Goal: Task Accomplishment & Management: Manage account settings

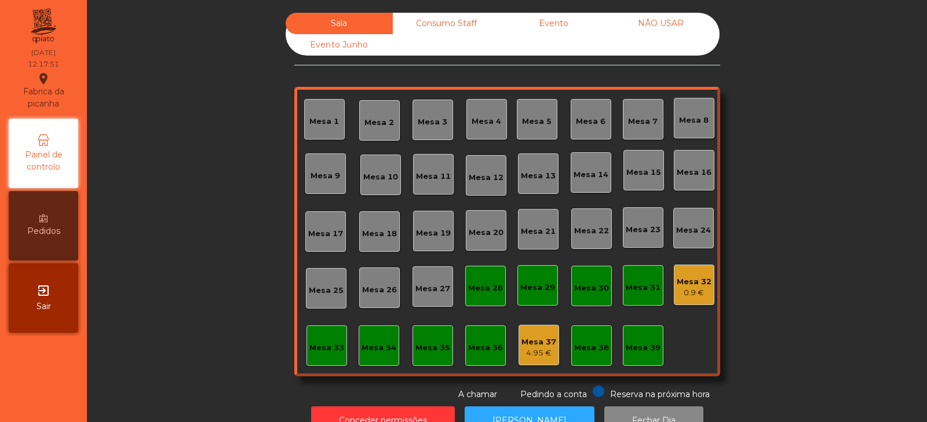
click at [630, 355] on div "Mesa 39" at bounding box center [643, 346] width 41 height 41
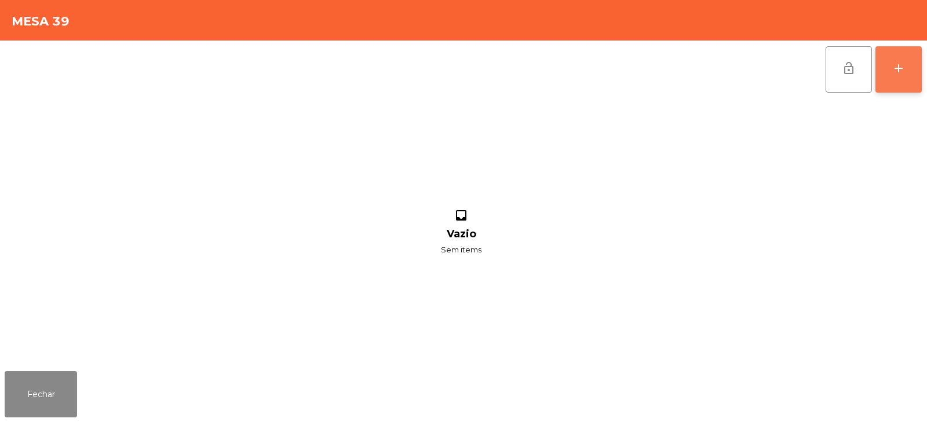
click at [903, 61] on div "add" at bounding box center [899, 68] width 14 height 14
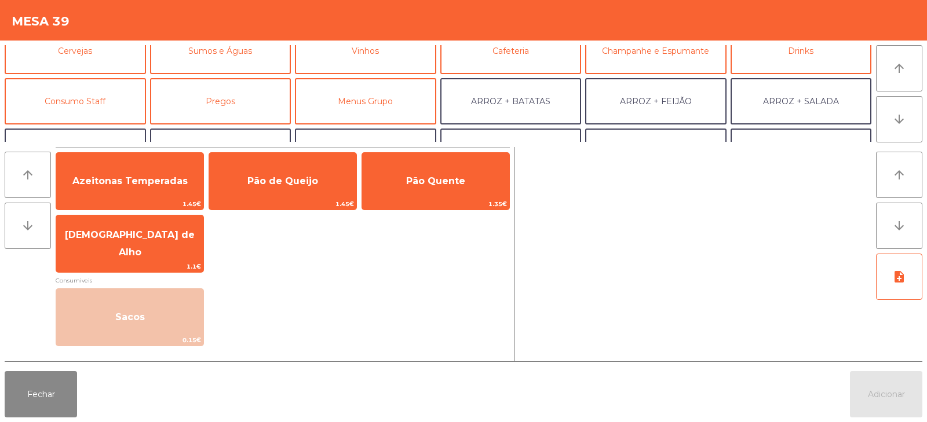
scroll to position [68, 0]
click at [112, 105] on button "Consumo Staff" at bounding box center [75, 101] width 141 height 46
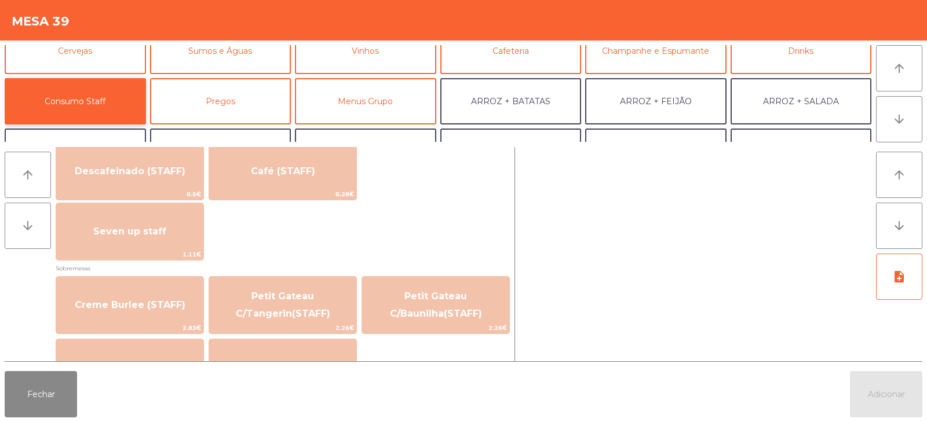
scroll to position [687, 0]
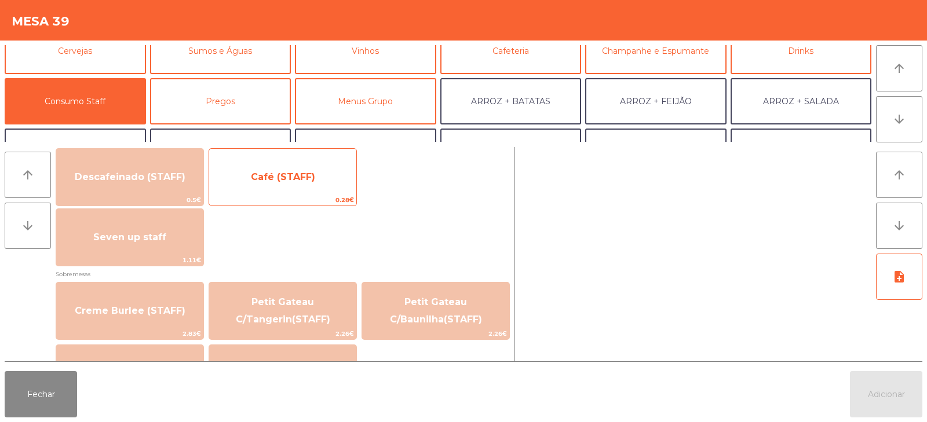
click at [289, 187] on span "Café (STAFF)" at bounding box center [282, 177] width 147 height 31
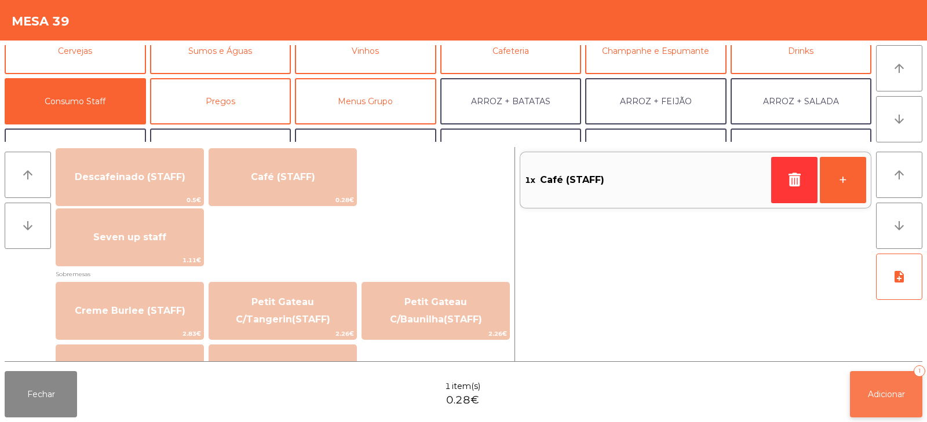
click at [877, 390] on span "Adicionar" at bounding box center [886, 394] width 37 height 10
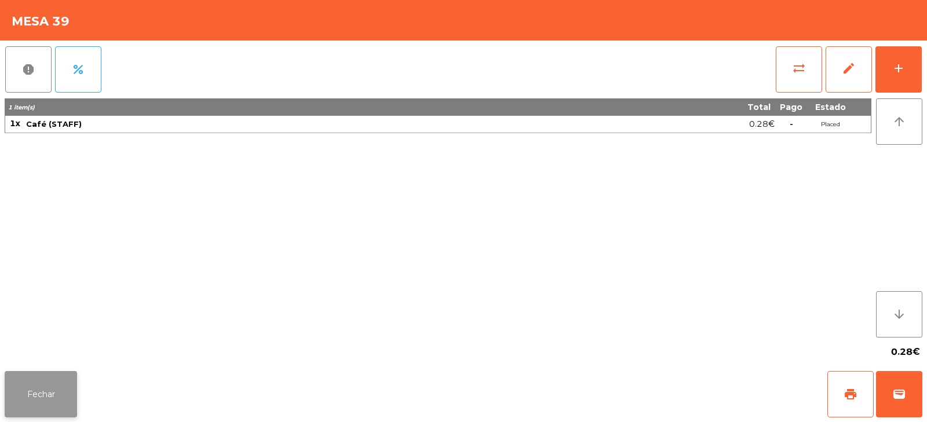
click at [27, 408] on button "Fechar" at bounding box center [41, 394] width 72 height 46
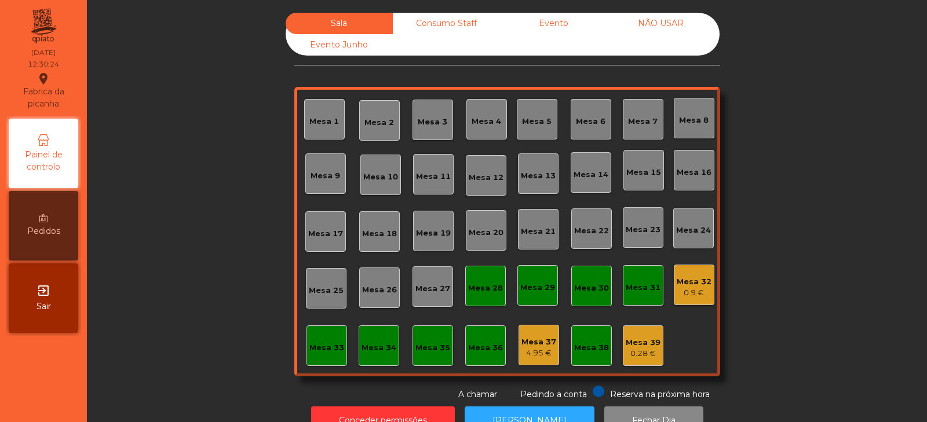
click at [432, 26] on div "Consumo Staff" at bounding box center [446, 23] width 107 height 21
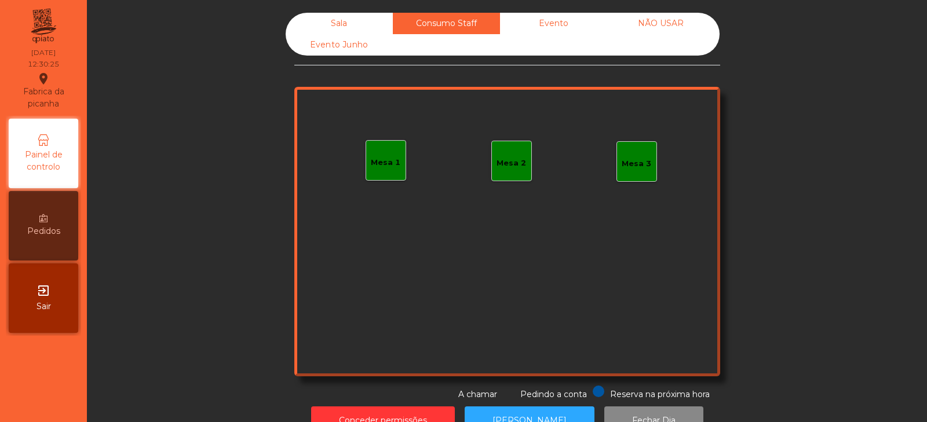
click at [349, 22] on div "Sala" at bounding box center [339, 23] width 107 height 21
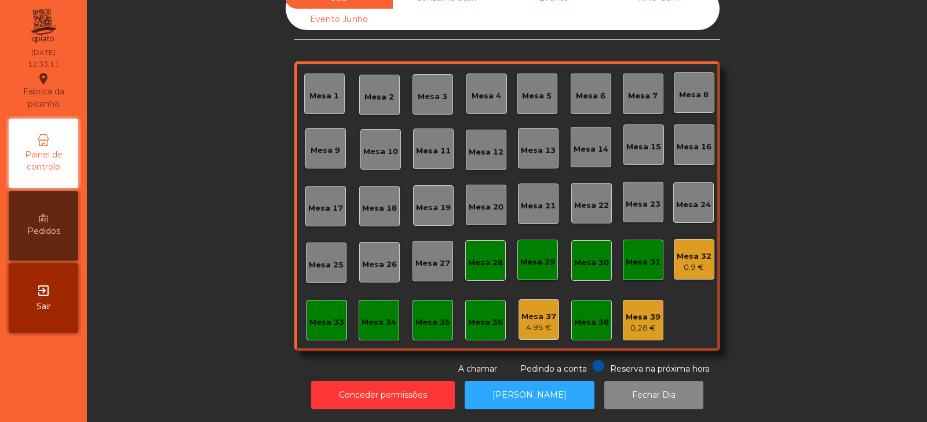
scroll to position [0, 0]
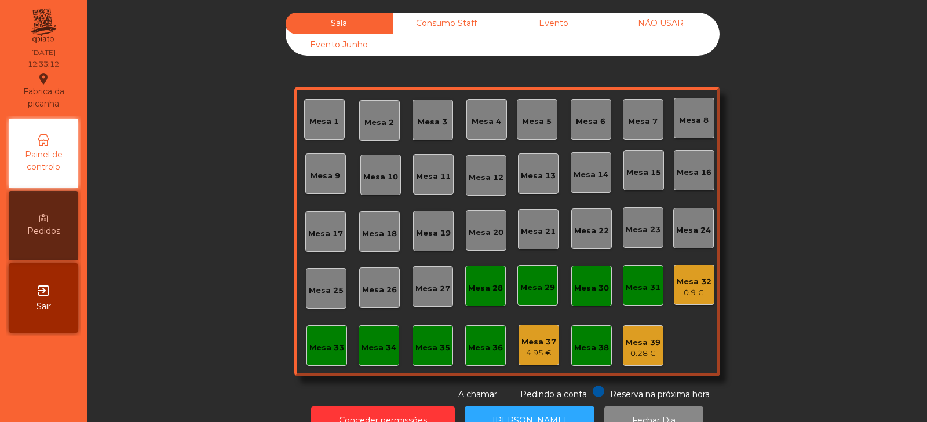
click at [680, 241] on div "Mesa 24" at bounding box center [693, 228] width 41 height 41
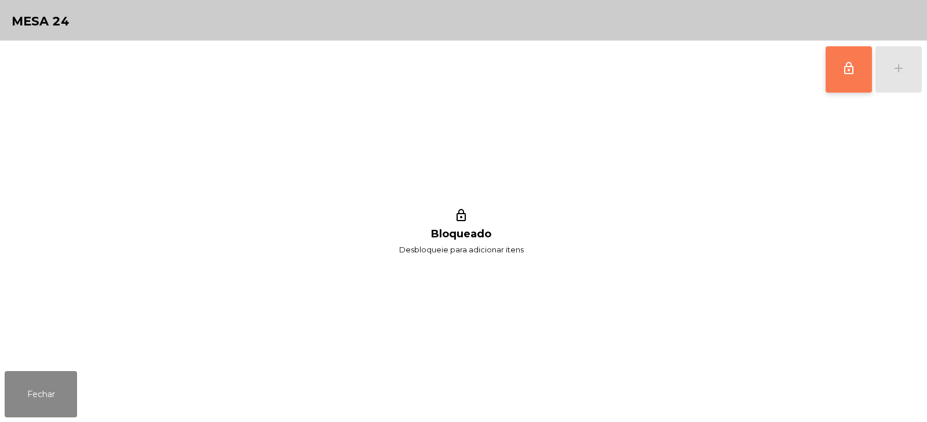
click at [855, 67] on span "lock_outline" at bounding box center [849, 68] width 14 height 14
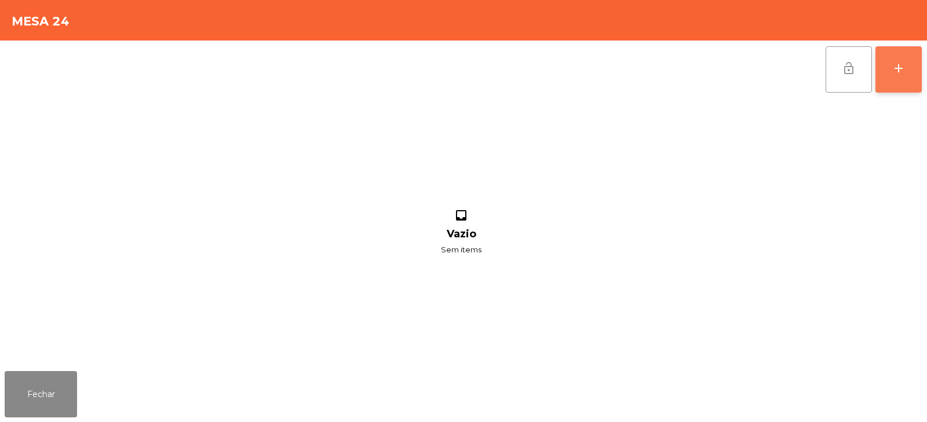
click at [890, 73] on button "add" at bounding box center [898, 69] width 46 height 46
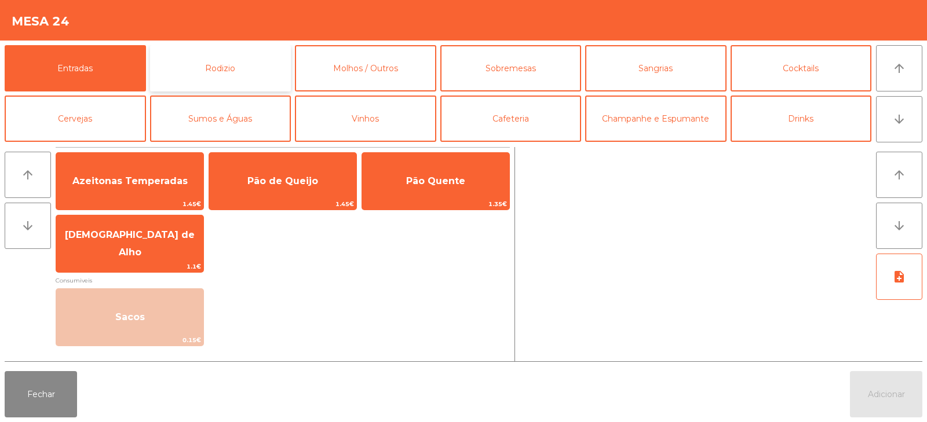
click at [218, 68] on button "Rodizio" at bounding box center [220, 68] width 141 height 46
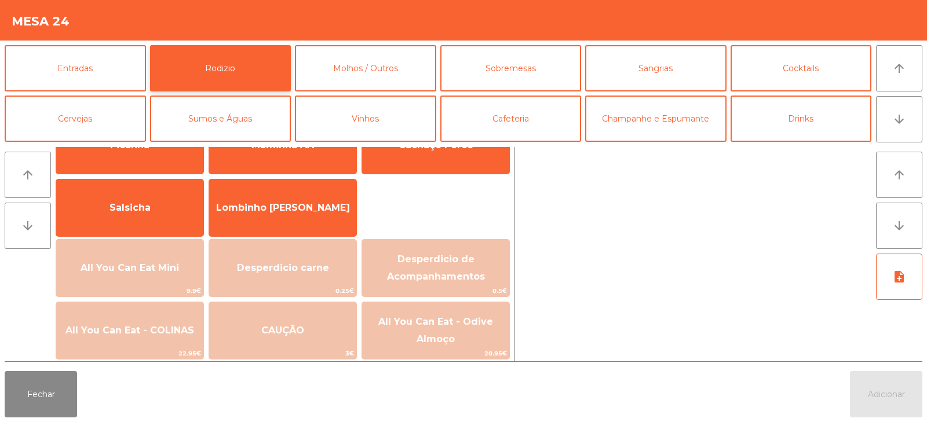
scroll to position [63, 0]
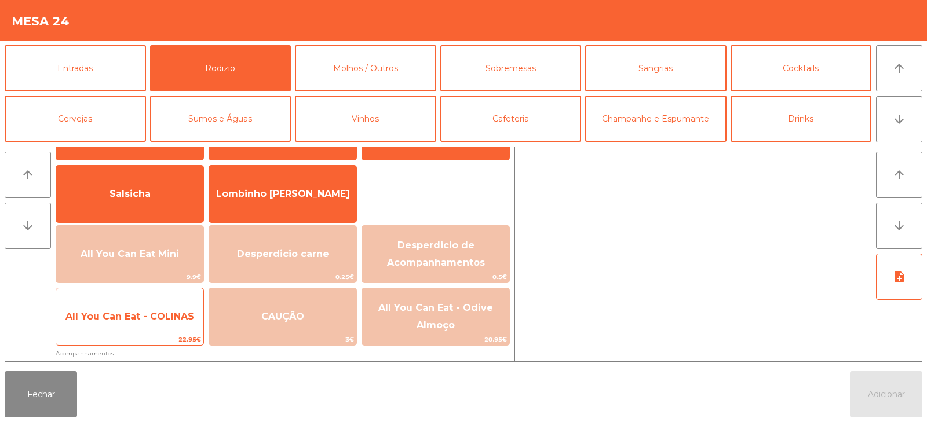
click at [159, 326] on span "All You Can Eat - COLINAS" at bounding box center [129, 316] width 147 height 31
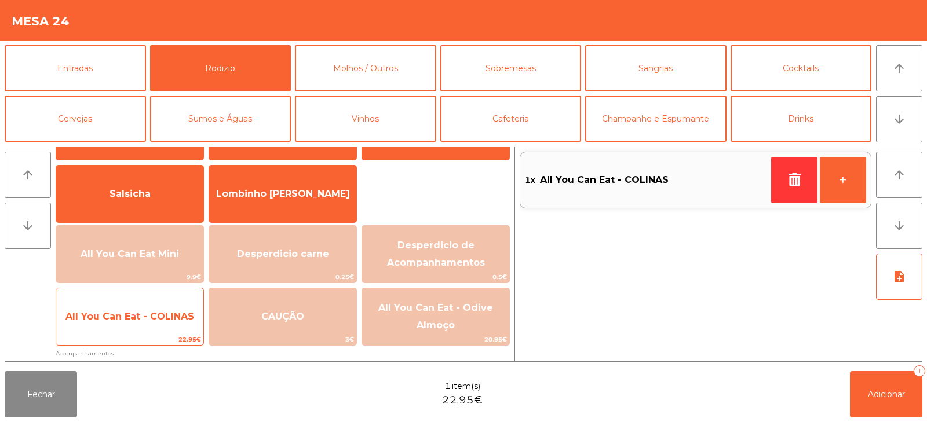
click at [162, 322] on span "All You Can Eat - COLINAS" at bounding box center [129, 316] width 147 height 31
click at [182, 324] on span "All You Can Eat - COLINAS" at bounding box center [129, 316] width 147 height 31
click at [176, 319] on span "All You Can Eat - COLINAS" at bounding box center [129, 316] width 129 height 11
click at [173, 322] on span "All You Can Eat - COLINAS" at bounding box center [129, 316] width 129 height 11
click at [171, 322] on span "All You Can Eat - COLINAS" at bounding box center [129, 316] width 129 height 11
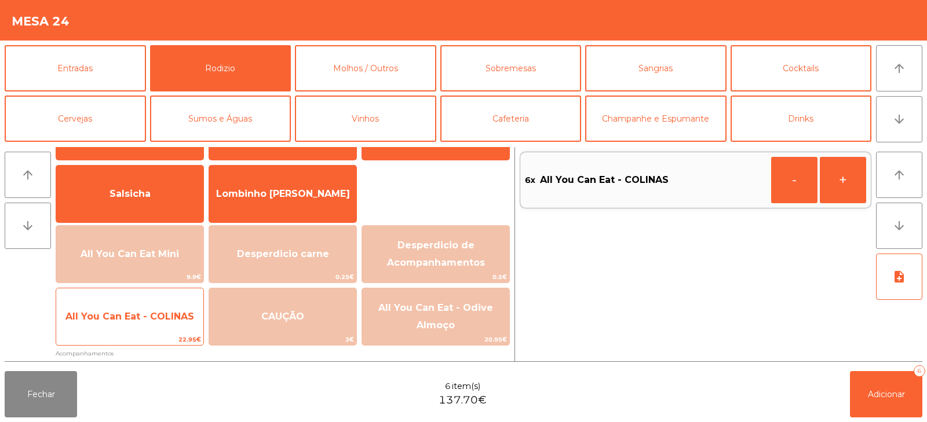
click at [176, 324] on span "All You Can Eat - COLINAS" at bounding box center [129, 316] width 147 height 31
click at [176, 327] on span "All You Can Eat - COLINAS" at bounding box center [129, 316] width 147 height 31
click at [173, 333] on div "All You Can Eat - COLINAS 22.95€" at bounding box center [130, 317] width 148 height 58
click at [166, 332] on span "All You Can Eat - COLINAS" at bounding box center [129, 316] width 147 height 31
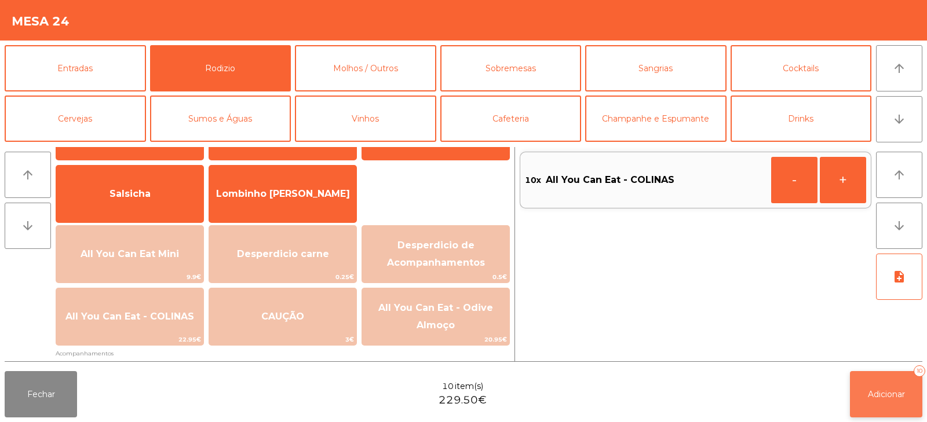
click at [879, 404] on button "Adicionar 10" at bounding box center [886, 394] width 72 height 46
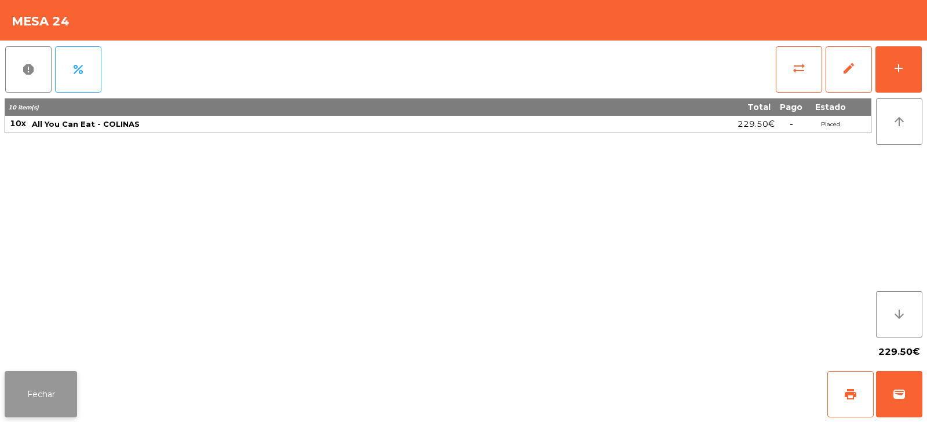
click at [38, 403] on button "Fechar" at bounding box center [41, 394] width 72 height 46
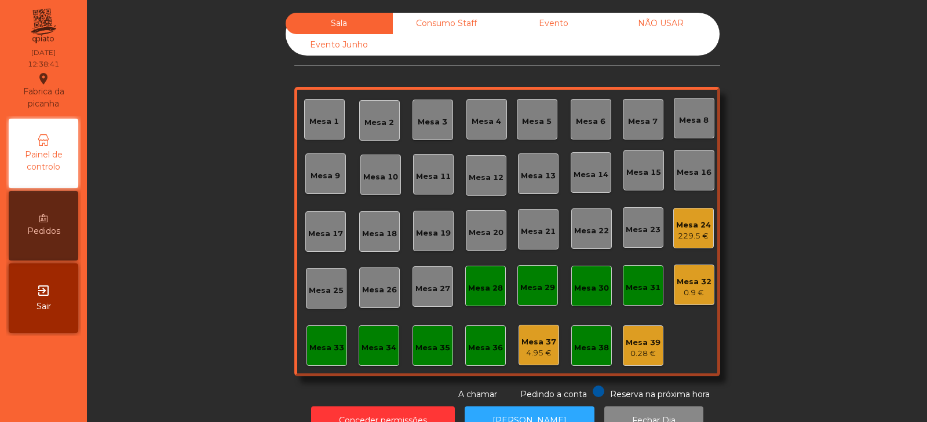
click at [688, 231] on div "229.5 €" at bounding box center [693, 237] width 35 height 12
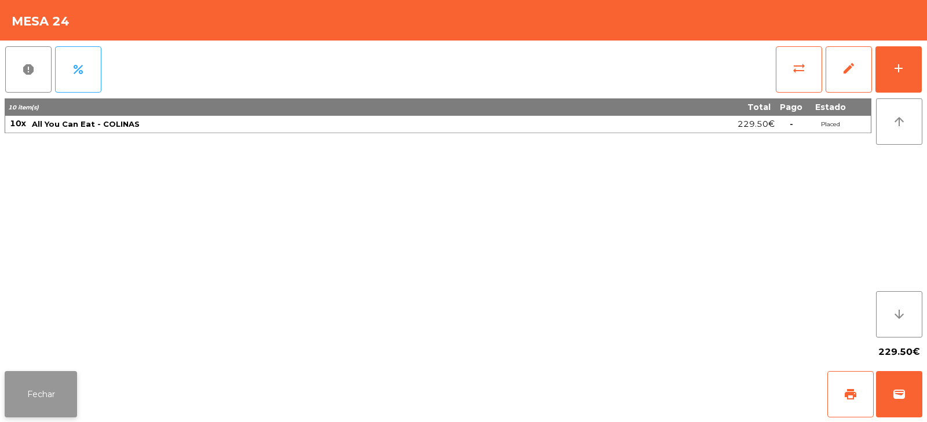
click at [36, 404] on button "Fechar" at bounding box center [41, 394] width 72 height 46
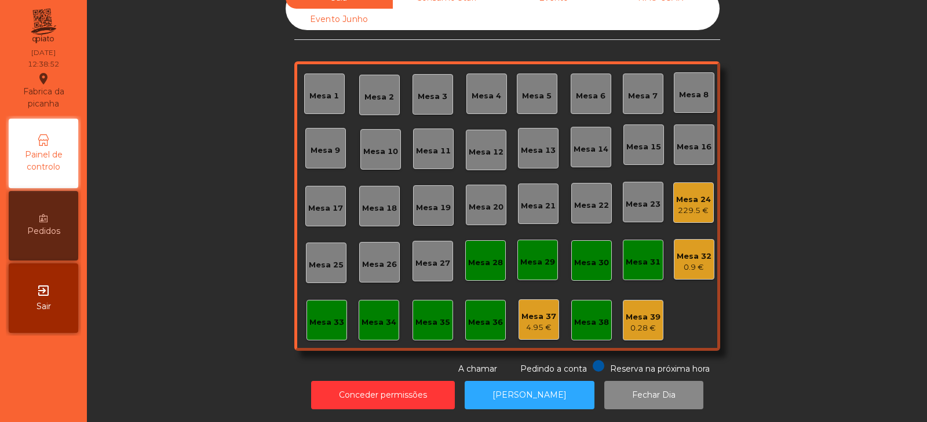
scroll to position [0, 0]
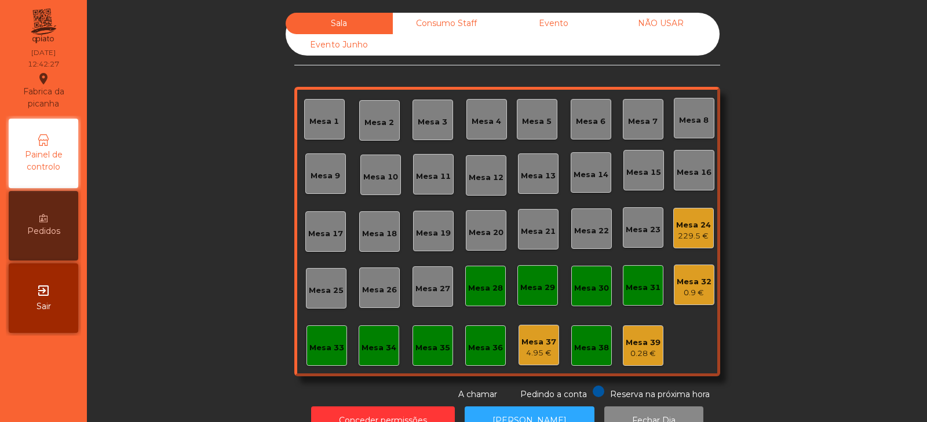
click at [633, 351] on div "0.28 €" at bounding box center [643, 354] width 35 height 12
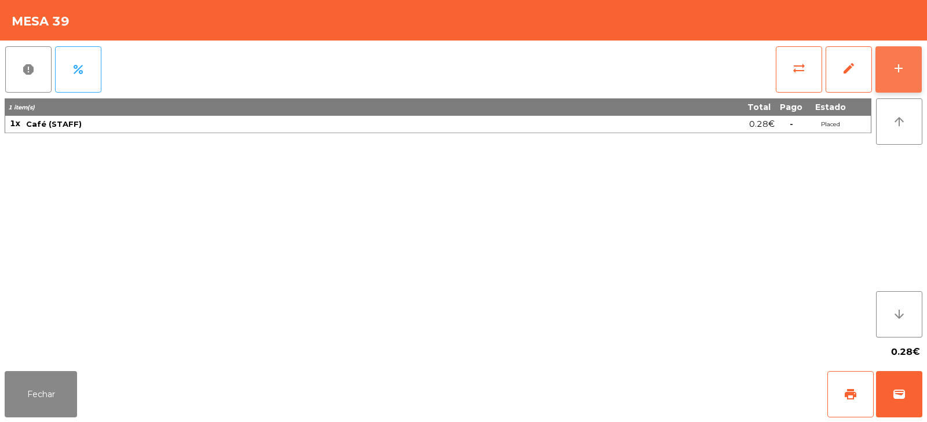
click at [893, 78] on button "add" at bounding box center [898, 69] width 46 height 46
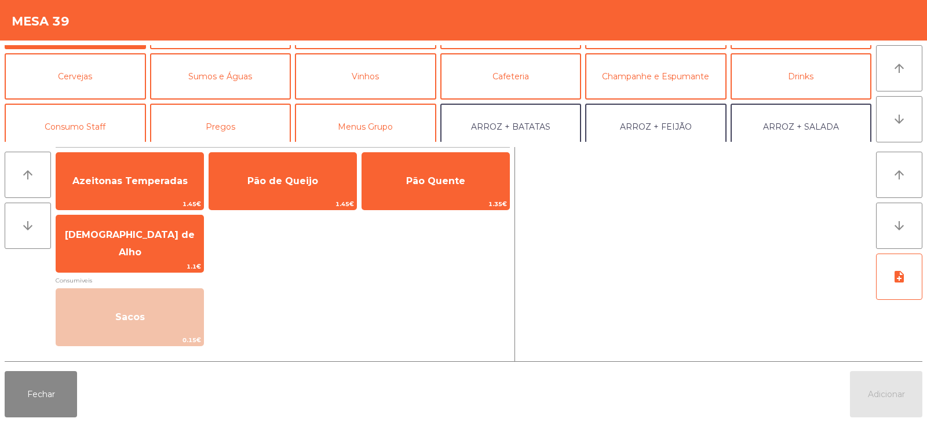
scroll to position [68, 0]
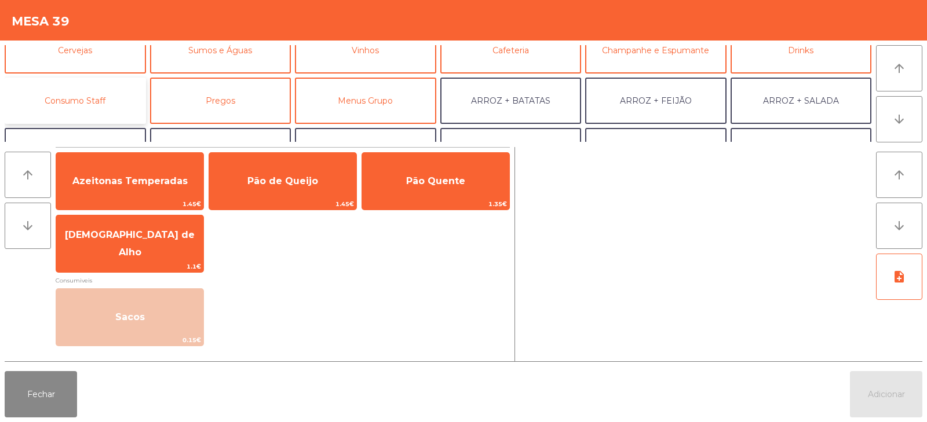
click at [88, 95] on button "Consumo Staff" at bounding box center [75, 101] width 141 height 46
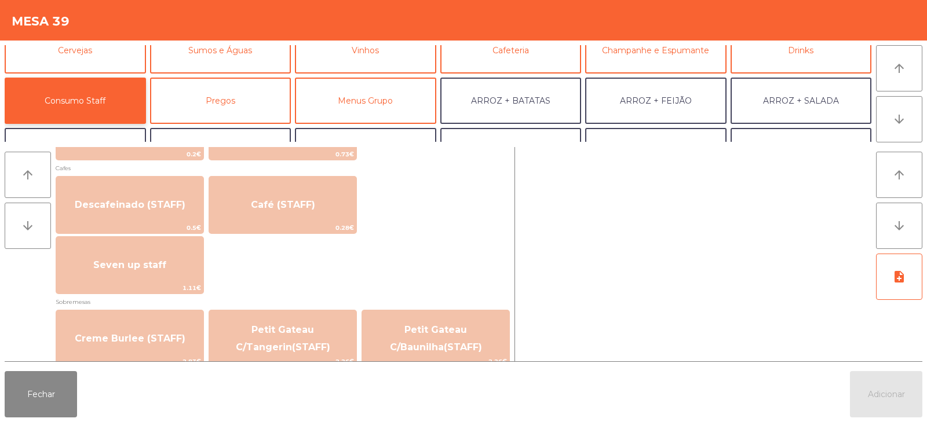
scroll to position [661, 0]
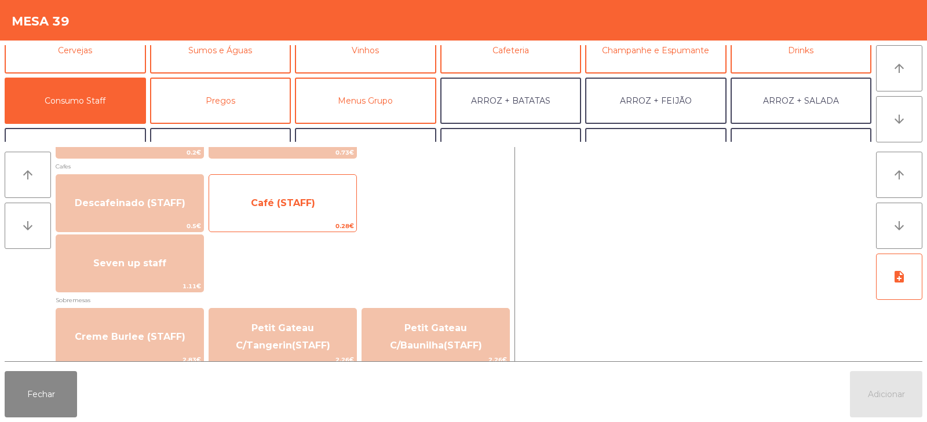
click at [258, 220] on div "Café (STAFF) 0.28€" at bounding box center [283, 203] width 148 height 58
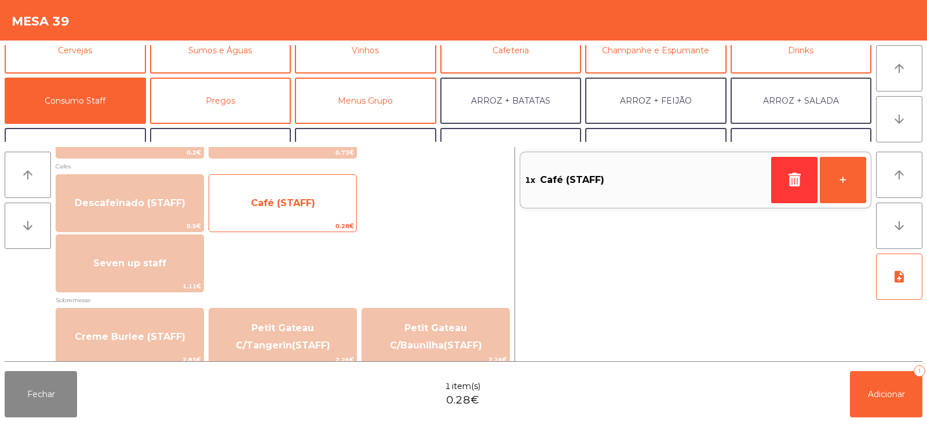
click at [268, 214] on span "Café (STAFF)" at bounding box center [282, 203] width 147 height 31
click at [275, 212] on span "Café (STAFF)" at bounding box center [282, 203] width 147 height 31
click at [278, 210] on span "Café (STAFF)" at bounding box center [282, 203] width 147 height 31
click at [293, 205] on span "Café (STAFF)" at bounding box center [283, 203] width 64 height 11
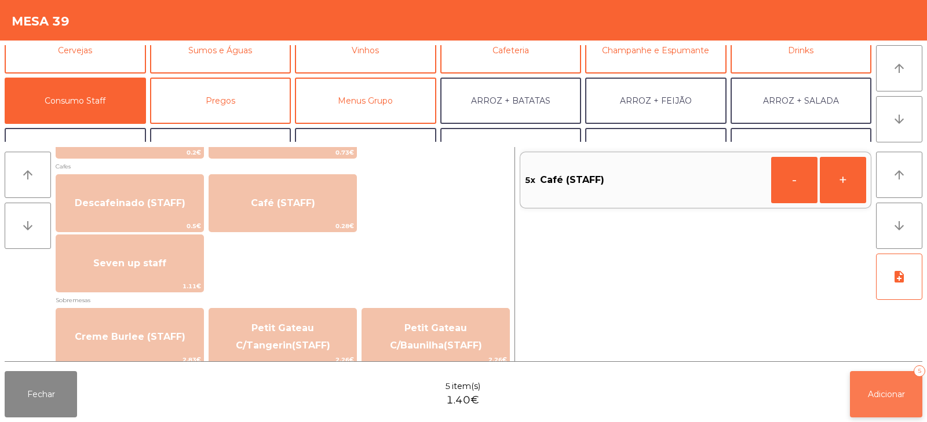
click at [859, 385] on button "Adicionar 5" at bounding box center [886, 394] width 72 height 46
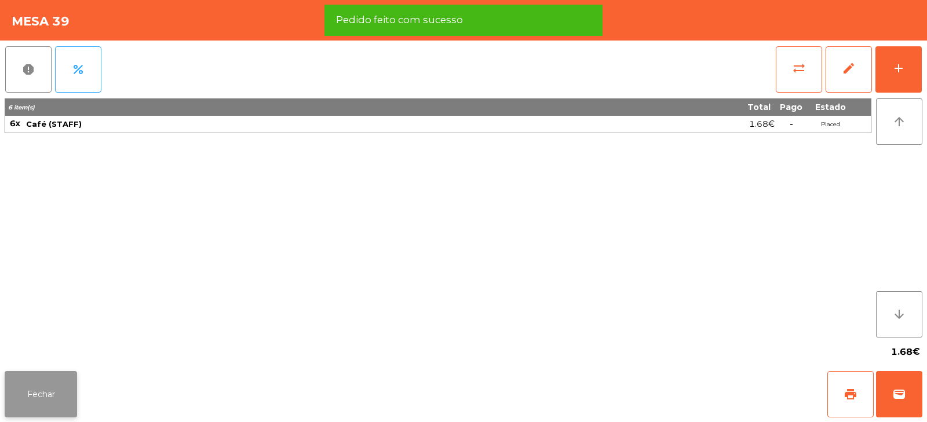
click at [28, 388] on button "Fechar" at bounding box center [41, 394] width 72 height 46
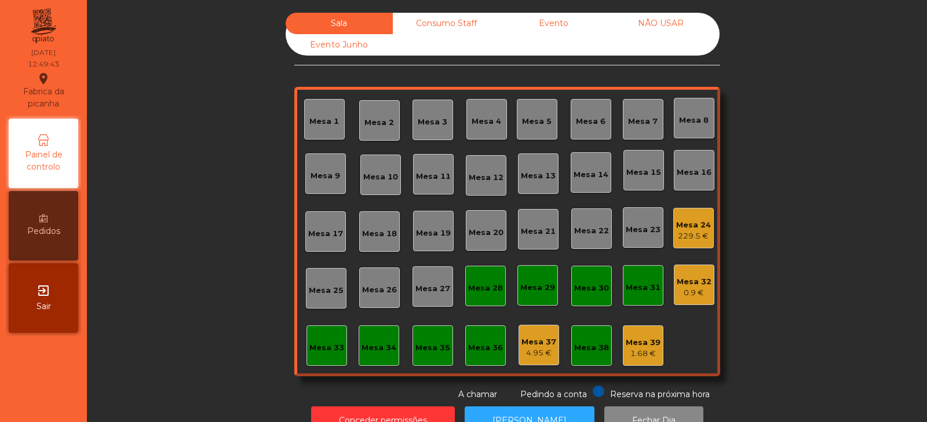
scroll to position [34, 0]
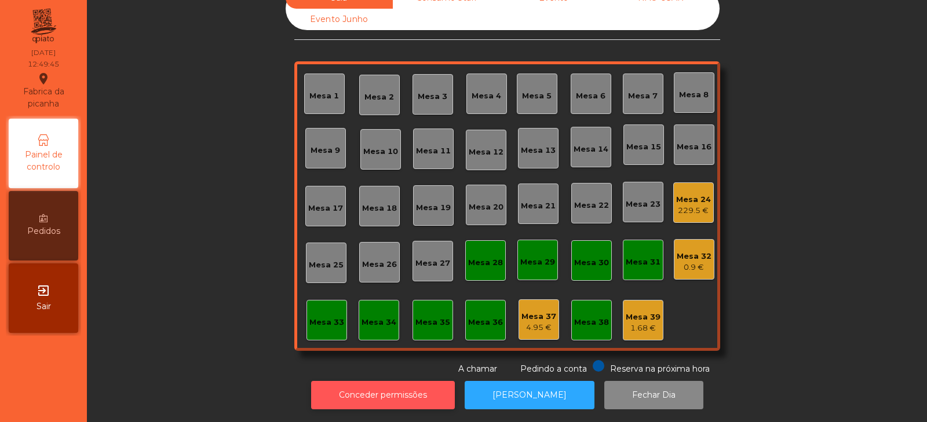
click at [375, 387] on button "Conceder permissões" at bounding box center [383, 395] width 144 height 28
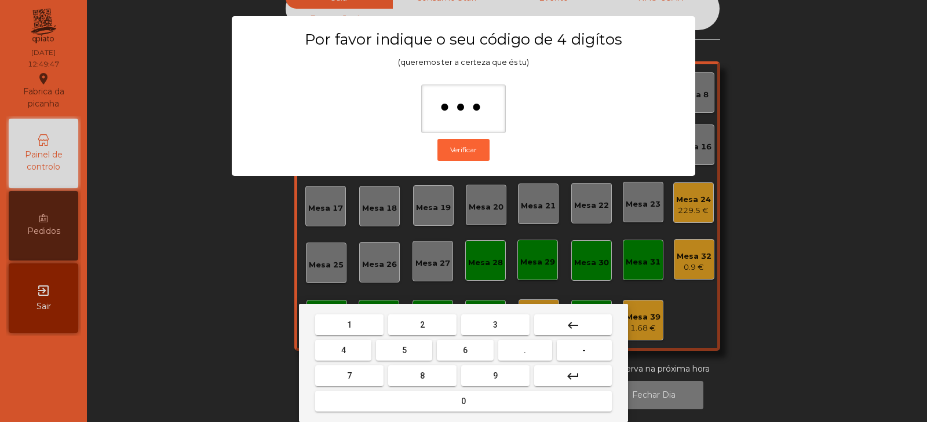
type input "****"
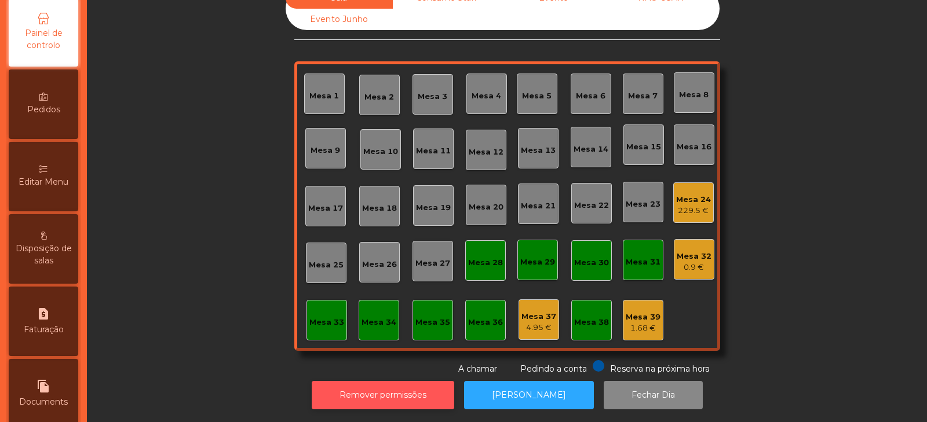
scroll to position [127, 0]
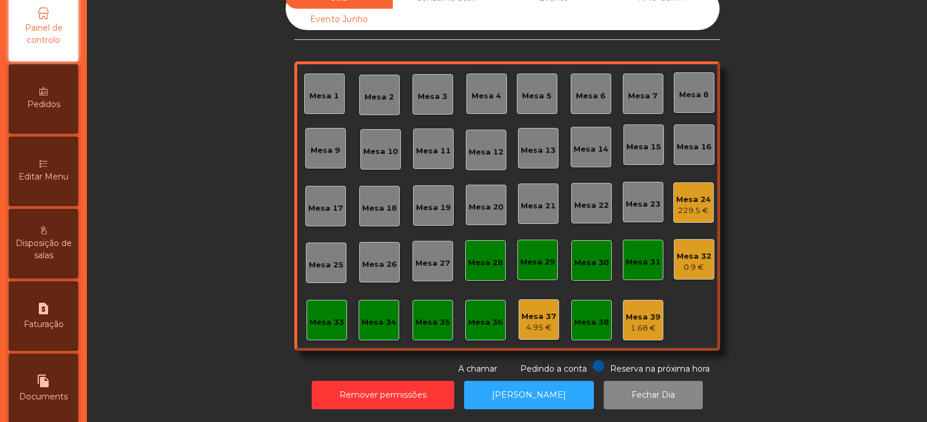
click at [63, 176] on span "Editar Menu" at bounding box center [44, 177] width 50 height 12
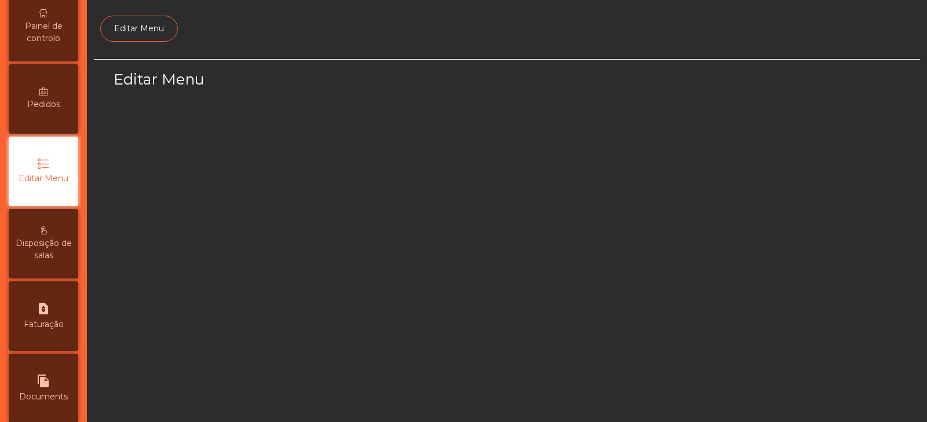
scroll to position [87, 0]
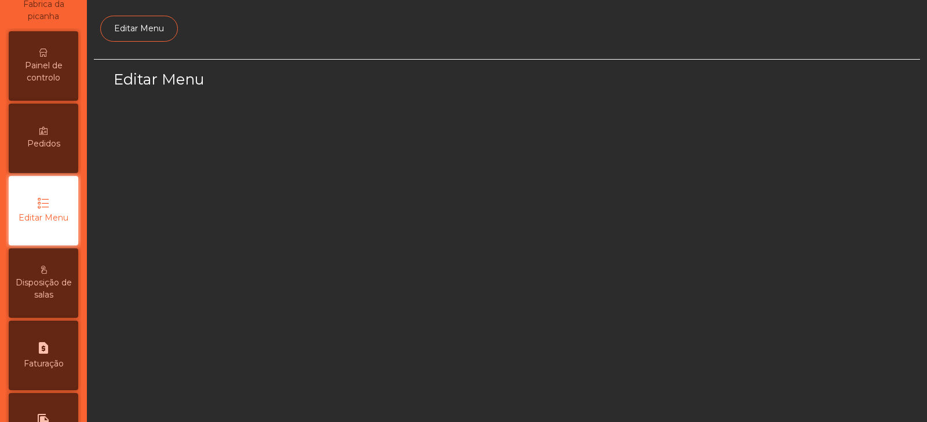
select select "*"
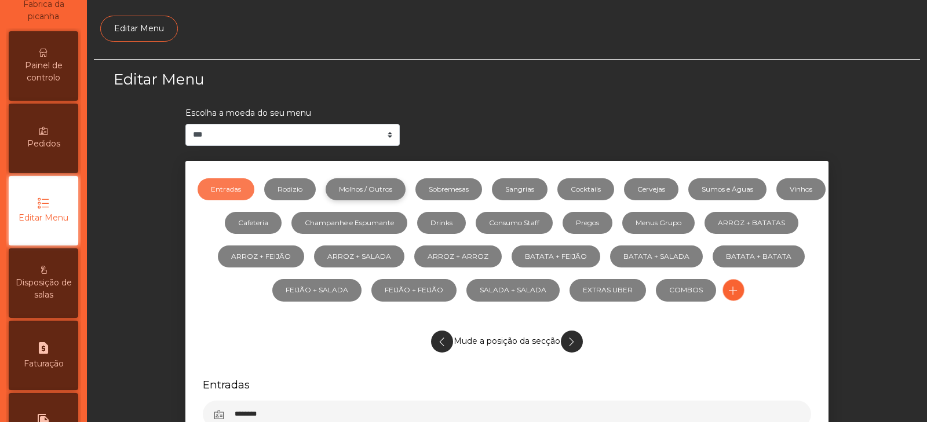
click at [404, 190] on link "Molhos / Outros" at bounding box center [366, 189] width 80 height 22
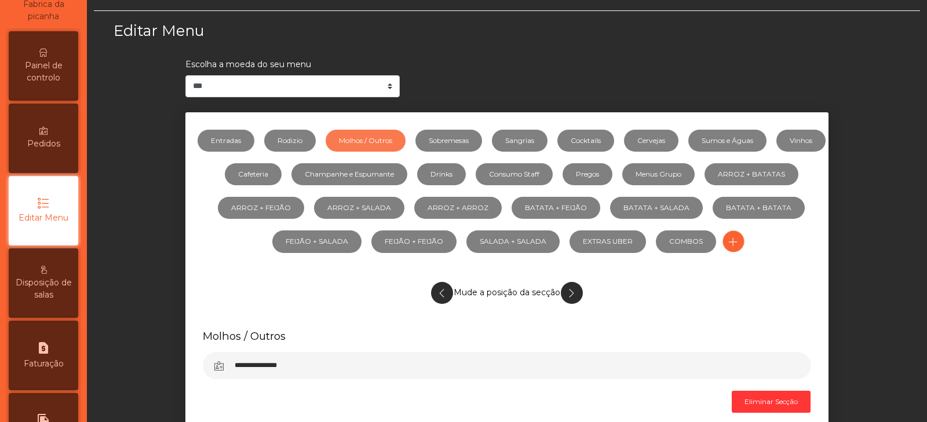
scroll to position [35, 0]
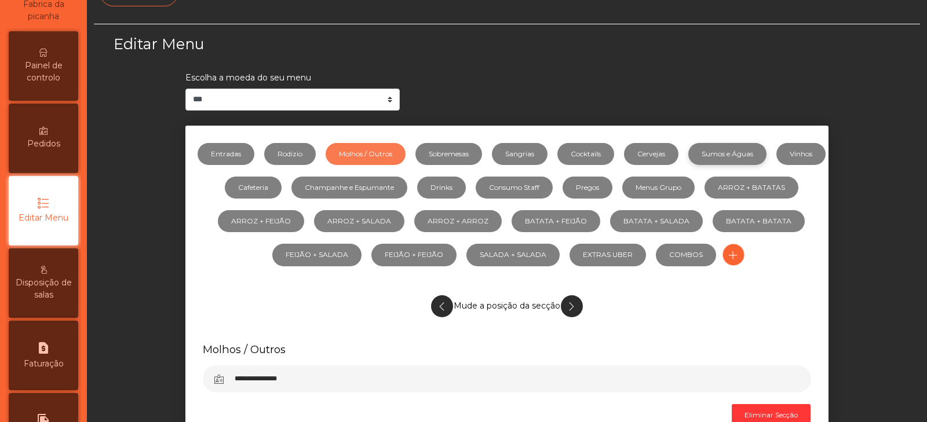
click at [747, 157] on link "Sumos e Águas" at bounding box center [727, 154] width 78 height 22
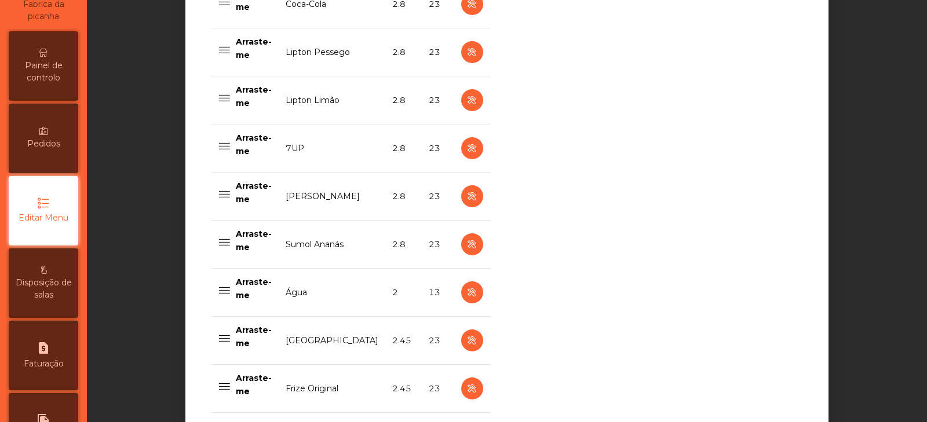
scroll to position [711, 0]
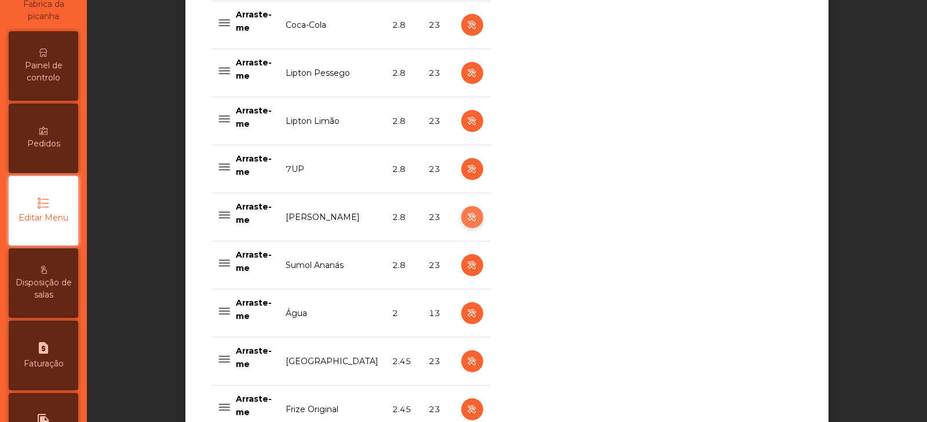
click at [466, 219] on icon "button" at bounding box center [471, 217] width 13 height 14
select select "***"
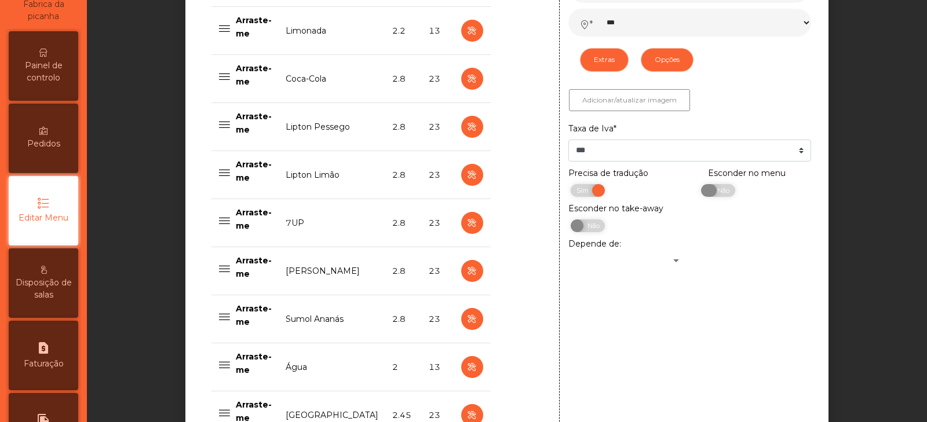
click at [728, 197] on span "Não" at bounding box center [721, 190] width 29 height 13
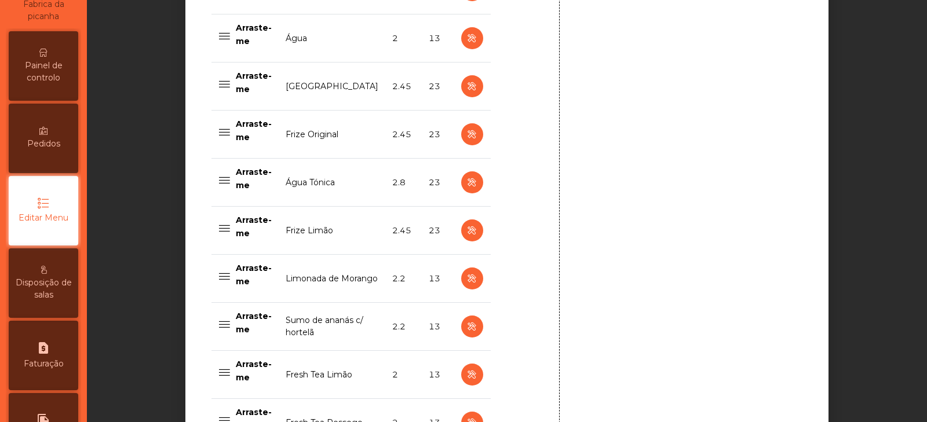
scroll to position [1204, 0]
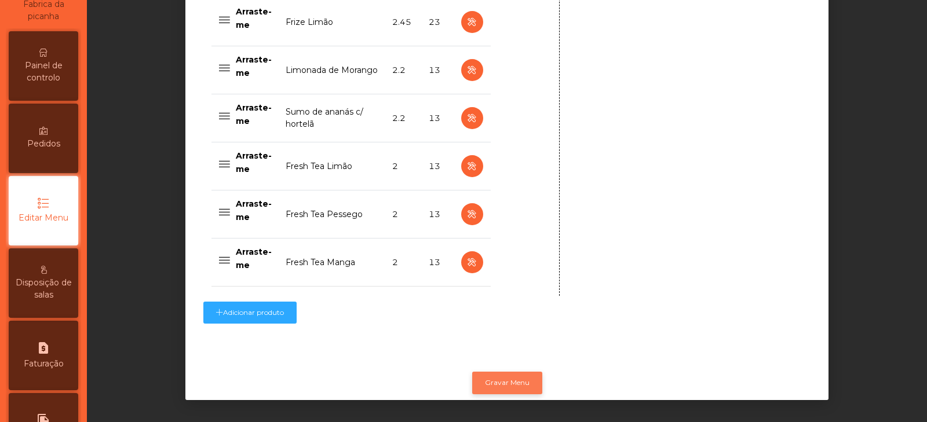
click at [495, 372] on button "Gravar Menu" at bounding box center [507, 383] width 70 height 22
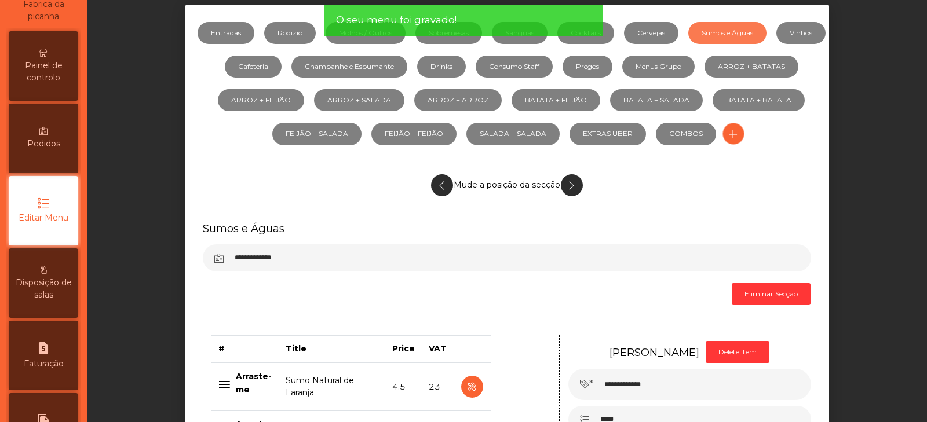
scroll to position [0, 0]
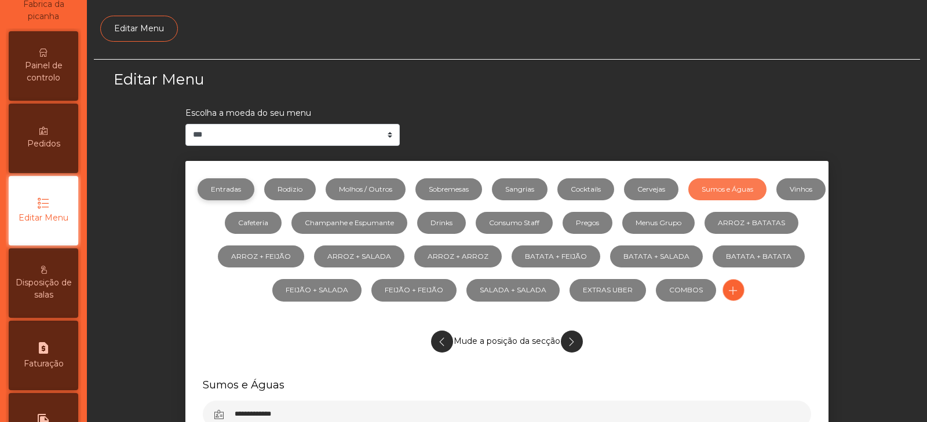
click at [241, 188] on link "Entradas" at bounding box center [226, 189] width 57 height 22
select select "***"
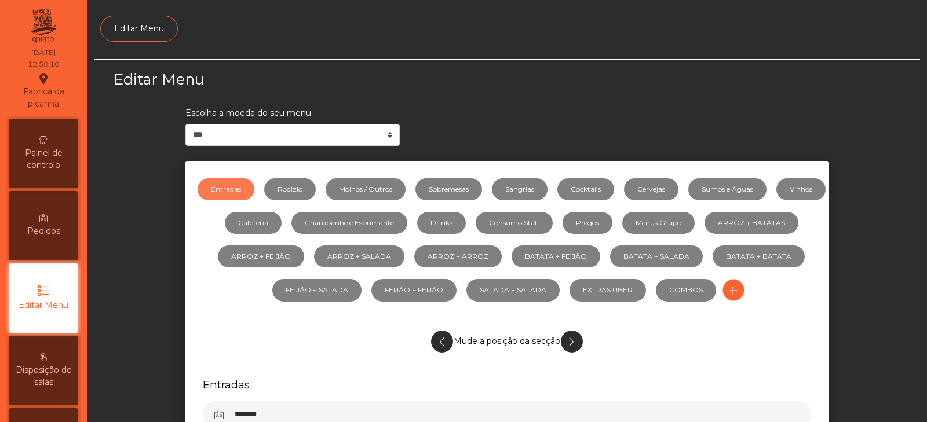
click at [64, 154] on span "Painel de controlo" at bounding box center [44, 159] width 64 height 24
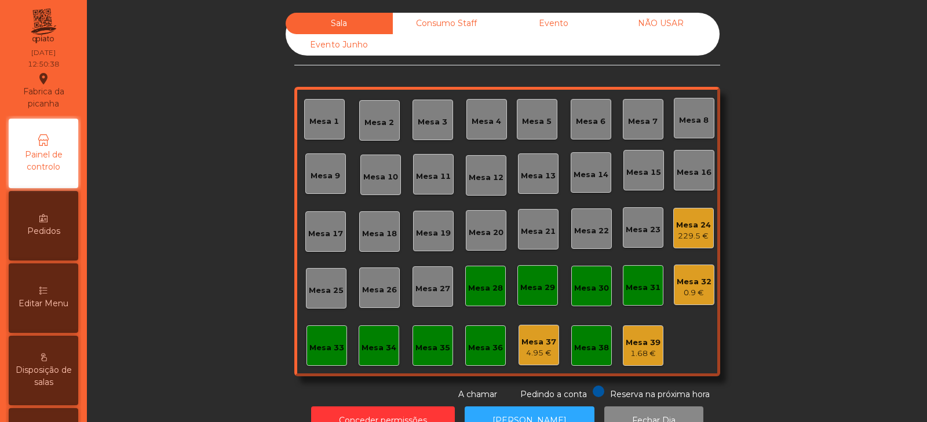
scroll to position [34, 0]
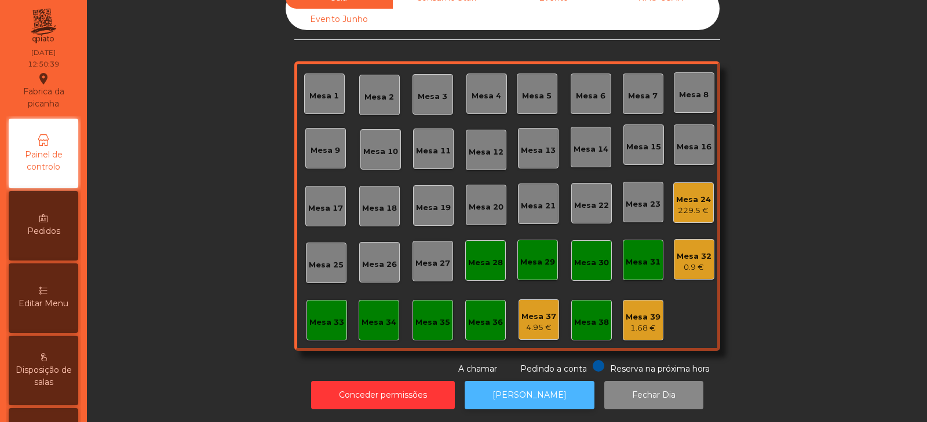
click at [502, 388] on button "[PERSON_NAME]" at bounding box center [530, 395] width 130 height 28
click at [538, 393] on button "[PERSON_NAME]" at bounding box center [530, 395] width 130 height 28
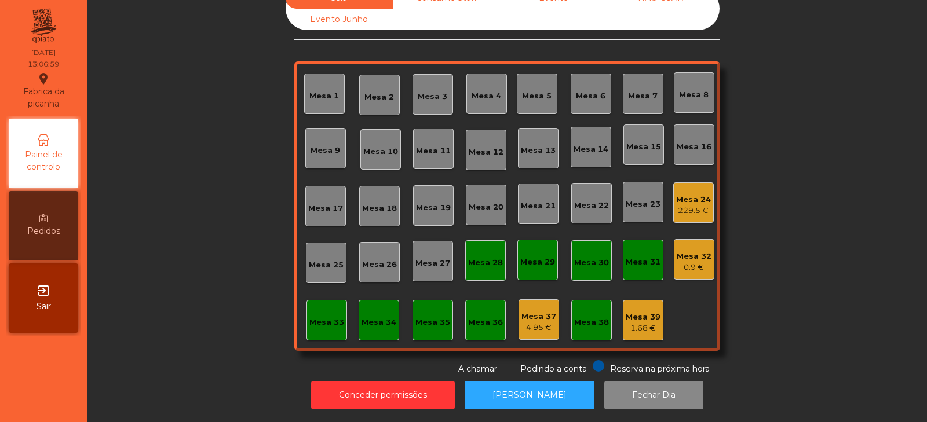
click at [540, 90] on div "Mesa 5" at bounding box center [537, 96] width 30 height 12
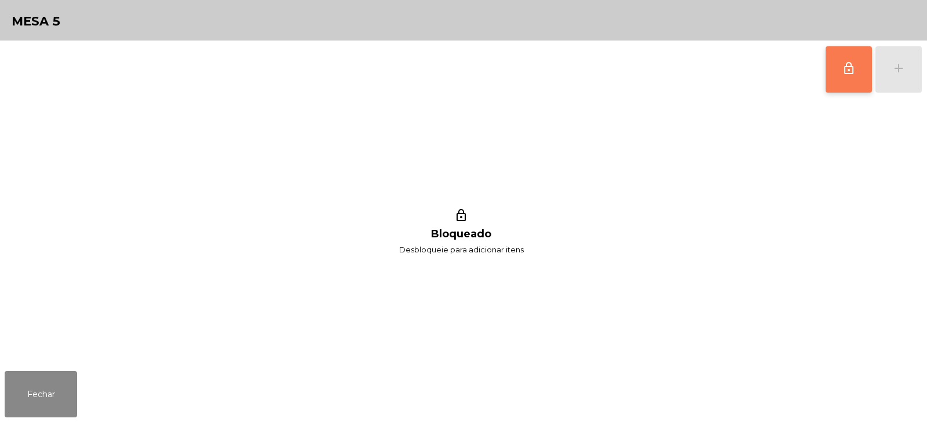
click at [837, 69] on button "lock_outline" at bounding box center [849, 69] width 46 height 46
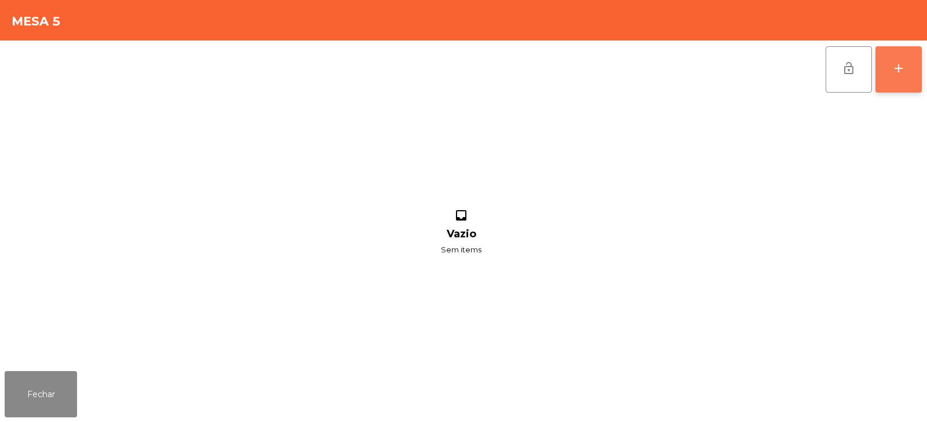
click at [900, 74] on div "add" at bounding box center [899, 68] width 14 height 14
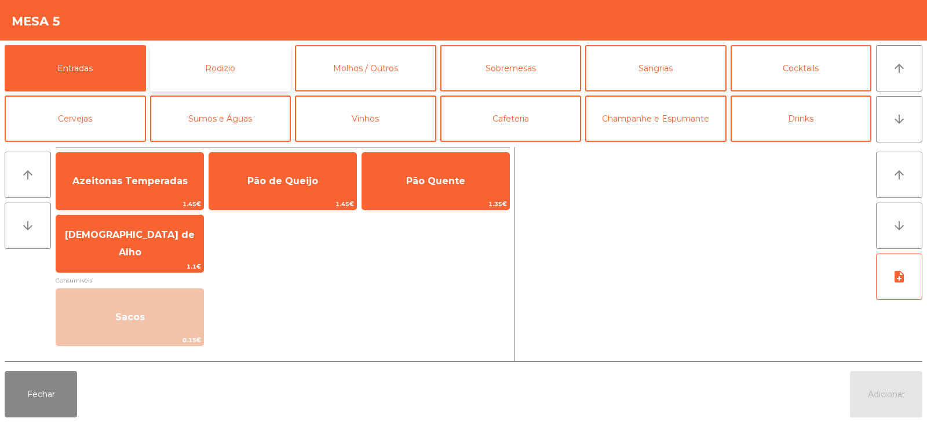
click at [215, 64] on button "Rodizio" at bounding box center [220, 68] width 141 height 46
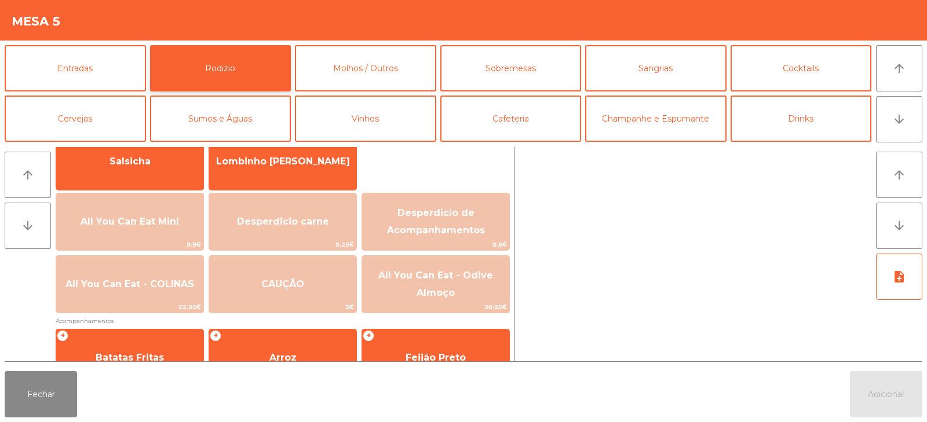
scroll to position [98, 0]
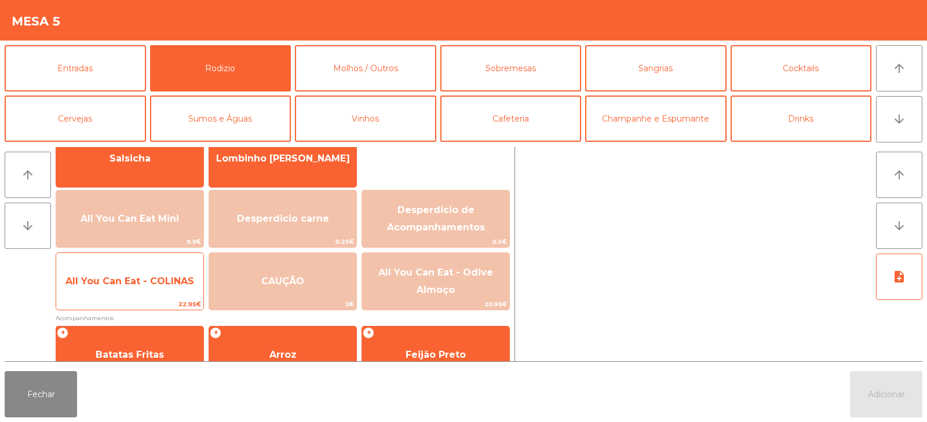
click at [146, 297] on span "All You Can Eat - COLINAS" at bounding box center [129, 281] width 147 height 31
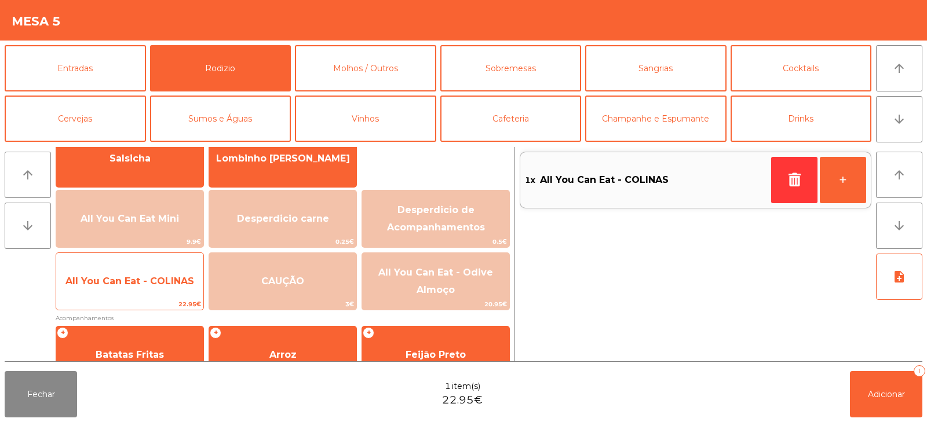
click at [160, 290] on span "All You Can Eat - COLINAS" at bounding box center [129, 281] width 147 height 31
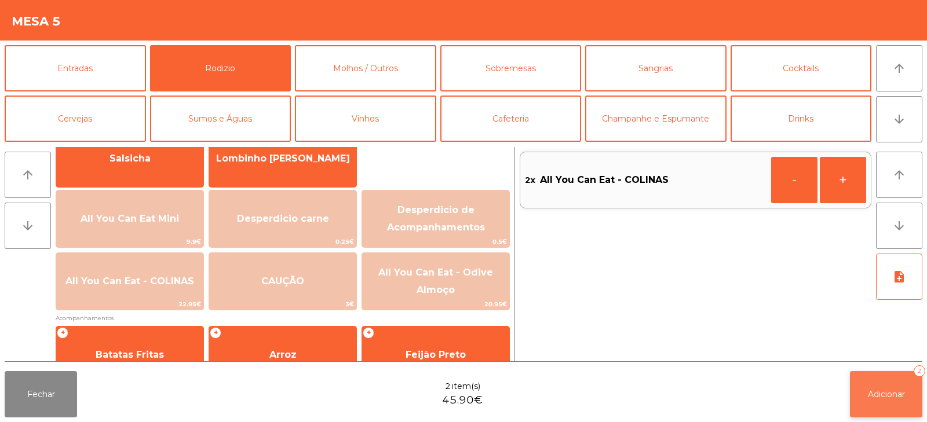
click at [894, 396] on span "Adicionar" at bounding box center [886, 394] width 37 height 10
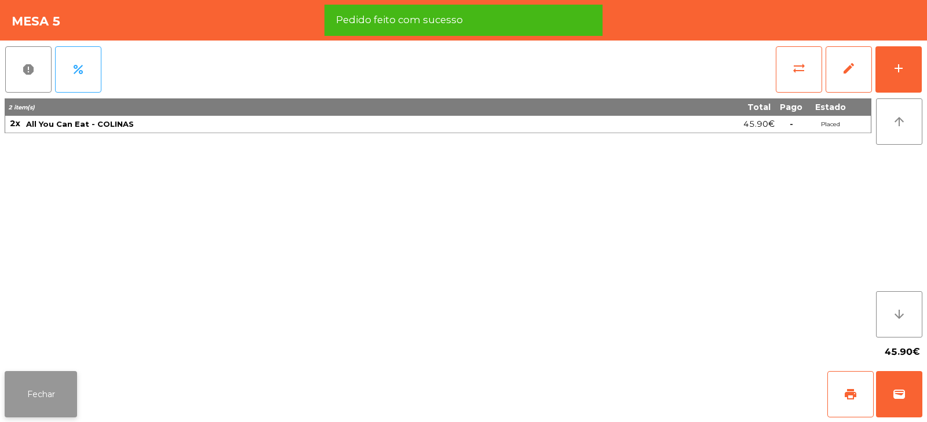
click at [52, 379] on button "Fechar" at bounding box center [41, 394] width 72 height 46
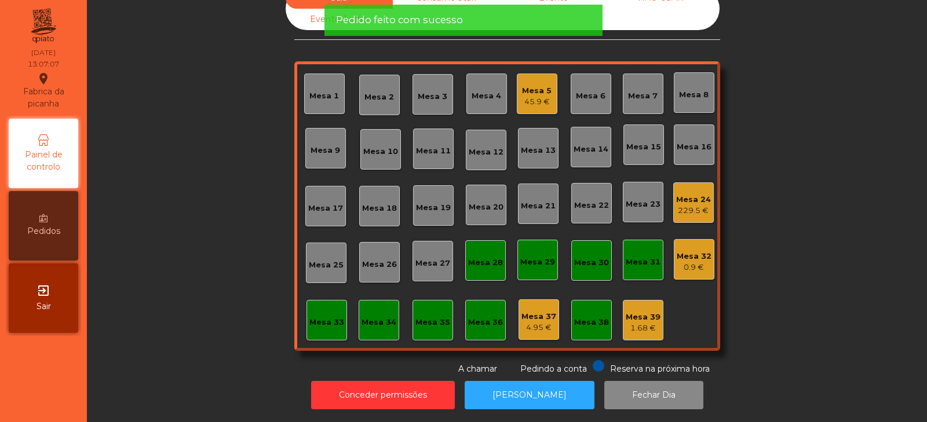
click at [171, 217] on div "Sala Consumo Staff Evento NÃO USAR Evento Junho Mesa 1 Mesa 2 Mesa 3 Mesa 4 Mes…" at bounding box center [507, 181] width 809 height 388
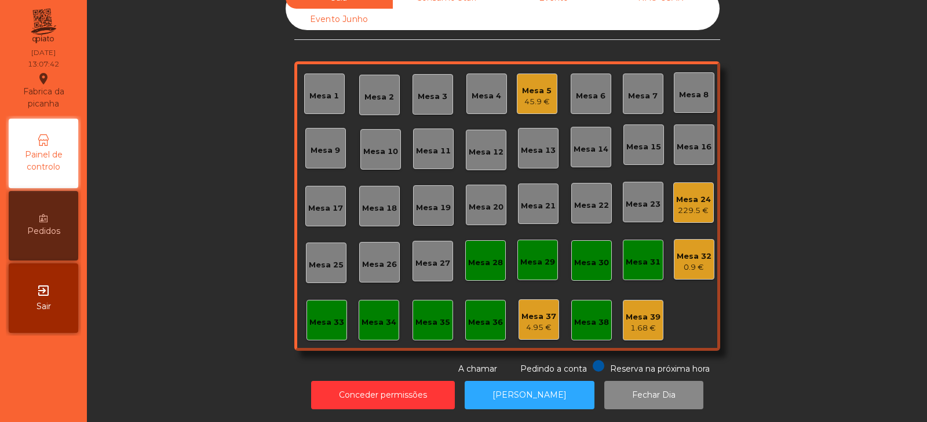
click at [632, 86] on div "Mesa 7" at bounding box center [643, 94] width 30 height 16
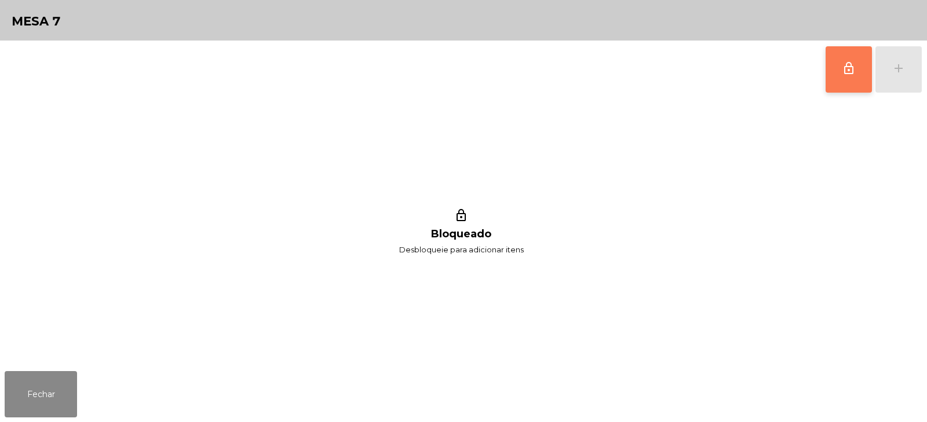
click at [842, 88] on button "lock_outline" at bounding box center [849, 69] width 46 height 46
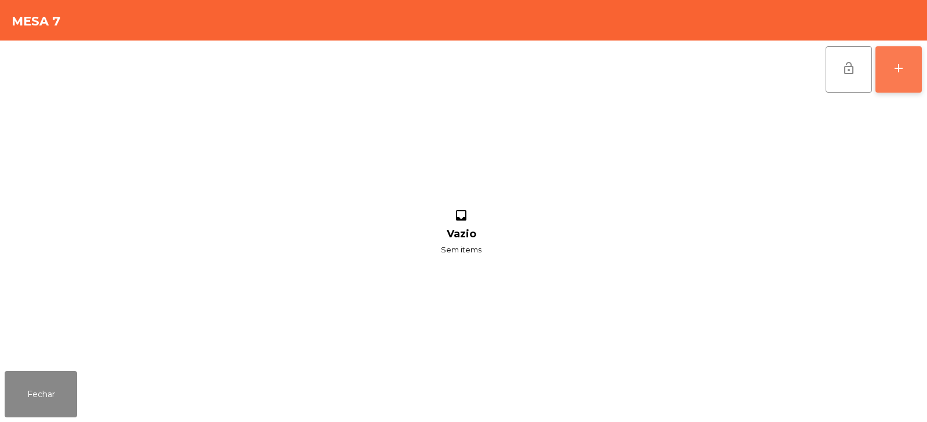
click at [914, 74] on button "add" at bounding box center [898, 69] width 46 height 46
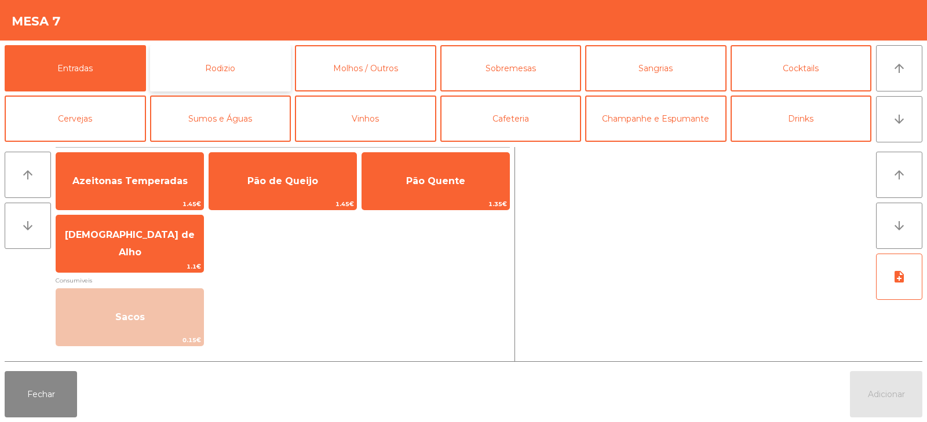
click at [230, 65] on button "Rodizio" at bounding box center [220, 68] width 141 height 46
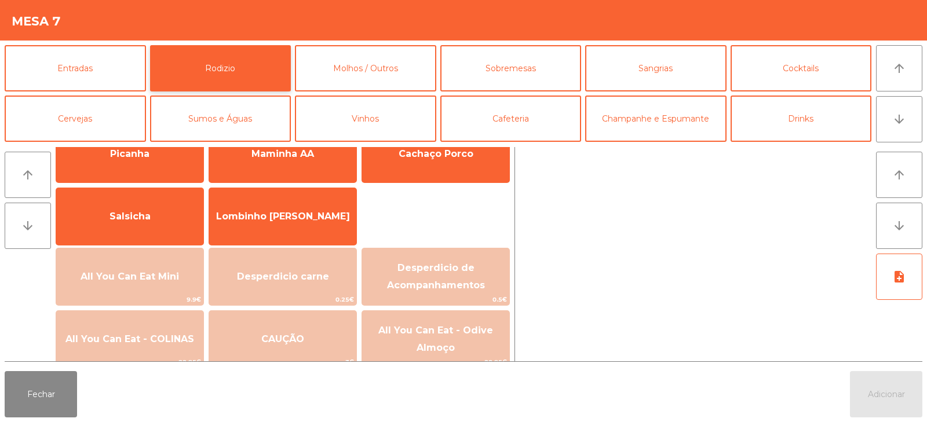
scroll to position [116, 0]
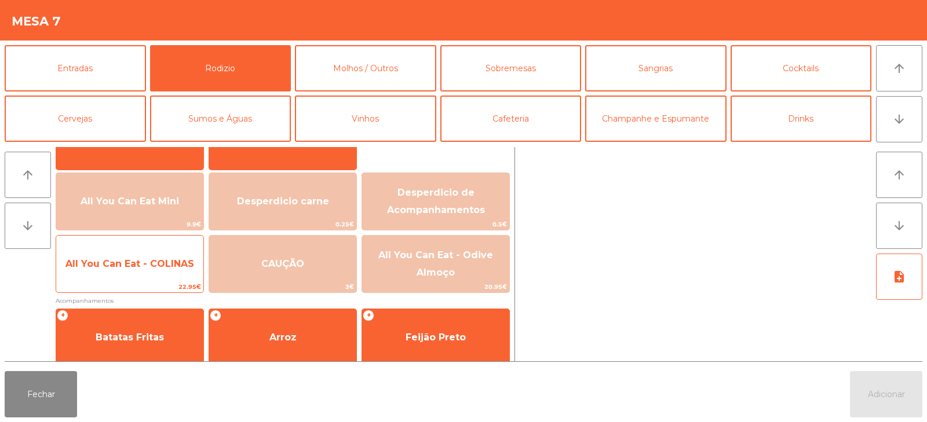
click at [151, 266] on span "All You Can Eat - COLINAS" at bounding box center [129, 263] width 129 height 11
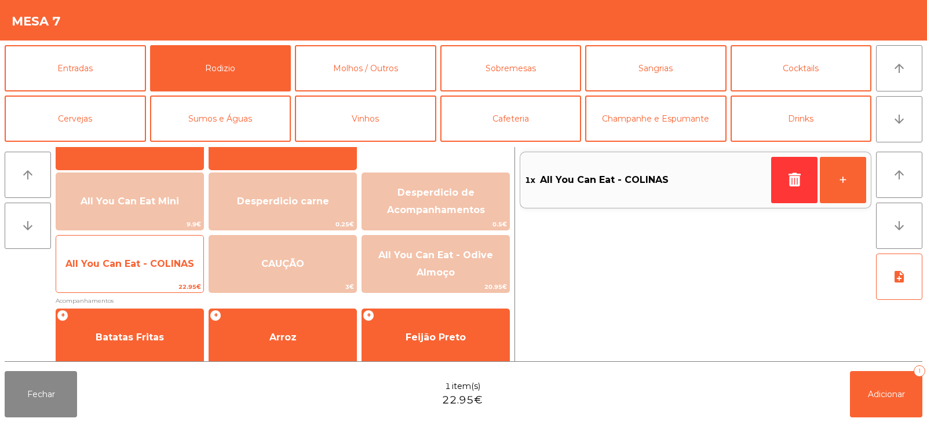
click at [149, 258] on span "All You Can Eat - COLINAS" at bounding box center [129, 263] width 129 height 11
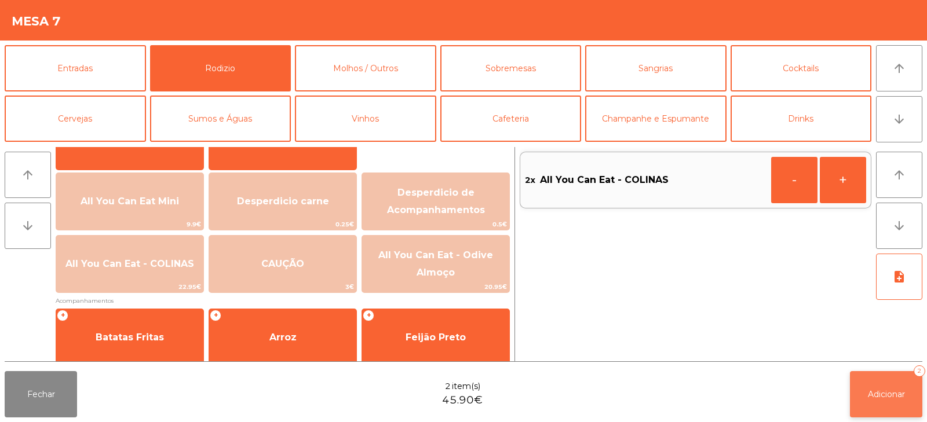
click at [905, 391] on span "Adicionar" at bounding box center [886, 394] width 37 height 10
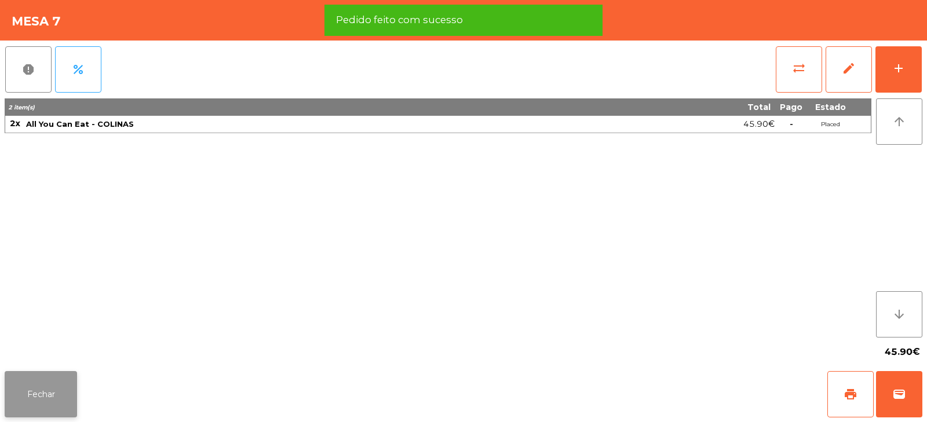
click at [56, 388] on button "Fechar" at bounding box center [41, 394] width 72 height 46
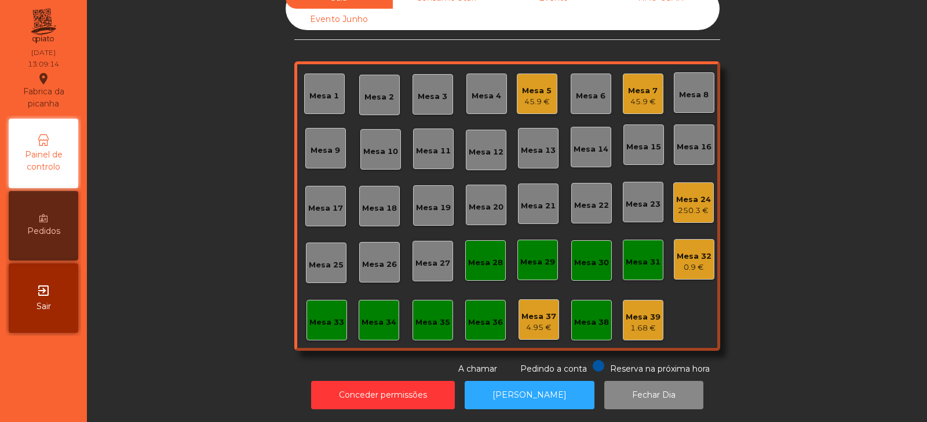
click at [484, 202] on div "Mesa 20" at bounding box center [486, 208] width 35 height 12
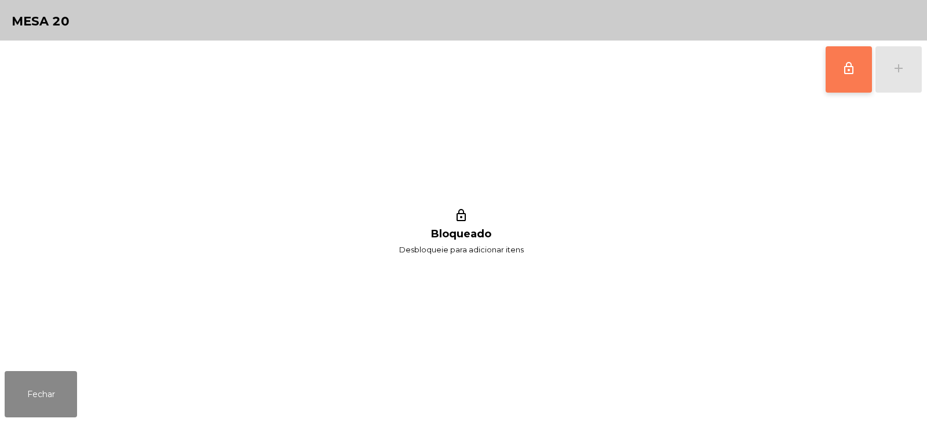
click at [840, 65] on button "lock_outline" at bounding box center [849, 69] width 46 height 46
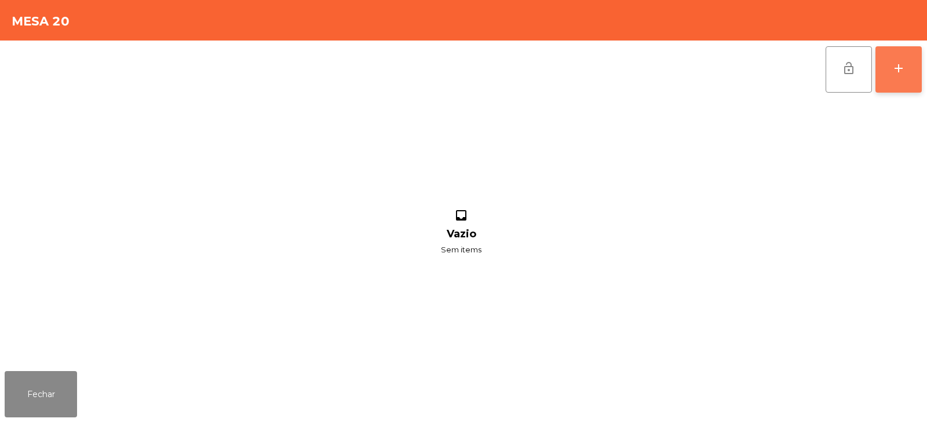
click at [912, 64] on button "add" at bounding box center [898, 69] width 46 height 46
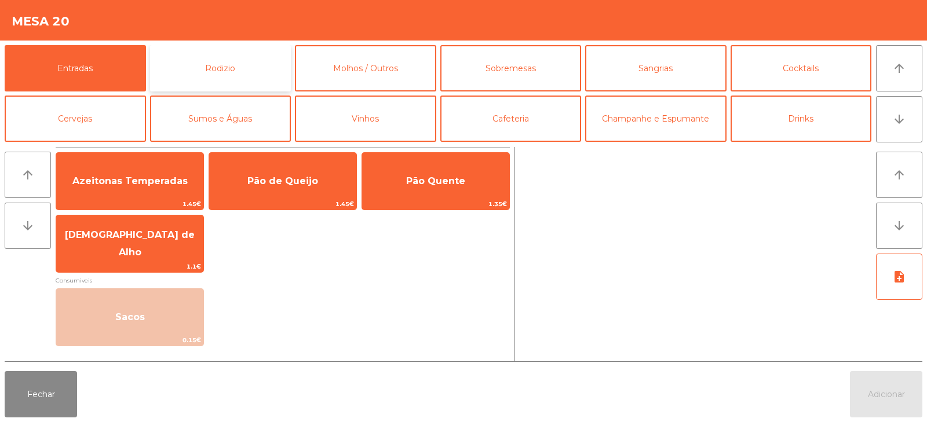
click at [229, 64] on button "Rodizio" at bounding box center [220, 68] width 141 height 46
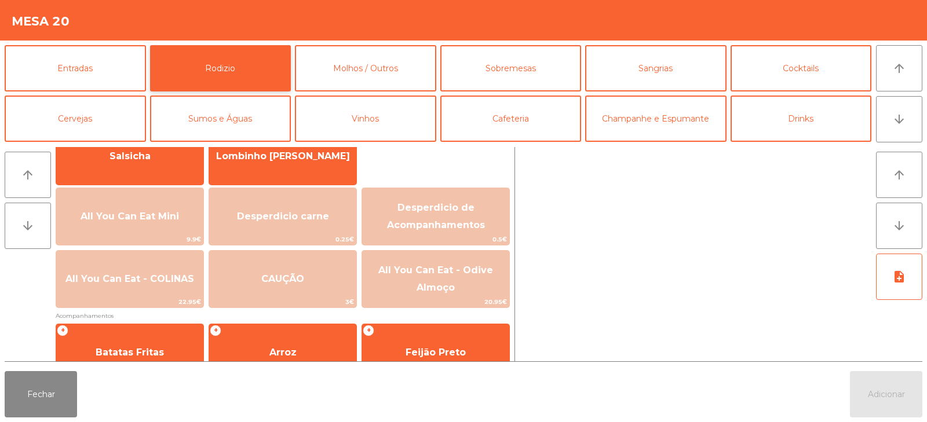
scroll to position [107, 0]
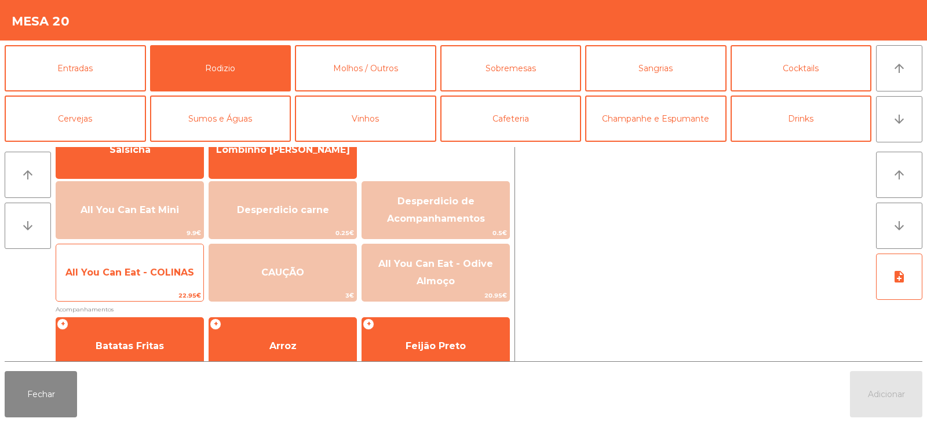
click at [151, 278] on span "All You Can Eat - COLINAS" at bounding box center [129, 272] width 147 height 31
click at [150, 273] on span "All You Can Eat - COLINAS" at bounding box center [129, 272] width 129 height 11
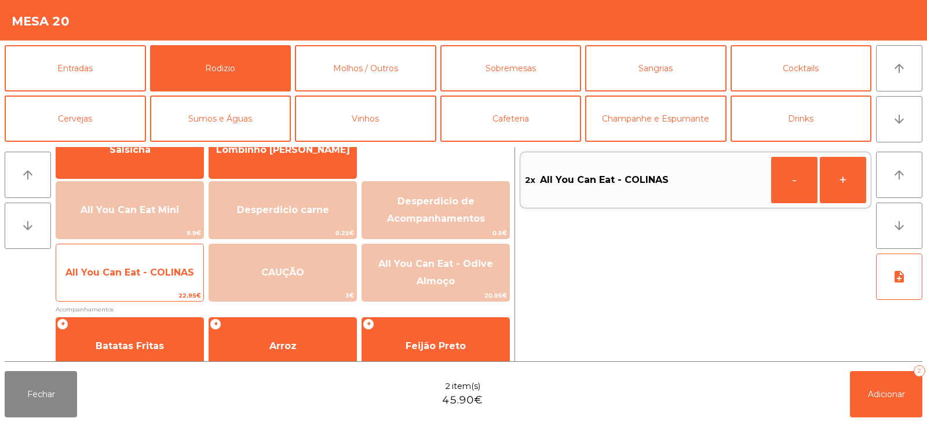
click at [154, 286] on span "All You Can Eat - COLINAS" at bounding box center [129, 272] width 147 height 31
click at [161, 277] on span "All You Can Eat - COLINAS" at bounding box center [129, 272] width 129 height 11
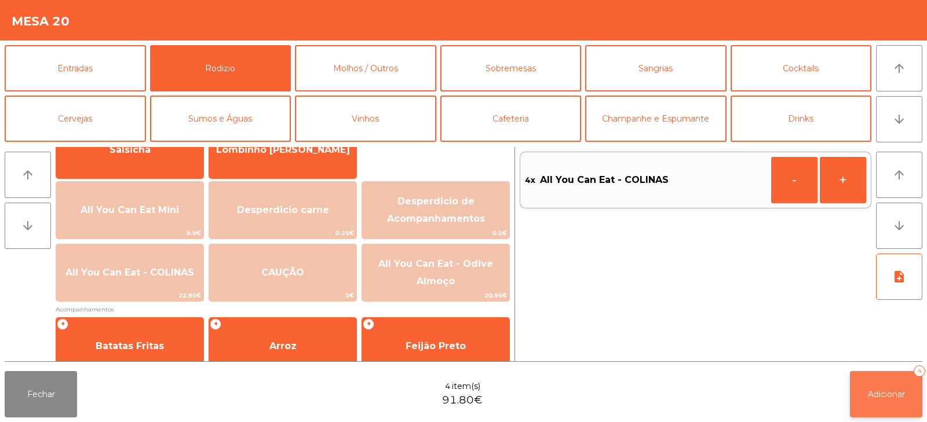
click at [893, 401] on button "Adicionar 4" at bounding box center [886, 394] width 72 height 46
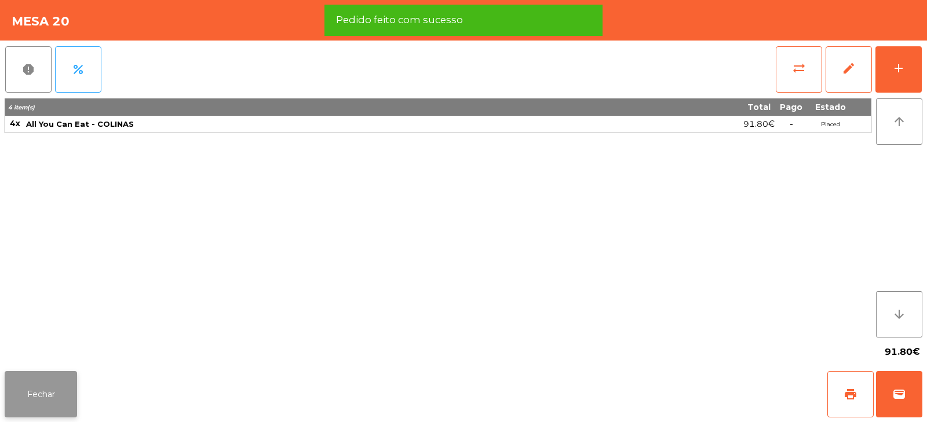
click at [41, 374] on button "Fechar" at bounding box center [41, 394] width 72 height 46
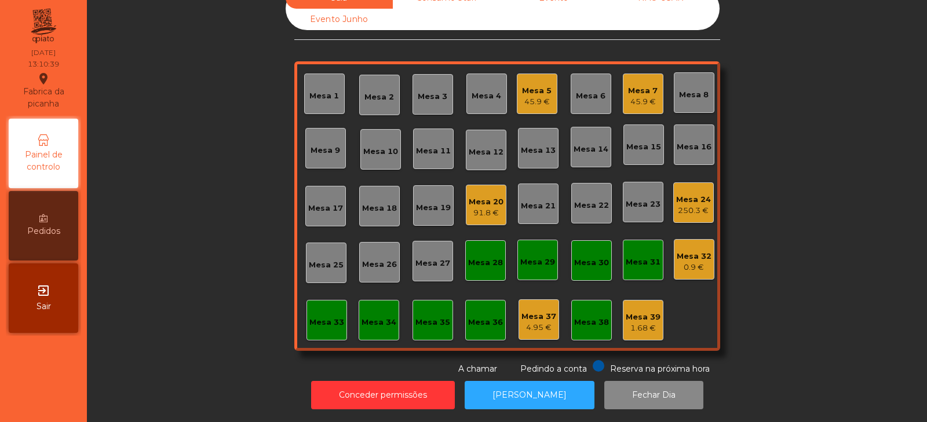
click at [534, 200] on div "Mesa 21" at bounding box center [538, 206] width 35 height 12
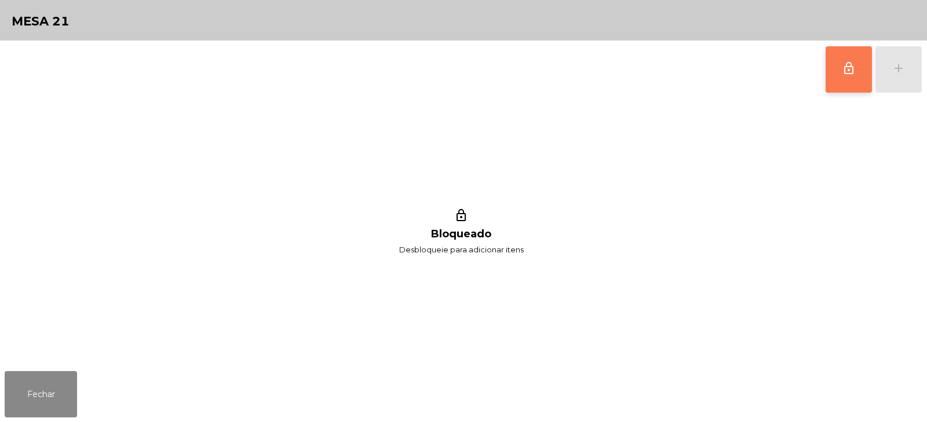
click at [843, 64] on span "lock_outline" at bounding box center [849, 68] width 14 height 14
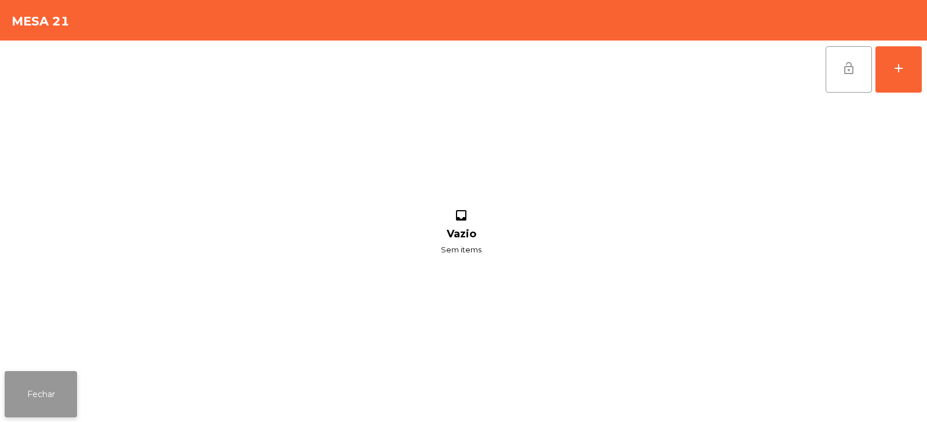
click at [46, 414] on button "Fechar" at bounding box center [41, 394] width 72 height 46
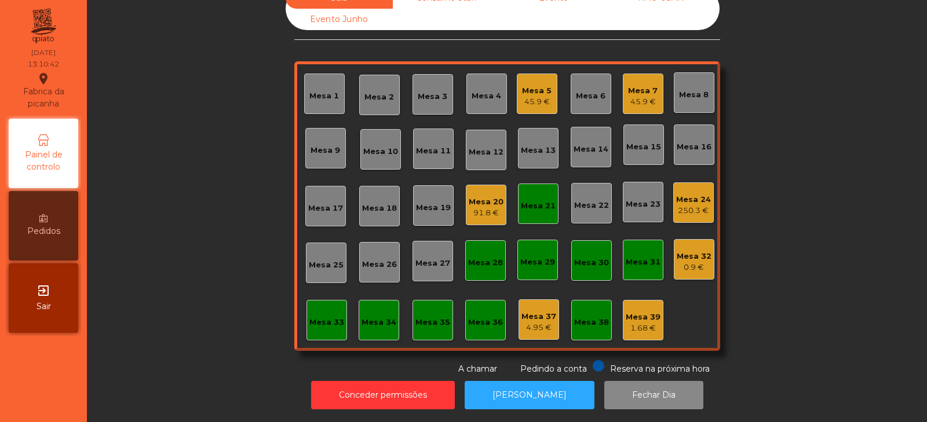
click at [477, 216] on div "Mesa 20 91.8 €" at bounding box center [486, 205] width 41 height 41
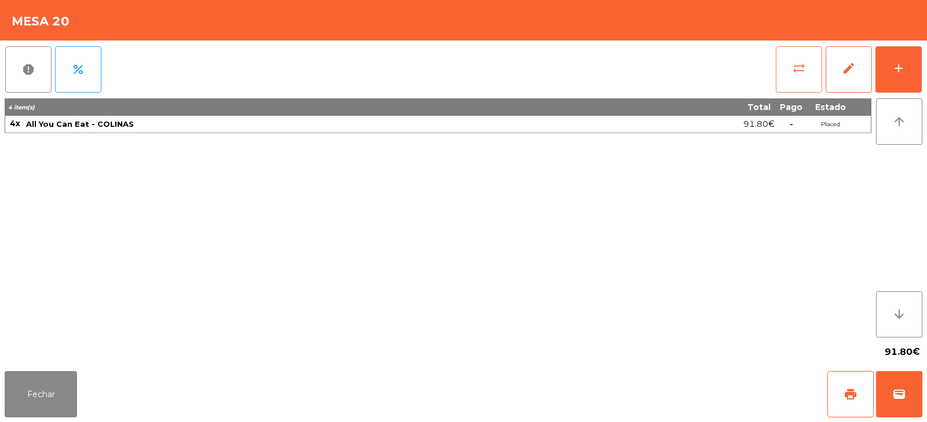
click at [799, 81] on button "sync_alt" at bounding box center [799, 69] width 46 height 46
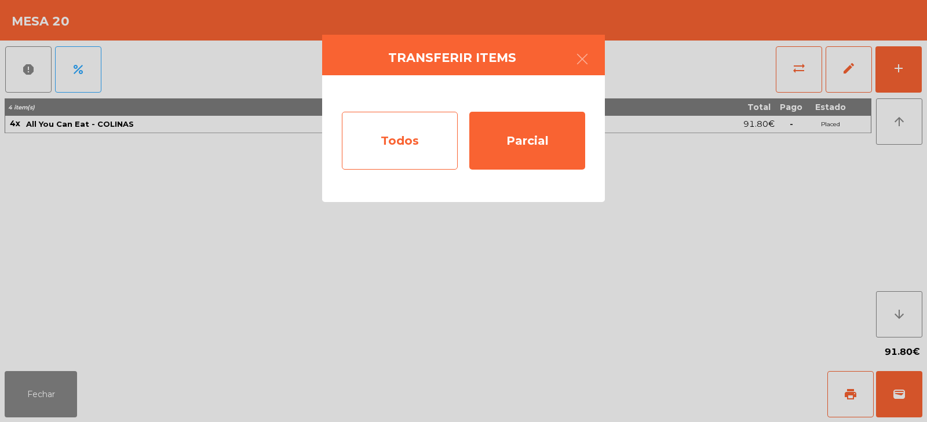
click at [410, 142] on div "Todos" at bounding box center [400, 141] width 116 height 58
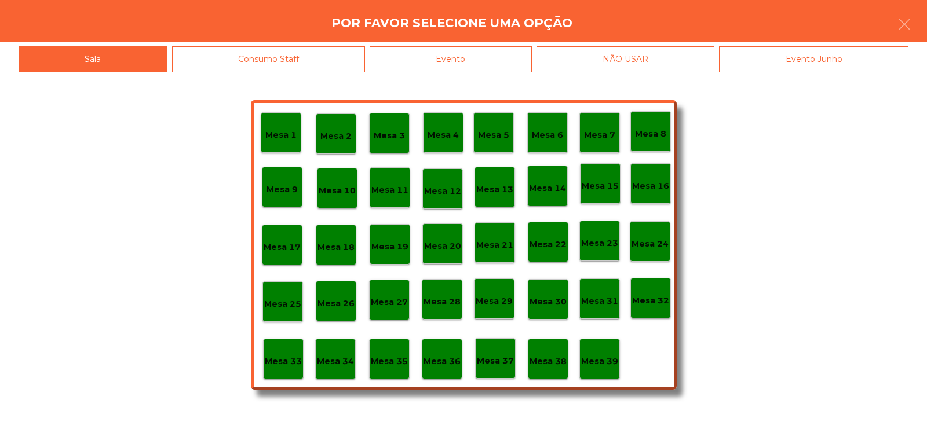
click at [498, 238] on div "Mesa 21" at bounding box center [494, 243] width 37 height 18
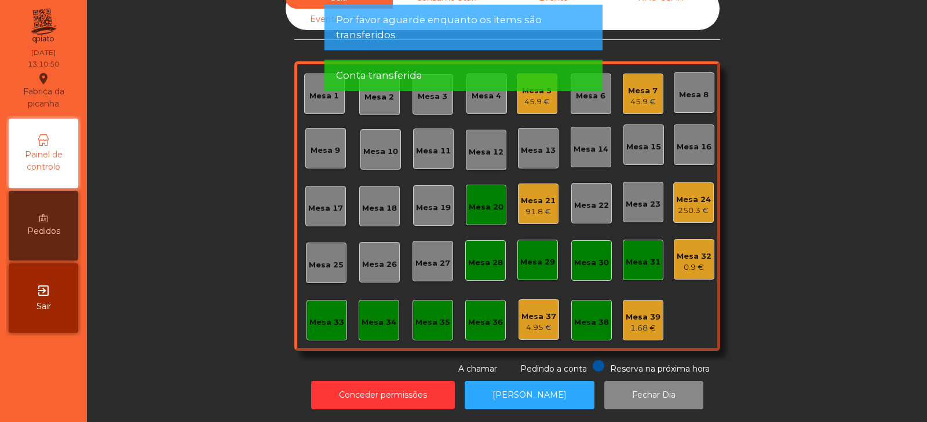
click at [479, 207] on div "Mesa 20" at bounding box center [486, 205] width 41 height 41
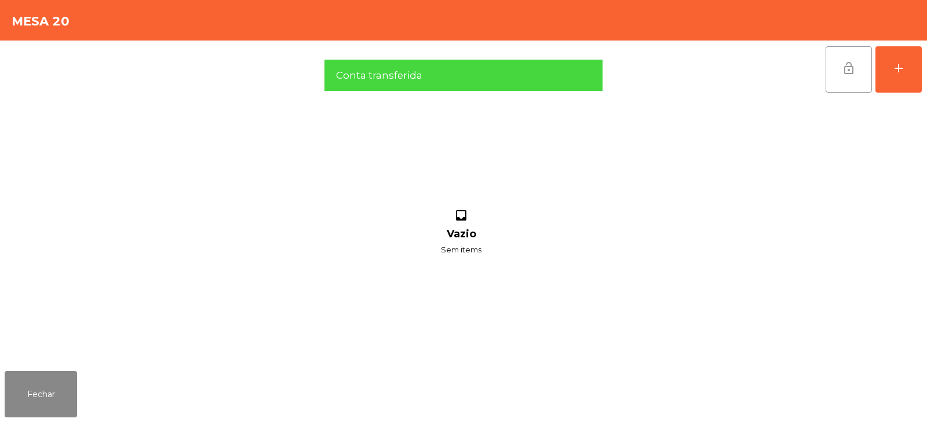
click at [845, 62] on span "lock_open" at bounding box center [849, 68] width 14 height 14
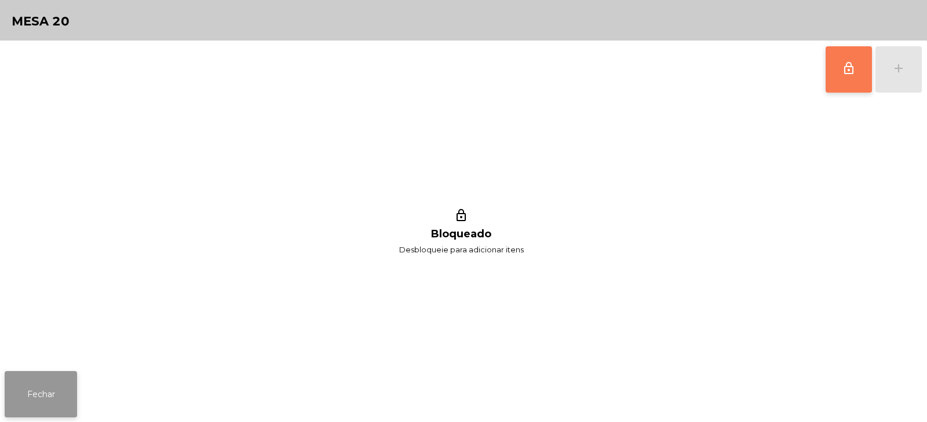
click at [56, 382] on button "Fechar" at bounding box center [41, 394] width 72 height 46
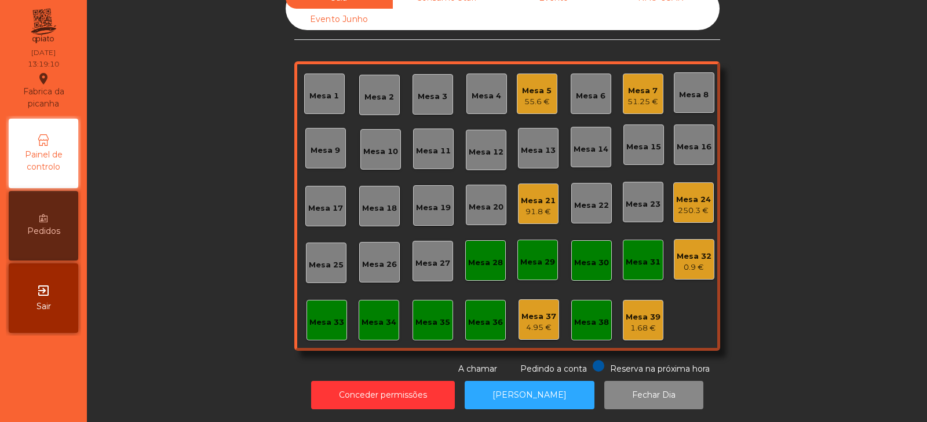
scroll to position [0, 0]
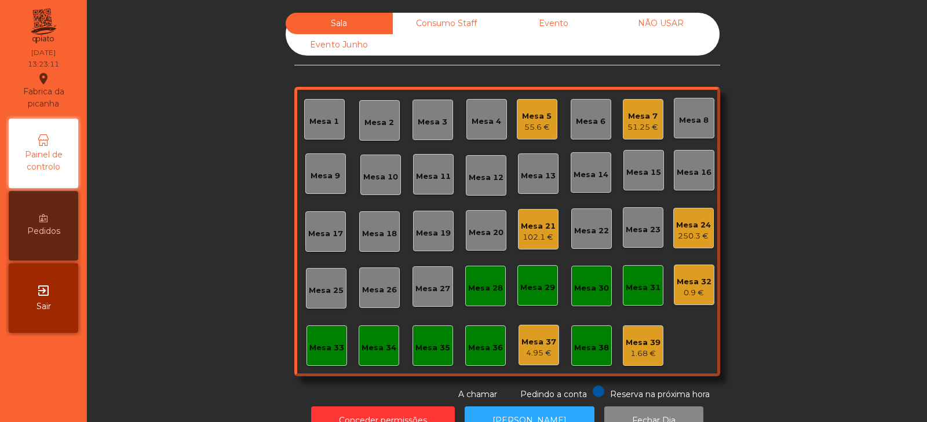
click at [477, 238] on div "Mesa 20" at bounding box center [486, 233] width 35 height 12
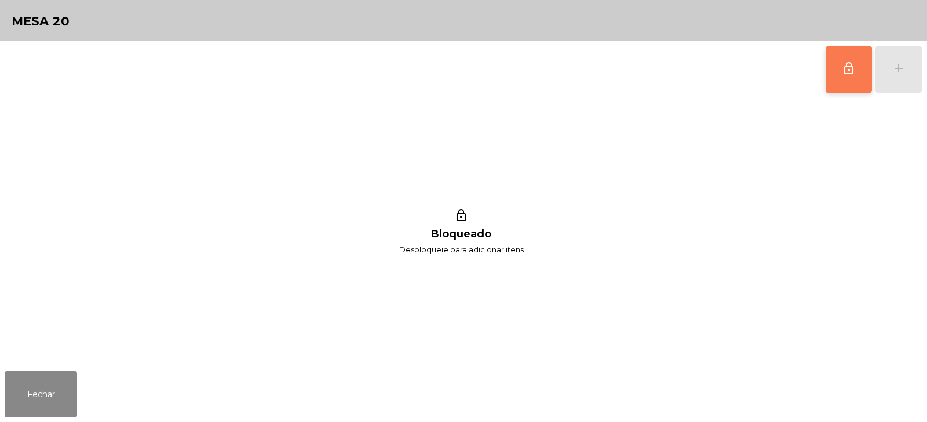
click at [844, 79] on button "lock_outline" at bounding box center [849, 69] width 46 height 46
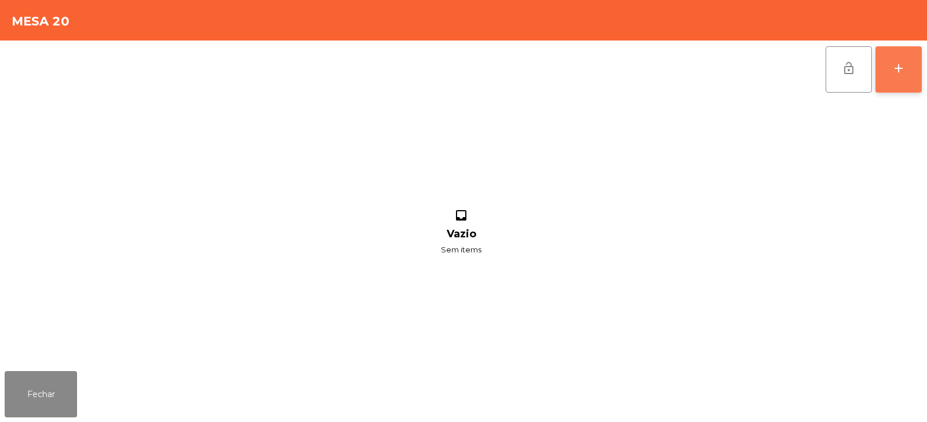
click at [904, 72] on div "add" at bounding box center [899, 68] width 14 height 14
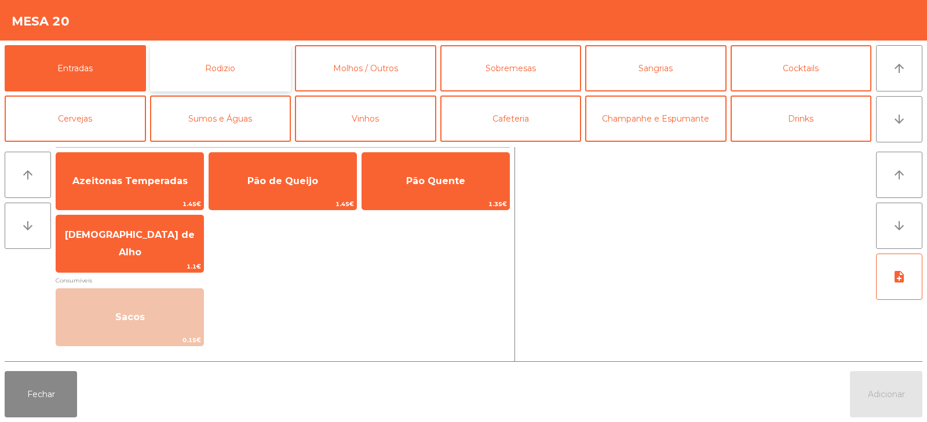
click at [216, 83] on button "Rodizio" at bounding box center [220, 68] width 141 height 46
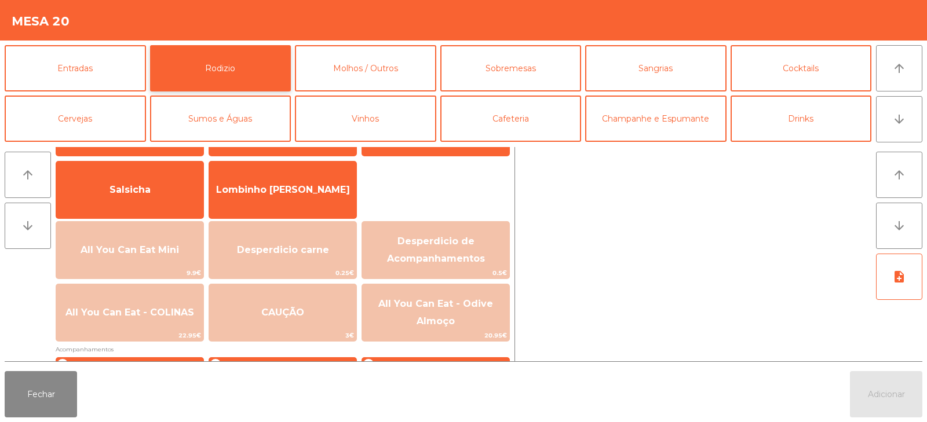
scroll to position [79, 0]
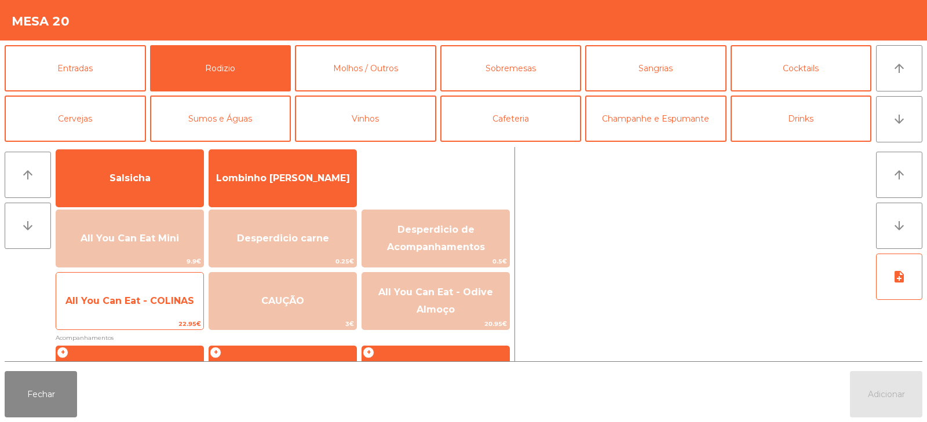
click at [153, 316] on span "All You Can Eat - COLINAS" at bounding box center [129, 301] width 147 height 31
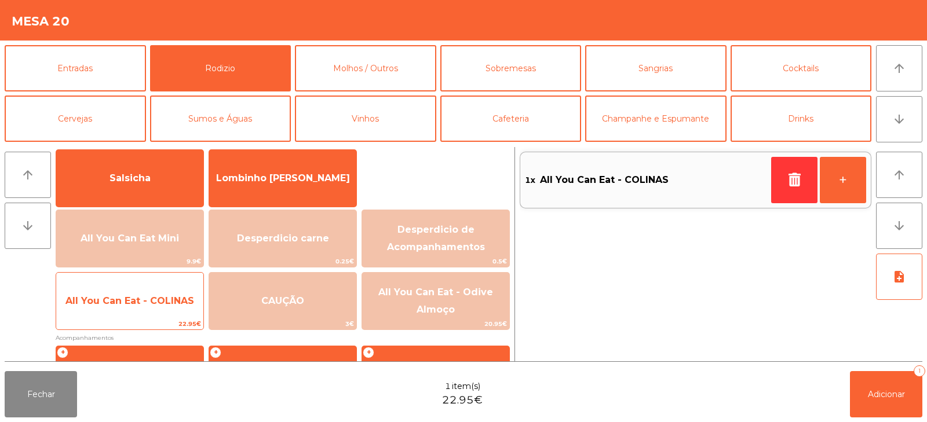
click at [155, 319] on span "22.95€" at bounding box center [129, 324] width 147 height 11
click at [155, 315] on span "All You Can Eat - COLINAS" at bounding box center [129, 301] width 147 height 31
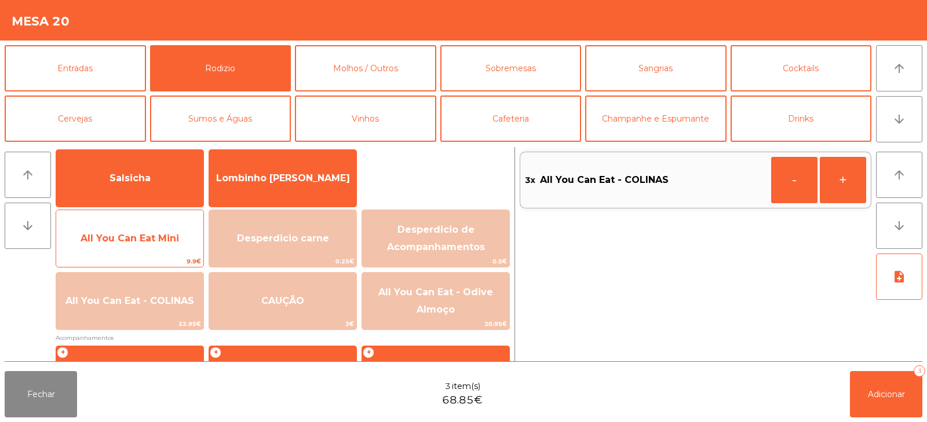
click at [158, 234] on span "All You Can Eat Mini" at bounding box center [130, 238] width 98 height 11
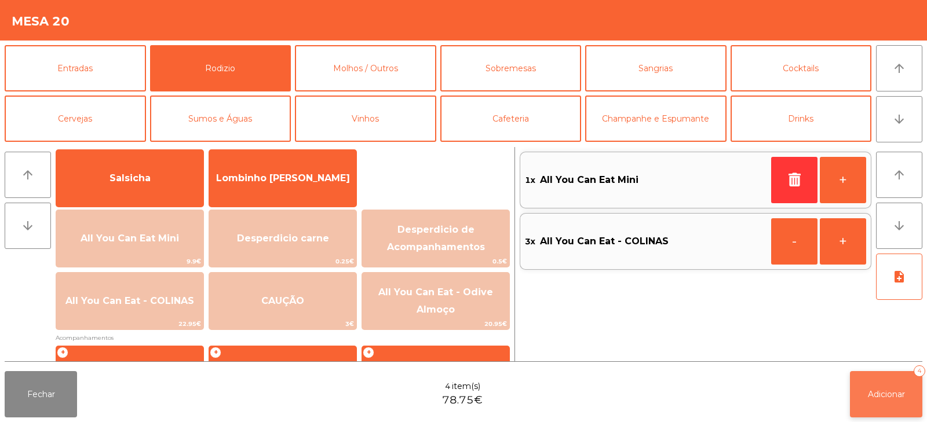
click at [861, 393] on button "Adicionar 4" at bounding box center [886, 394] width 72 height 46
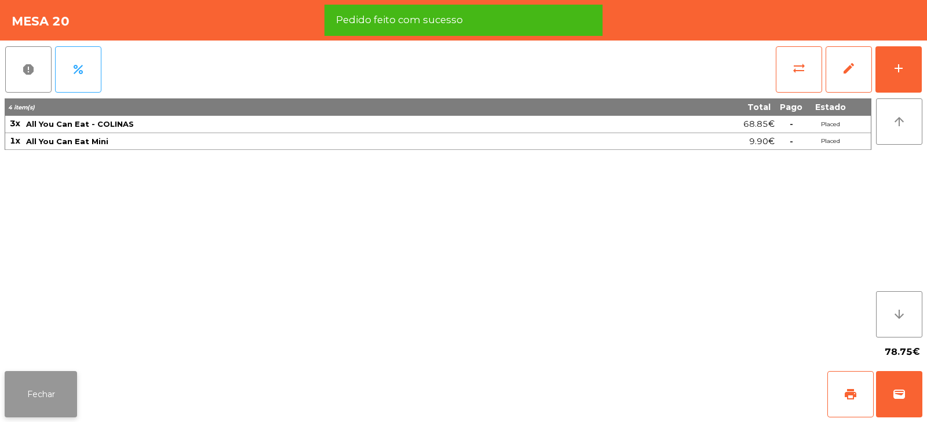
click at [54, 399] on button "Fechar" at bounding box center [41, 394] width 72 height 46
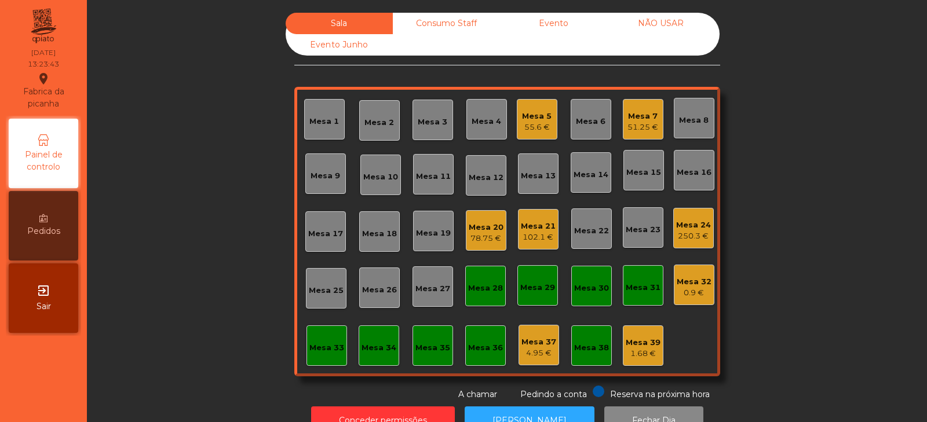
scroll to position [0, 0]
click at [644, 182] on div "Mesa 15" at bounding box center [643, 170] width 41 height 41
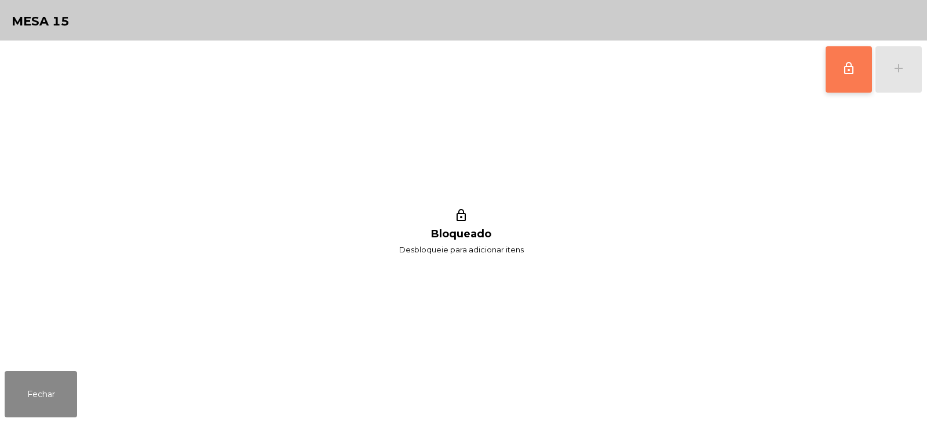
click at [846, 82] on button "lock_outline" at bounding box center [849, 69] width 46 height 46
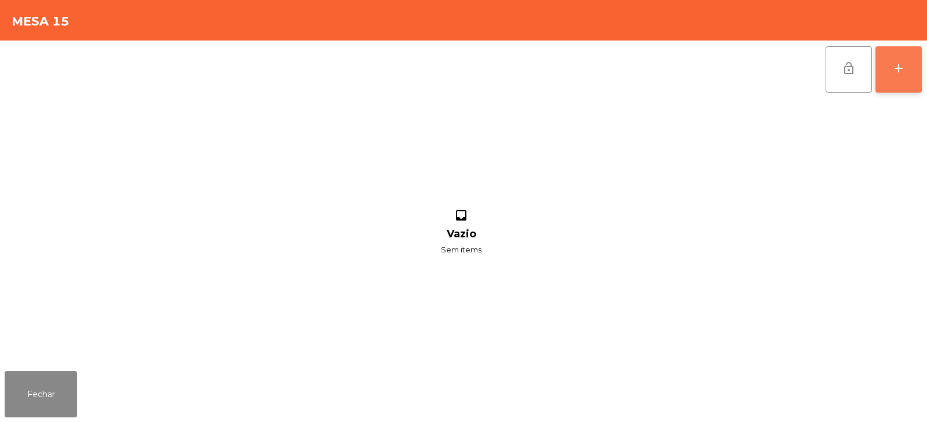
click at [893, 79] on button "add" at bounding box center [898, 69] width 46 height 46
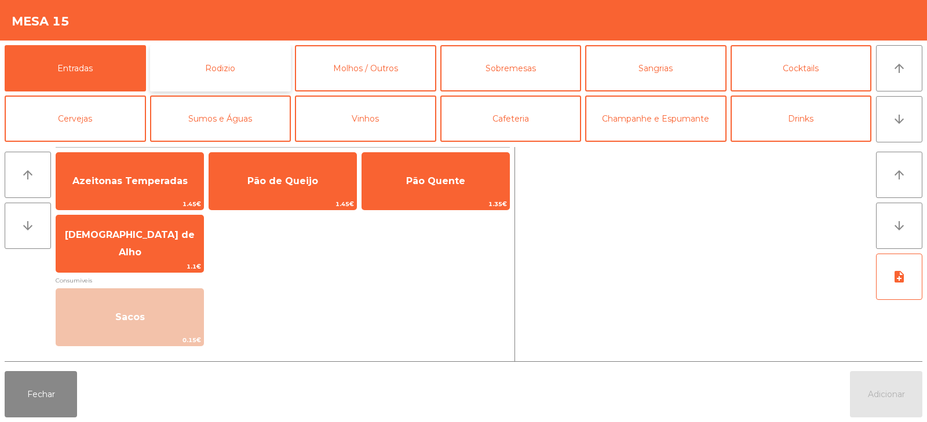
click at [216, 72] on button "Rodizio" at bounding box center [220, 68] width 141 height 46
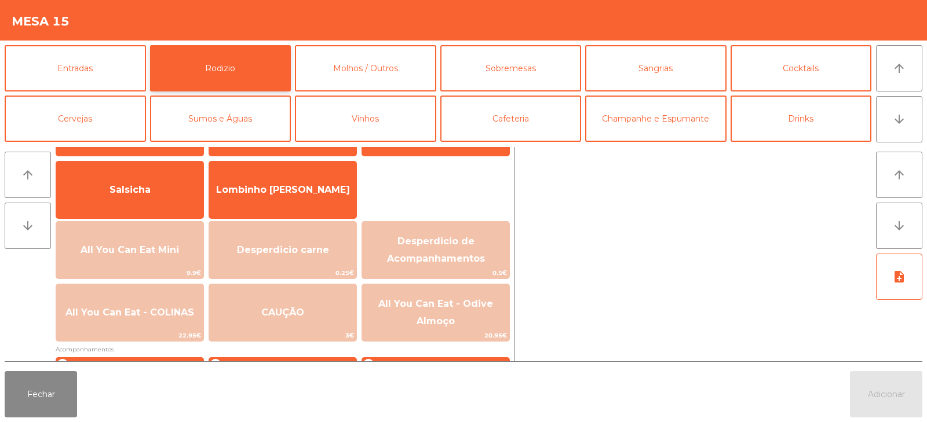
scroll to position [79, 0]
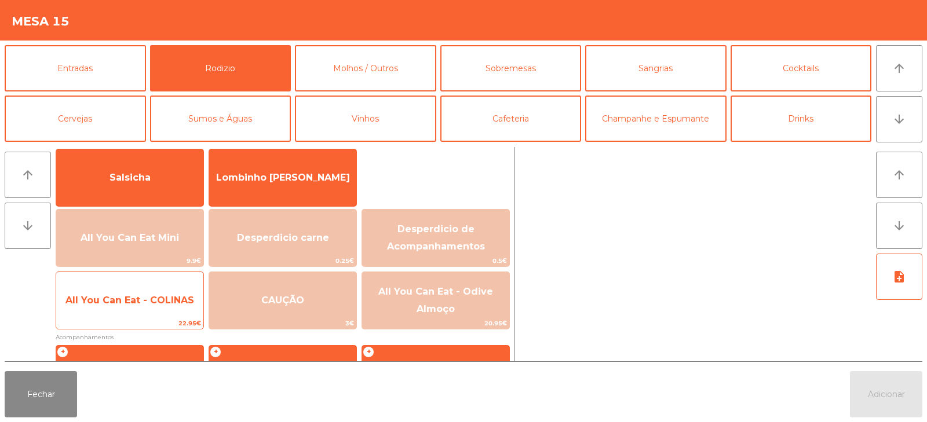
click at [144, 305] on span "All You Can Eat - COLINAS" at bounding box center [129, 300] width 129 height 11
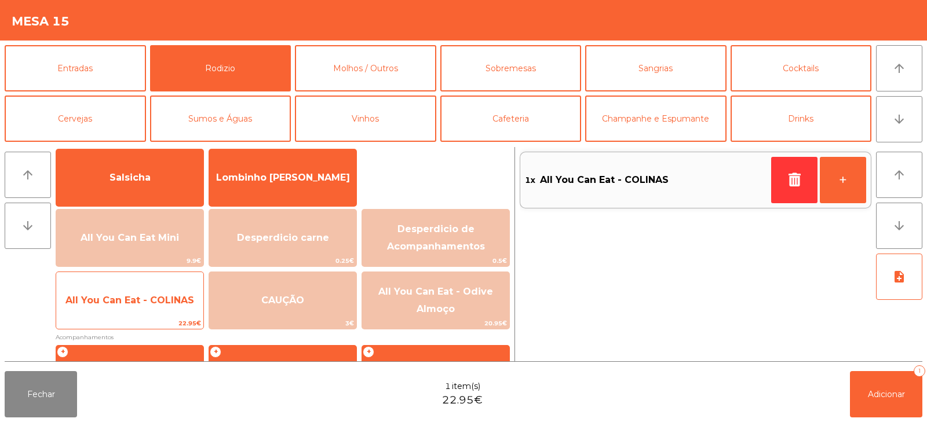
click at [143, 304] on span "All You Can Eat - COLINAS" at bounding box center [129, 300] width 129 height 11
click at [144, 306] on span "All You Can Eat - COLINAS" at bounding box center [129, 300] width 147 height 31
click at [149, 309] on span "All You Can Eat - COLINAS" at bounding box center [129, 300] width 147 height 31
click at [156, 305] on span "All You Can Eat - COLINAS" at bounding box center [129, 300] width 129 height 11
click at [159, 303] on span "All You Can Eat - COLINAS" at bounding box center [129, 300] width 129 height 11
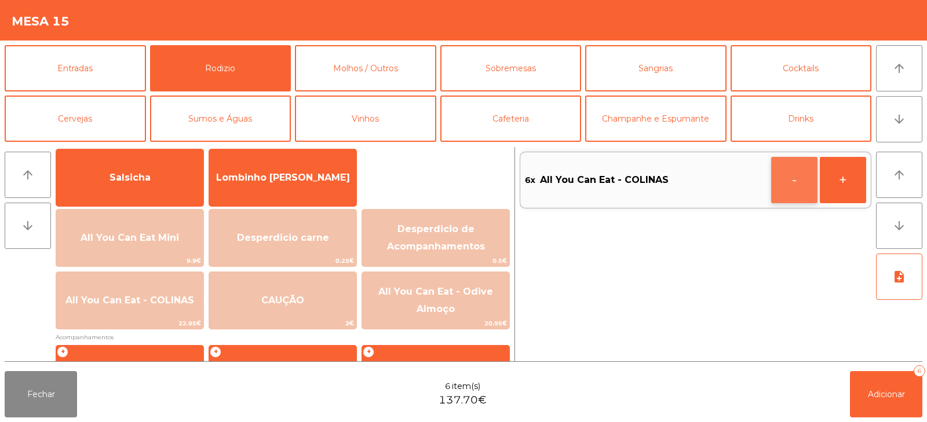
click at [791, 184] on button "-" at bounding box center [794, 180] width 46 height 46
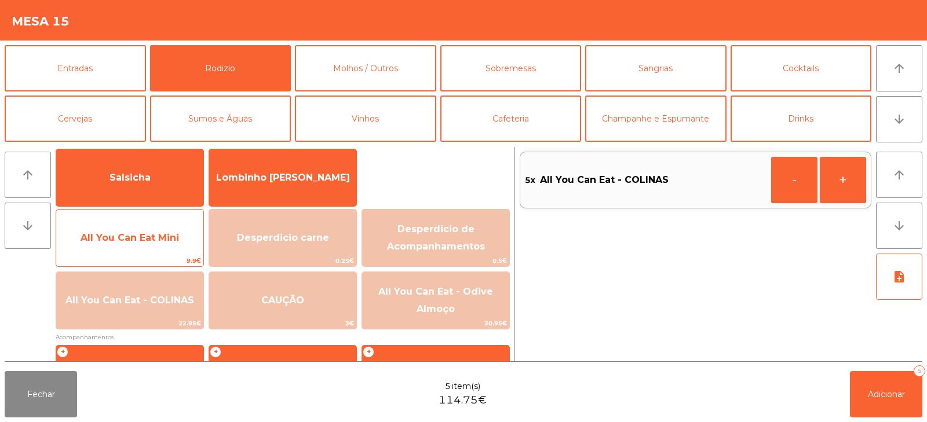
click at [176, 234] on span "All You Can Eat Mini" at bounding box center [130, 237] width 98 height 11
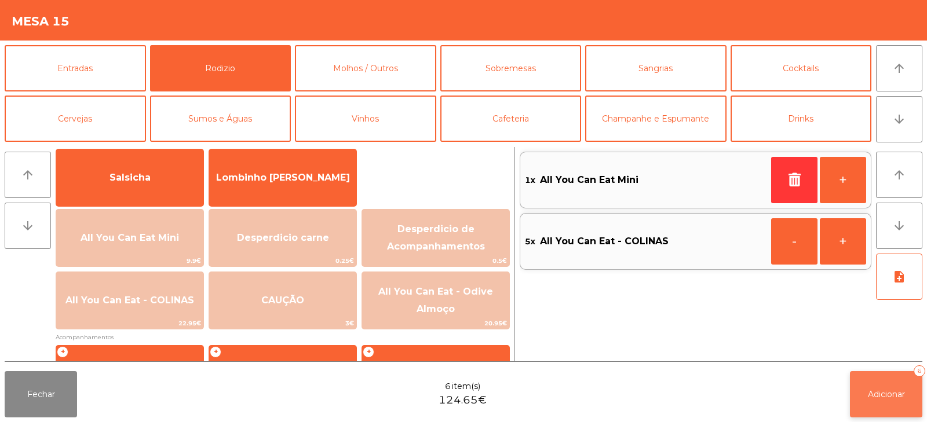
click at [886, 381] on button "Adicionar 6" at bounding box center [886, 394] width 72 height 46
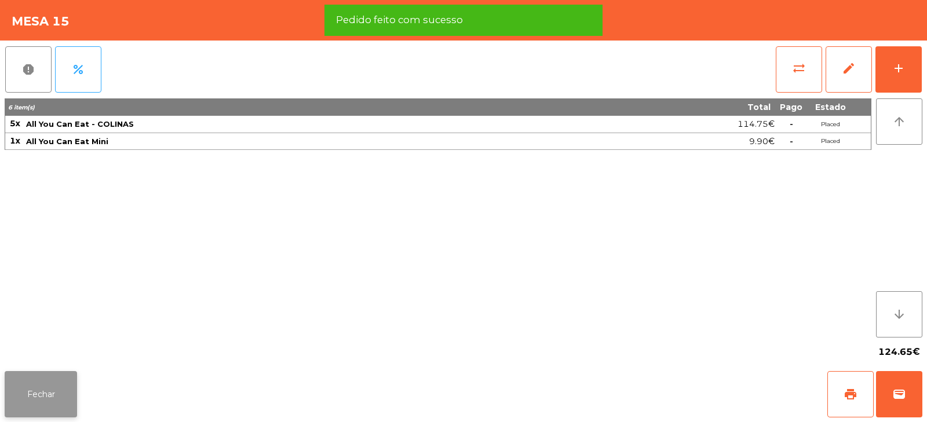
click at [46, 392] on button "Fechar" at bounding box center [41, 394] width 72 height 46
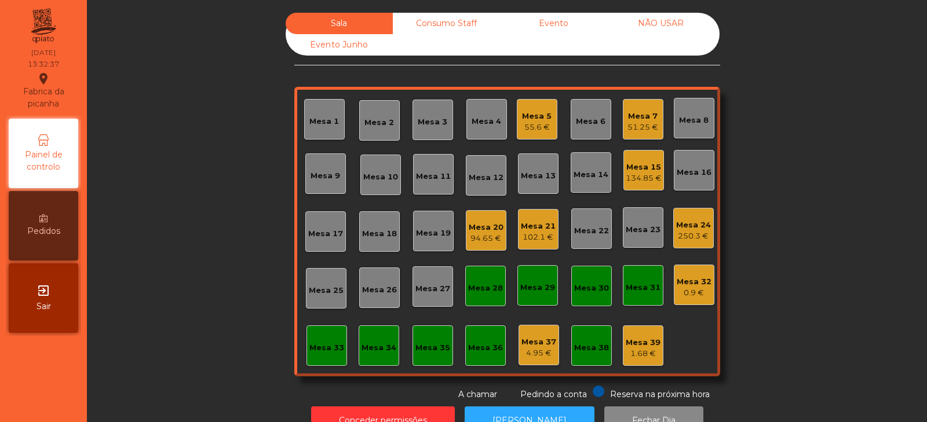
click at [181, 300] on div "Sala Consumo Staff Evento NÃO USAR Evento Junho Mesa 1 Mesa 2 Mesa 3 Mesa 4 Mes…" at bounding box center [507, 207] width 809 height 388
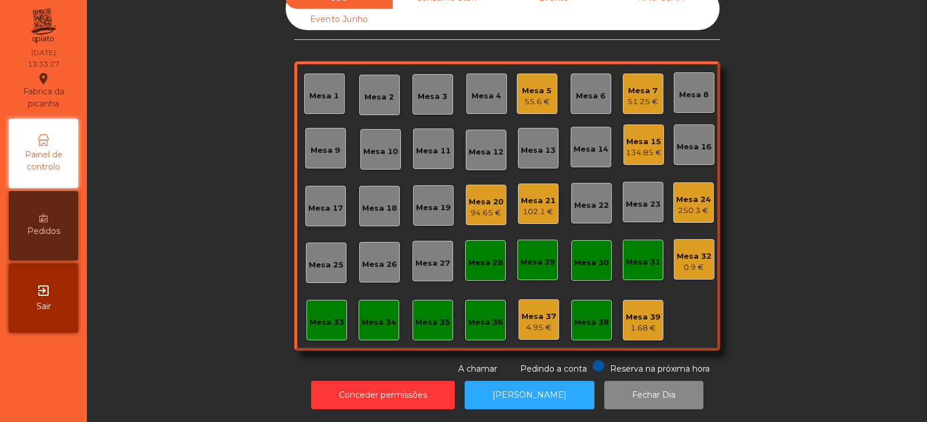
scroll to position [0, 0]
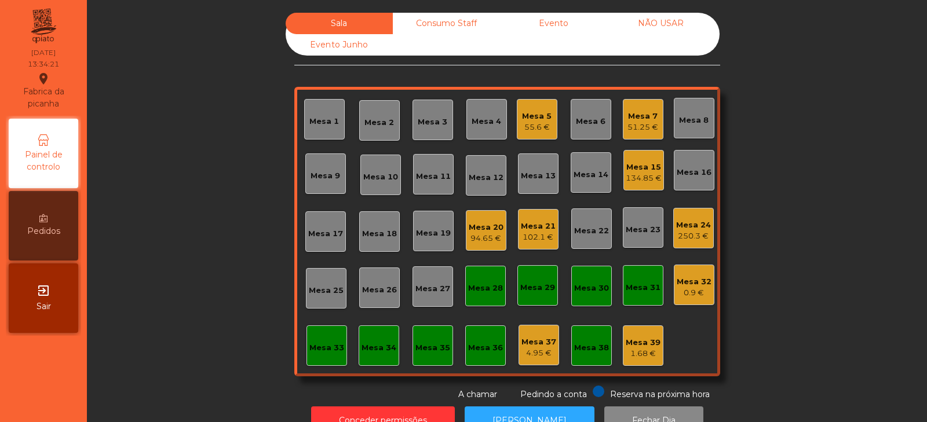
click at [434, 178] on div "Mesa 11" at bounding box center [433, 177] width 35 height 12
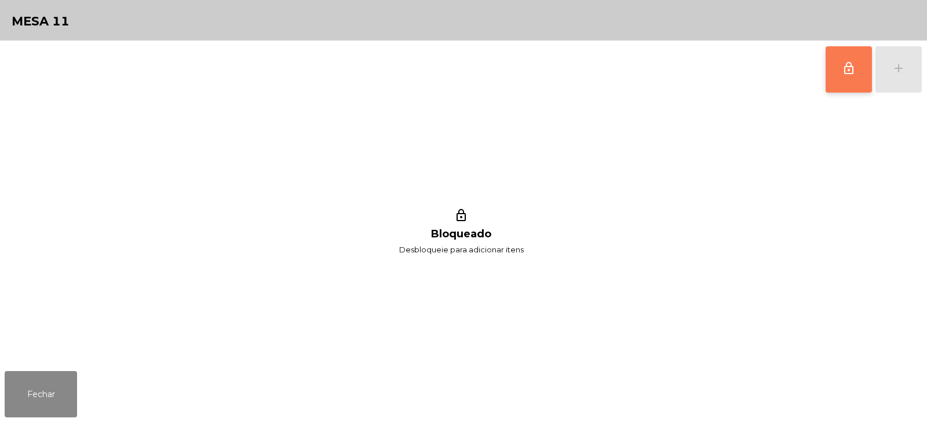
click at [855, 82] on button "lock_outline" at bounding box center [849, 69] width 46 height 46
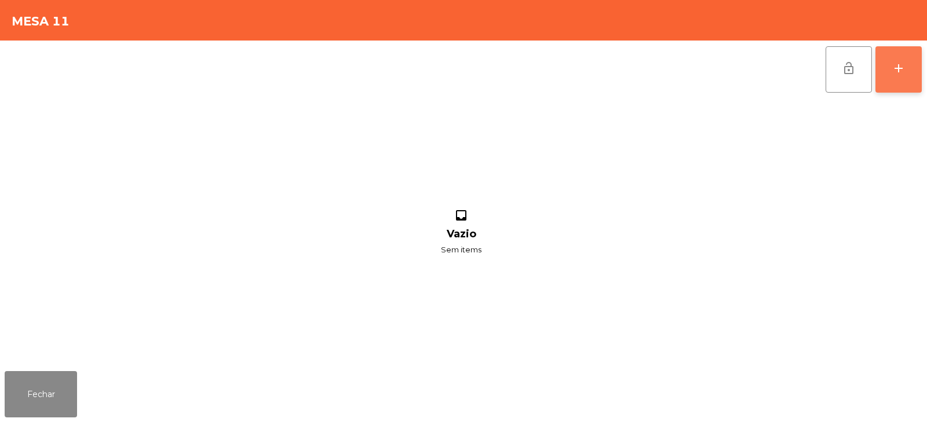
click at [895, 70] on div "add" at bounding box center [899, 68] width 14 height 14
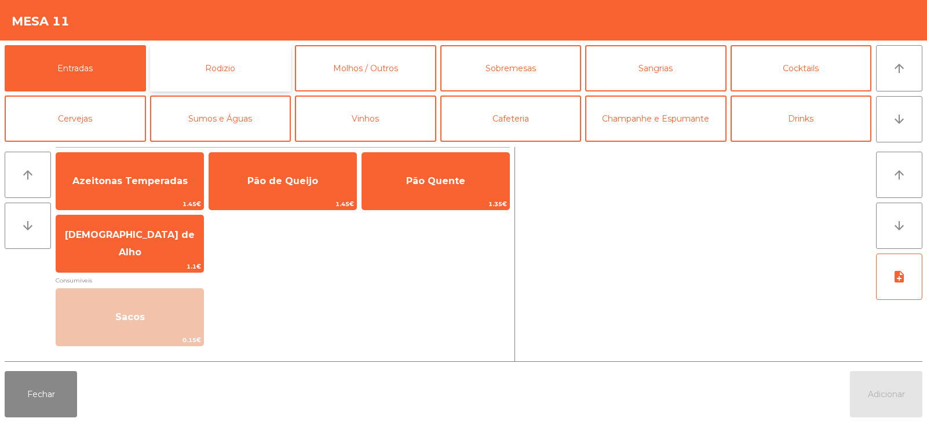
click at [246, 68] on button "Rodizio" at bounding box center [220, 68] width 141 height 46
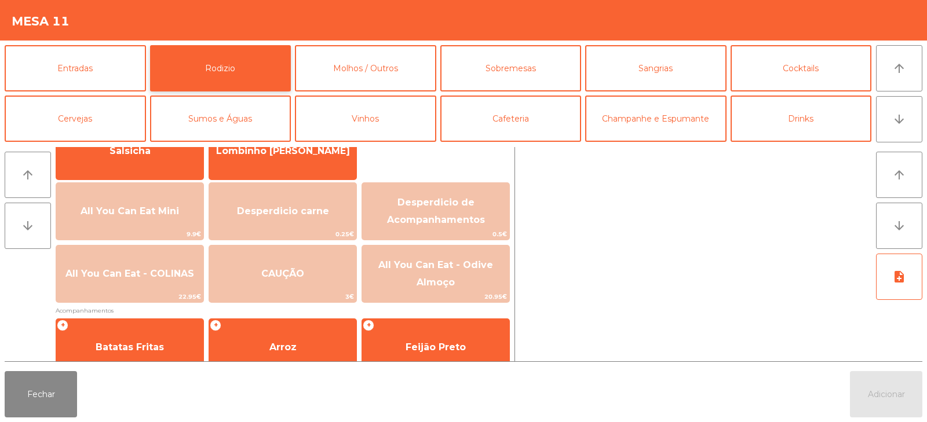
scroll to position [107, 0]
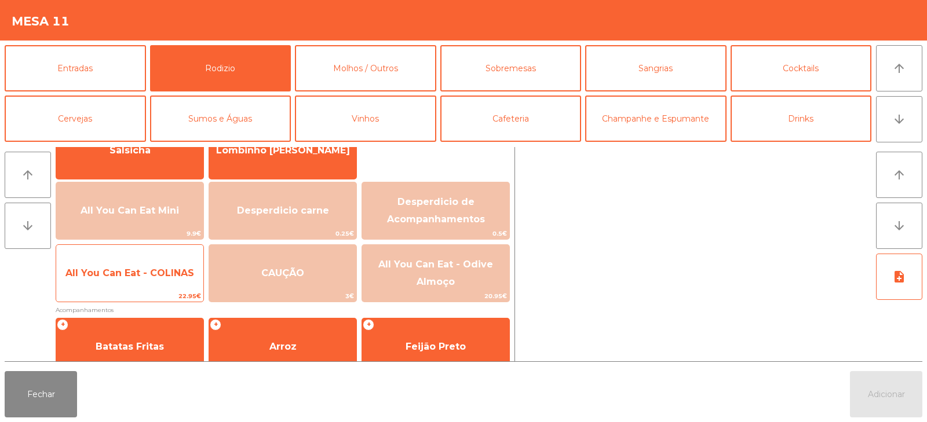
click at [177, 283] on span "All You Can Eat - COLINAS" at bounding box center [129, 273] width 147 height 31
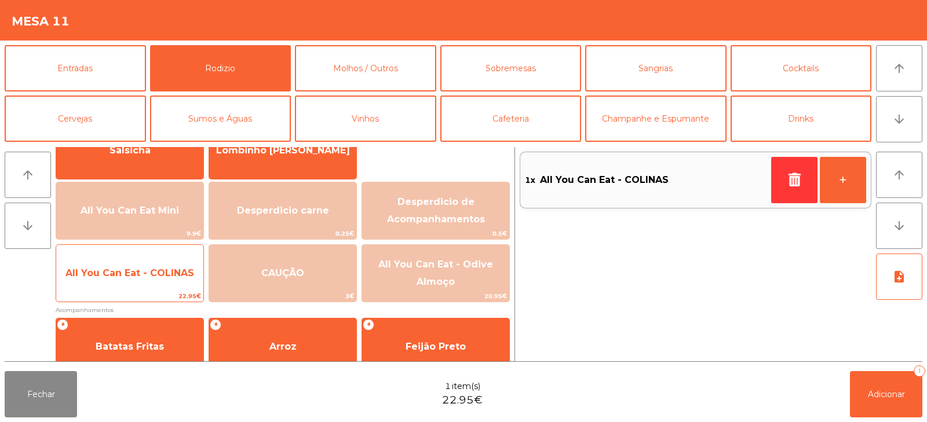
click at [182, 280] on span "All You Can Eat - COLINAS" at bounding box center [129, 273] width 147 height 31
click at [185, 275] on span "All You Can Eat - COLINAS" at bounding box center [129, 273] width 129 height 11
click at [185, 271] on span "All You Can Eat - COLINAS" at bounding box center [129, 273] width 129 height 11
click at [185, 272] on span "All You Can Eat - COLINAS" at bounding box center [129, 273] width 129 height 11
click at [185, 269] on span "All You Can Eat - COLINAS" at bounding box center [129, 273] width 129 height 11
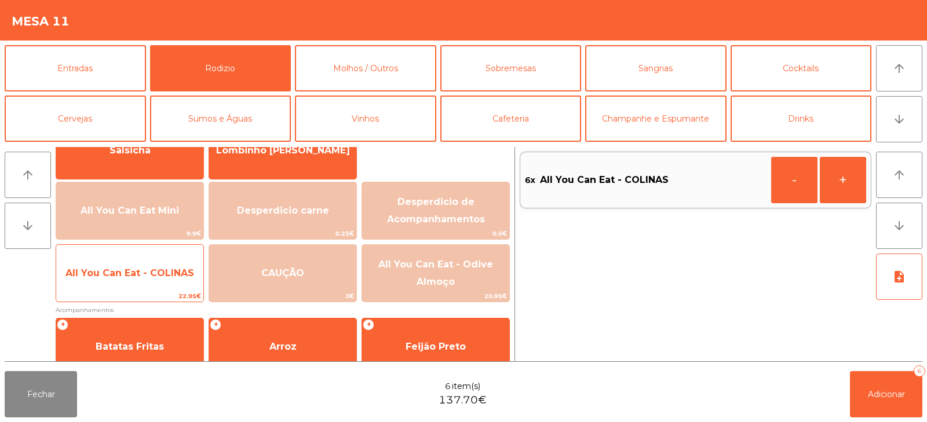
click at [184, 268] on span "All You Can Eat - COLINAS" at bounding box center [129, 273] width 129 height 11
click at [185, 266] on span "All You Can Eat - COLINAS" at bounding box center [129, 273] width 147 height 31
click at [186, 275] on span "All You Can Eat - COLINAS" at bounding box center [129, 273] width 129 height 11
click at [193, 280] on span "All You Can Eat - COLINAS" at bounding box center [129, 273] width 147 height 31
click at [186, 280] on span "All You Can Eat - COLINAS" at bounding box center [129, 273] width 147 height 31
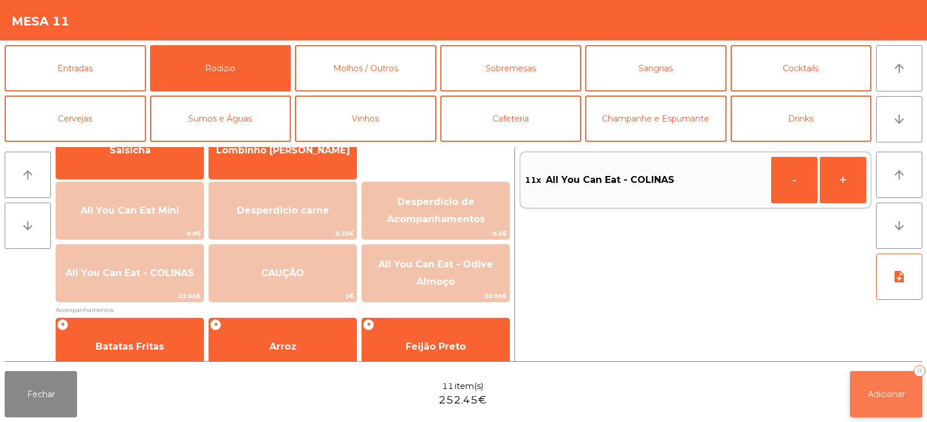
click at [876, 389] on span "Adicionar" at bounding box center [886, 394] width 37 height 10
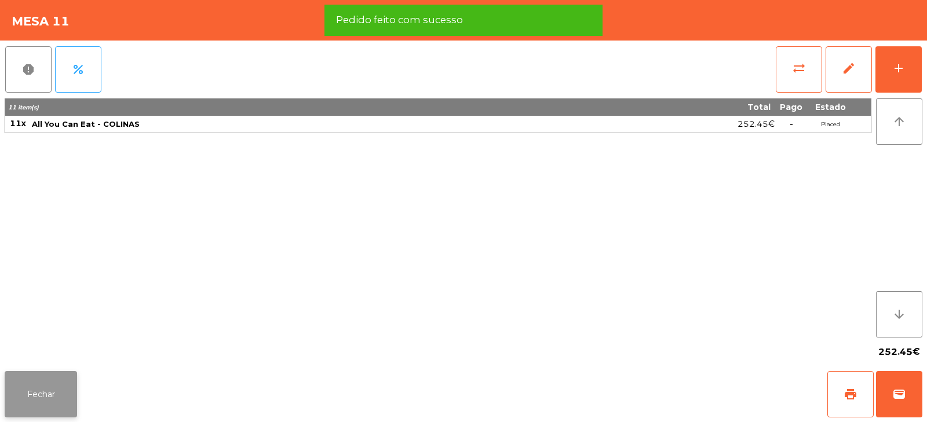
click at [59, 393] on button "Fechar" at bounding box center [41, 394] width 72 height 46
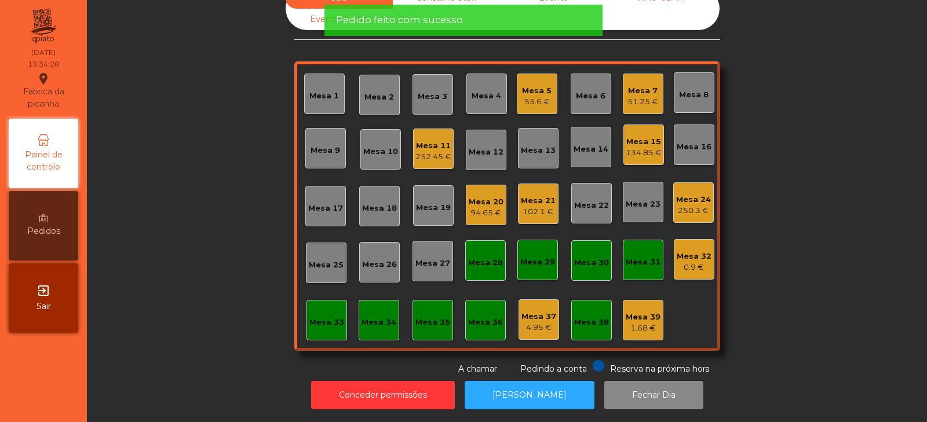
scroll to position [0, 0]
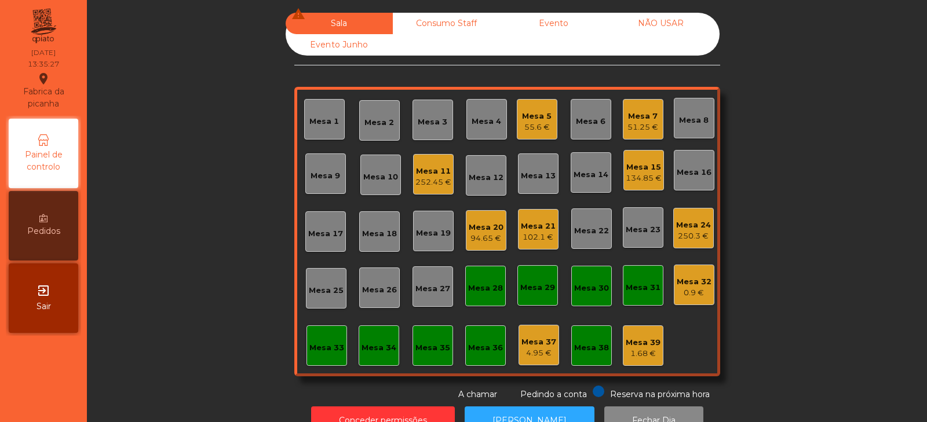
click at [418, 182] on div "252.45 €" at bounding box center [433, 183] width 36 height 12
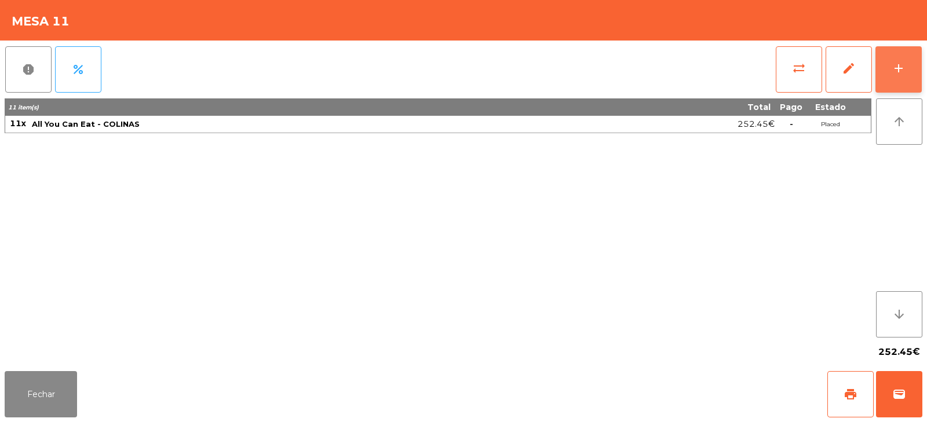
click at [899, 78] on button "add" at bounding box center [898, 69] width 46 height 46
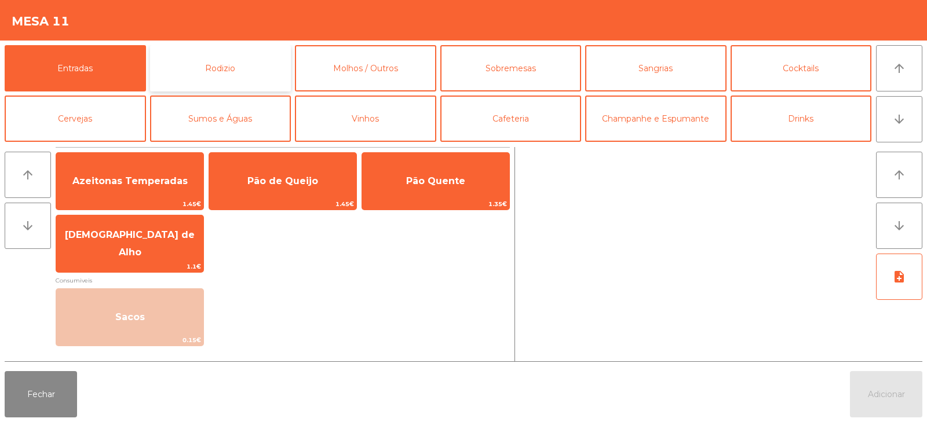
click at [229, 65] on button "Rodizio" at bounding box center [220, 68] width 141 height 46
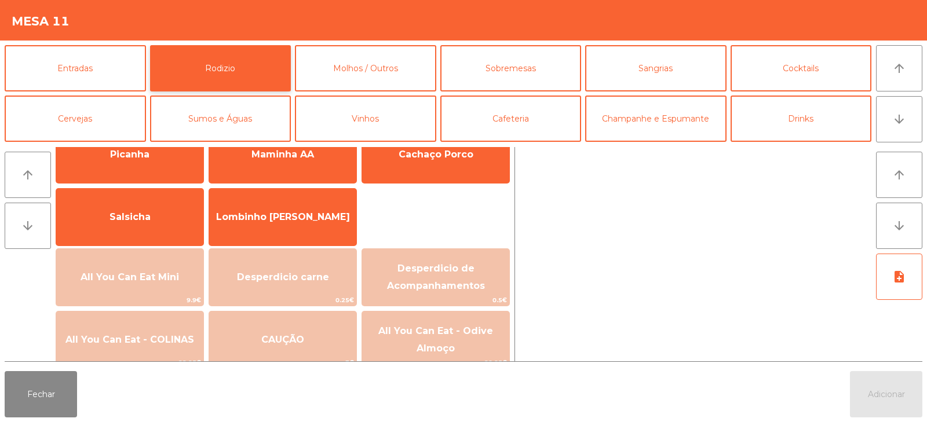
scroll to position [78, 0]
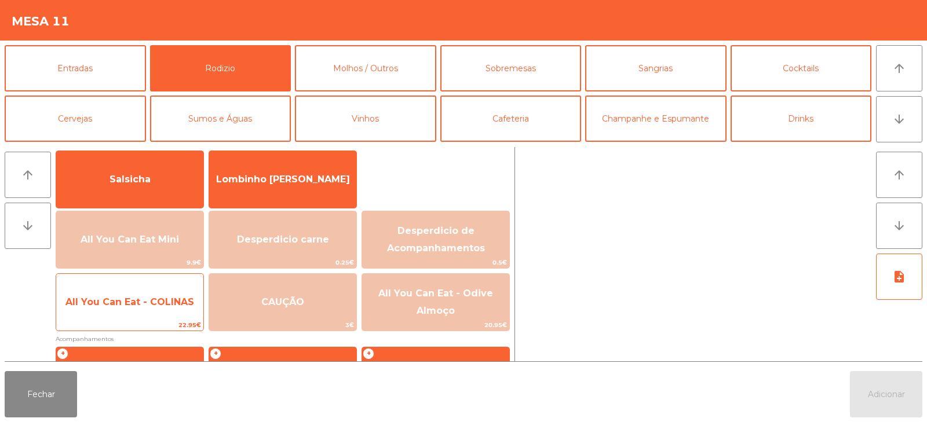
click at [176, 311] on span "All You Can Eat - COLINAS" at bounding box center [129, 302] width 147 height 31
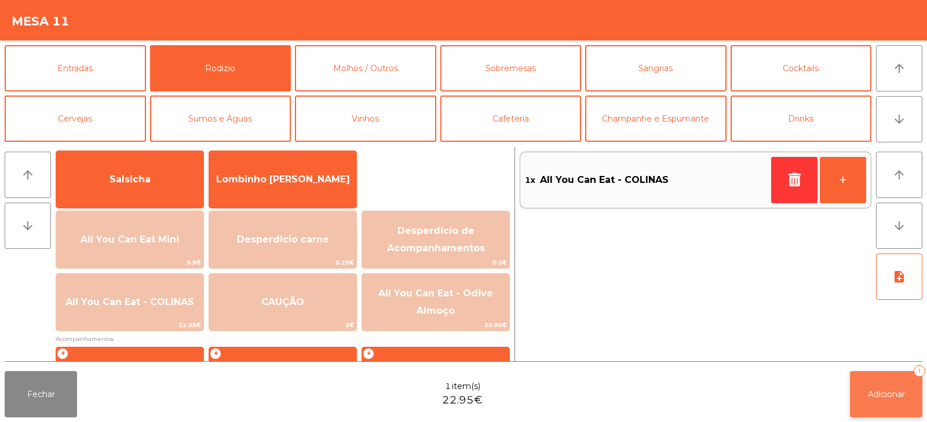
click at [886, 399] on span "Adicionar" at bounding box center [886, 394] width 37 height 10
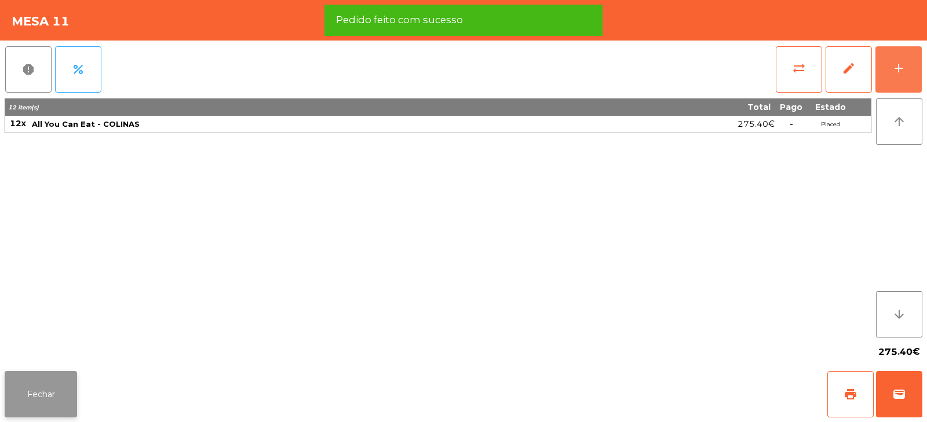
click at [45, 397] on button "Fechar" at bounding box center [41, 394] width 72 height 46
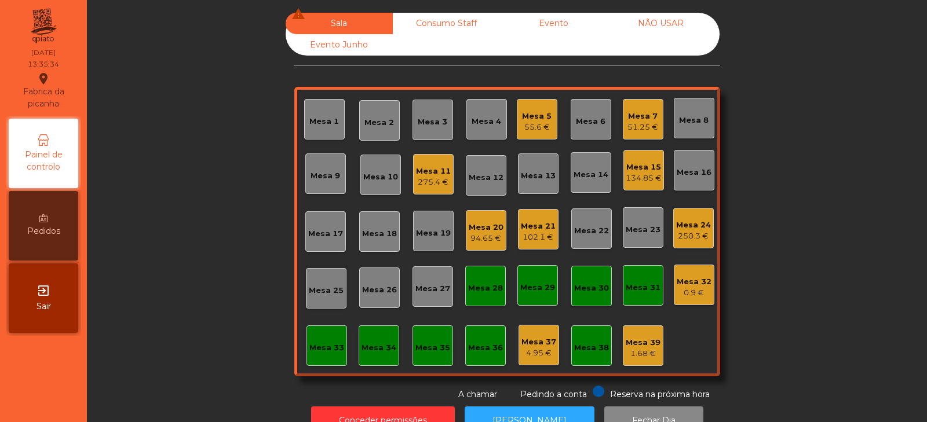
click at [537, 132] on div "55.6 €" at bounding box center [537, 128] width 30 height 12
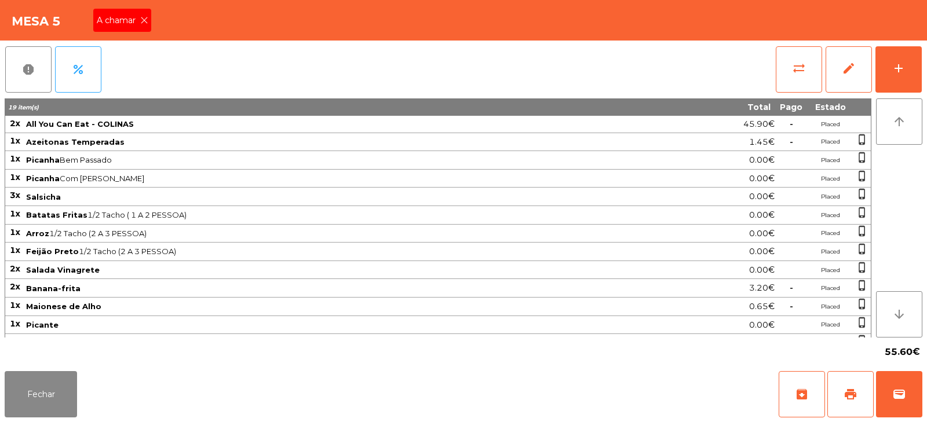
click at [145, 20] on icon at bounding box center [144, 20] width 8 height 8
click at [52, 391] on button "Fechar" at bounding box center [41, 394] width 72 height 46
click at [787, 68] on button "sync_alt" at bounding box center [799, 69] width 46 height 46
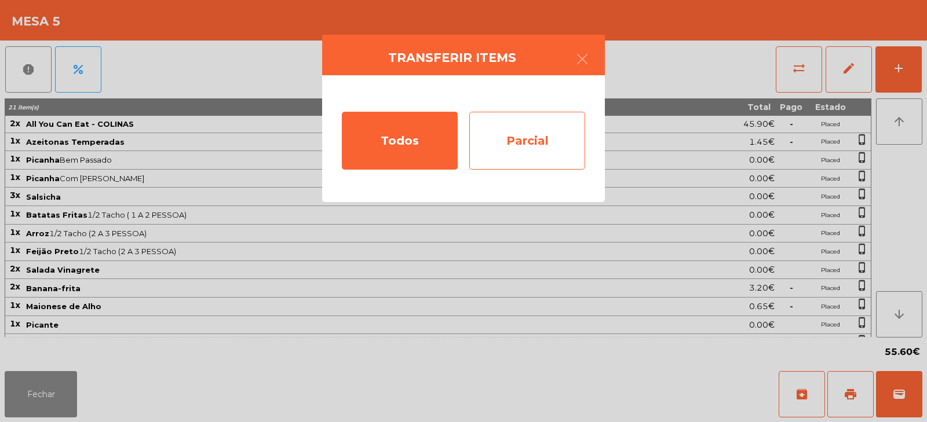
click at [552, 140] on div "Parcial" at bounding box center [527, 141] width 116 height 58
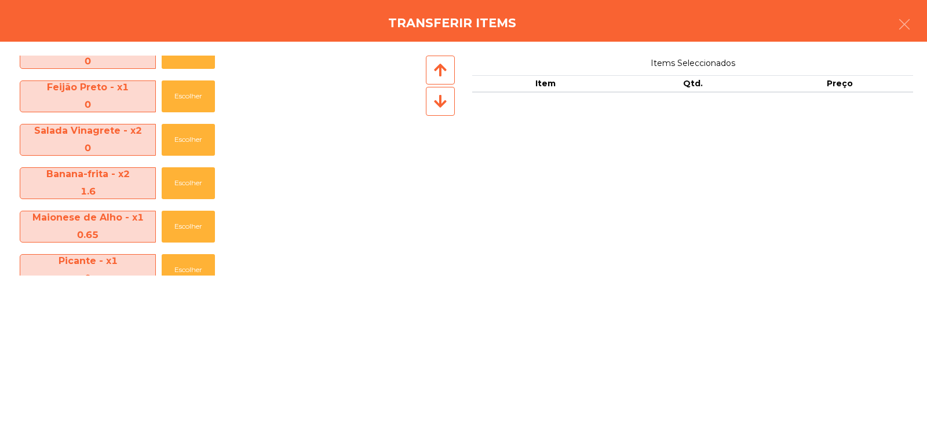
scroll to position [259, 0]
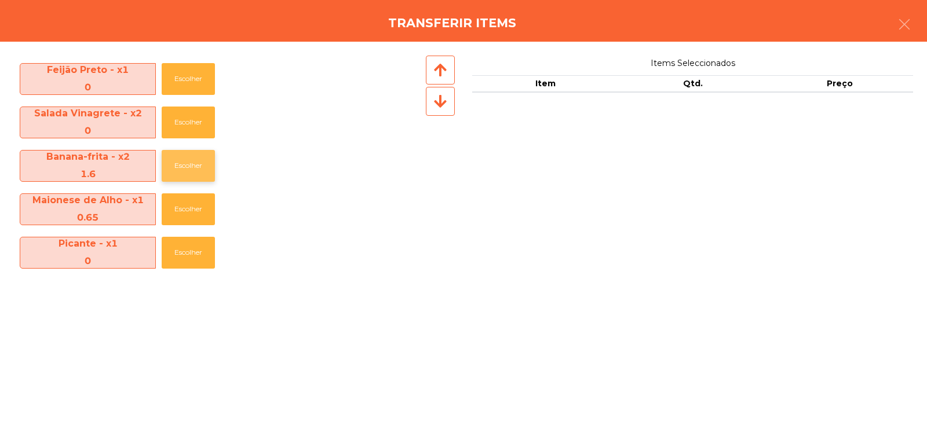
click at [188, 169] on button "Escolher" at bounding box center [188, 166] width 53 height 32
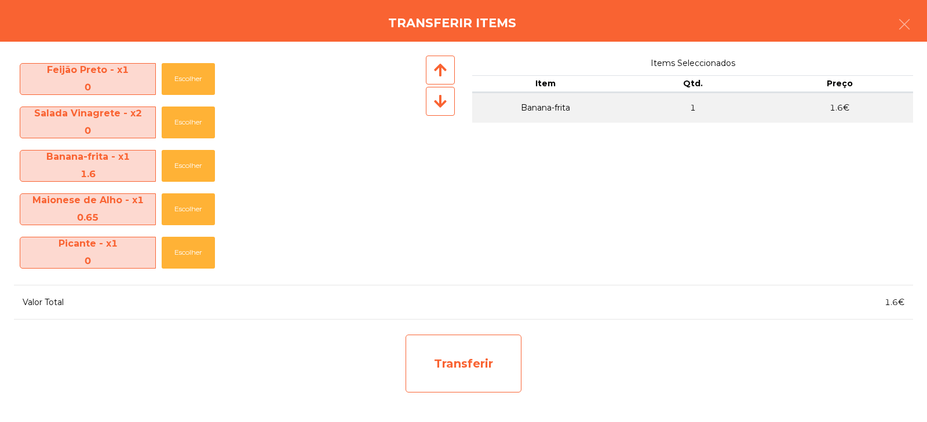
click at [473, 379] on div "Transferir" at bounding box center [464, 364] width 116 height 58
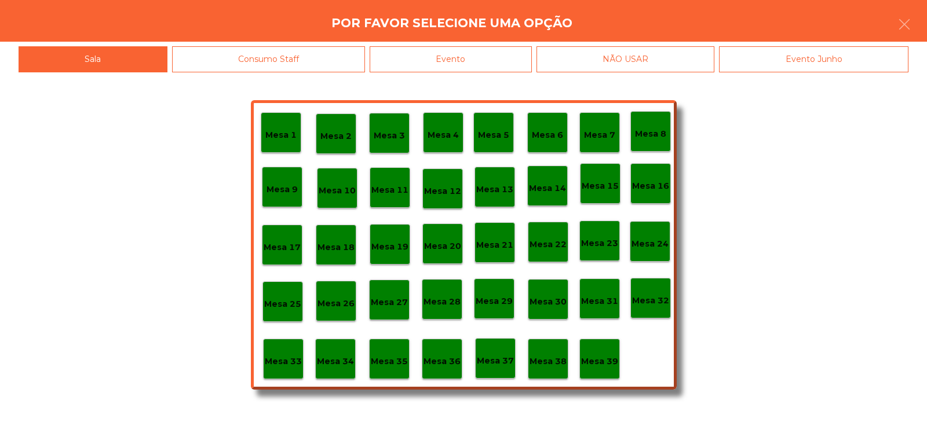
click at [552, 360] on p "Mesa 38" at bounding box center [548, 361] width 37 height 13
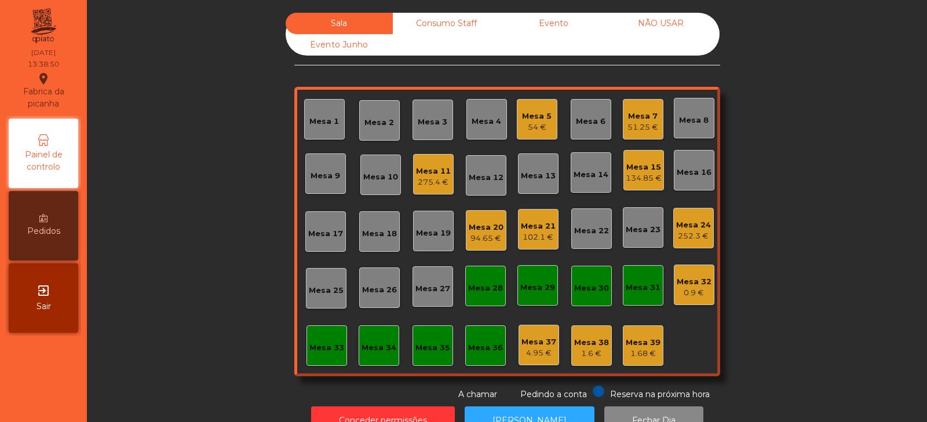
click at [782, 254] on div "Sala Consumo Staff Evento NÃO USAR Evento Junho Mesa 1 Mesa 2 Mesa 3 Mesa 4 Mes…" at bounding box center [507, 207] width 809 height 388
click at [586, 346] on div "Mesa 38" at bounding box center [591, 343] width 35 height 12
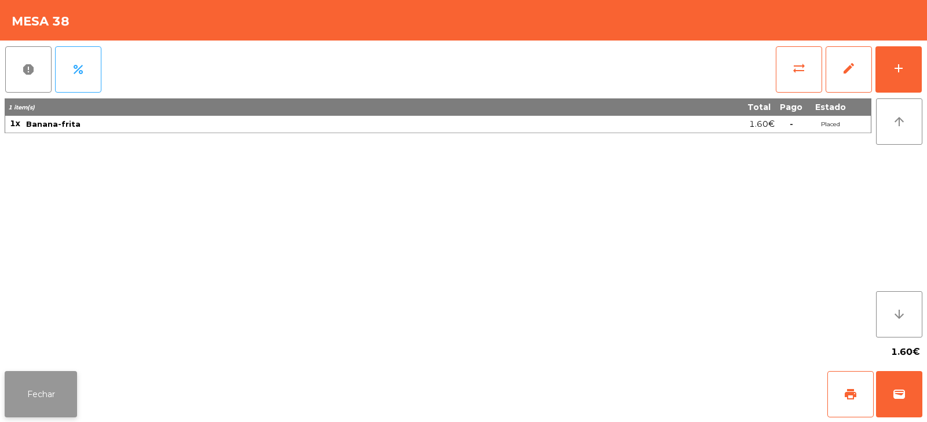
click at [76, 399] on button "Fechar" at bounding box center [41, 394] width 72 height 46
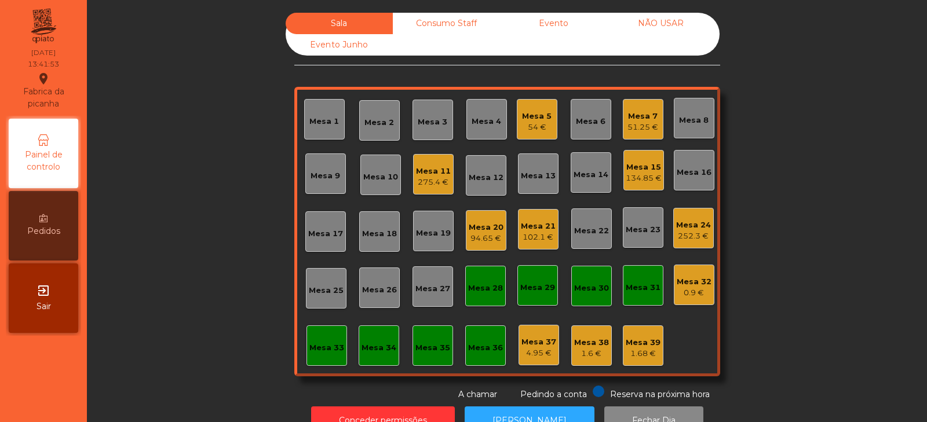
click at [426, 236] on div "Mesa 19" at bounding box center [433, 234] width 35 height 12
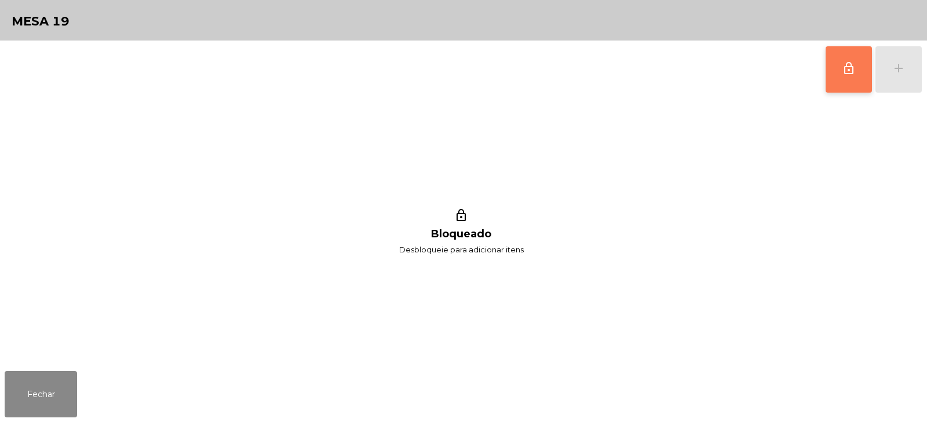
click at [844, 73] on span "lock_outline" at bounding box center [849, 68] width 14 height 14
click at [900, 74] on div "add" at bounding box center [899, 68] width 14 height 14
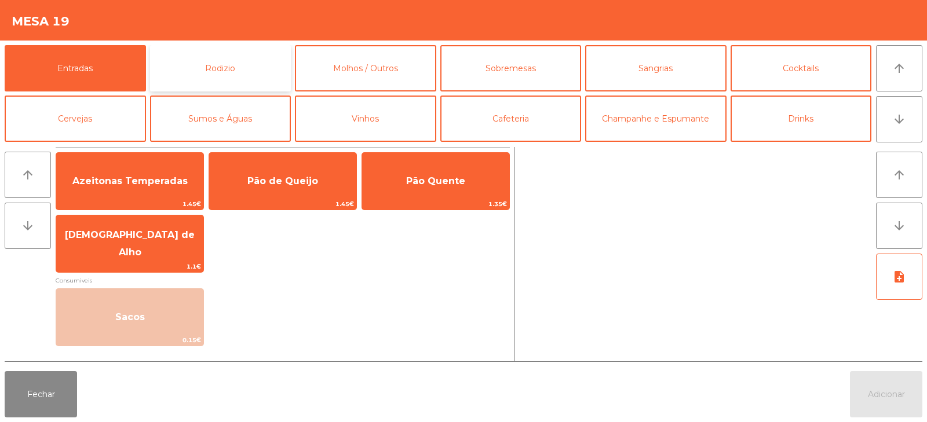
click at [232, 73] on button "Rodizio" at bounding box center [220, 68] width 141 height 46
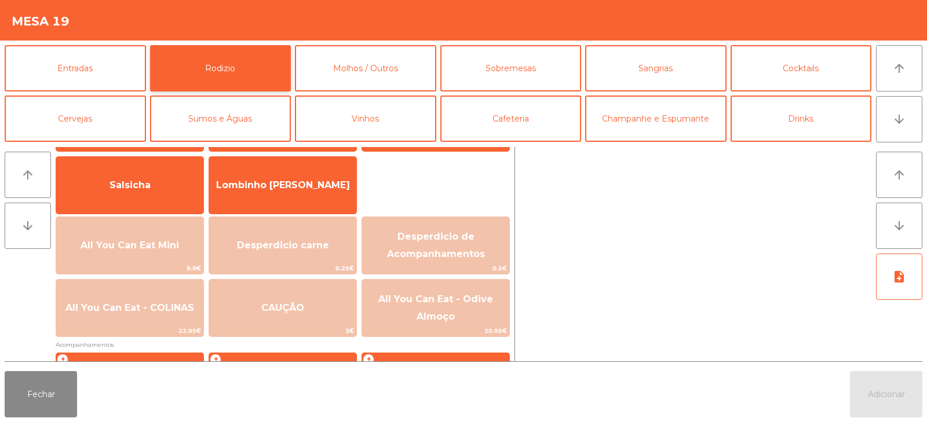
scroll to position [72, 0]
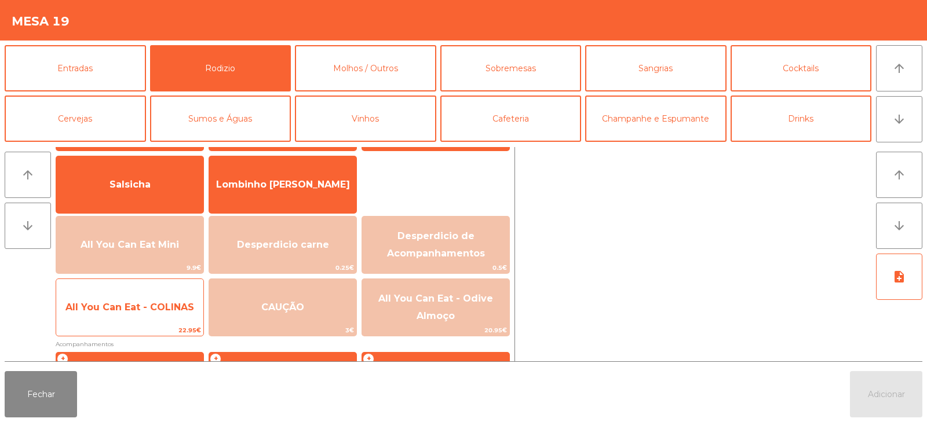
click at [168, 313] on span "All You Can Eat - COLINAS" at bounding box center [129, 307] width 147 height 31
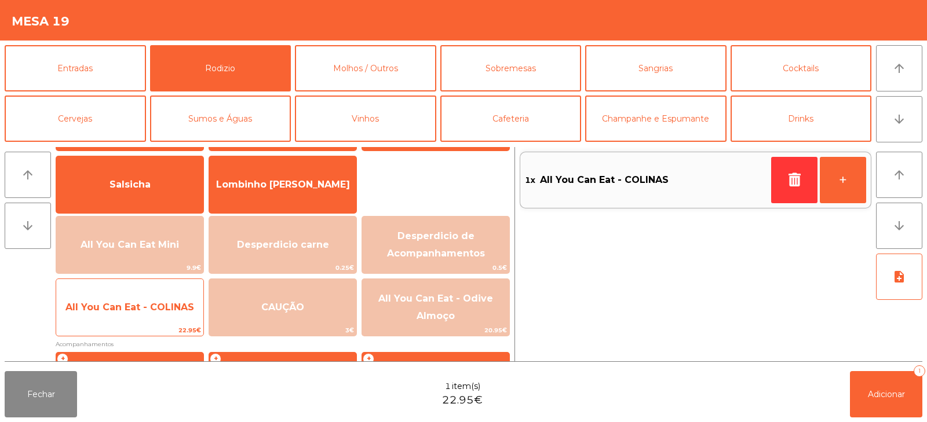
click at [167, 312] on span "All You Can Eat - COLINAS" at bounding box center [129, 307] width 129 height 11
click at [172, 314] on span "All You Can Eat - COLINAS" at bounding box center [129, 307] width 147 height 31
click at [174, 318] on span "All You Can Eat - COLINAS" at bounding box center [129, 307] width 147 height 31
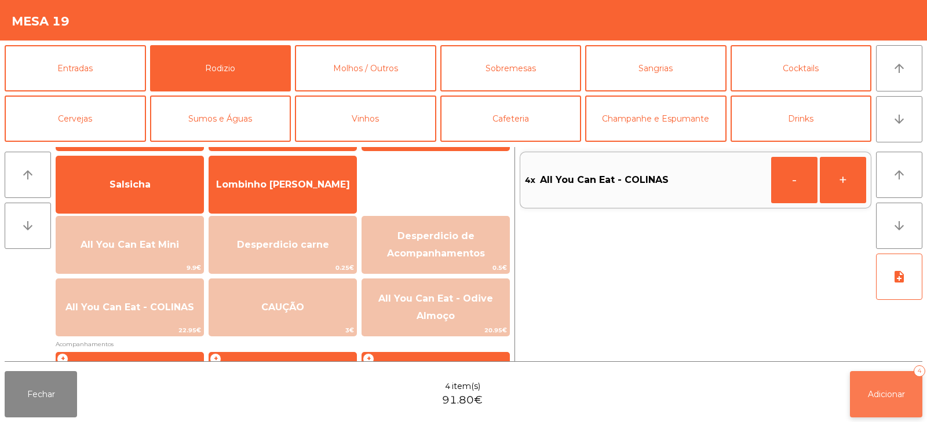
click at [877, 399] on span "Adicionar" at bounding box center [886, 394] width 37 height 10
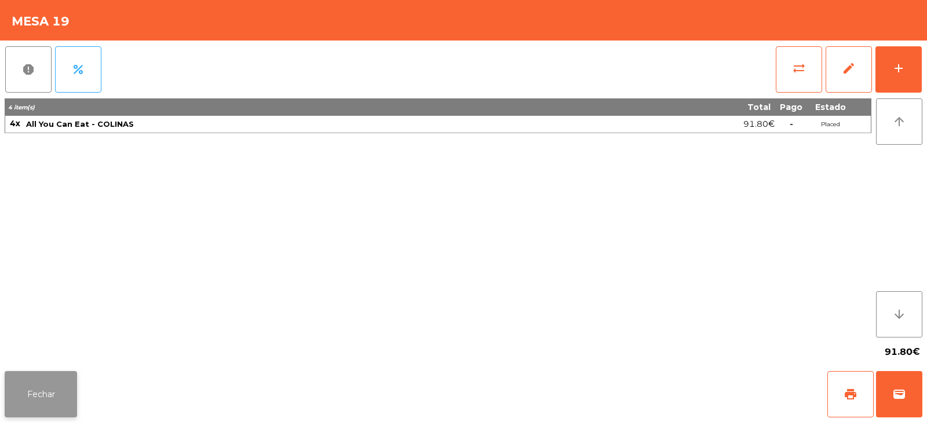
click at [49, 385] on button "Fechar" at bounding box center [41, 394] width 72 height 46
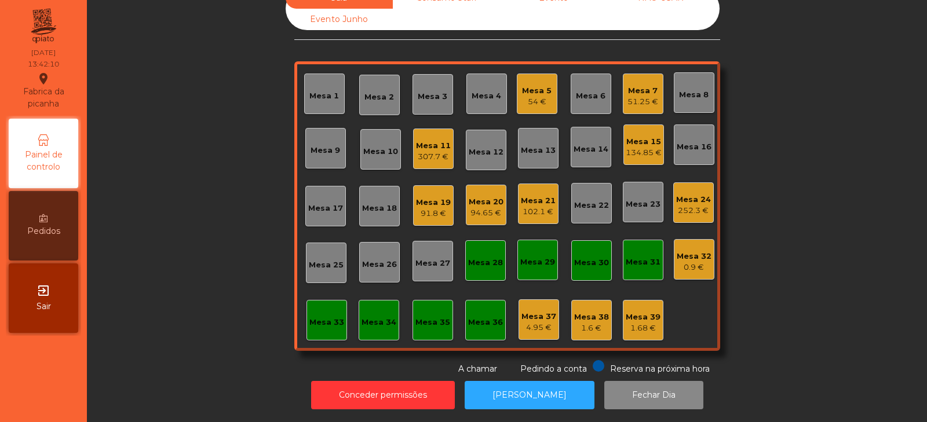
scroll to position [0, 0]
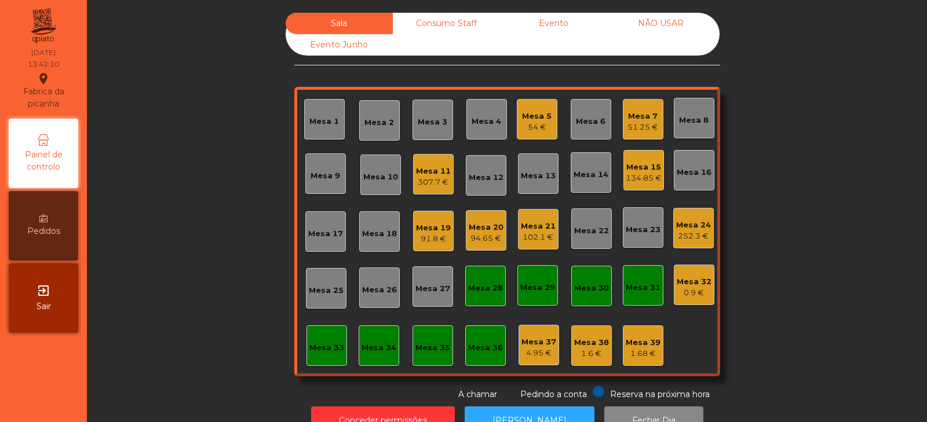
click at [423, 166] on div "Mesa 11" at bounding box center [433, 172] width 35 height 12
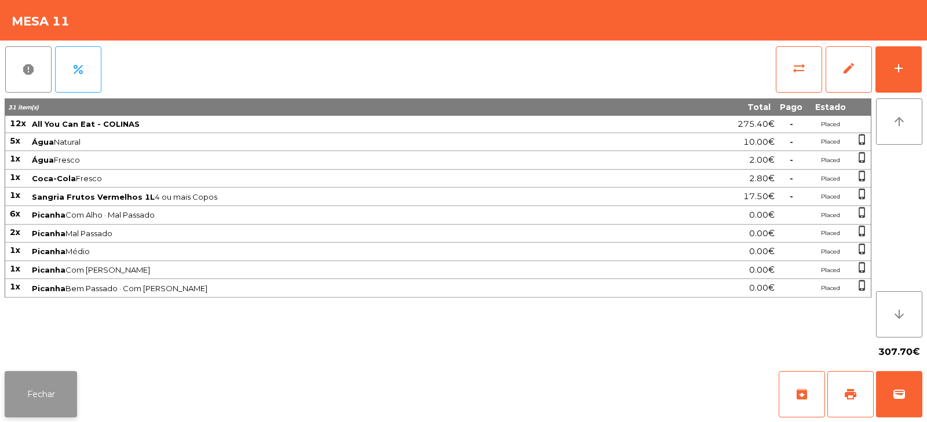
click at [53, 382] on button "Fechar" at bounding box center [41, 394] width 72 height 46
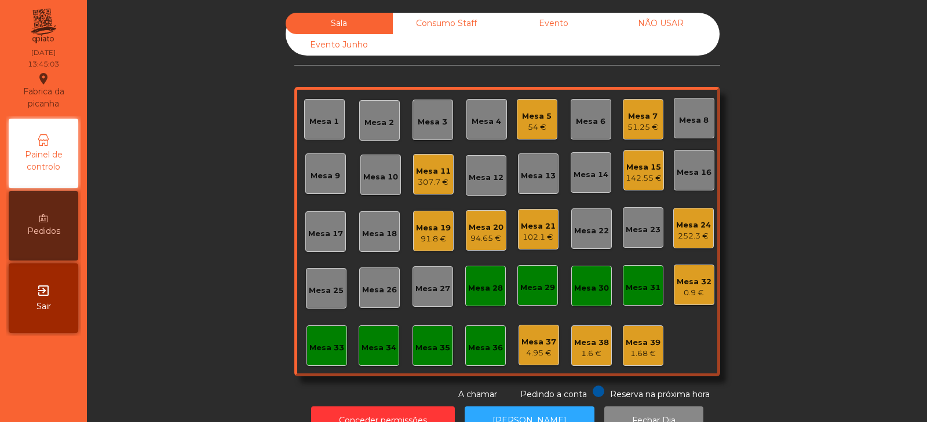
click at [647, 177] on div "142.55 €" at bounding box center [644, 179] width 36 height 12
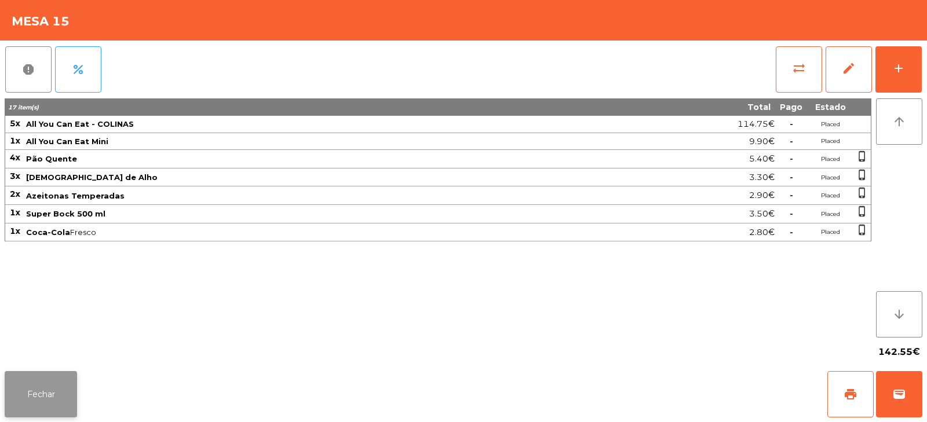
click at [41, 389] on button "Fechar" at bounding box center [41, 394] width 72 height 46
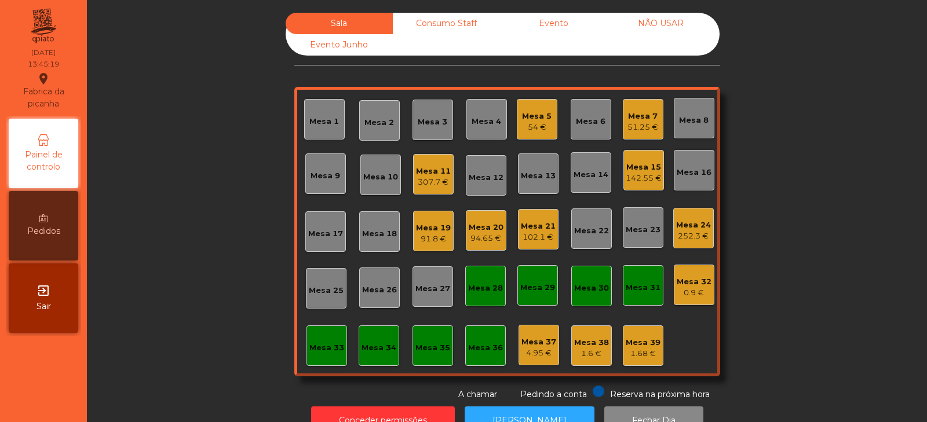
scroll to position [34, 0]
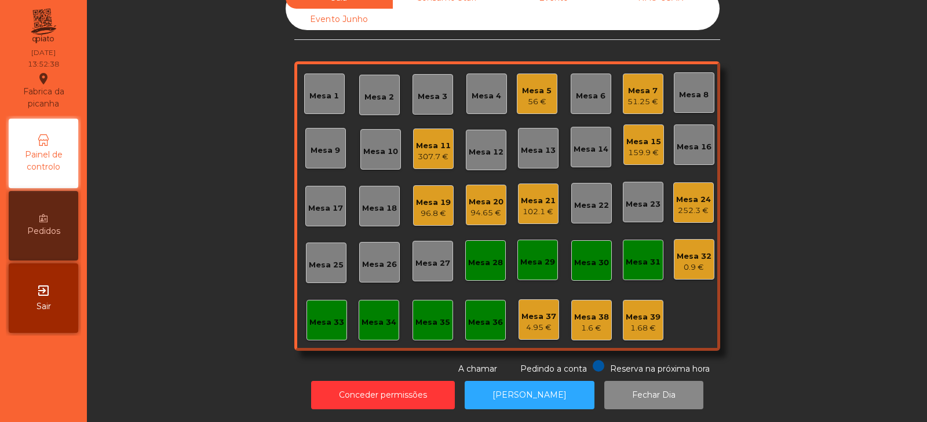
click at [641, 101] on div "Mesa 7 51.25 €" at bounding box center [643, 94] width 41 height 41
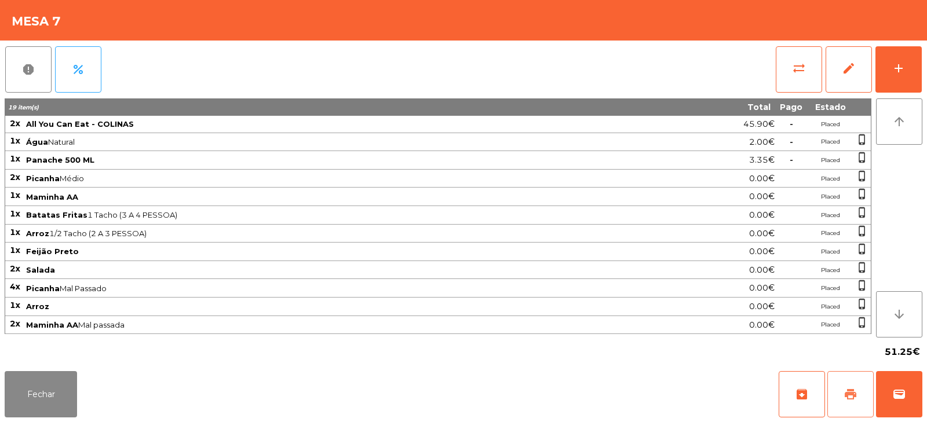
click at [857, 400] on span "print" at bounding box center [851, 395] width 14 height 14
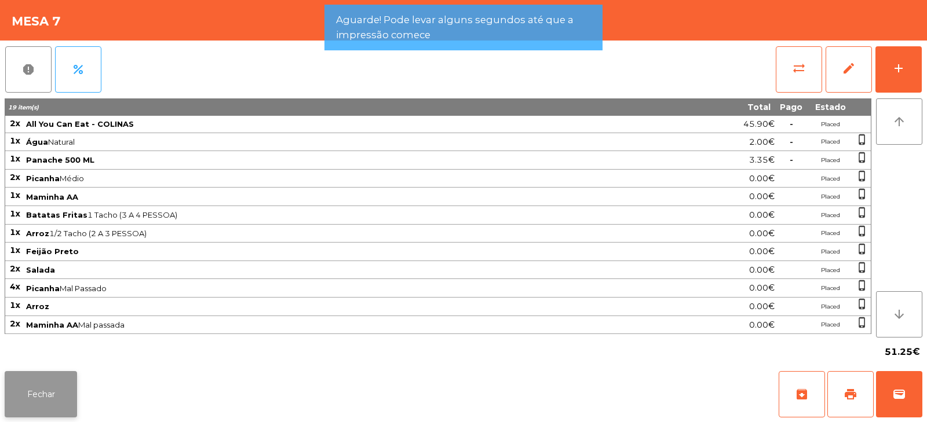
click at [49, 384] on button "Fechar" at bounding box center [41, 394] width 72 height 46
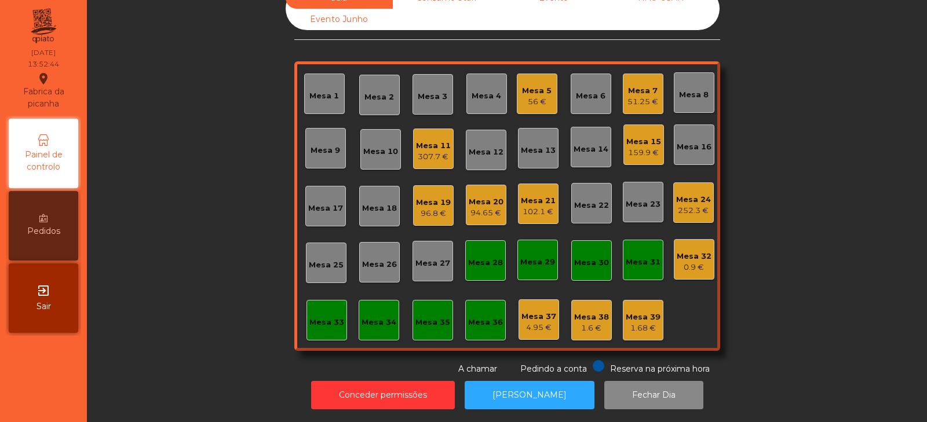
click at [642, 96] on div "51.25 €" at bounding box center [642, 102] width 31 height 12
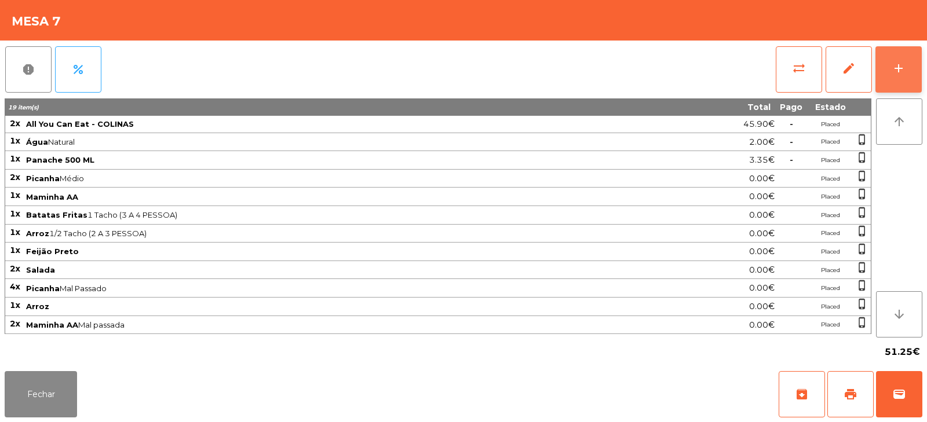
click at [901, 74] on div "add" at bounding box center [899, 68] width 14 height 14
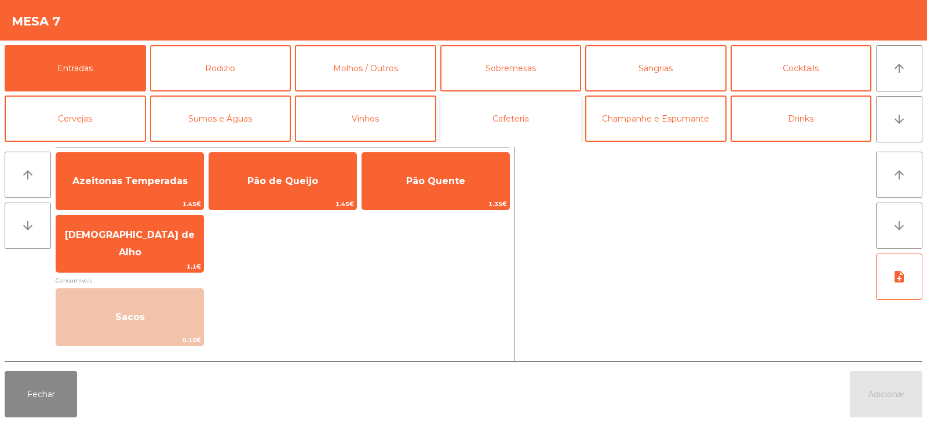
click at [520, 119] on button "Cafeteria" at bounding box center [510, 119] width 141 height 46
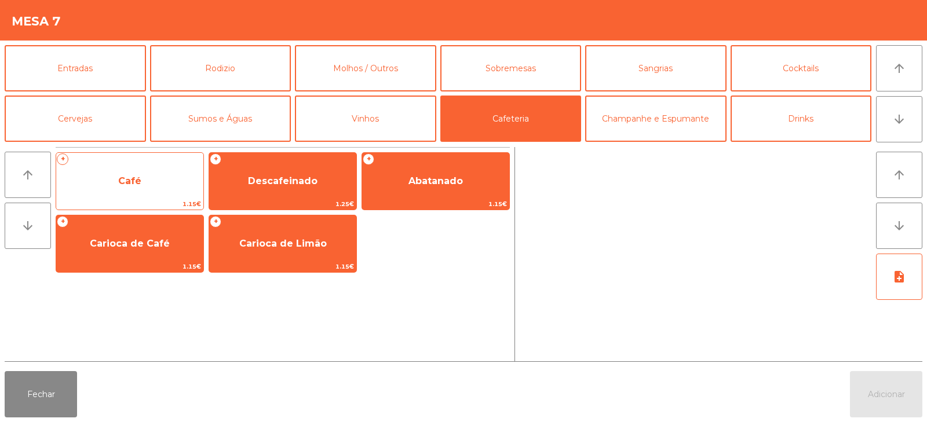
click at [166, 185] on span "Café" at bounding box center [129, 181] width 147 height 31
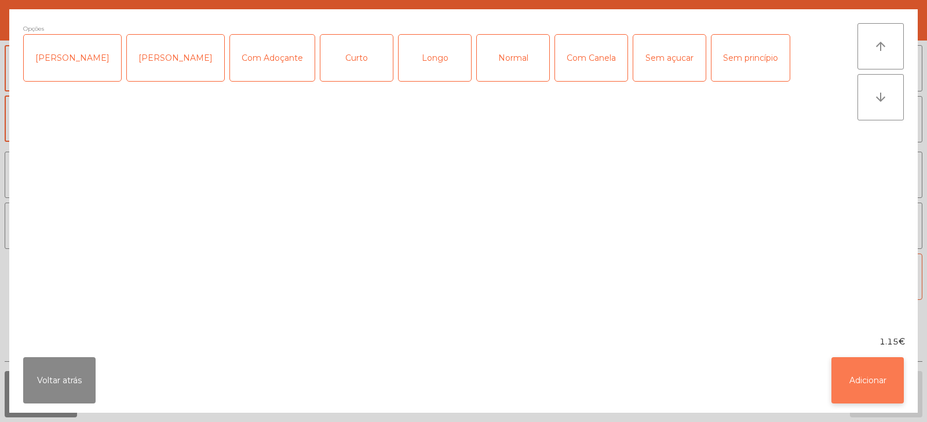
click at [871, 390] on button "Adicionar" at bounding box center [867, 380] width 72 height 46
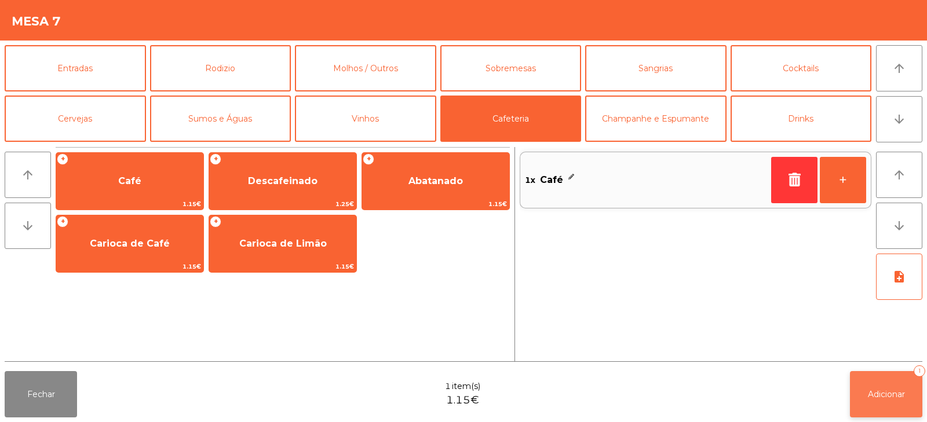
click at [893, 402] on button "Adicionar 1" at bounding box center [886, 394] width 72 height 46
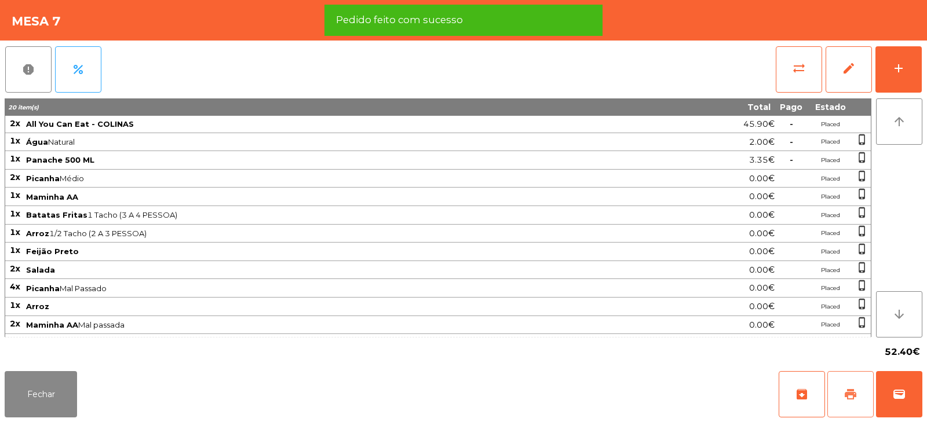
click at [871, 403] on button "print" at bounding box center [850, 394] width 46 height 46
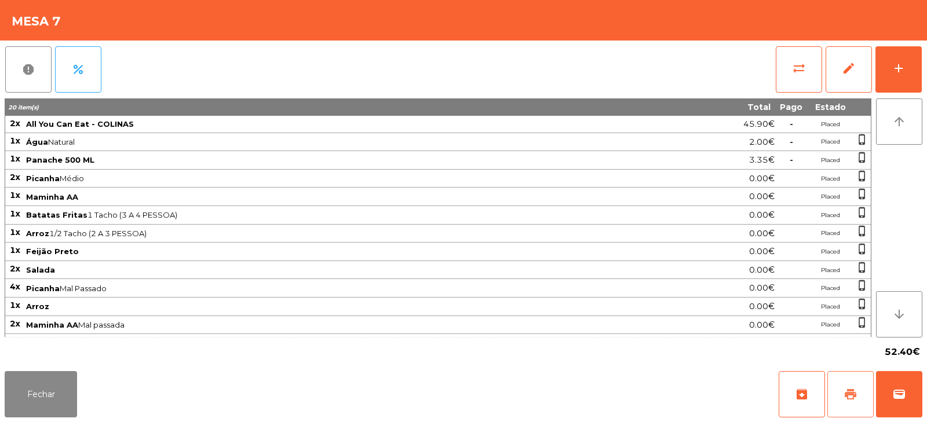
scroll to position [14, 0]
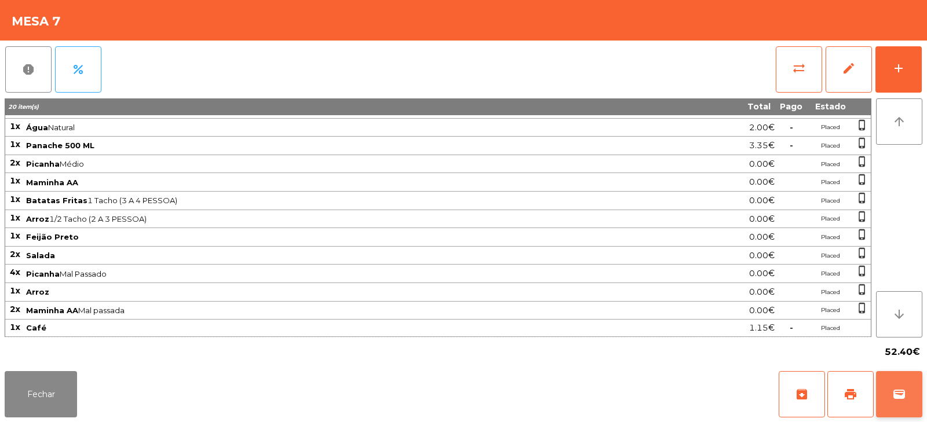
click at [903, 400] on span "wallet" at bounding box center [899, 395] width 14 height 14
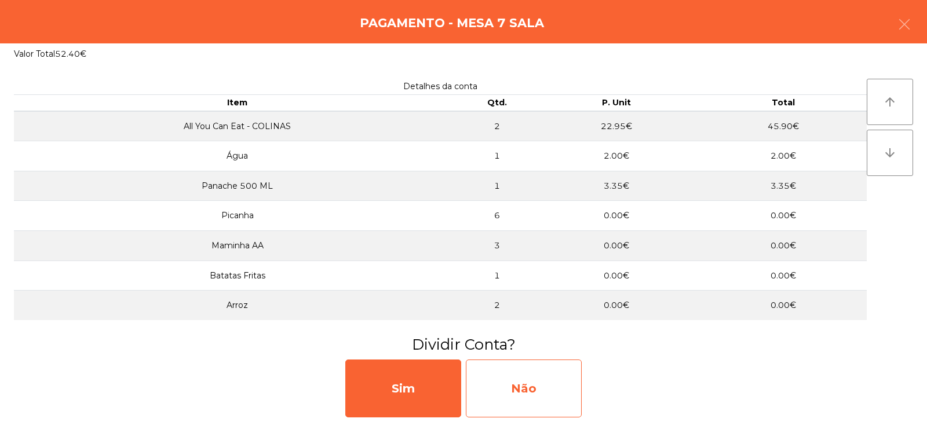
click at [567, 388] on div "Não" at bounding box center [524, 389] width 116 height 58
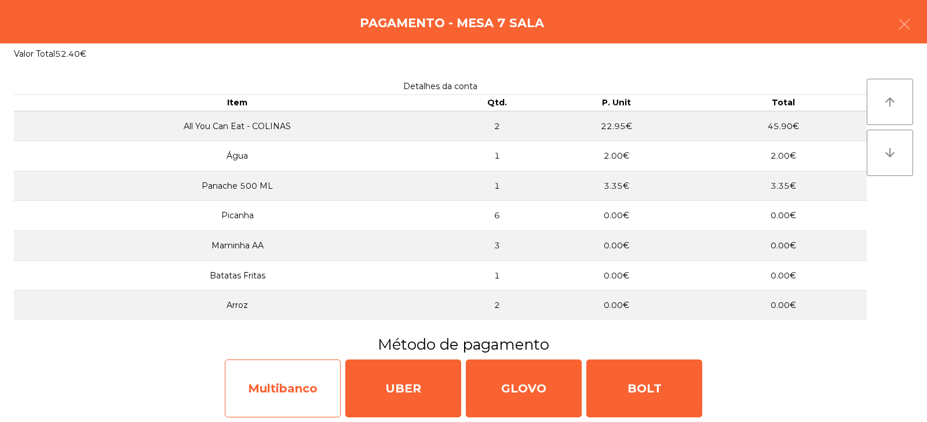
click at [317, 380] on div "Multibanco" at bounding box center [283, 389] width 116 height 58
select select "**"
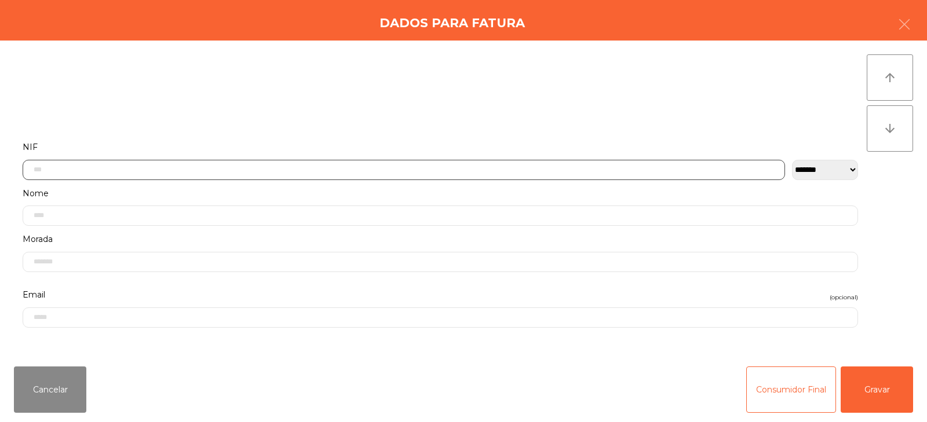
click at [455, 166] on input "text" at bounding box center [404, 170] width 762 height 20
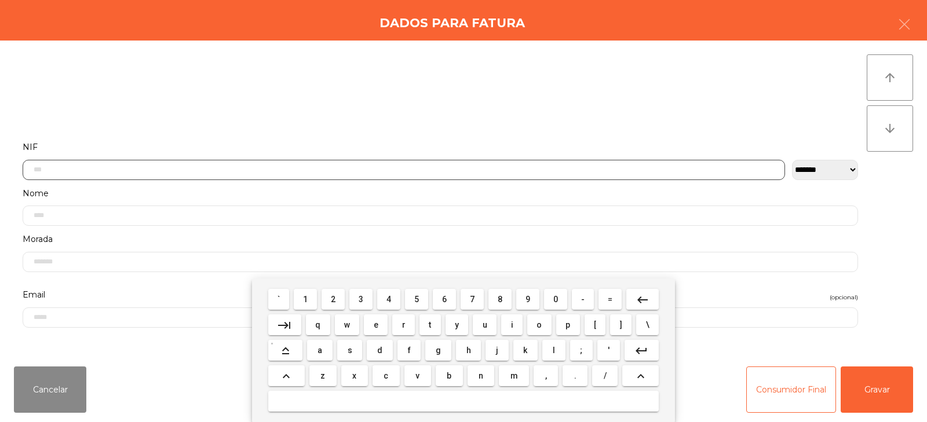
scroll to position [85, 0]
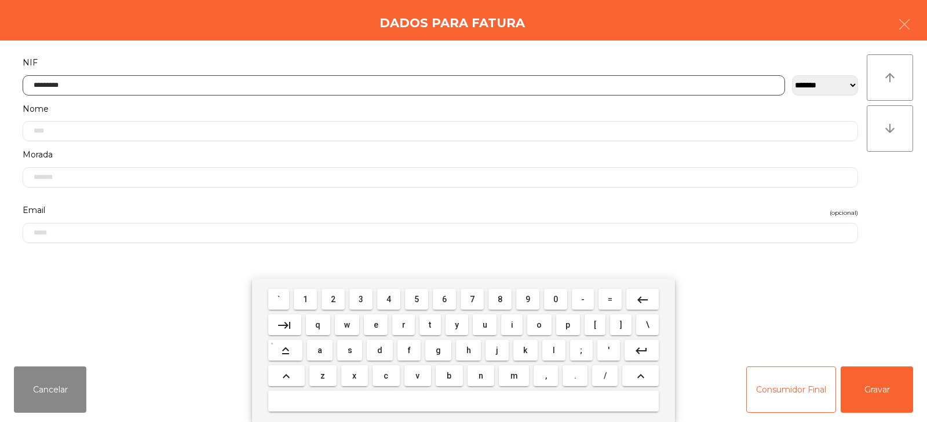
type input "*********"
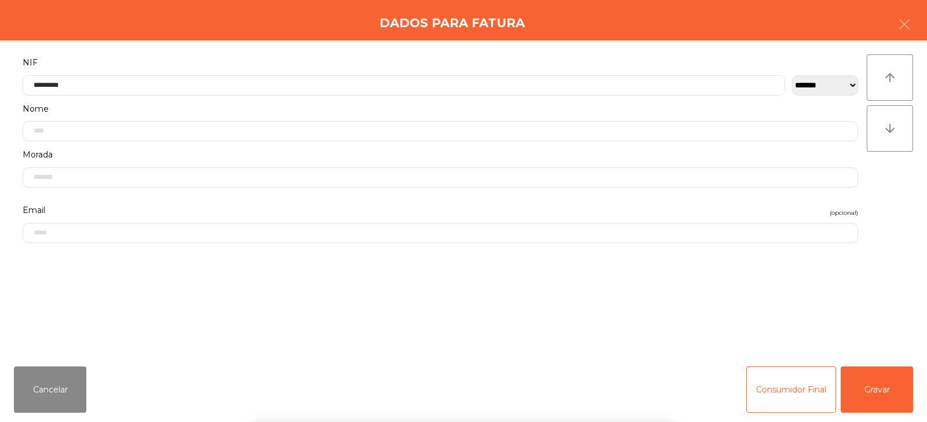
click at [886, 388] on div "` 1 2 3 4 5 6 7 8 9 0 - = keyboard_backspace keyboard_tab q w e r t y u i o p […" at bounding box center [463, 351] width 927 height 144
click at [881, 390] on button "Gravar" at bounding box center [877, 390] width 72 height 46
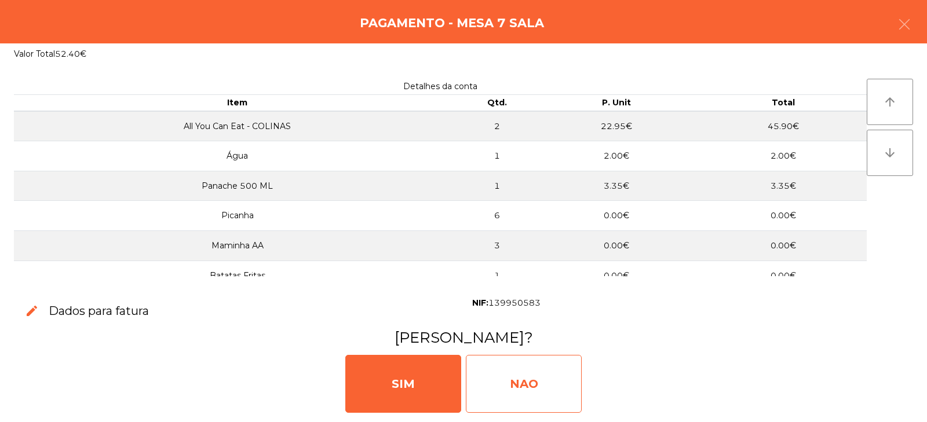
click at [513, 386] on div "NAO" at bounding box center [524, 384] width 116 height 58
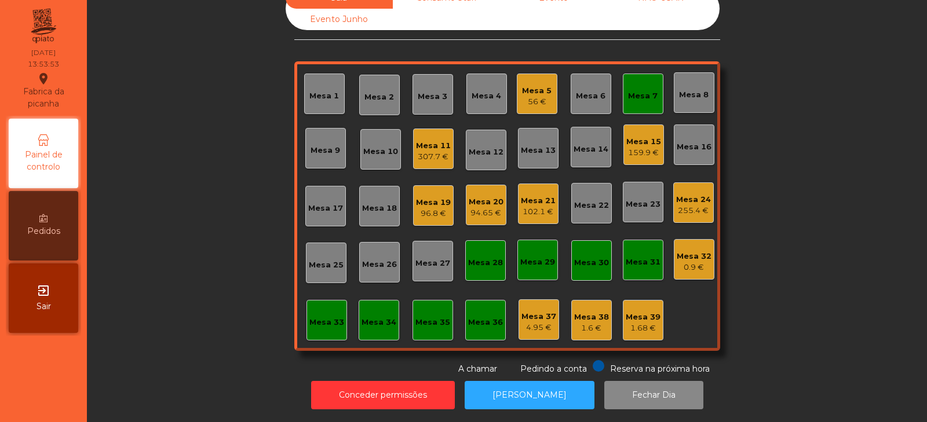
click at [637, 92] on div "Mesa 7" at bounding box center [643, 96] width 30 height 12
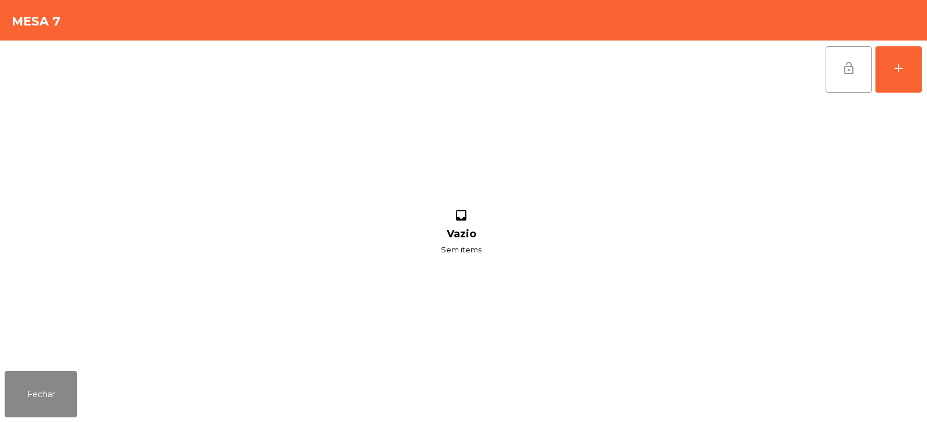
click at [856, 70] on button "lock_open" at bounding box center [849, 69] width 46 height 46
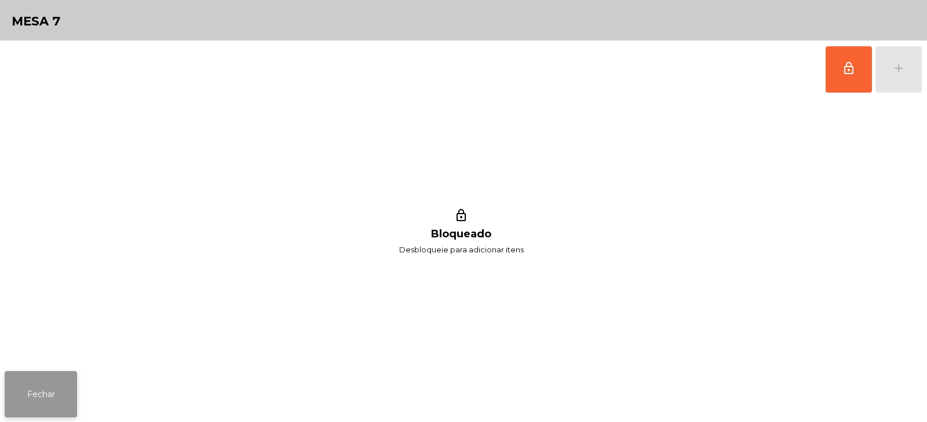
click at [47, 401] on button "Fechar" at bounding box center [41, 394] width 72 height 46
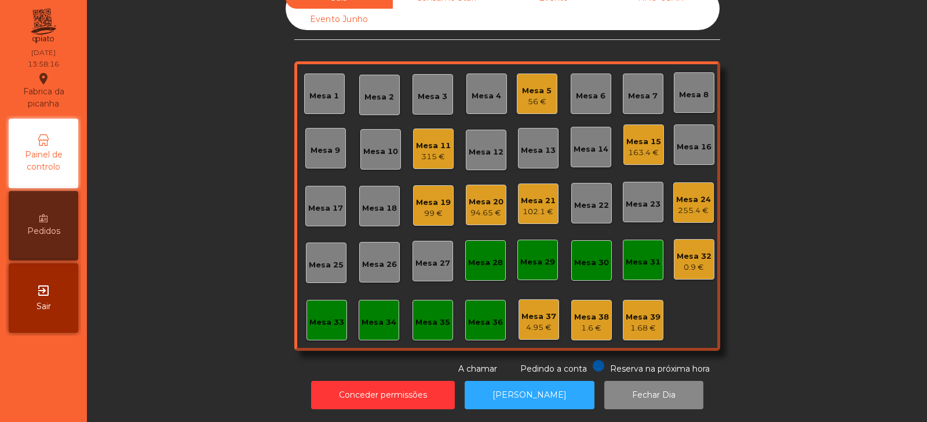
scroll to position [0, 0]
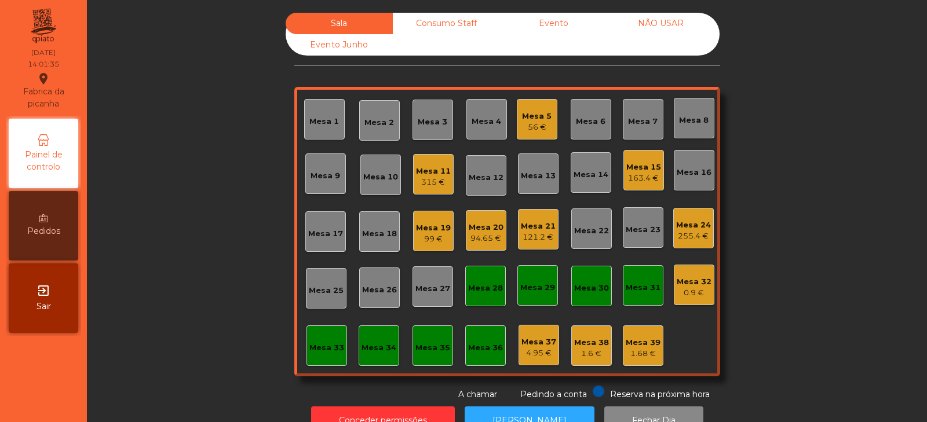
click at [699, 128] on div "Mesa 8" at bounding box center [694, 118] width 41 height 41
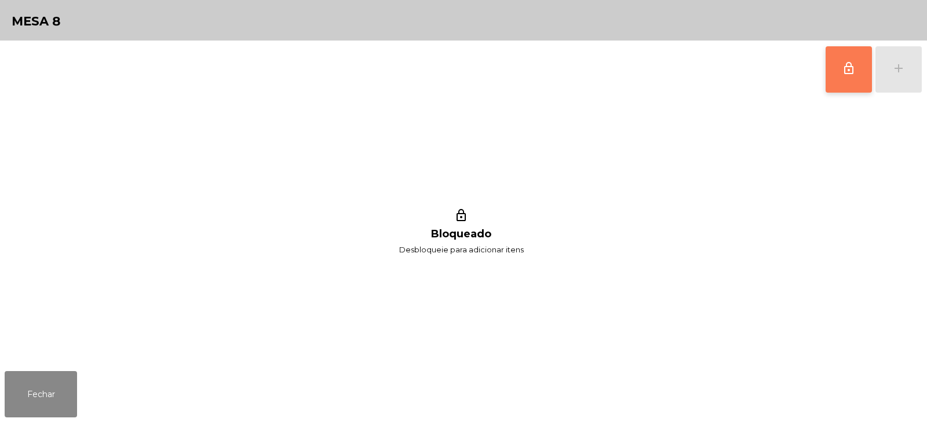
click at [836, 75] on button "lock_outline" at bounding box center [849, 69] width 46 height 46
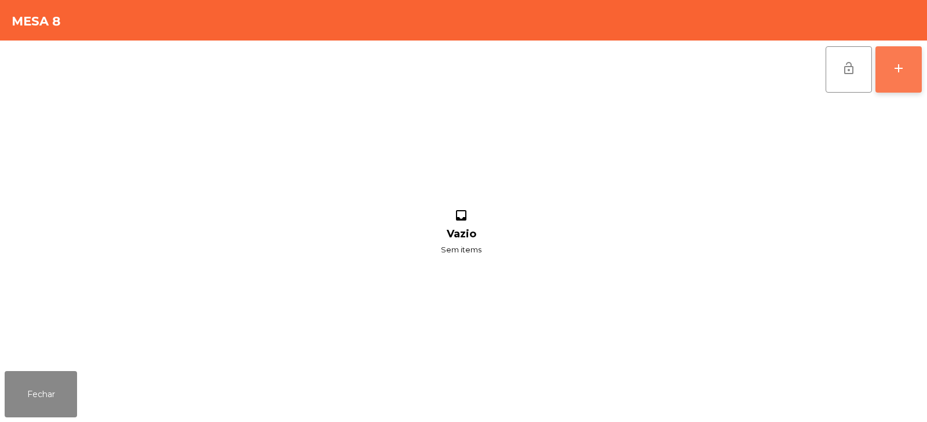
click at [903, 78] on button "add" at bounding box center [898, 69] width 46 height 46
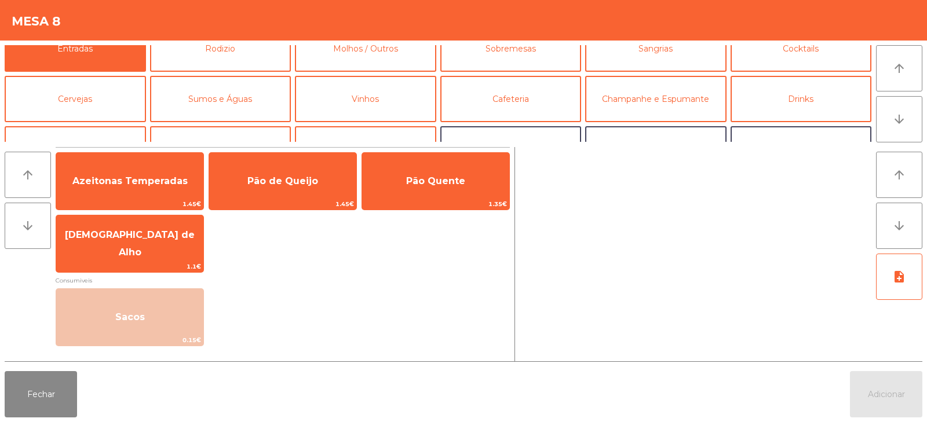
scroll to position [23, 0]
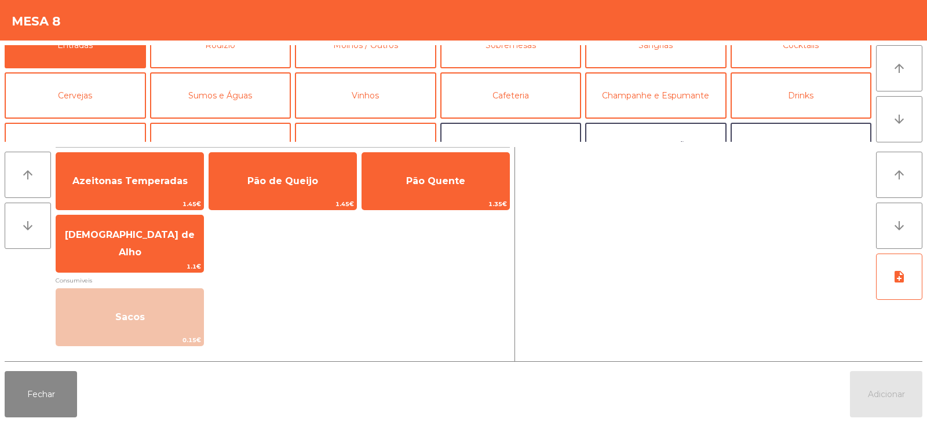
click at [193, 44] on div "Entradas Rodizio Molhos / Outros Sobremesas Sangrias Cocktails Cervejas Sumos e…" at bounding box center [463, 92] width 927 height 102
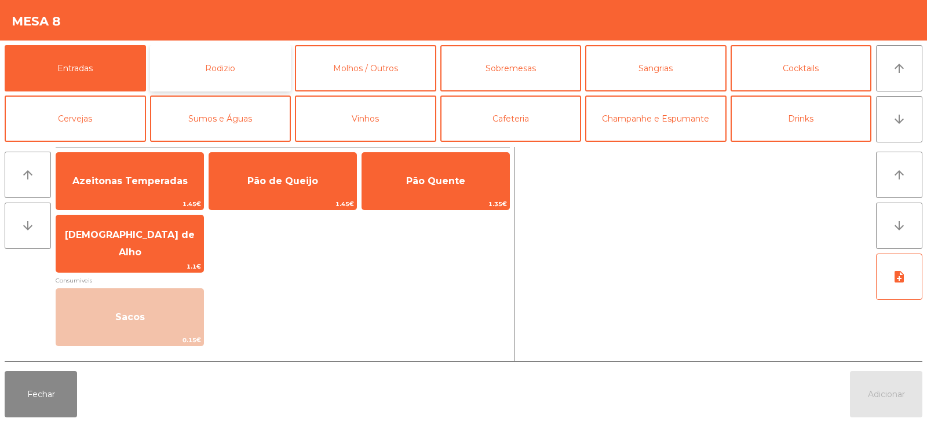
click at [213, 57] on button "Rodizio" at bounding box center [220, 68] width 141 height 46
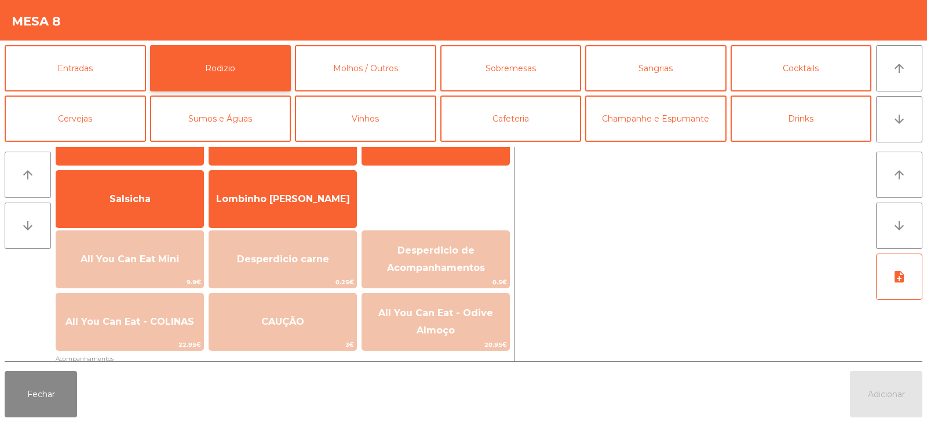
scroll to position [101, 0]
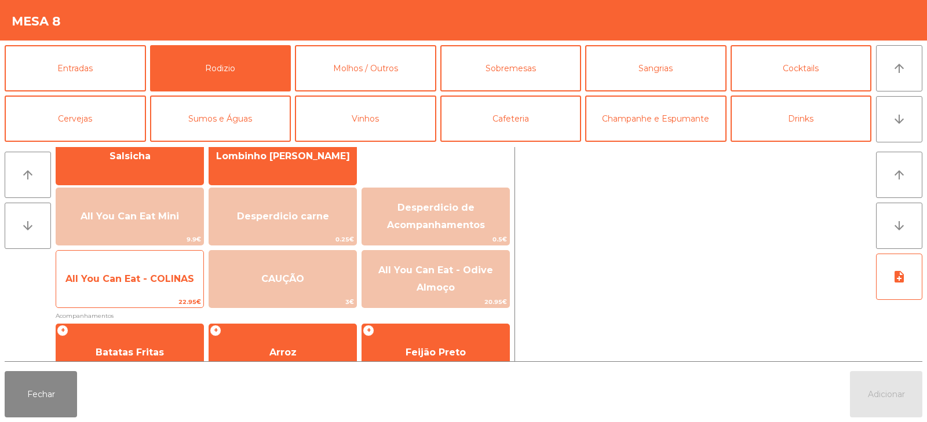
click at [140, 277] on span "All You Can Eat - COLINAS" at bounding box center [129, 278] width 129 height 11
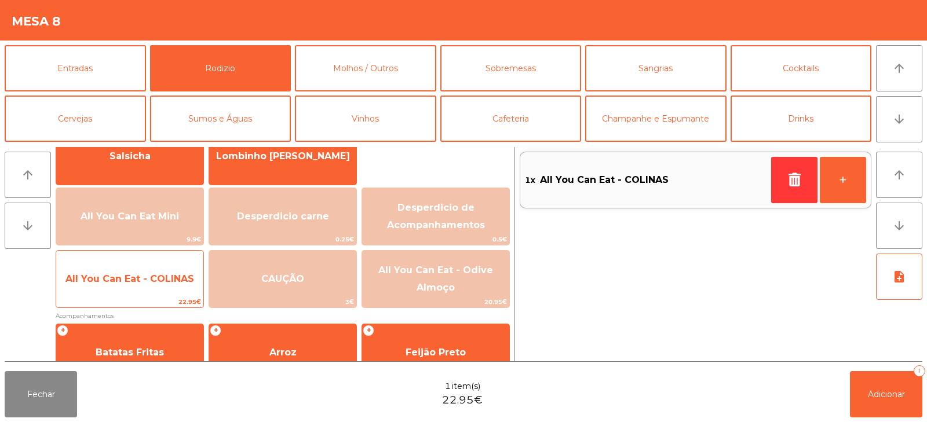
click at [144, 284] on span "All You Can Eat - COLINAS" at bounding box center [129, 279] width 147 height 31
click at [150, 291] on span "All You Can Eat - COLINAS" at bounding box center [129, 279] width 147 height 31
click at [149, 283] on span "All You Can Eat - COLINAS" at bounding box center [129, 278] width 129 height 11
click at [159, 284] on span "All You Can Eat - COLINAS" at bounding box center [129, 278] width 129 height 11
click at [160, 280] on span "All You Can Eat - COLINAS" at bounding box center [129, 278] width 129 height 11
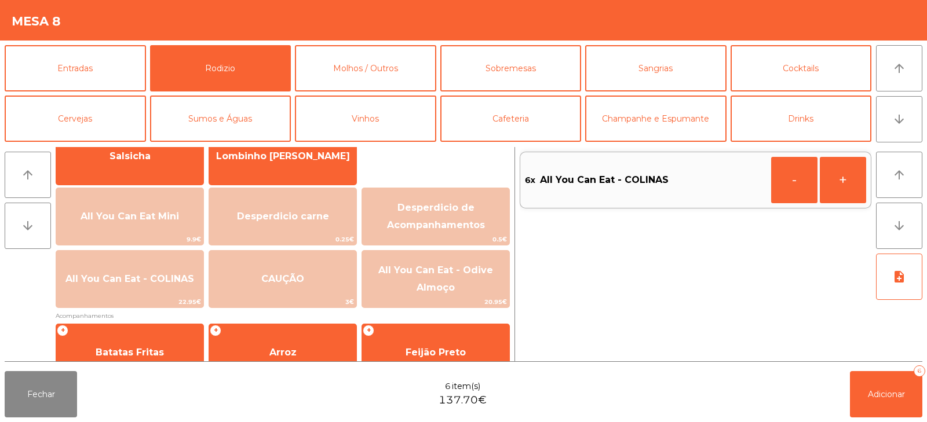
click at [901, 421] on div "Fechar 6 item(s) 137.70€ Adicionar 6" at bounding box center [463, 395] width 927 height 56
click at [882, 384] on button "Adicionar 6" at bounding box center [886, 394] width 72 height 46
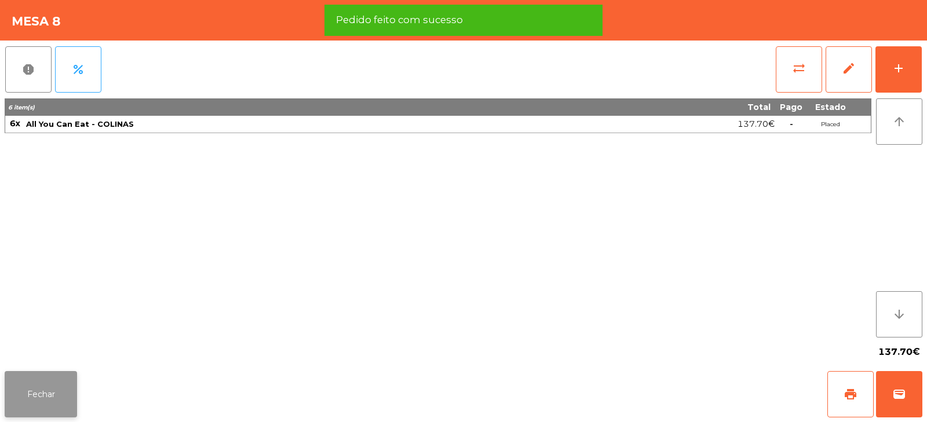
click at [46, 374] on button "Fechar" at bounding box center [41, 394] width 72 height 46
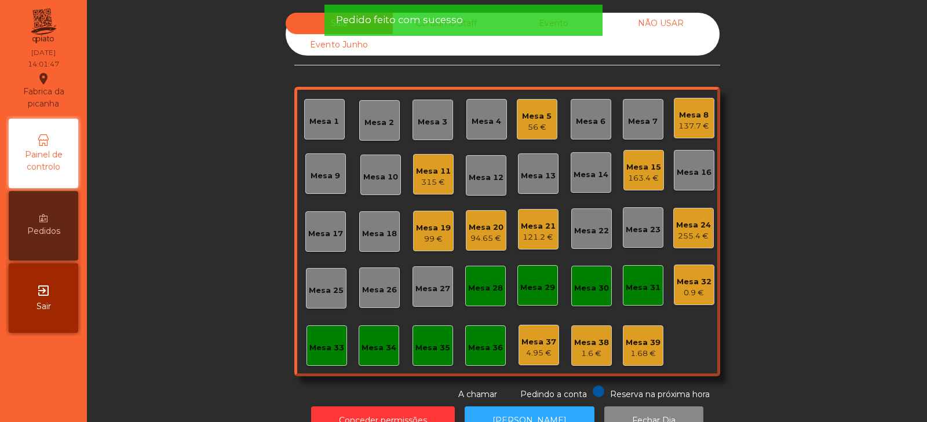
click at [202, 198] on div "Sala Consumo Staff Evento NÃO USAR Evento Junho Mesa 1 Mesa 2 Mesa 3 Mesa 4 Mes…" at bounding box center [507, 207] width 809 height 388
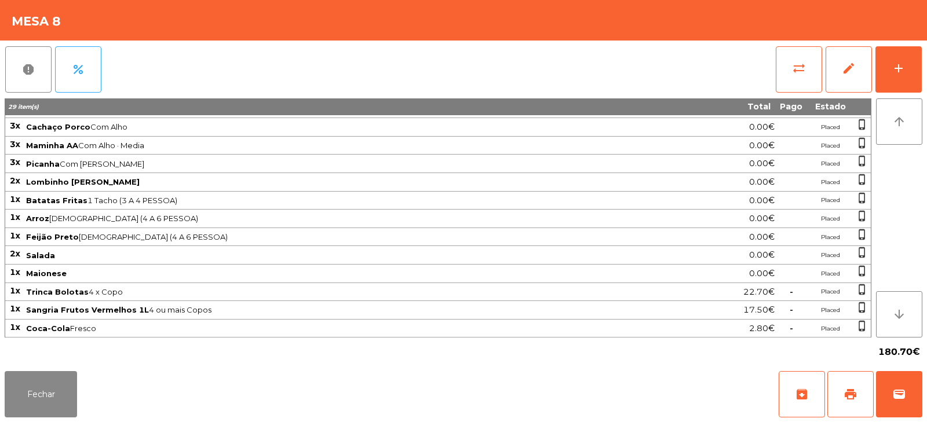
scroll to position [0, 0]
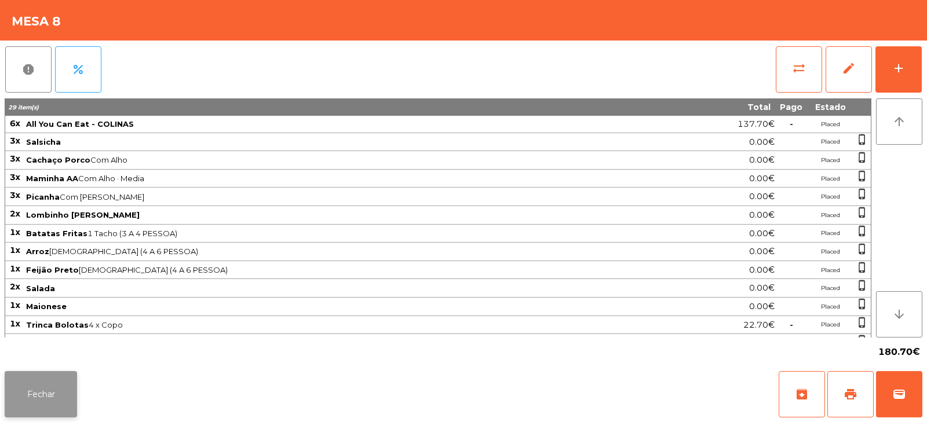
click at [47, 383] on button "Fechar" at bounding box center [41, 394] width 72 height 46
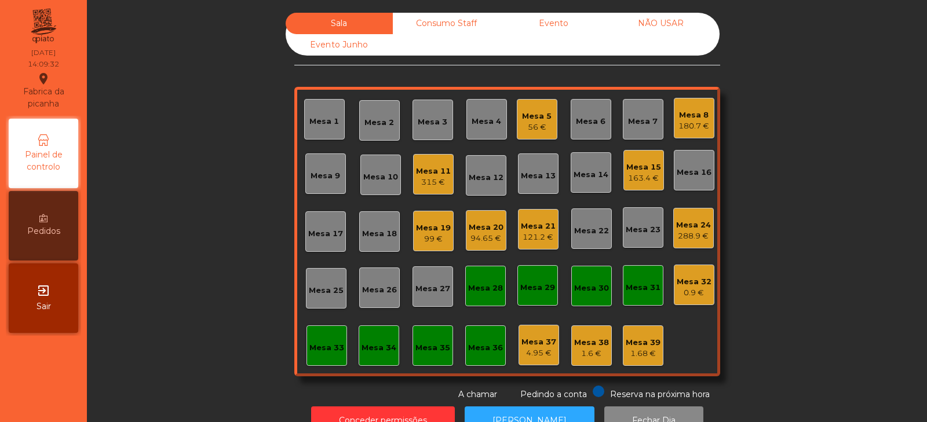
click at [225, 240] on div "Sala Consumo Staff Evento NÃO USAR Evento Junho Mesa 1 Mesa 2 Mesa 3 Mesa 4 Mes…" at bounding box center [507, 207] width 809 height 388
click at [210, 258] on div "Sala Consumo Staff Evento NÃO USAR Evento Junho Mesa 1 Mesa 2 Mesa 3 Mesa 4 Mes…" at bounding box center [507, 207] width 809 height 388
click at [535, 124] on div "56 €" at bounding box center [537, 128] width 30 height 12
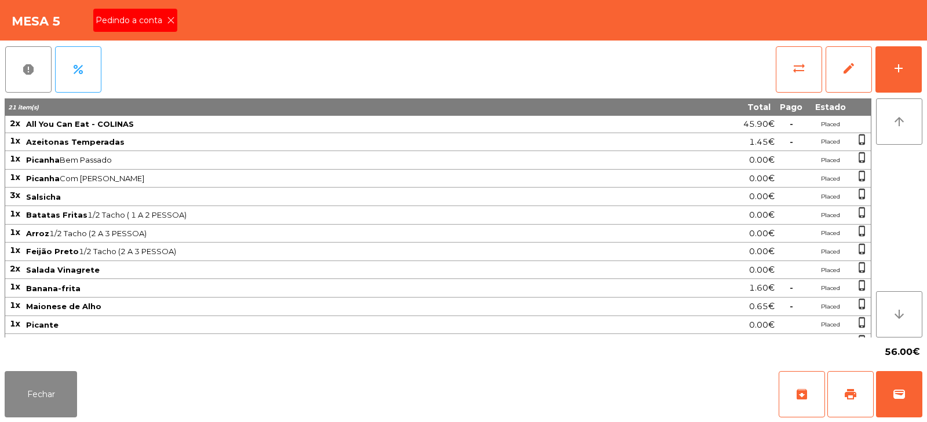
click at [159, 13] on div "Pedindo a conta" at bounding box center [135, 20] width 84 height 23
click at [857, 388] on span "print" at bounding box center [851, 395] width 14 height 14
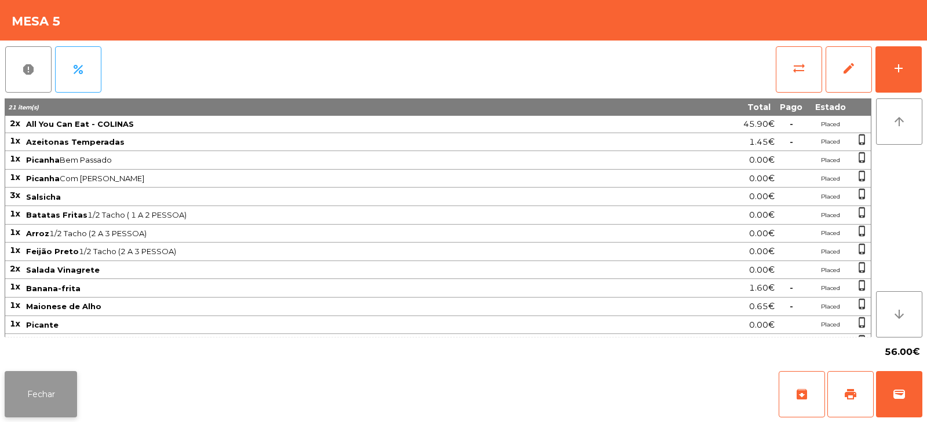
click at [42, 406] on button "Fechar" at bounding box center [41, 394] width 72 height 46
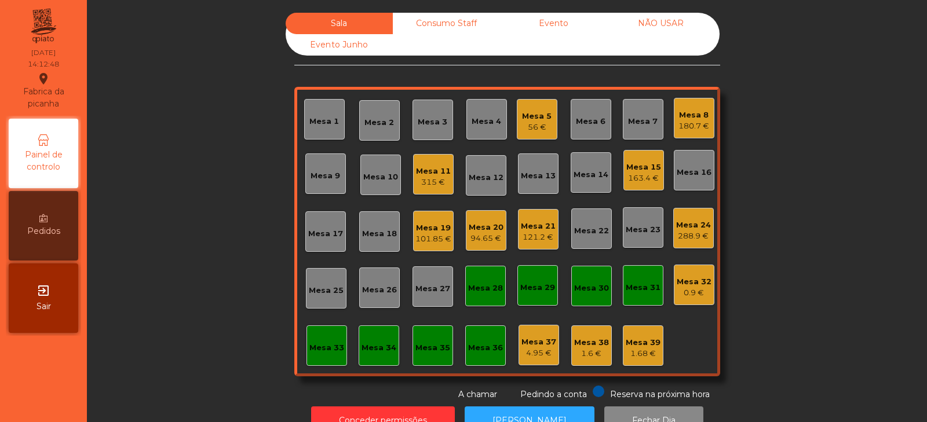
click at [421, 177] on div "315 €" at bounding box center [433, 183] width 35 height 12
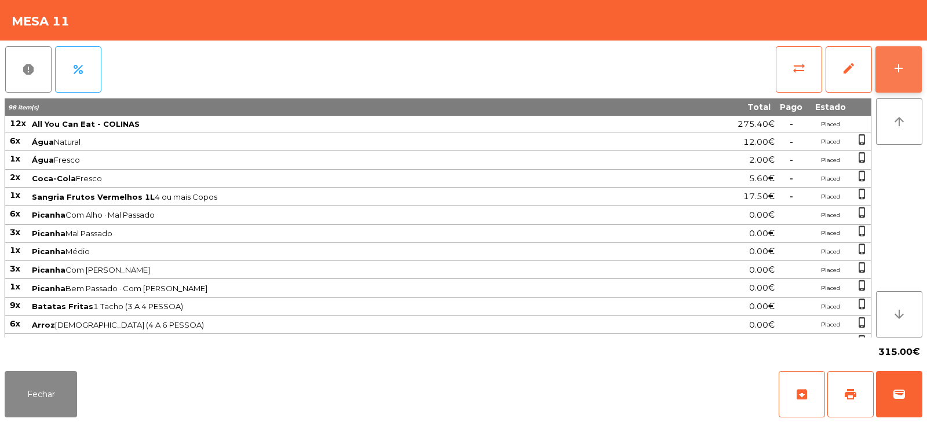
click at [890, 74] on button "add" at bounding box center [898, 69] width 46 height 46
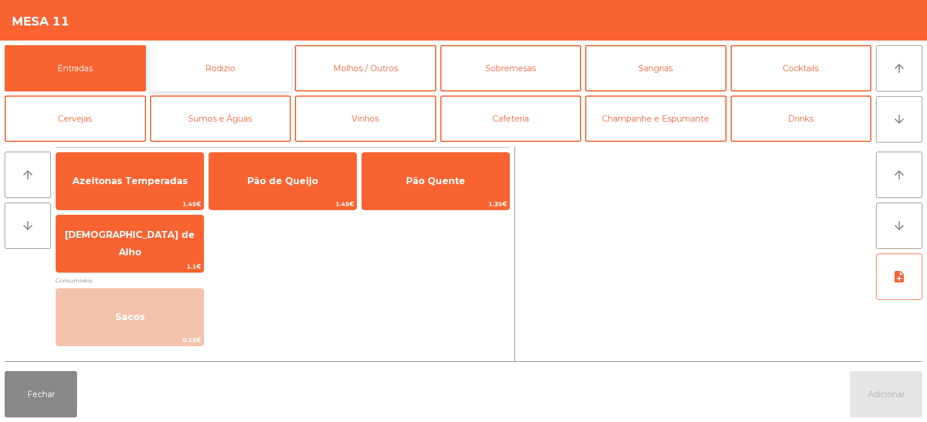
click at [232, 67] on button "Rodizio" at bounding box center [220, 68] width 141 height 46
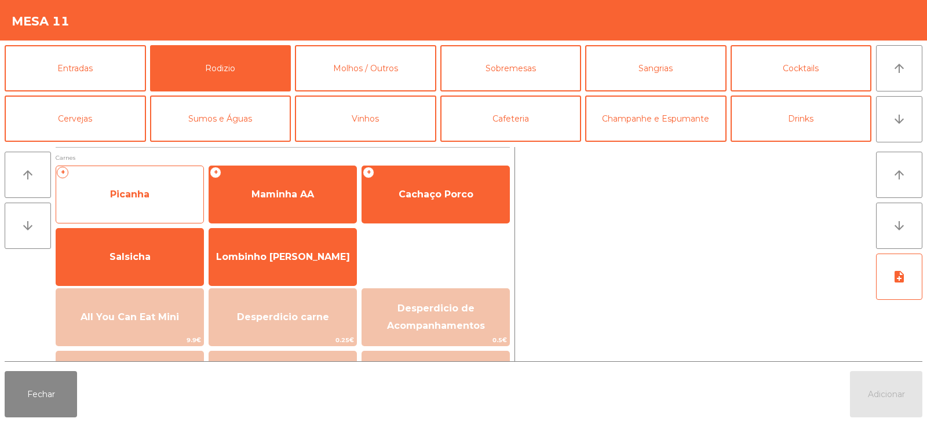
click at [149, 192] on span "Picanha" at bounding box center [129, 194] width 39 height 11
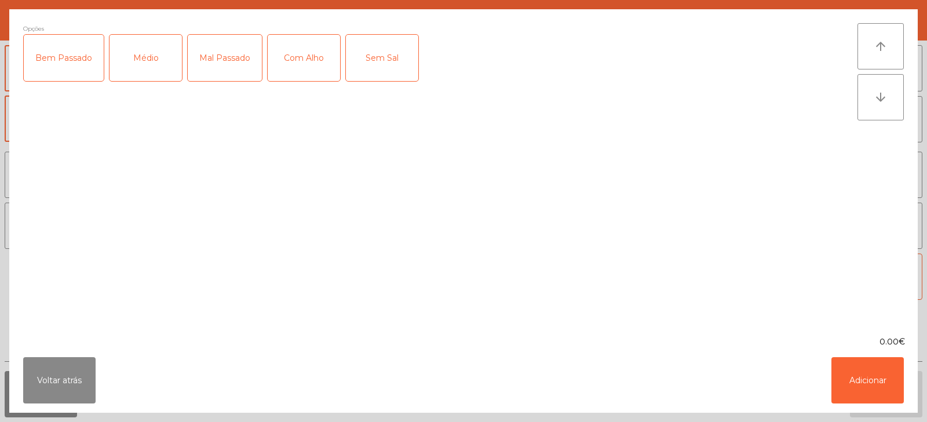
click at [143, 59] on div "Médio" at bounding box center [145, 58] width 72 height 46
click at [307, 65] on div "Com Alho" at bounding box center [304, 58] width 72 height 46
click at [870, 386] on button "Adicionar" at bounding box center [867, 380] width 72 height 46
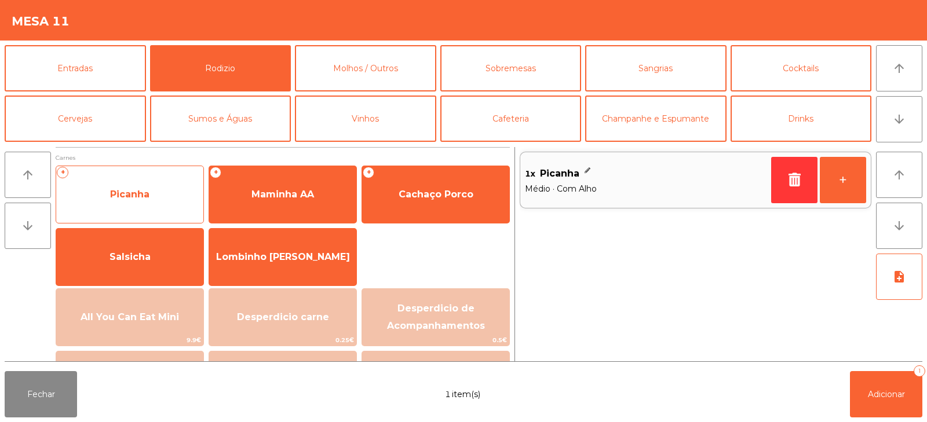
click at [166, 203] on span "Picanha" at bounding box center [129, 194] width 147 height 31
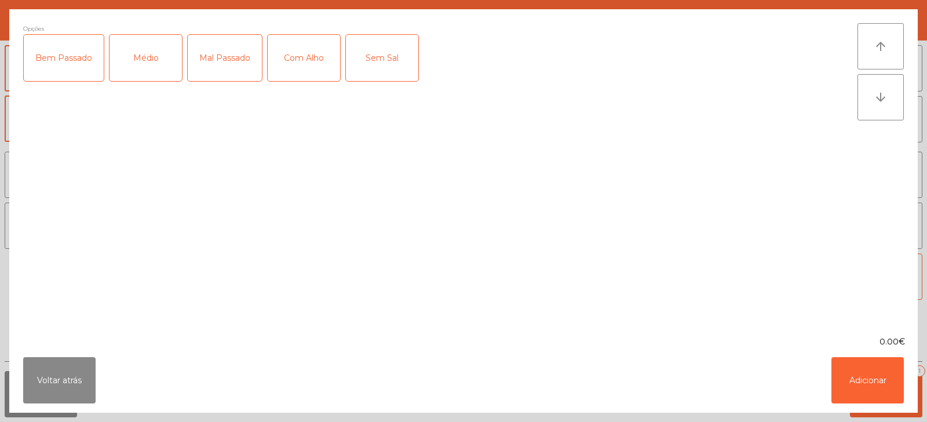
click at [226, 68] on div "Mal Passado" at bounding box center [225, 58] width 74 height 46
click at [874, 393] on button "Adicionar" at bounding box center [867, 380] width 72 height 46
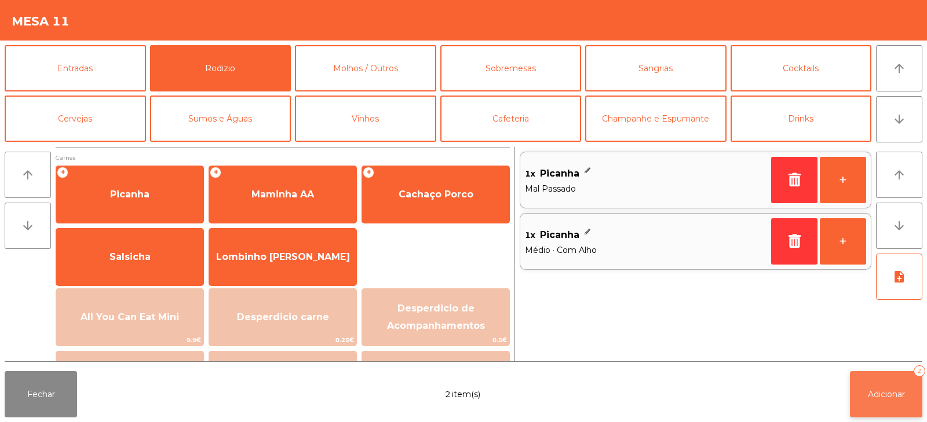
click at [894, 402] on button "Adicionar 2" at bounding box center [886, 394] width 72 height 46
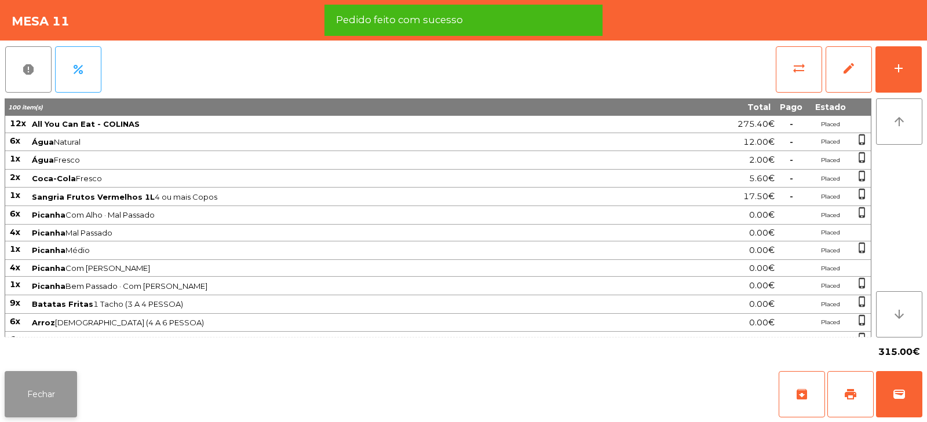
click at [39, 390] on button "Fechar" at bounding box center [41, 394] width 72 height 46
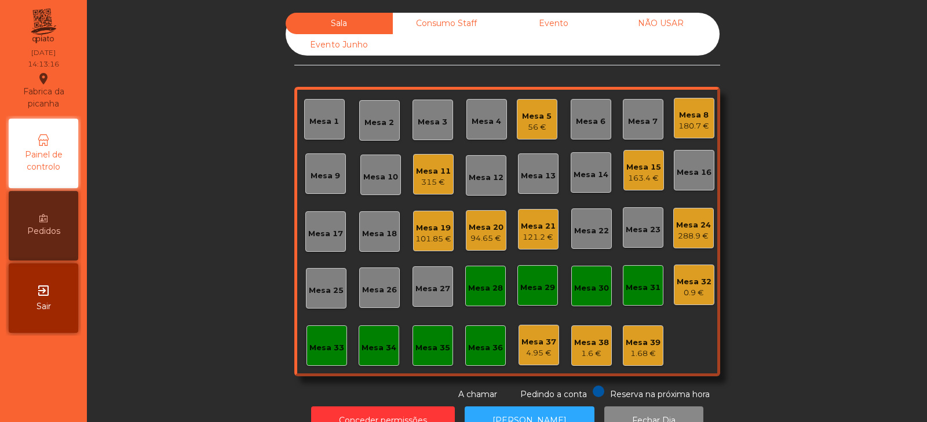
scroll to position [34, 0]
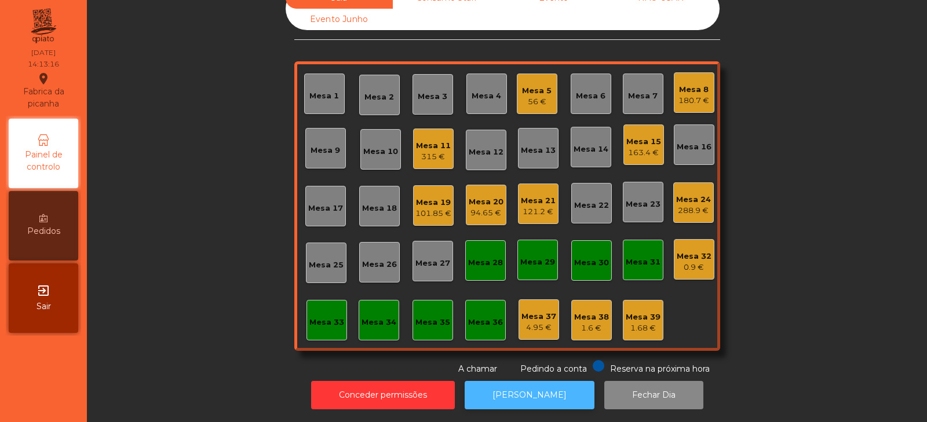
click at [511, 385] on button "[PERSON_NAME]" at bounding box center [530, 395] width 130 height 28
click at [531, 104] on div "Mesa 5 56 €" at bounding box center [537, 94] width 41 height 41
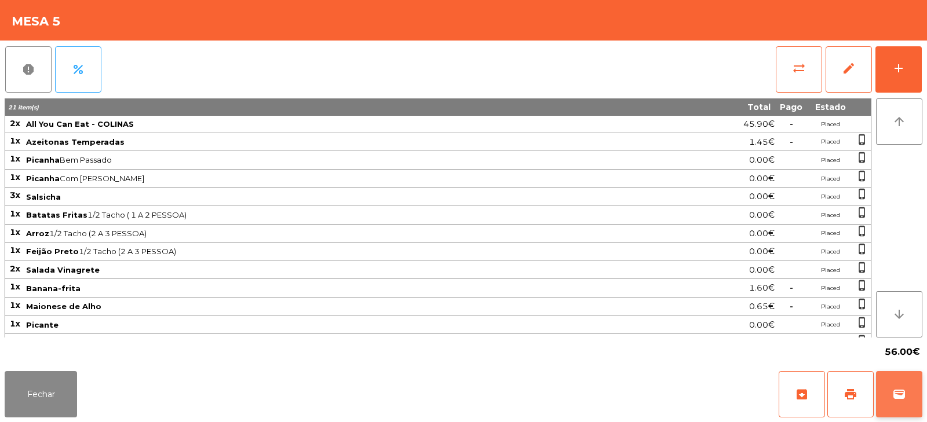
click at [905, 398] on span "wallet" at bounding box center [899, 395] width 14 height 14
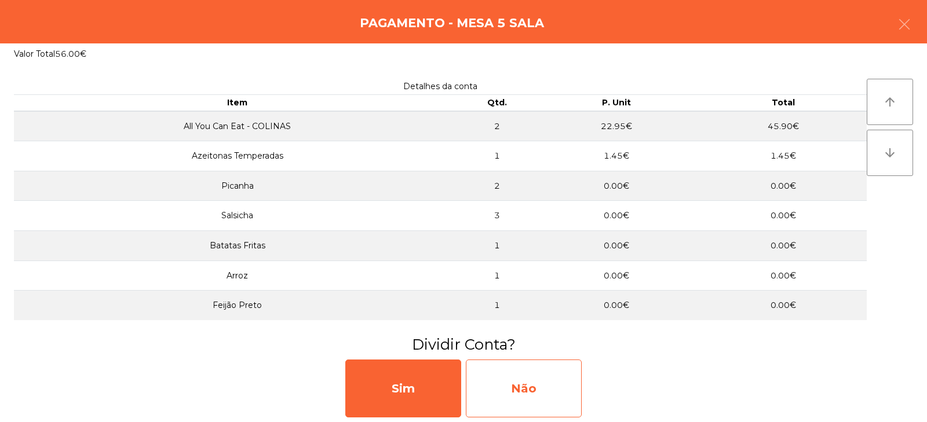
click at [530, 388] on div "Não" at bounding box center [524, 389] width 116 height 58
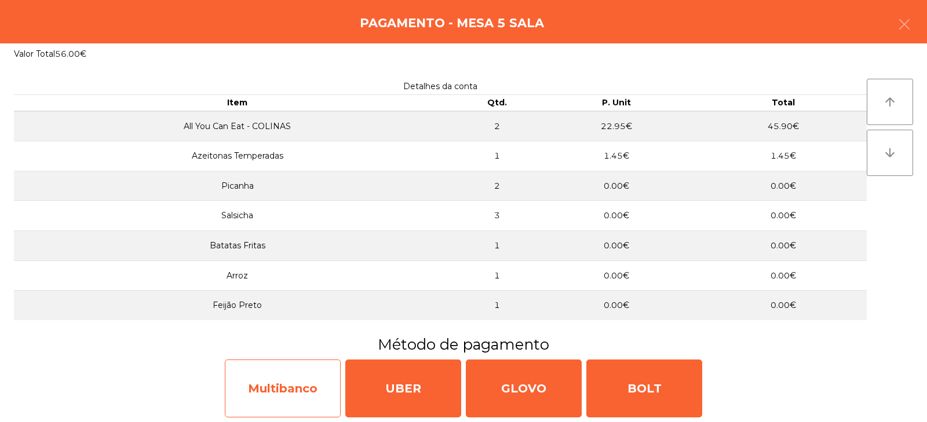
click at [282, 397] on div "Multibanco" at bounding box center [283, 389] width 116 height 58
select select "**"
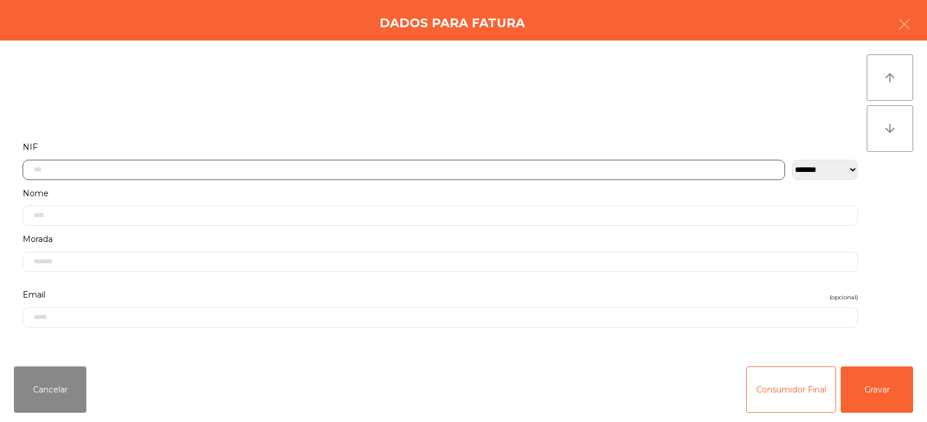
click at [336, 166] on input "text" at bounding box center [404, 170] width 762 height 20
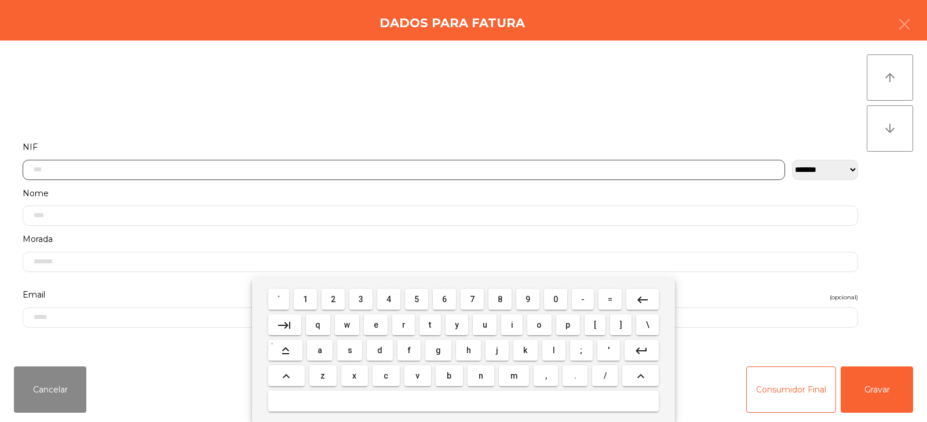
scroll to position [85, 0]
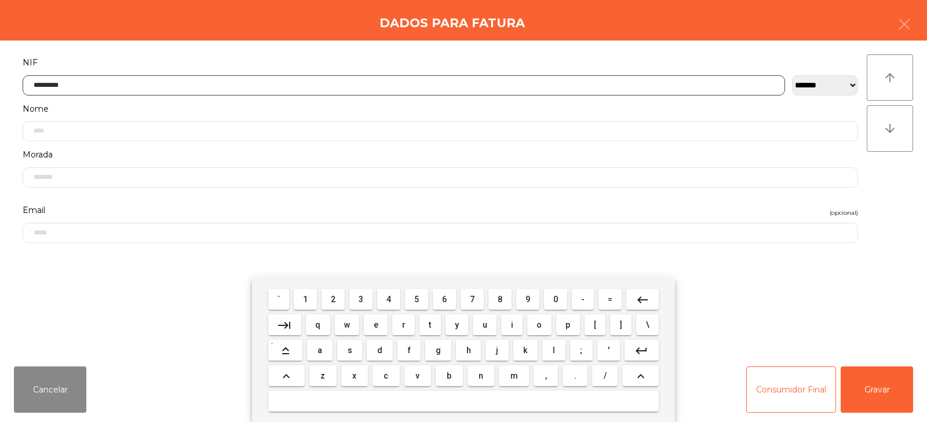
type input "*********"
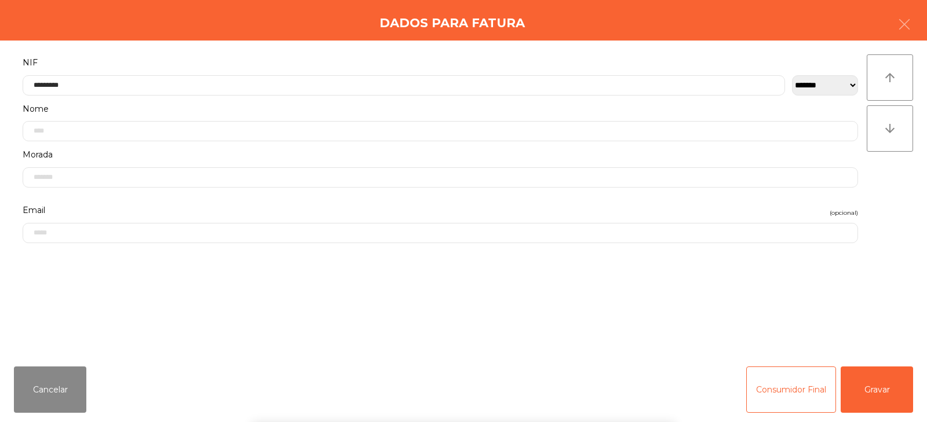
click at [878, 388] on div "` 1 2 3 4 5 6 7 8 9 0 - = keyboard_backspace keyboard_tab q w e r t y u i o p […" at bounding box center [463, 351] width 927 height 144
click at [886, 388] on button "Gravar" at bounding box center [877, 390] width 72 height 46
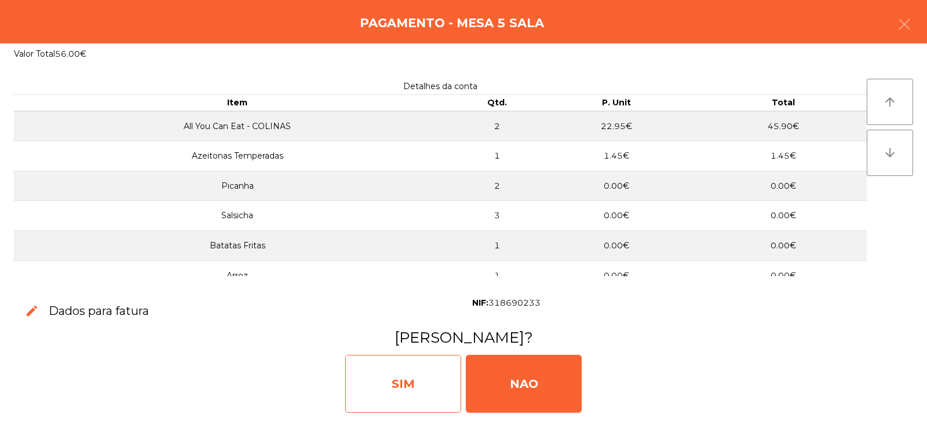
click at [390, 390] on div "SIM" at bounding box center [403, 384] width 116 height 58
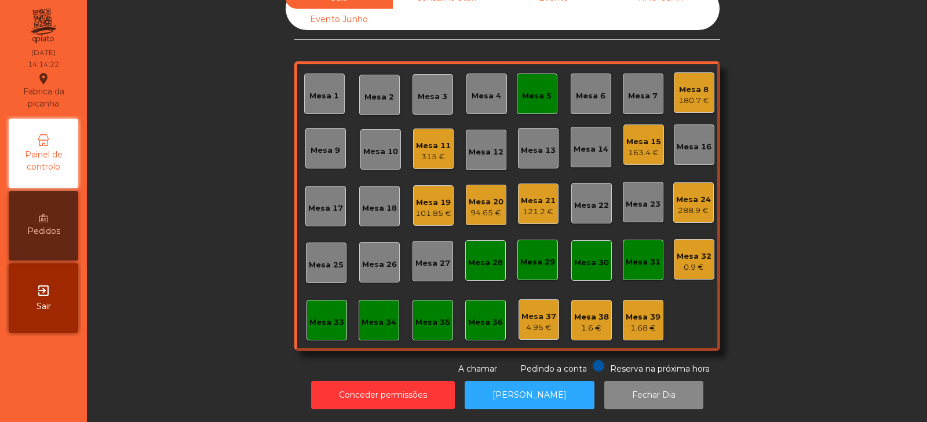
click at [537, 101] on div "Mesa 5" at bounding box center [537, 94] width 41 height 41
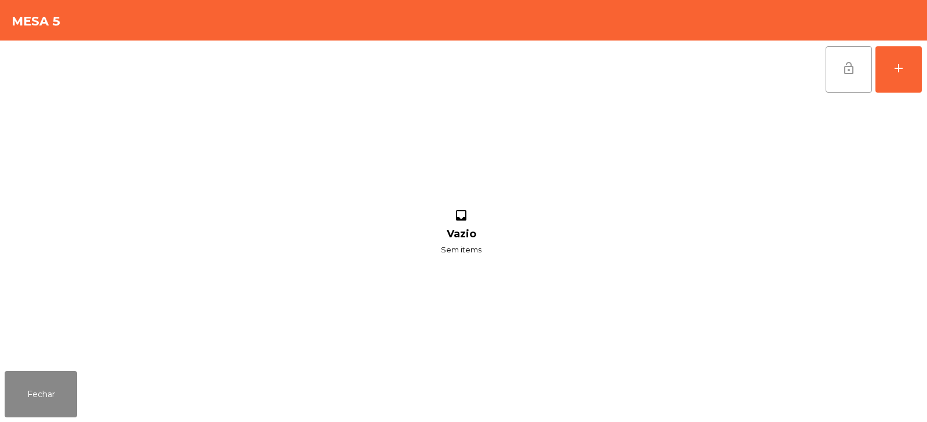
click at [838, 83] on button "lock_open" at bounding box center [849, 69] width 46 height 46
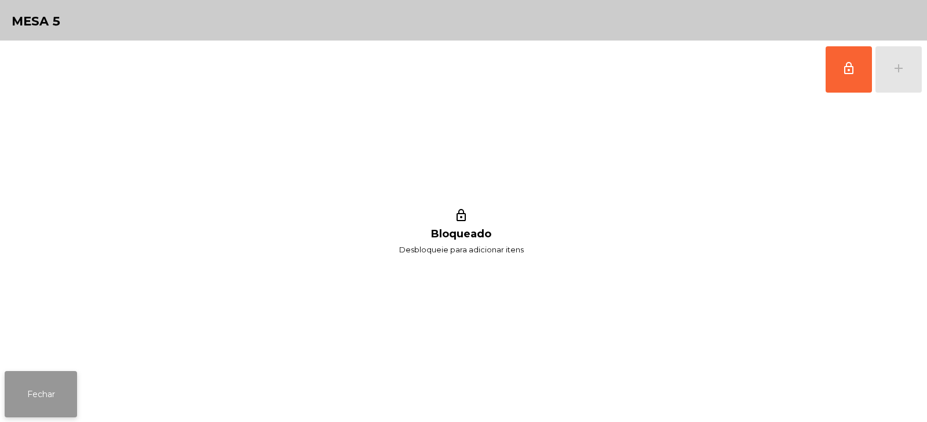
click at [35, 410] on button "Fechar" at bounding box center [41, 394] width 72 height 46
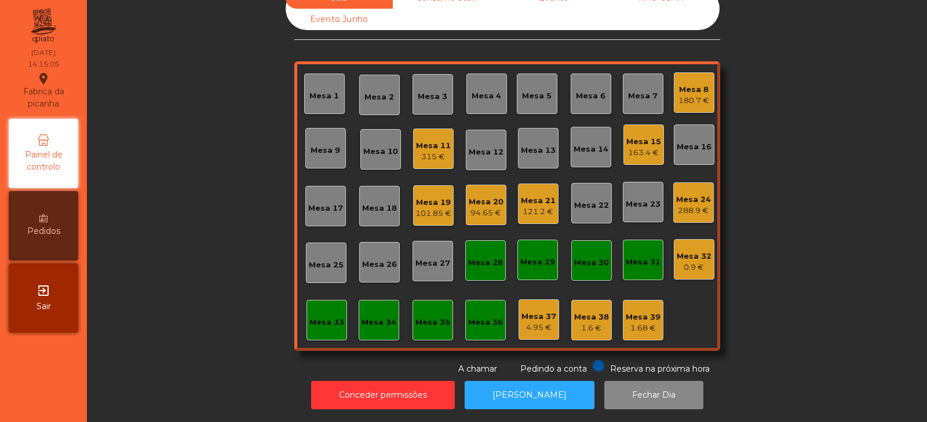
click at [187, 212] on div "Sala Consumo Staff Evento NÃO USAR Evento Junho Mesa 1 Mesa 2 Mesa 3 Mesa 4 Mes…" at bounding box center [507, 181] width 809 height 388
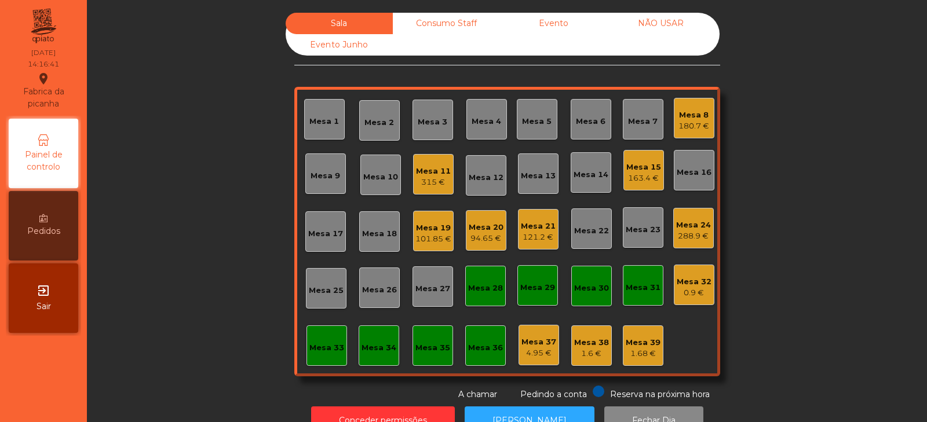
click at [432, 186] on div "315 €" at bounding box center [433, 183] width 35 height 12
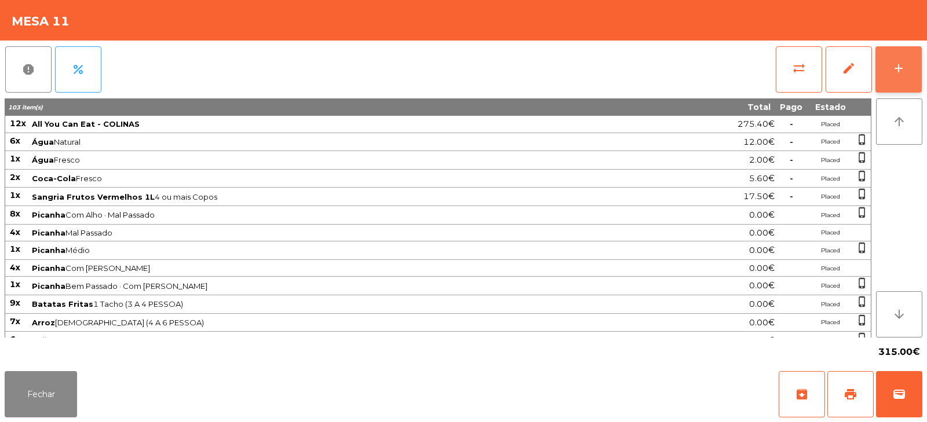
click at [893, 71] on div "add" at bounding box center [899, 68] width 14 height 14
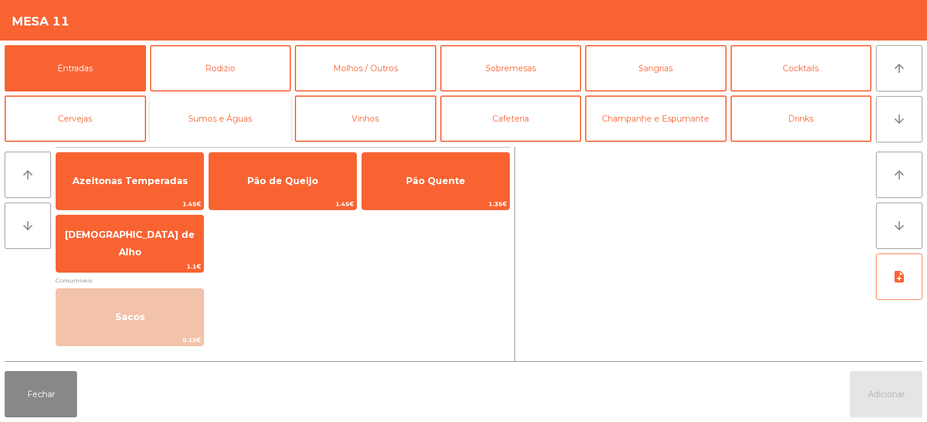
click at [235, 120] on button "Sumos e Águas" at bounding box center [220, 119] width 141 height 46
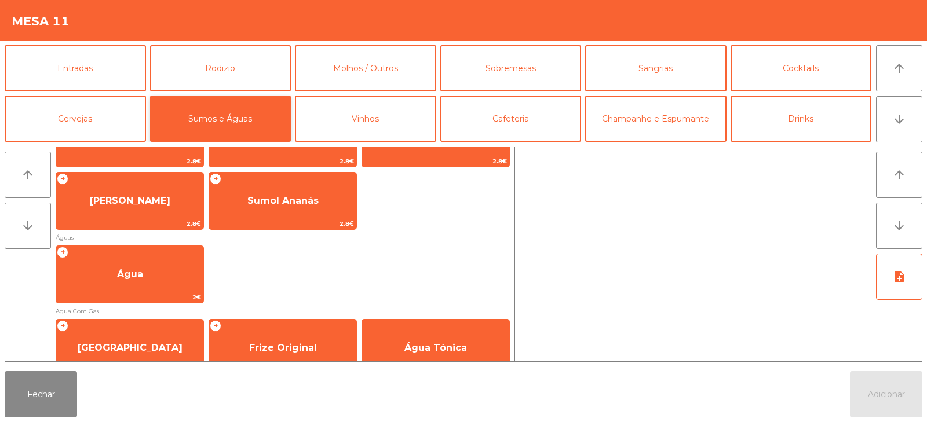
scroll to position [306, 0]
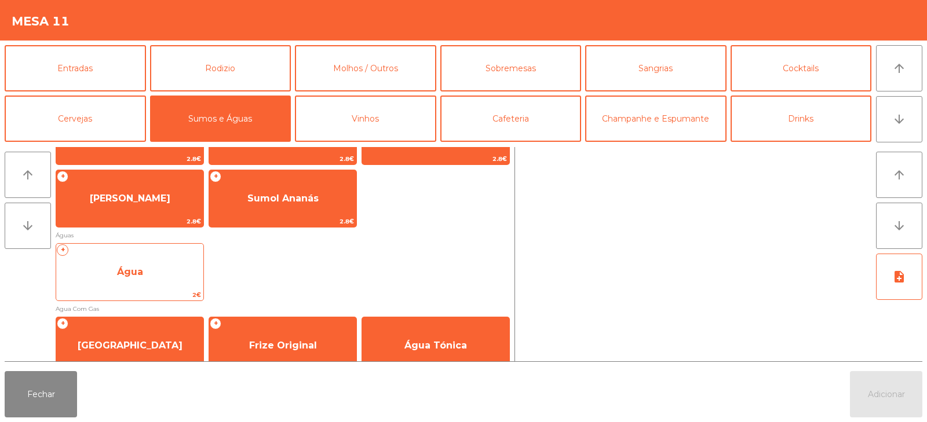
click at [149, 271] on span "Água" at bounding box center [129, 272] width 147 height 31
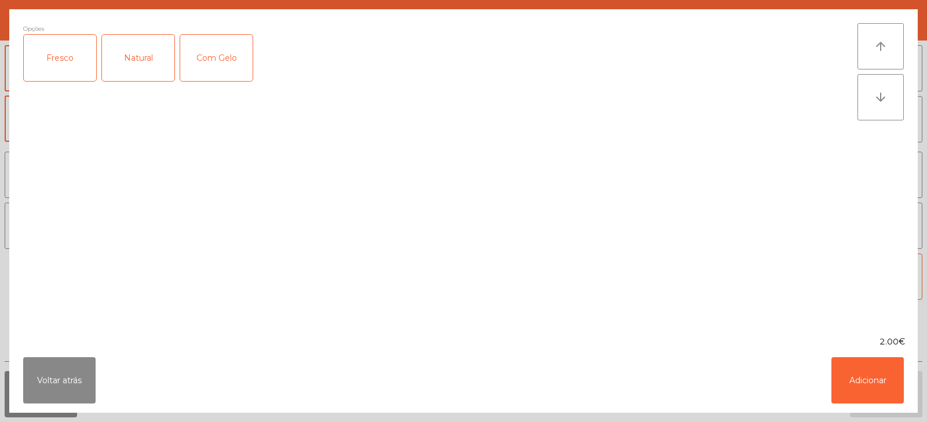
click at [142, 63] on div "Natural" at bounding box center [138, 58] width 72 height 46
click at [878, 383] on button "Adicionar" at bounding box center [867, 380] width 72 height 46
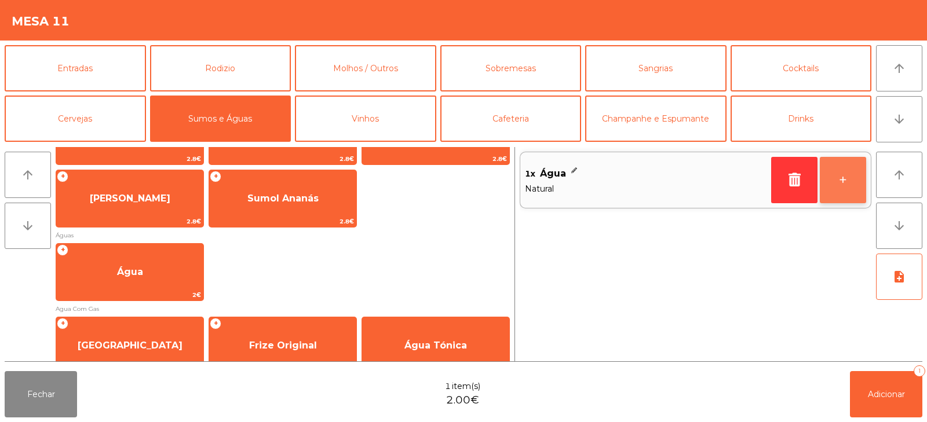
click at [846, 192] on button "+" at bounding box center [843, 180] width 46 height 46
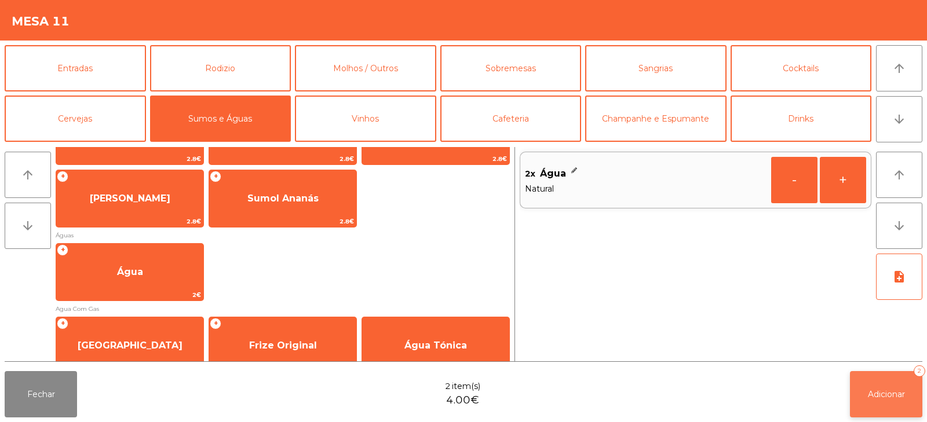
click at [886, 390] on span "Adicionar" at bounding box center [886, 394] width 37 height 10
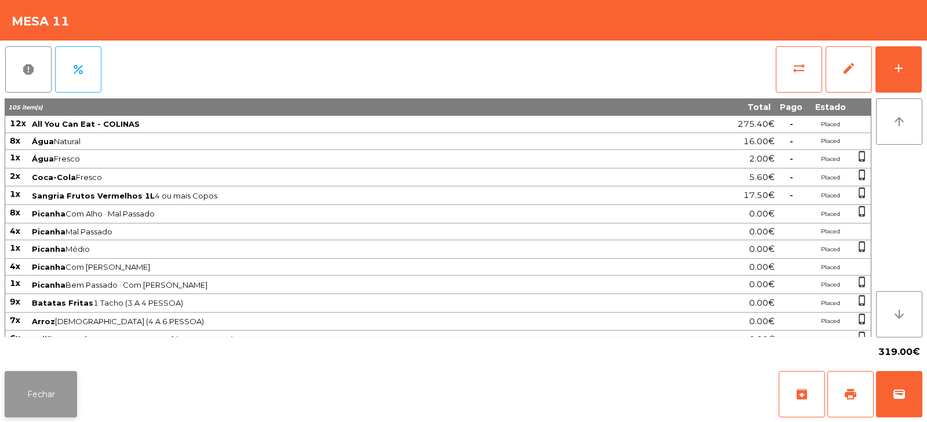
click at [27, 400] on button "Fechar" at bounding box center [41, 394] width 72 height 46
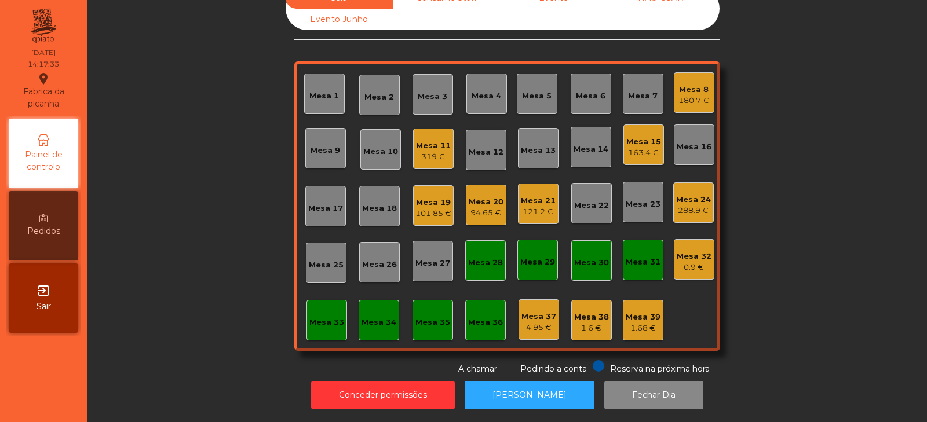
scroll to position [0, 0]
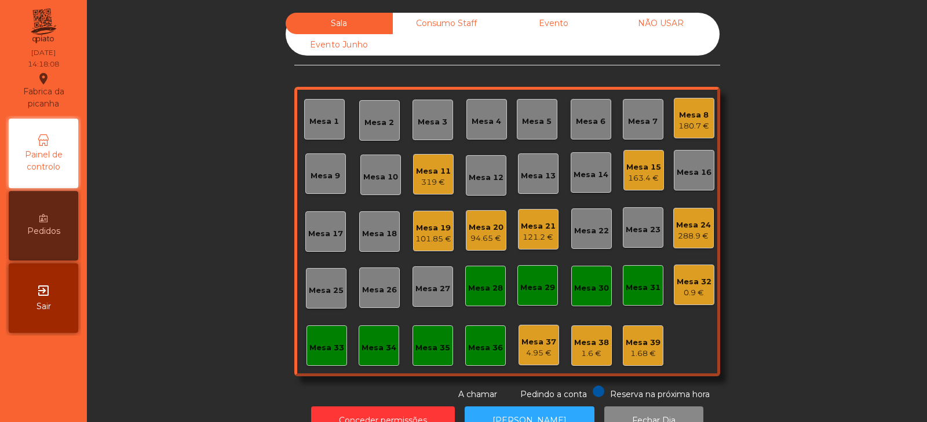
click at [430, 177] on div "319 €" at bounding box center [433, 183] width 35 height 12
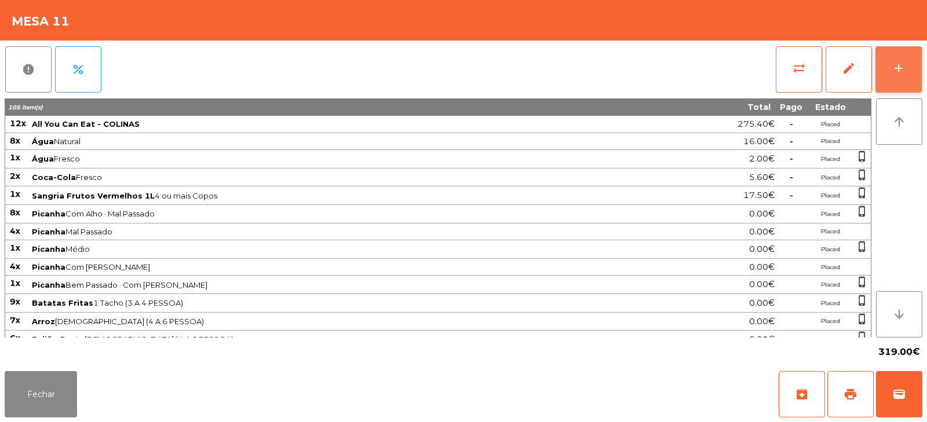
click at [899, 73] on div "add" at bounding box center [899, 68] width 14 height 14
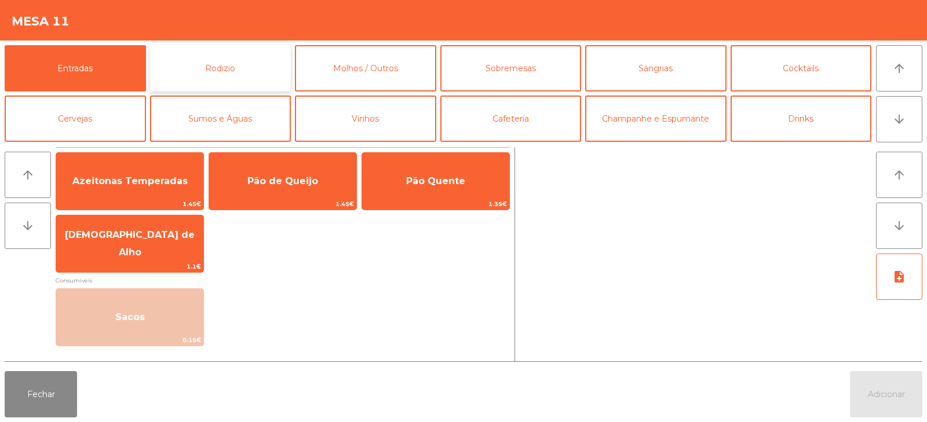
click at [219, 72] on button "Rodizio" at bounding box center [220, 68] width 141 height 46
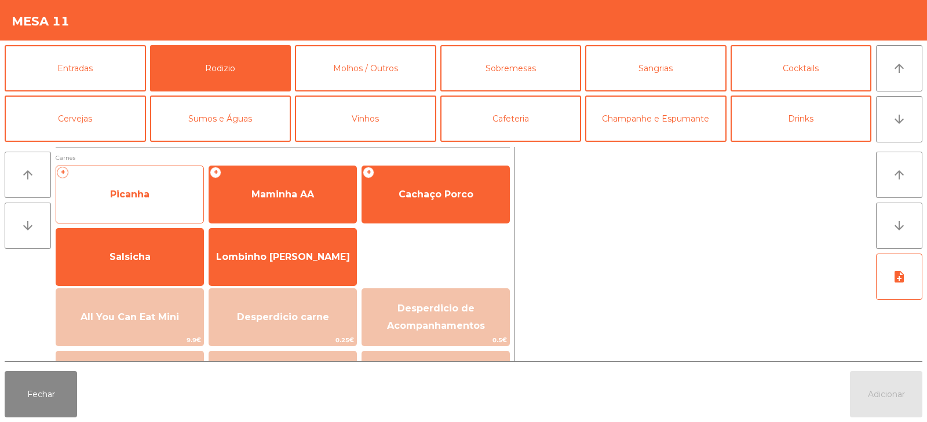
click at [153, 203] on span "Picanha" at bounding box center [129, 194] width 147 height 31
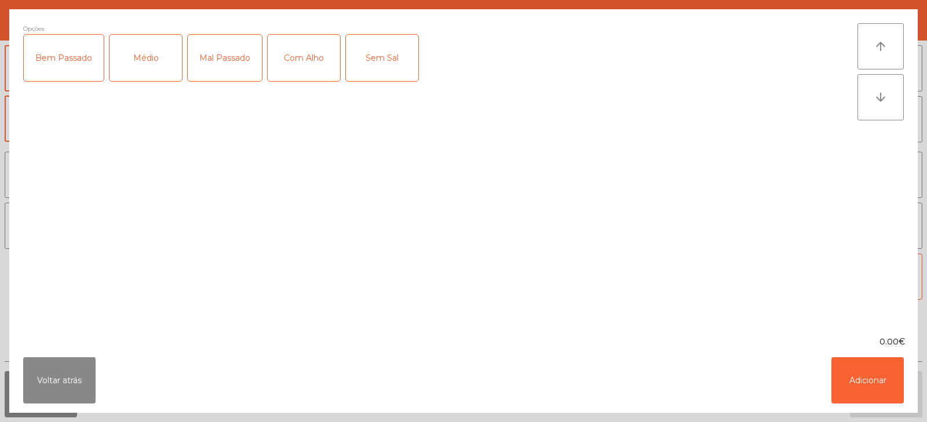
click at [143, 63] on div "Médio" at bounding box center [145, 58] width 72 height 46
click at [302, 62] on div "Com Alho" at bounding box center [304, 58] width 72 height 46
click at [868, 392] on button "Adicionar" at bounding box center [867, 380] width 72 height 46
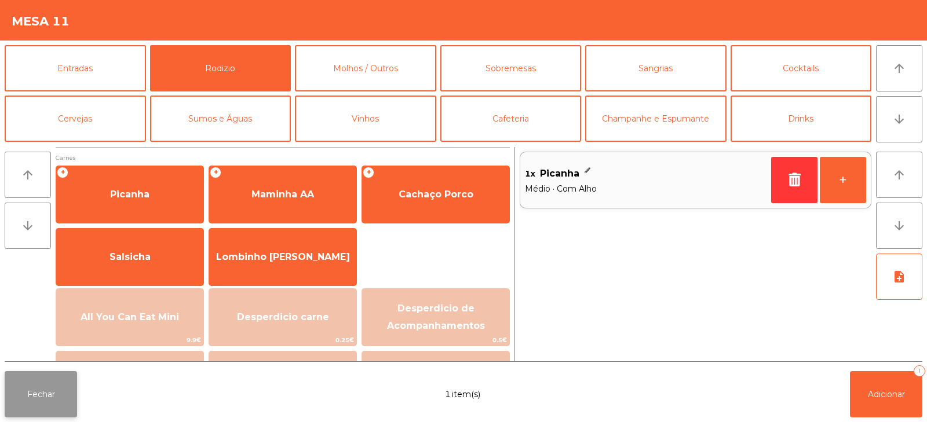
click at [45, 403] on button "Fechar" at bounding box center [41, 394] width 72 height 46
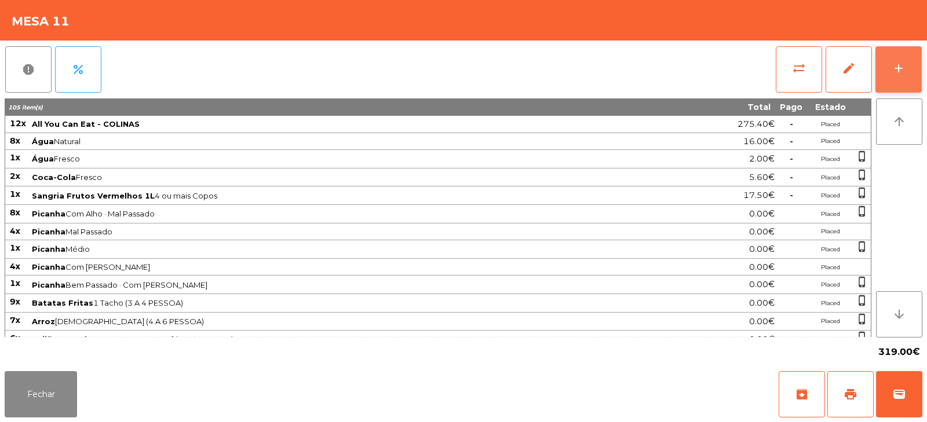
click at [901, 83] on button "add" at bounding box center [898, 69] width 46 height 46
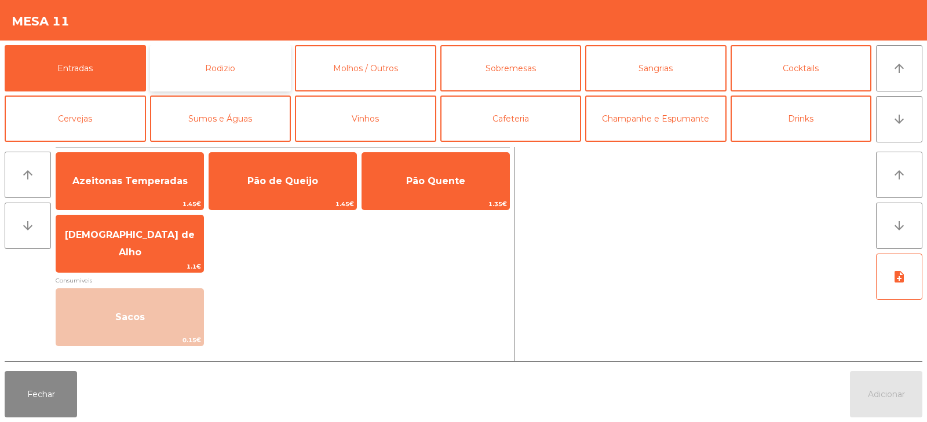
click at [249, 75] on button "Rodizio" at bounding box center [220, 68] width 141 height 46
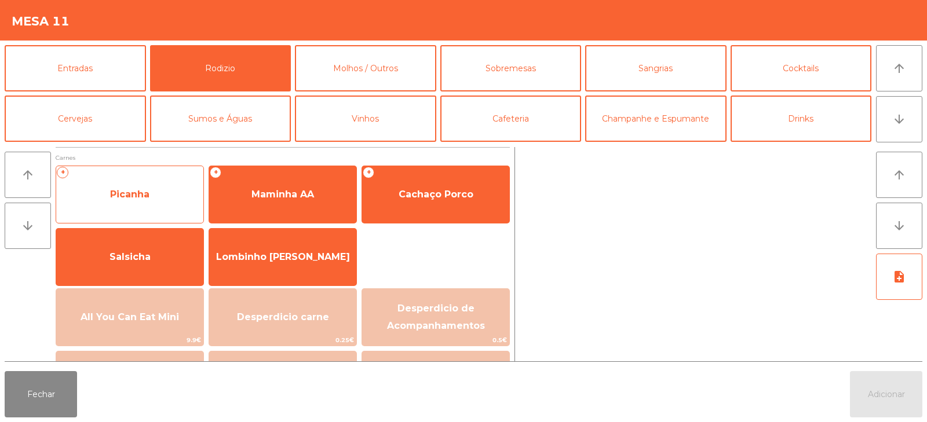
click at [142, 204] on span "Picanha" at bounding box center [129, 194] width 147 height 31
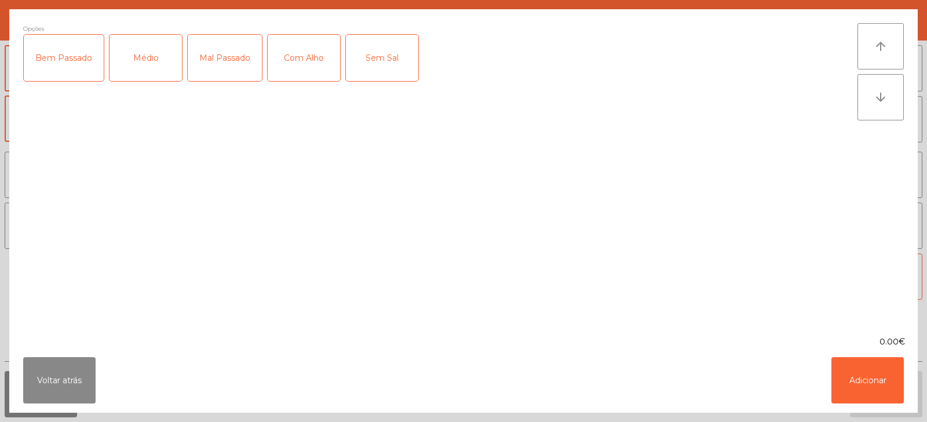
click at [150, 68] on div "Médio" at bounding box center [145, 58] width 72 height 46
click at [306, 65] on div "Com Alho" at bounding box center [304, 58] width 72 height 46
click at [871, 386] on button "Adicionar" at bounding box center [867, 380] width 72 height 46
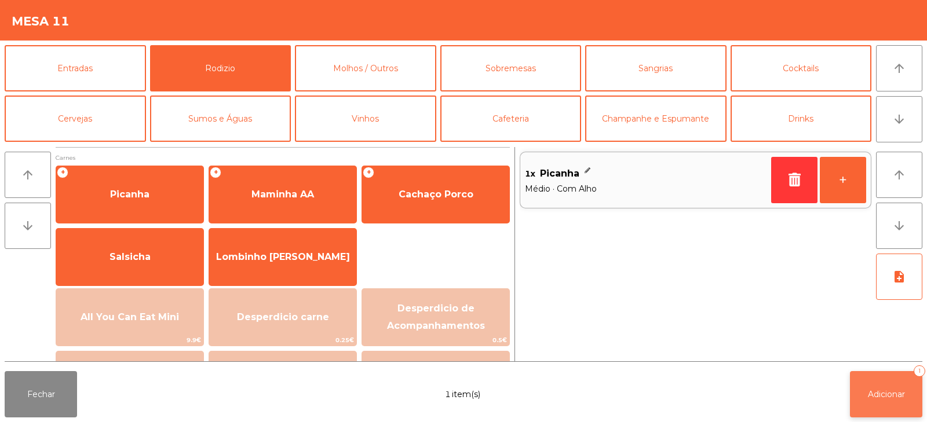
click at [889, 401] on button "Adicionar 1" at bounding box center [886, 394] width 72 height 46
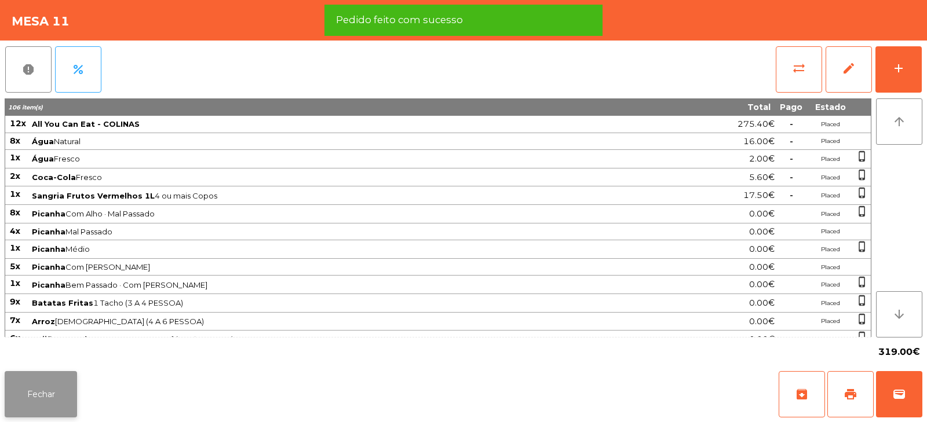
click at [50, 390] on button "Fechar" at bounding box center [41, 394] width 72 height 46
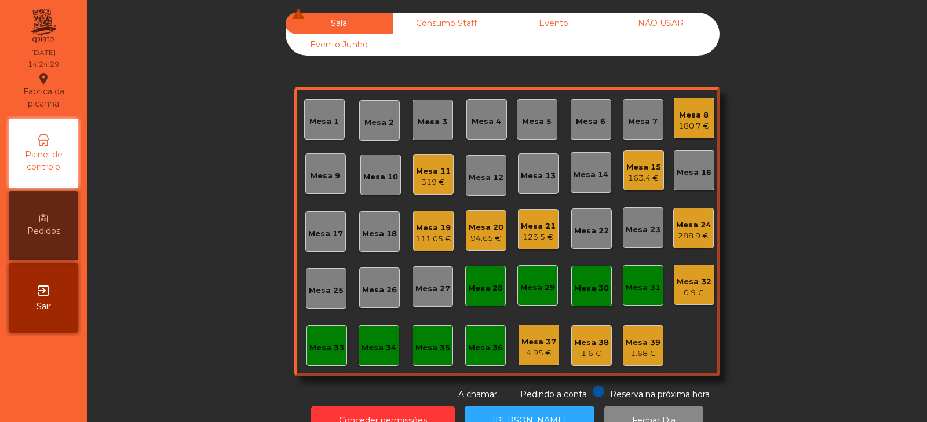
click at [425, 173] on div "Mesa 11" at bounding box center [433, 172] width 35 height 12
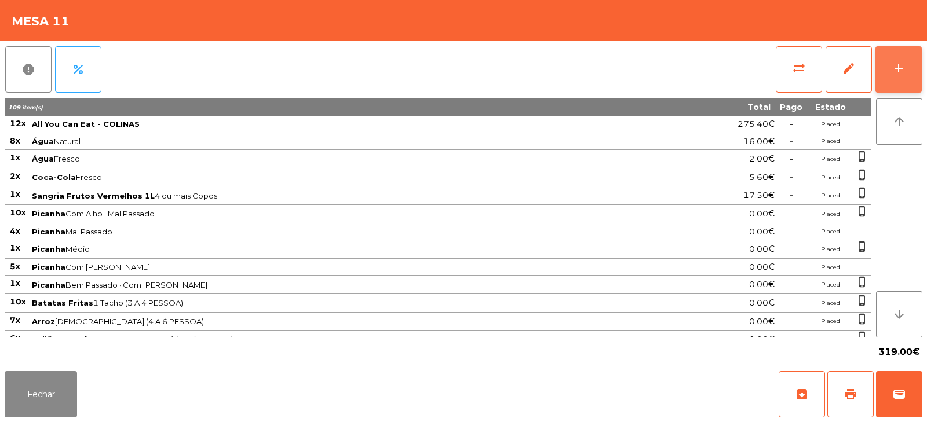
click at [914, 55] on button "add" at bounding box center [898, 69] width 46 height 46
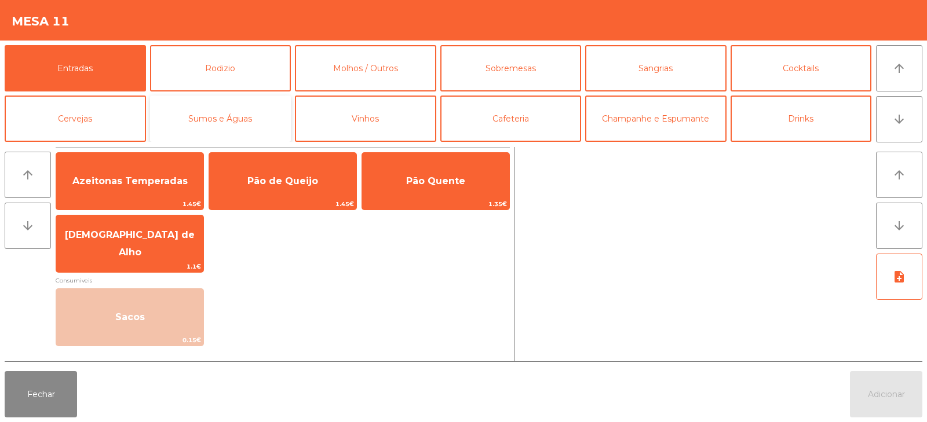
click at [227, 113] on button "Sumos e Águas" at bounding box center [220, 119] width 141 height 46
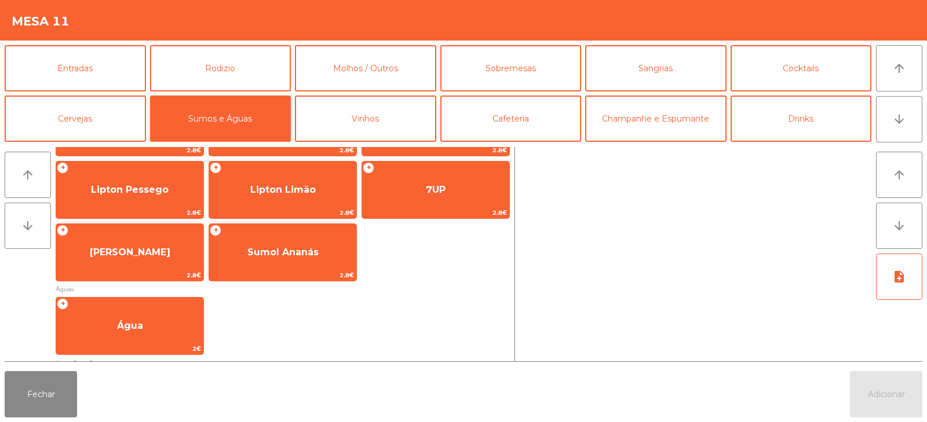
scroll to position [248, 0]
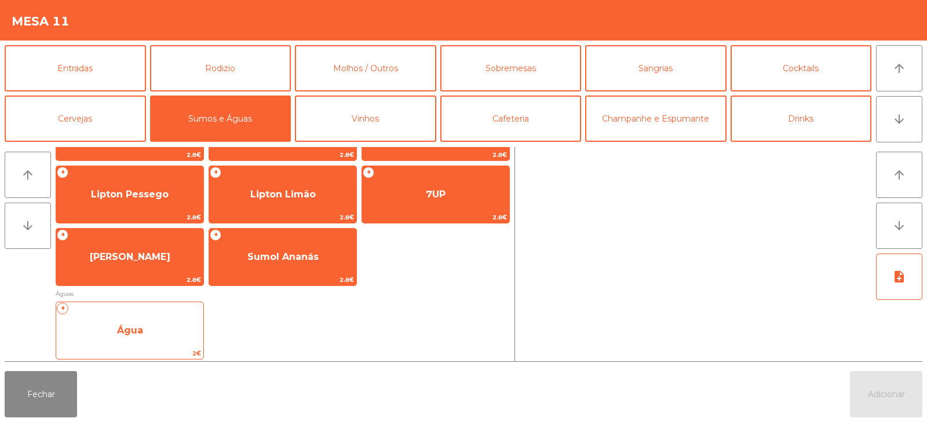
click at [134, 327] on span "Água" at bounding box center [130, 330] width 26 height 11
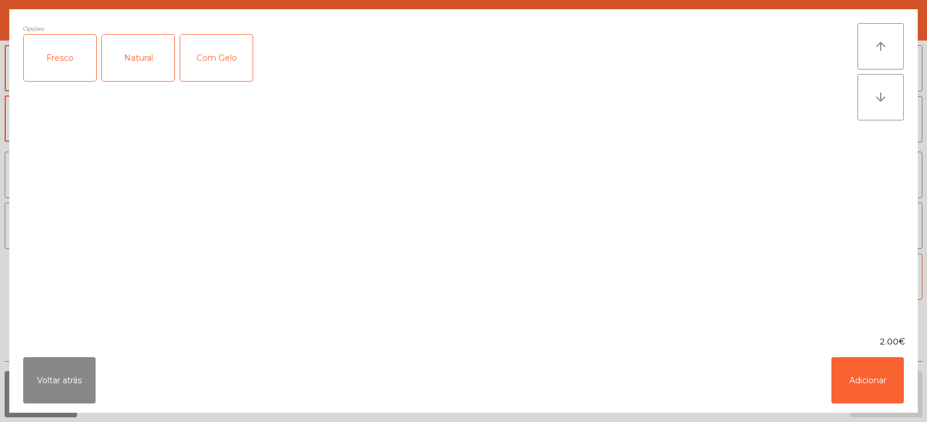
click at [48, 57] on div "Fresco" at bounding box center [60, 58] width 72 height 46
click at [863, 385] on button "Adicionar" at bounding box center [867, 380] width 72 height 46
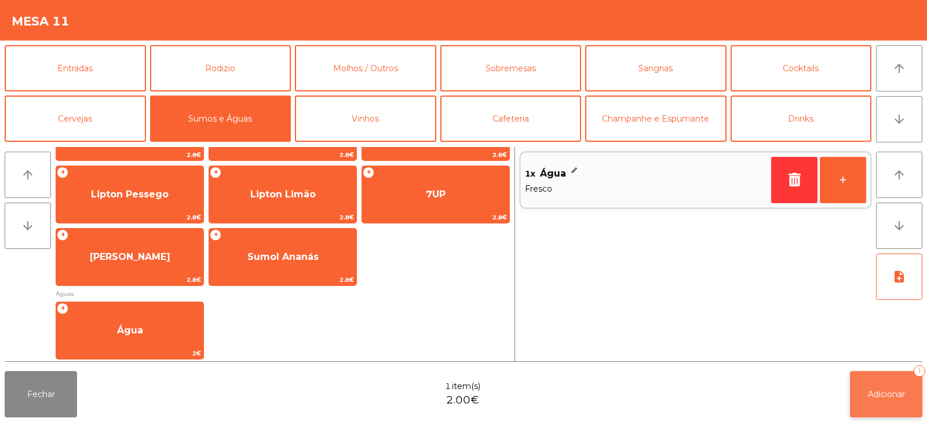
click at [894, 404] on button "Adicionar 1" at bounding box center [886, 394] width 72 height 46
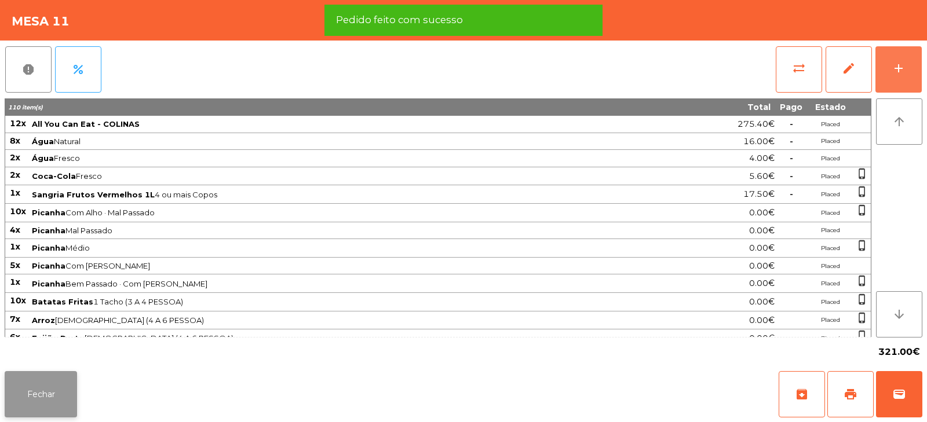
click at [29, 396] on button "Fechar" at bounding box center [41, 394] width 72 height 46
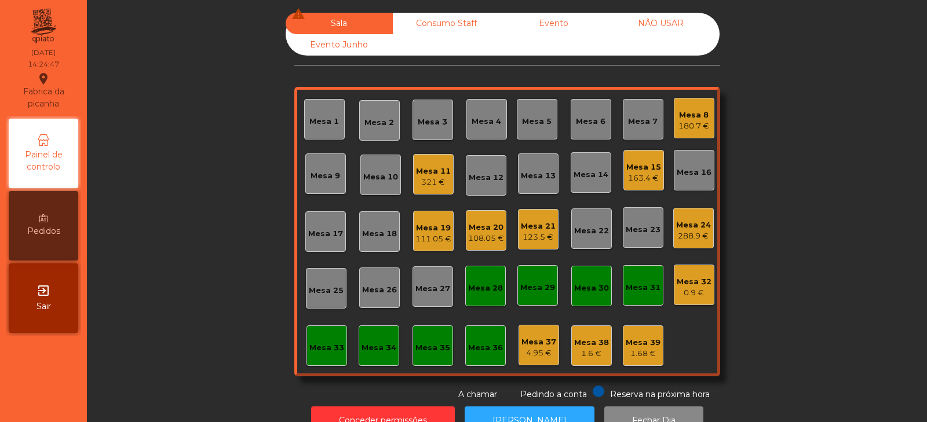
click at [532, 231] on div "Mesa 21" at bounding box center [538, 227] width 35 height 12
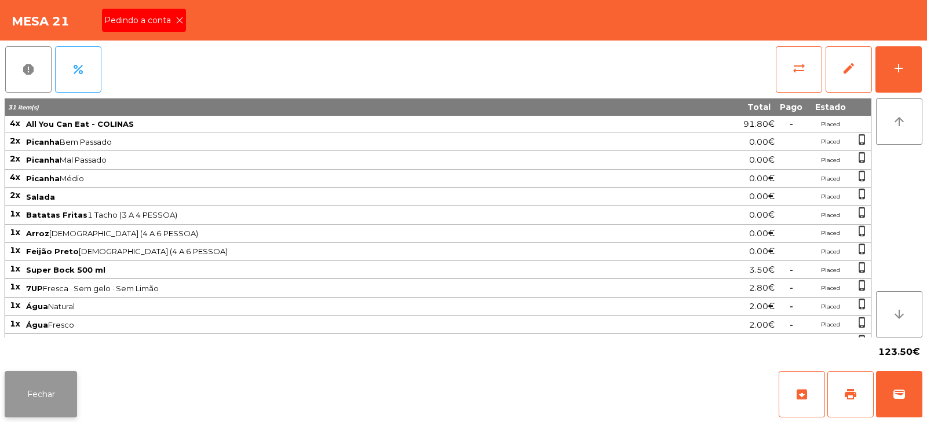
click at [41, 386] on button "Fechar" at bounding box center [41, 394] width 72 height 46
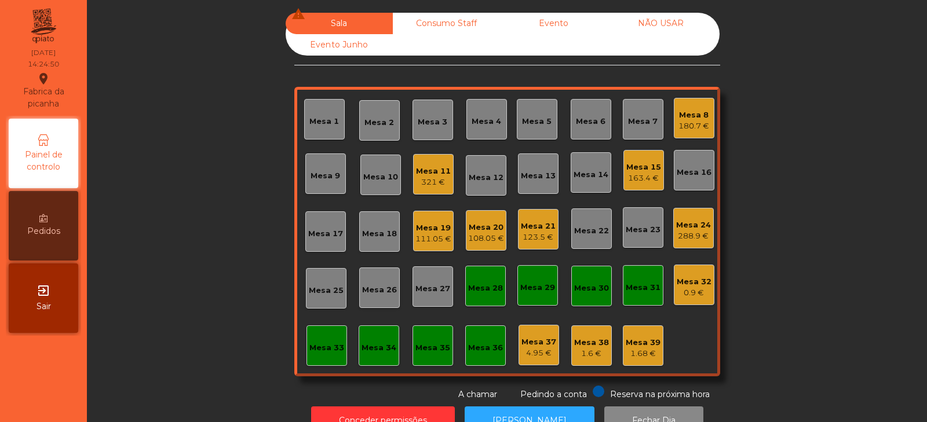
click at [538, 231] on div "Mesa 21" at bounding box center [538, 227] width 35 height 12
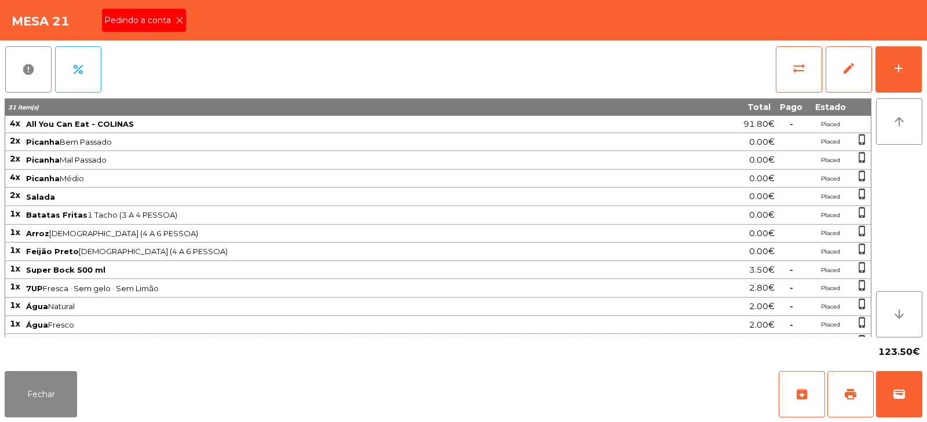
click at [177, 16] on icon at bounding box center [180, 20] width 8 height 8
click at [857, 391] on button "print" at bounding box center [850, 394] width 46 height 46
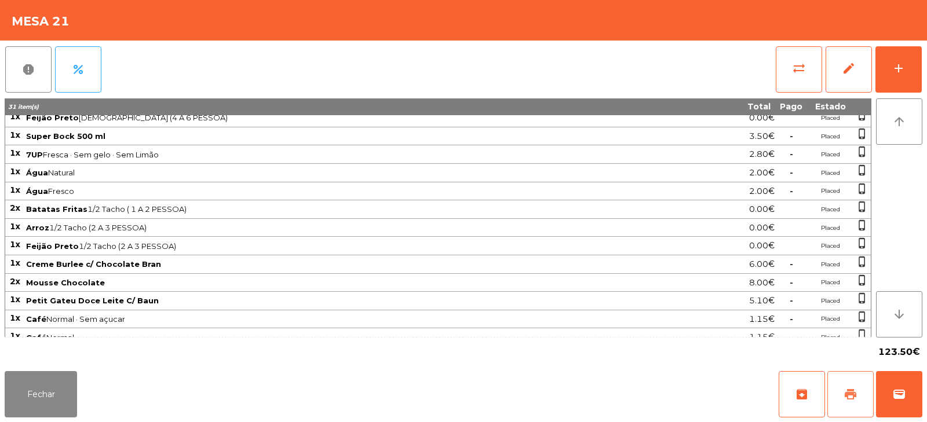
scroll to position [144, 0]
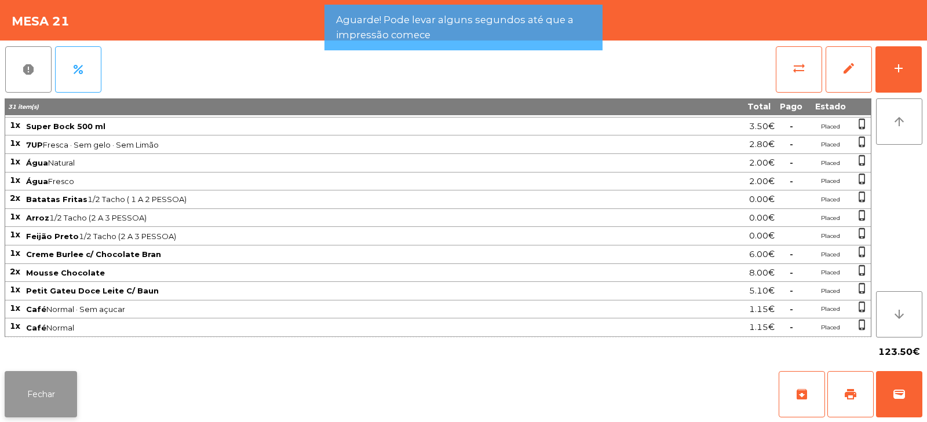
click at [41, 388] on button "Fechar" at bounding box center [41, 394] width 72 height 46
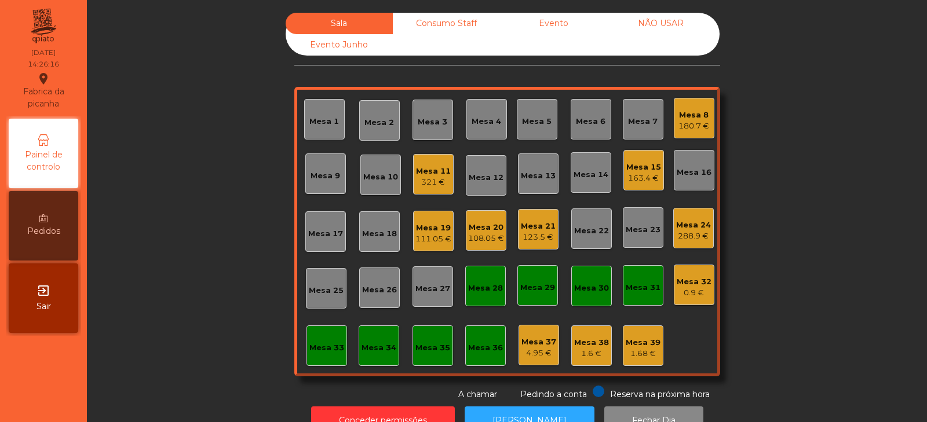
click at [532, 236] on div "123.5 €" at bounding box center [538, 238] width 35 height 12
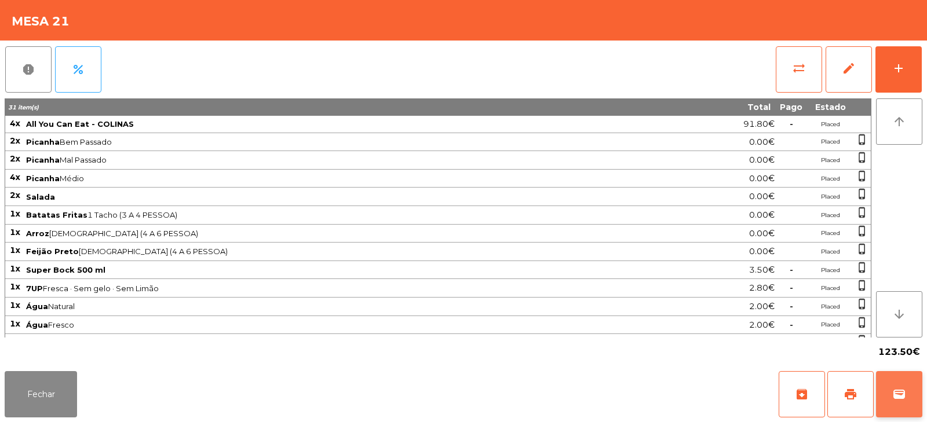
click at [909, 394] on button "wallet" at bounding box center [899, 394] width 46 height 46
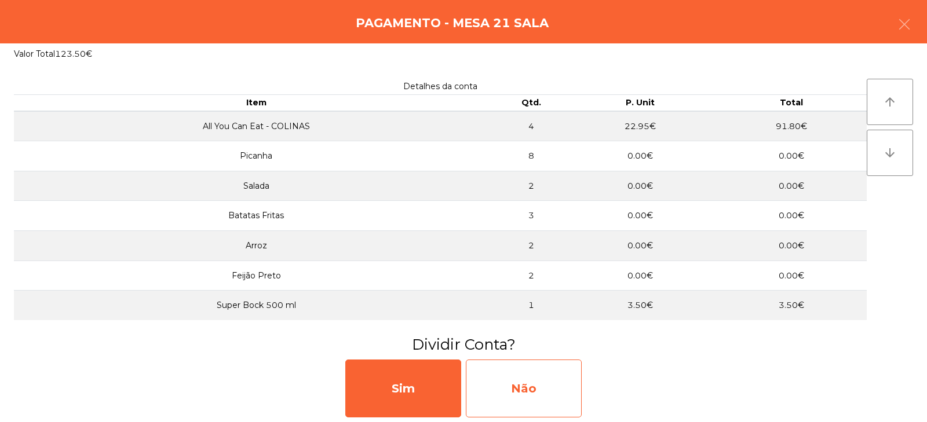
click at [494, 391] on div "Não" at bounding box center [524, 389] width 116 height 58
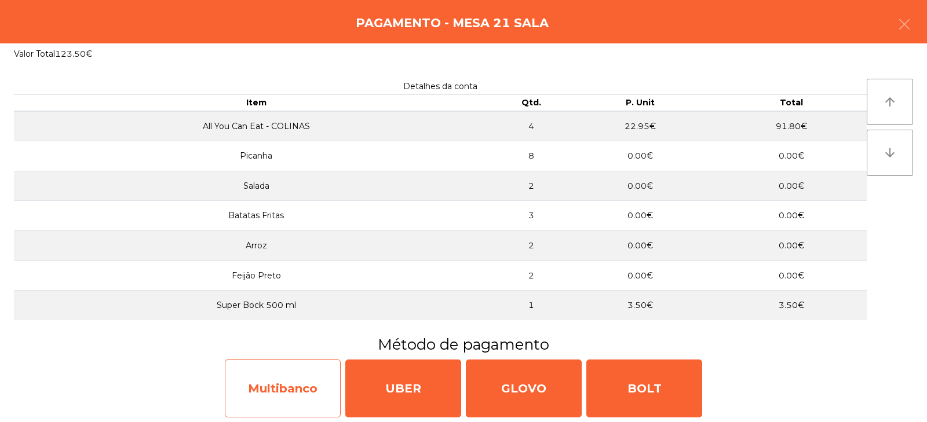
click at [312, 389] on div "Multibanco" at bounding box center [283, 389] width 116 height 58
select select "**"
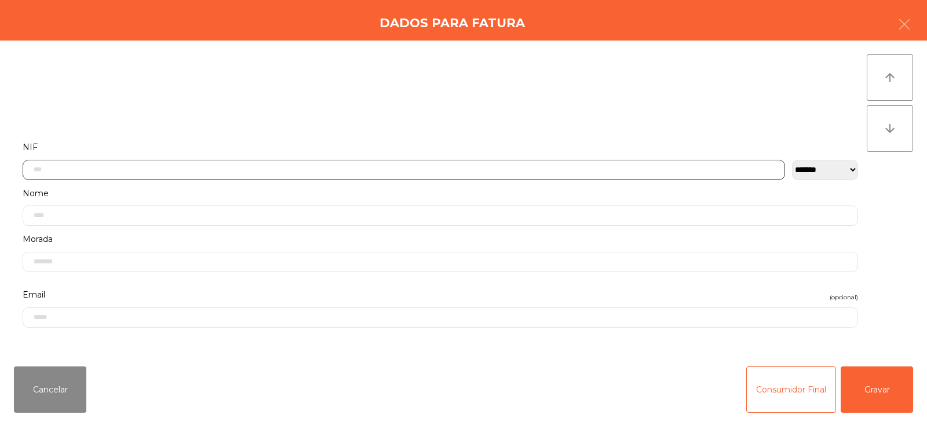
click at [396, 167] on input "text" at bounding box center [404, 170] width 762 height 20
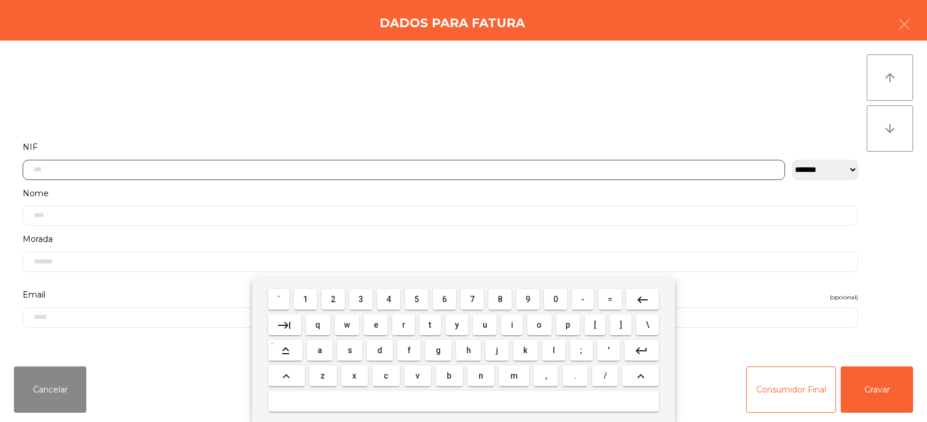
scroll to position [85, 0]
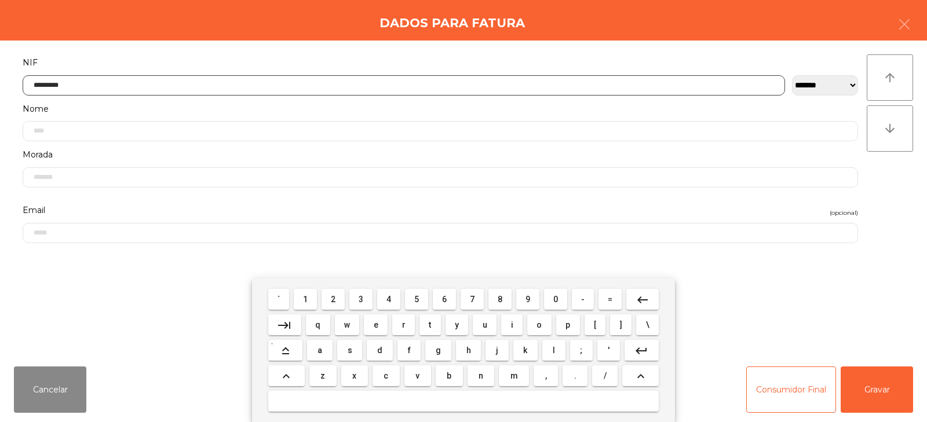
type input "*********"
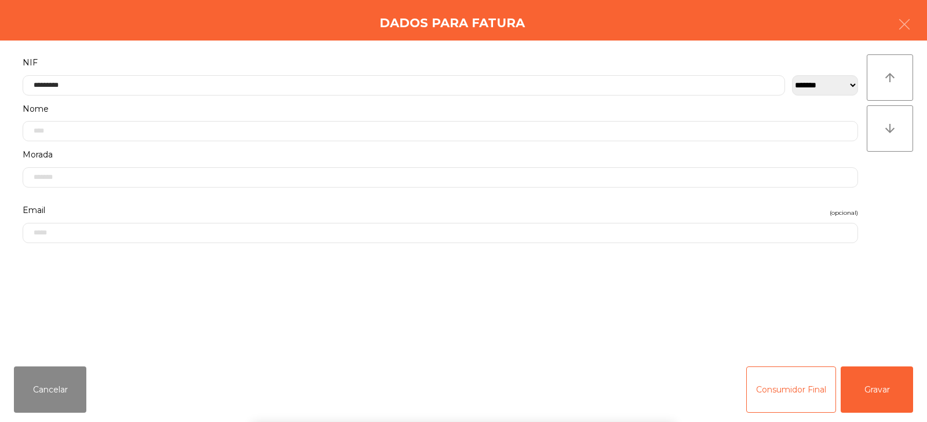
click at [889, 388] on div "` 1 2 3 4 5 6 7 8 9 0 - = keyboard_backspace keyboard_tab q w e r t y u i o p […" at bounding box center [463, 351] width 927 height 144
click at [885, 388] on button "Gravar" at bounding box center [877, 390] width 72 height 46
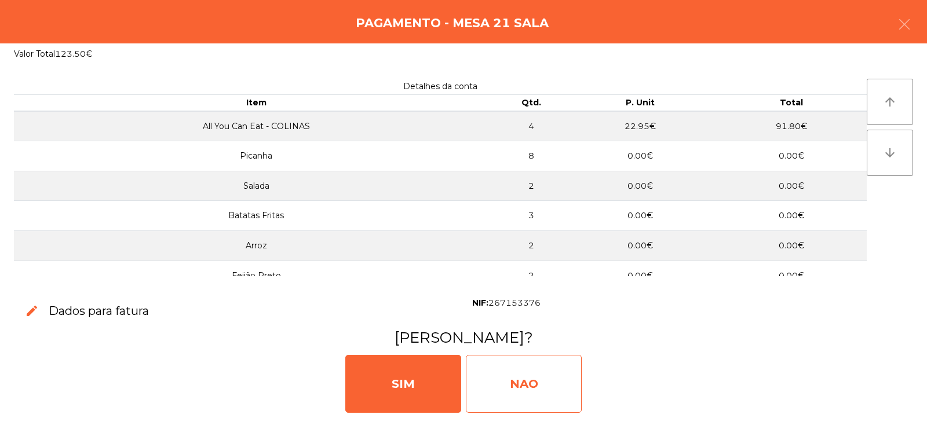
click at [543, 381] on div "NAO" at bounding box center [524, 384] width 116 height 58
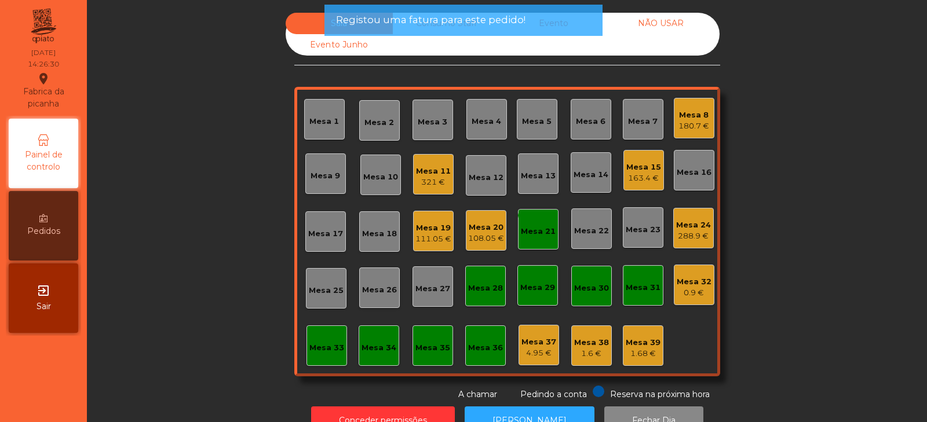
click at [552, 231] on div "monetization_on done Mesa 21" at bounding box center [538, 229] width 41 height 41
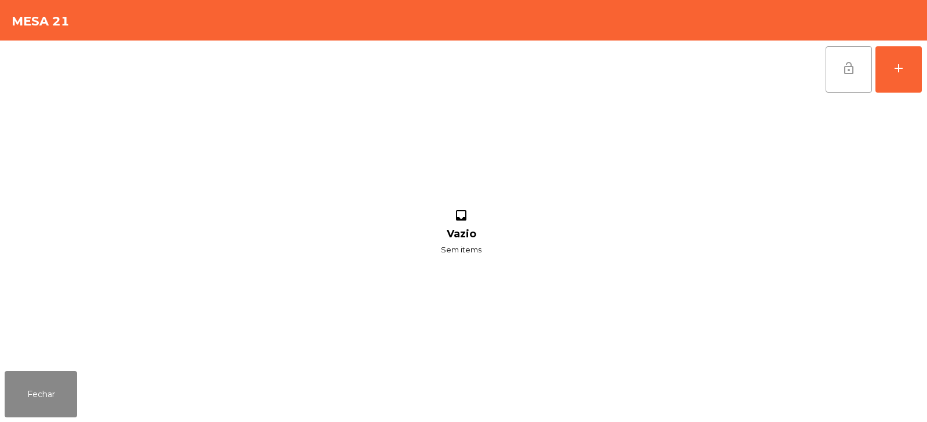
click at [855, 76] on button "lock_open" at bounding box center [849, 69] width 46 height 46
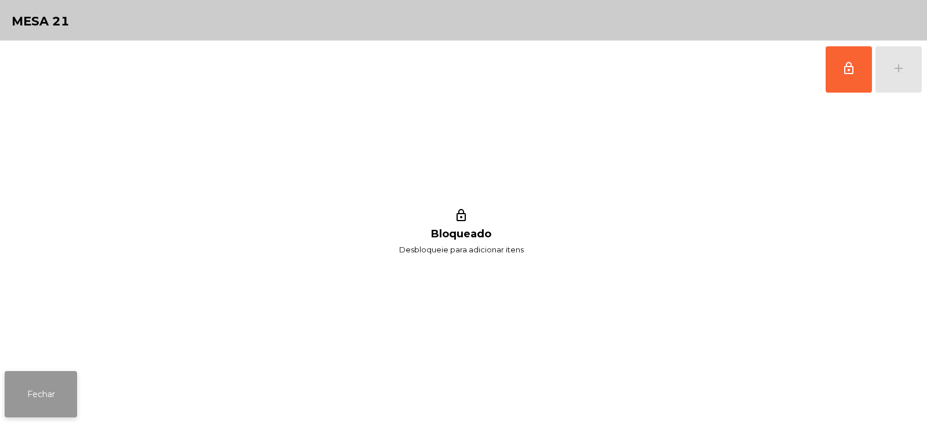
click at [50, 403] on button "Fechar" at bounding box center [41, 394] width 72 height 46
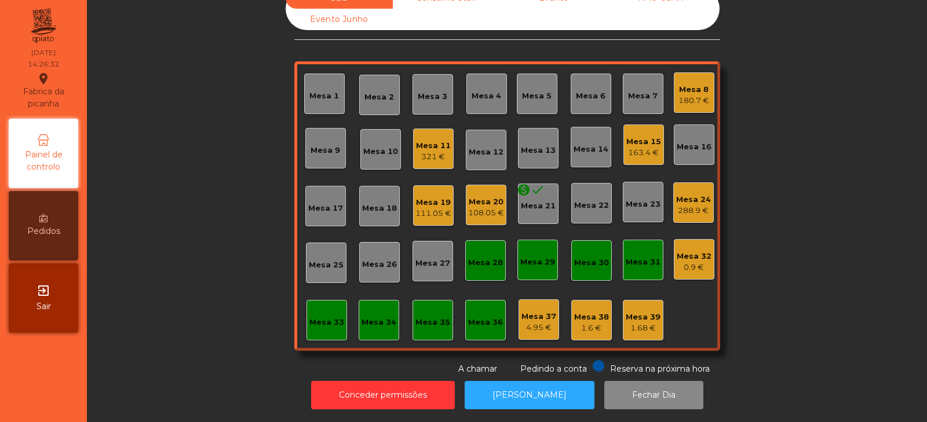
scroll to position [0, 0]
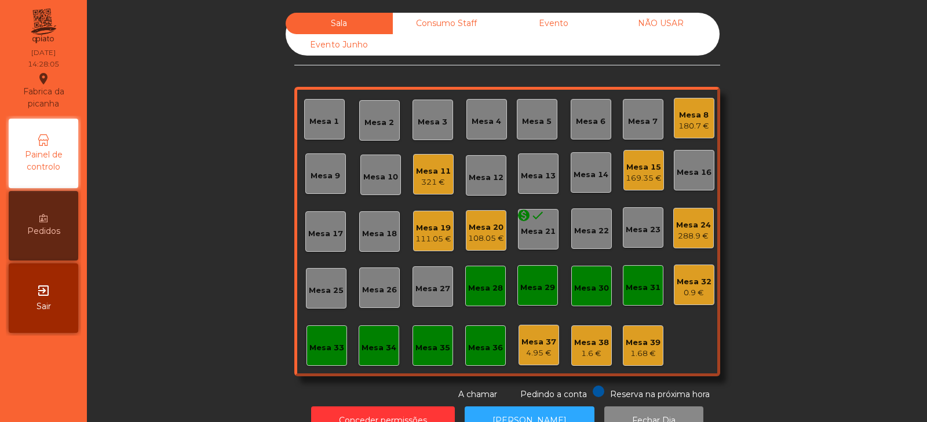
click at [642, 225] on div "Mesa 23" at bounding box center [643, 230] width 35 height 12
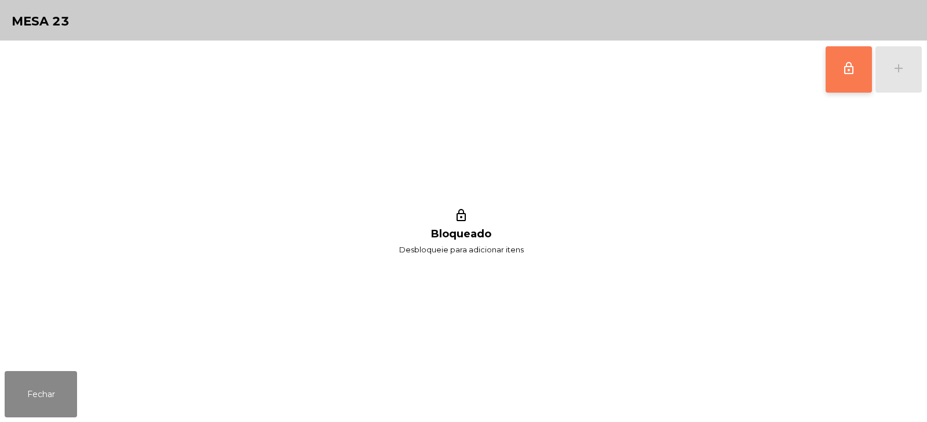
click at [844, 80] on button "lock_outline" at bounding box center [849, 69] width 46 height 46
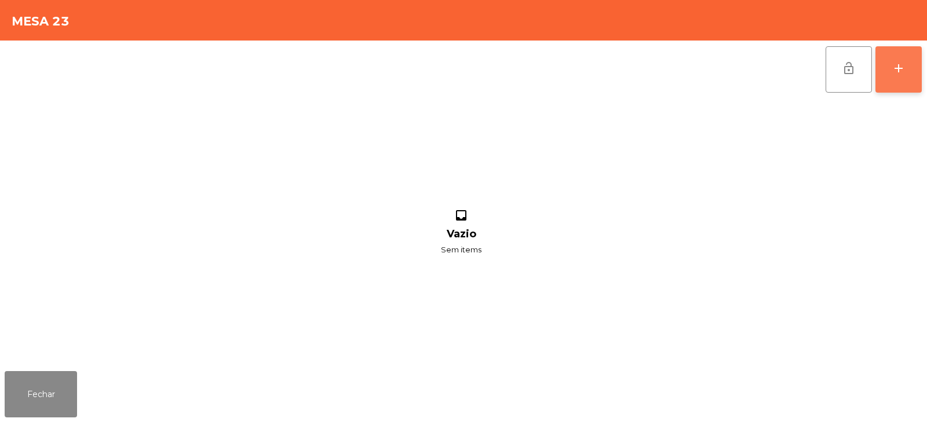
click at [903, 79] on button "add" at bounding box center [898, 69] width 46 height 46
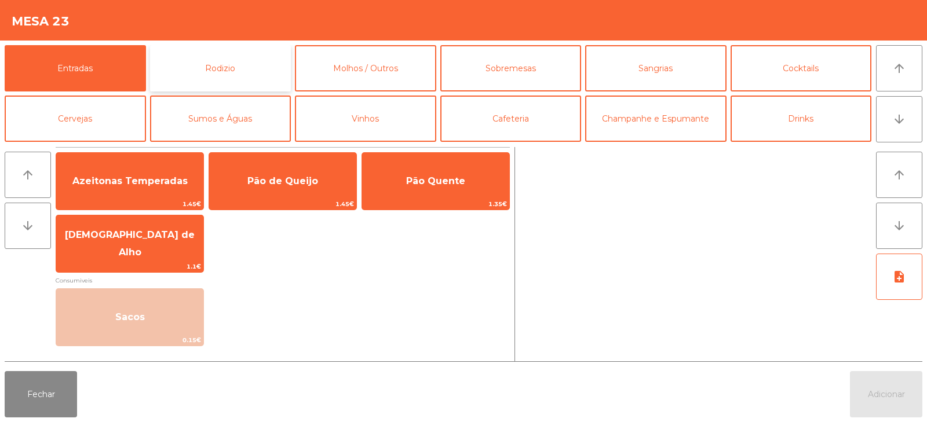
click at [248, 81] on button "Rodizio" at bounding box center [220, 68] width 141 height 46
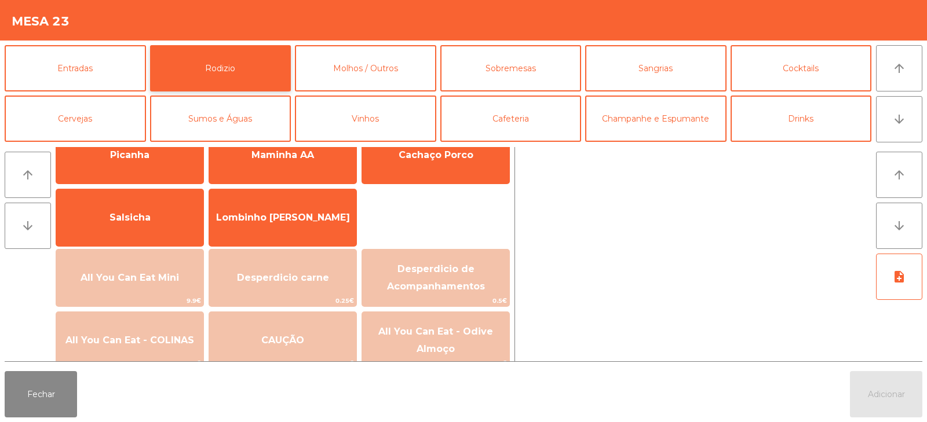
scroll to position [72, 0]
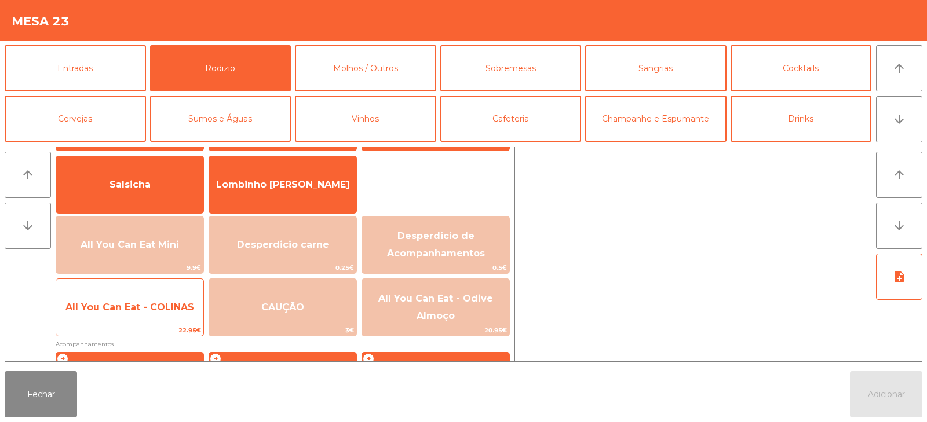
click at [146, 323] on span "All You Can Eat - COLINAS" at bounding box center [129, 307] width 147 height 31
click at [148, 328] on span "22.95€" at bounding box center [129, 330] width 147 height 11
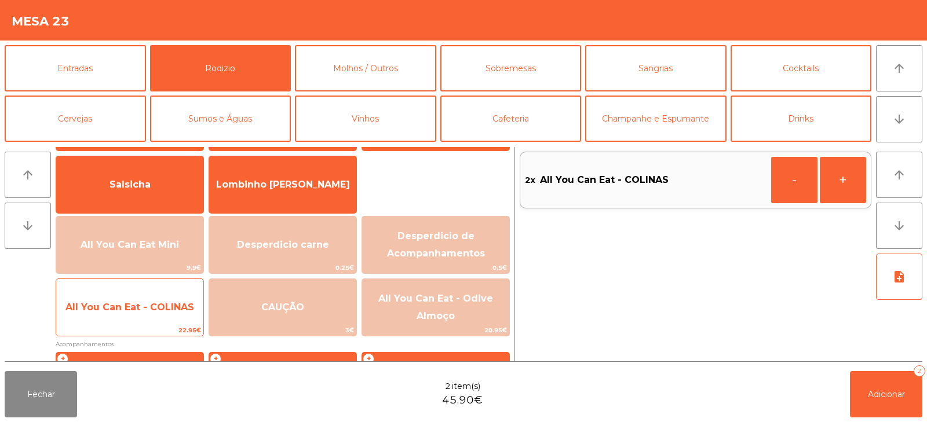
click at [158, 317] on span "All You Can Eat - COLINAS" at bounding box center [129, 307] width 147 height 31
click at [163, 311] on span "All You Can Eat - COLINAS" at bounding box center [129, 307] width 129 height 11
click at [165, 309] on span "All You Can Eat - COLINAS" at bounding box center [129, 307] width 129 height 11
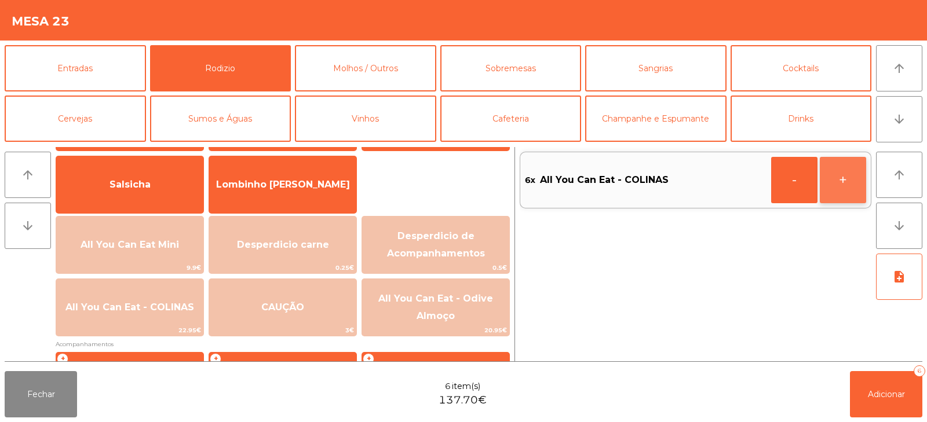
click at [842, 186] on button "+" at bounding box center [843, 180] width 46 height 46
click at [871, 392] on span "Adicionar" at bounding box center [886, 394] width 37 height 10
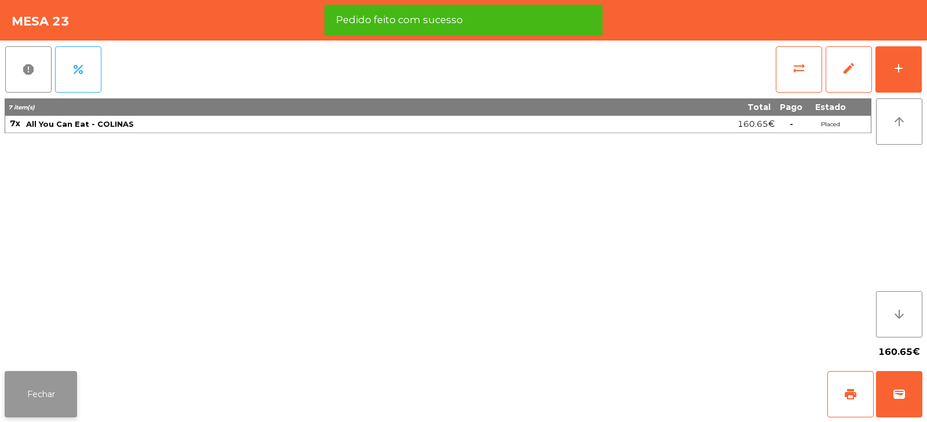
click at [31, 403] on button "Fechar" at bounding box center [41, 394] width 72 height 46
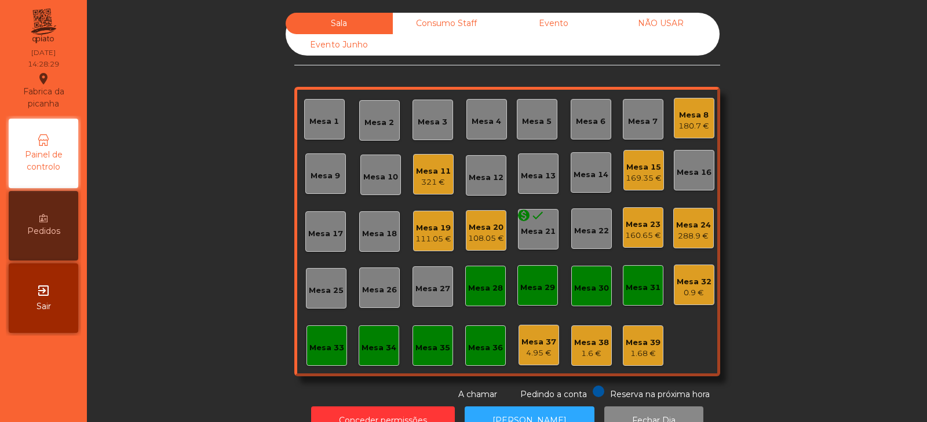
click at [426, 182] on div "321 €" at bounding box center [433, 183] width 35 height 12
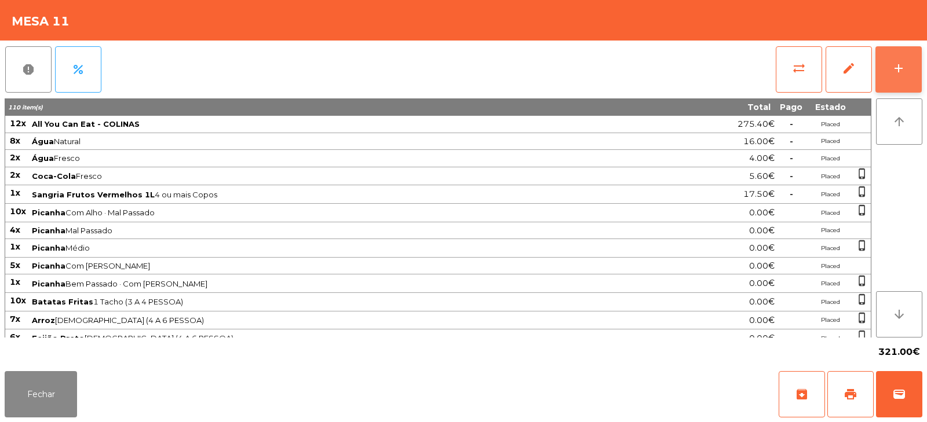
click at [904, 83] on button "add" at bounding box center [898, 69] width 46 height 46
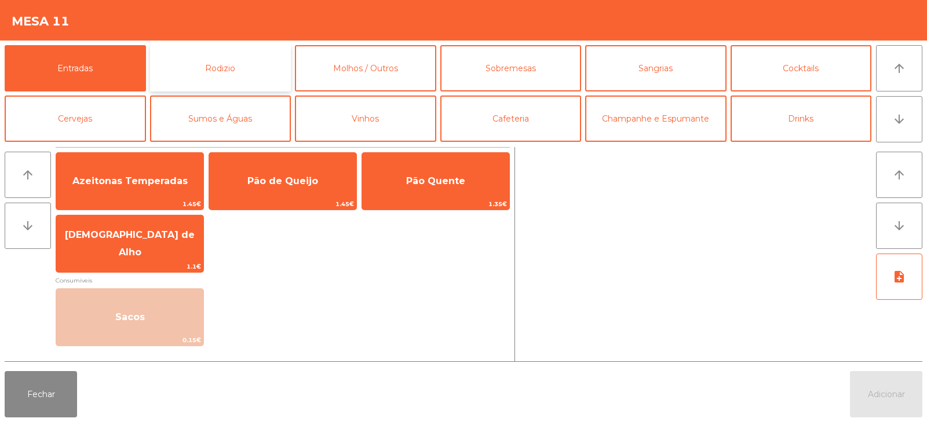
click at [233, 76] on button "Rodizio" at bounding box center [220, 68] width 141 height 46
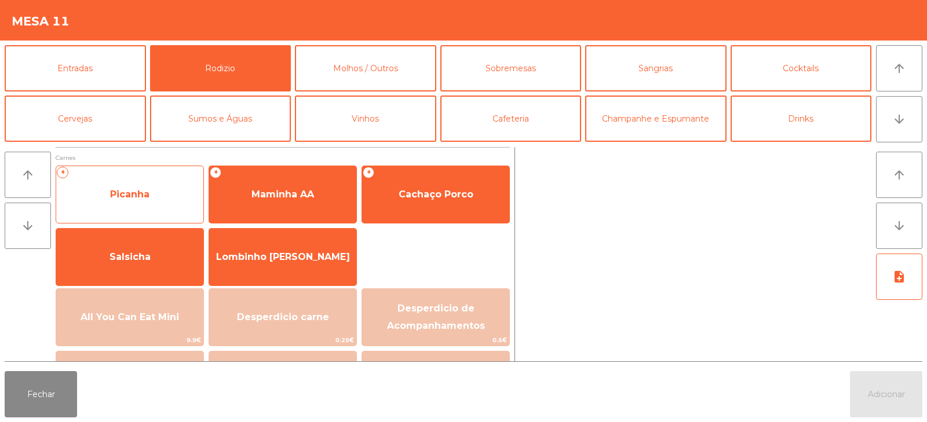
click at [153, 207] on span "Picanha" at bounding box center [129, 194] width 147 height 31
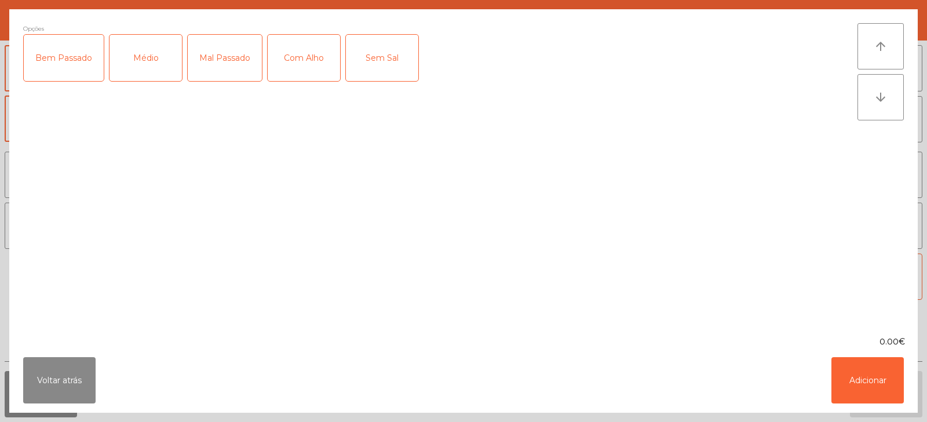
click at [227, 65] on div "Mal Passado" at bounding box center [225, 58] width 74 height 46
click at [309, 61] on div "Com Alho" at bounding box center [304, 58] width 72 height 46
click at [869, 382] on button "Adicionar" at bounding box center [867, 380] width 72 height 46
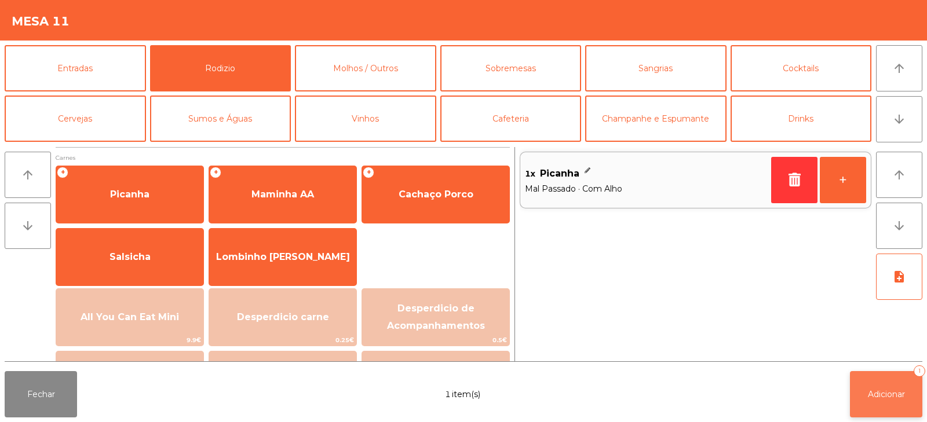
click at [877, 401] on button "Adicionar 1" at bounding box center [886, 394] width 72 height 46
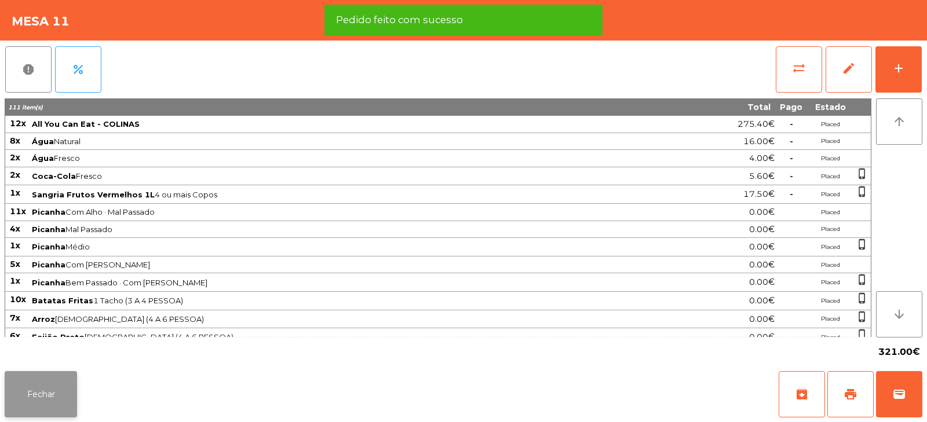
click at [35, 388] on button "Fechar" at bounding box center [41, 394] width 72 height 46
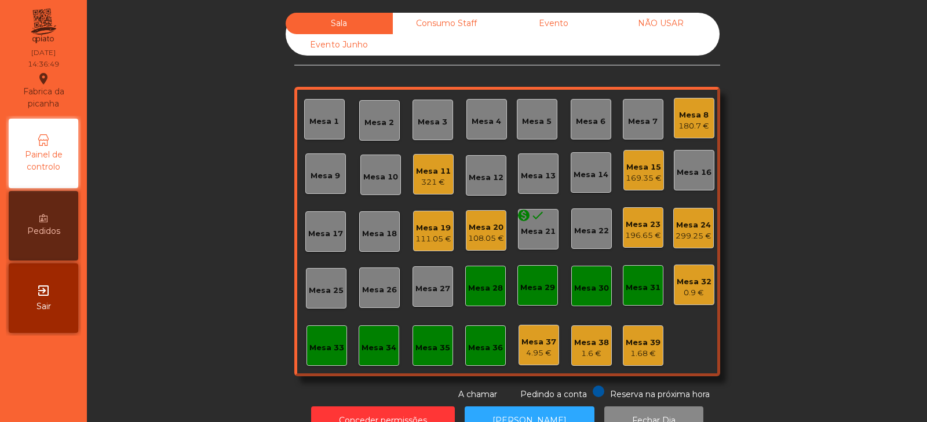
click at [640, 227] on div "Mesa 23" at bounding box center [643, 225] width 36 height 12
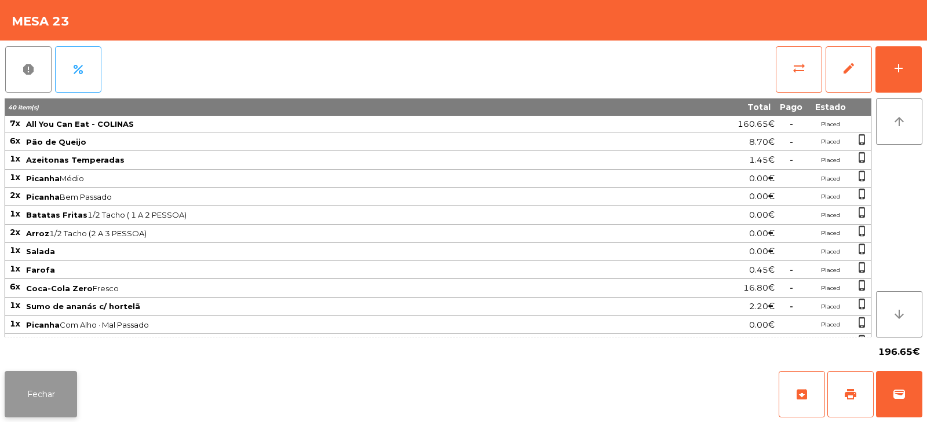
click at [60, 375] on button "Fechar" at bounding box center [41, 394] width 72 height 46
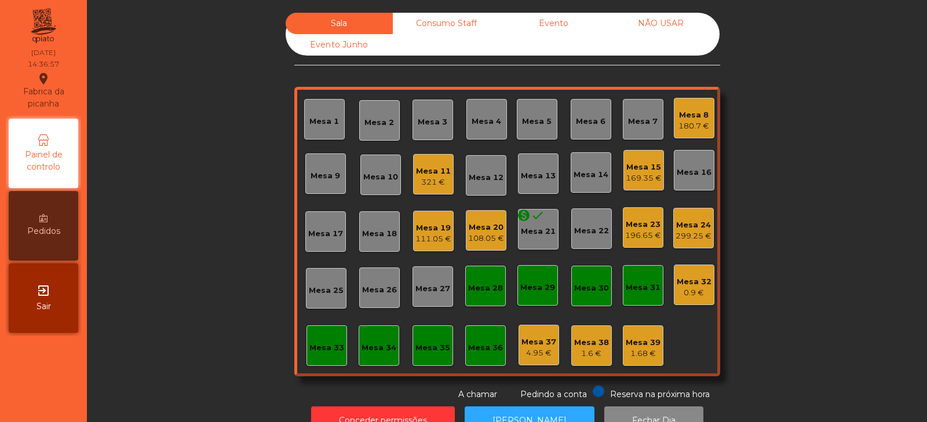
click at [192, 227] on div "Sala Consumo Staff Evento NÃO USAR Evento Junho Mesa 1 Mesa 2 Mesa 3 Mesa 4 Mes…" at bounding box center [507, 207] width 809 height 388
click at [645, 225] on div "Mesa 23" at bounding box center [643, 225] width 36 height 12
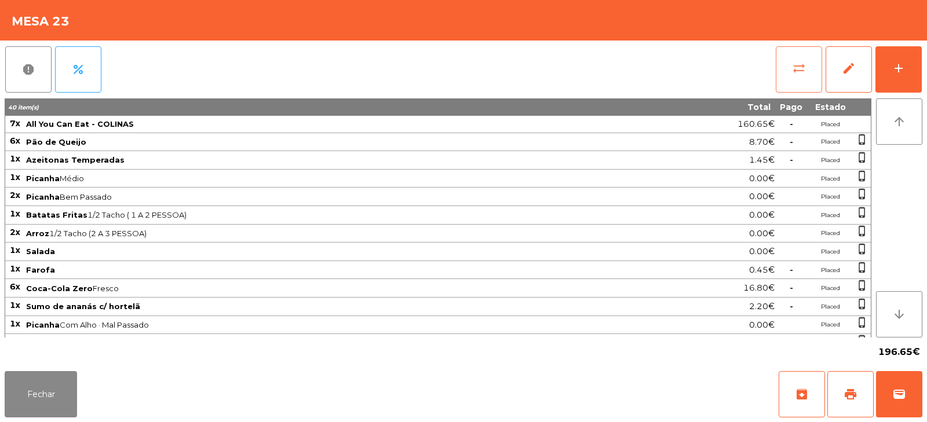
click at [794, 74] on span "sync_alt" at bounding box center [799, 68] width 14 height 14
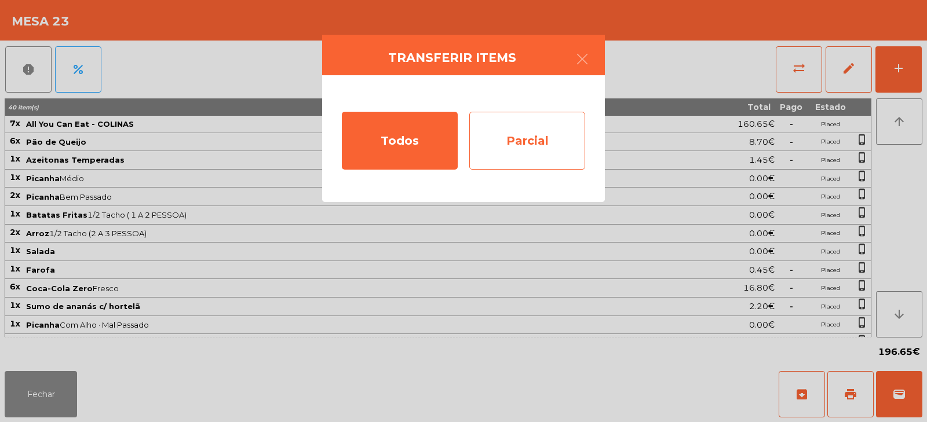
click at [539, 139] on div "Parcial" at bounding box center [527, 141] width 116 height 58
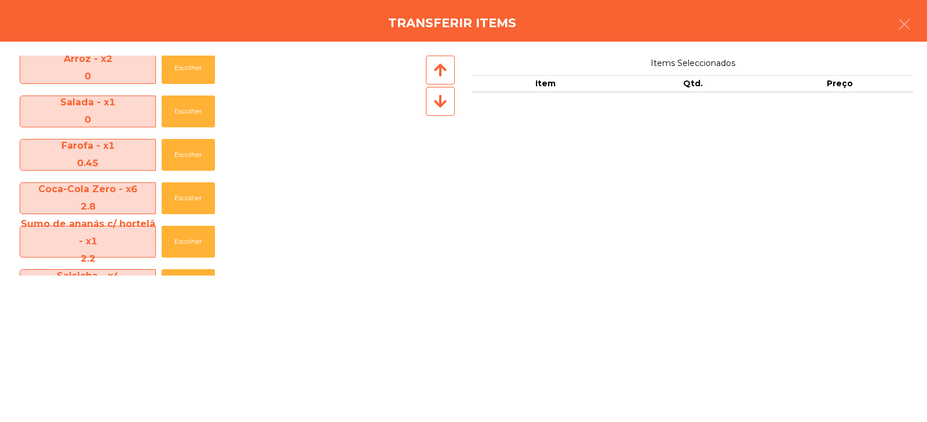
scroll to position [227, 0]
click at [185, 200] on button "Escolher" at bounding box center [188, 198] width 53 height 32
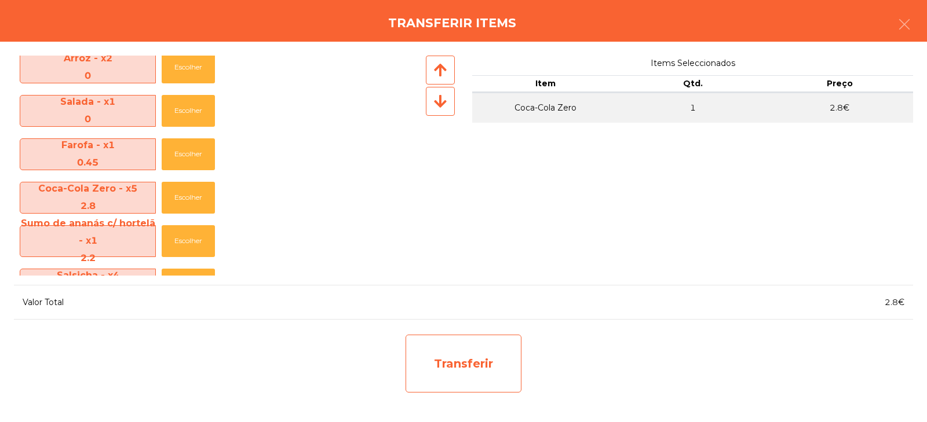
click at [483, 365] on div "Transferir" at bounding box center [464, 364] width 116 height 58
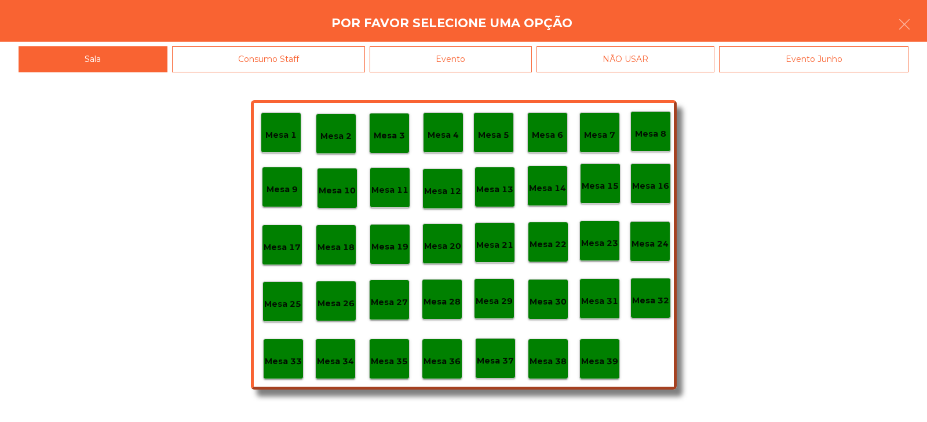
click at [495, 358] on p "Mesa 37" at bounding box center [495, 361] width 37 height 13
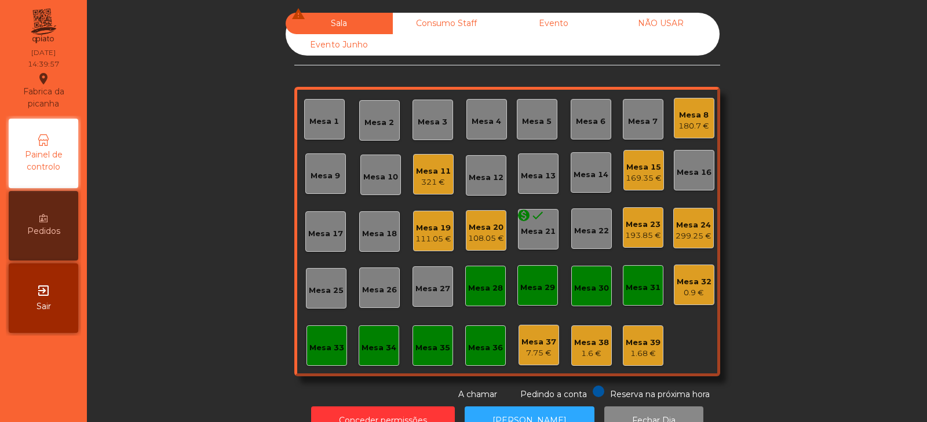
click at [626, 242] on div "Mesa 23 193.85 €" at bounding box center [643, 227] width 41 height 41
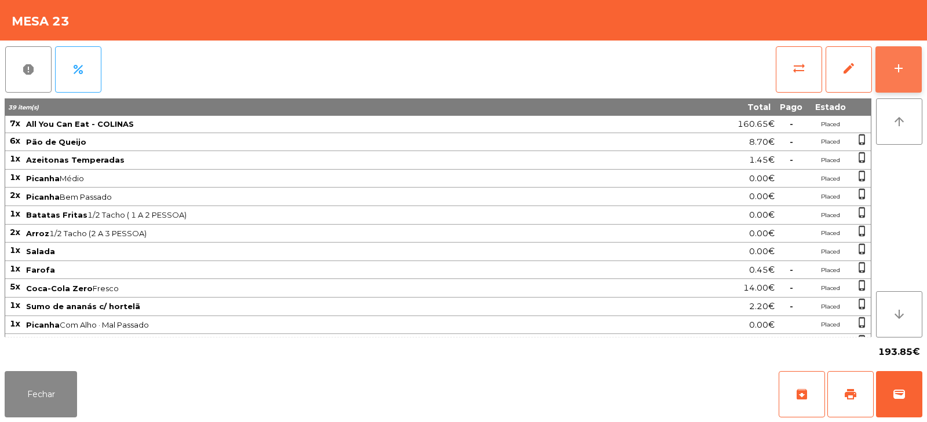
click at [896, 80] on button "add" at bounding box center [898, 69] width 46 height 46
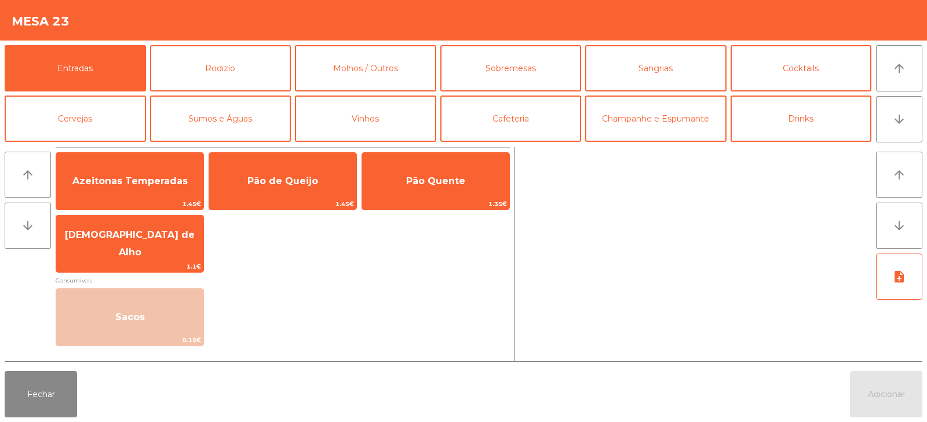
scroll to position [7, 0]
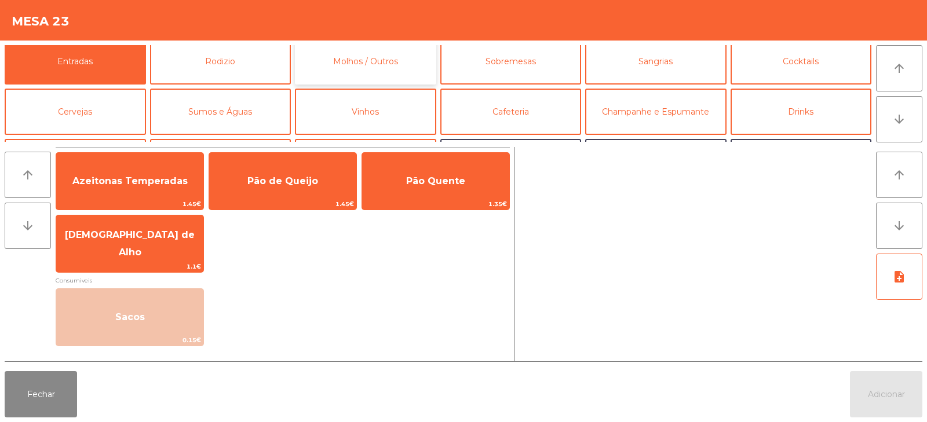
click at [374, 61] on button "Molhos / Outros" at bounding box center [365, 61] width 141 height 46
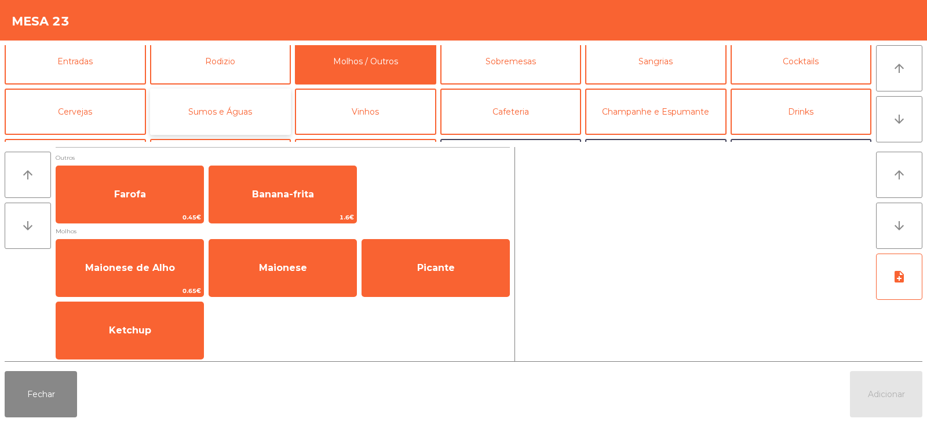
click at [225, 107] on button "Sumos e Águas" at bounding box center [220, 112] width 141 height 46
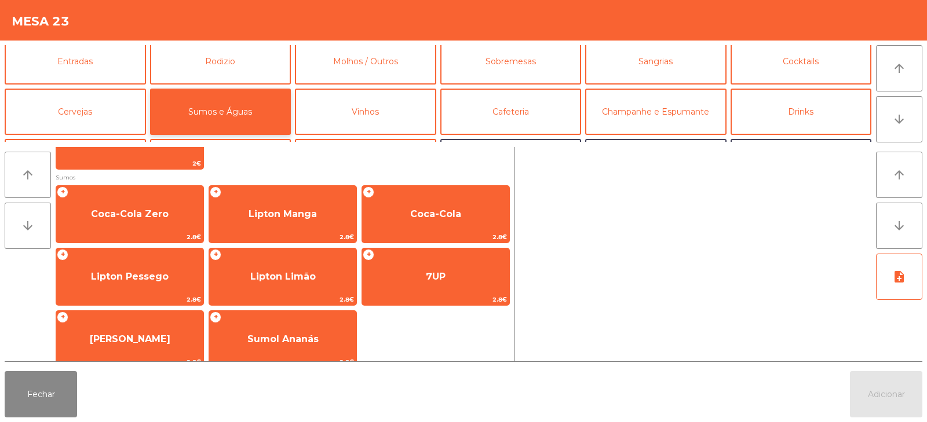
scroll to position [173, 0]
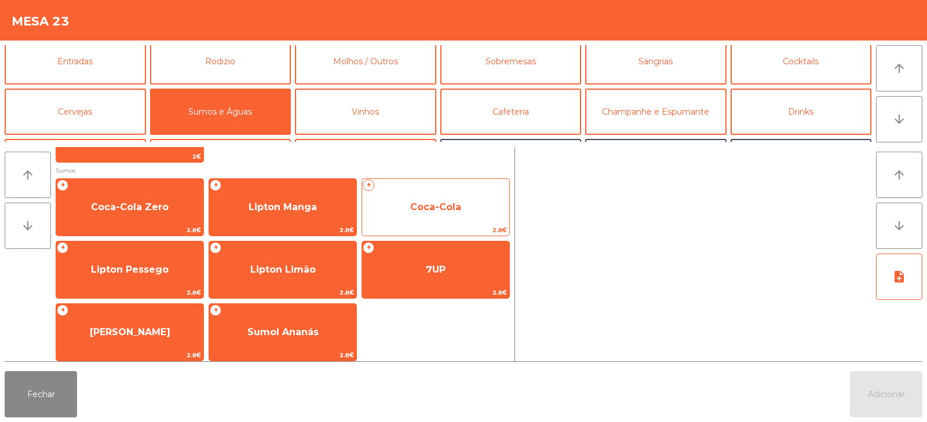
click at [439, 214] on span "Coca-Cola" at bounding box center [435, 207] width 147 height 31
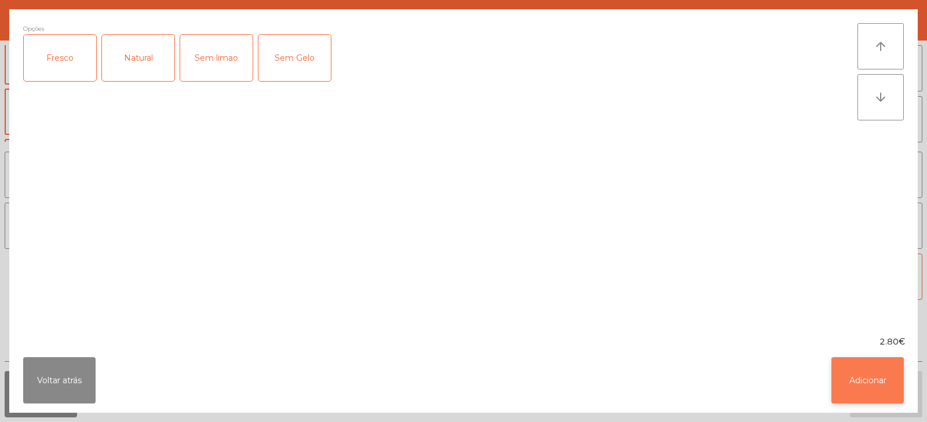
click at [870, 385] on button "Adicionar" at bounding box center [867, 380] width 72 height 46
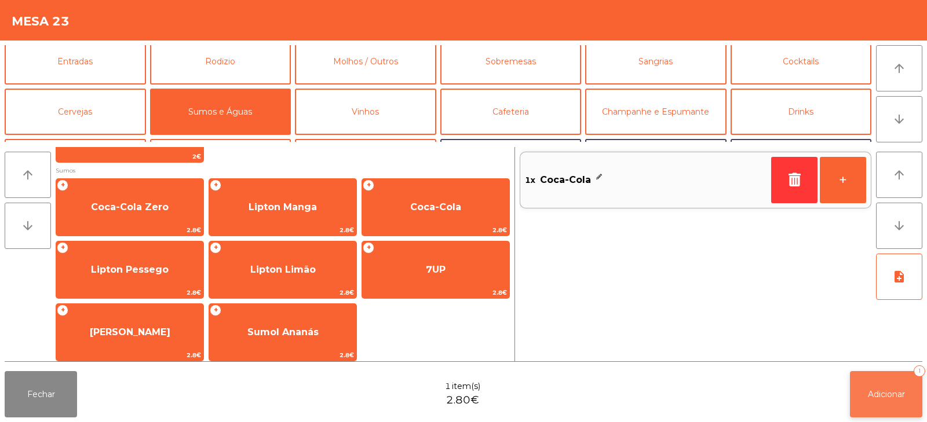
click at [881, 380] on button "Adicionar 1" at bounding box center [886, 394] width 72 height 46
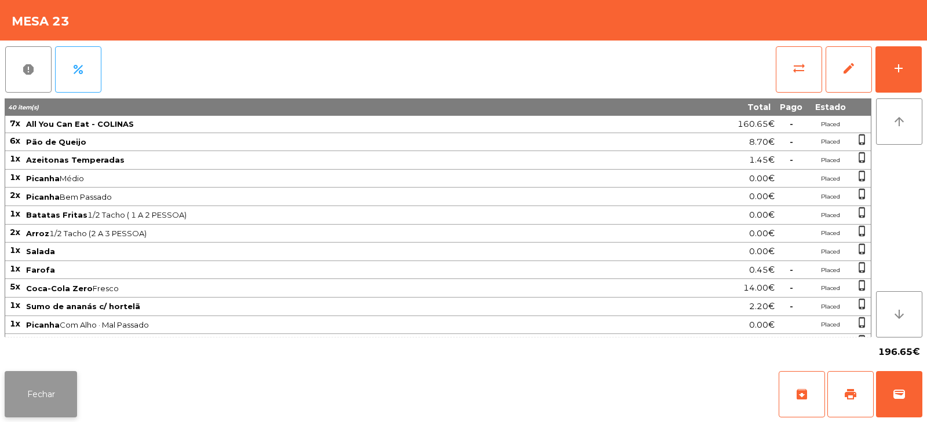
click at [44, 389] on button "Fechar" at bounding box center [41, 394] width 72 height 46
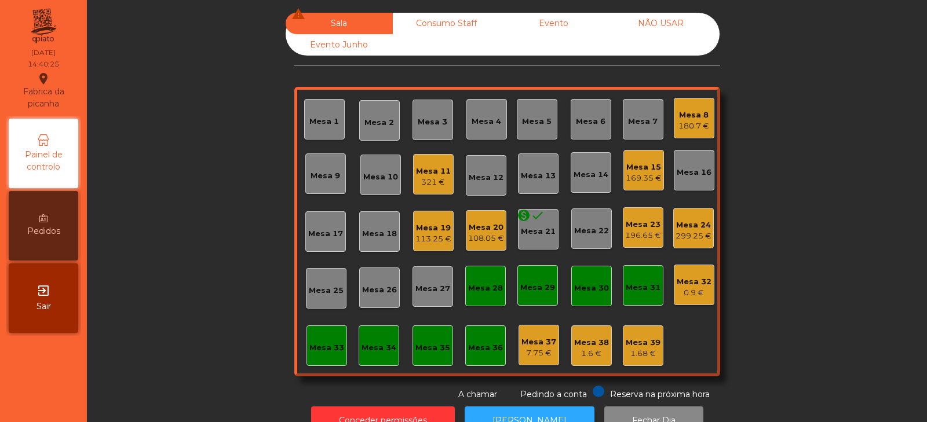
click at [484, 237] on div "108.05 €" at bounding box center [486, 239] width 36 height 12
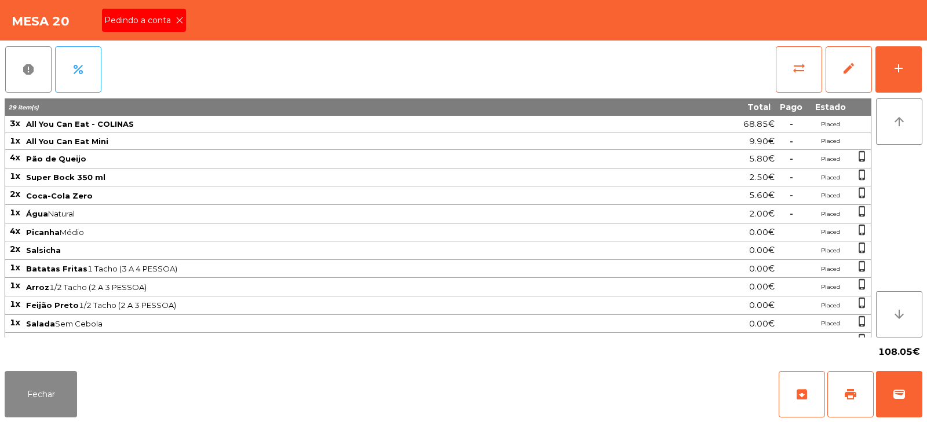
click at [152, 26] on span "Pedindo a conta" at bounding box center [139, 20] width 71 height 12
click at [844, 404] on button "print" at bounding box center [850, 394] width 46 height 46
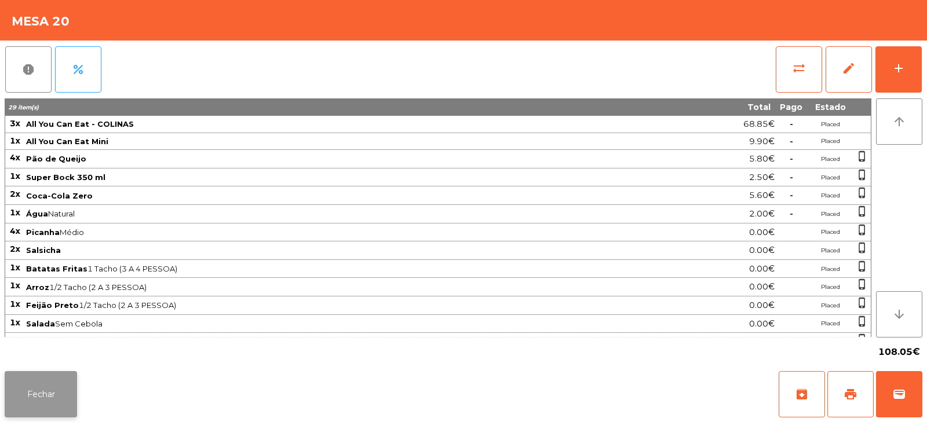
click at [37, 390] on button "Fechar" at bounding box center [41, 394] width 72 height 46
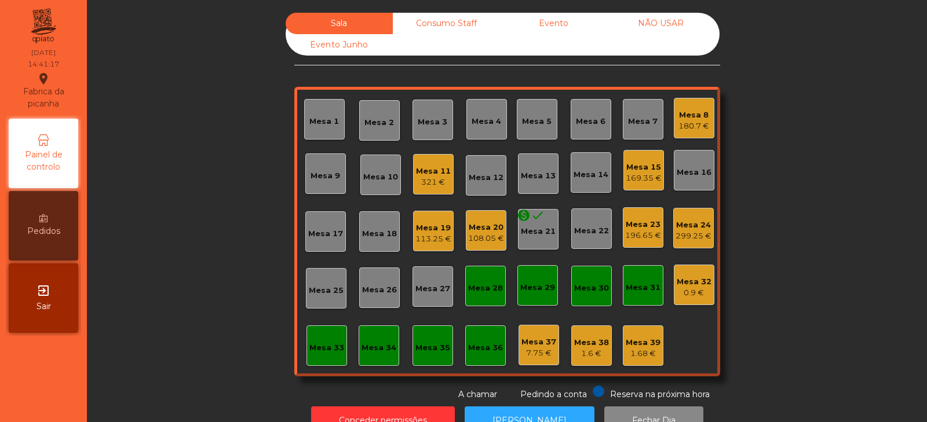
click at [693, 225] on div "Mesa 24" at bounding box center [694, 226] width 36 height 12
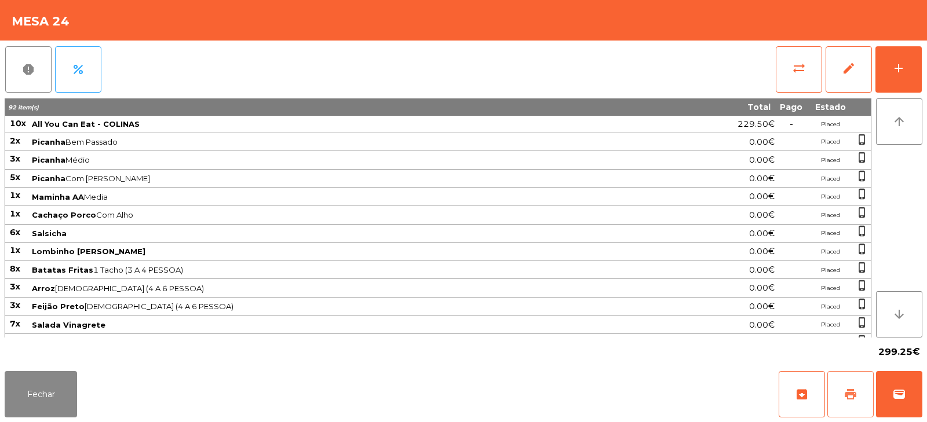
click at [831, 382] on button "print" at bounding box center [850, 394] width 46 height 46
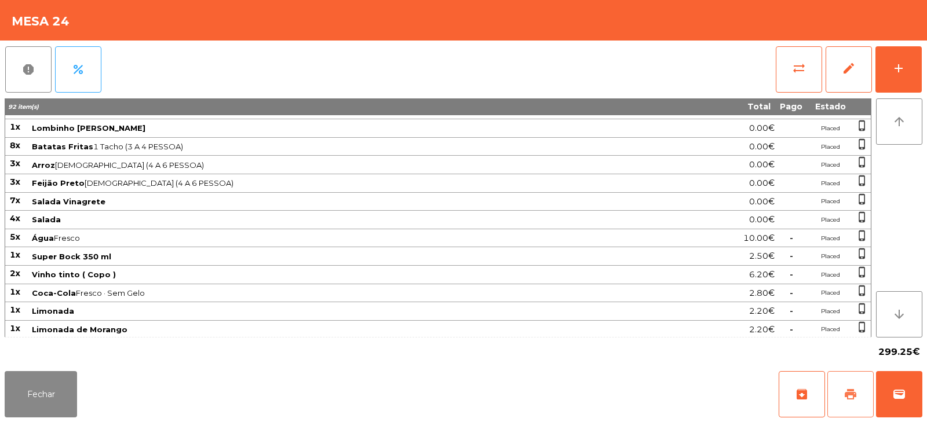
scroll to position [290, 0]
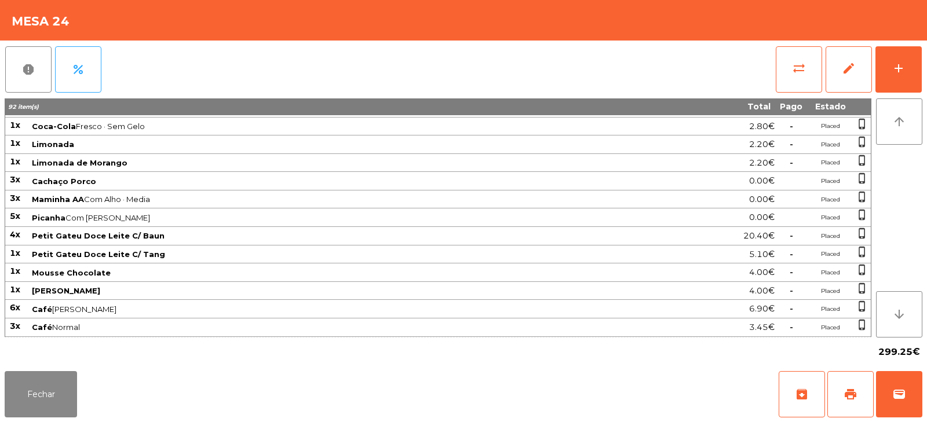
click at [338, 200] on span "Maminha AA Com Alho · Media" at bounding box center [344, 199] width 625 height 9
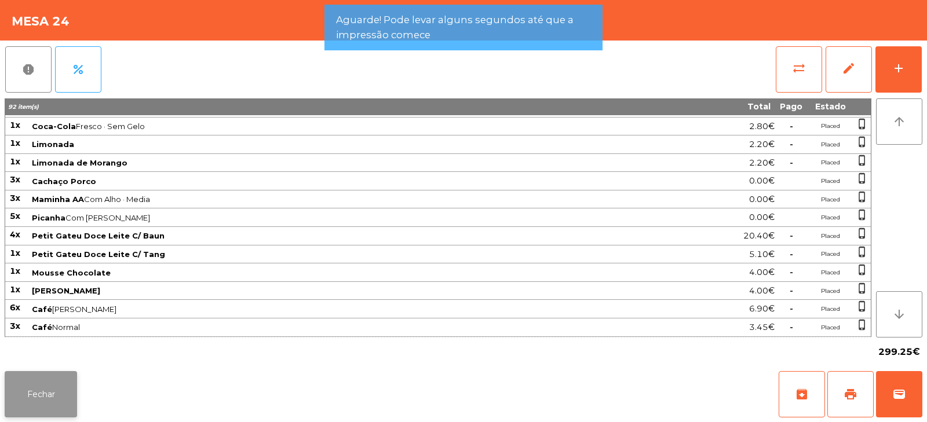
click at [36, 388] on button "Fechar" at bounding box center [41, 394] width 72 height 46
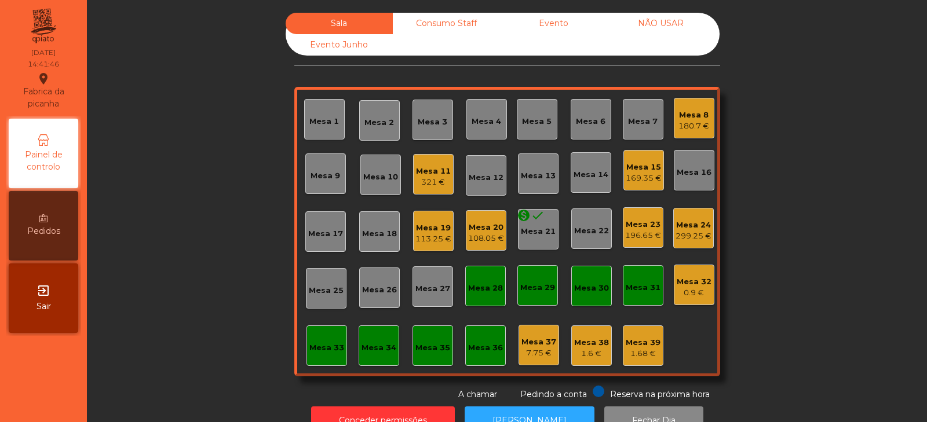
click at [468, 232] on div "Mesa 20" at bounding box center [486, 228] width 36 height 12
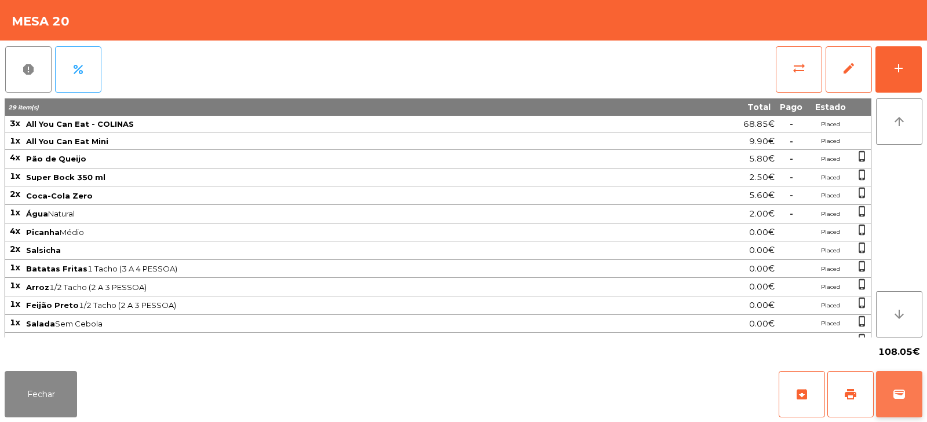
click at [897, 381] on button "wallet" at bounding box center [899, 394] width 46 height 46
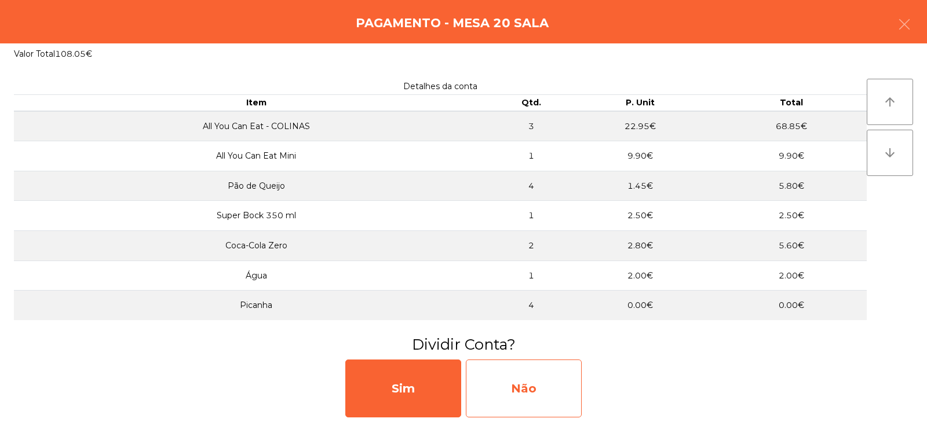
click at [524, 378] on div "Não" at bounding box center [524, 389] width 116 height 58
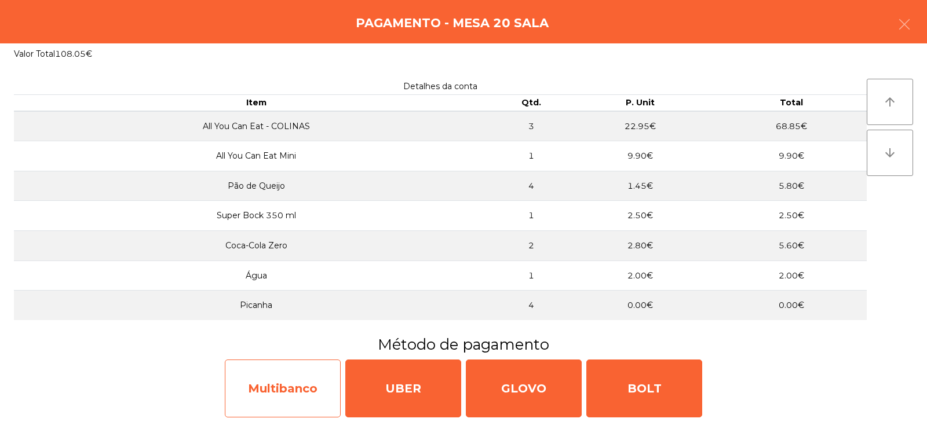
click at [283, 393] on div "Multibanco" at bounding box center [283, 389] width 116 height 58
select select "**"
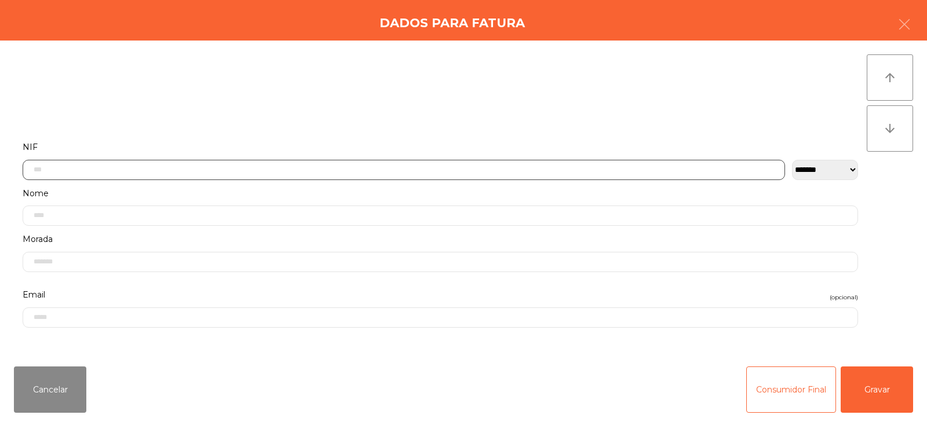
click at [312, 169] on input "text" at bounding box center [404, 170] width 762 height 20
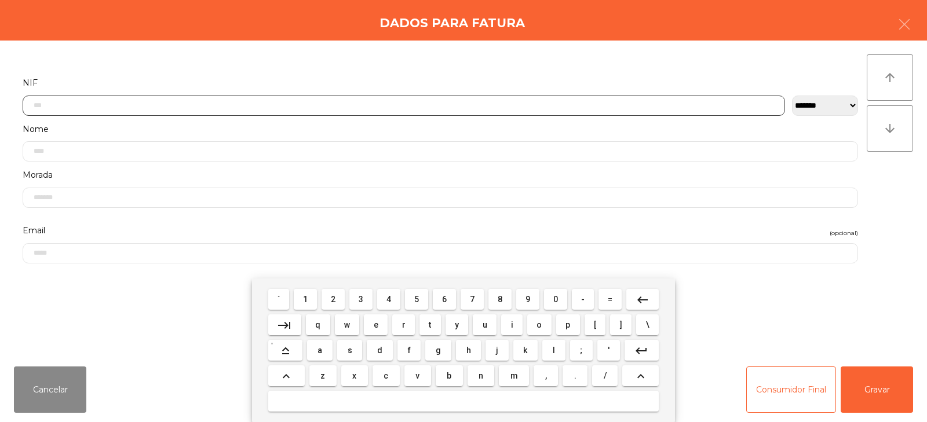
scroll to position [85, 0]
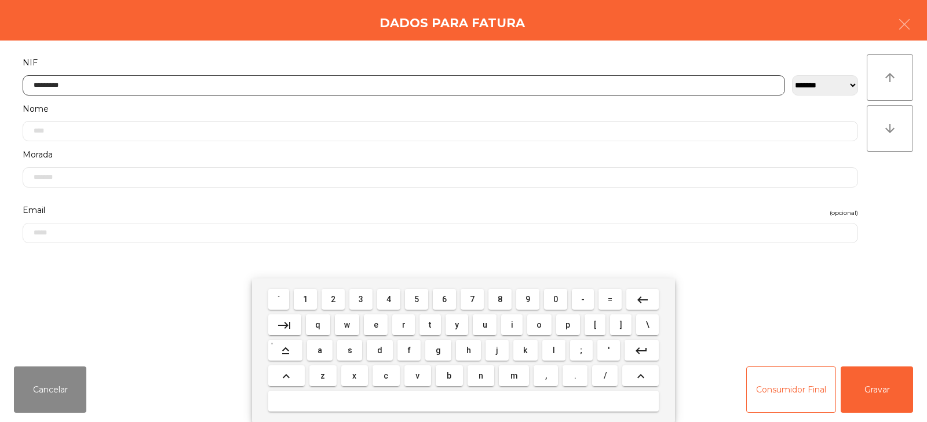
type input "*********"
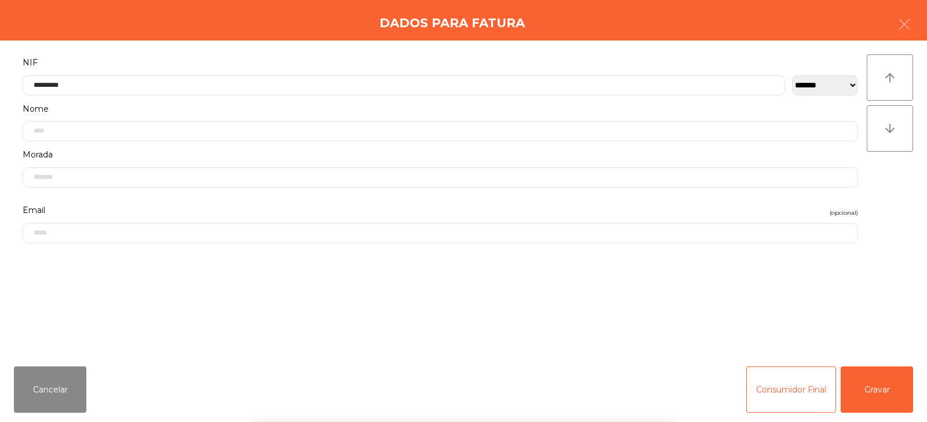
click at [881, 373] on div "` 1 2 3 4 5 6 7 8 9 0 - = keyboard_backspace keyboard_tab q w e r t y u i o p […" at bounding box center [463, 351] width 927 height 144
click at [887, 378] on button "Gravar" at bounding box center [877, 390] width 72 height 46
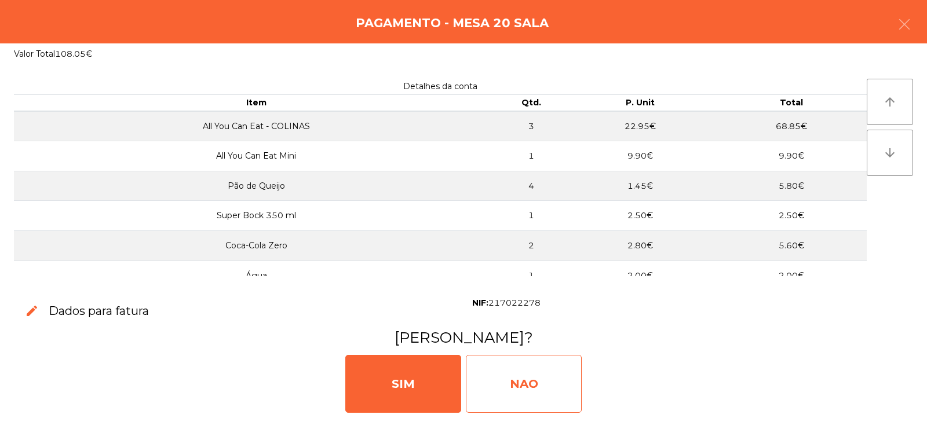
click at [512, 375] on div "NAO" at bounding box center [524, 384] width 116 height 58
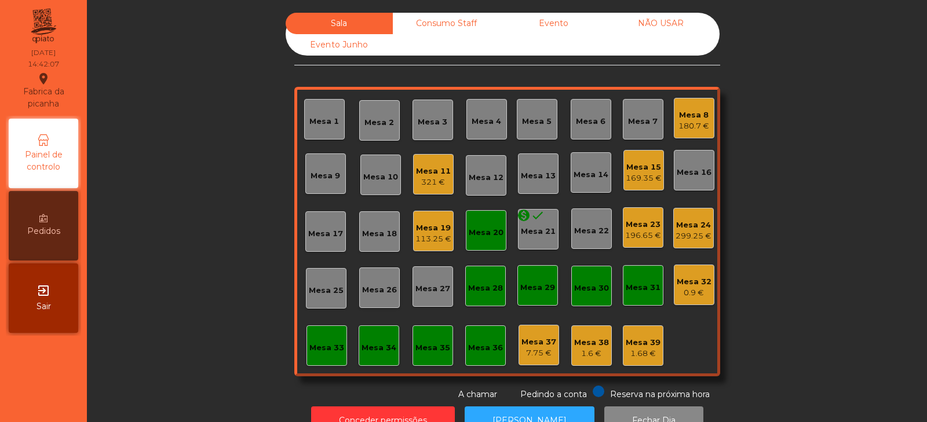
click at [479, 228] on div "Mesa 20" at bounding box center [486, 233] width 35 height 12
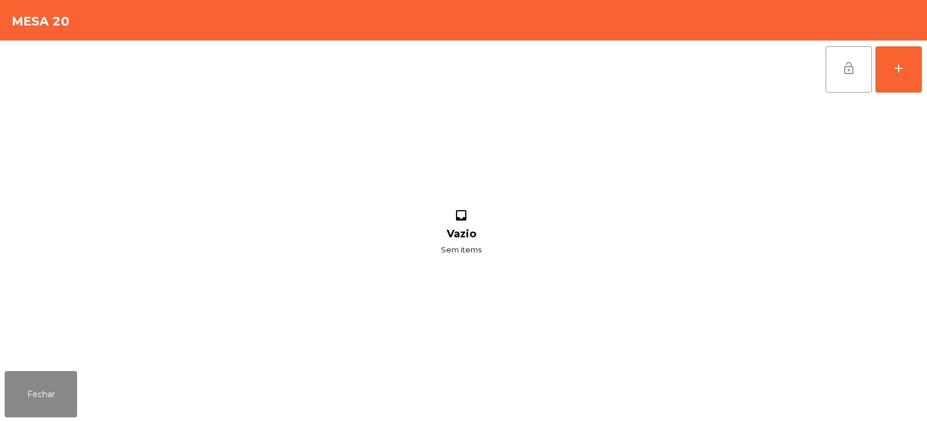
click at [842, 59] on button "lock_open" at bounding box center [849, 69] width 46 height 46
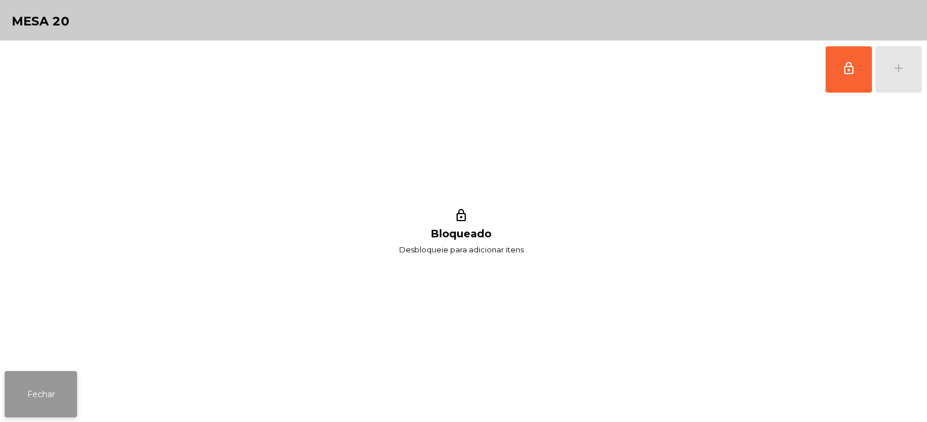
click at [26, 395] on button "Fechar" at bounding box center [41, 394] width 72 height 46
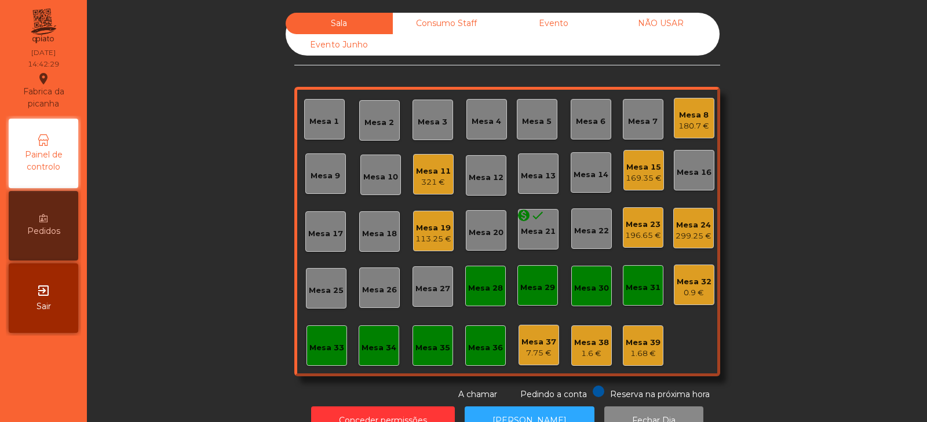
click at [687, 227] on div "Mesa 24" at bounding box center [694, 226] width 36 height 12
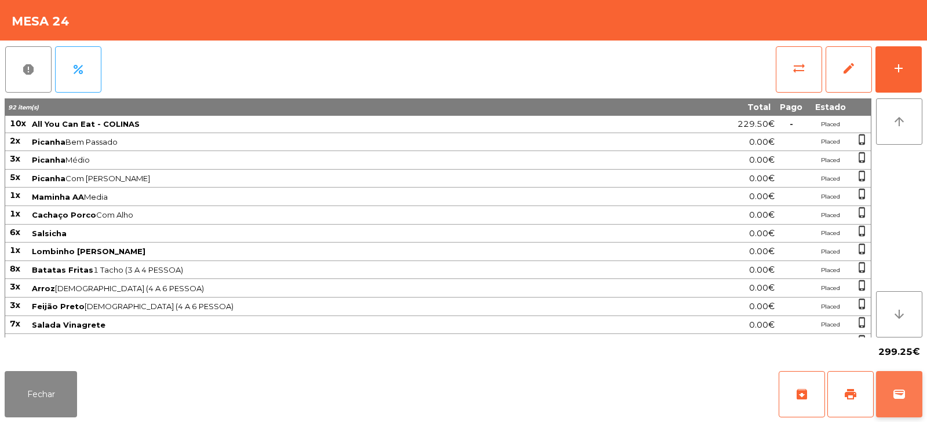
click at [899, 397] on span "wallet" at bounding box center [899, 395] width 14 height 14
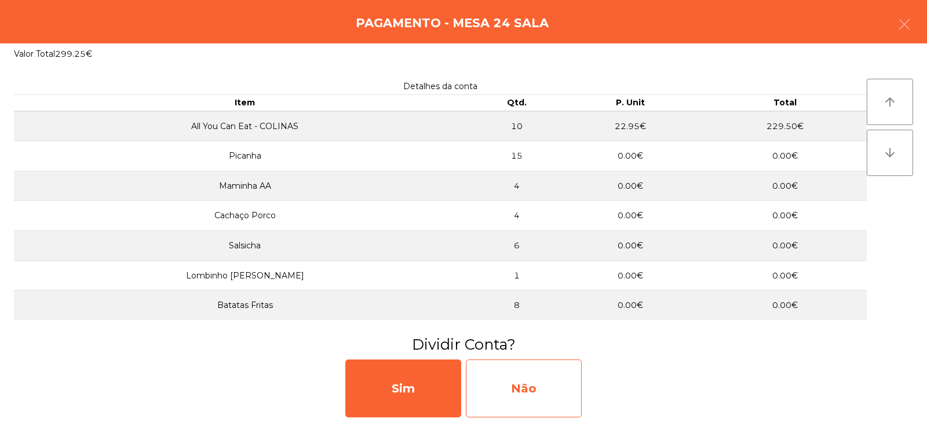
click at [535, 390] on div "Não" at bounding box center [524, 389] width 116 height 58
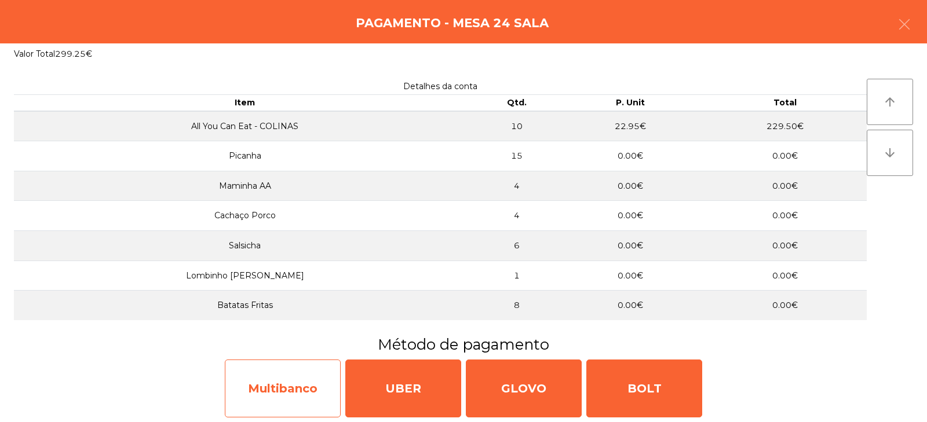
click at [291, 391] on div "Multibanco" at bounding box center [283, 389] width 116 height 58
select select "**"
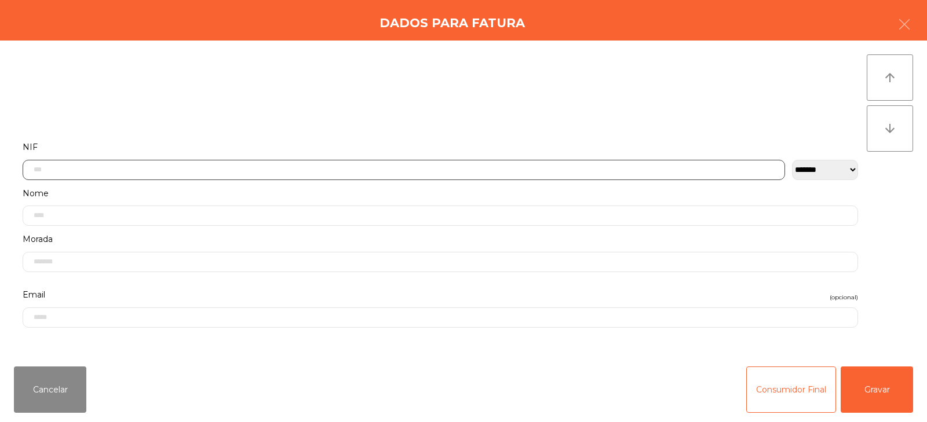
click at [408, 172] on input "text" at bounding box center [404, 170] width 762 height 20
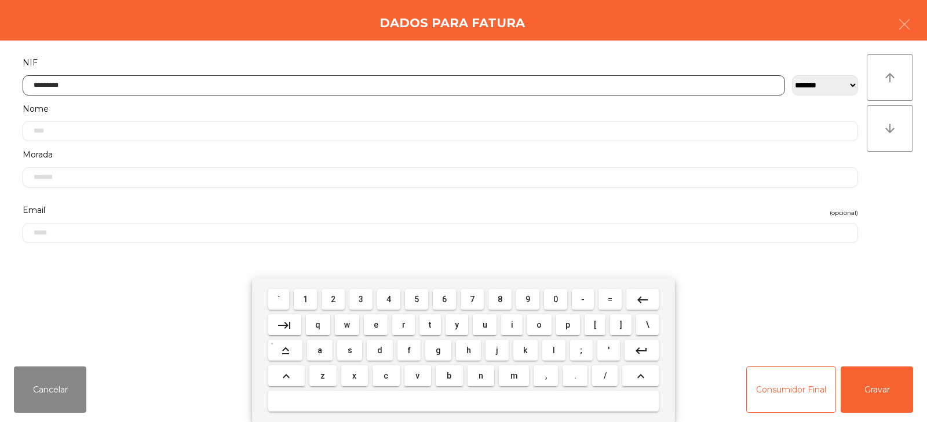
type input "*********"
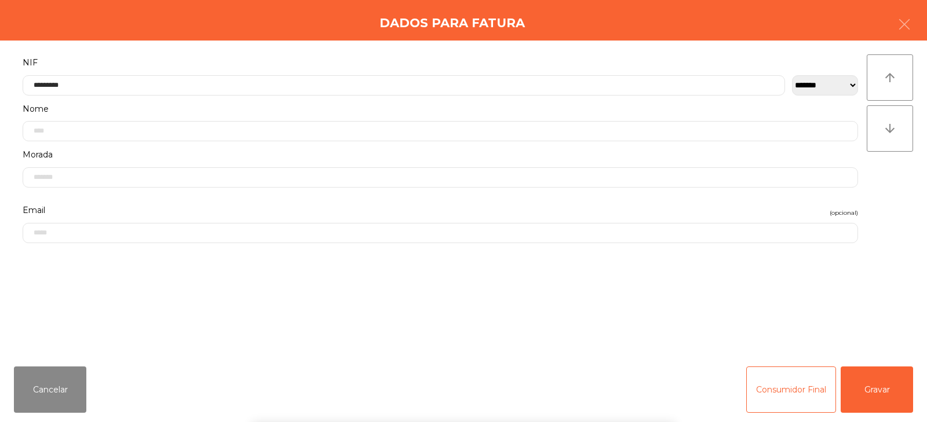
click at [902, 379] on div "` 1 2 3 4 5 6 7 8 9 0 - = keyboard_backspace keyboard_tab q w e r t y u i o p […" at bounding box center [463, 351] width 927 height 144
click at [890, 390] on button "Gravar" at bounding box center [877, 390] width 72 height 46
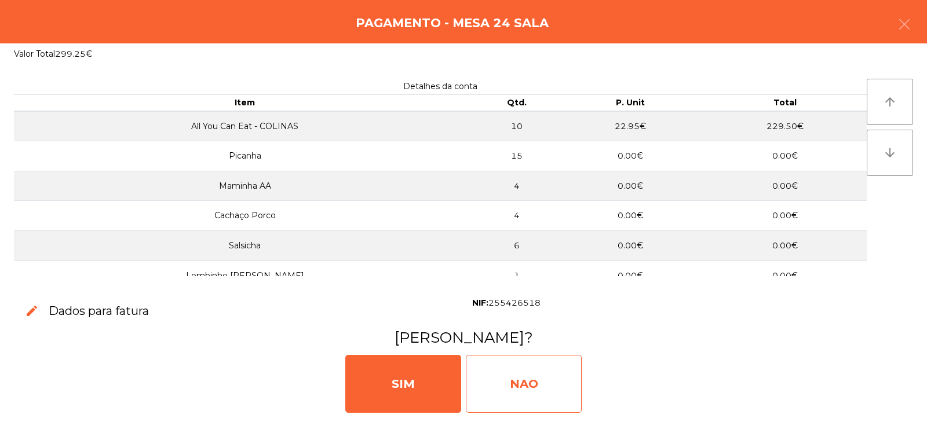
click at [519, 373] on div "NAO" at bounding box center [524, 384] width 116 height 58
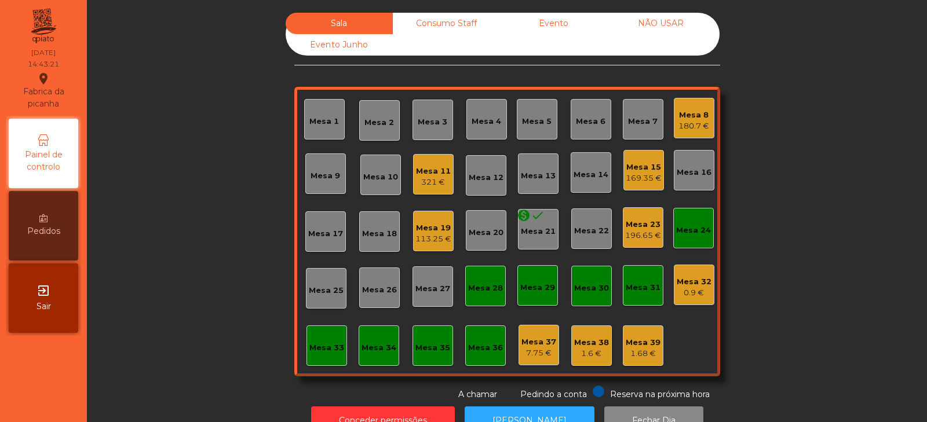
click at [541, 122] on div "Mesa 5" at bounding box center [537, 122] width 30 height 12
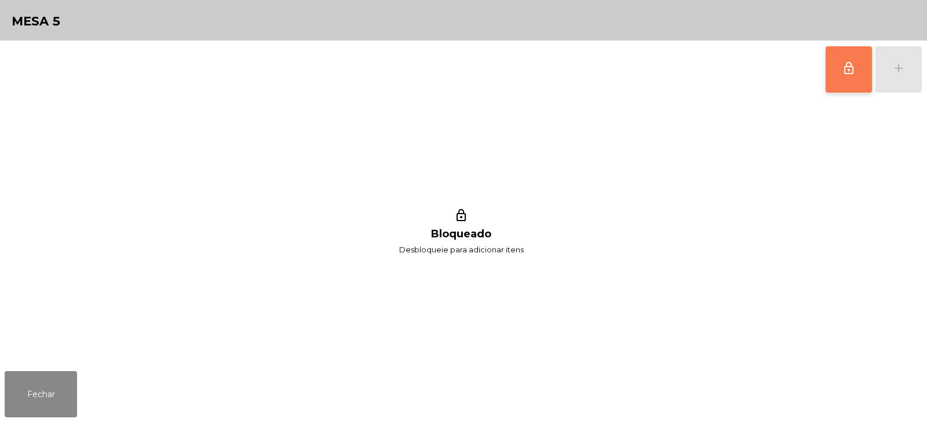
click at [850, 74] on span "lock_outline" at bounding box center [849, 68] width 14 height 14
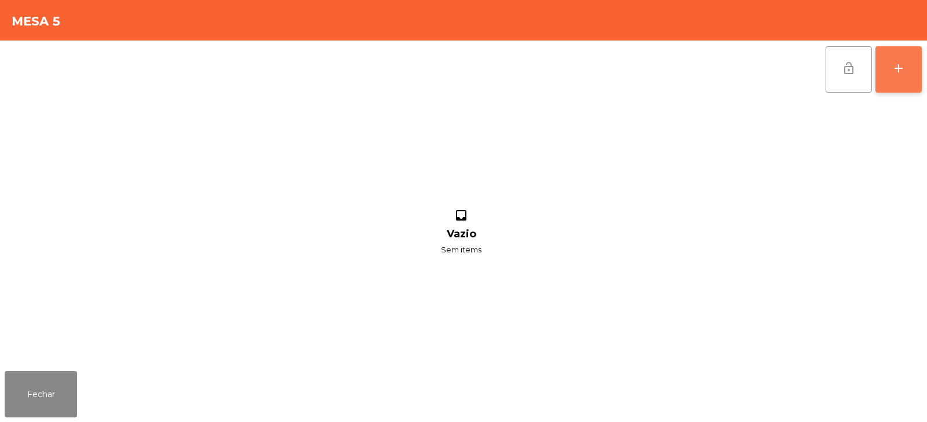
click at [903, 81] on button "add" at bounding box center [898, 69] width 46 height 46
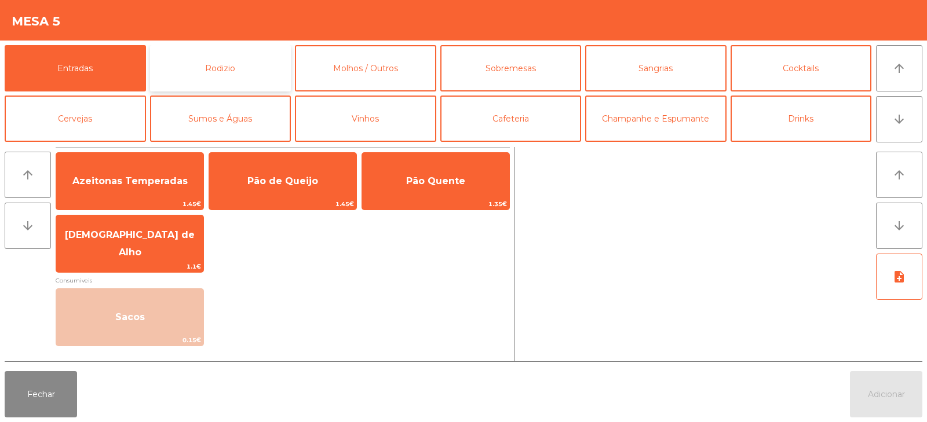
click at [250, 66] on button "Rodizio" at bounding box center [220, 68] width 141 height 46
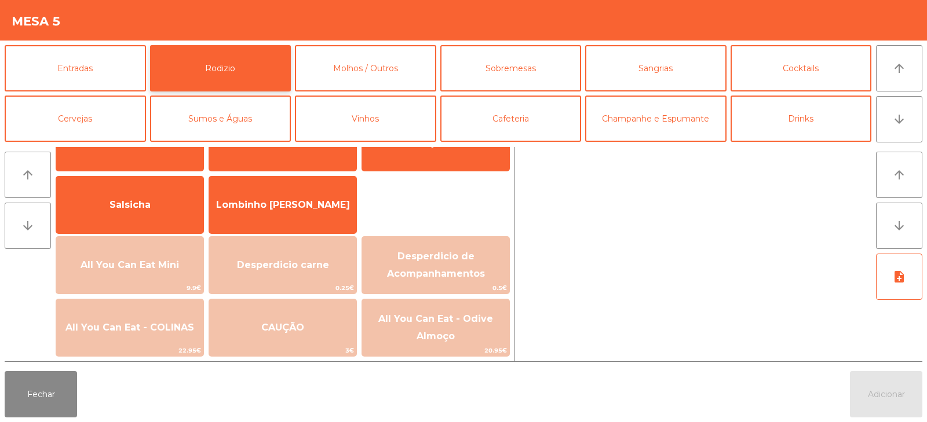
scroll to position [115, 0]
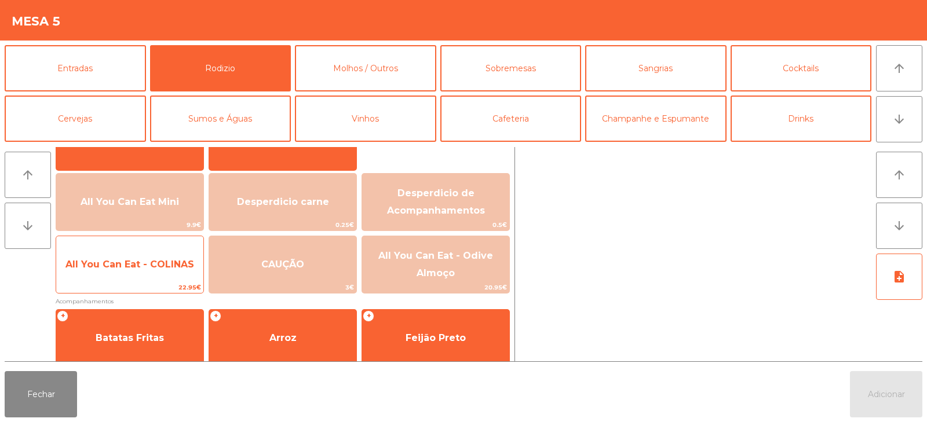
click at [143, 276] on span "All You Can Eat - COLINAS" at bounding box center [129, 264] width 147 height 31
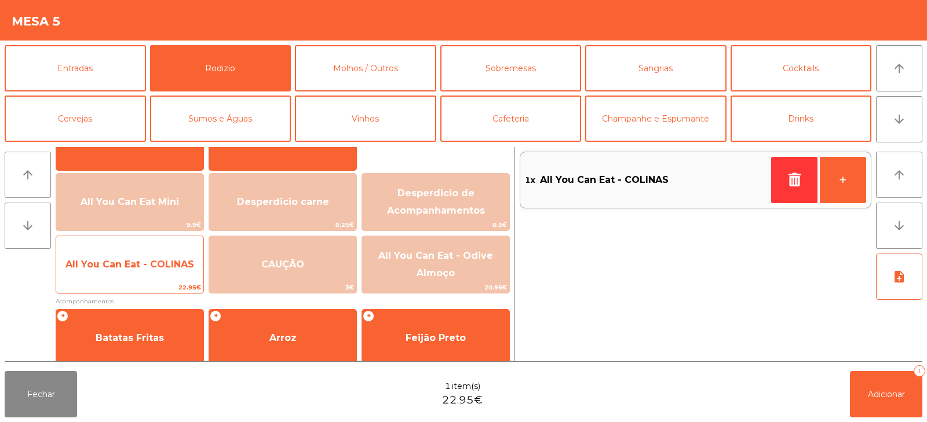
click at [134, 289] on span "22.95€" at bounding box center [129, 287] width 147 height 11
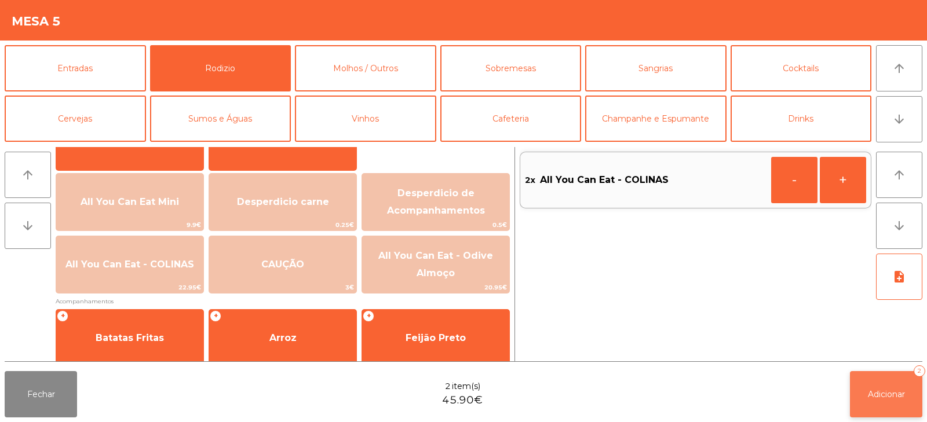
click at [879, 384] on button "Adicionar 2" at bounding box center [886, 394] width 72 height 46
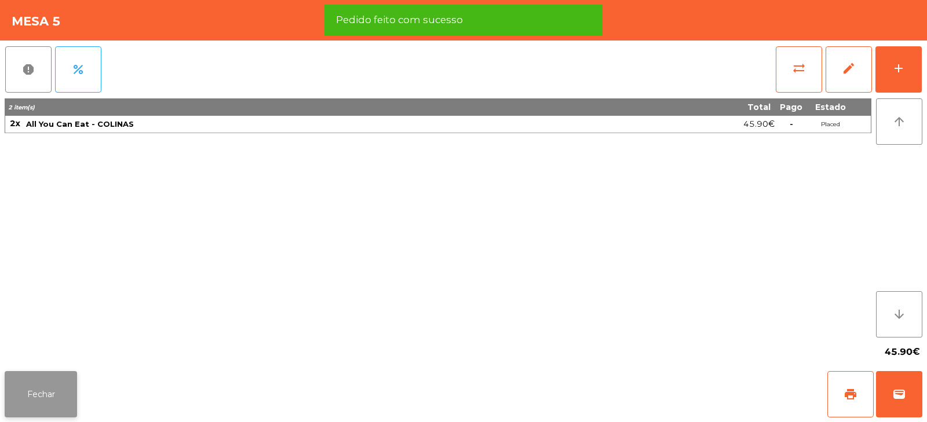
click at [42, 379] on button "Fechar" at bounding box center [41, 394] width 72 height 46
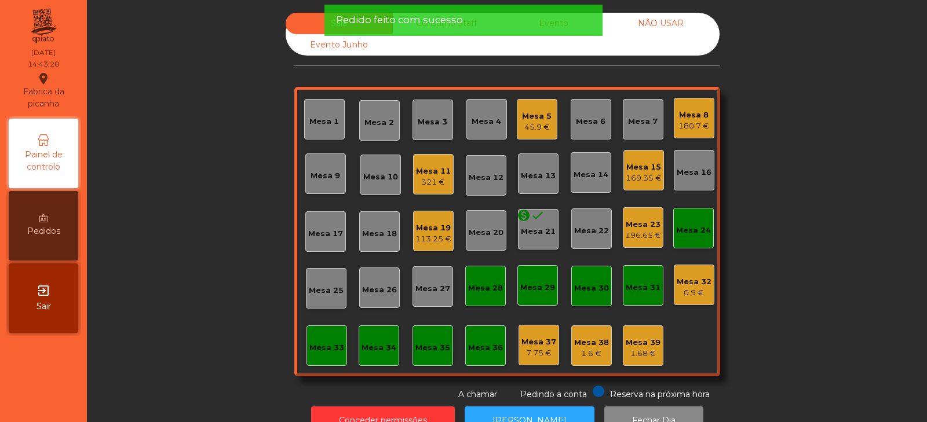
click at [202, 186] on div "Sala Consumo Staff Evento NÃO USAR Evento Junho Mesa 1 Mesa 2 Mesa 3 Mesa 4 Mes…" at bounding box center [507, 207] width 809 height 388
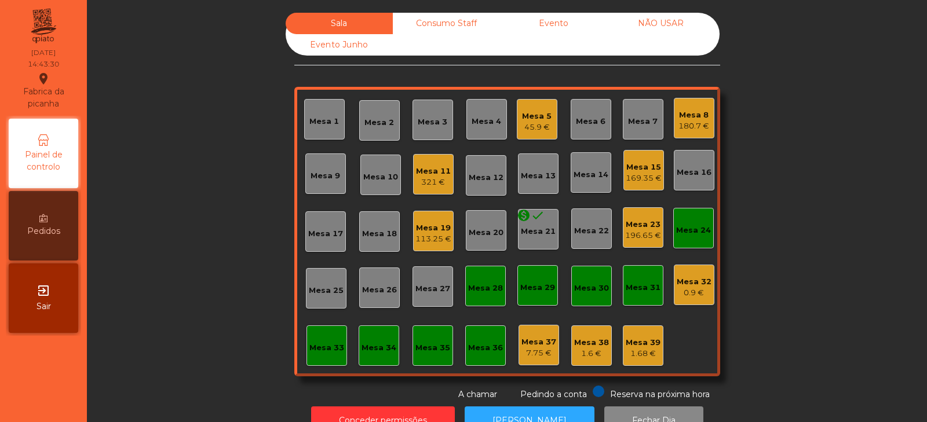
click at [695, 216] on div "Mesa 24" at bounding box center [693, 228] width 41 height 41
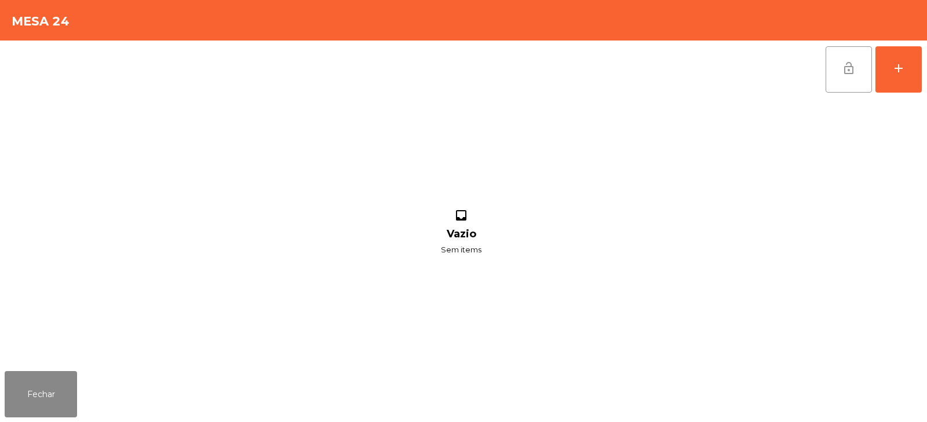
click at [844, 63] on span "lock_open" at bounding box center [849, 68] width 14 height 14
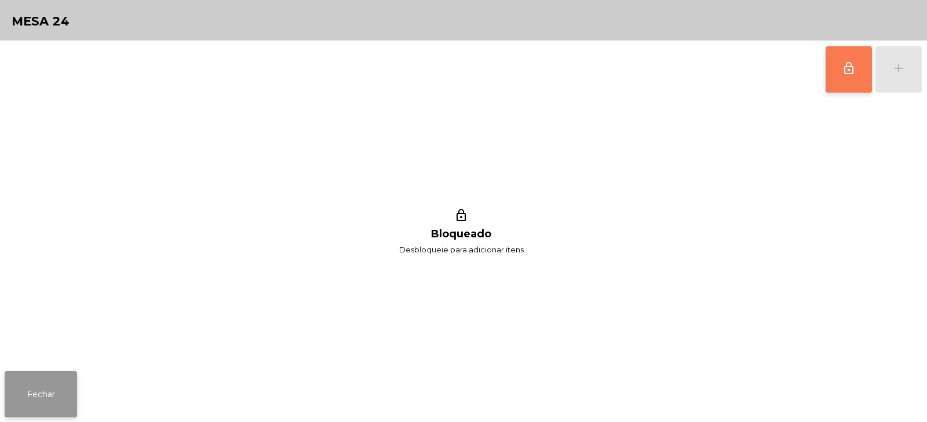
click at [16, 411] on button "Fechar" at bounding box center [41, 394] width 72 height 46
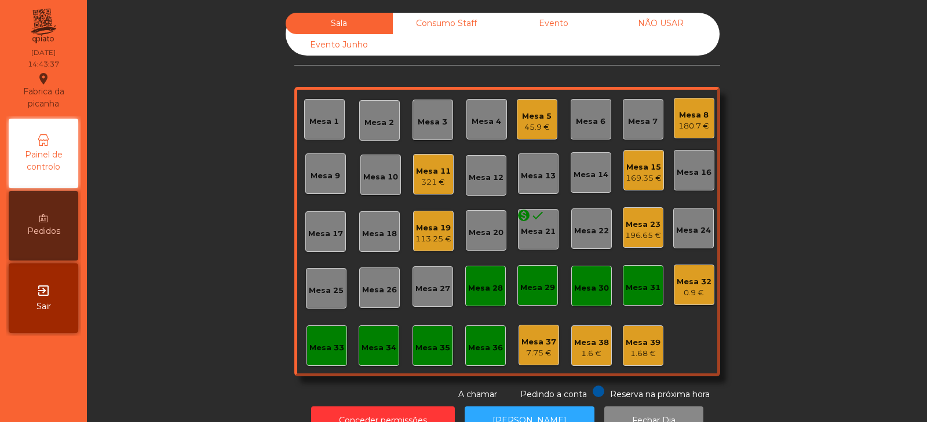
click at [196, 291] on div "Sala Consumo Staff Evento NÃO USAR Evento Junho Mesa 1 Mesa 2 Mesa 3 Mesa 4 Mes…" at bounding box center [507, 207] width 809 height 388
click at [436, 181] on div "321 €" at bounding box center [433, 183] width 35 height 12
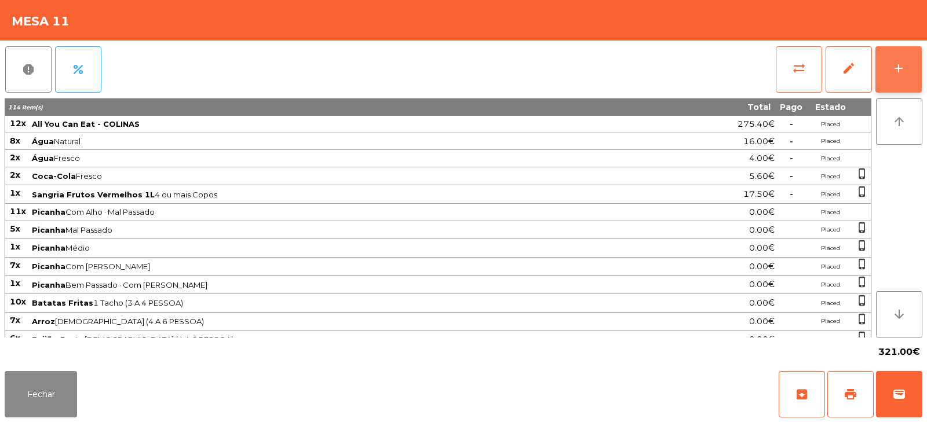
click at [900, 67] on div "add" at bounding box center [899, 68] width 14 height 14
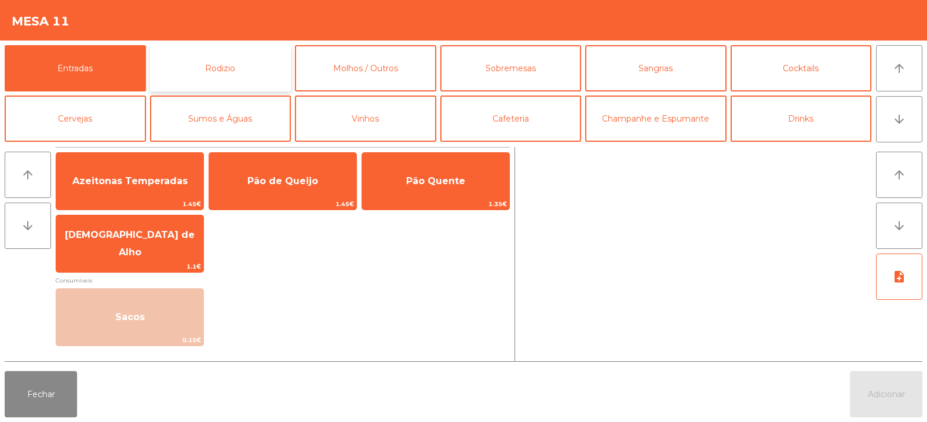
click at [237, 73] on button "Rodizio" at bounding box center [220, 68] width 141 height 46
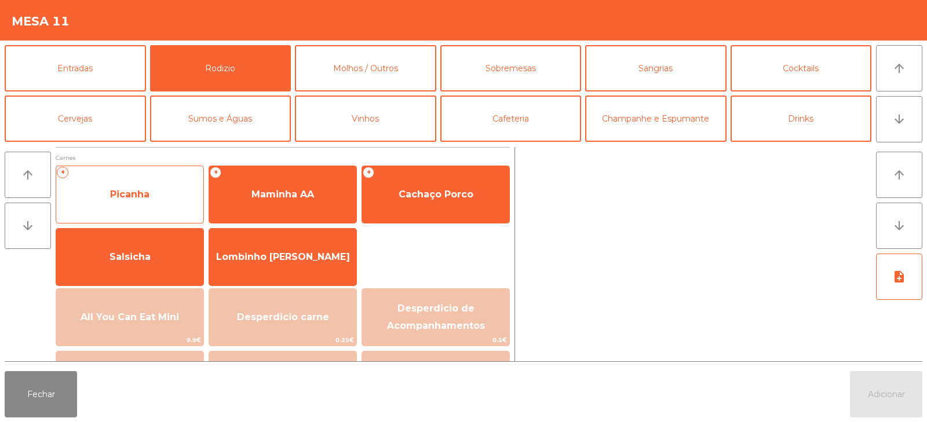
click at [155, 199] on span "Picanha" at bounding box center [129, 194] width 147 height 31
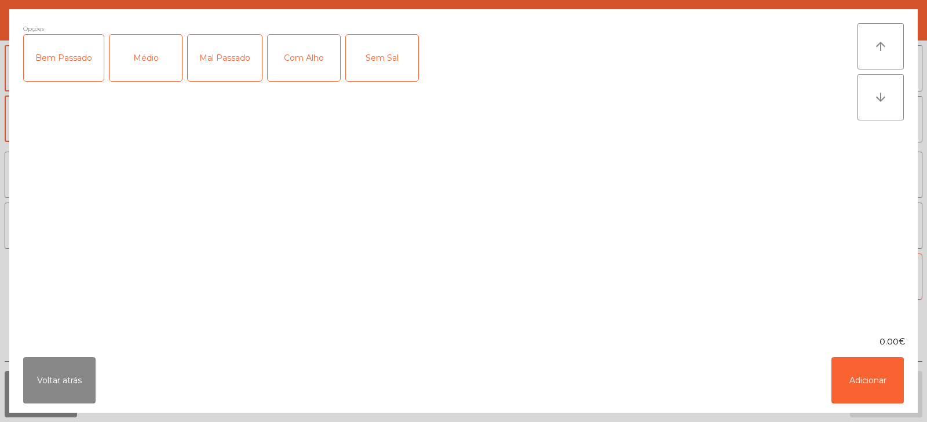
click at [236, 61] on div "Mal Passado" at bounding box center [225, 58] width 74 height 46
click at [304, 65] on div "Com Alho" at bounding box center [304, 58] width 72 height 46
click at [861, 385] on button "Adicionar" at bounding box center [867, 380] width 72 height 46
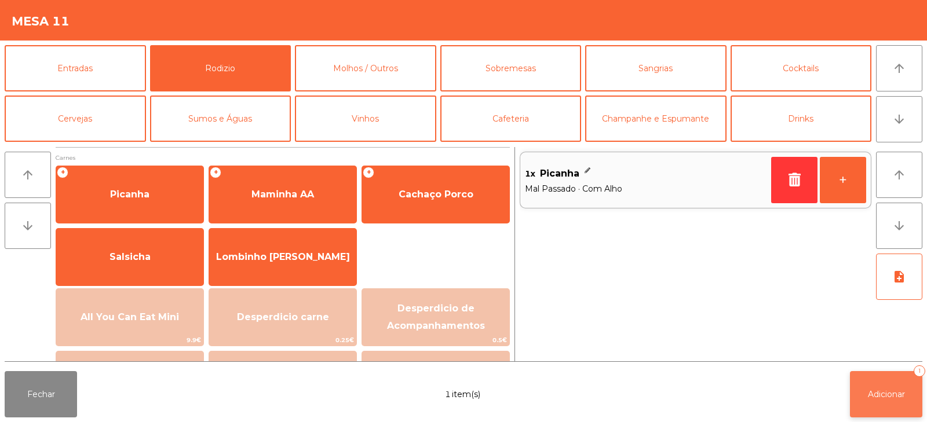
click at [882, 395] on span "Adicionar" at bounding box center [886, 394] width 37 height 10
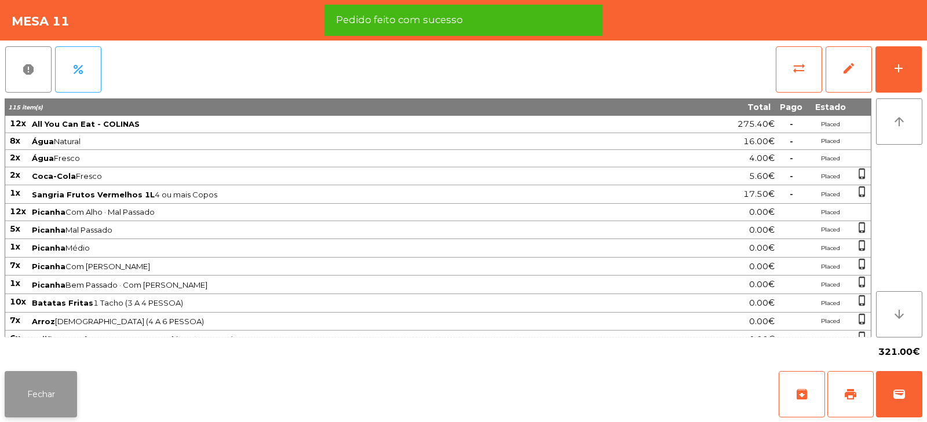
click at [35, 400] on button "Fechar" at bounding box center [41, 394] width 72 height 46
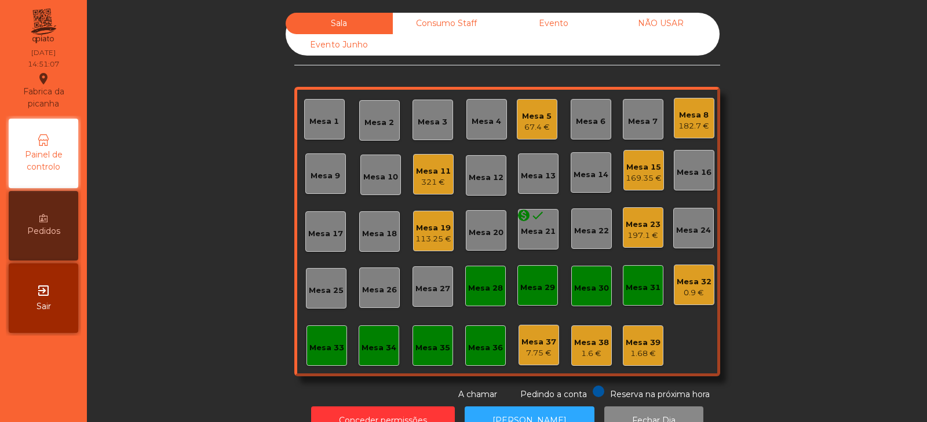
click at [428, 173] on div "Mesa 11" at bounding box center [433, 172] width 35 height 12
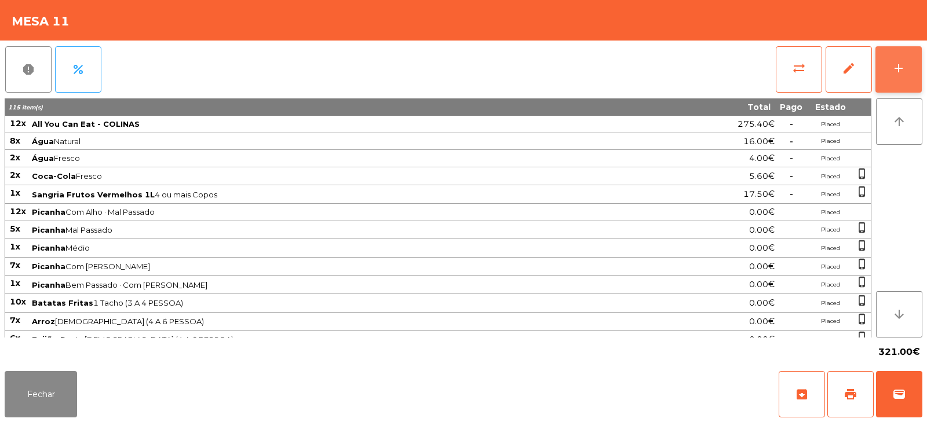
click at [903, 87] on button "add" at bounding box center [898, 69] width 46 height 46
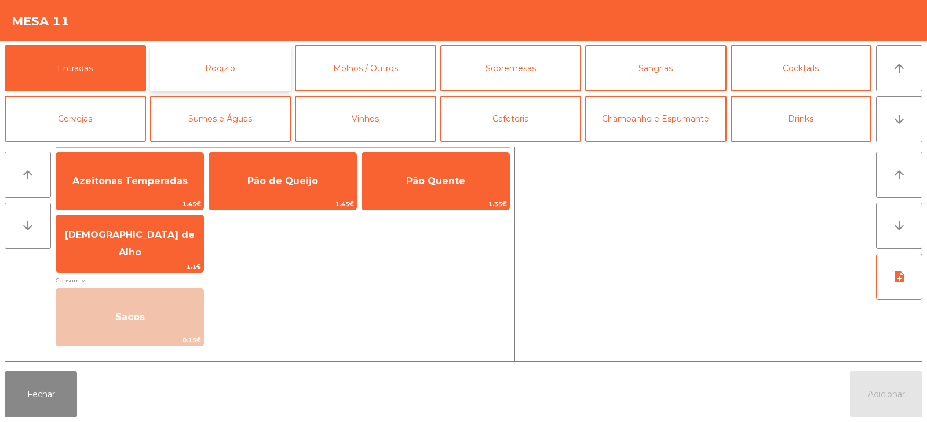
click at [225, 77] on button "Rodizio" at bounding box center [220, 68] width 141 height 46
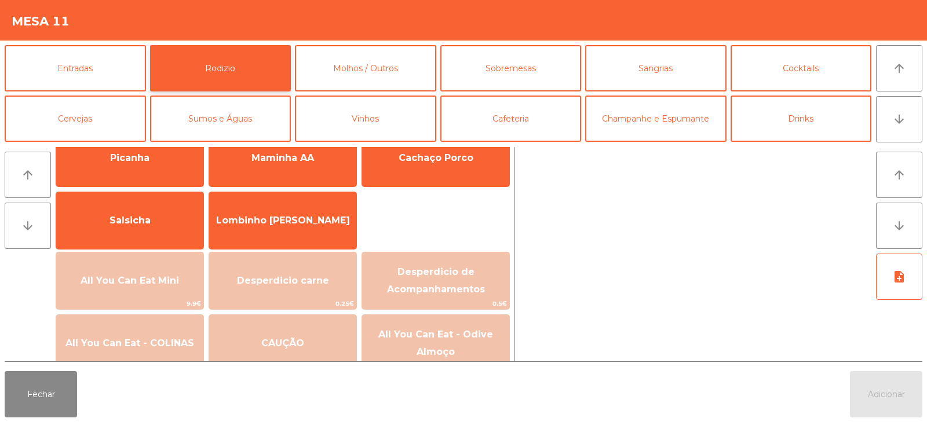
scroll to position [36, 0]
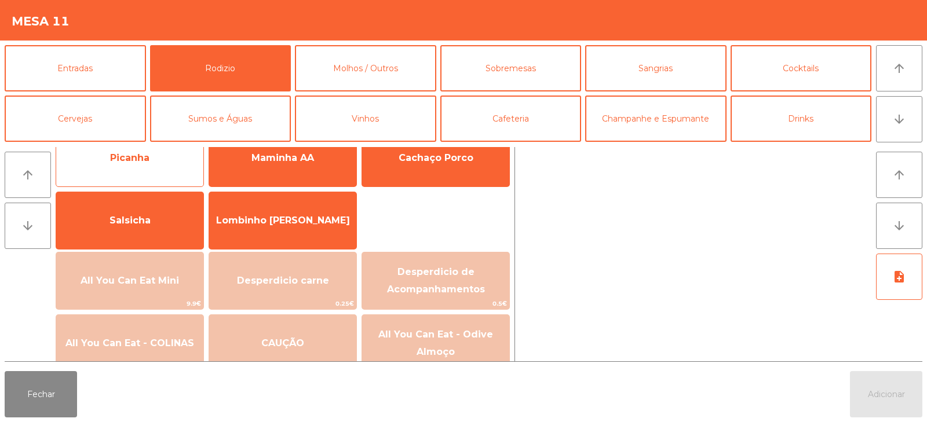
click at [163, 163] on span "Picanha" at bounding box center [129, 158] width 147 height 31
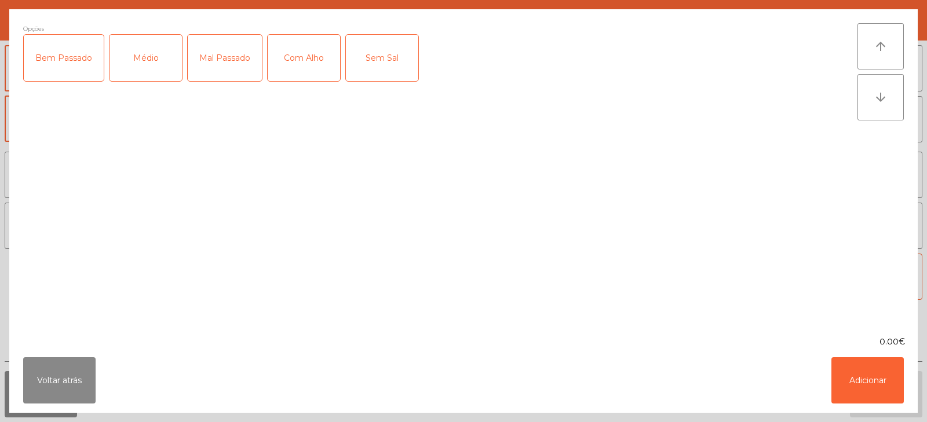
click at [144, 67] on div "Médio" at bounding box center [145, 58] width 72 height 46
click at [290, 65] on div "Com Alho" at bounding box center [304, 58] width 72 height 46
click at [846, 387] on button "Adicionar" at bounding box center [867, 380] width 72 height 46
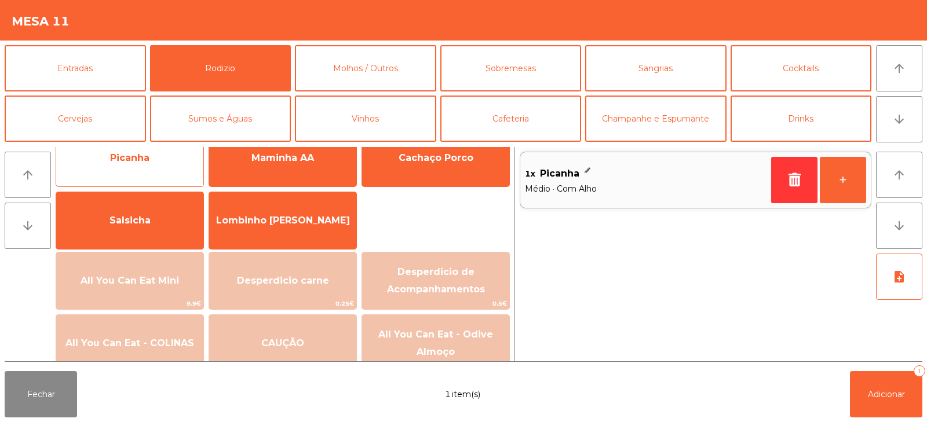
click at [170, 169] on span "Picanha" at bounding box center [129, 158] width 147 height 31
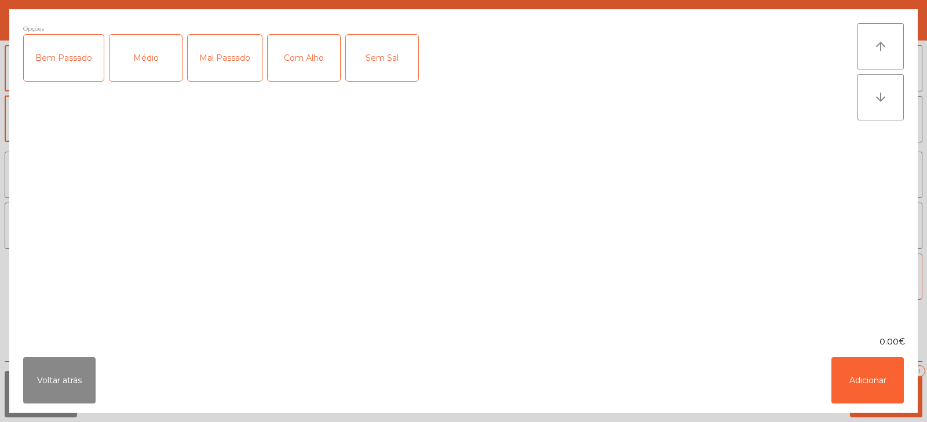
click at [76, 66] on div "Bem Passado" at bounding box center [64, 58] width 80 height 46
click at [301, 81] on div "Com Alho" at bounding box center [304, 58] width 72 height 46
click at [856, 385] on button "Adicionar" at bounding box center [867, 380] width 72 height 46
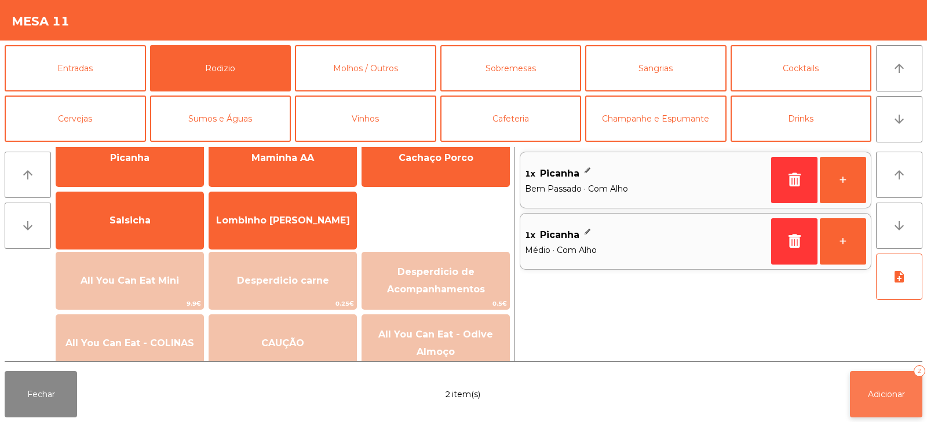
click at [868, 393] on span "Adicionar" at bounding box center [886, 394] width 37 height 10
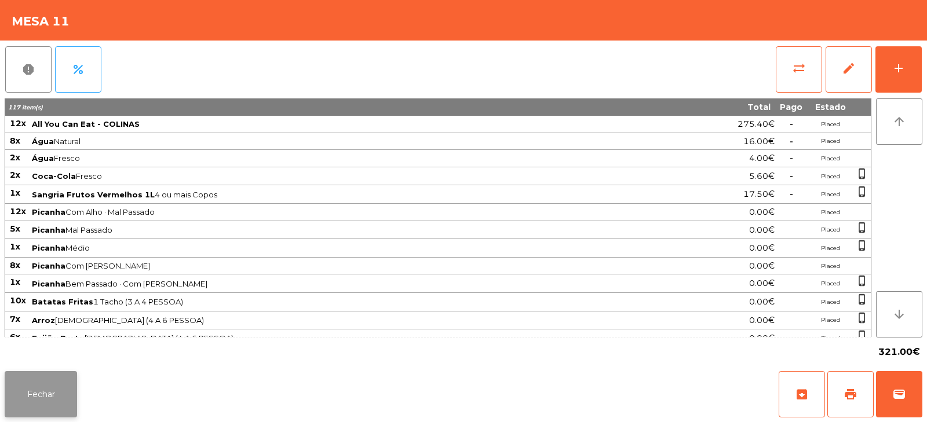
click at [64, 388] on button "Fechar" at bounding box center [41, 394] width 72 height 46
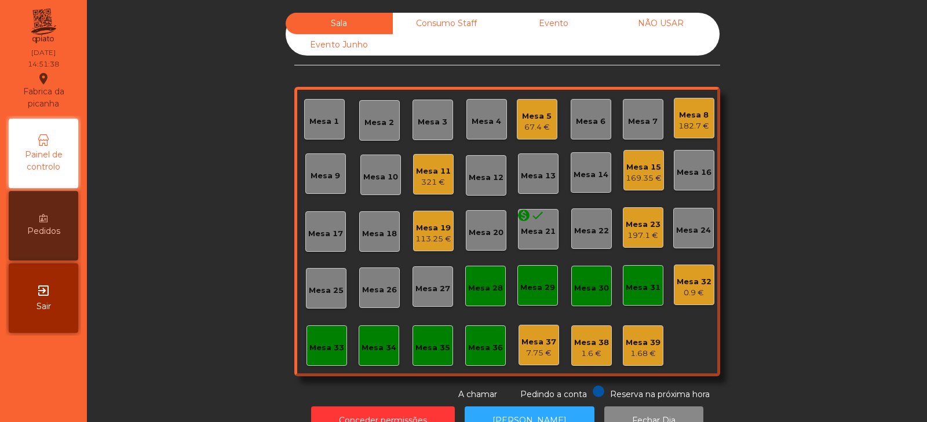
click at [188, 177] on div "Sala Consumo Staff Evento NÃO USAR Evento Junho Mesa 1 Mesa 2 Mesa 3 Mesa 4 Mes…" at bounding box center [507, 207] width 809 height 388
click at [439, 114] on div "Mesa 3" at bounding box center [433, 120] width 30 height 16
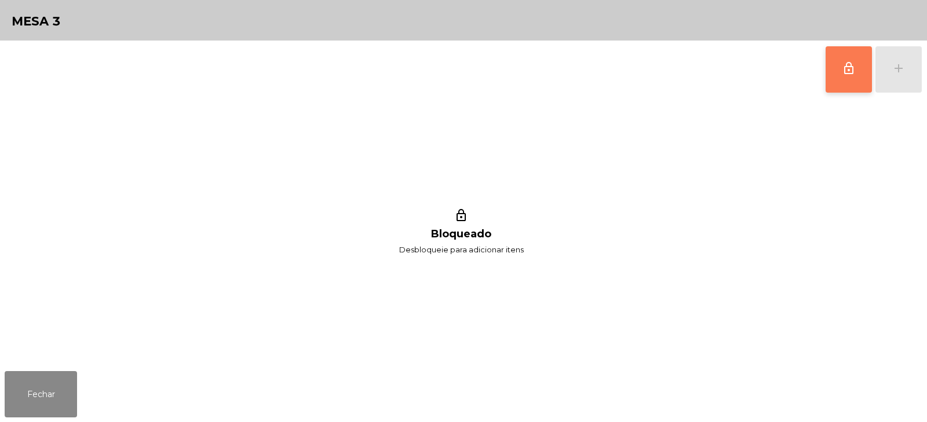
click at [841, 72] on button "lock_outline" at bounding box center [849, 69] width 46 height 46
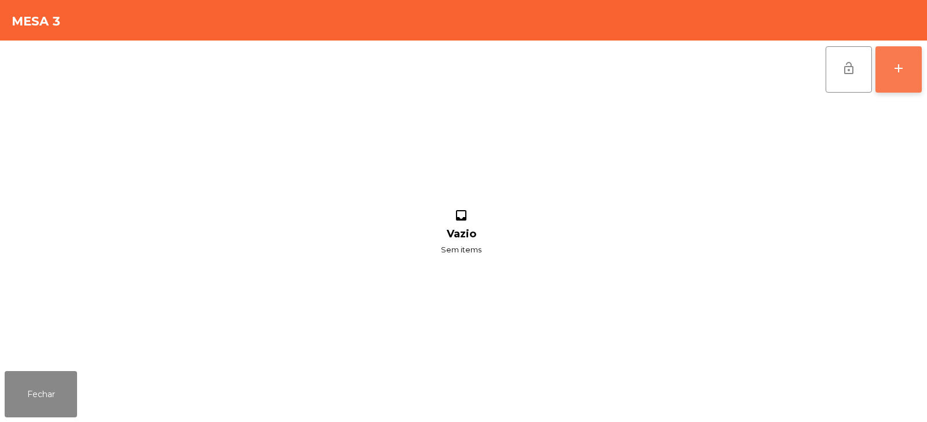
click at [905, 67] on button "add" at bounding box center [898, 69] width 46 height 46
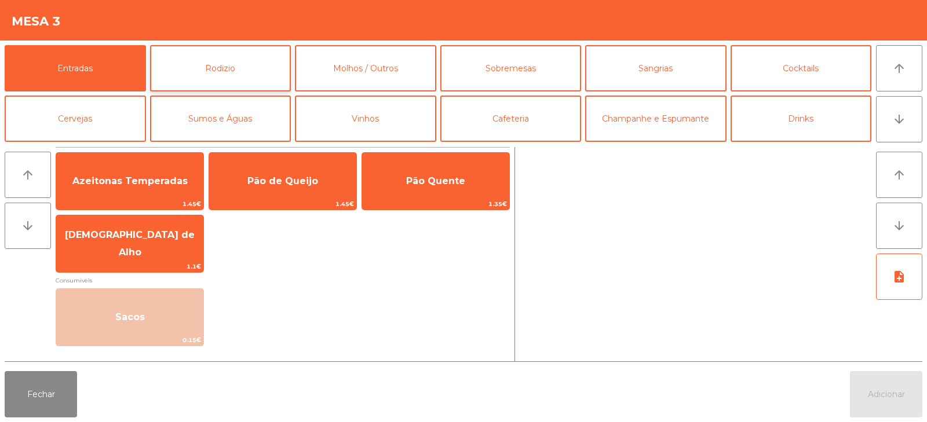
click at [192, 63] on button "Rodizio" at bounding box center [220, 68] width 141 height 46
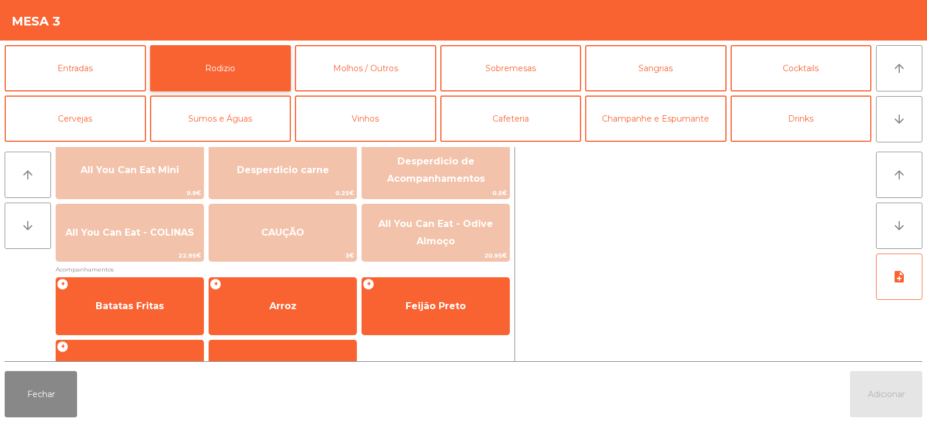
scroll to position [151, 0]
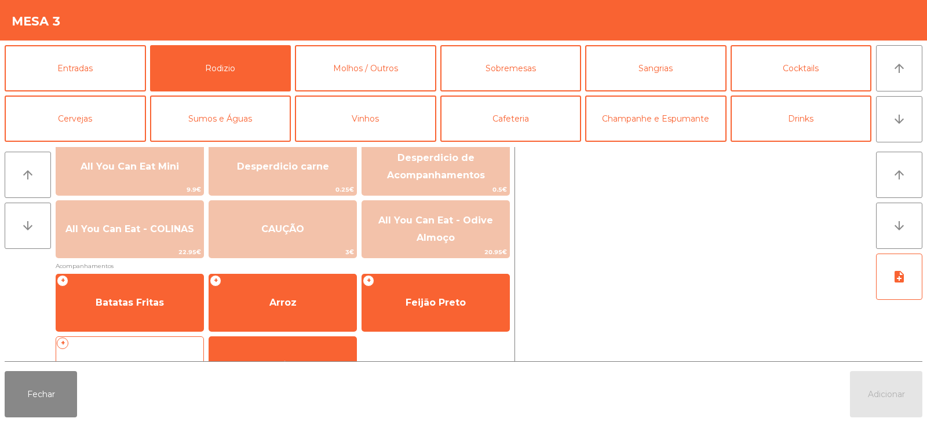
click at [142, 337] on div "+ Salada" at bounding box center [130, 366] width 148 height 58
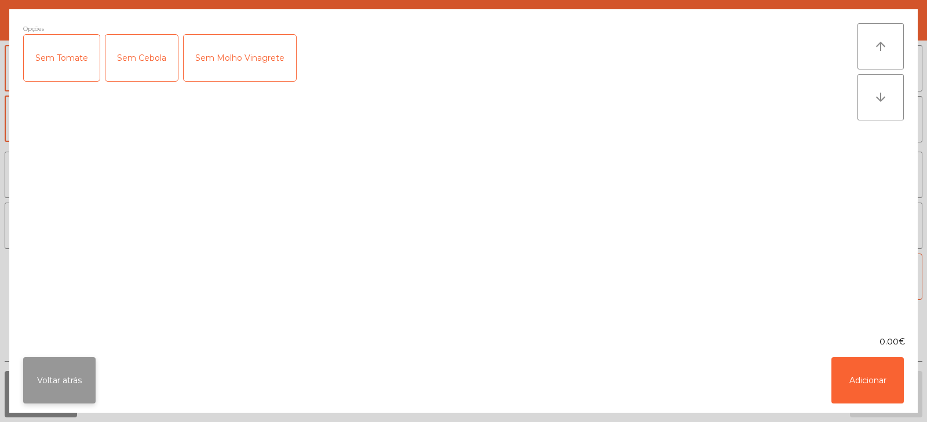
click at [45, 392] on button "Voltar atrás" at bounding box center [59, 380] width 72 height 46
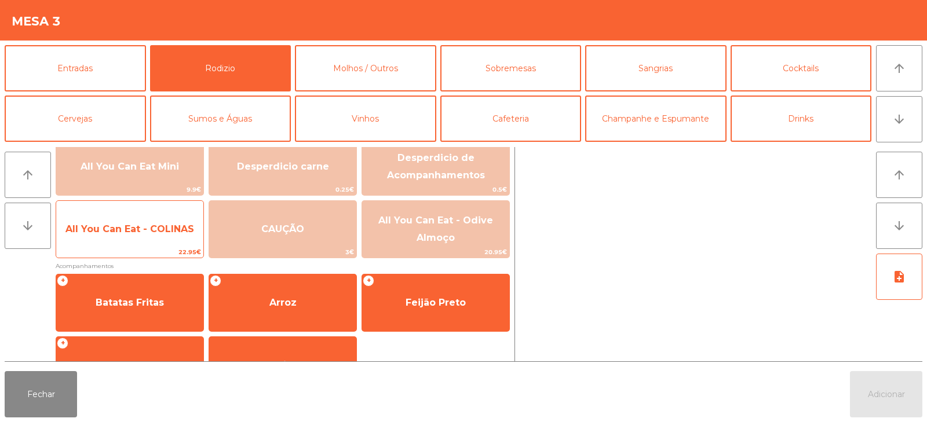
click at [148, 239] on span "All You Can Eat - COLINAS" at bounding box center [129, 229] width 147 height 31
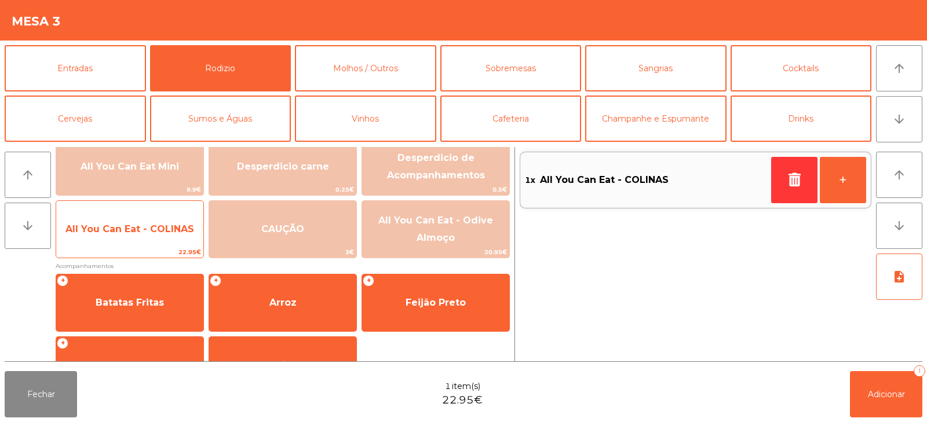
click at [140, 226] on span "All You Can Eat - COLINAS" at bounding box center [129, 229] width 129 height 11
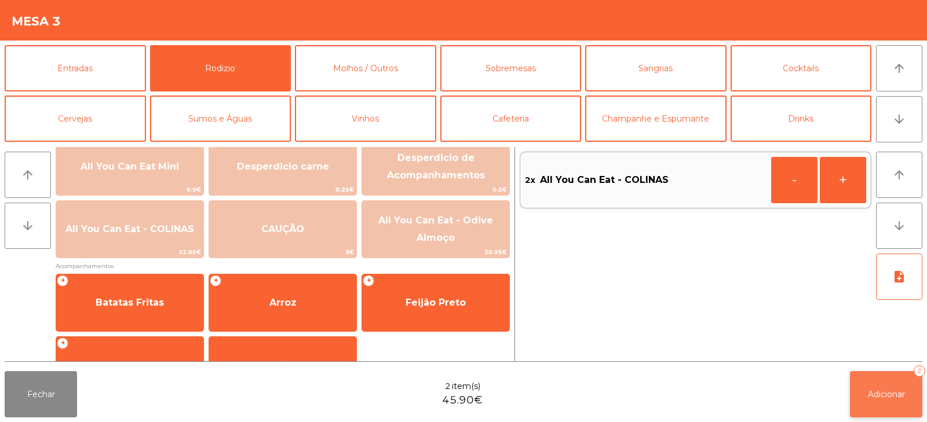
click at [880, 381] on button "Adicionar 2" at bounding box center [886, 394] width 72 height 46
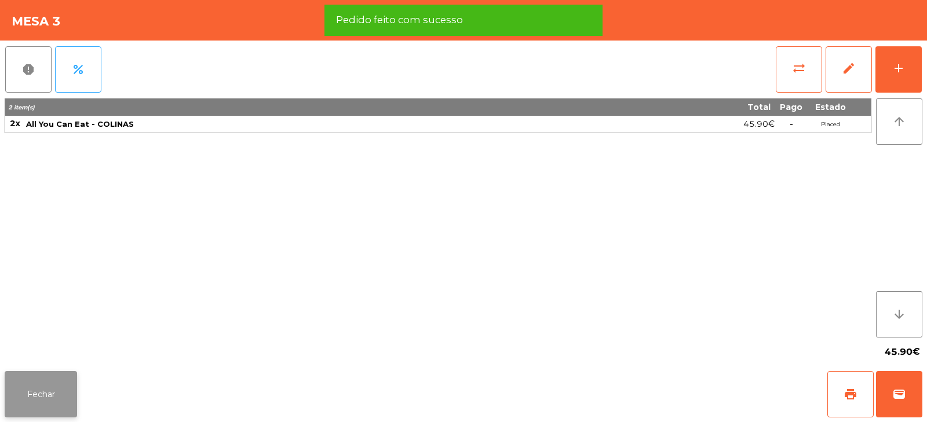
click at [38, 400] on button "Fechar" at bounding box center [41, 394] width 72 height 46
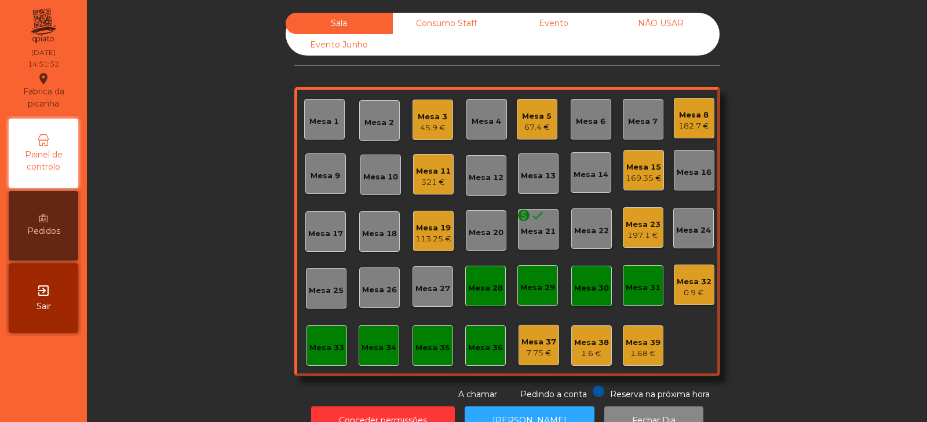
click at [210, 180] on div "Sala Consumo Staff Evento NÃO USAR Evento Junho Mesa 1 Mesa 2 Mesa 3 45.9 € Mes…" at bounding box center [507, 207] width 809 height 388
click at [207, 169] on div "Sala Consumo Staff Evento NÃO USAR Evento Junho Mesa 1 Mesa 2 Mesa 3 45.9 € Mes…" at bounding box center [507, 207] width 809 height 388
click at [423, 182] on div "321 €" at bounding box center [433, 183] width 35 height 12
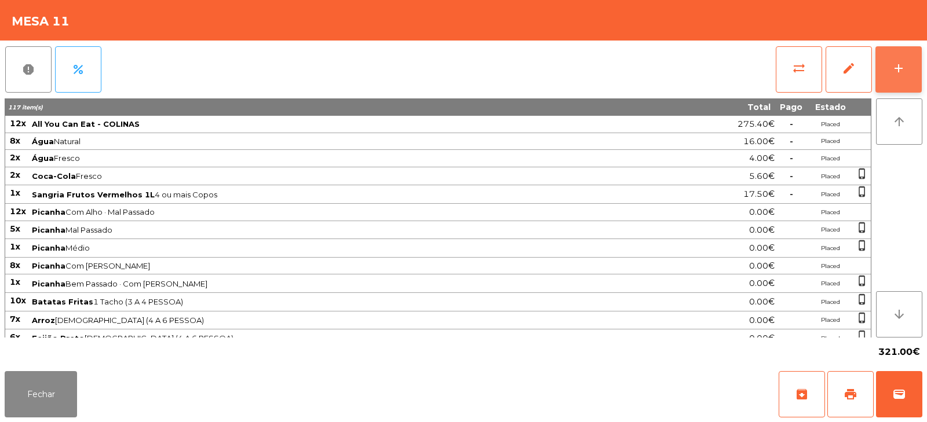
click at [890, 85] on button "add" at bounding box center [898, 69] width 46 height 46
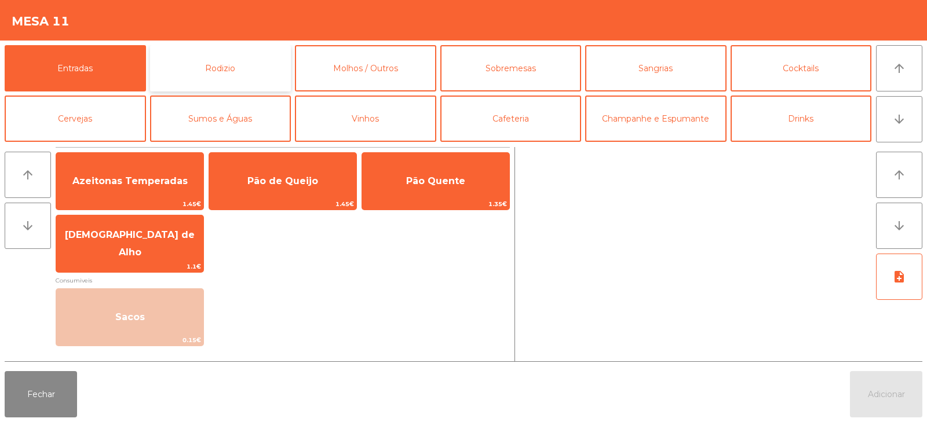
click at [224, 70] on button "Rodizio" at bounding box center [220, 68] width 141 height 46
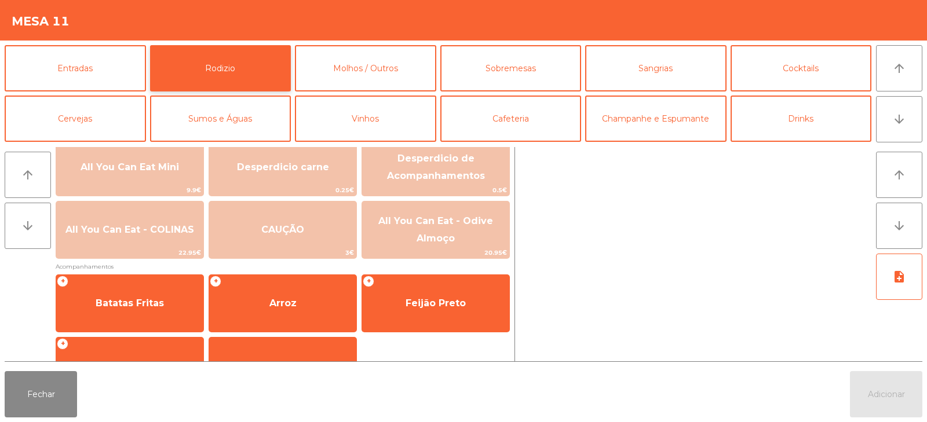
scroll to position [188, 0]
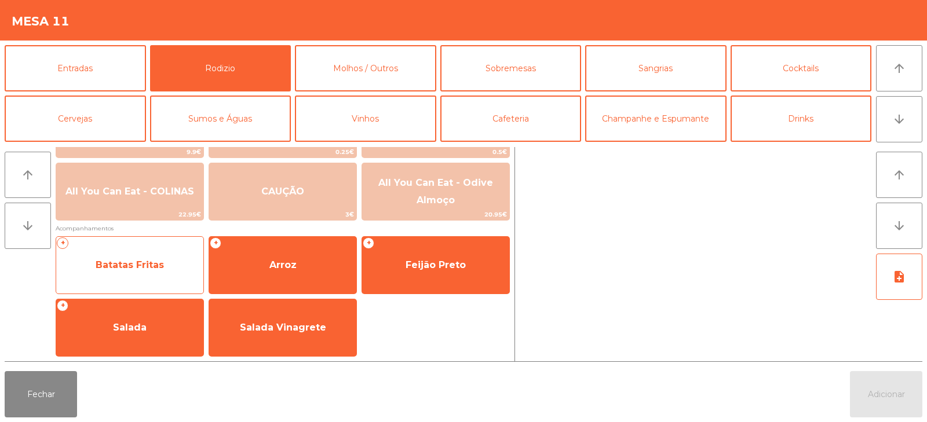
click at [142, 279] on span "Batatas Fritas" at bounding box center [129, 265] width 147 height 31
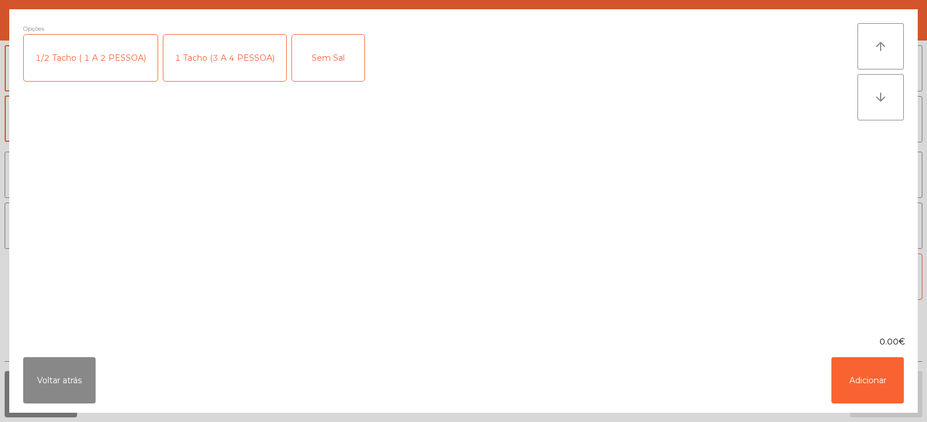
click at [107, 68] on div "1/2 Tacho ( 1 A 2 PESSOA)" at bounding box center [91, 58] width 134 height 46
click at [875, 384] on button "Adicionar" at bounding box center [867, 380] width 72 height 46
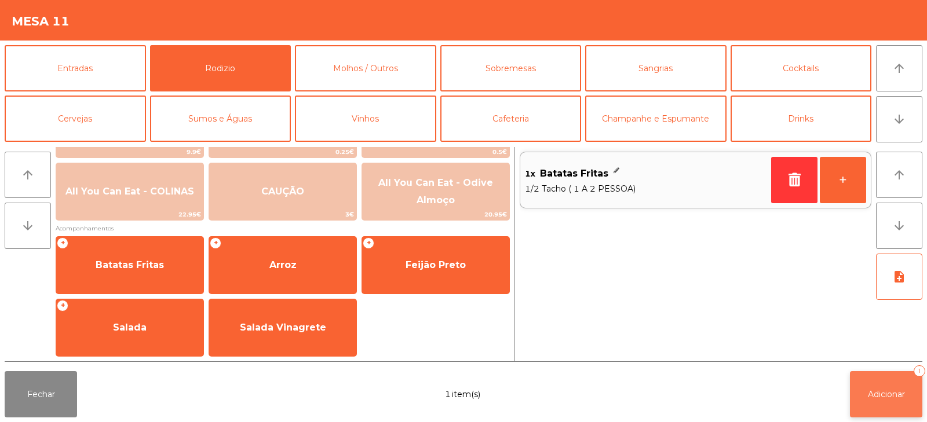
click at [883, 404] on button "Adicionar 1" at bounding box center [886, 394] width 72 height 46
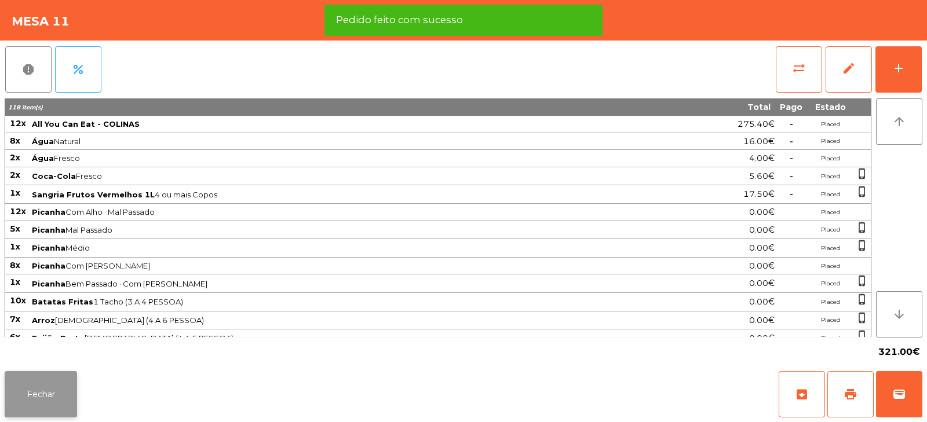
click at [45, 407] on button "Fechar" at bounding box center [41, 394] width 72 height 46
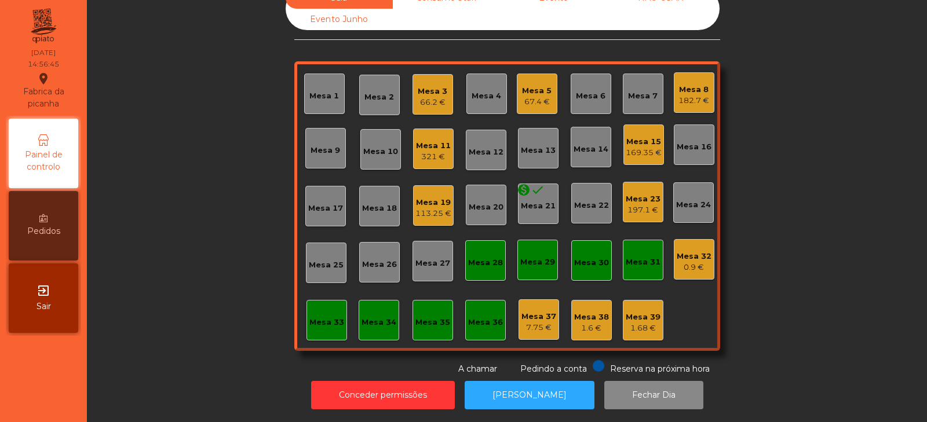
scroll to position [0, 0]
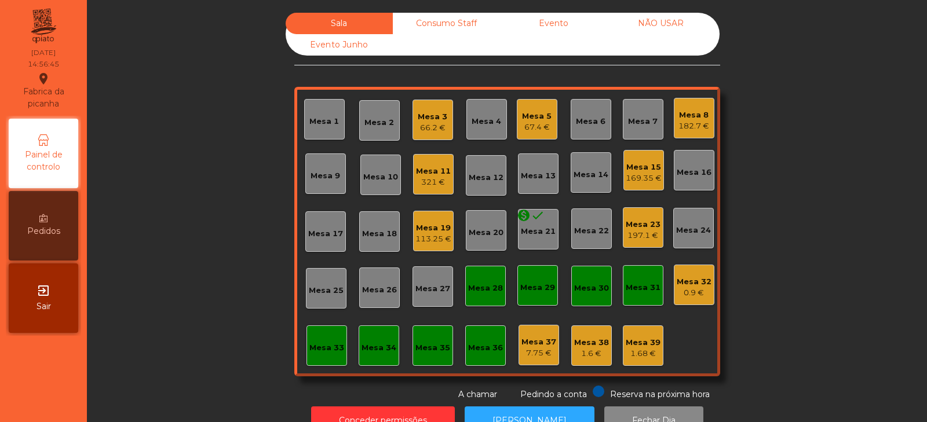
click at [642, 174] on div "169.35 €" at bounding box center [644, 179] width 36 height 12
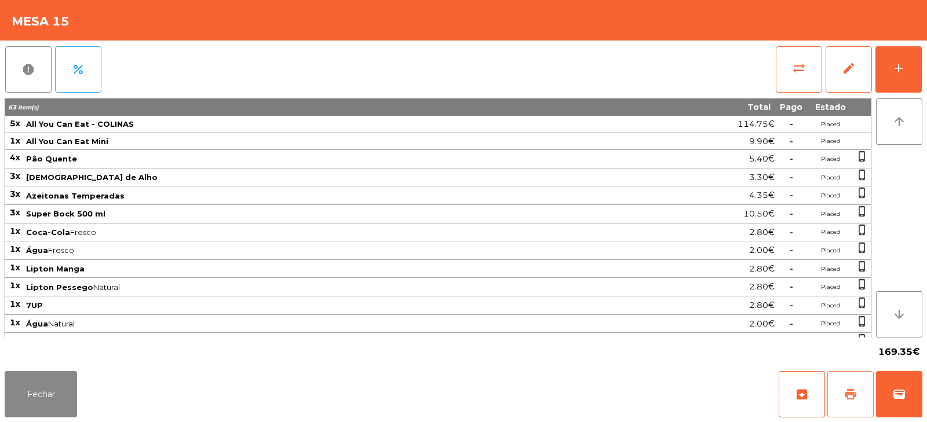
click at [860, 394] on button "print" at bounding box center [850, 394] width 46 height 46
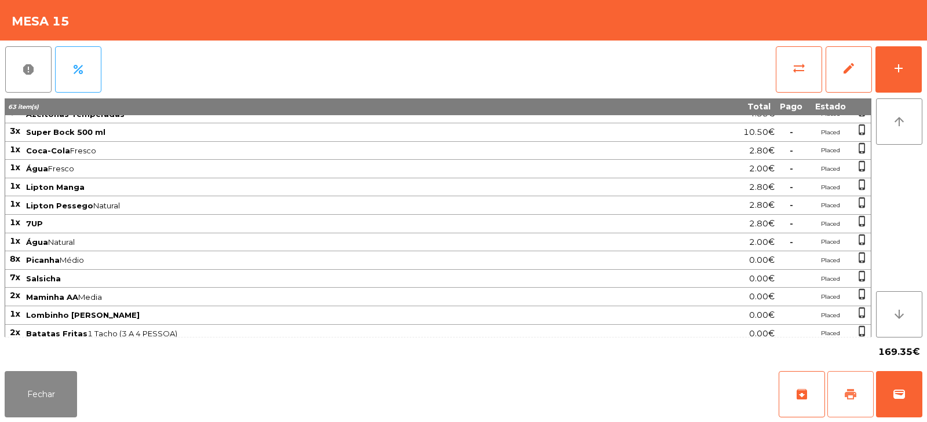
scroll to position [216, 0]
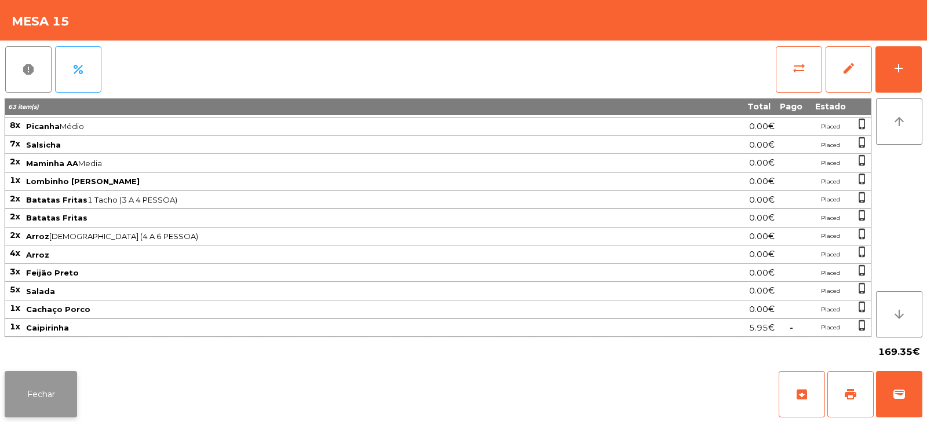
click at [64, 386] on button "Fechar" at bounding box center [41, 394] width 72 height 46
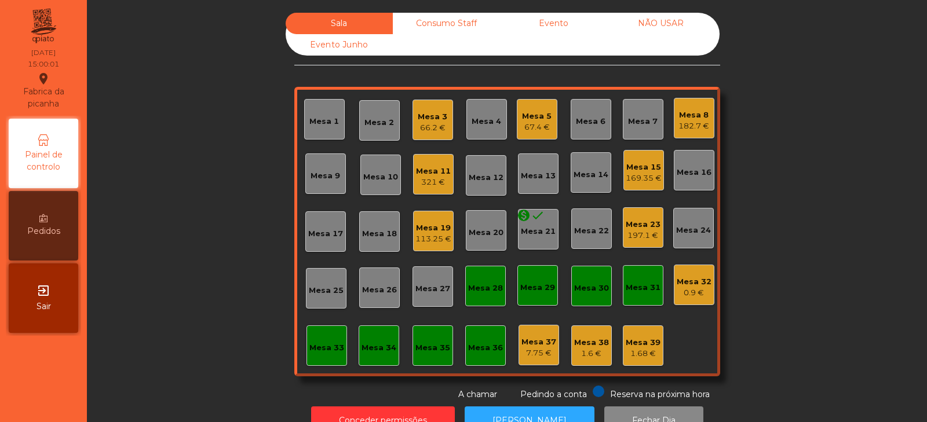
click at [642, 174] on div "169.35 €" at bounding box center [644, 179] width 36 height 12
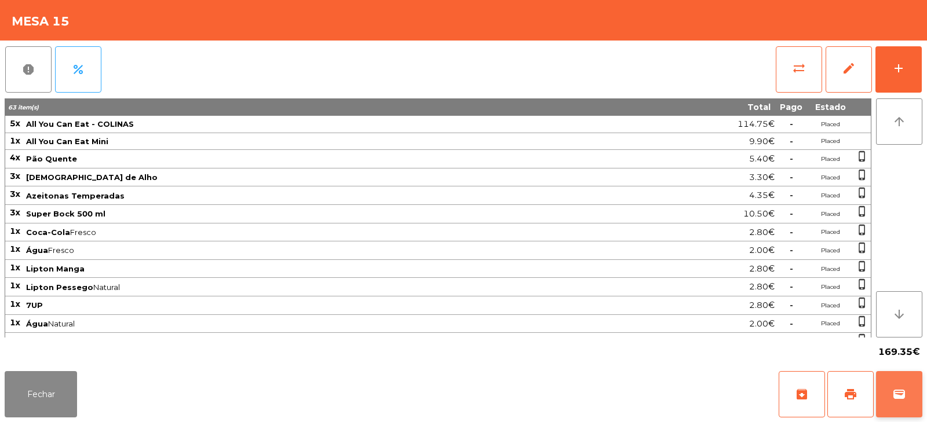
click at [903, 397] on span "wallet" at bounding box center [899, 395] width 14 height 14
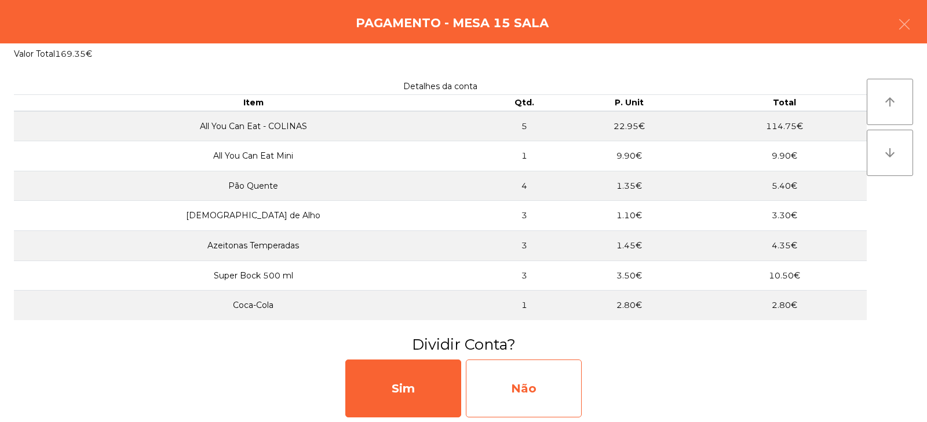
click at [528, 378] on div "Não" at bounding box center [524, 389] width 116 height 58
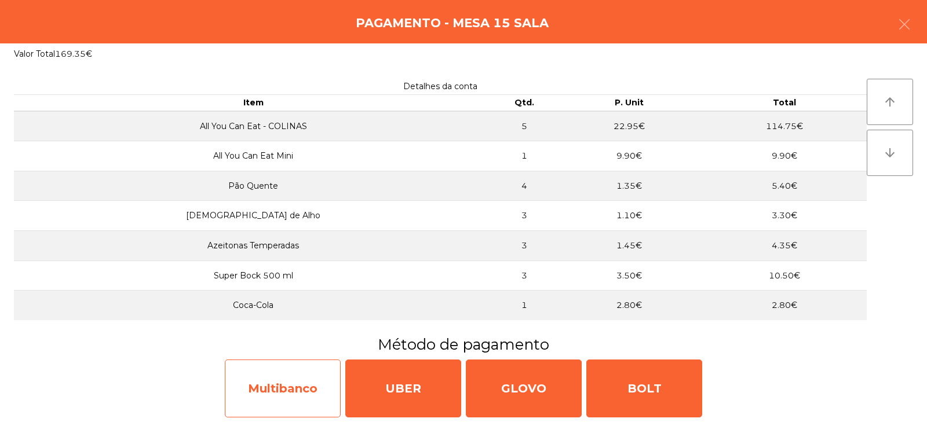
click at [312, 386] on div "Multibanco" at bounding box center [283, 389] width 116 height 58
select select "**"
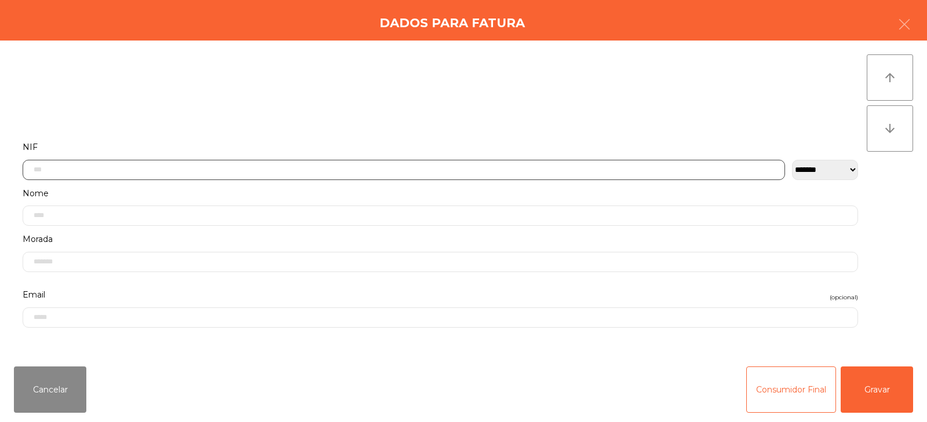
click at [475, 165] on input "text" at bounding box center [404, 170] width 762 height 20
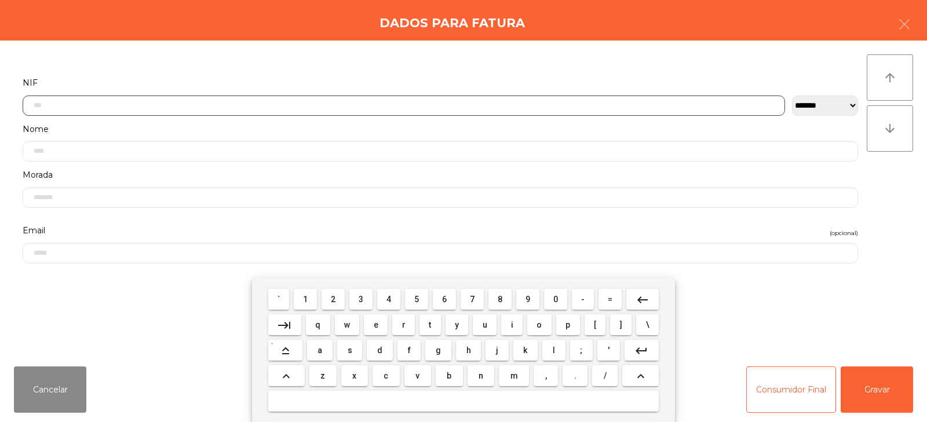
scroll to position [85, 0]
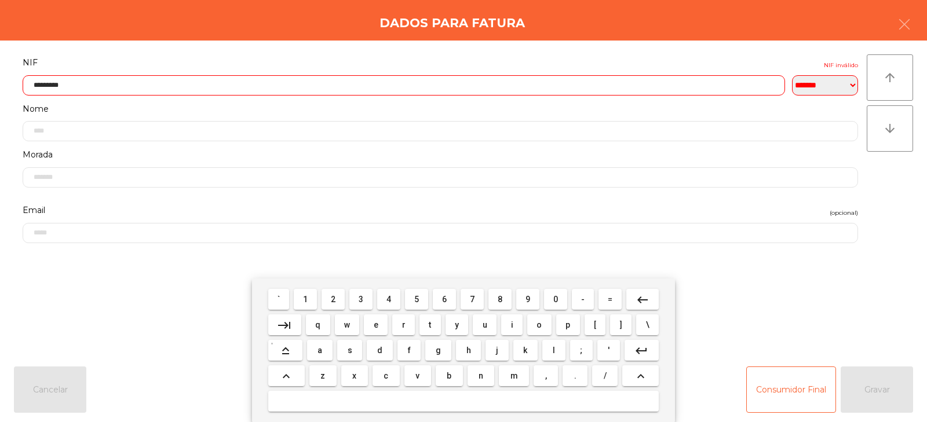
click at [533, 85] on input "*********" at bounding box center [404, 85] width 762 height 20
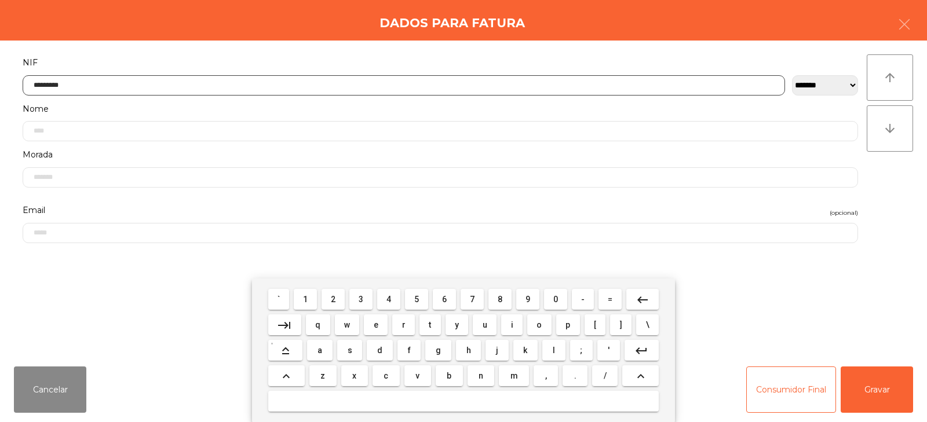
type input "*********"
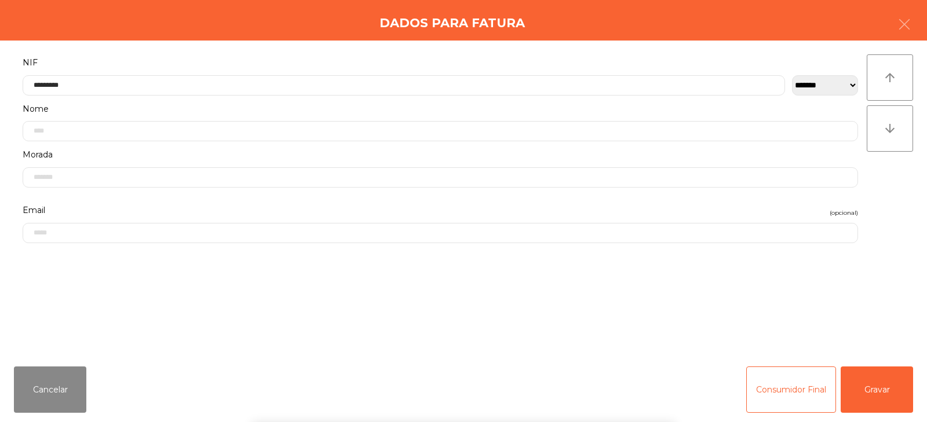
click at [863, 399] on div "` 1 2 3 4 5 6 7 8 9 0 - = keyboard_backspace keyboard_tab q w e r t y u i o p […" at bounding box center [463, 351] width 927 height 144
click at [871, 388] on button "Gravar" at bounding box center [877, 390] width 72 height 46
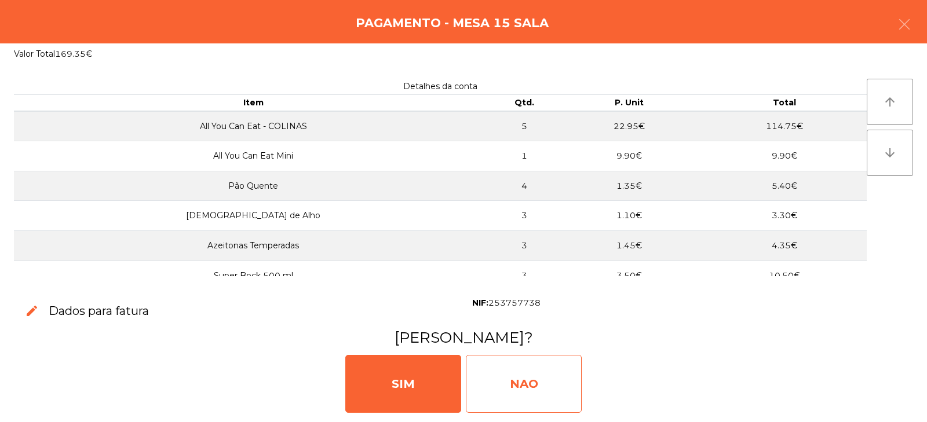
click at [542, 389] on div "NAO" at bounding box center [524, 384] width 116 height 58
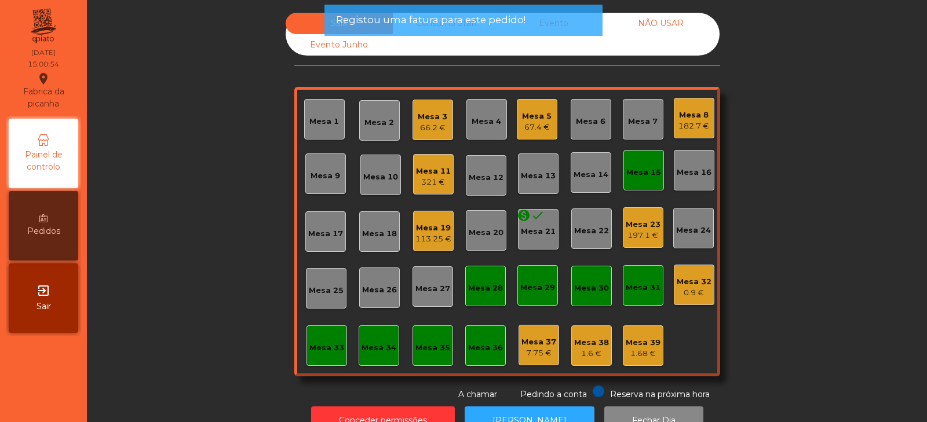
click at [651, 170] on div "Mesa 15" at bounding box center [643, 173] width 35 height 12
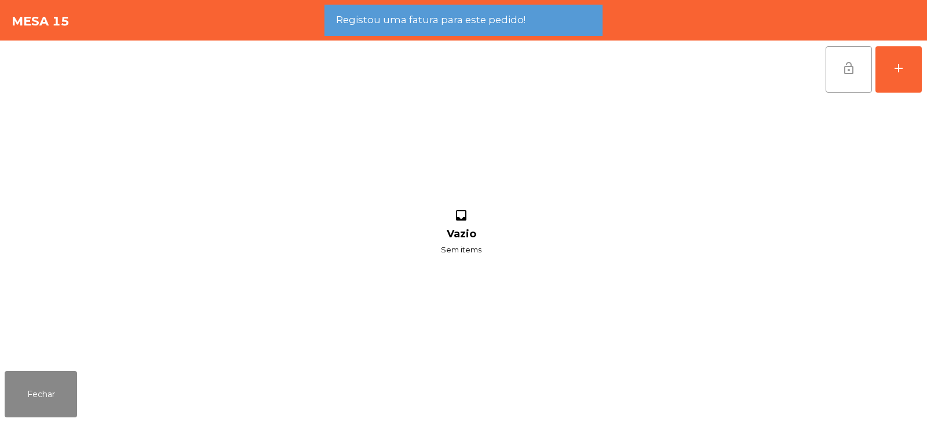
click at [861, 72] on button "lock_open" at bounding box center [849, 69] width 46 height 46
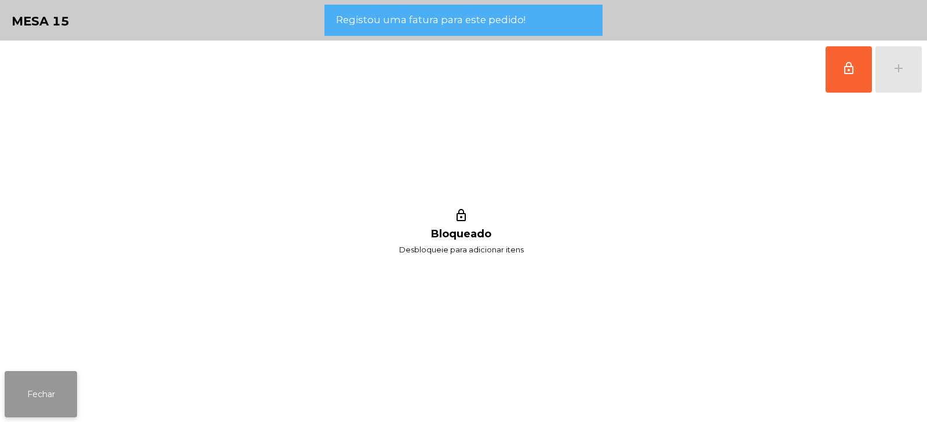
click at [47, 389] on button "Fechar" at bounding box center [41, 394] width 72 height 46
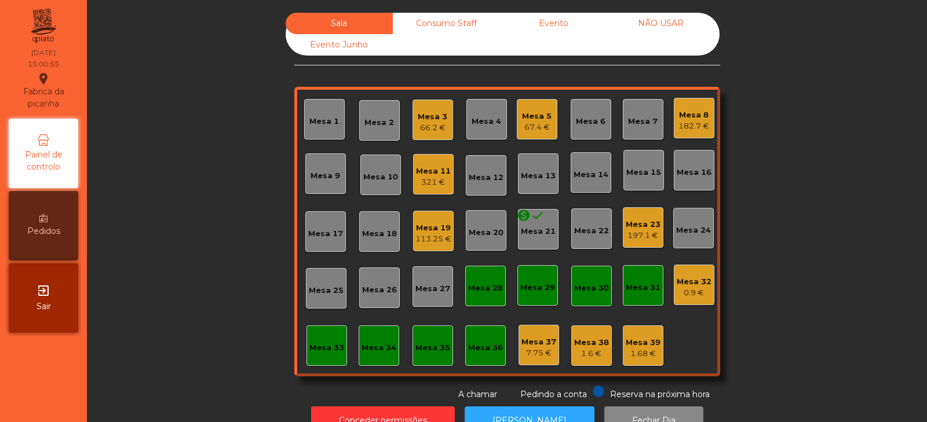
scroll to position [34, 0]
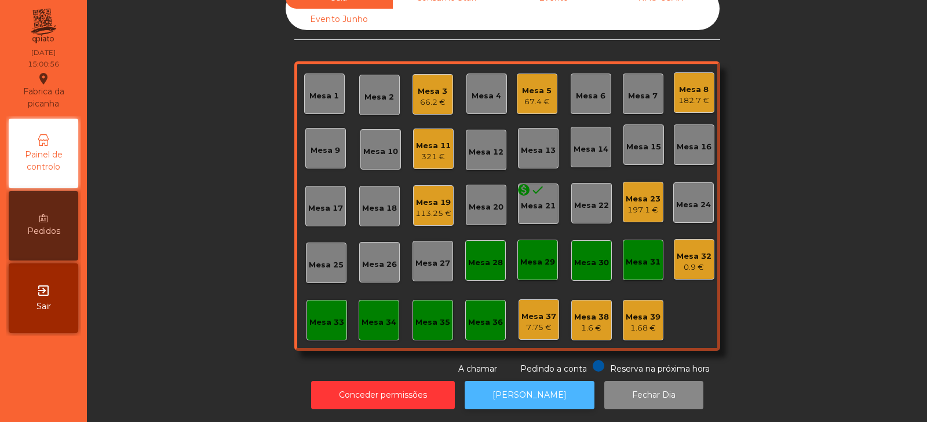
click at [536, 386] on button "[PERSON_NAME]" at bounding box center [530, 395] width 130 height 28
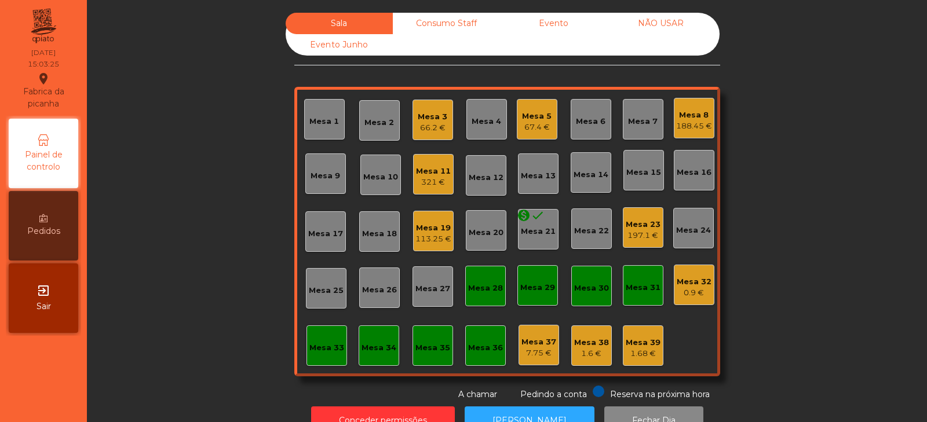
click at [631, 287] on div "Mesa 31" at bounding box center [643, 288] width 35 height 12
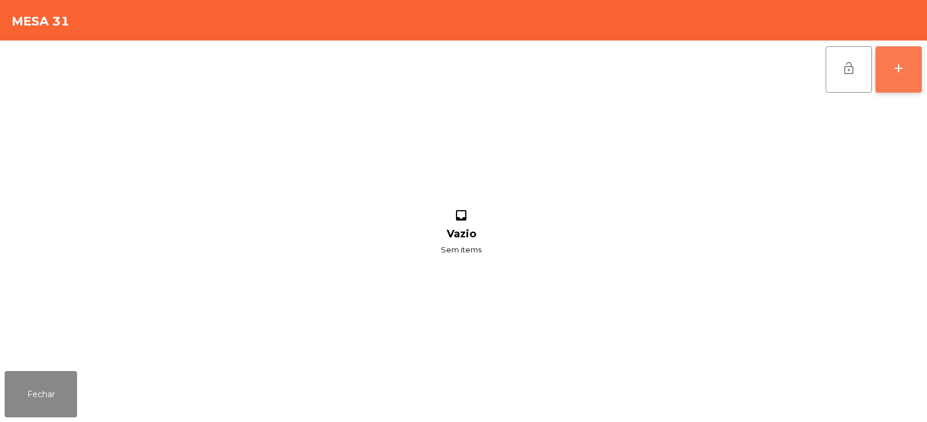
click at [888, 57] on button "add" at bounding box center [898, 69] width 46 height 46
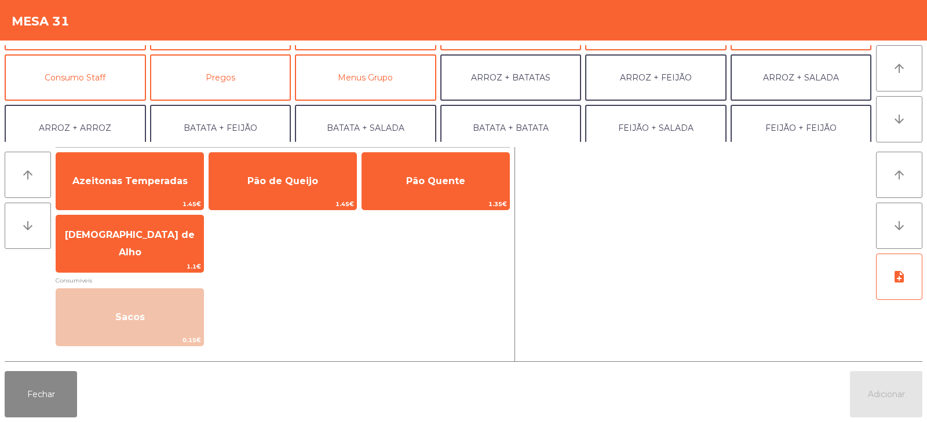
scroll to position [93, 0]
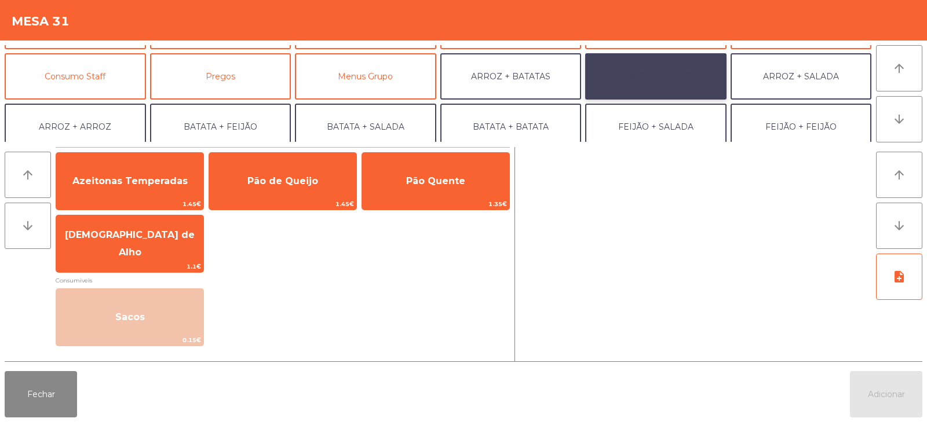
click at [645, 76] on button "ARROZ + FEIJÃO" at bounding box center [655, 76] width 141 height 46
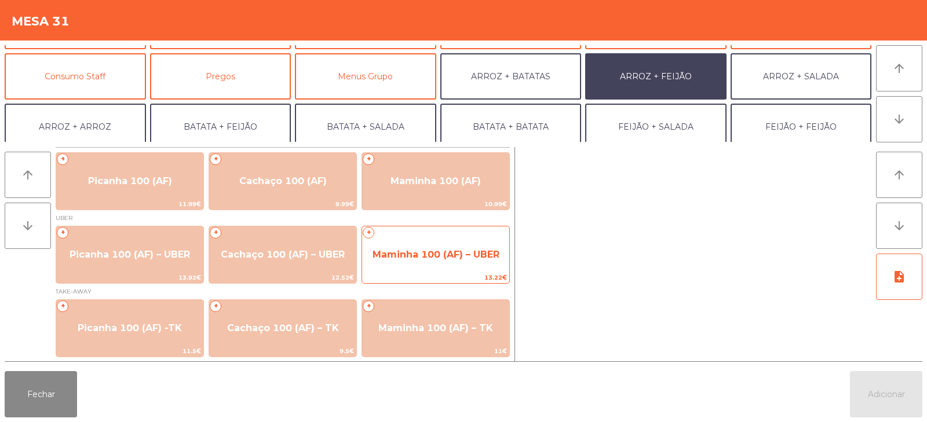
click at [455, 254] on span "Maminha 100 (AF) – UBER" at bounding box center [436, 254] width 127 height 11
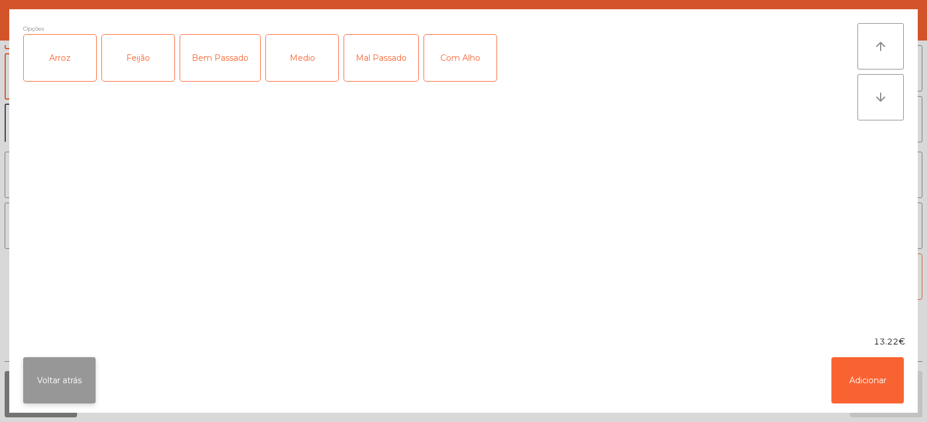
click at [54, 374] on button "Voltar atrás" at bounding box center [59, 380] width 72 height 46
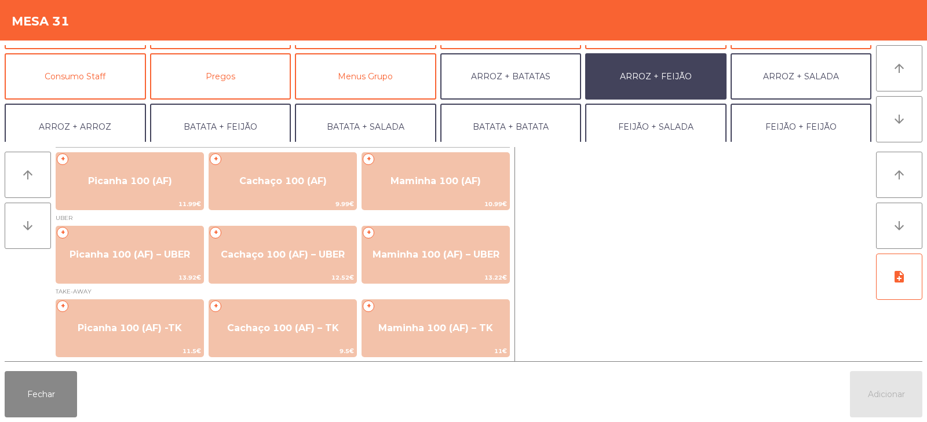
scroll to position [1, 0]
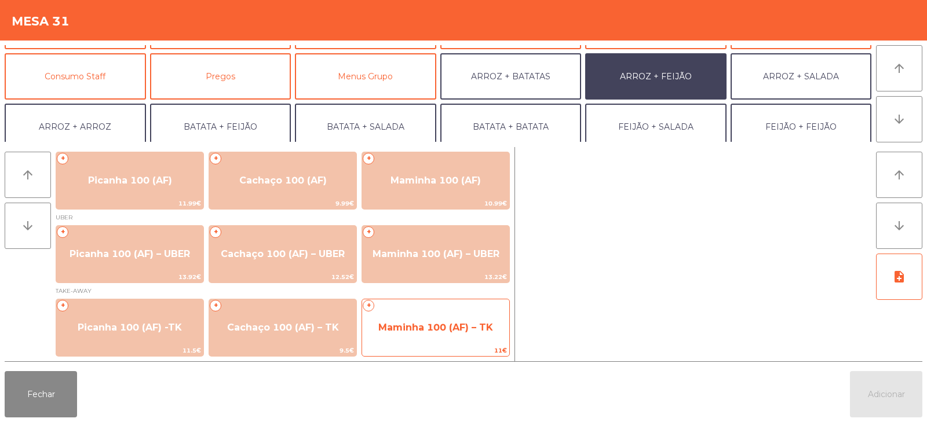
click at [445, 337] on span "Maminha 100 (AF) – TK" at bounding box center [435, 327] width 147 height 31
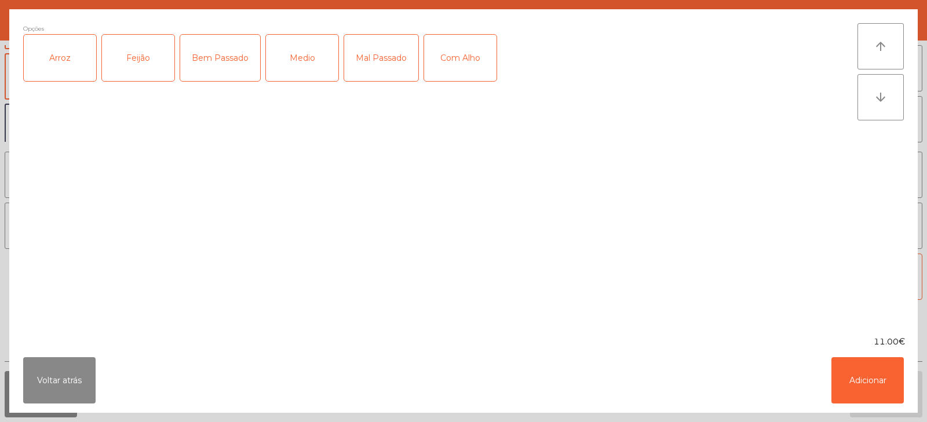
click at [297, 70] on div "Medio" at bounding box center [302, 58] width 72 height 46
click at [465, 67] on div "Com Alho" at bounding box center [460, 58] width 72 height 46
click at [81, 70] on div "Arroz" at bounding box center [60, 58] width 72 height 46
click at [154, 65] on div "Feijão" at bounding box center [138, 58] width 72 height 46
click at [843, 382] on button "Adicionar" at bounding box center [867, 380] width 72 height 46
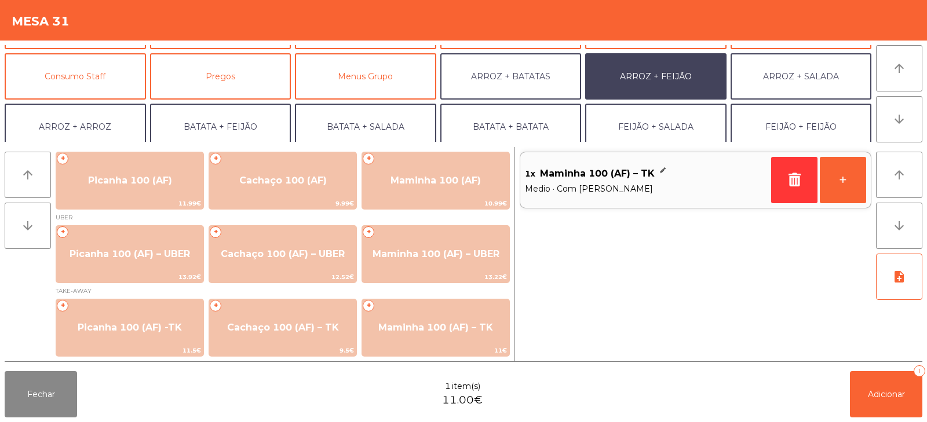
scroll to position [151, 0]
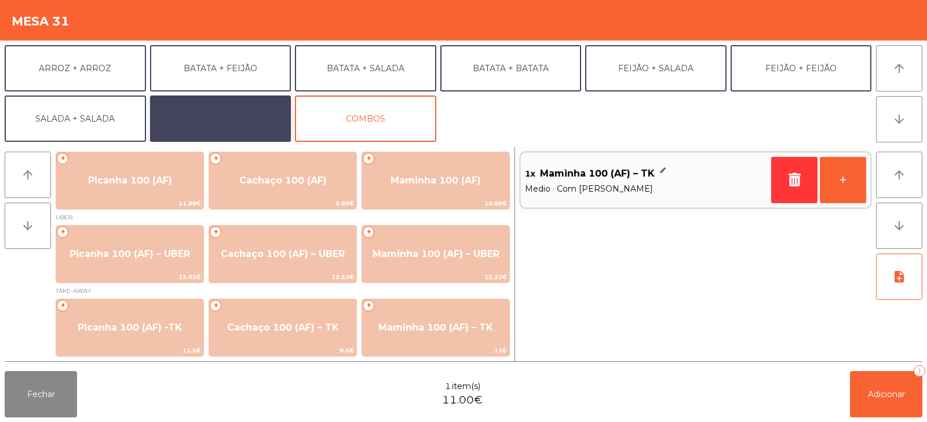
click at [206, 119] on button "EXTRAS UBER" at bounding box center [220, 119] width 141 height 46
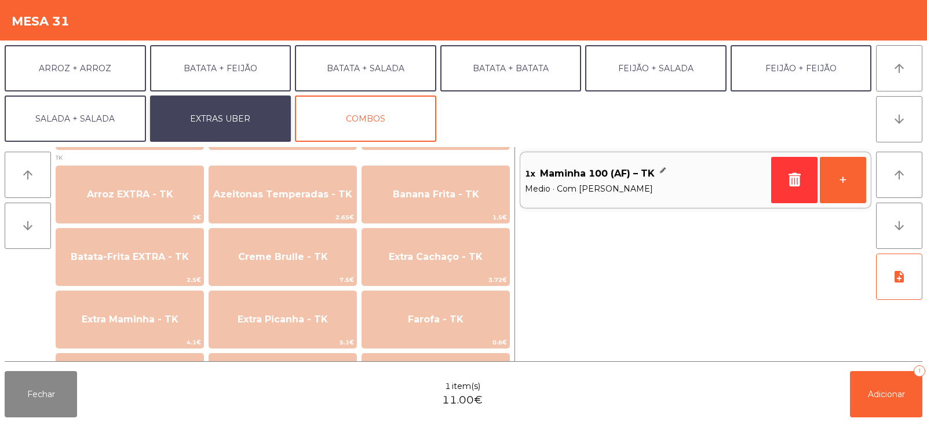
scroll to position [442, 0]
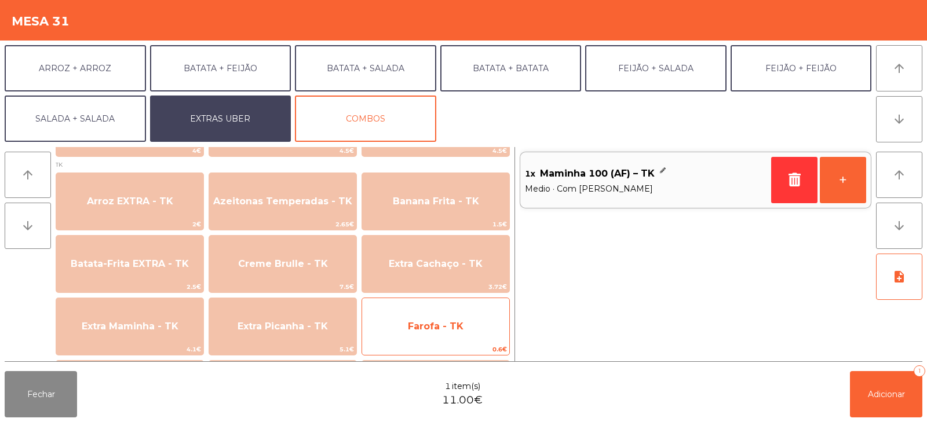
click at [432, 324] on span "Farofa - TK" at bounding box center [436, 326] width 56 height 11
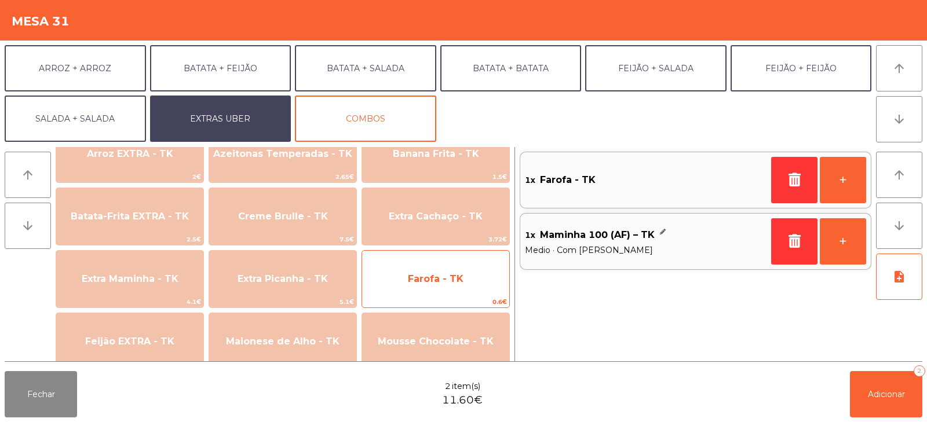
scroll to position [494, 0]
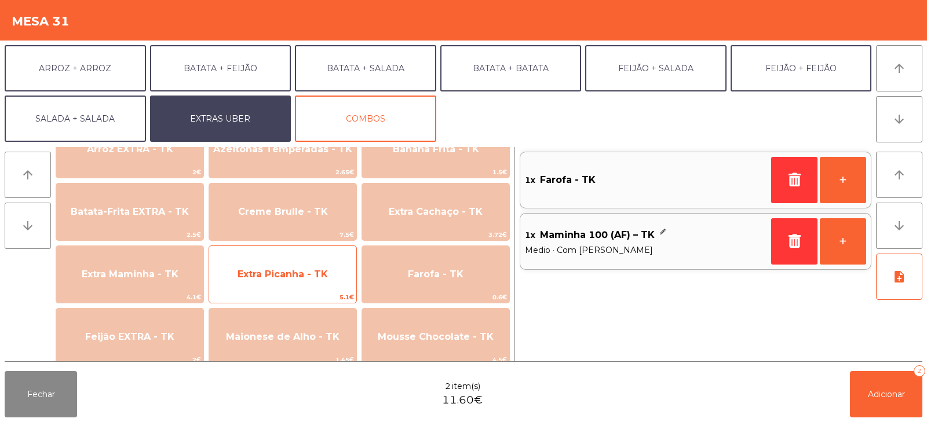
click at [277, 273] on span "Extra Picanha - TK" at bounding box center [283, 274] width 90 height 11
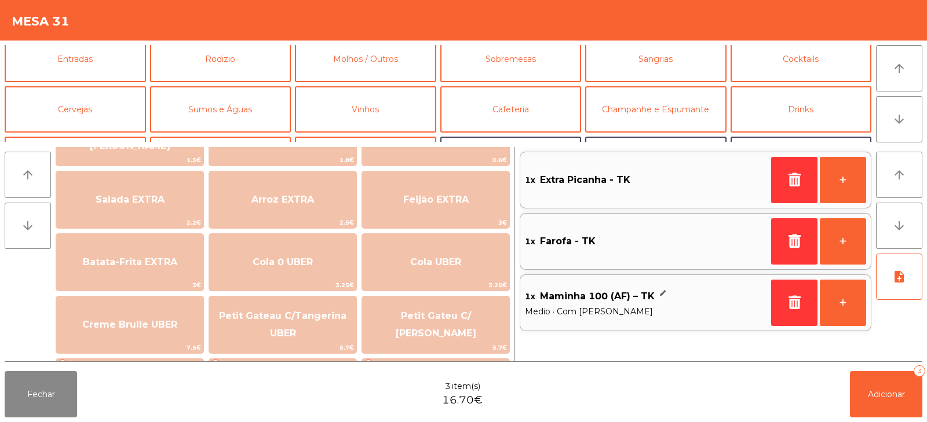
scroll to position [0, 0]
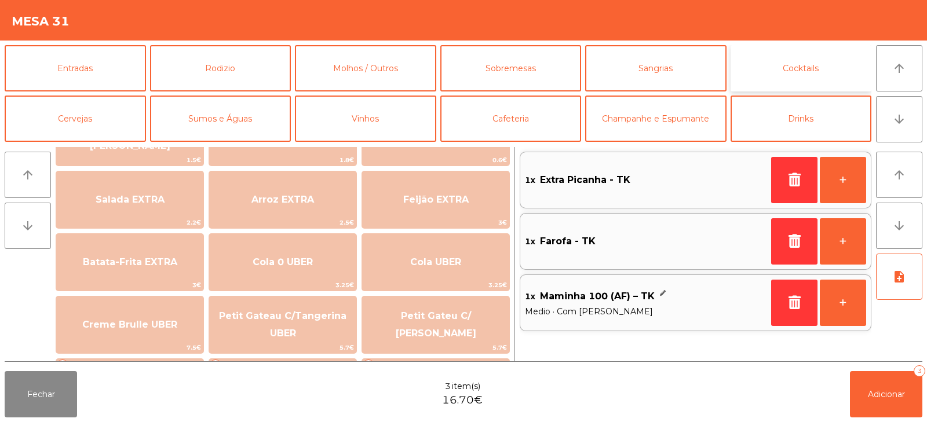
click at [768, 81] on button "Cocktails" at bounding box center [801, 68] width 141 height 46
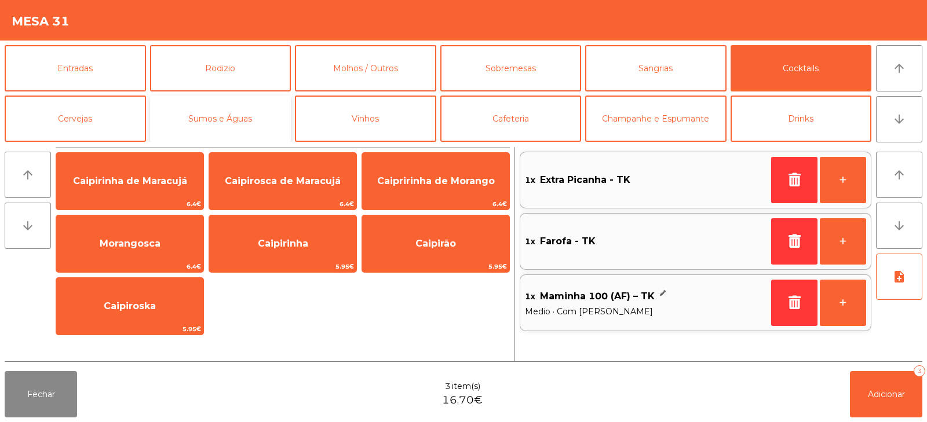
click at [193, 115] on button "Sumos e Águas" at bounding box center [220, 119] width 141 height 46
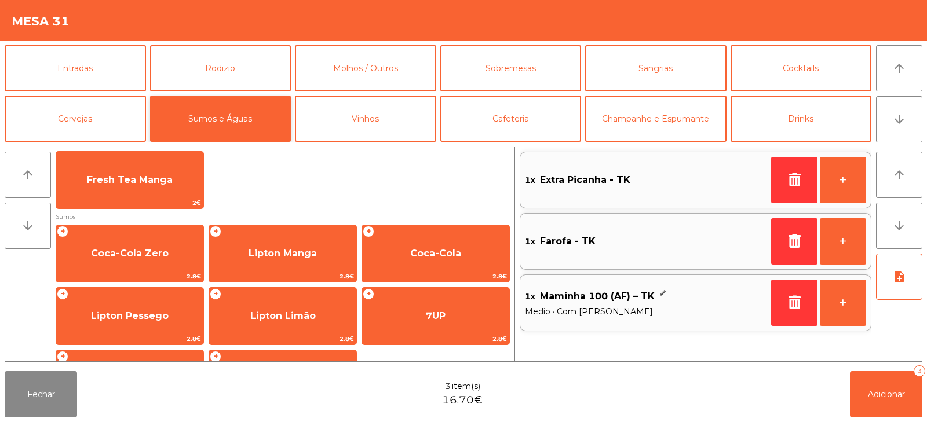
scroll to position [168, 0]
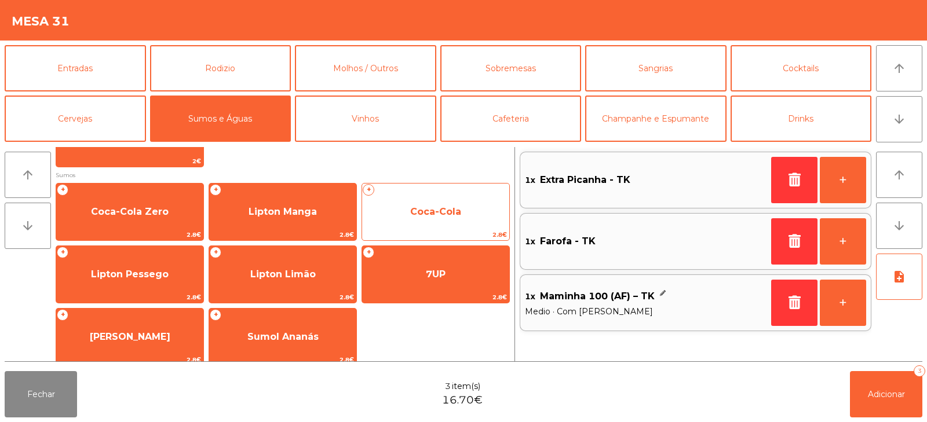
click at [410, 224] on span "Coca-Cola" at bounding box center [435, 211] width 147 height 31
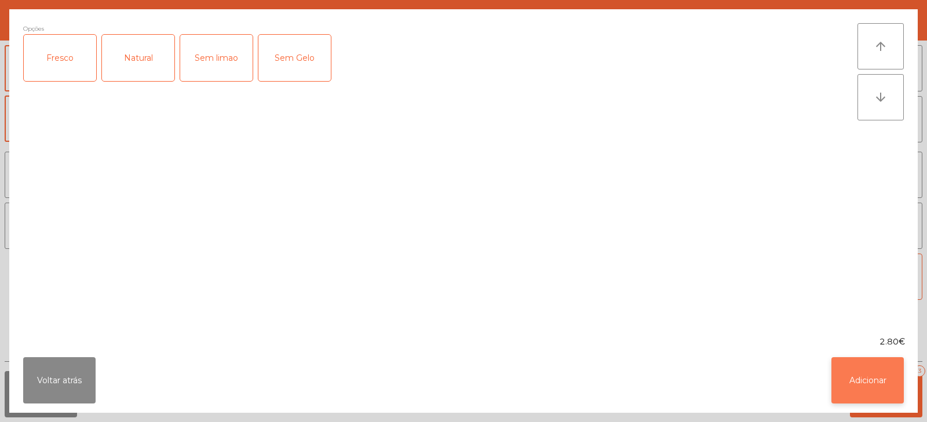
click at [854, 385] on button "Adicionar" at bounding box center [867, 380] width 72 height 46
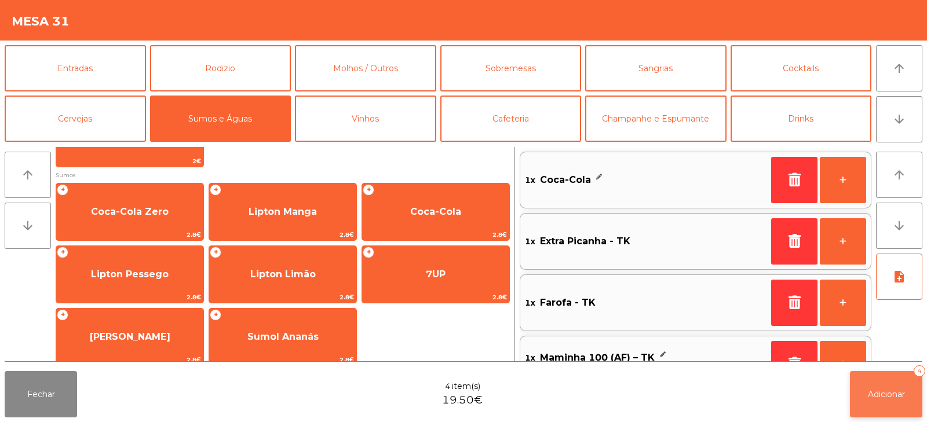
click at [889, 373] on button "Adicionar 4" at bounding box center [886, 394] width 72 height 46
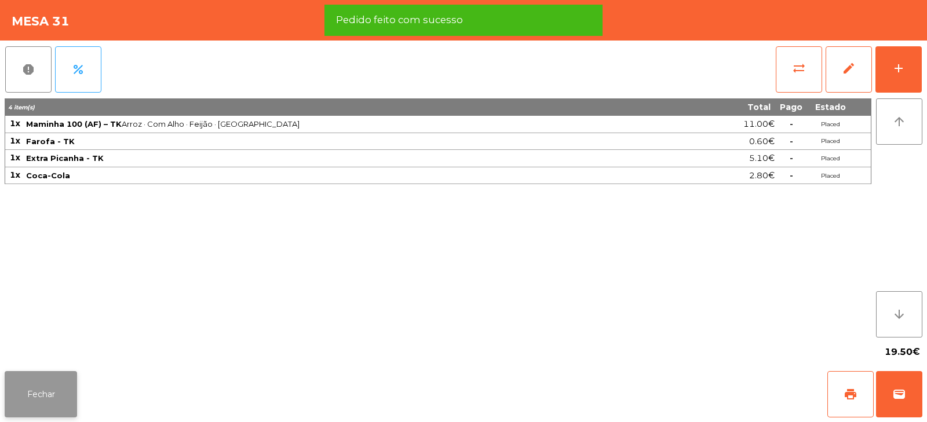
click at [40, 411] on button "Fechar" at bounding box center [41, 394] width 72 height 46
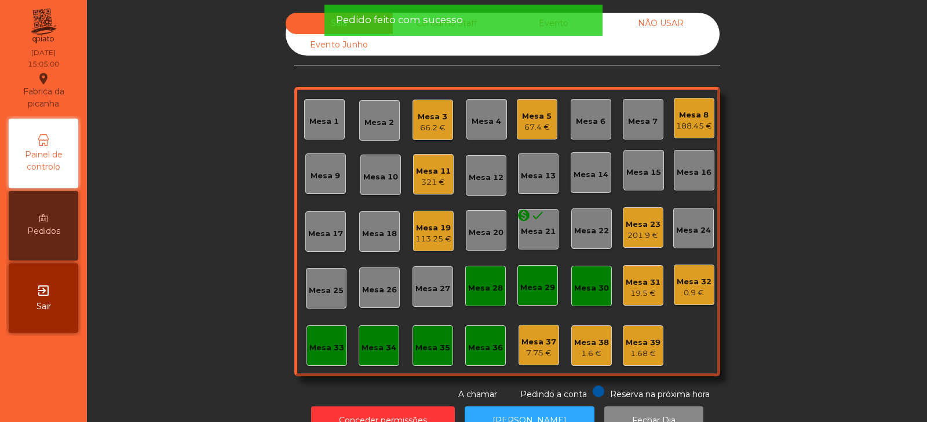
scroll to position [34, 0]
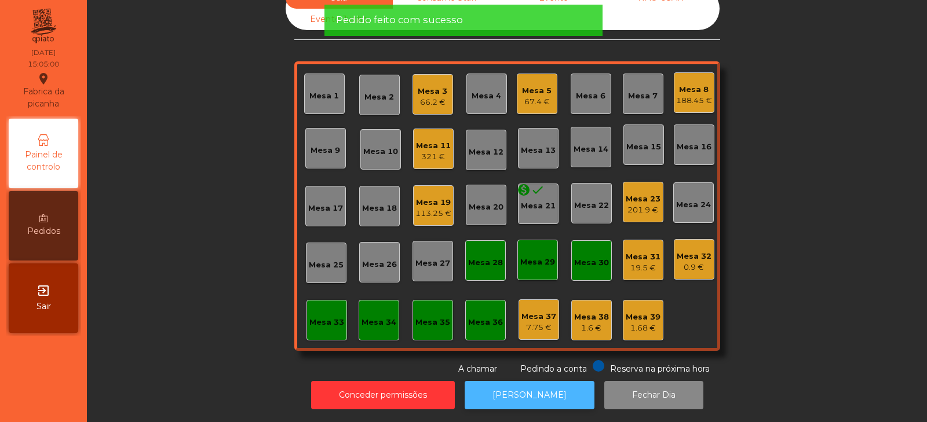
click at [509, 387] on button "[PERSON_NAME]" at bounding box center [530, 395] width 130 height 28
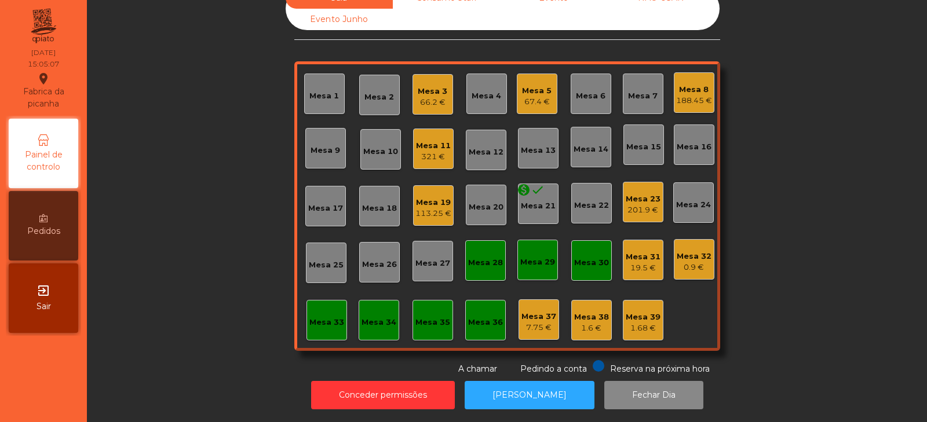
click at [638, 262] on div "19.5 €" at bounding box center [643, 268] width 35 height 12
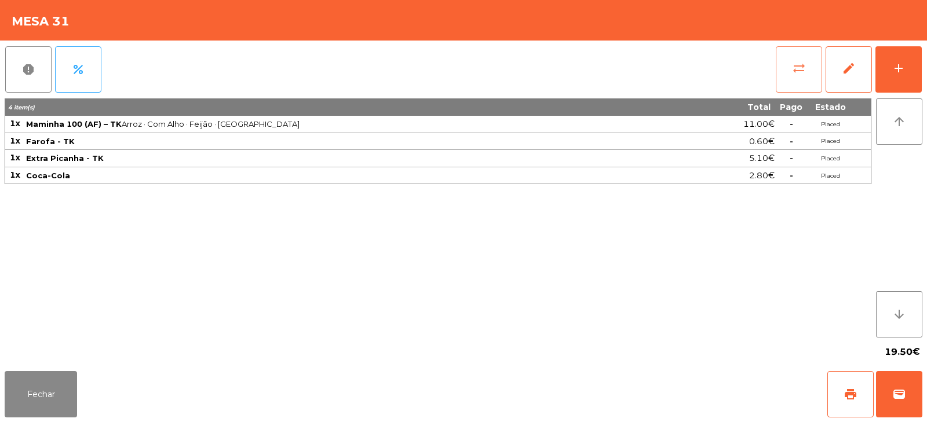
click at [806, 73] on button "sync_alt" at bounding box center [799, 69] width 46 height 46
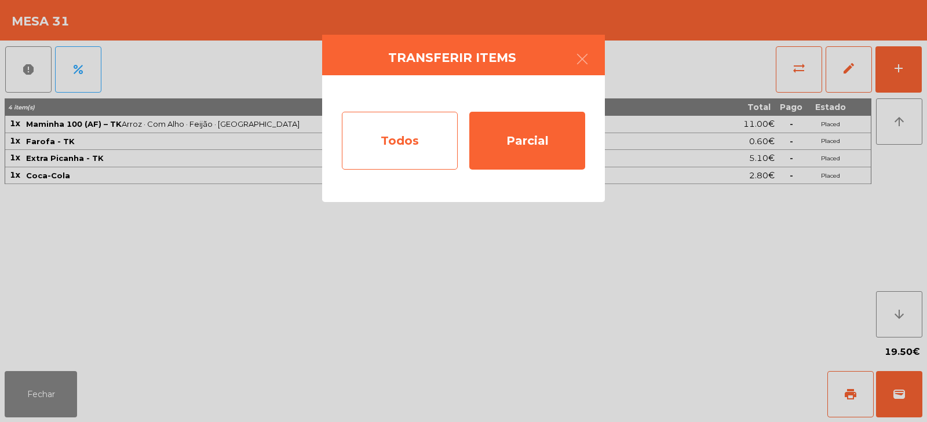
click at [432, 138] on div "Todos" at bounding box center [400, 141] width 116 height 58
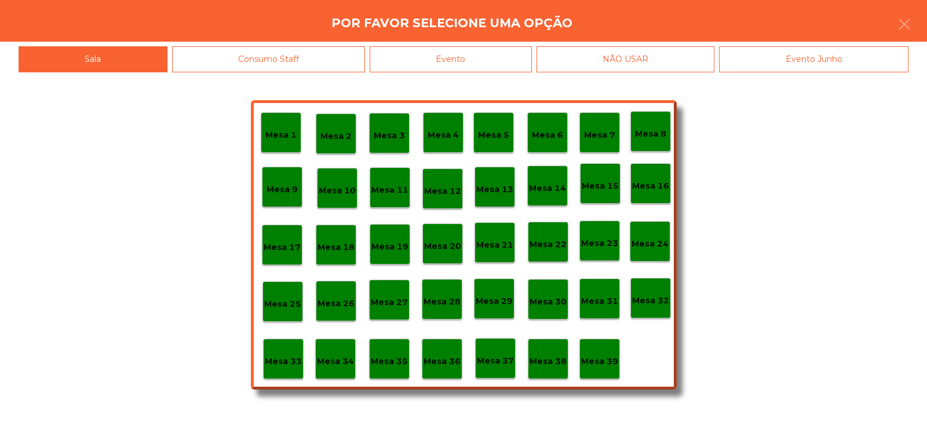
click at [510, 64] on div "Evento" at bounding box center [451, 59] width 162 height 26
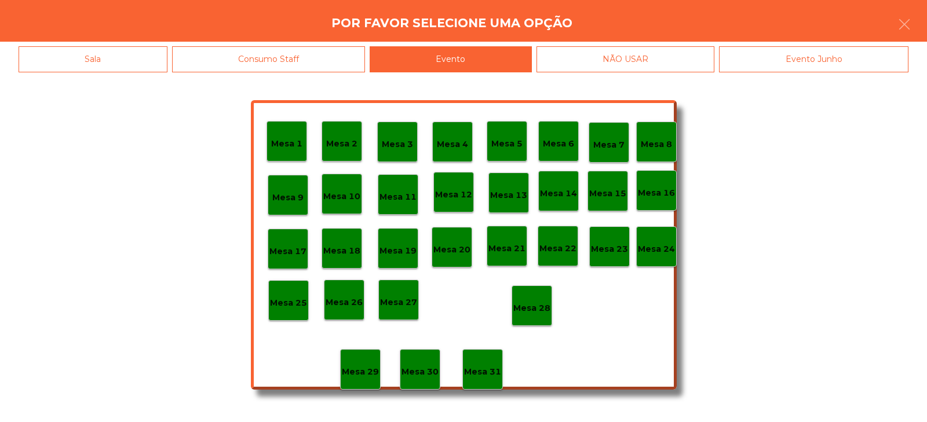
click at [524, 313] on p "Mesa 28" at bounding box center [531, 308] width 37 height 13
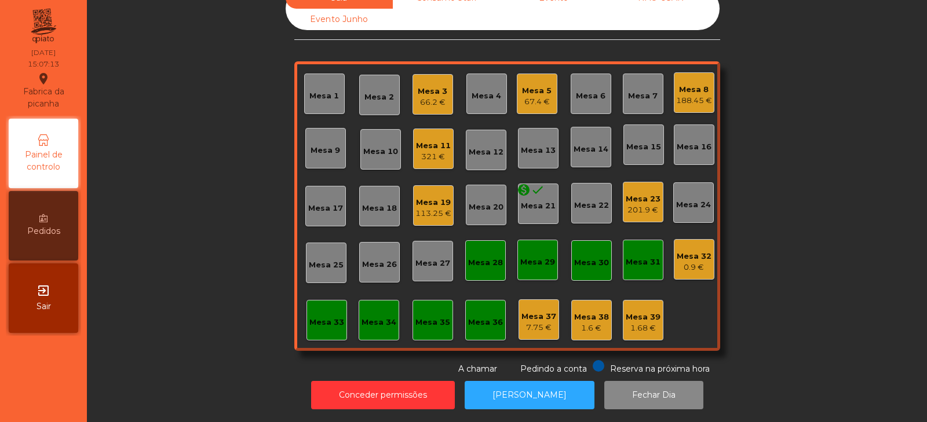
click at [687, 95] on div "188.45 €" at bounding box center [694, 101] width 36 height 12
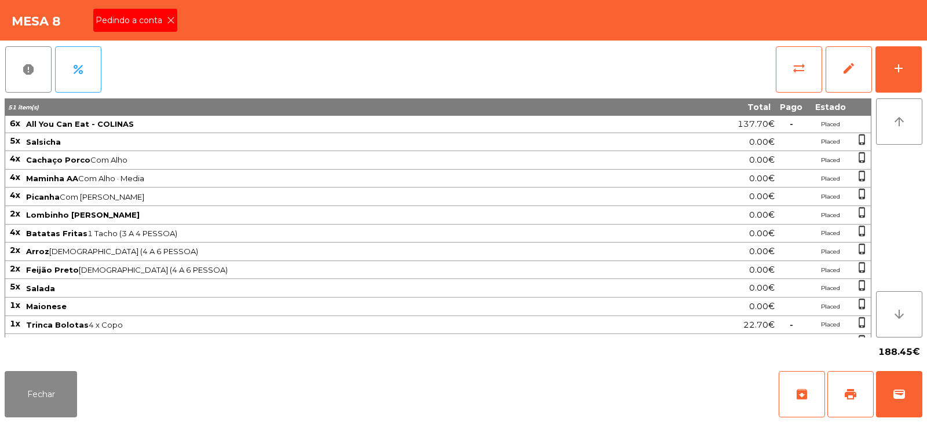
click at [172, 20] on icon at bounding box center [171, 20] width 8 height 8
click at [856, 395] on span "print" at bounding box center [851, 395] width 14 height 14
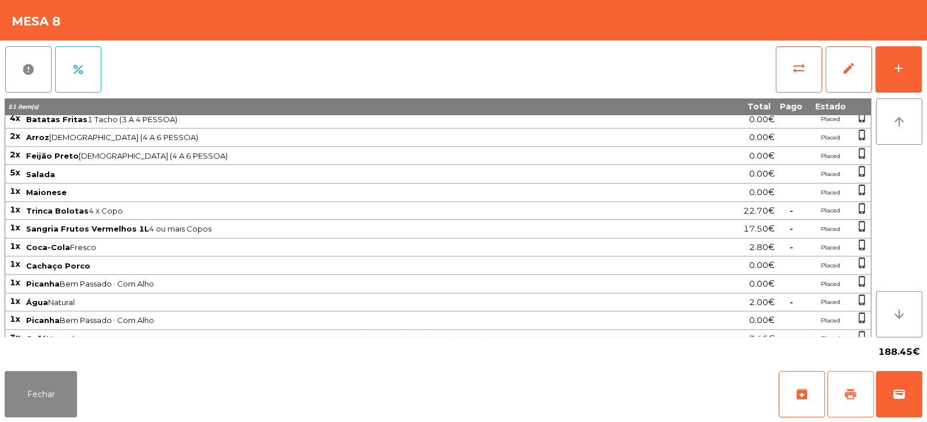
scroll to position [144, 0]
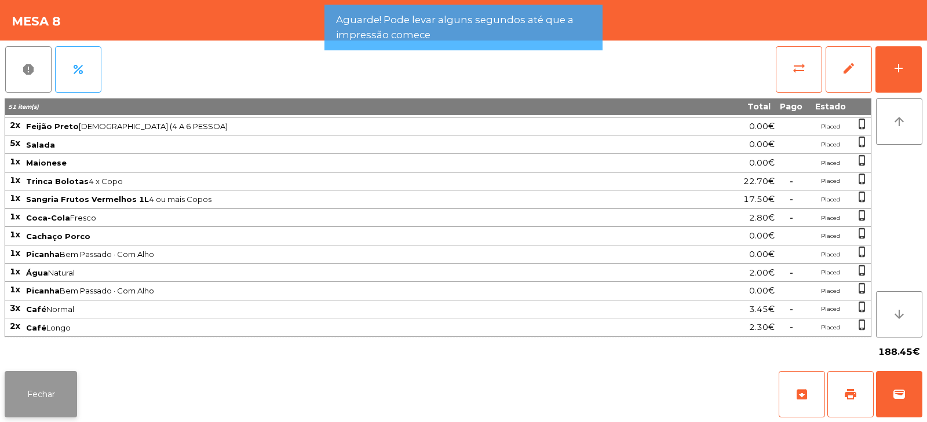
click at [63, 384] on button "Fechar" at bounding box center [41, 394] width 72 height 46
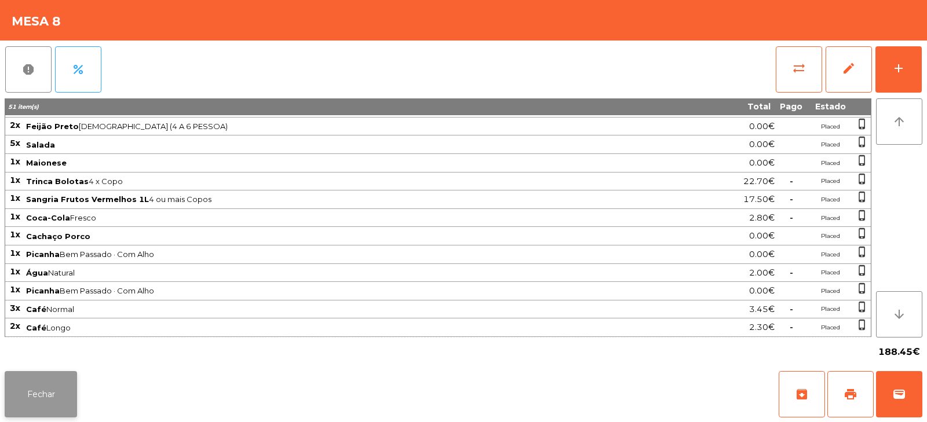
click at [27, 382] on button "Fechar" at bounding box center [41, 394] width 72 height 46
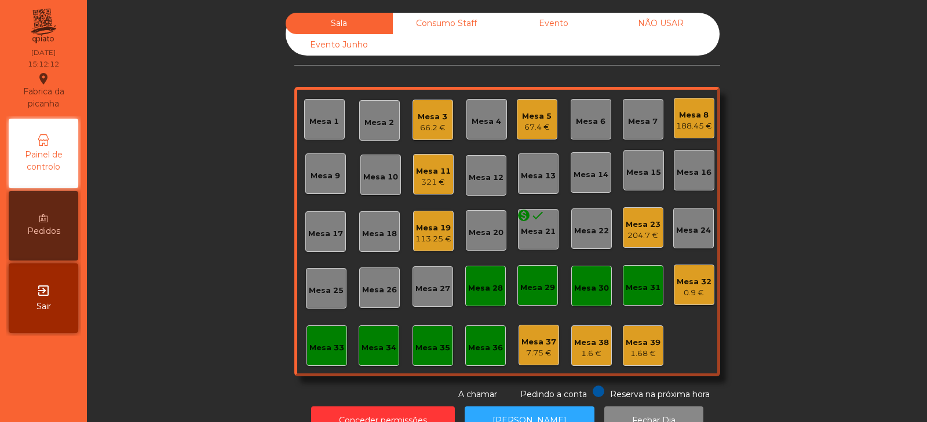
scroll to position [34, 0]
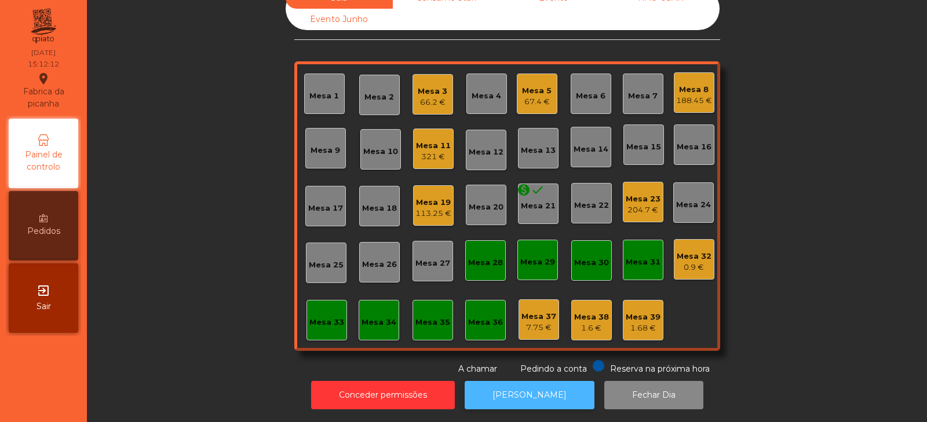
click at [516, 386] on button "[PERSON_NAME]" at bounding box center [530, 395] width 130 height 28
click at [688, 84] on div "Mesa 8" at bounding box center [694, 90] width 36 height 12
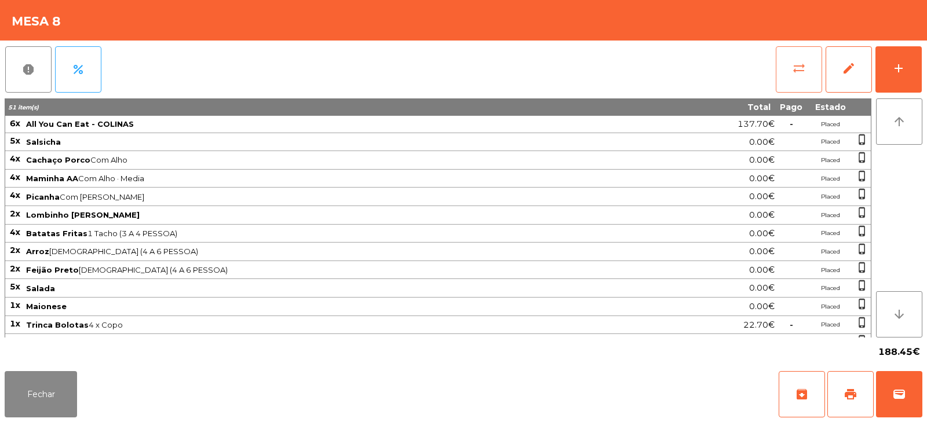
click at [812, 75] on button "sync_alt" at bounding box center [799, 69] width 46 height 46
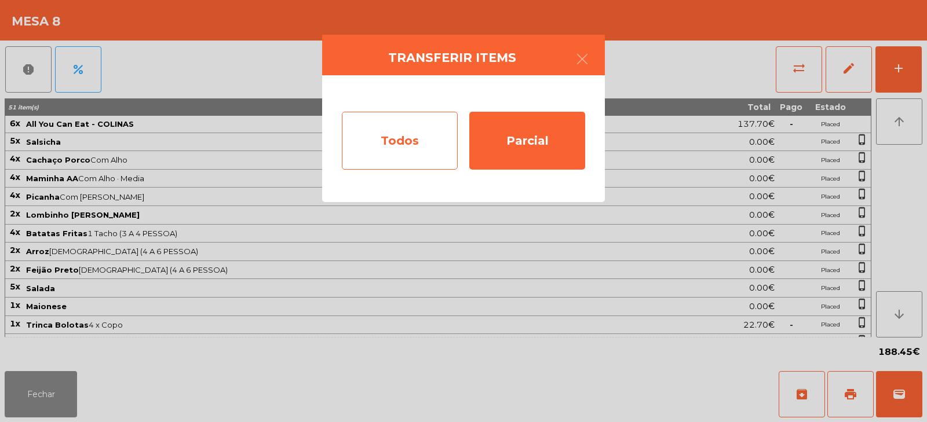
click at [428, 138] on div "Todos" at bounding box center [400, 141] width 116 height 58
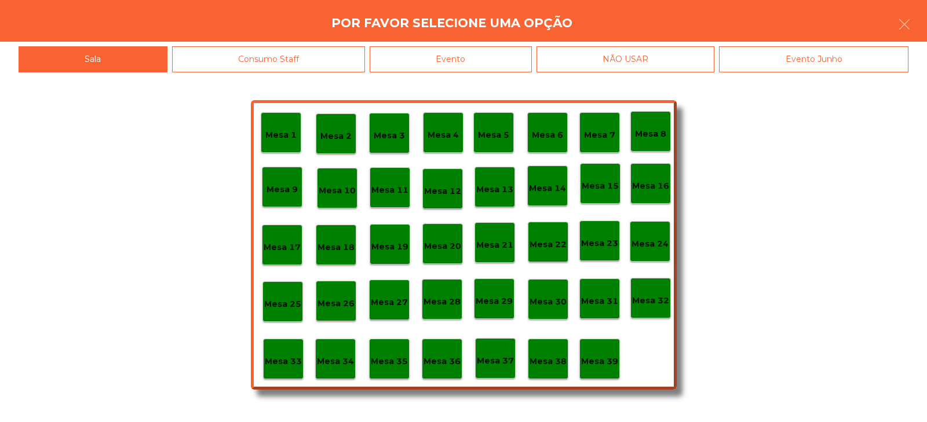
click at [524, 64] on div "Evento" at bounding box center [451, 59] width 162 height 26
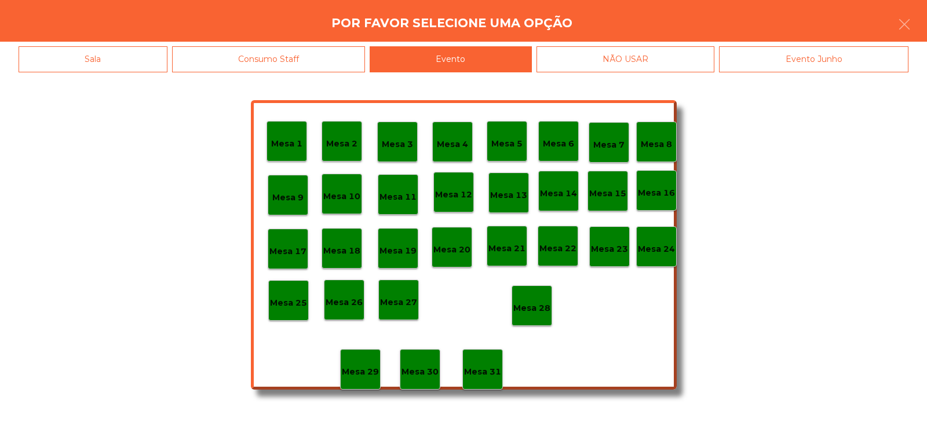
click at [536, 309] on p "Mesa 28" at bounding box center [531, 308] width 37 height 13
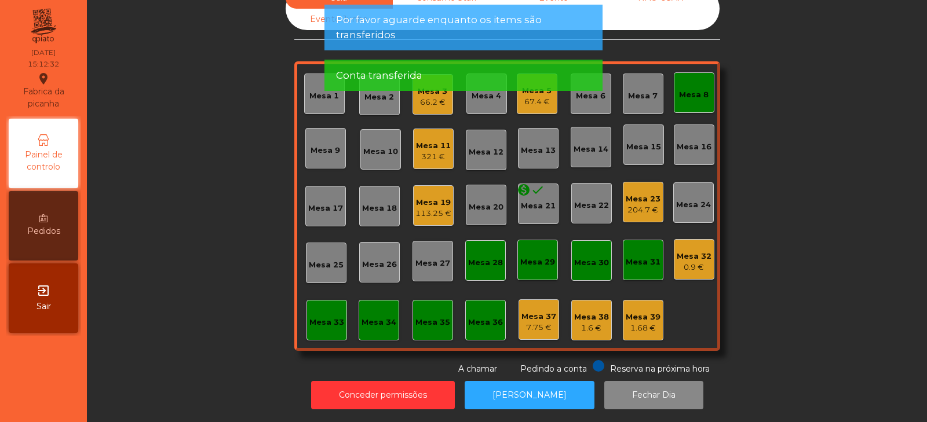
click at [691, 89] on div "Mesa 8" at bounding box center [694, 95] width 30 height 12
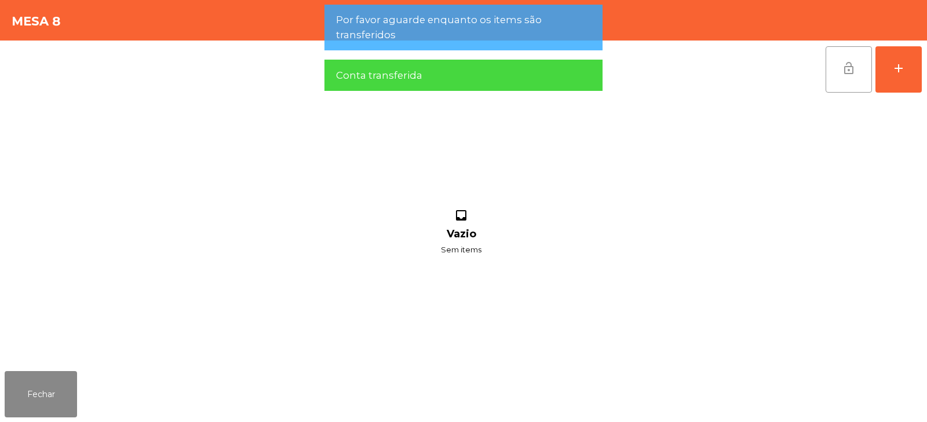
click at [843, 79] on button "lock_open" at bounding box center [849, 69] width 46 height 46
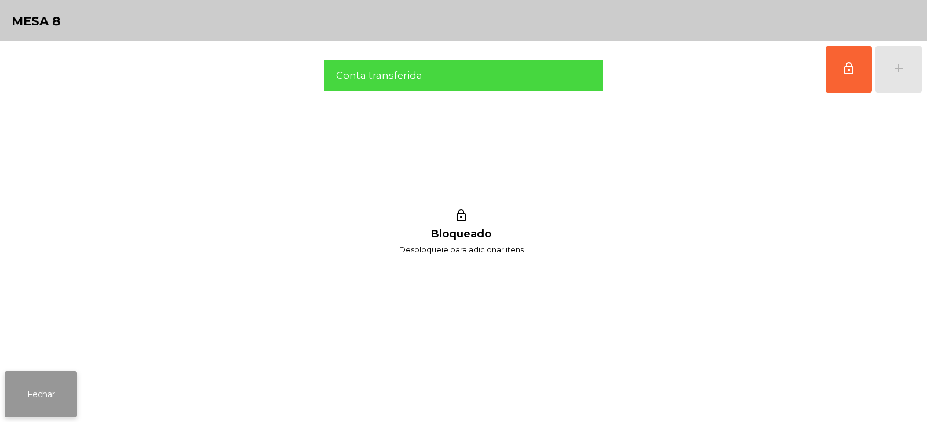
click at [68, 388] on button "Fechar" at bounding box center [41, 394] width 72 height 46
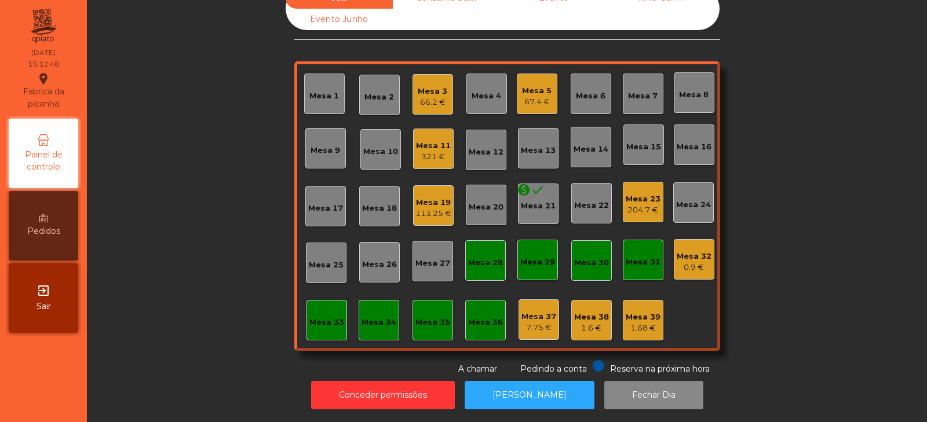
scroll to position [0, 0]
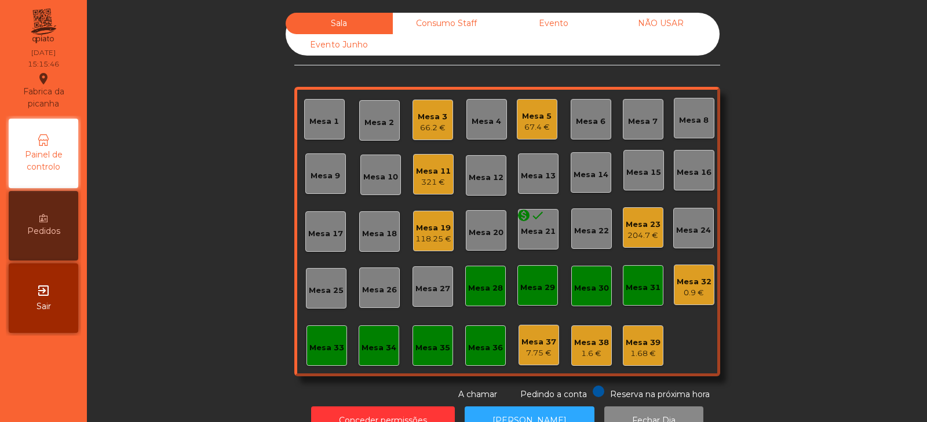
click at [432, 239] on div "118.25 €" at bounding box center [433, 239] width 36 height 12
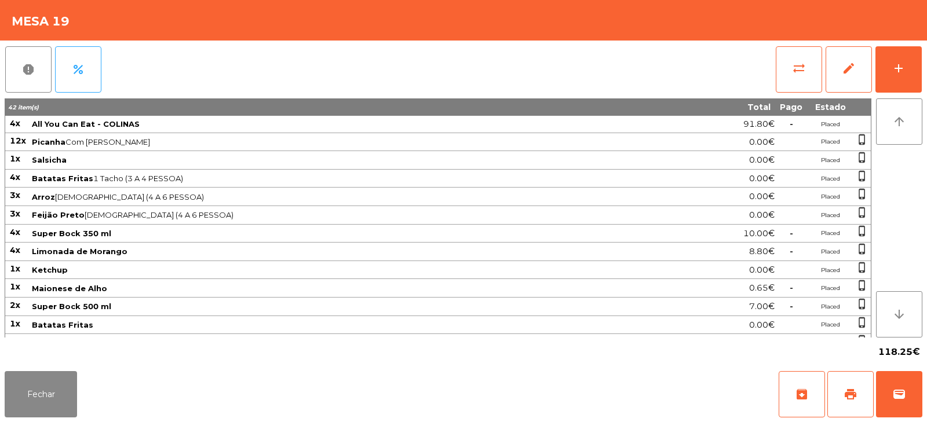
scroll to position [33, 0]
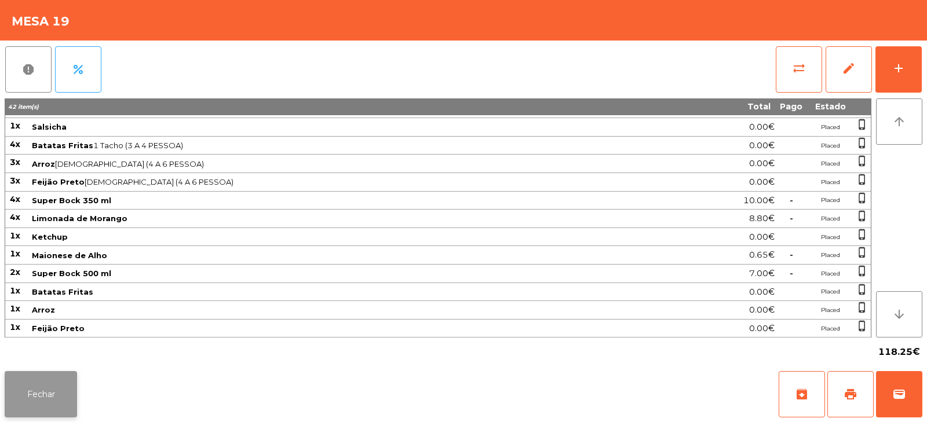
click at [59, 391] on button "Fechar" at bounding box center [41, 394] width 72 height 46
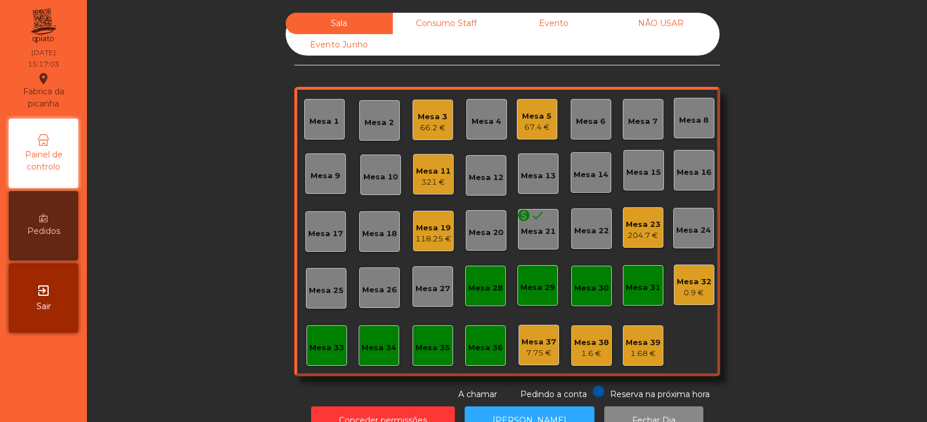
click at [485, 282] on div "Mesa 28" at bounding box center [485, 286] width 35 height 16
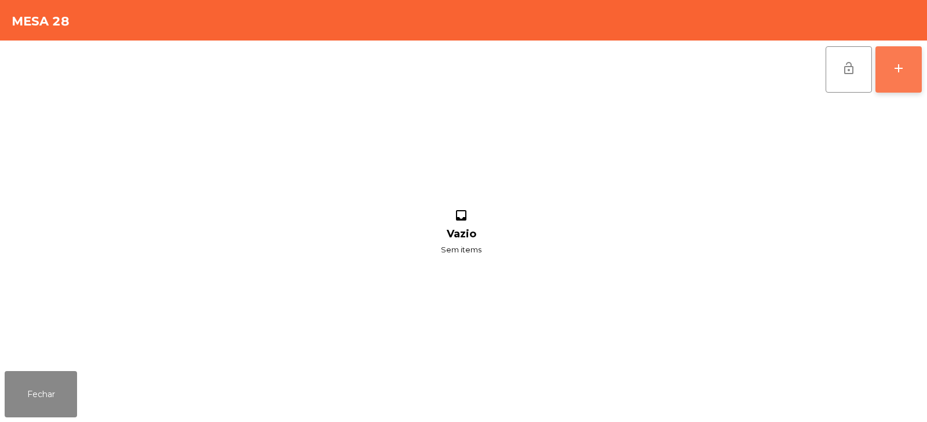
click at [902, 74] on div "add" at bounding box center [899, 68] width 14 height 14
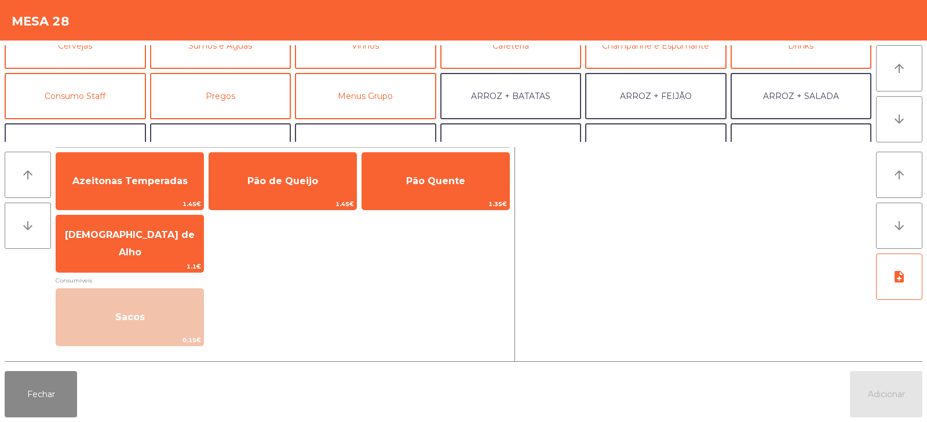
scroll to position [71, 0]
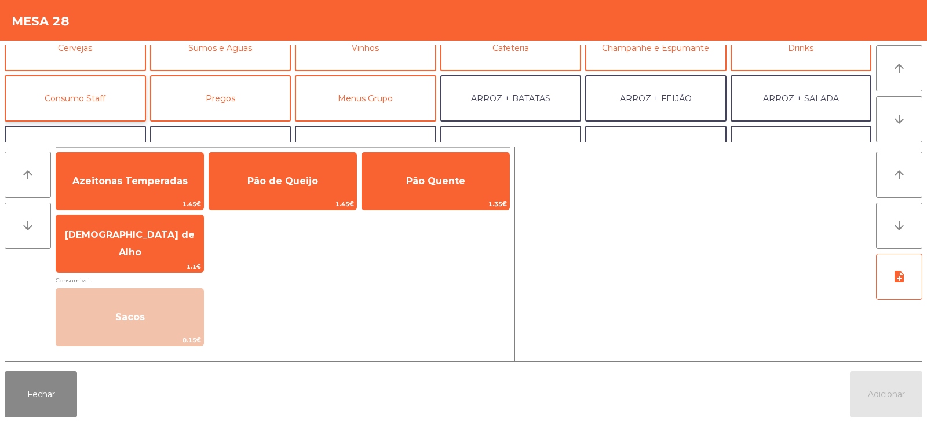
click at [118, 93] on button "Consumo Staff" at bounding box center [75, 98] width 141 height 46
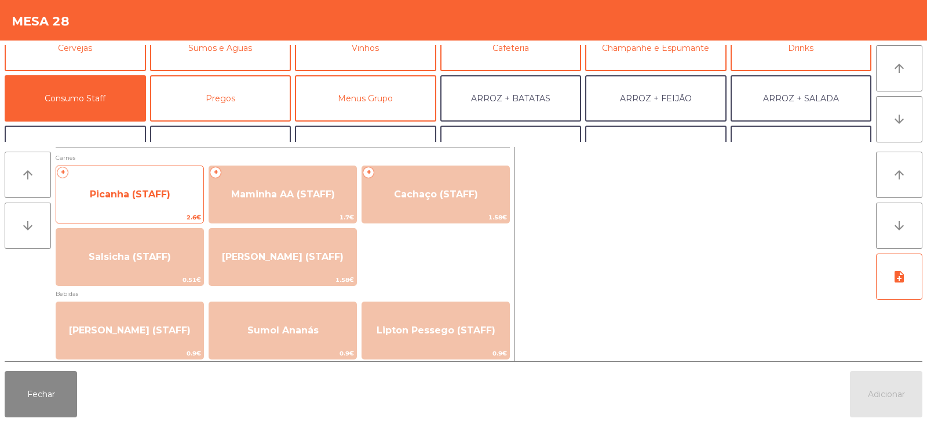
click at [153, 204] on span "Picanha (STAFF)" at bounding box center [129, 194] width 147 height 31
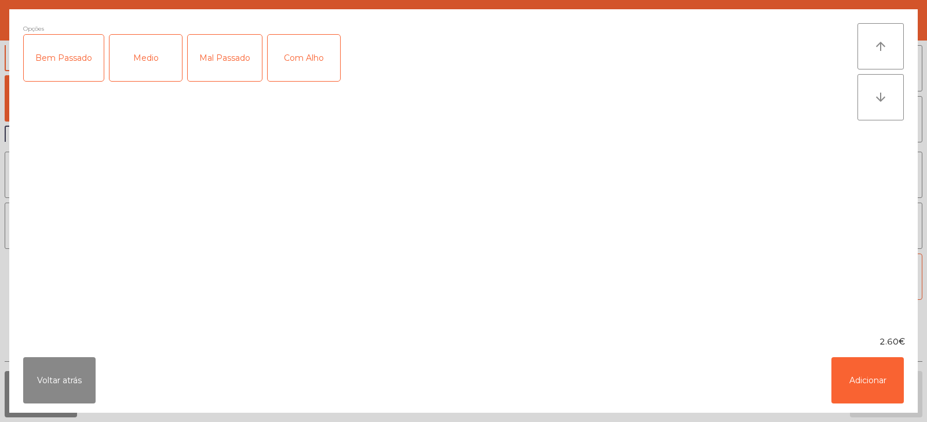
click at [74, 67] on div "Bem Passado" at bounding box center [64, 58] width 80 height 46
click at [143, 66] on div "Medio" at bounding box center [145, 58] width 72 height 46
click at [75, 68] on div "Bem Passado" at bounding box center [64, 58] width 80 height 46
click at [294, 65] on div "Com Alho" at bounding box center [304, 58] width 72 height 46
click at [853, 382] on button "Adicionar" at bounding box center [867, 380] width 72 height 46
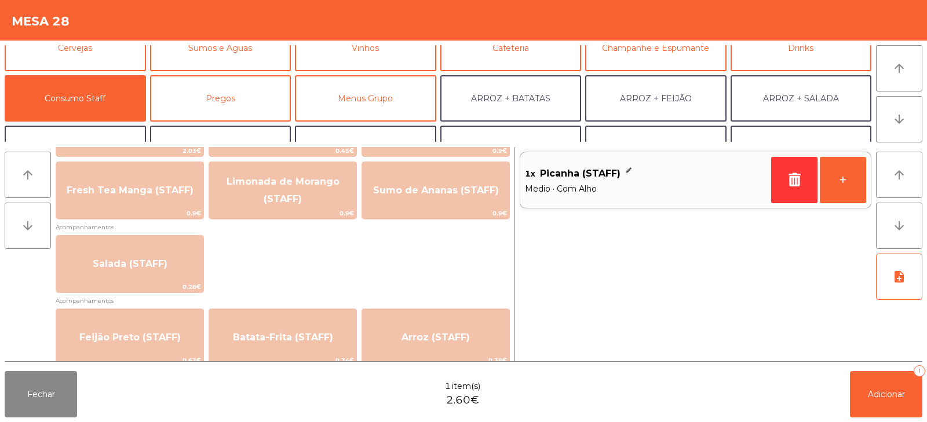
scroll to position [393, 0]
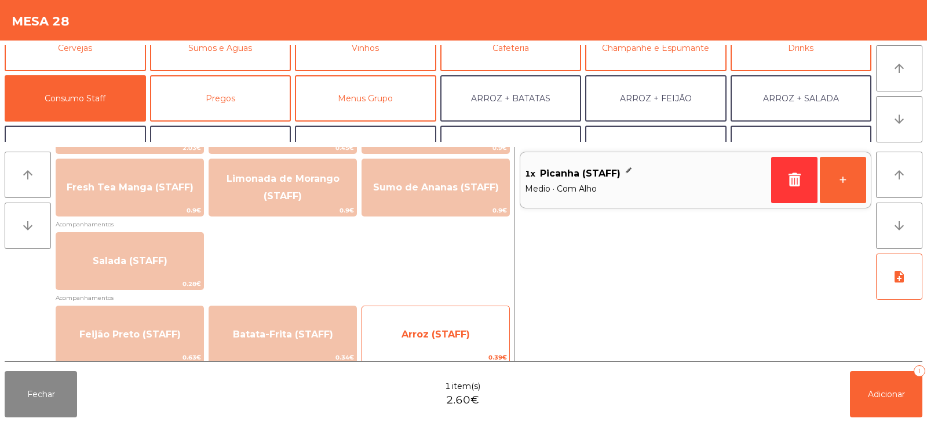
click at [440, 312] on div "Arroz (STAFF) 0.39€" at bounding box center [436, 335] width 148 height 58
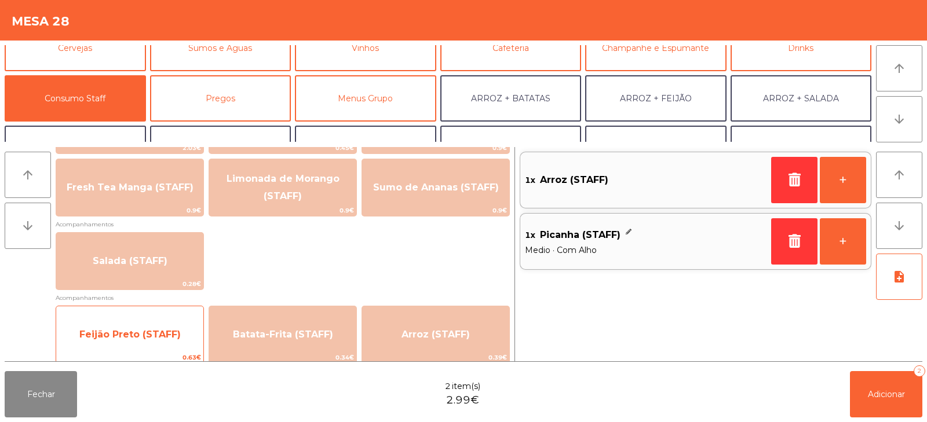
click at [154, 327] on span "Feijão Preto (STAFF)" at bounding box center [129, 334] width 147 height 31
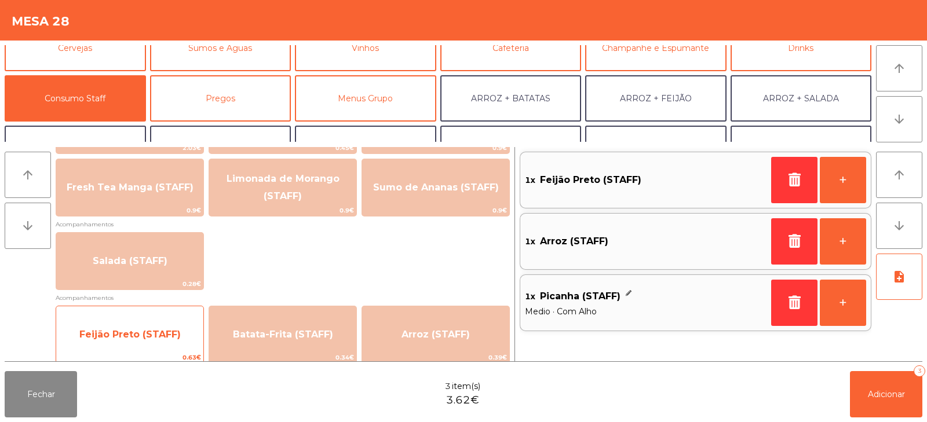
scroll to position [0, 0]
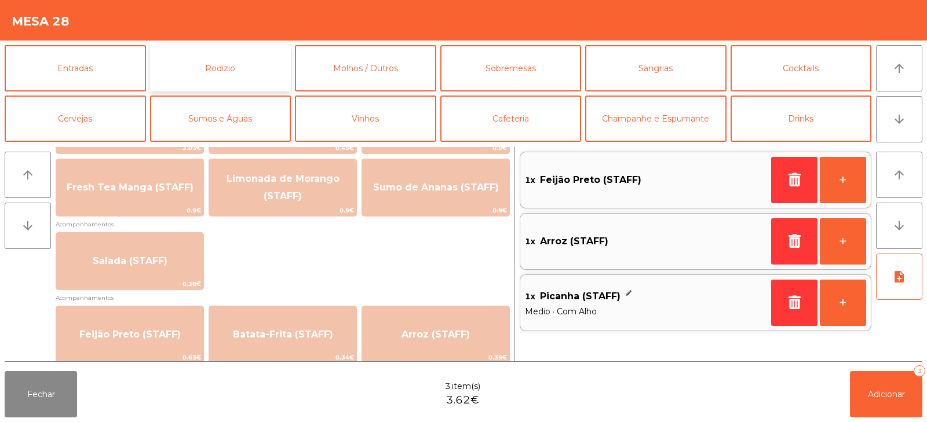
click at [265, 69] on button "Rodizio" at bounding box center [220, 68] width 141 height 46
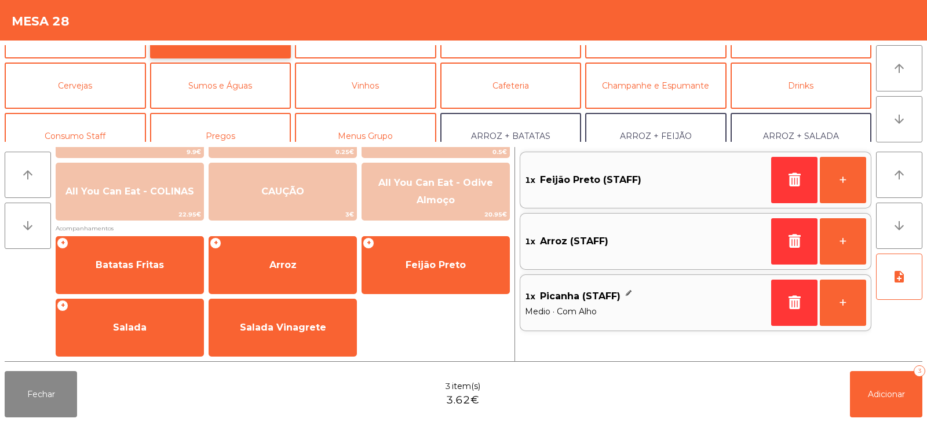
scroll to position [41, 0]
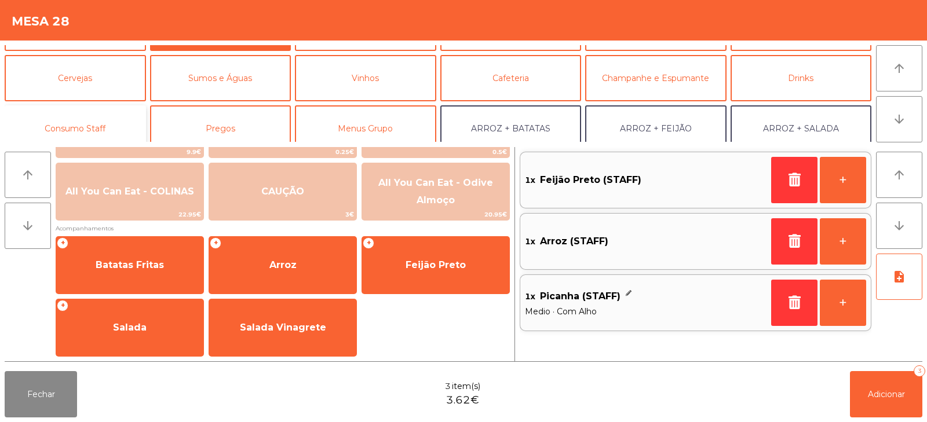
click at [100, 119] on button "Consumo Staff" at bounding box center [75, 128] width 141 height 46
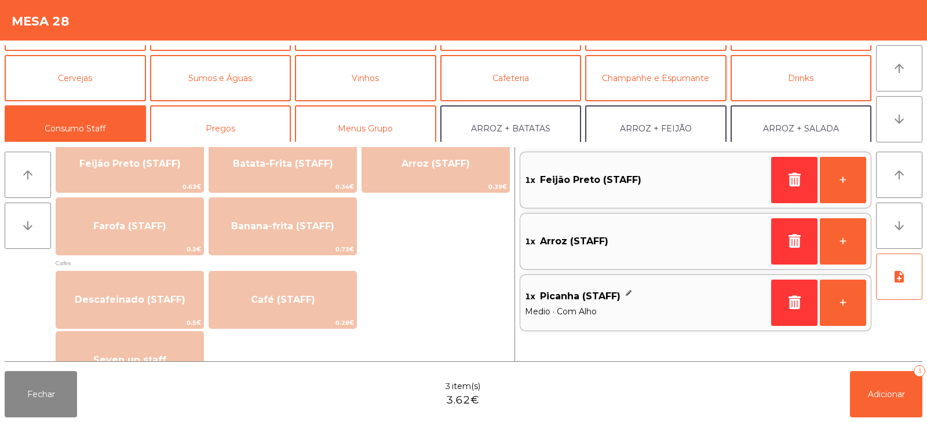
scroll to position [549, 0]
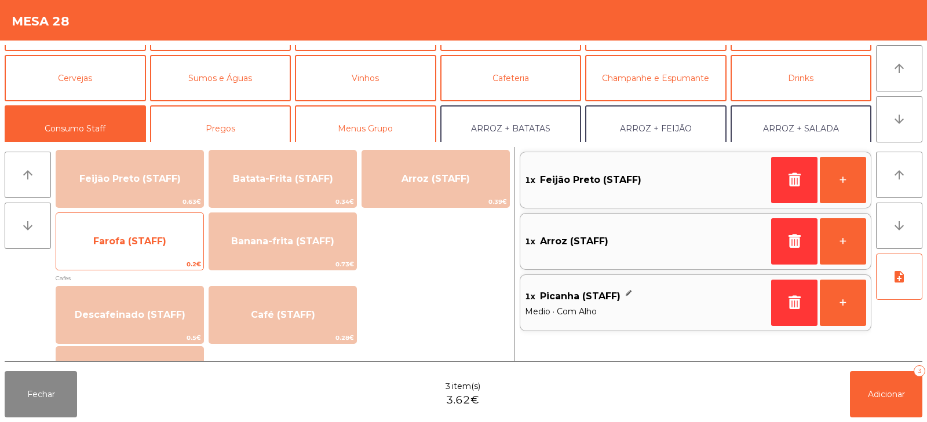
click at [173, 251] on span "Farofa (STAFF)" at bounding box center [129, 241] width 147 height 31
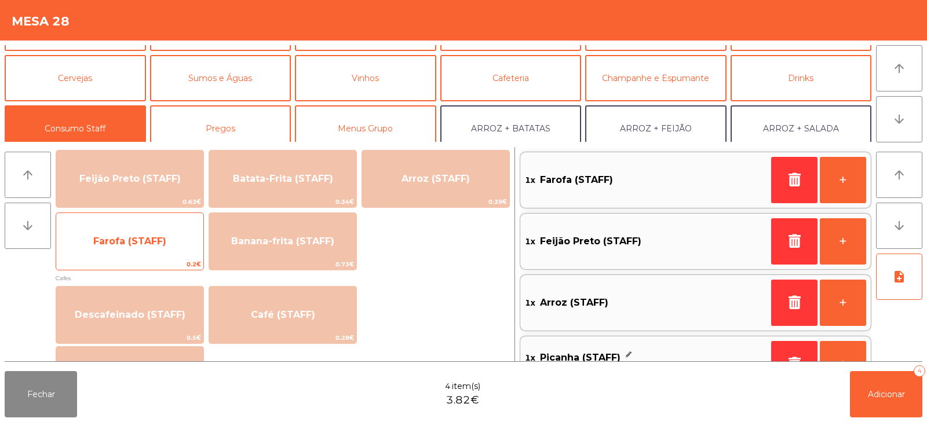
scroll to position [0, 0]
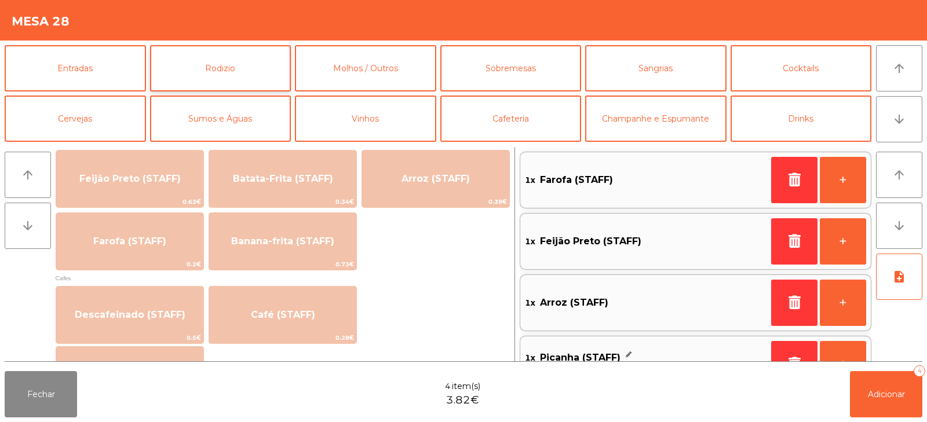
click at [265, 67] on button "Rodizio" at bounding box center [220, 68] width 141 height 46
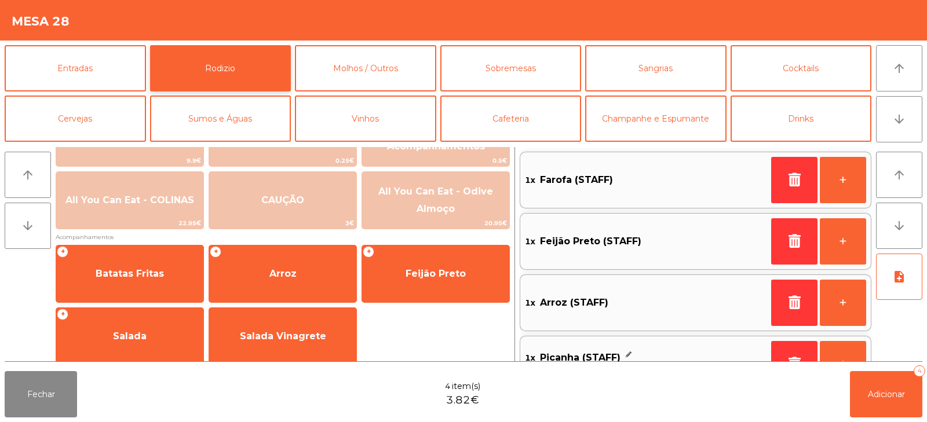
scroll to position [188, 0]
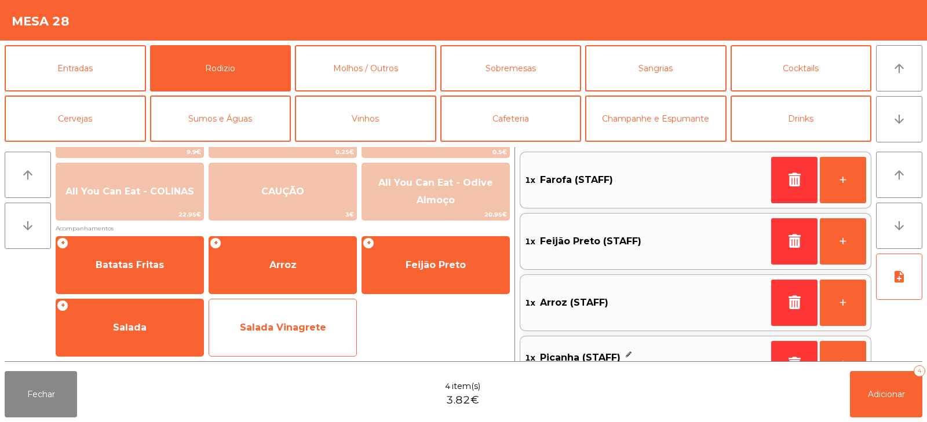
click at [320, 335] on span "Salada Vinagrete" at bounding box center [282, 327] width 147 height 31
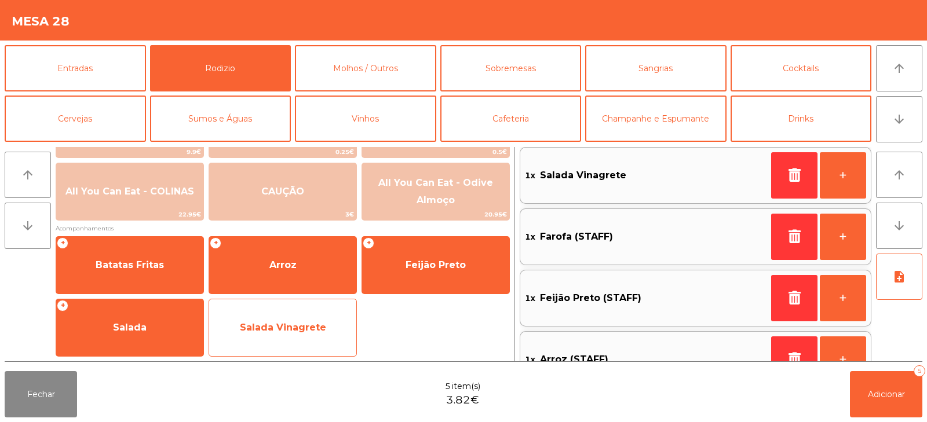
click at [320, 339] on span "Salada Vinagrete" at bounding box center [282, 327] width 147 height 31
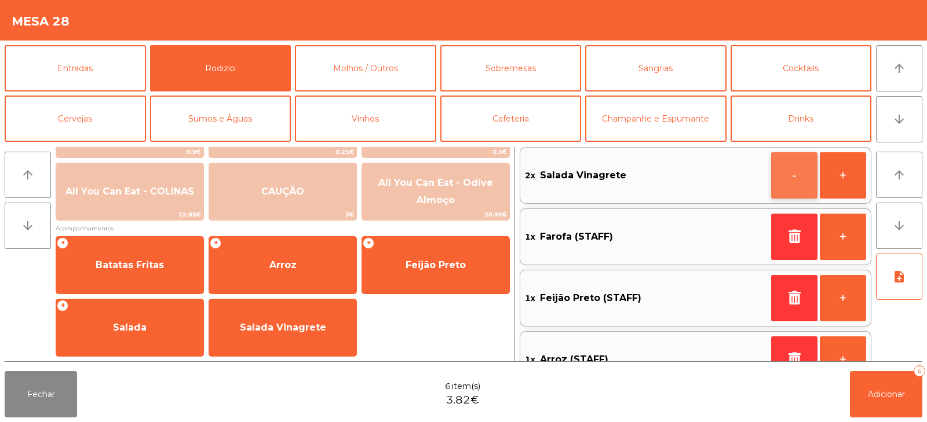
click at [786, 188] on button "-" at bounding box center [794, 175] width 46 height 46
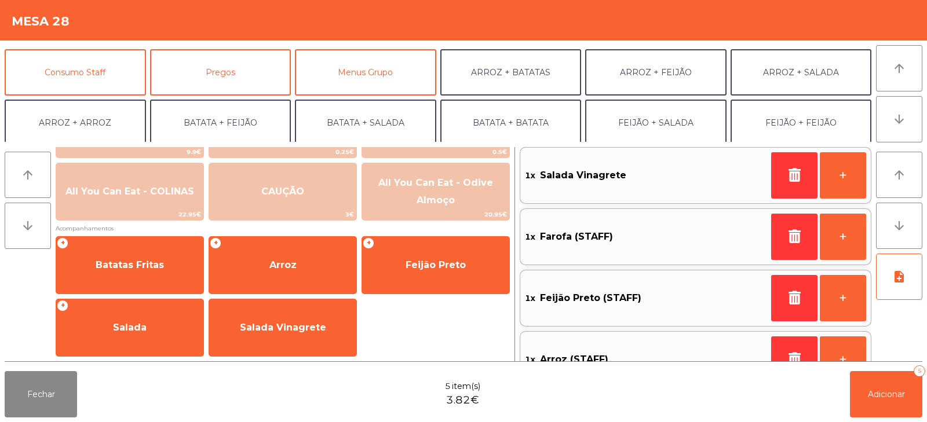
scroll to position [81, 0]
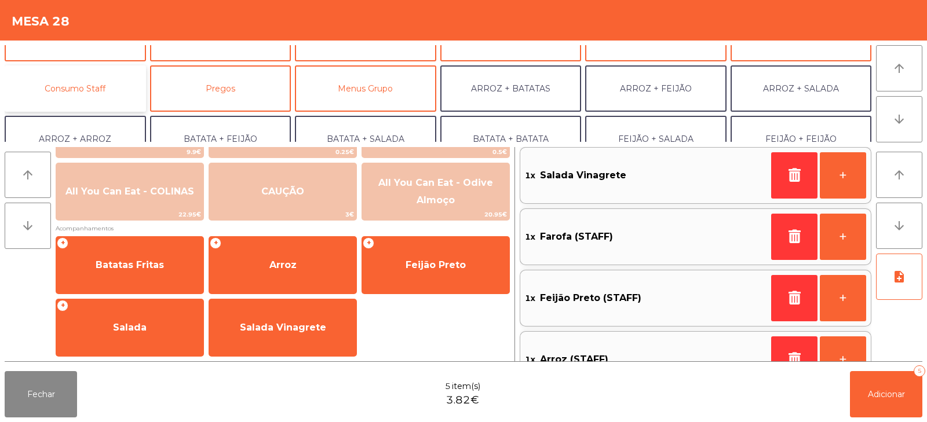
click at [122, 90] on button "Consumo Staff" at bounding box center [75, 88] width 141 height 46
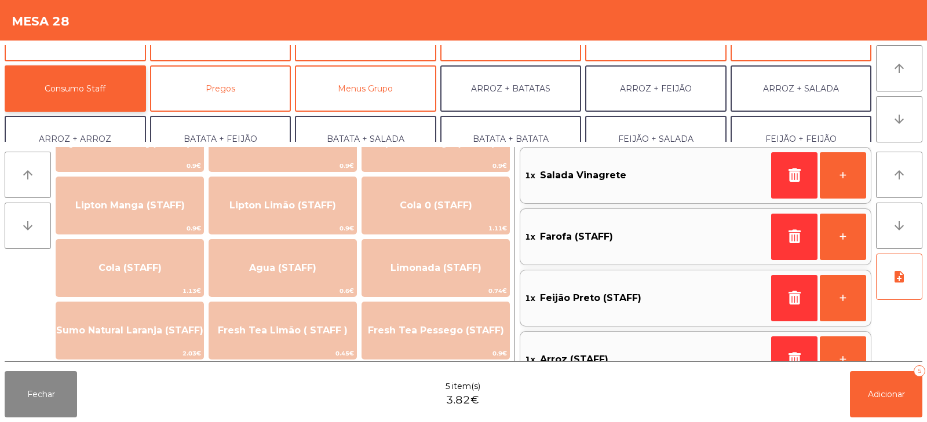
scroll to position [183, 0]
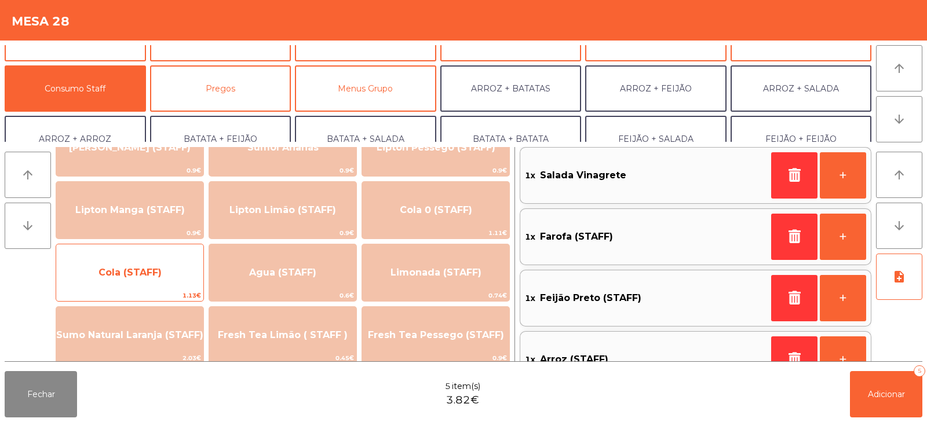
click at [169, 284] on span "Cola (STAFF)" at bounding box center [129, 272] width 147 height 31
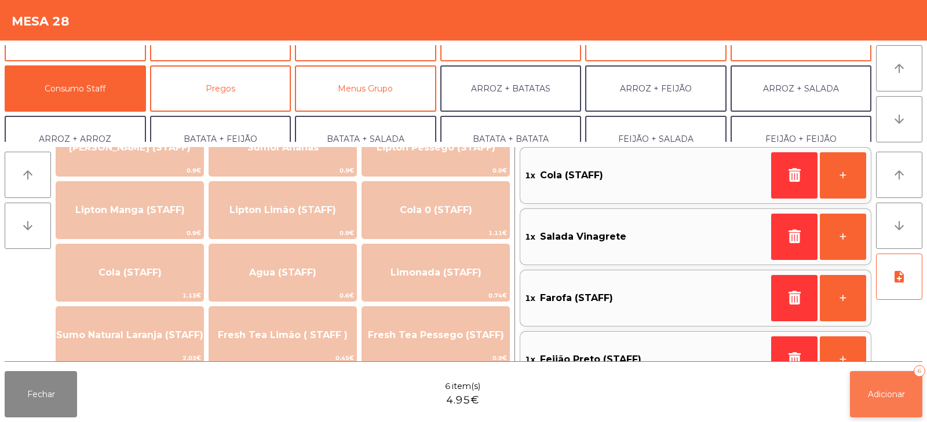
click at [881, 399] on span "Adicionar" at bounding box center [886, 394] width 37 height 10
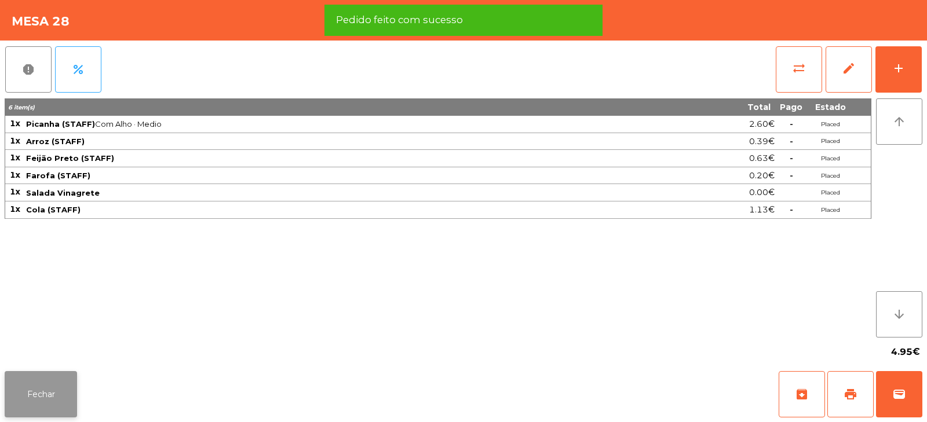
click at [44, 401] on button "Fechar" at bounding box center [41, 394] width 72 height 46
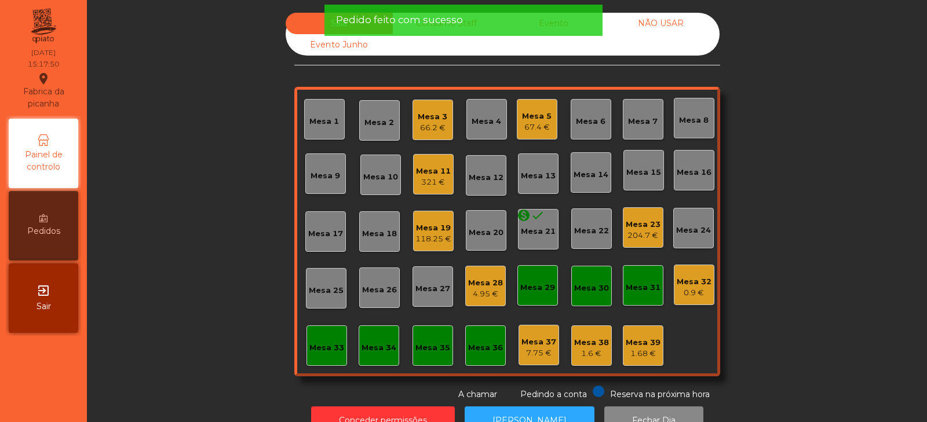
click at [645, 281] on div "Mesa 31" at bounding box center [643, 285] width 35 height 16
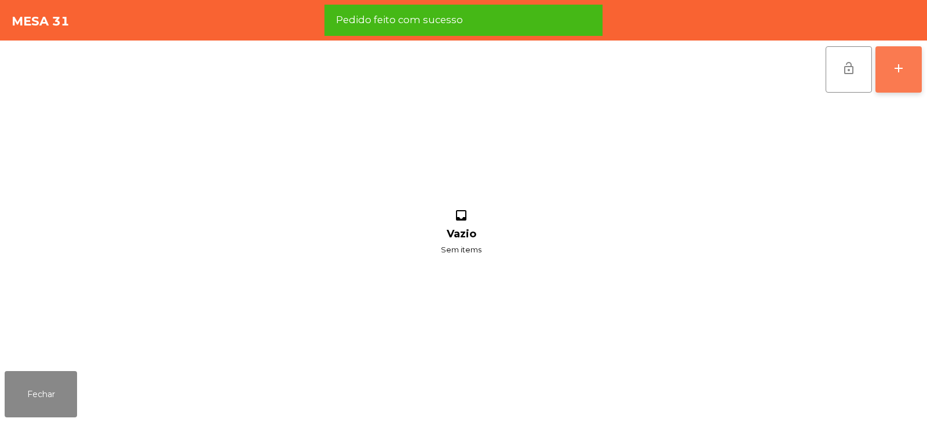
click at [900, 72] on div "add" at bounding box center [899, 68] width 14 height 14
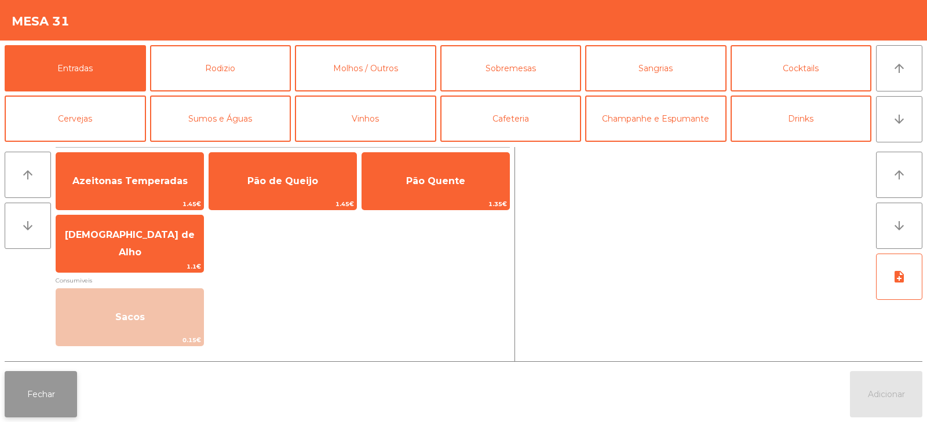
click at [43, 398] on button "Fechar" at bounding box center [41, 394] width 72 height 46
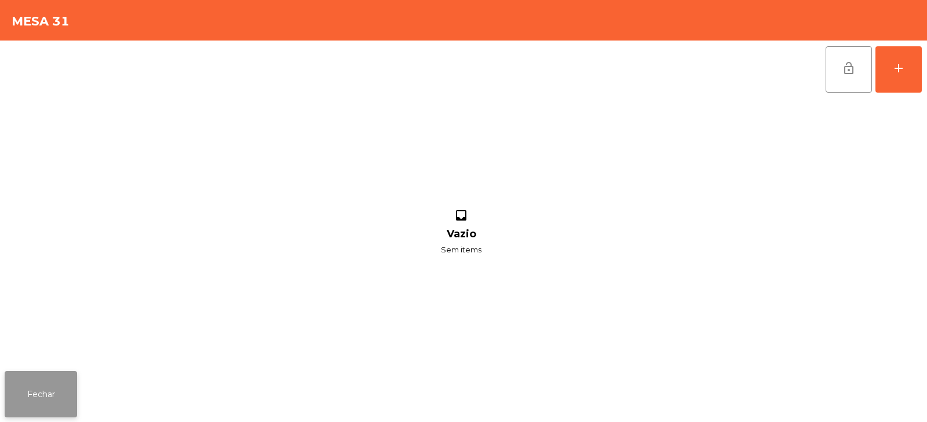
click at [49, 393] on button "Fechar" at bounding box center [41, 394] width 72 height 46
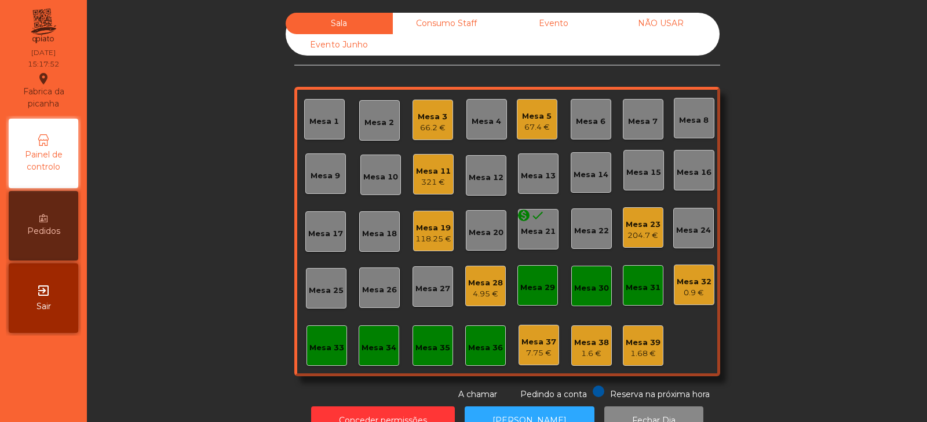
click at [521, 279] on div "Mesa 29" at bounding box center [537, 285] width 35 height 16
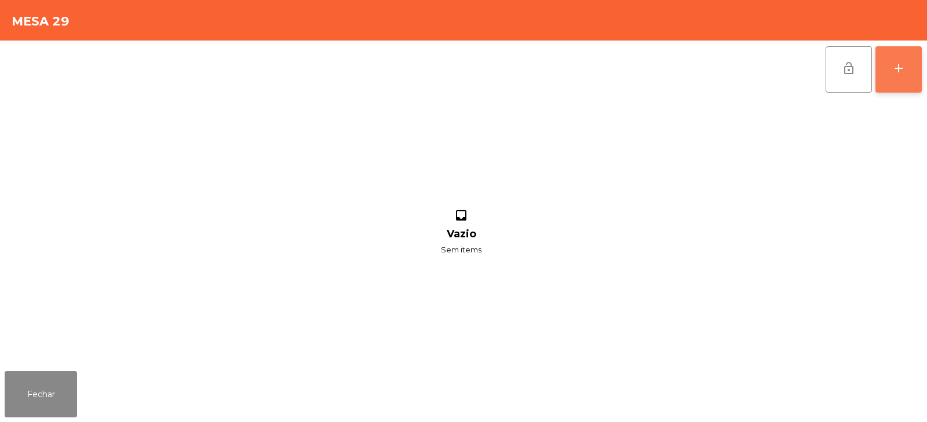
click at [913, 76] on button "add" at bounding box center [898, 69] width 46 height 46
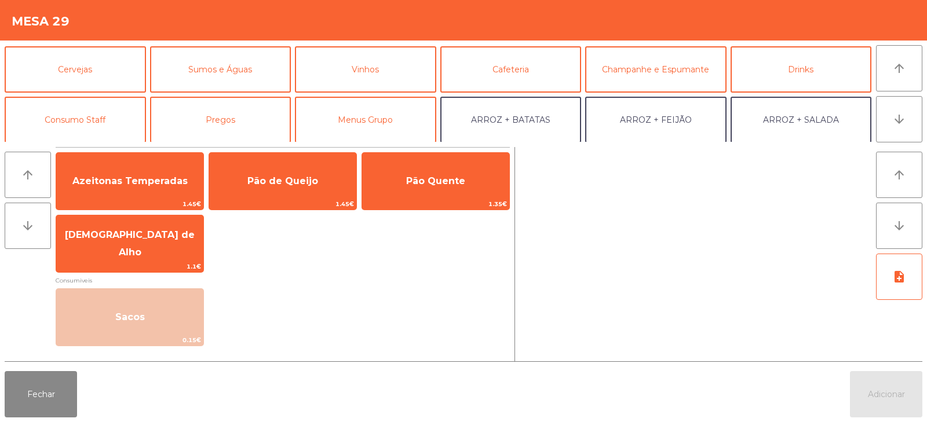
scroll to position [88, 0]
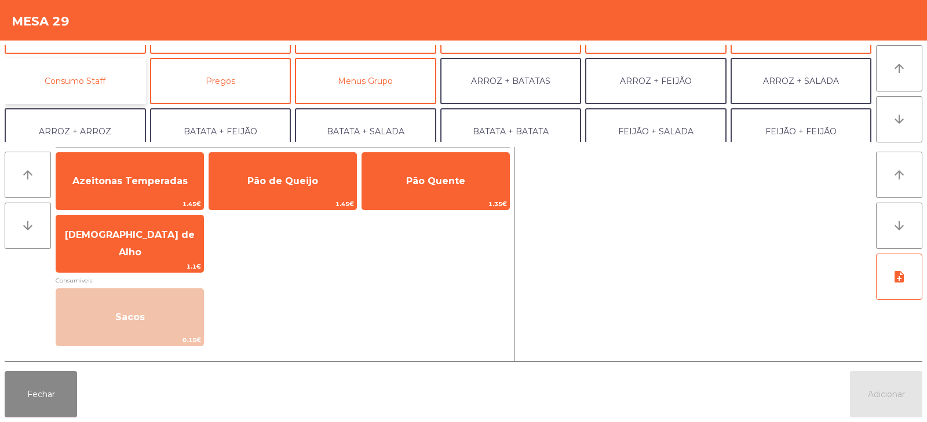
click at [109, 89] on button "Consumo Staff" at bounding box center [75, 81] width 141 height 46
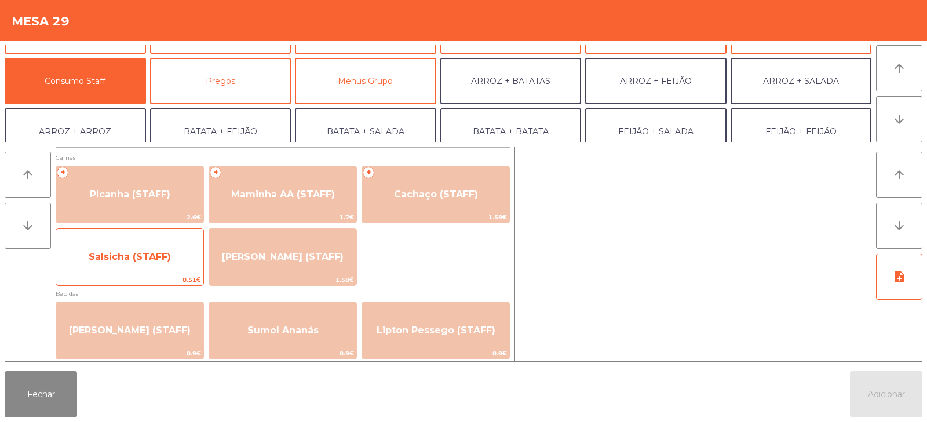
click at [166, 263] on span "Salsicha (STAFF)" at bounding box center [129, 257] width 147 height 31
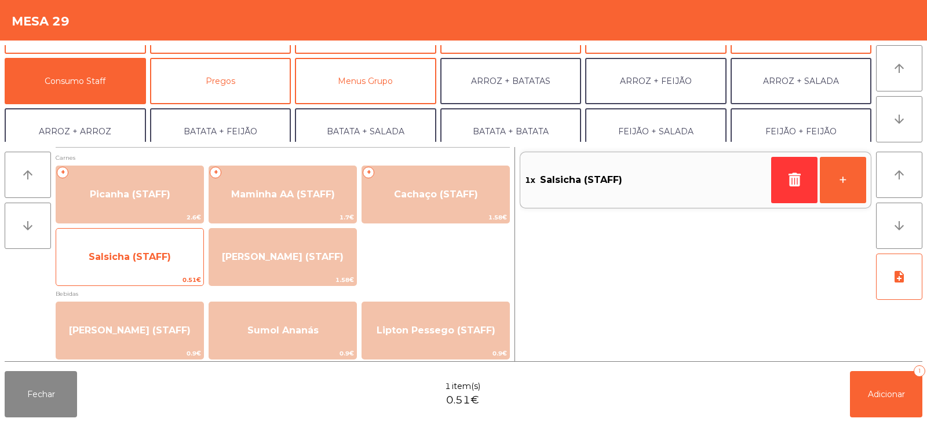
click at [167, 260] on span "Salsicha (STAFF)" at bounding box center [130, 256] width 82 height 11
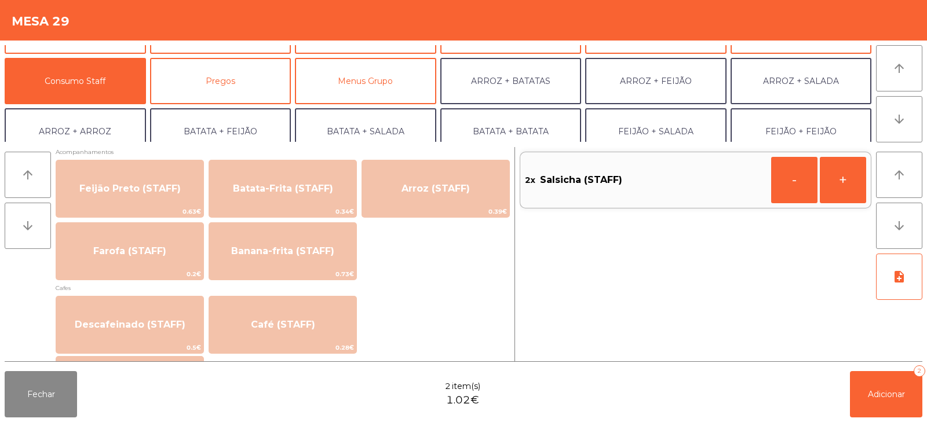
scroll to position [539, 0]
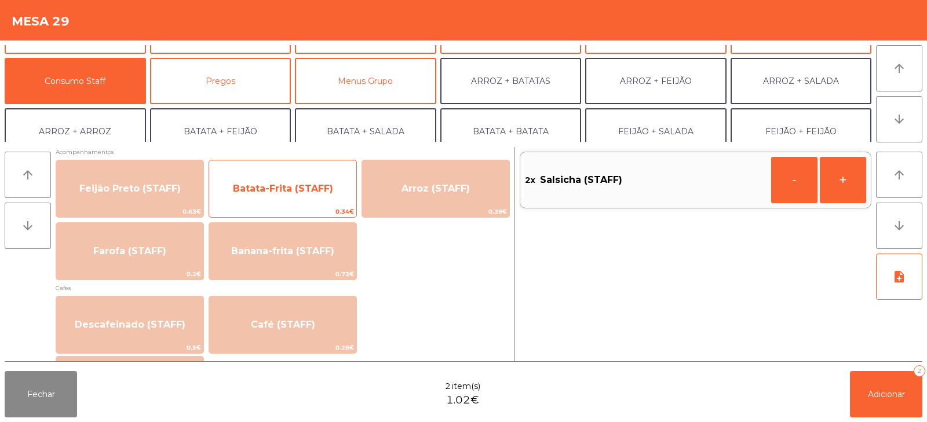
click at [327, 199] on span "Batata-Frita (STAFF)" at bounding box center [282, 188] width 147 height 31
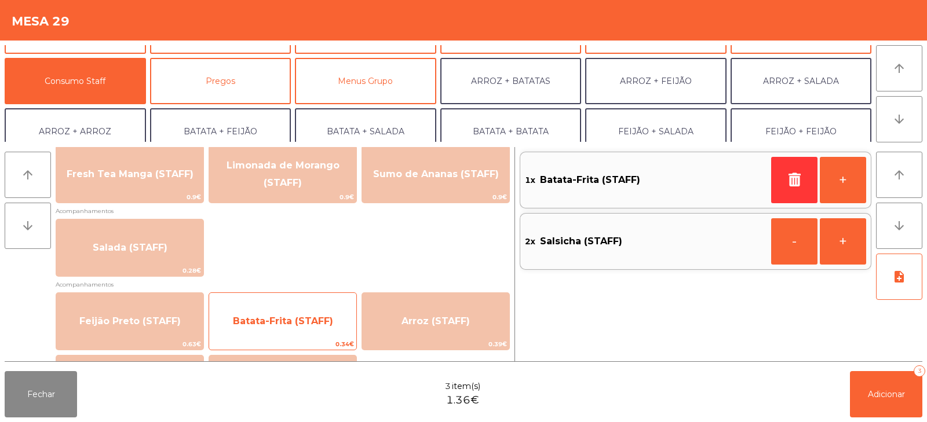
scroll to position [404, 0]
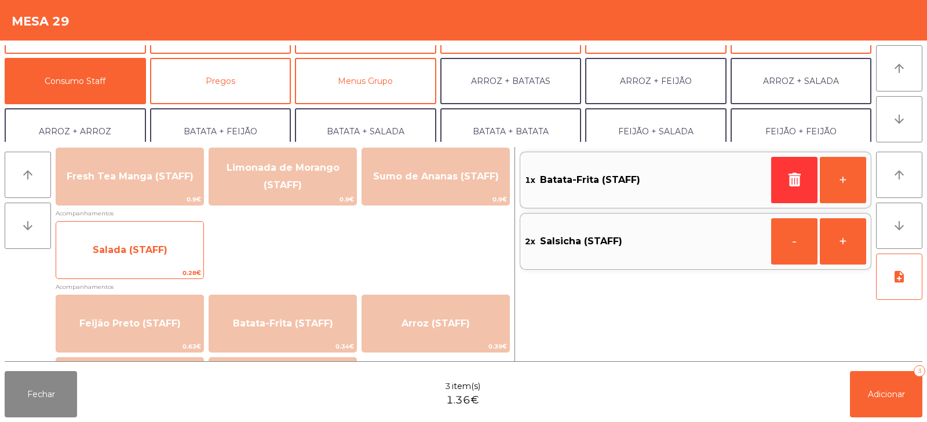
click at [157, 251] on span "Salada (STAFF)" at bounding box center [130, 249] width 75 height 11
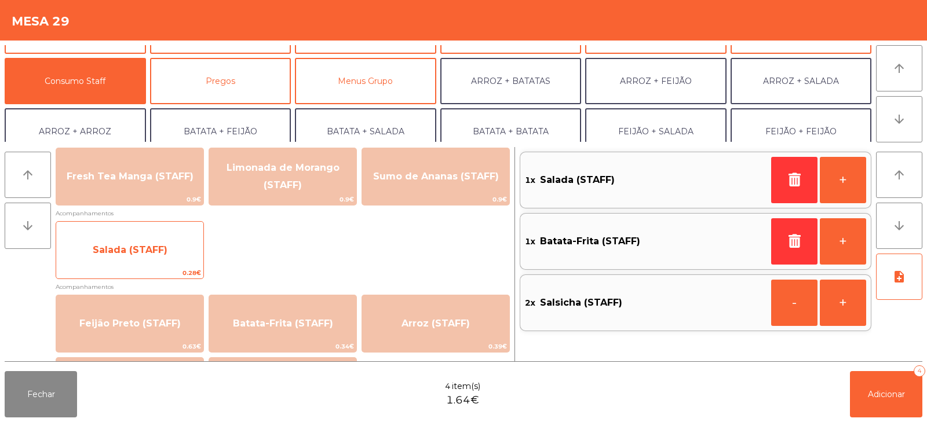
scroll to position [0, 0]
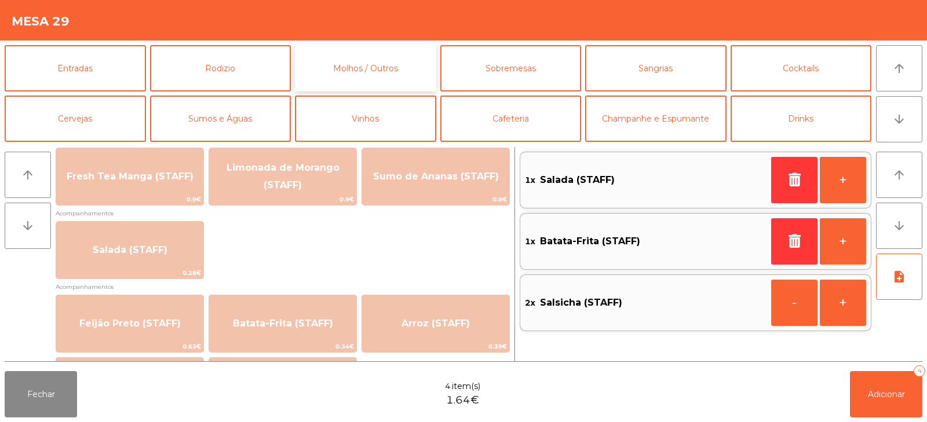
click at [401, 75] on button "Molhos / Outros" at bounding box center [365, 68] width 141 height 46
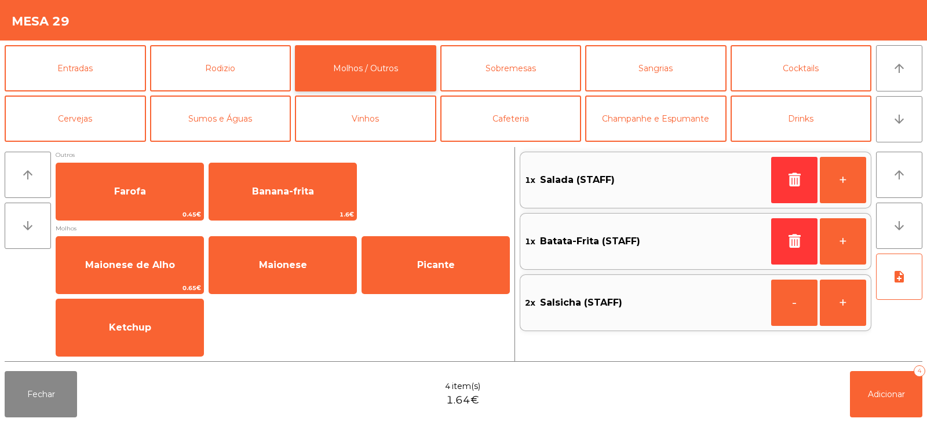
scroll to position [3, 0]
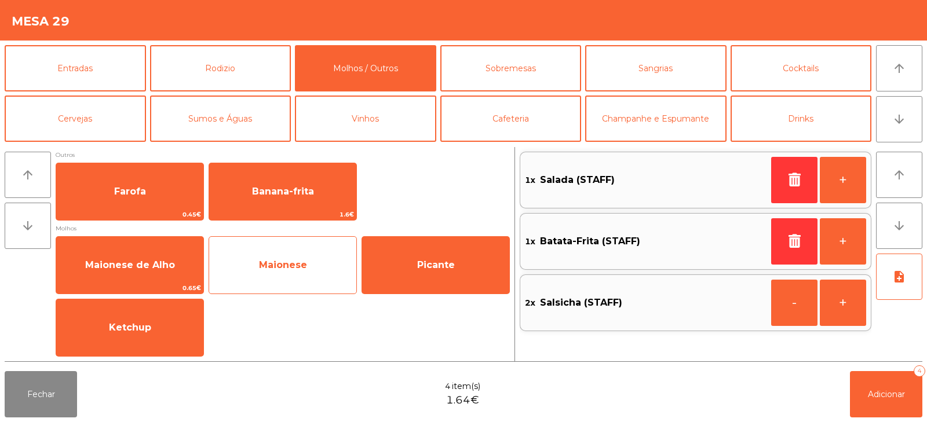
click at [306, 257] on span "Maionese" at bounding box center [282, 265] width 147 height 31
click at [304, 261] on span "Maionese" at bounding box center [283, 265] width 48 height 11
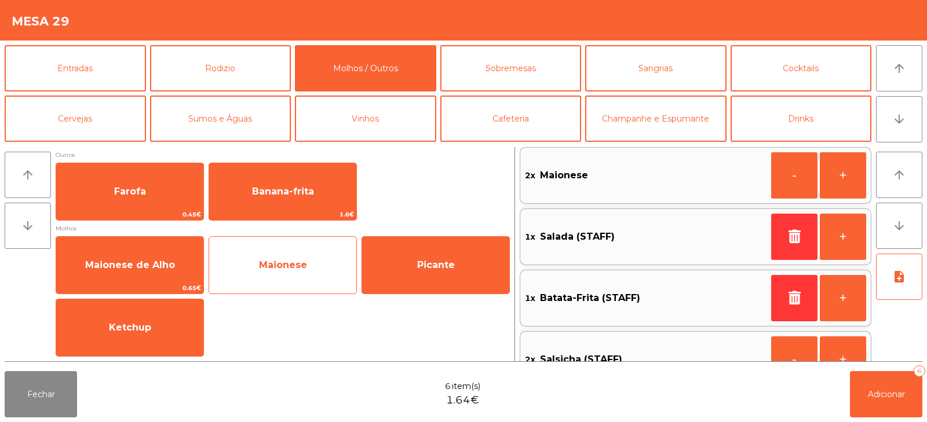
scroll to position [0, 0]
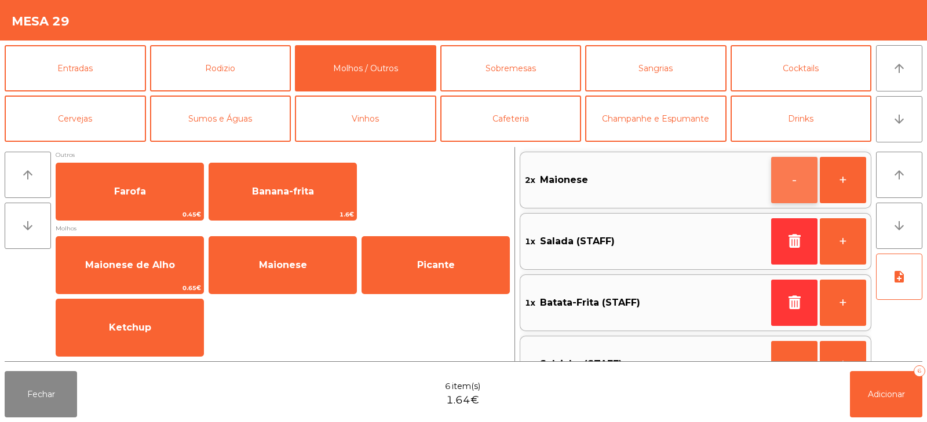
click at [788, 182] on button "-" at bounding box center [794, 180] width 46 height 46
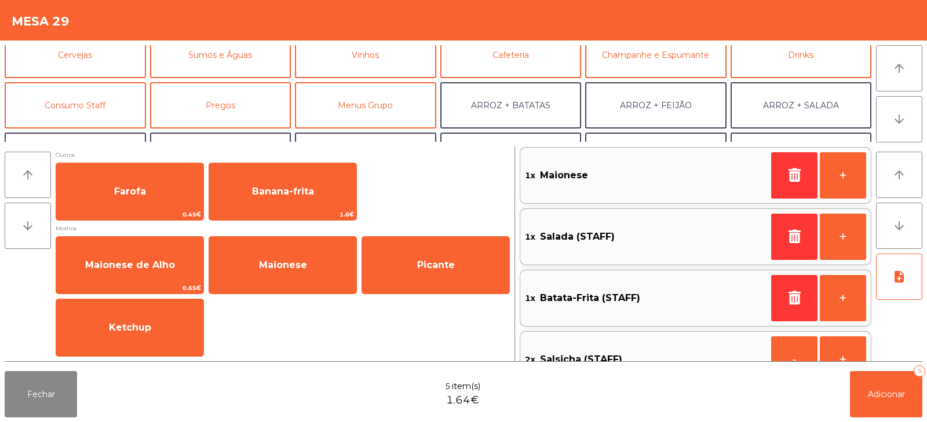
scroll to position [65, 0]
click at [109, 102] on button "Consumo Staff" at bounding box center [75, 104] width 141 height 46
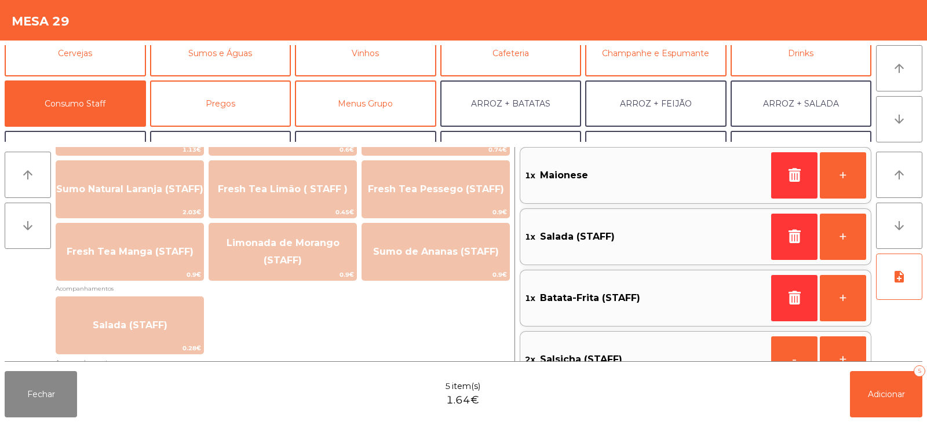
click at [225, 371] on div "Fechar 5 item(s) 1.64€ Adicionar 5" at bounding box center [463, 395] width 927 height 56
click at [224, 372] on div "Fechar 5 item(s) 1.64€ Adicionar 5" at bounding box center [463, 395] width 927 height 56
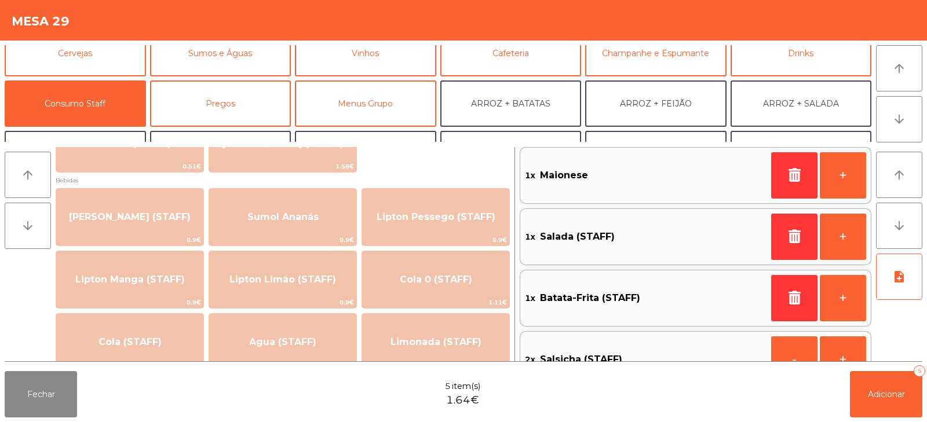
scroll to position [109, 0]
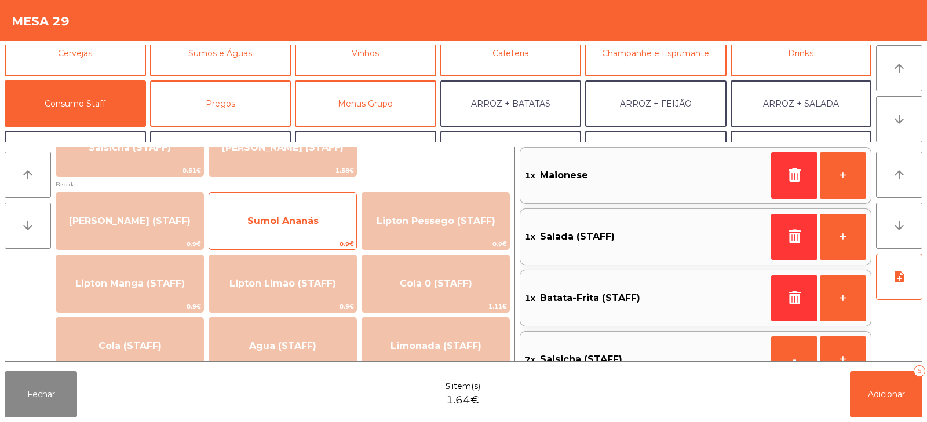
click at [263, 236] on span "Sumol Ananás" at bounding box center [282, 221] width 147 height 31
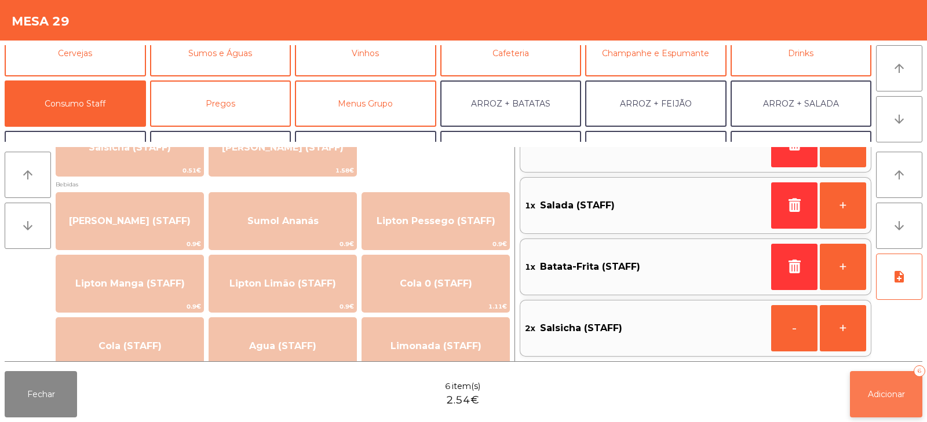
click at [881, 400] on button "Adicionar 6" at bounding box center [886, 394] width 72 height 46
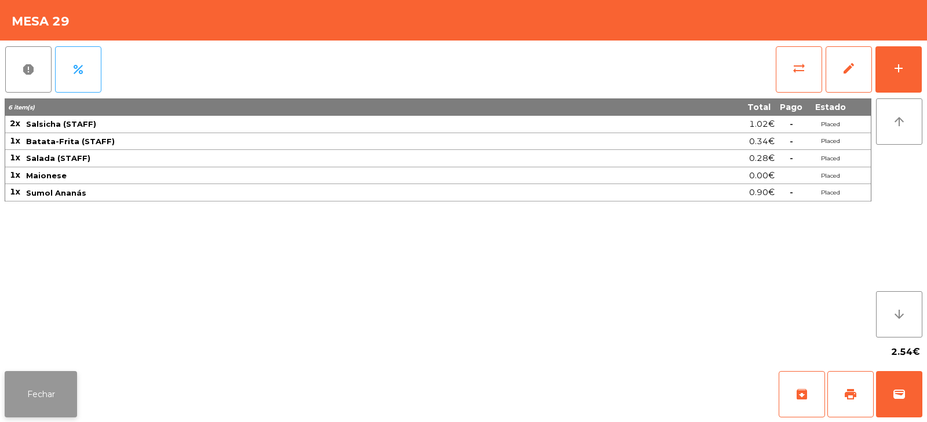
click at [60, 393] on button "Fechar" at bounding box center [41, 394] width 72 height 46
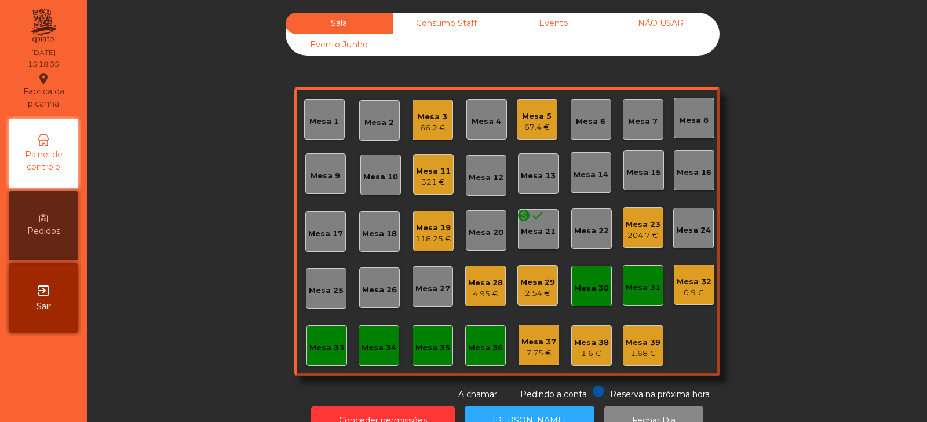
click at [589, 284] on div "Mesa 30" at bounding box center [591, 289] width 35 height 12
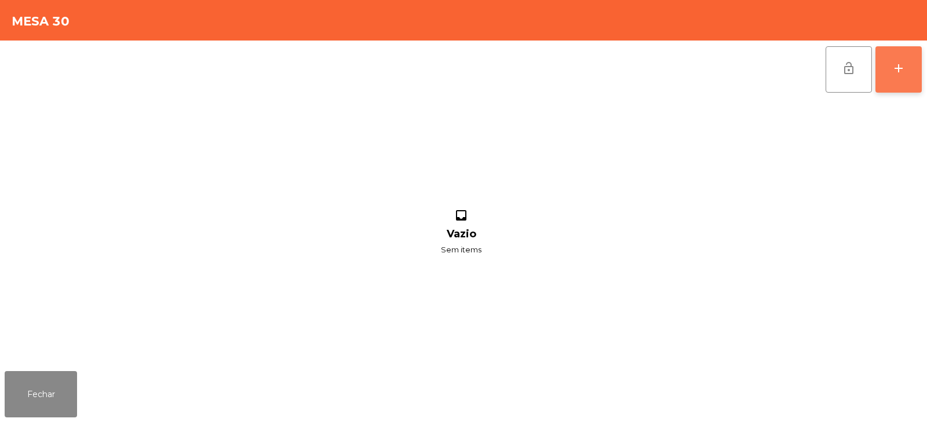
click at [899, 78] on button "add" at bounding box center [898, 69] width 46 height 46
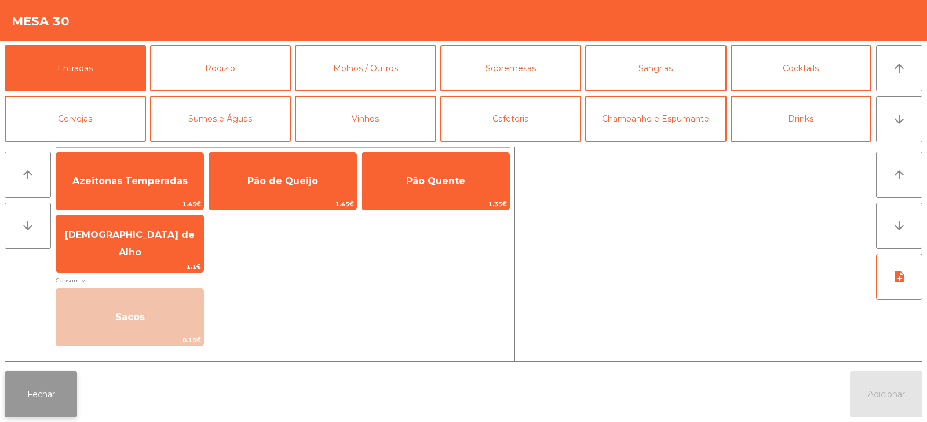
click at [55, 384] on button "Fechar" at bounding box center [41, 394] width 72 height 46
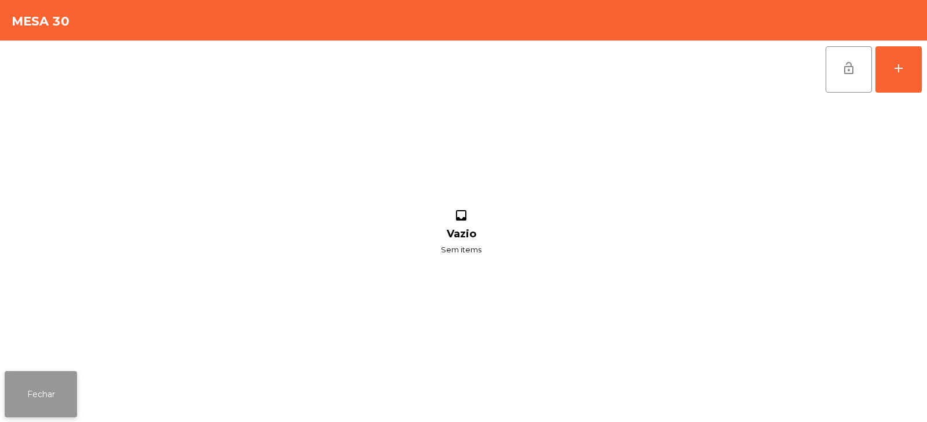
click at [55, 391] on button "Fechar" at bounding box center [41, 394] width 72 height 46
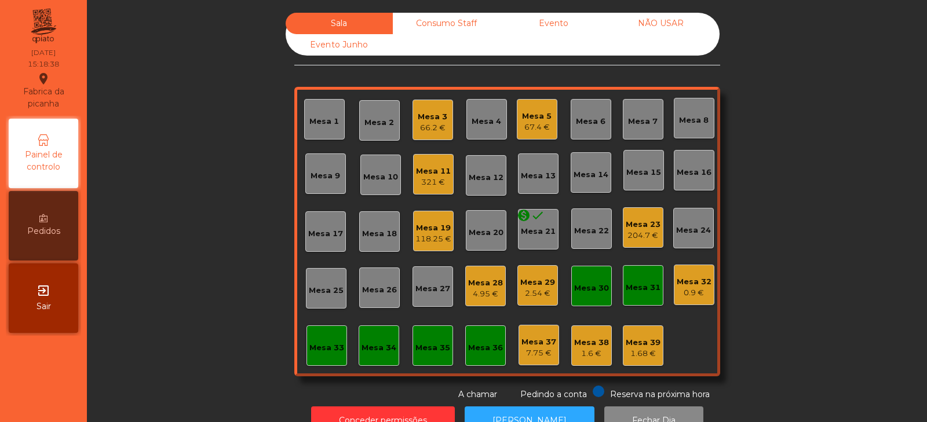
click at [696, 289] on div "0.9 €" at bounding box center [694, 293] width 35 height 12
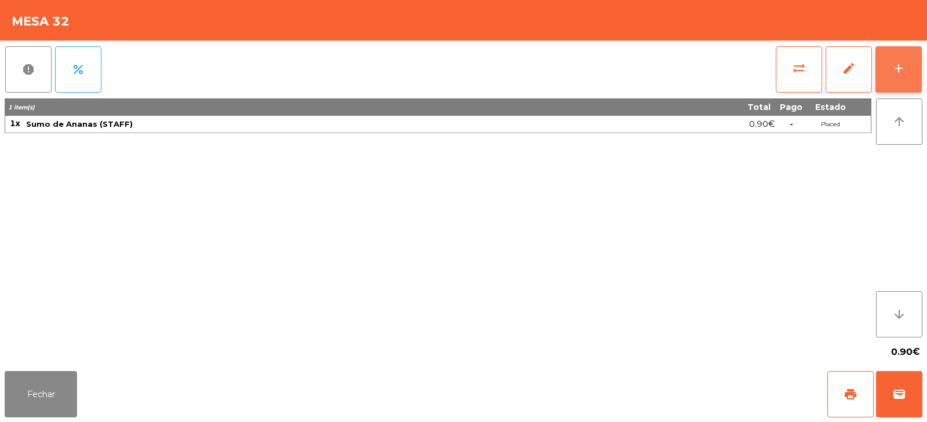
click at [901, 82] on button "add" at bounding box center [898, 69] width 46 height 46
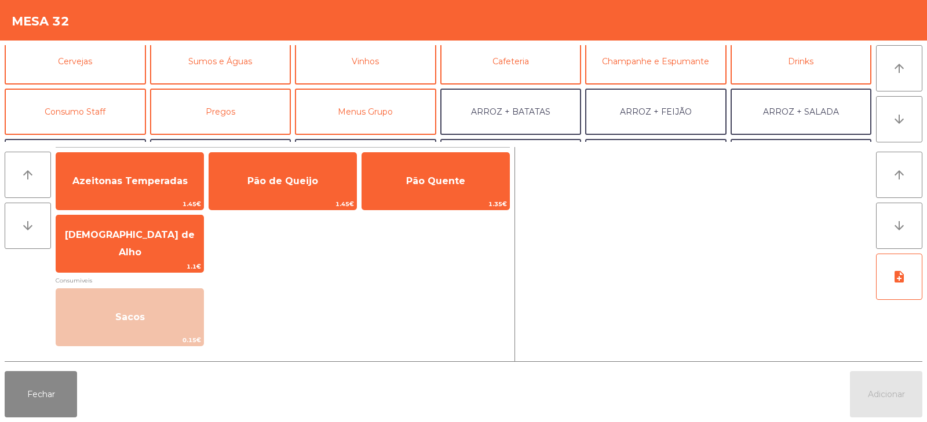
scroll to position [70, 0]
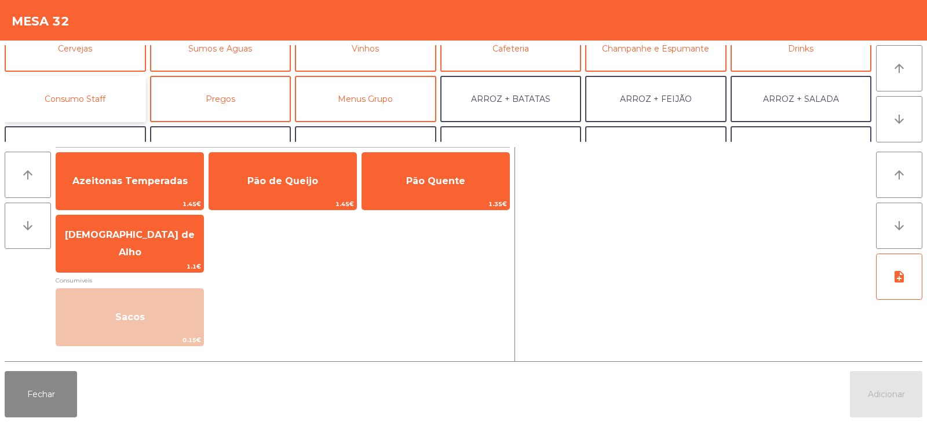
click at [109, 100] on button "Consumo Staff" at bounding box center [75, 99] width 141 height 46
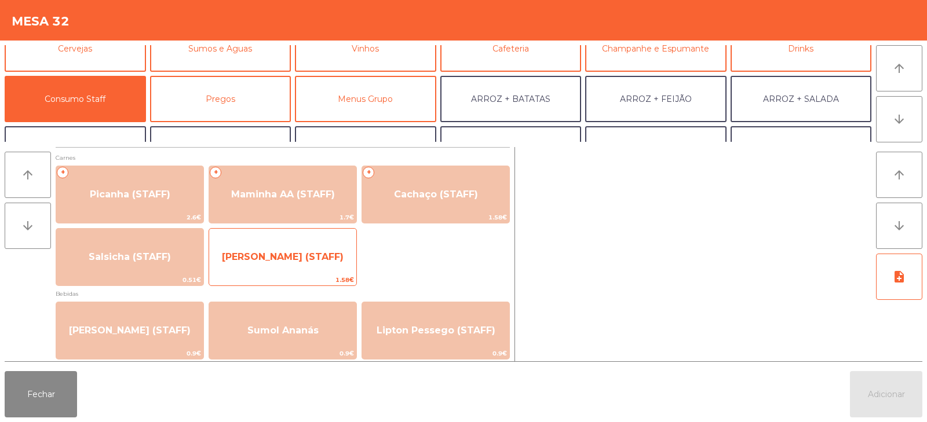
click at [308, 270] on span "[PERSON_NAME] (STAFF)" at bounding box center [282, 257] width 147 height 31
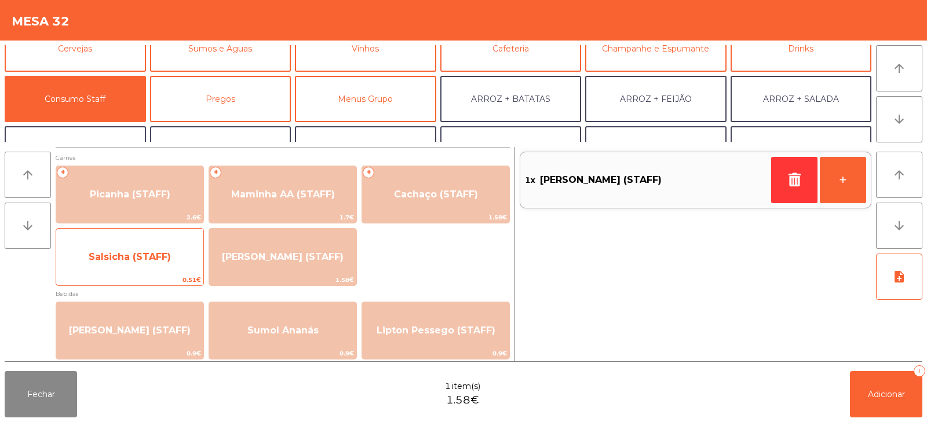
click at [169, 270] on span "Salsicha (STAFF)" at bounding box center [129, 257] width 147 height 31
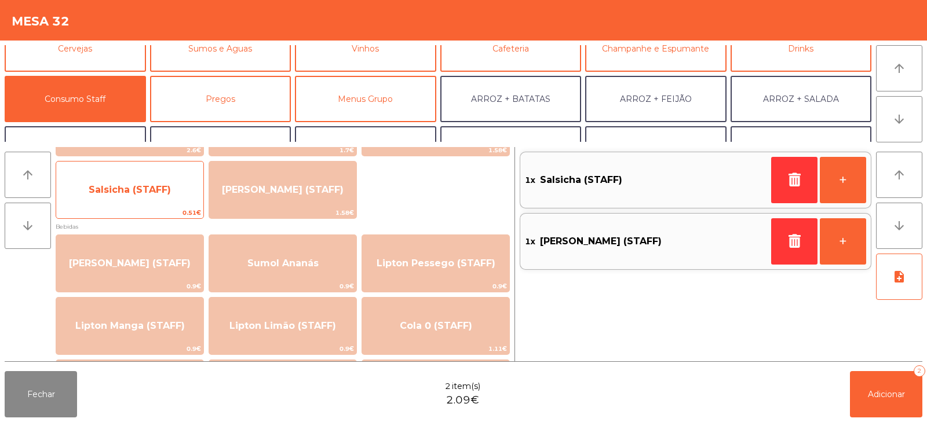
scroll to position [17, 0]
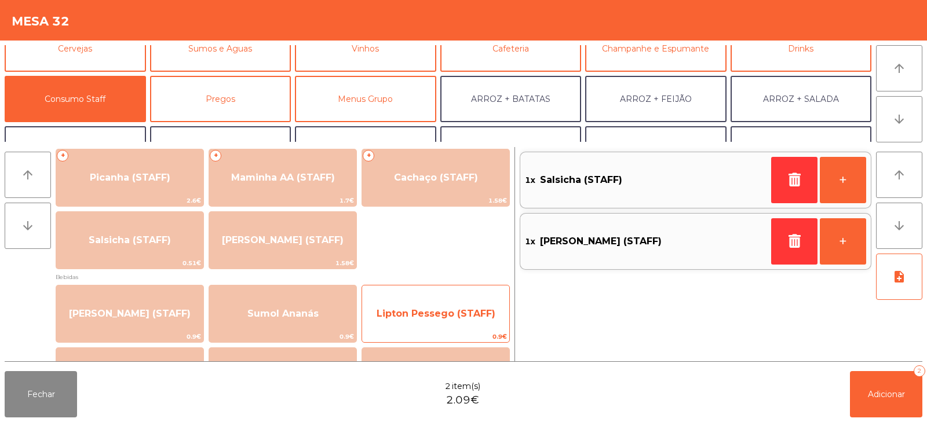
click at [426, 342] on span "0.9€" at bounding box center [435, 336] width 147 height 11
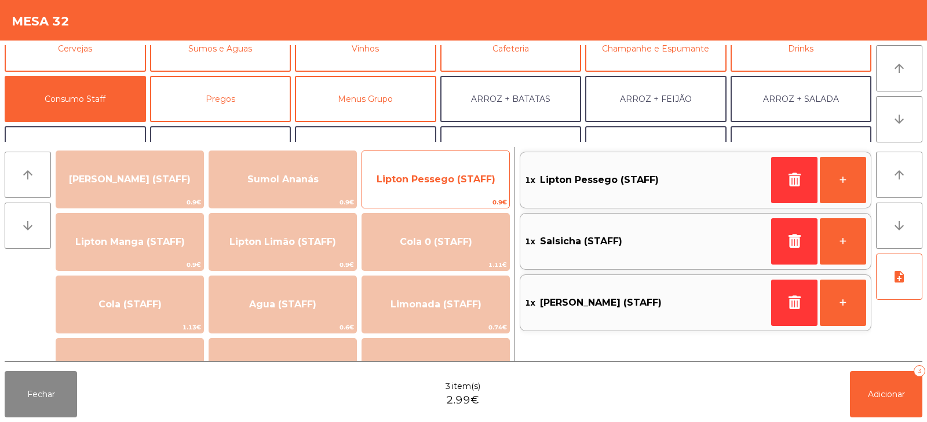
scroll to position [160, 0]
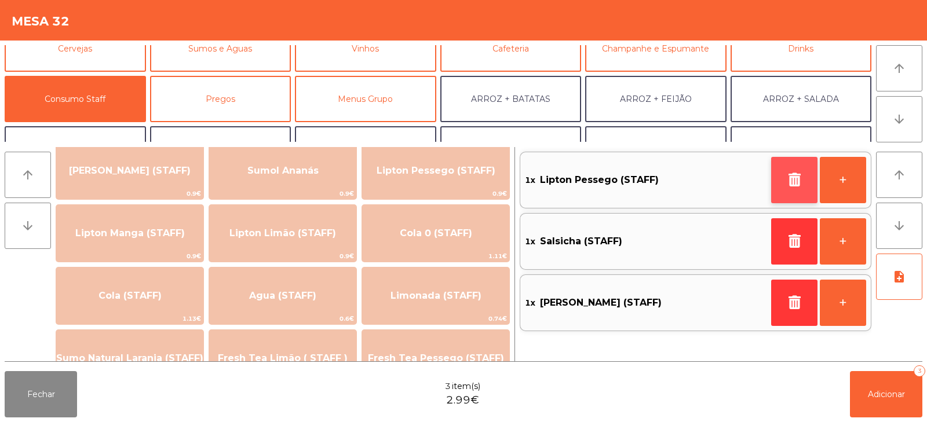
click at [787, 188] on button "button" at bounding box center [794, 180] width 46 height 46
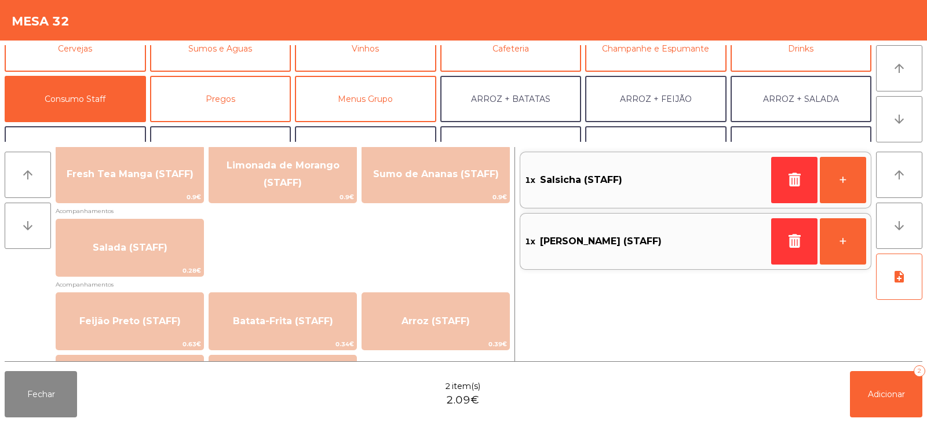
scroll to position [397, 0]
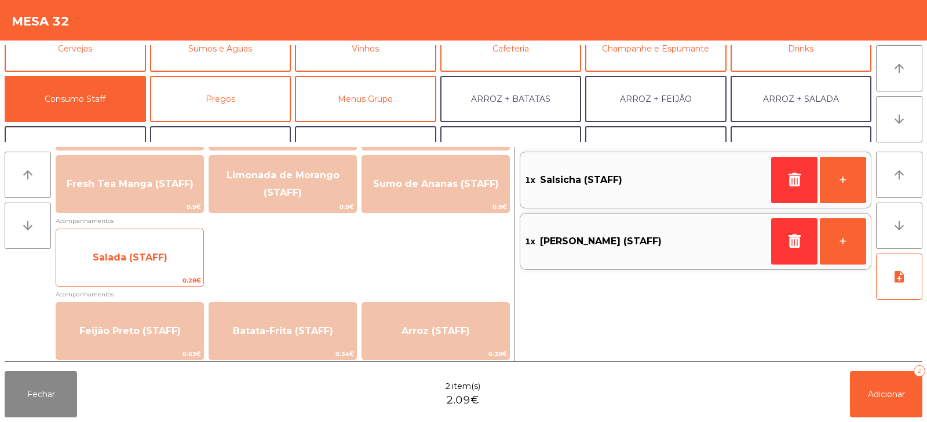
click at [177, 258] on span "Salada (STAFF)" at bounding box center [129, 257] width 147 height 31
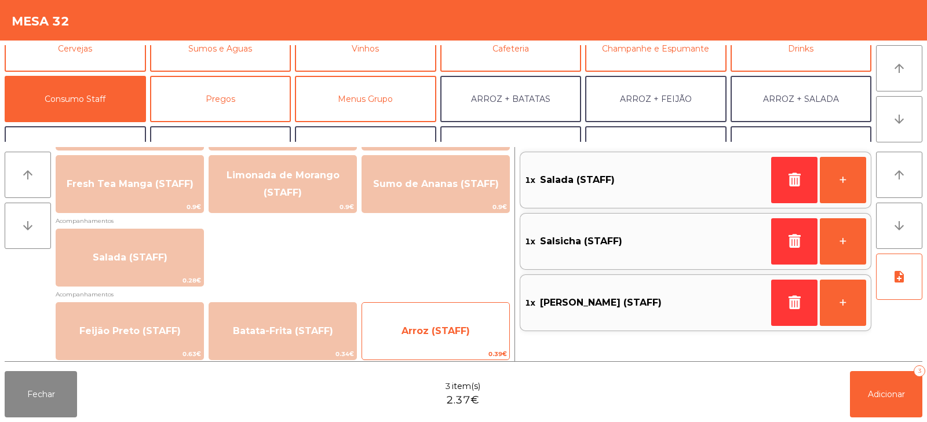
click at [466, 328] on span "Arroz (STAFF)" at bounding box center [435, 331] width 68 height 11
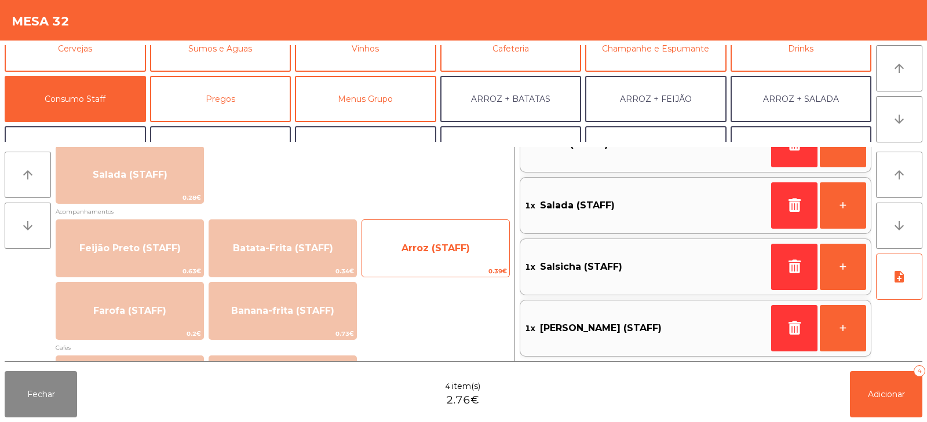
scroll to position [506, 0]
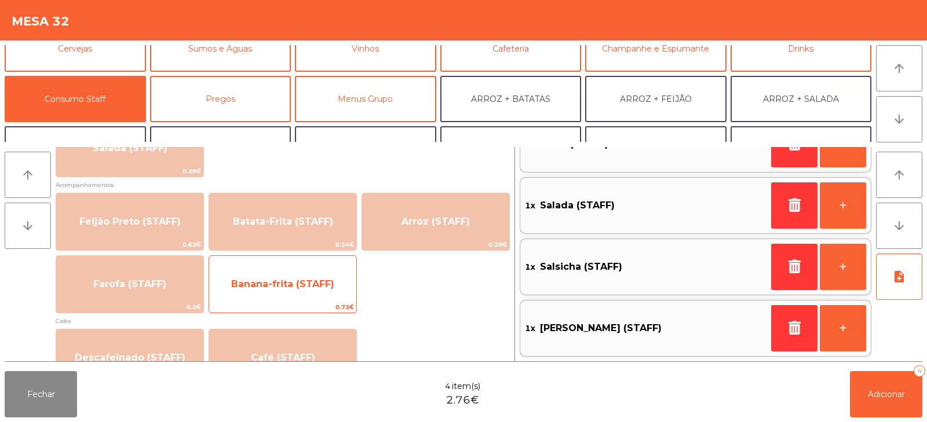
click at [301, 284] on span "Banana-frita (STAFF)" at bounding box center [282, 284] width 103 height 11
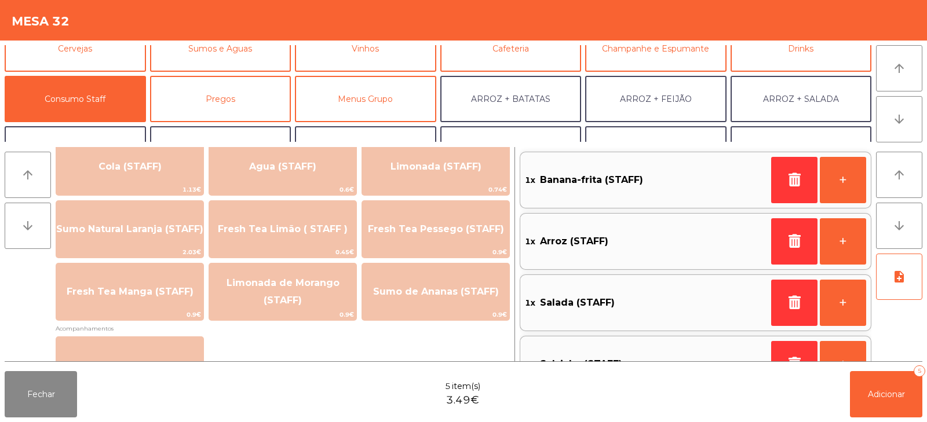
scroll to position [290, 0]
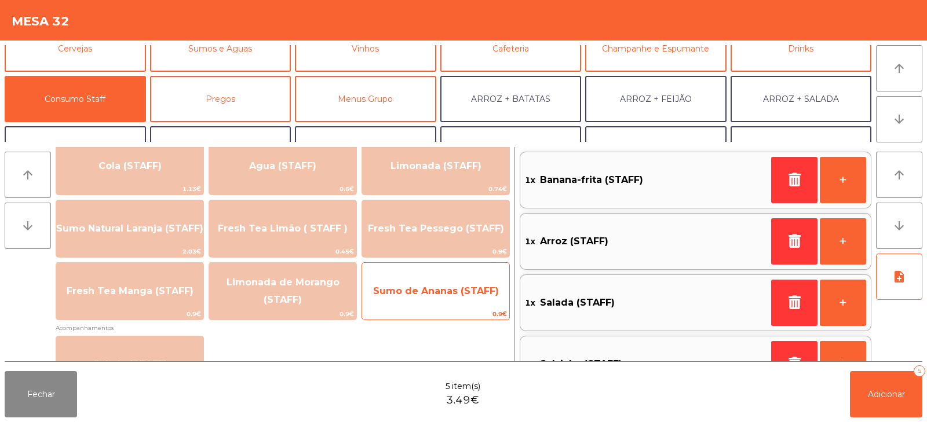
click at [406, 298] on span "Sumo de Ananas (STAFF)" at bounding box center [435, 291] width 147 height 31
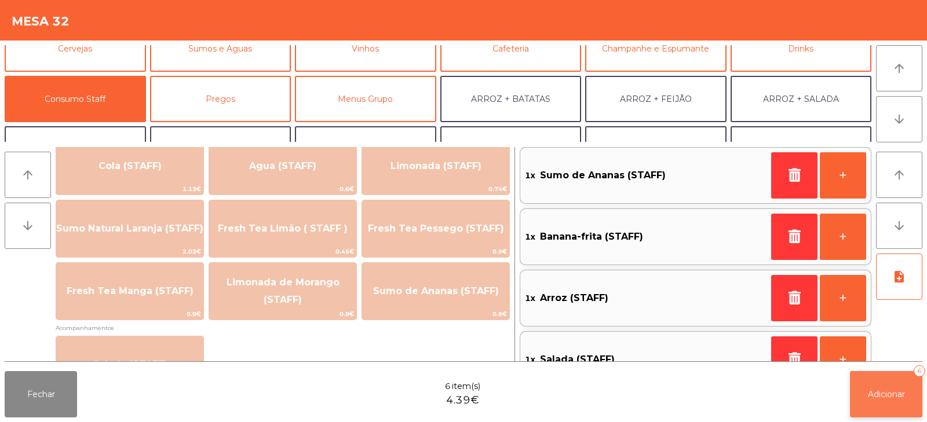
click at [888, 384] on button "Adicionar 6" at bounding box center [886, 394] width 72 height 46
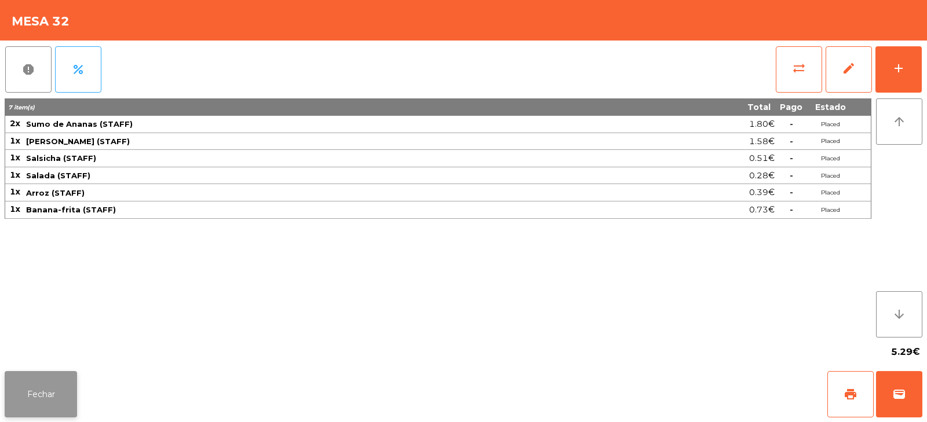
click at [56, 399] on button "Fechar" at bounding box center [41, 394] width 72 height 46
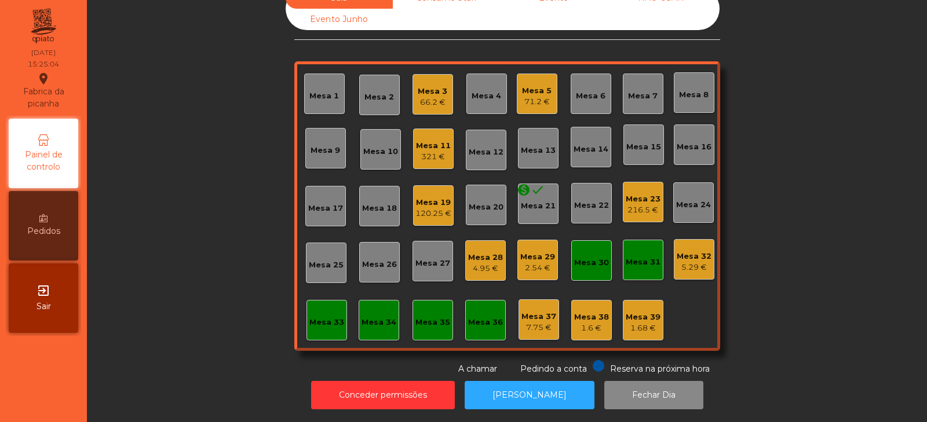
scroll to position [0, 0]
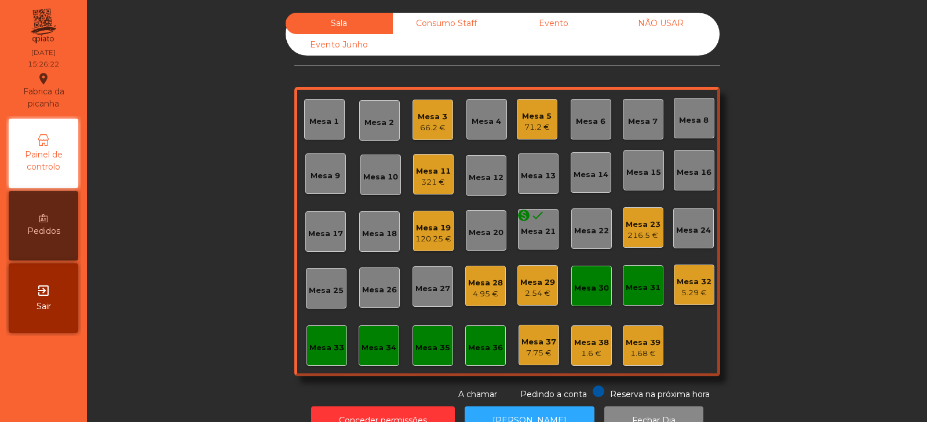
click at [413, 169] on div "Mesa 11 321 €" at bounding box center [433, 174] width 41 height 41
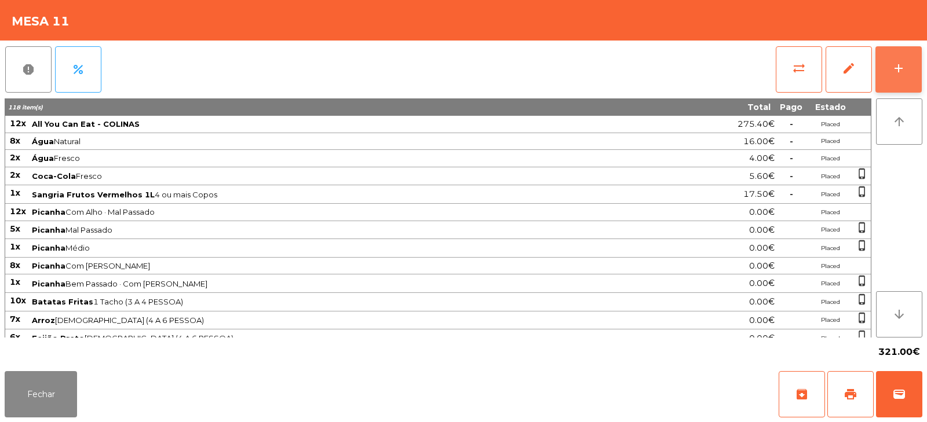
click at [893, 78] on button "add" at bounding box center [898, 69] width 46 height 46
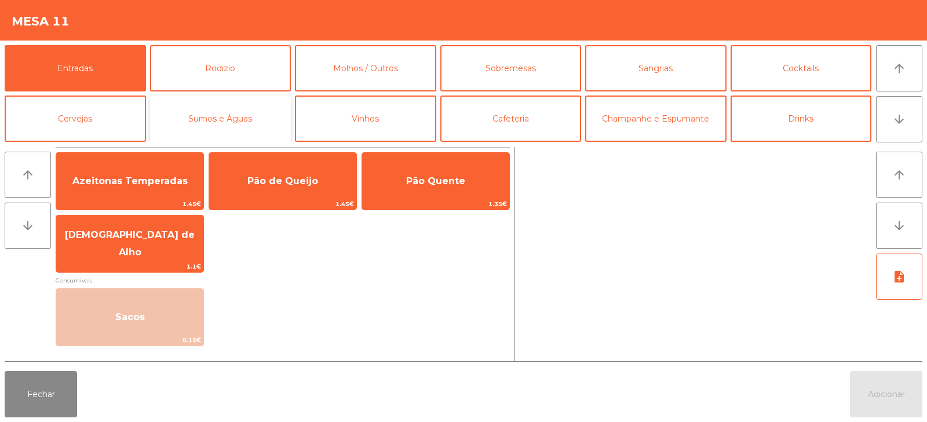
click at [239, 127] on button "Sumos e Águas" at bounding box center [220, 119] width 141 height 46
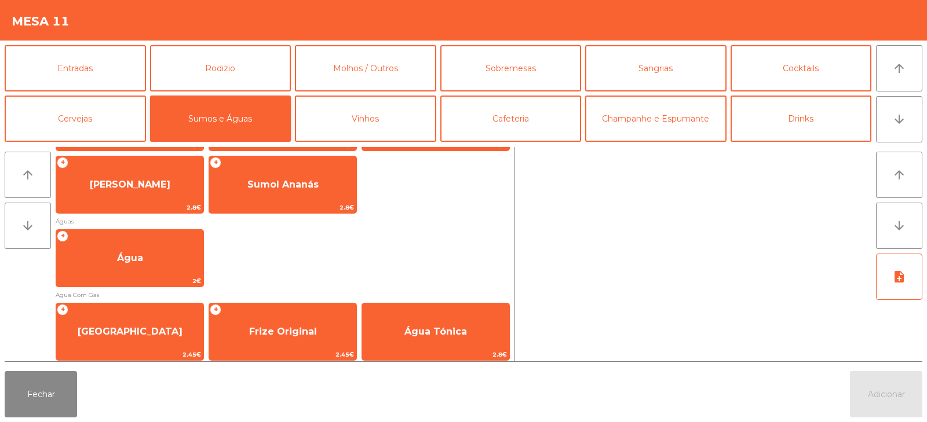
scroll to position [321, 0]
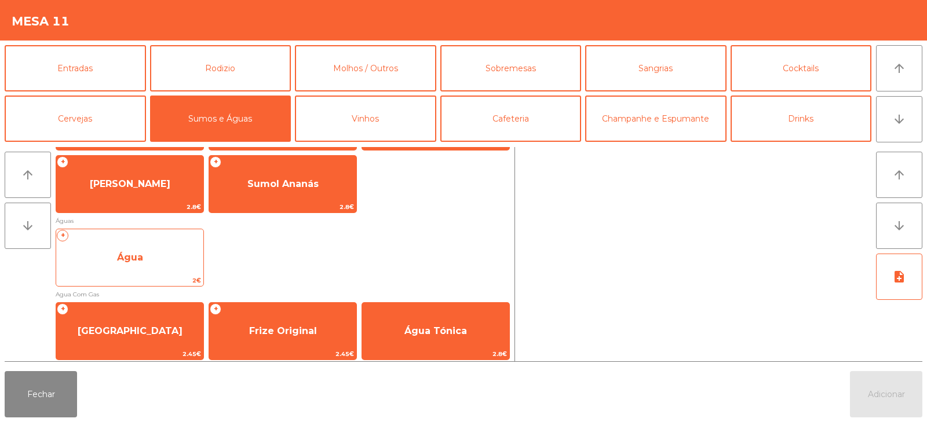
click at [157, 267] on span "Água" at bounding box center [129, 257] width 147 height 31
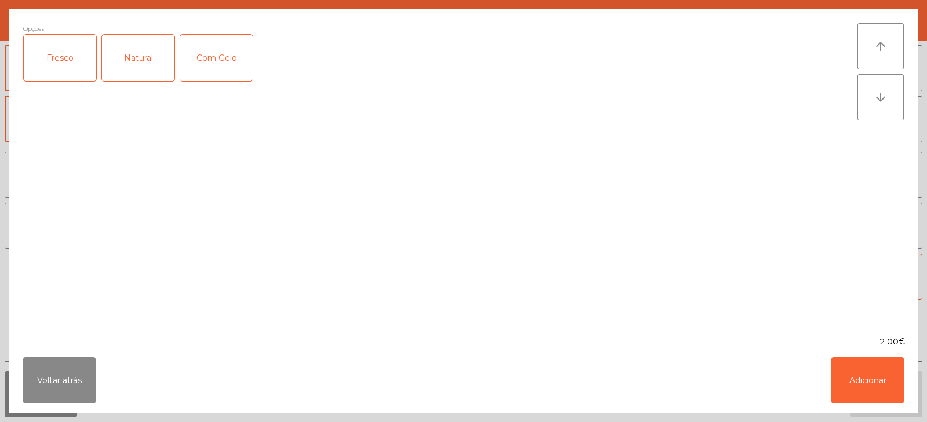
click at [60, 64] on div "Fresco" at bounding box center [60, 58] width 72 height 46
click at [861, 389] on button "Adicionar" at bounding box center [867, 380] width 72 height 46
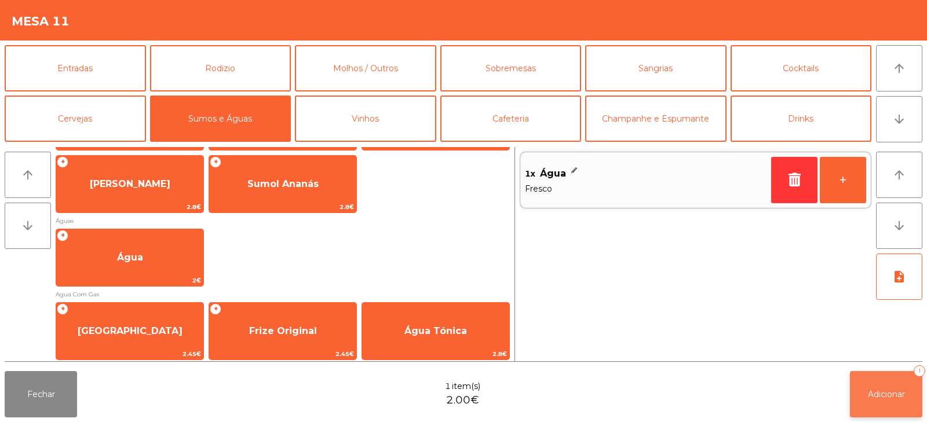
click at [888, 395] on span "Adicionar" at bounding box center [886, 394] width 37 height 10
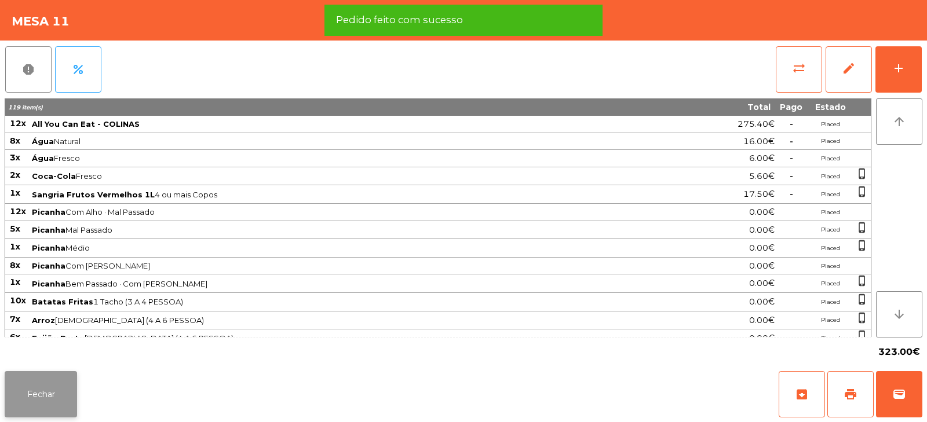
click at [53, 393] on button "Fechar" at bounding box center [41, 394] width 72 height 46
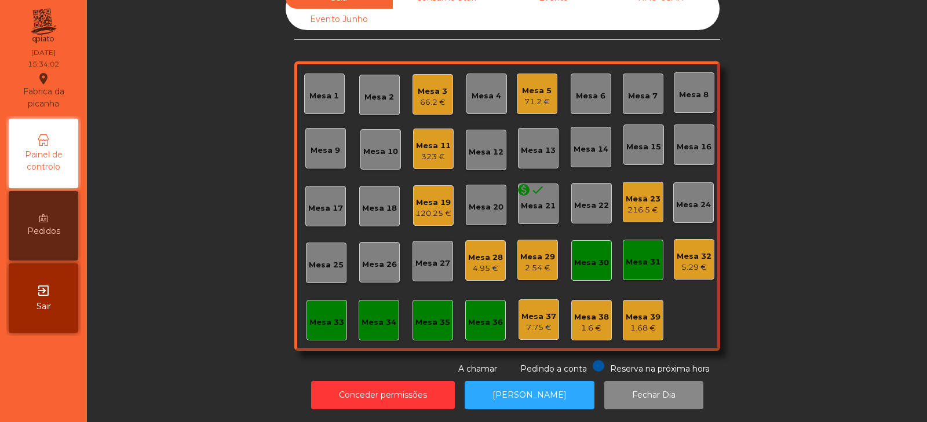
scroll to position [0, 0]
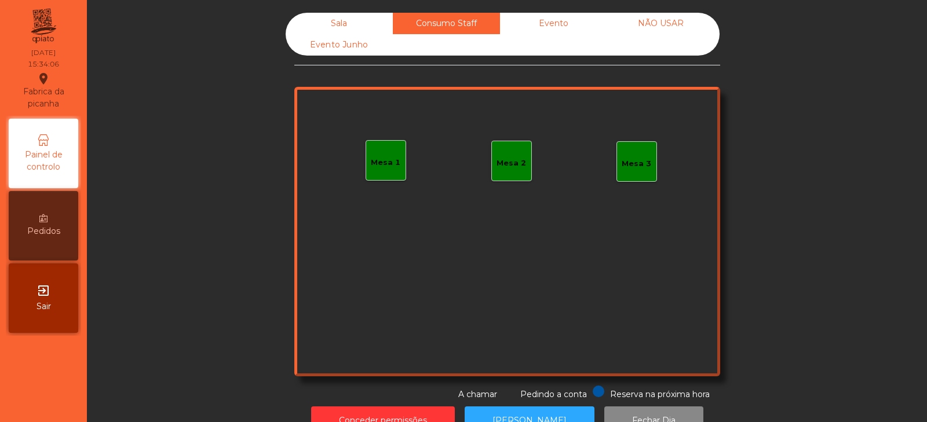
click at [571, 20] on div "Evento" at bounding box center [553, 23] width 107 height 21
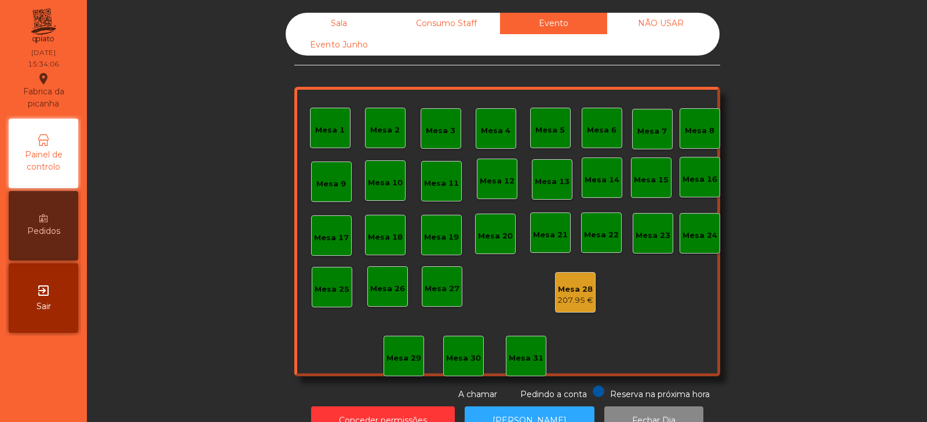
click at [660, 27] on div "NÃO USAR" at bounding box center [660, 23] width 107 height 21
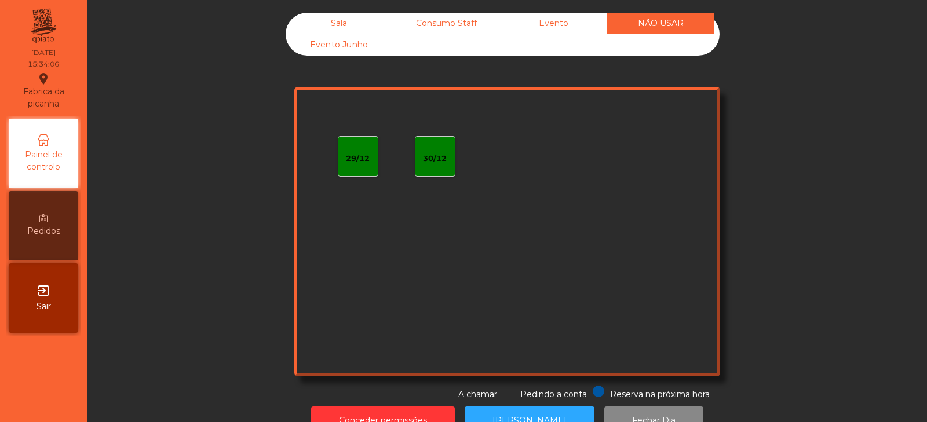
click at [364, 48] on div "Evento Junho" at bounding box center [339, 44] width 107 height 21
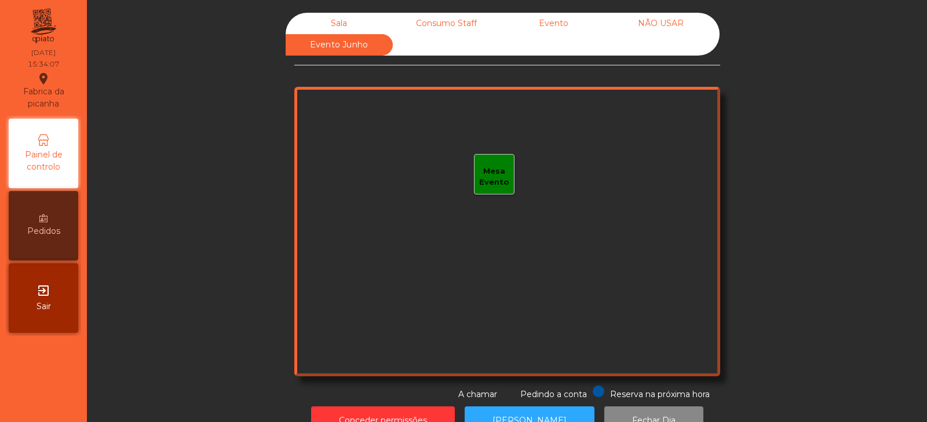
click at [353, 21] on div "Sala" at bounding box center [339, 23] width 107 height 21
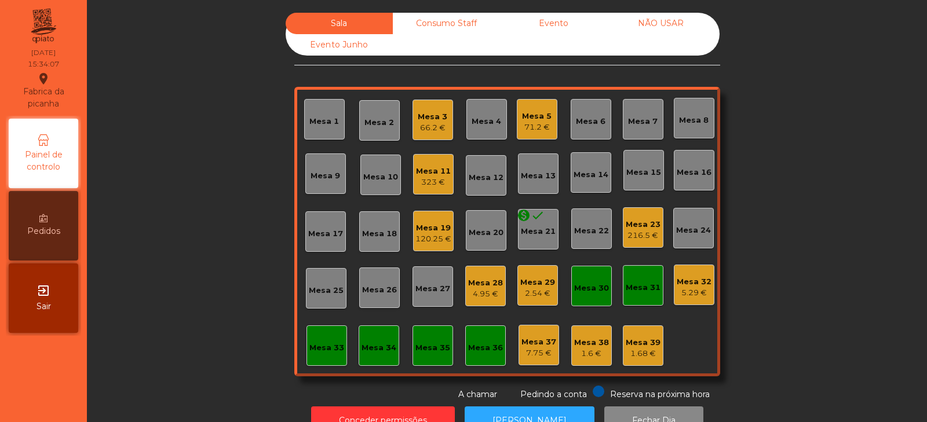
scroll to position [34, 0]
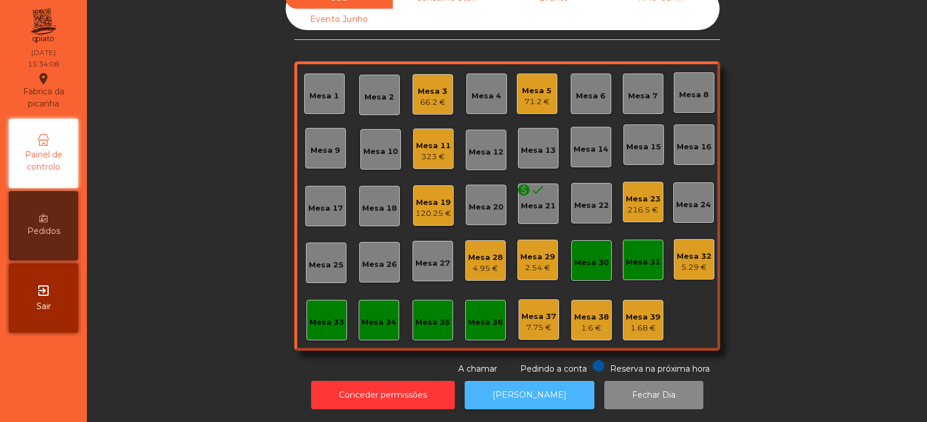
click at [540, 381] on button "[PERSON_NAME]" at bounding box center [530, 395] width 130 height 28
click at [429, 140] on div "Mesa 11" at bounding box center [433, 146] width 35 height 12
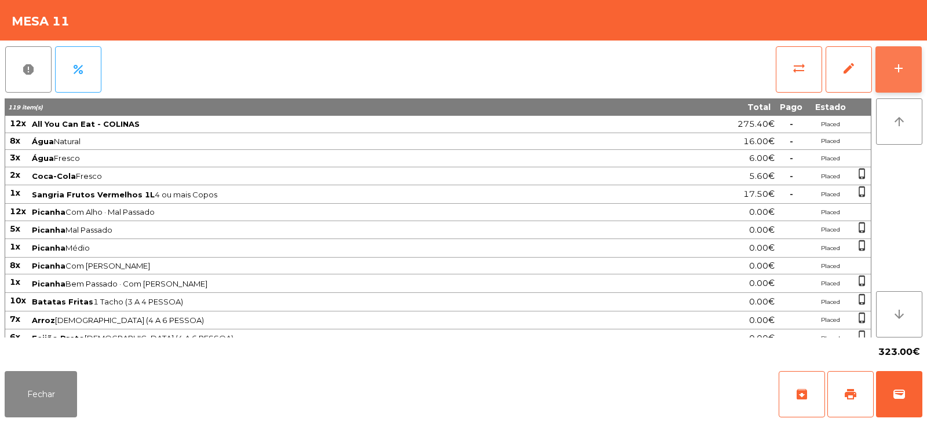
click at [898, 71] on div "add" at bounding box center [899, 68] width 14 height 14
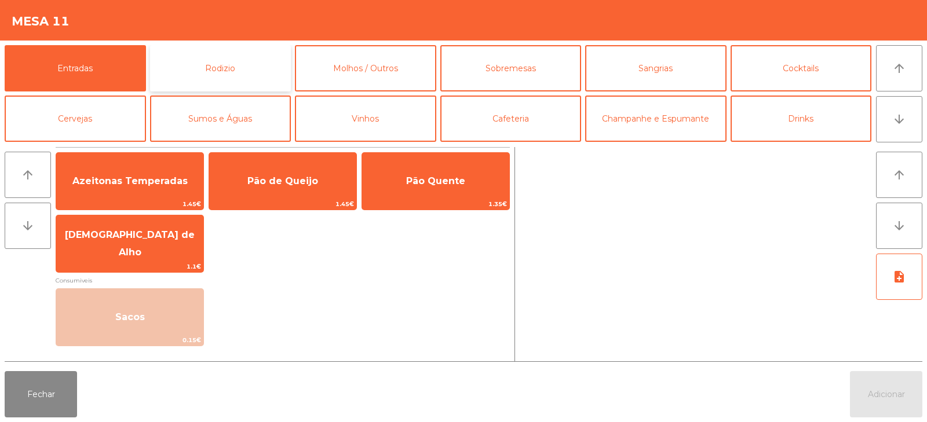
click at [218, 80] on button "Rodizio" at bounding box center [220, 68] width 141 height 46
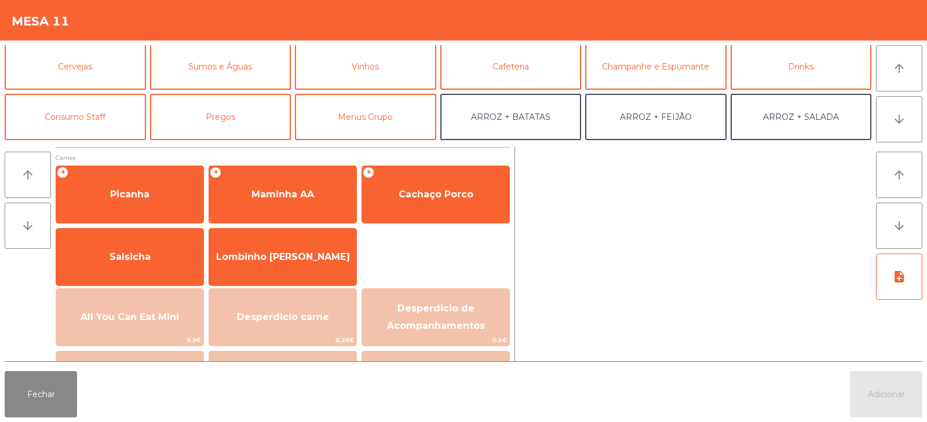
scroll to position [52, 0]
click at [224, 74] on button "Sumos e Águas" at bounding box center [220, 67] width 141 height 46
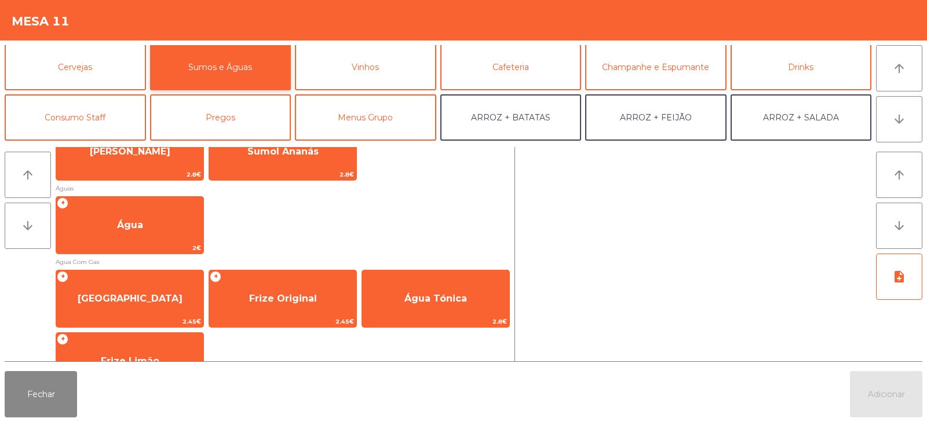
scroll to position [367, 0]
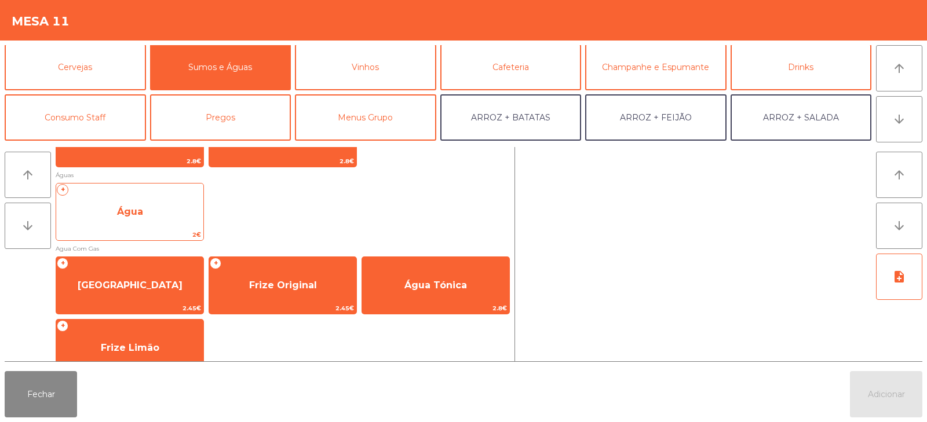
click at [171, 218] on span "Água" at bounding box center [129, 211] width 147 height 31
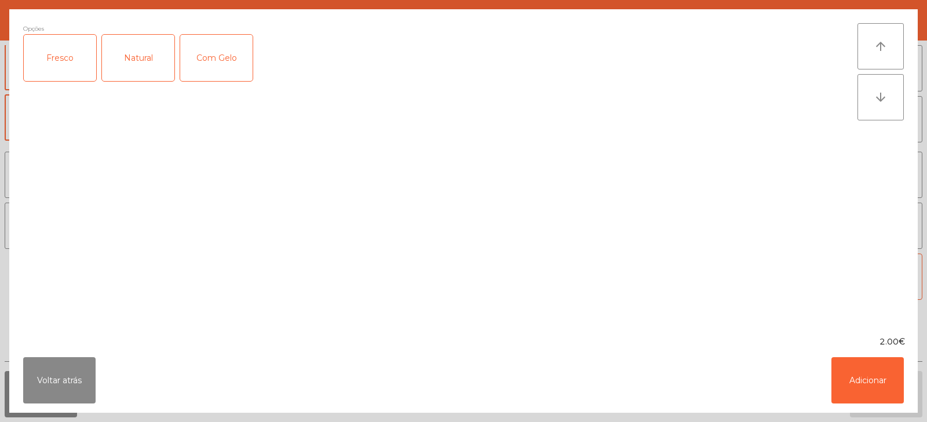
click at [71, 69] on div "Fresco" at bounding box center [60, 58] width 72 height 46
click at [860, 380] on button "Adicionar" at bounding box center [867, 380] width 72 height 46
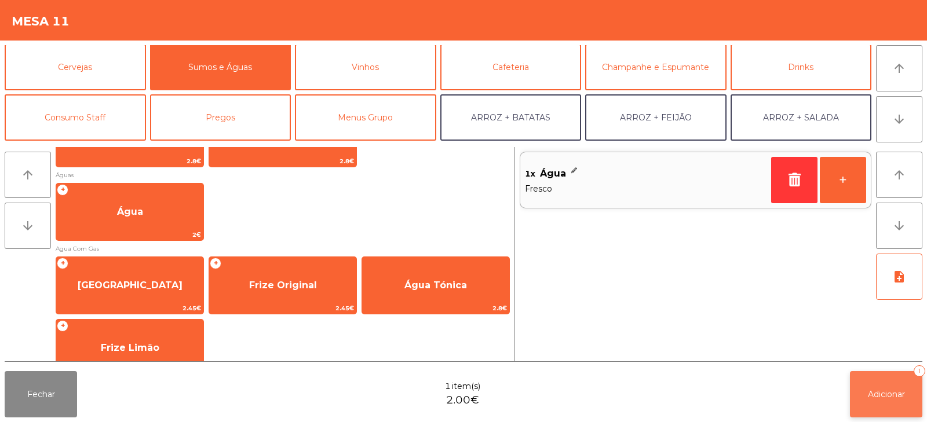
click at [856, 378] on button "Adicionar 1" at bounding box center [886, 394] width 72 height 46
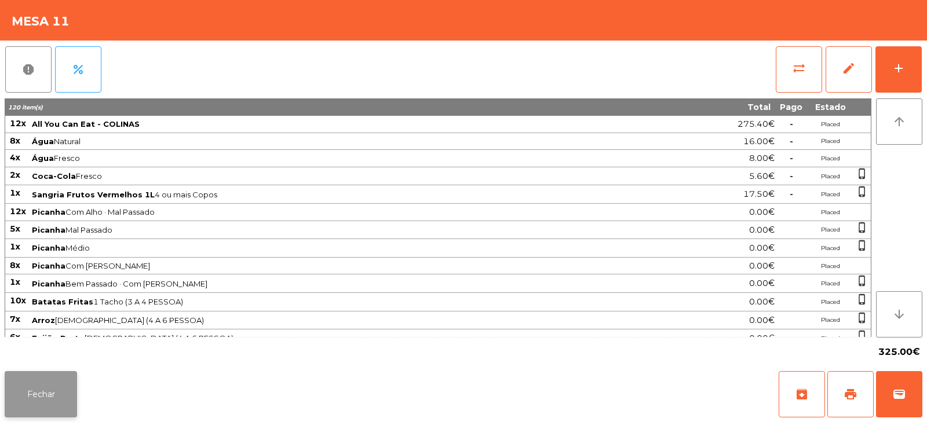
click at [62, 392] on button "Fechar" at bounding box center [41, 394] width 72 height 46
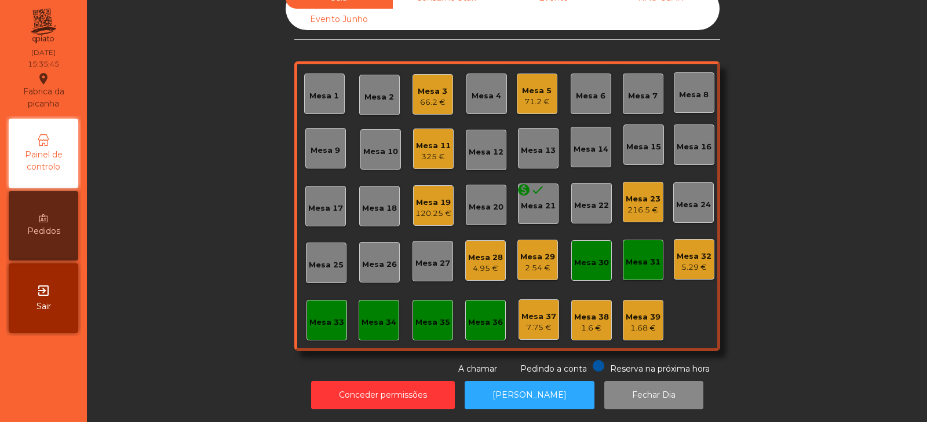
click at [437, 86] on div "Mesa 3" at bounding box center [433, 92] width 30 height 12
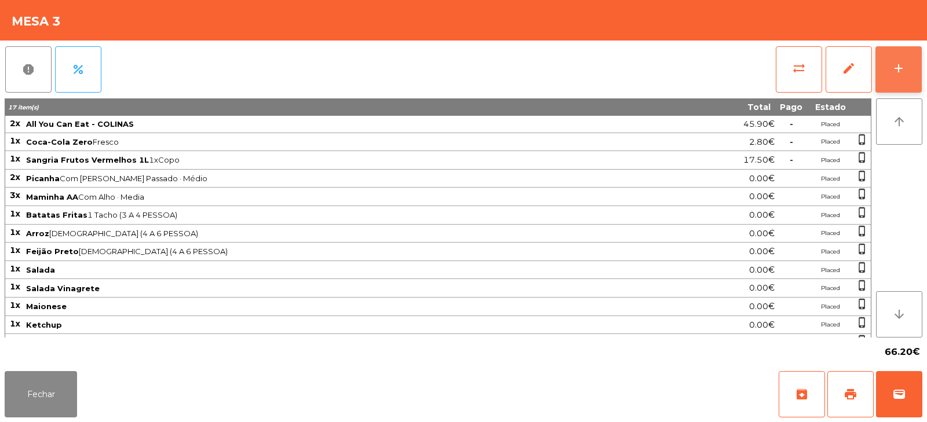
click at [905, 83] on button "add" at bounding box center [898, 69] width 46 height 46
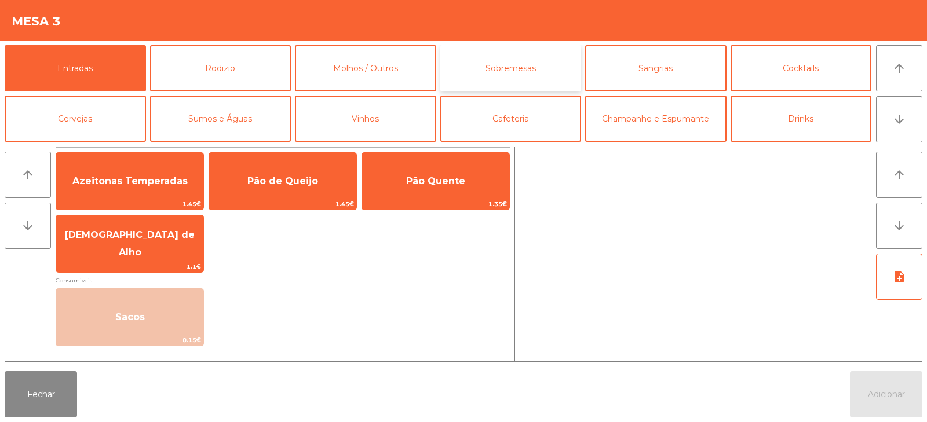
click at [538, 70] on button "Sobremesas" at bounding box center [510, 68] width 141 height 46
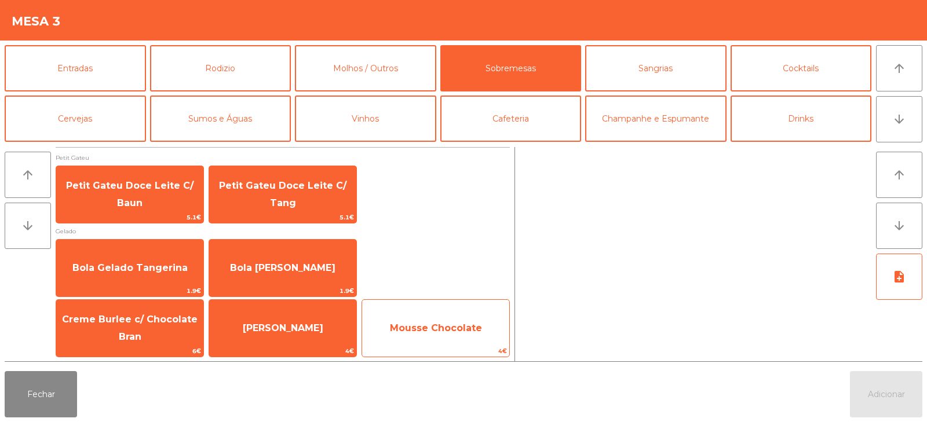
click at [444, 346] on span "4€" at bounding box center [435, 351] width 147 height 11
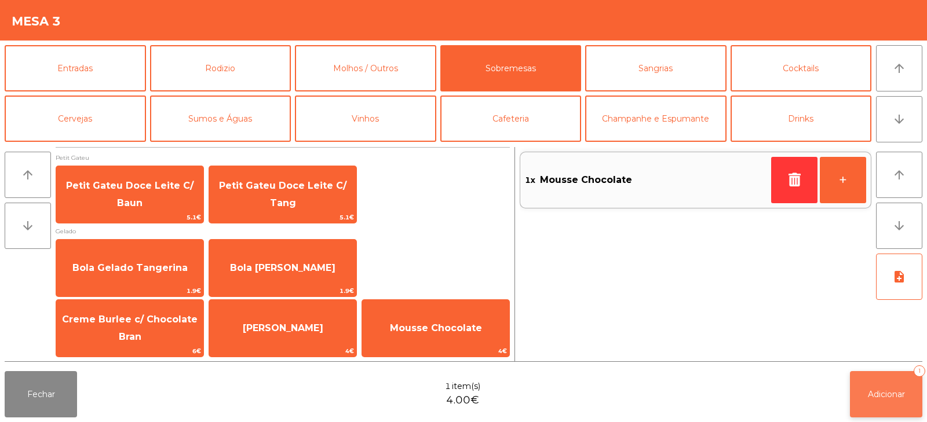
click at [887, 403] on button "Adicionar 1" at bounding box center [886, 394] width 72 height 46
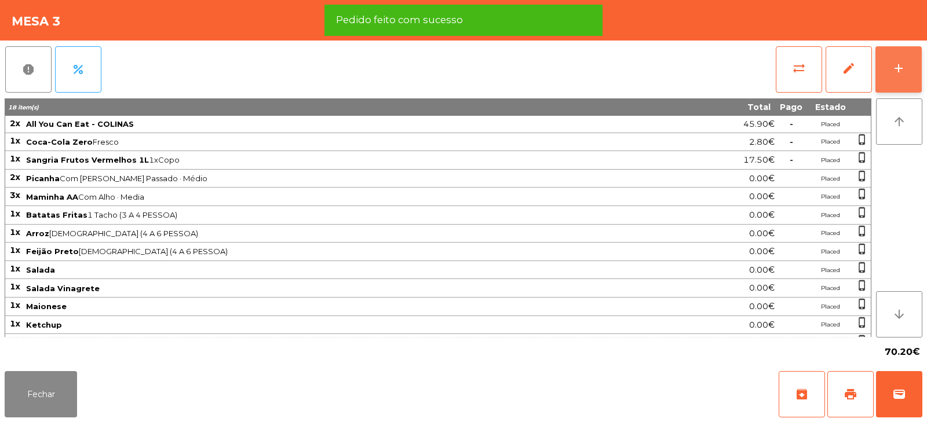
click at [907, 74] on button "add" at bounding box center [898, 69] width 46 height 46
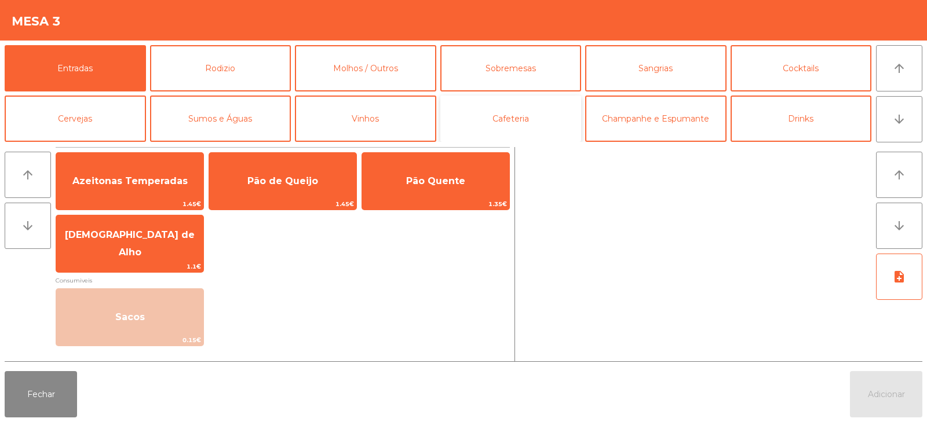
click at [529, 109] on button "Cafeteria" at bounding box center [510, 119] width 141 height 46
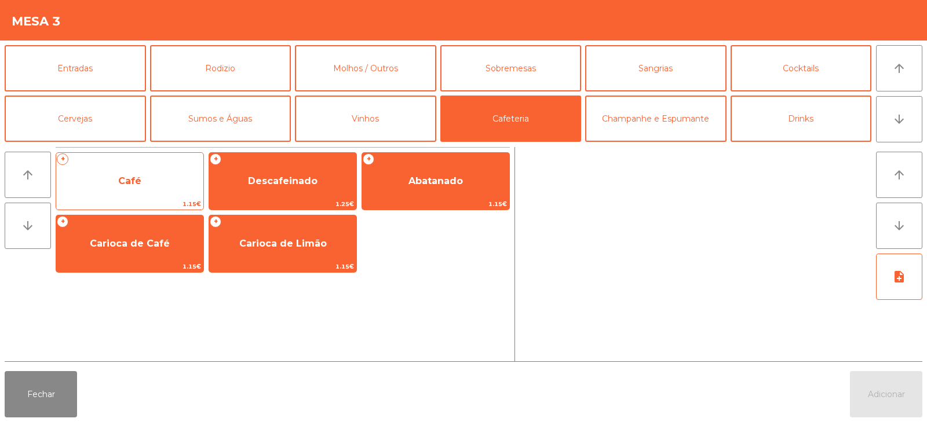
click at [167, 175] on span "Café" at bounding box center [129, 181] width 147 height 31
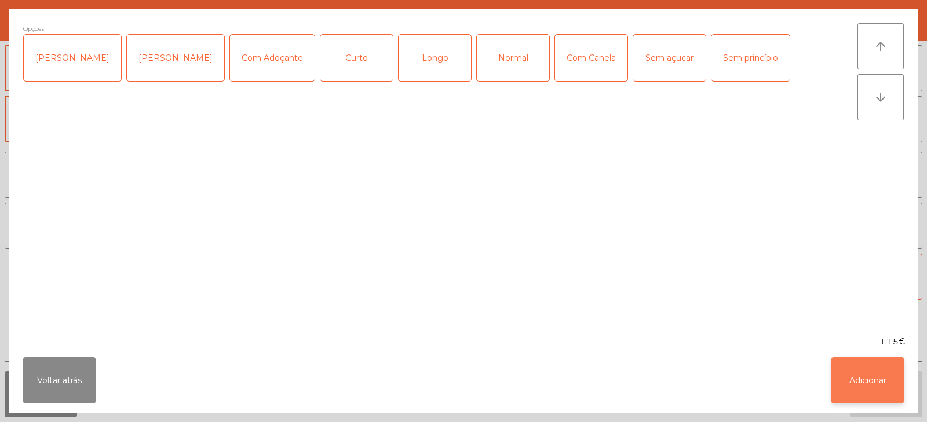
click at [867, 388] on button "Adicionar" at bounding box center [867, 380] width 72 height 46
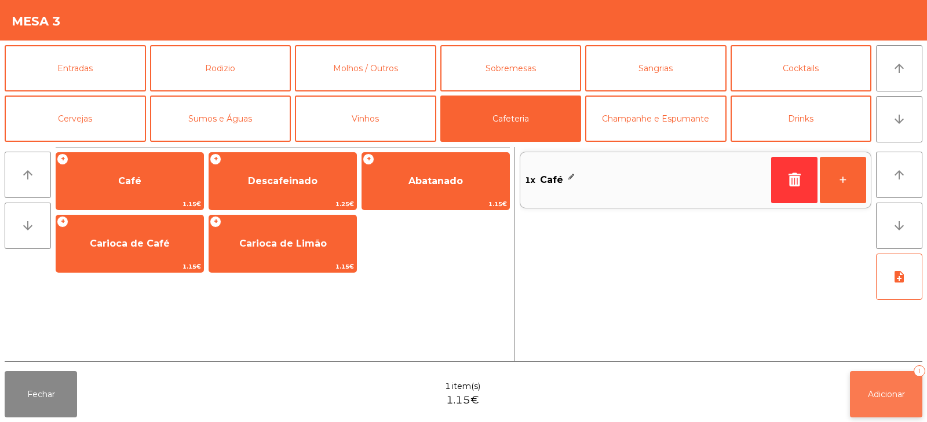
click at [892, 398] on span "Adicionar" at bounding box center [886, 394] width 37 height 10
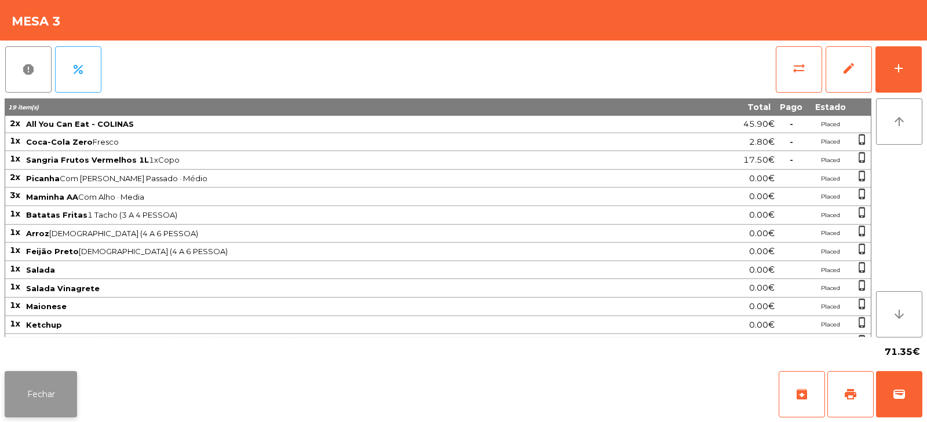
click at [49, 386] on button "Fechar" at bounding box center [41, 394] width 72 height 46
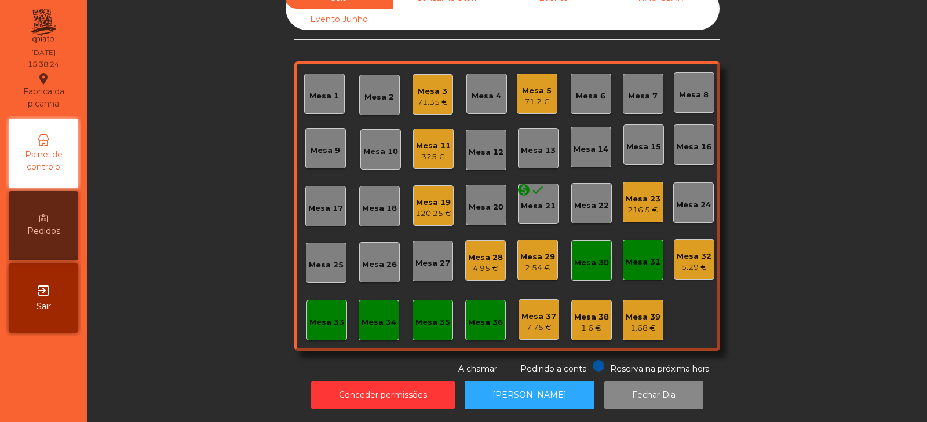
click at [434, 198] on div "Mesa 19" at bounding box center [433, 203] width 36 height 12
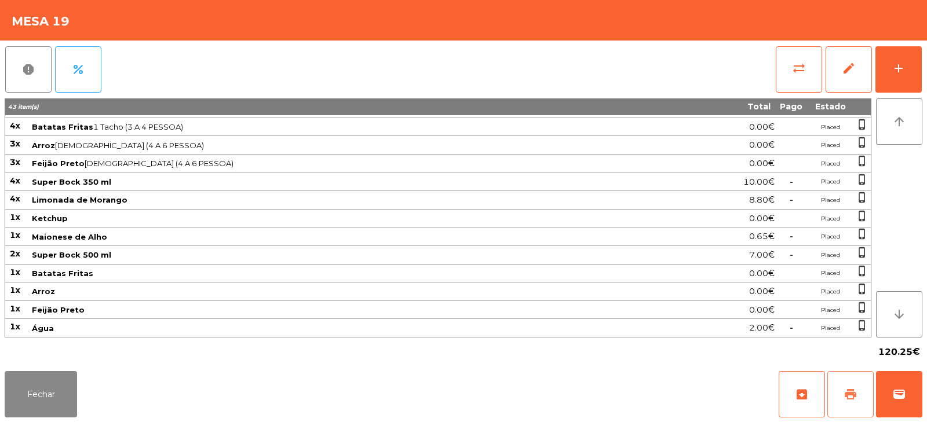
click at [860, 391] on button "print" at bounding box center [850, 394] width 46 height 46
click at [61, 385] on button "Fechar" at bounding box center [41, 394] width 72 height 46
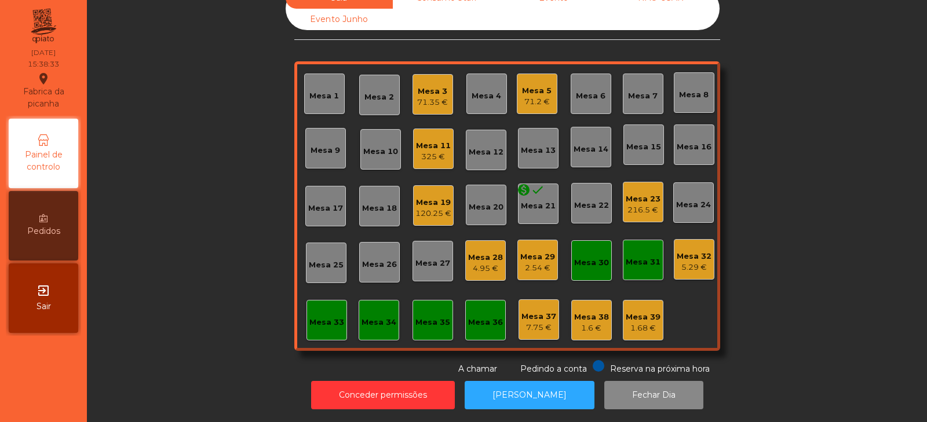
click at [443, 198] on div "Mesa 19" at bounding box center [433, 203] width 36 height 12
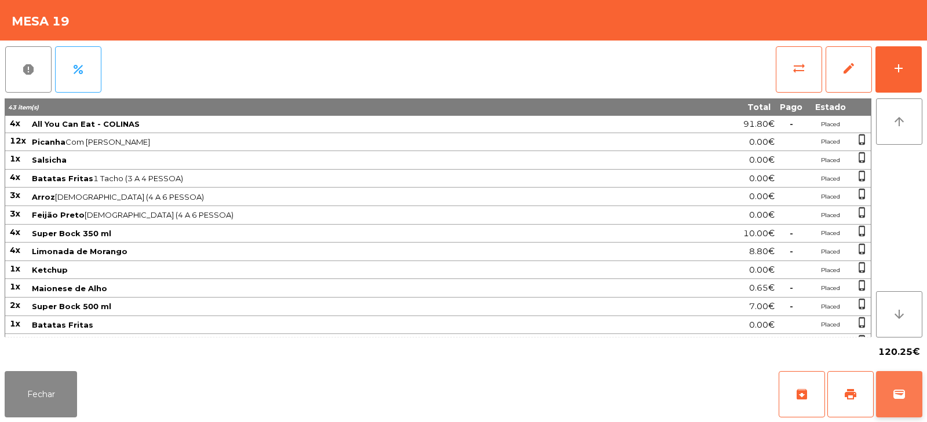
click at [898, 396] on span "wallet" at bounding box center [899, 395] width 14 height 14
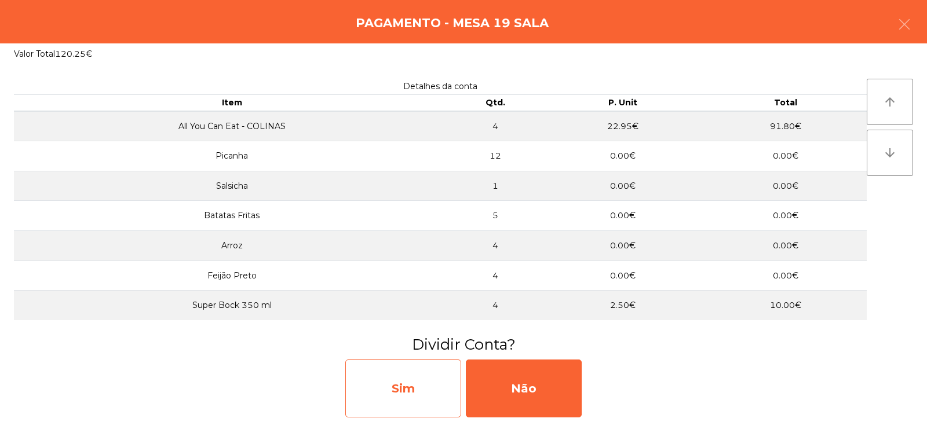
click at [417, 386] on div "Sim" at bounding box center [403, 389] width 116 height 58
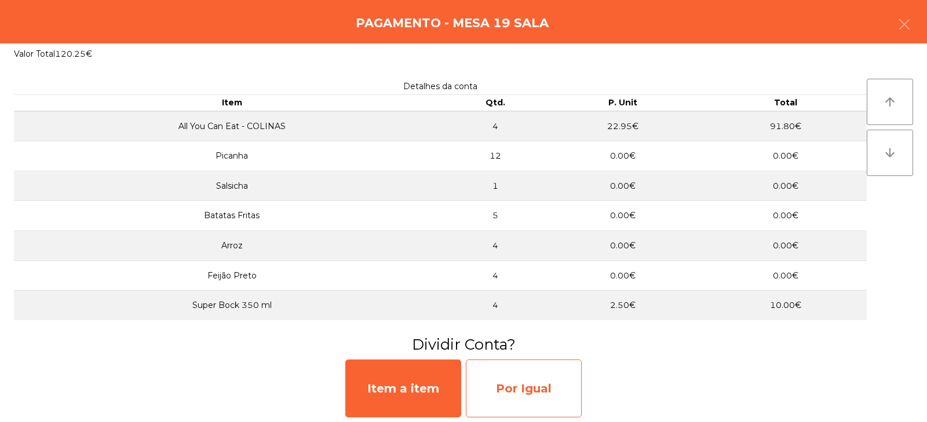
click at [532, 385] on div "Por Igual" at bounding box center [524, 389] width 116 height 58
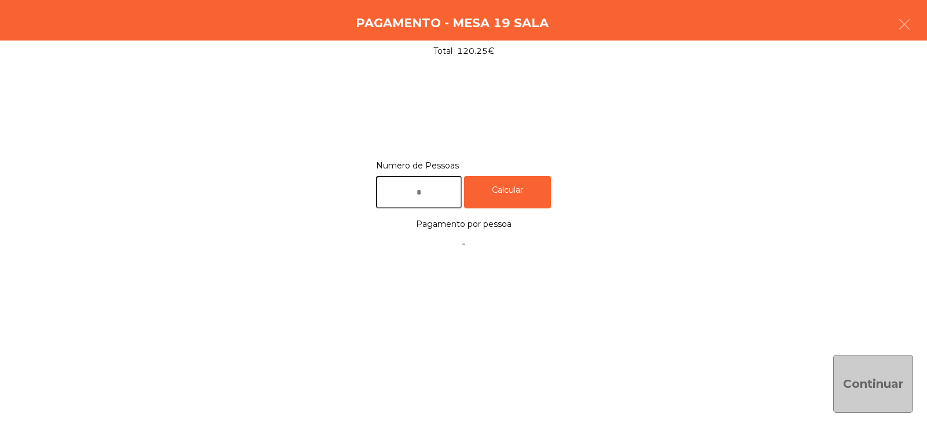
click at [448, 188] on input "text" at bounding box center [419, 192] width 86 height 33
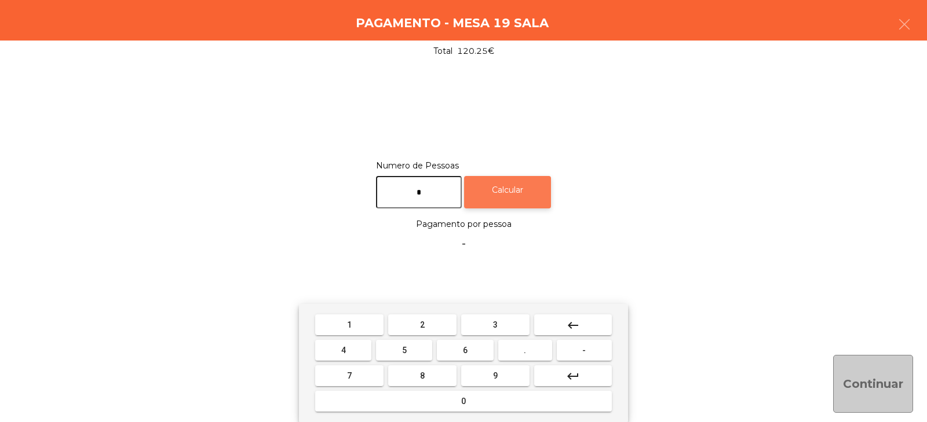
type input "*"
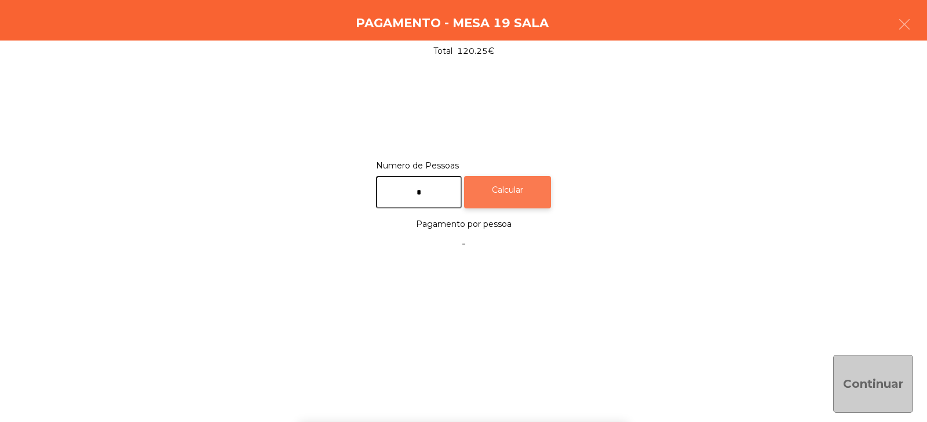
click at [542, 188] on div "Calcular" at bounding box center [507, 192] width 87 height 33
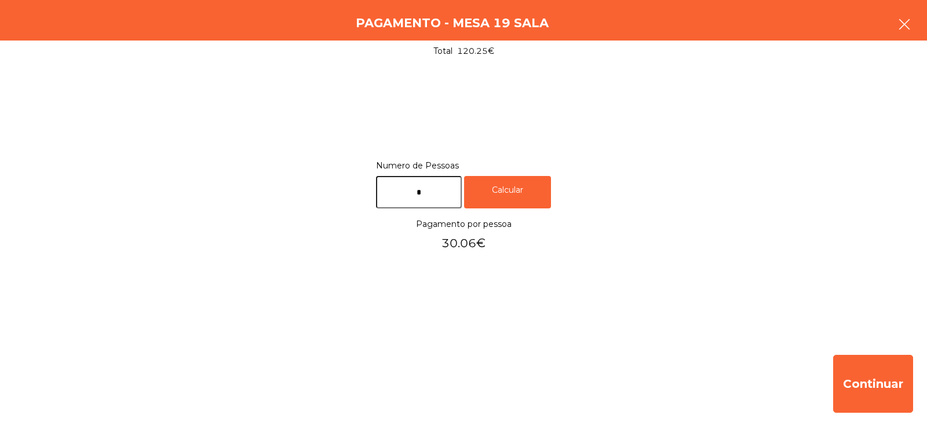
click at [917, 21] on button "button" at bounding box center [904, 25] width 32 height 35
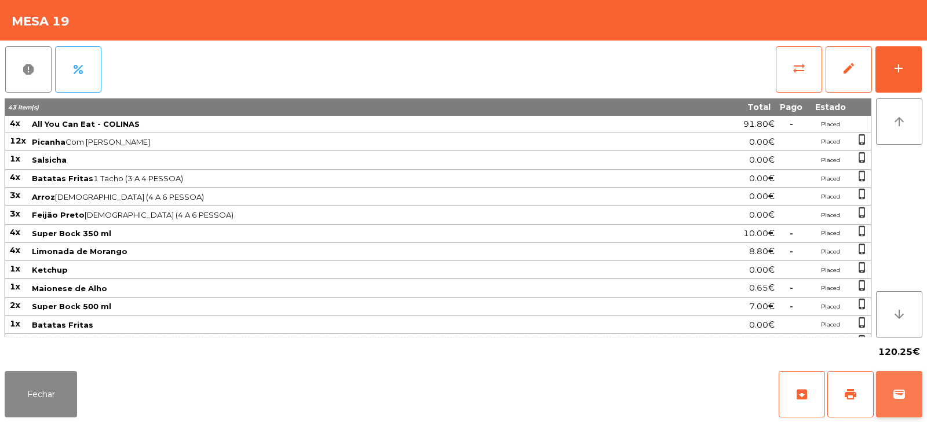
click at [910, 397] on button "wallet" at bounding box center [899, 394] width 46 height 46
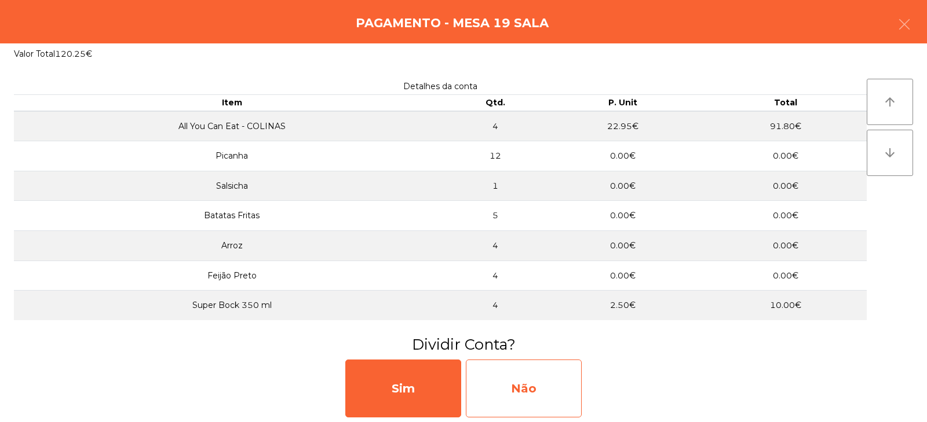
click at [535, 387] on div "Não" at bounding box center [524, 389] width 116 height 58
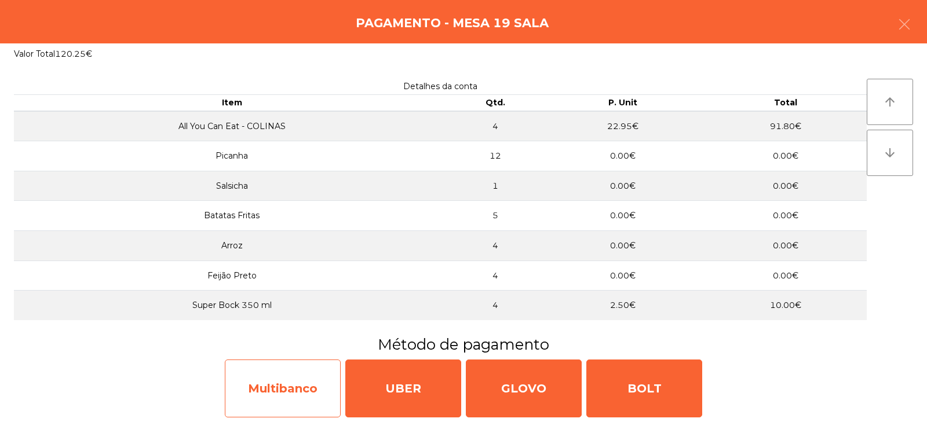
click at [322, 389] on div "Multibanco" at bounding box center [283, 389] width 116 height 58
select select "**"
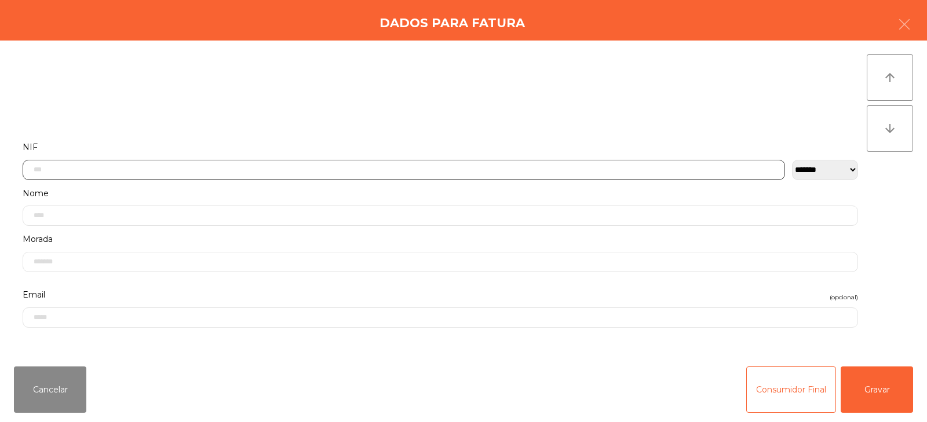
click at [452, 171] on input "text" at bounding box center [404, 170] width 762 height 20
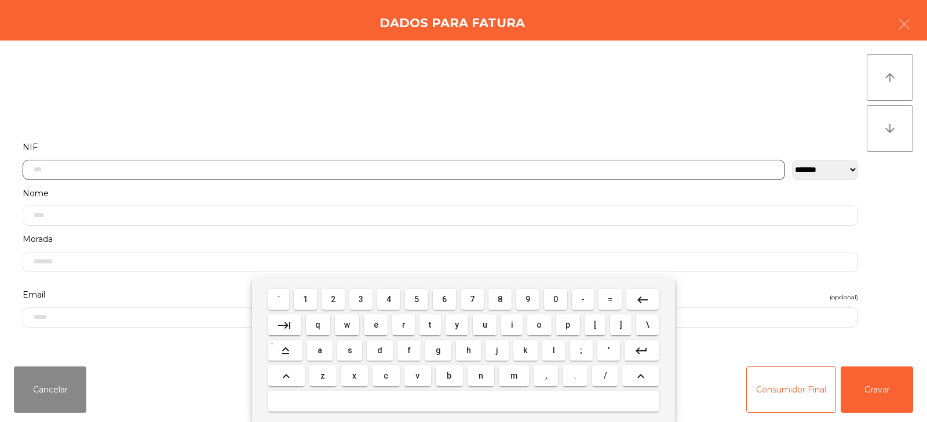
scroll to position [85, 0]
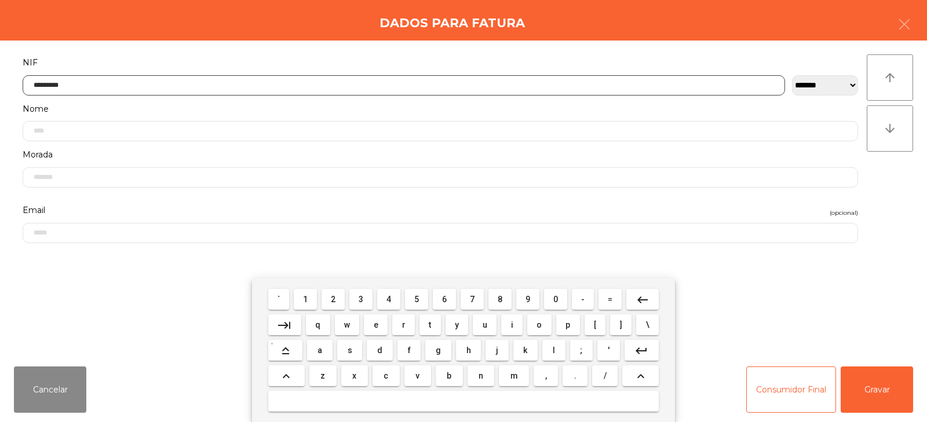
type input "*********"
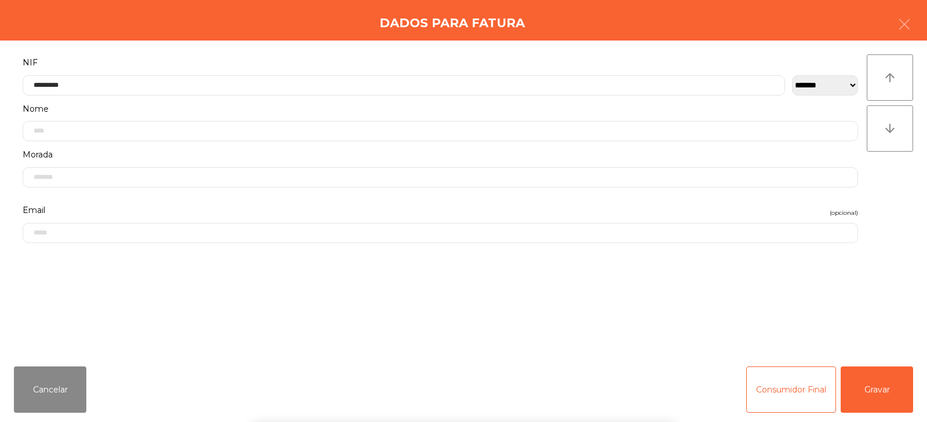
click at [889, 382] on div "` 1 2 3 4 5 6 7 8 9 0 - = keyboard_backspace keyboard_tab q w e r t y u i o p […" at bounding box center [463, 351] width 927 height 144
click at [881, 396] on button "Gravar" at bounding box center [877, 390] width 72 height 46
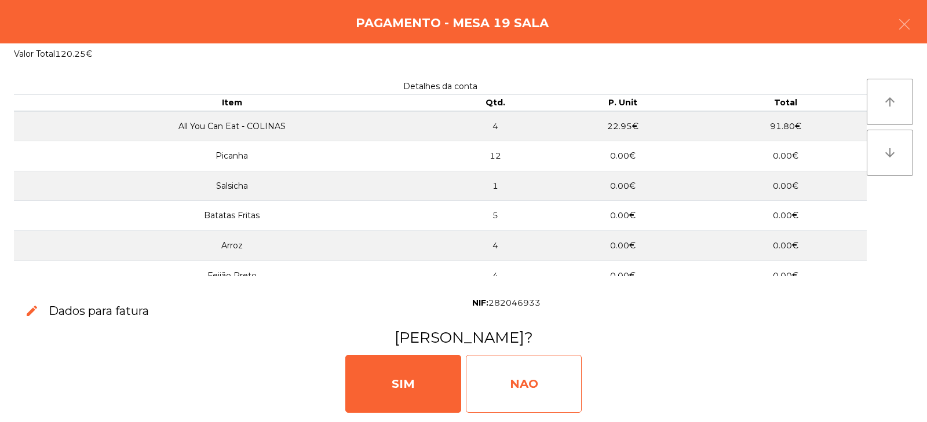
click at [552, 373] on div "NAO" at bounding box center [524, 384] width 116 height 58
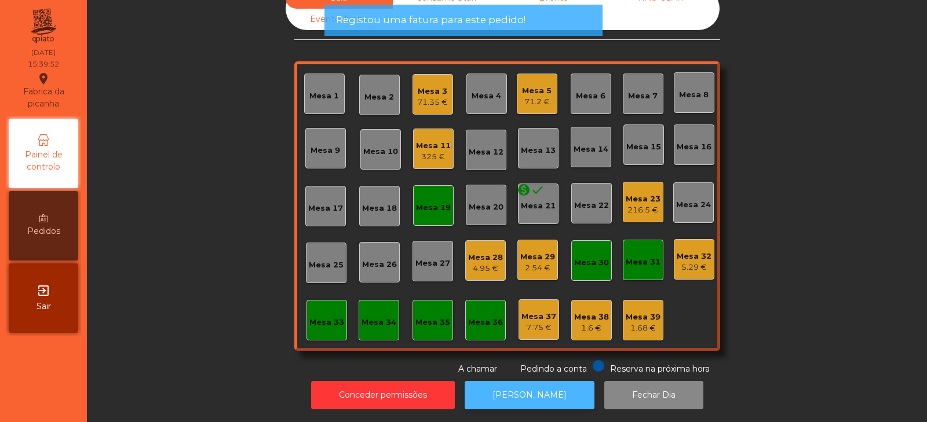
click at [528, 381] on button "[PERSON_NAME]" at bounding box center [530, 395] width 130 height 28
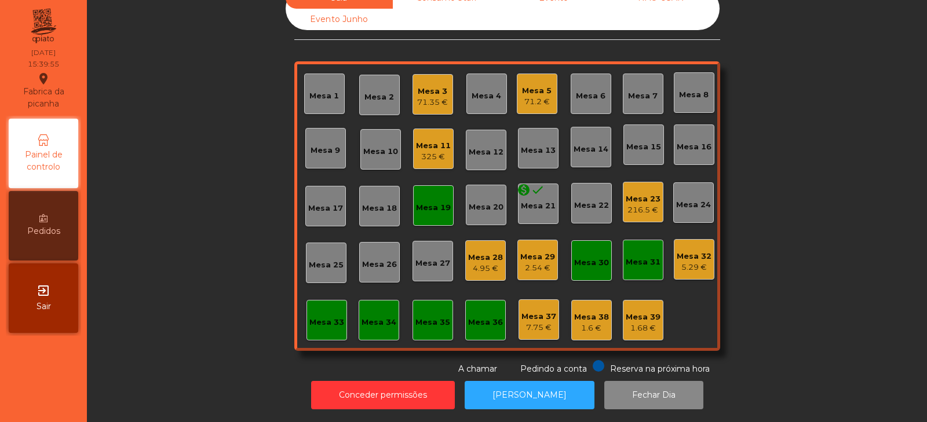
click at [442, 202] on div "Mesa 19" at bounding box center [433, 208] width 35 height 12
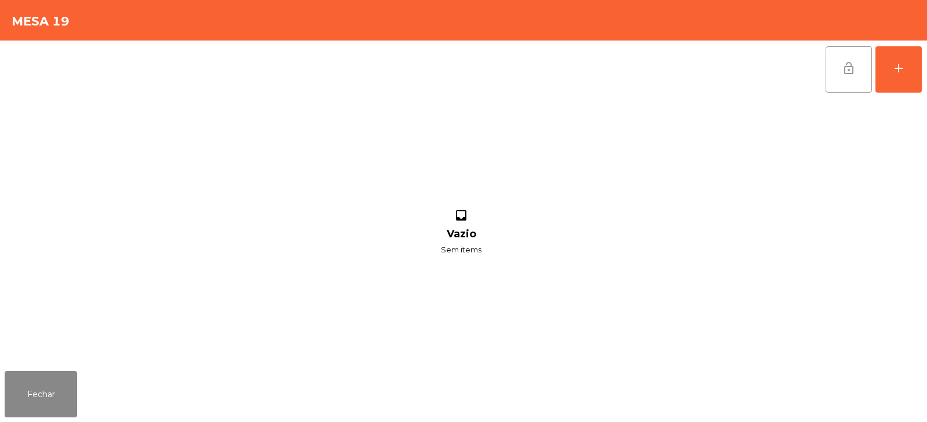
click at [840, 69] on button "lock_open" at bounding box center [849, 69] width 46 height 46
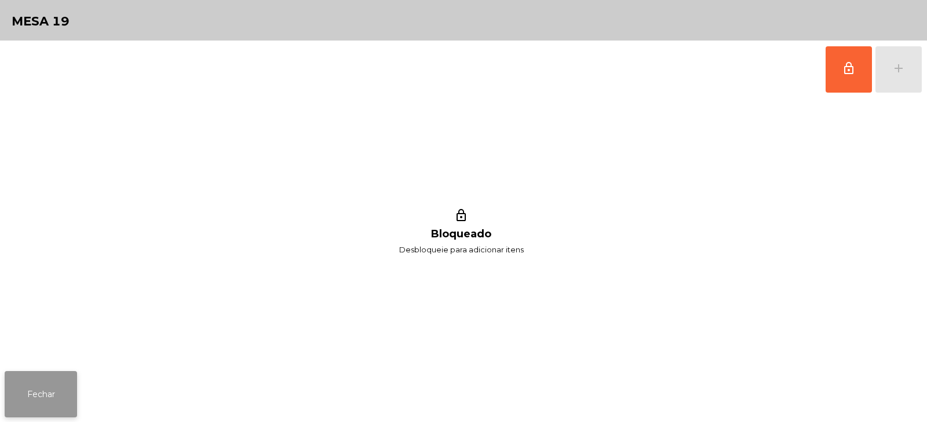
click at [50, 397] on button "Fechar" at bounding box center [41, 394] width 72 height 46
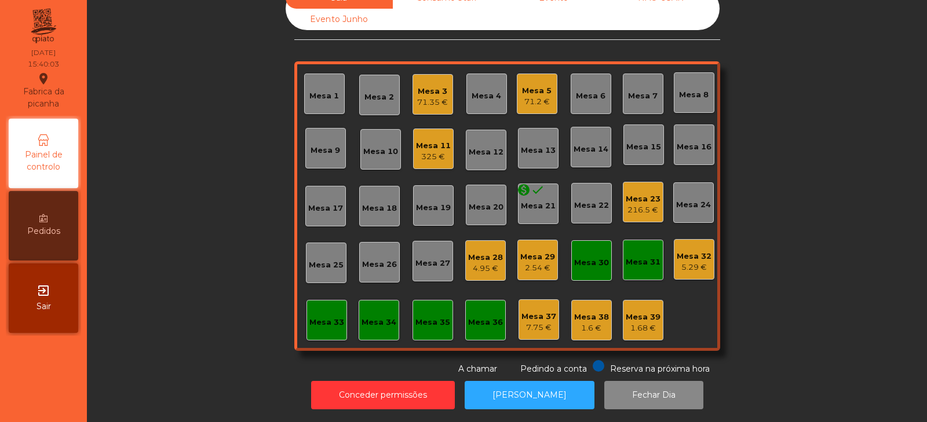
scroll to position [0, 0]
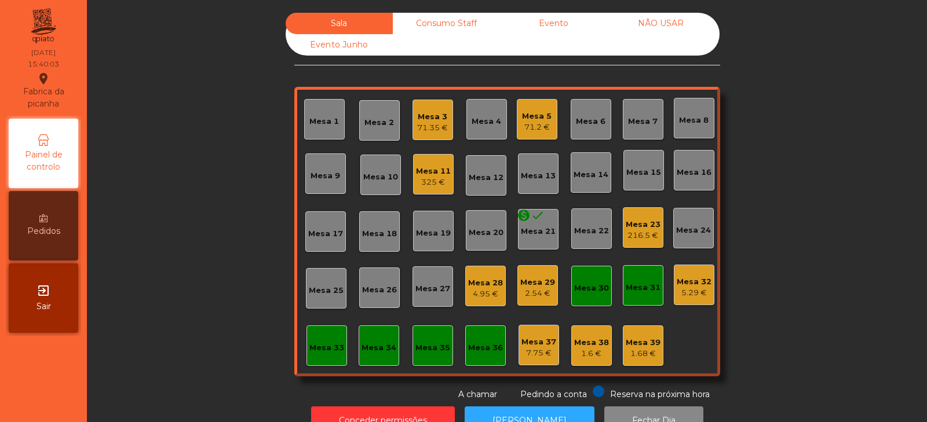
click at [437, 178] on div "325 €" at bounding box center [433, 183] width 35 height 12
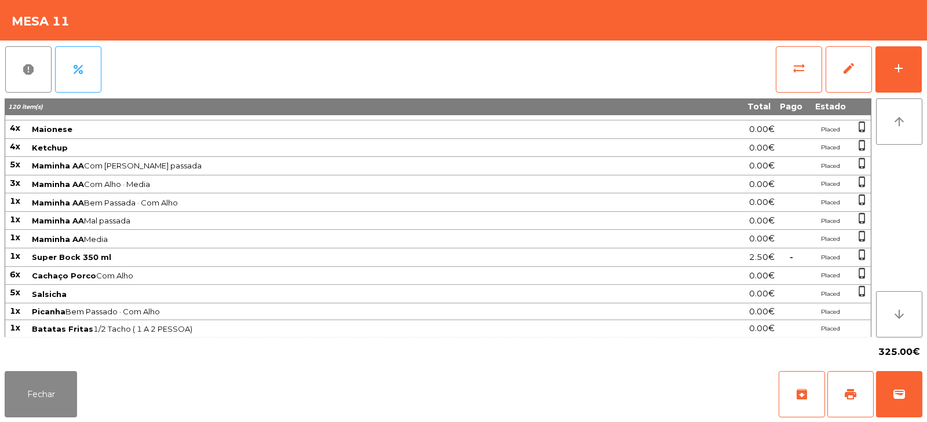
scroll to position [265, 0]
click at [857, 397] on button "print" at bounding box center [850, 394] width 46 height 46
click at [65, 390] on button "Fechar" at bounding box center [41, 394] width 72 height 46
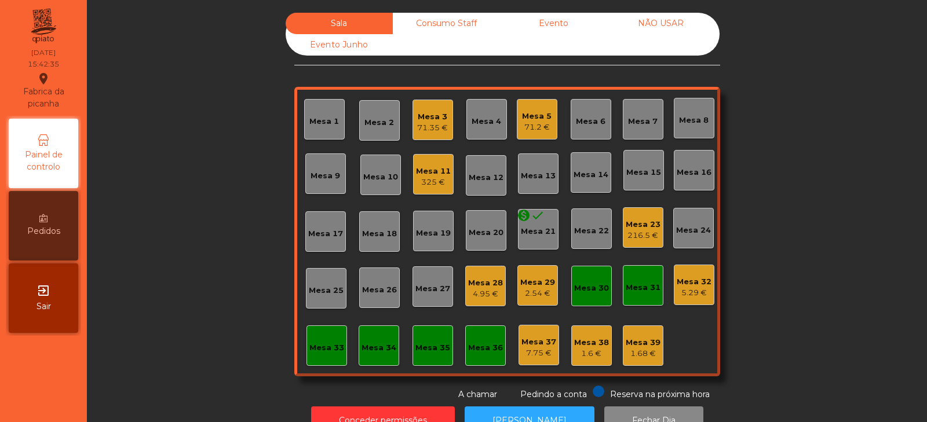
click at [436, 175] on div "Mesa 11" at bounding box center [433, 172] width 35 height 12
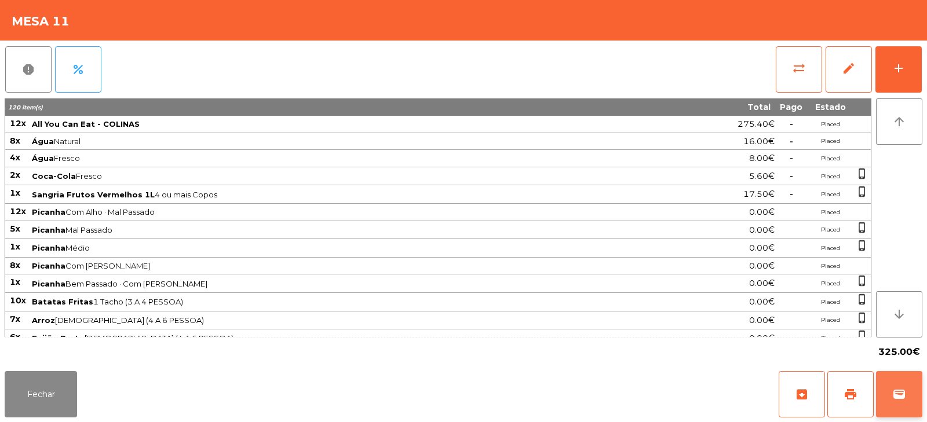
click at [900, 406] on button "wallet" at bounding box center [899, 394] width 46 height 46
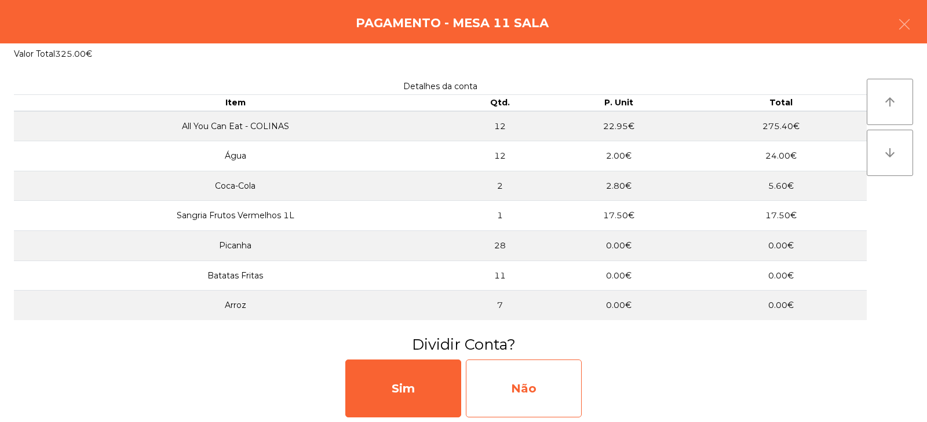
click at [522, 384] on div "Não" at bounding box center [524, 389] width 116 height 58
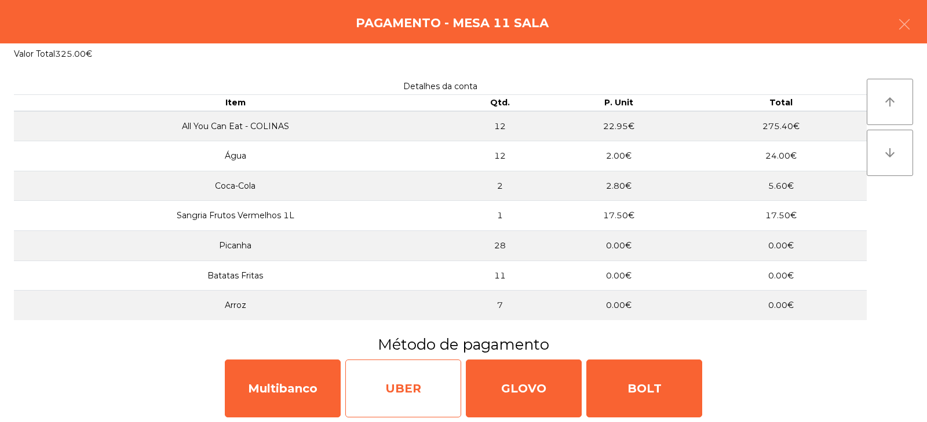
click at [385, 388] on div "UBER" at bounding box center [403, 389] width 116 height 58
select select "**"
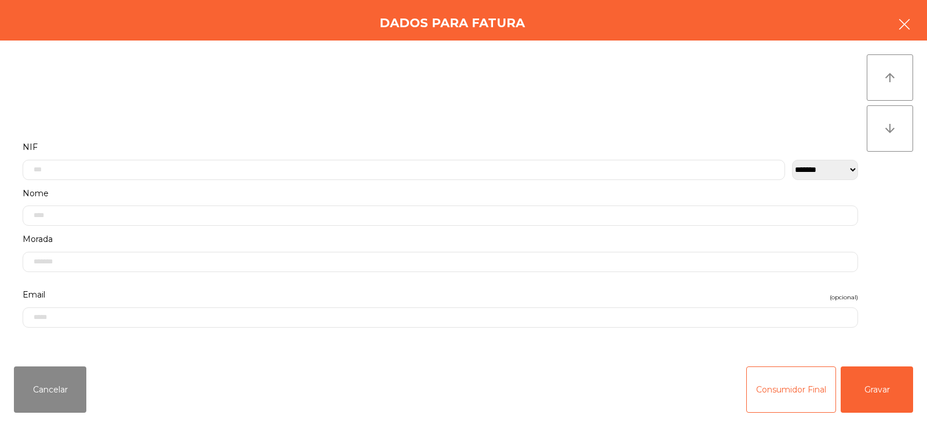
click at [911, 28] on button "button" at bounding box center [904, 25] width 32 height 35
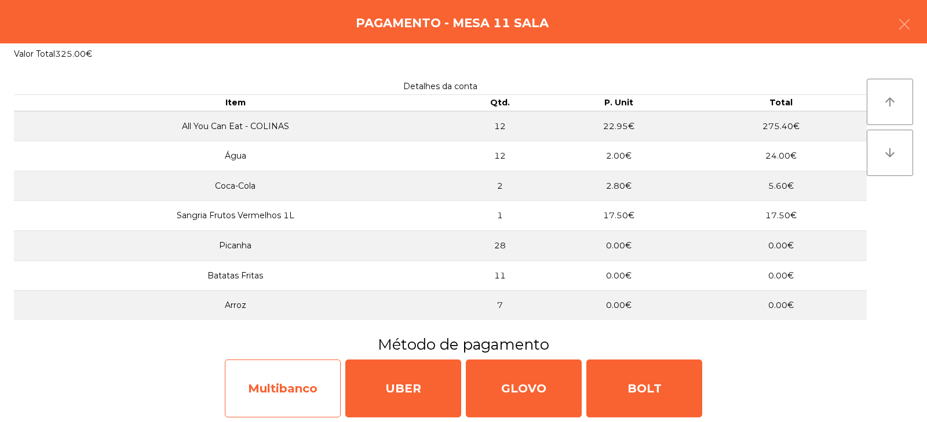
click at [304, 384] on div "Multibanco" at bounding box center [283, 389] width 116 height 58
select select "**"
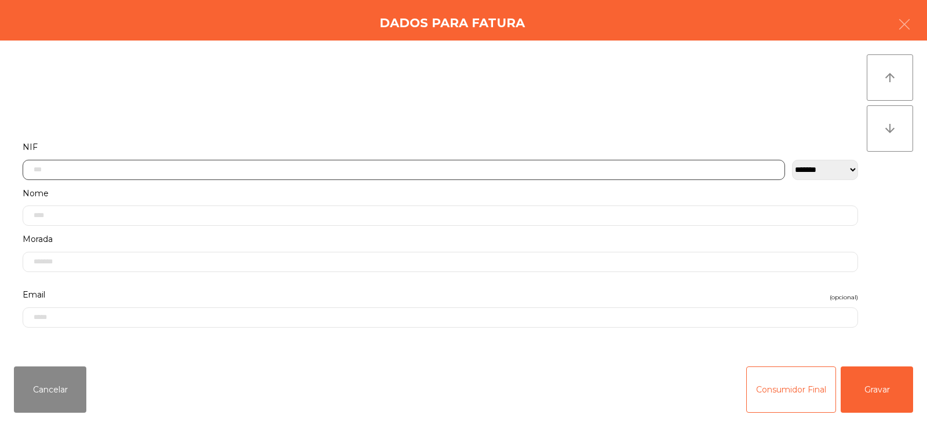
click at [432, 167] on input "text" at bounding box center [404, 170] width 762 height 20
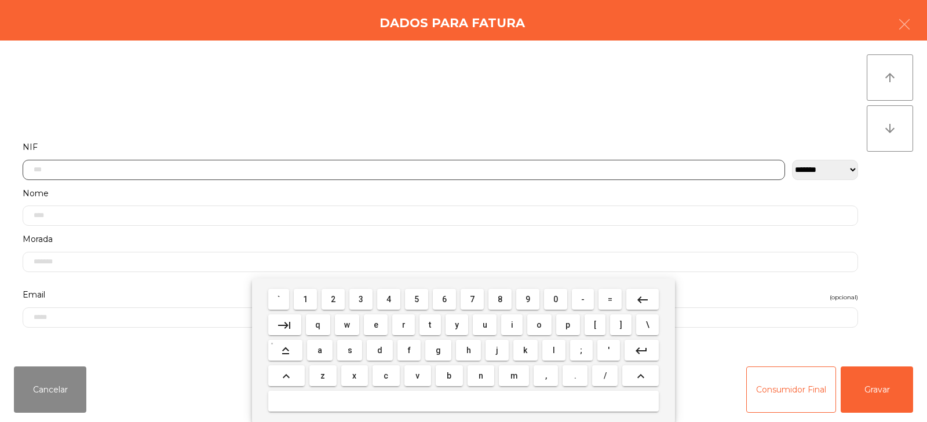
scroll to position [85, 0]
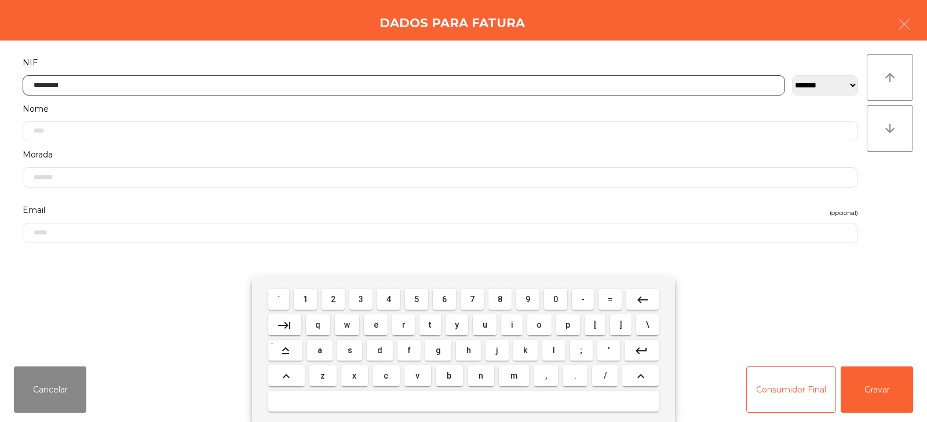
type input "*********"
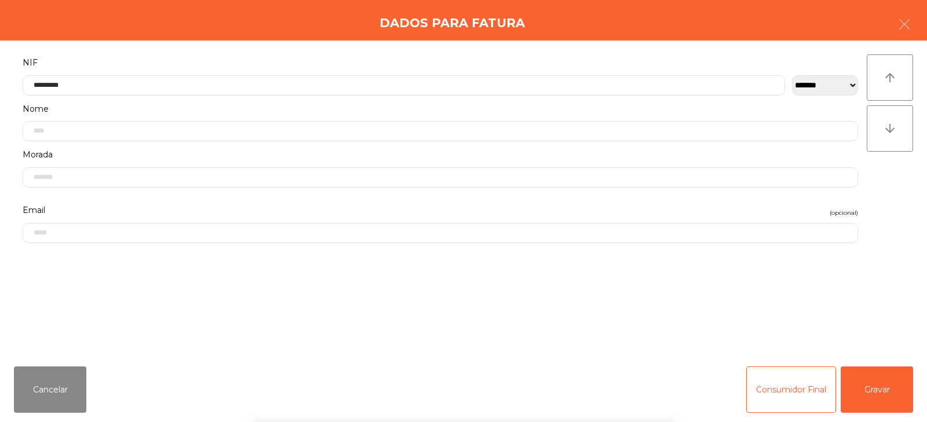
click at [852, 363] on div "` 1 2 3 4 5 6 7 8 9 0 - = keyboard_backspace keyboard_tab q w e r t y u i o p […" at bounding box center [463, 351] width 927 height 144
click at [885, 398] on button "Gravar" at bounding box center [877, 390] width 72 height 46
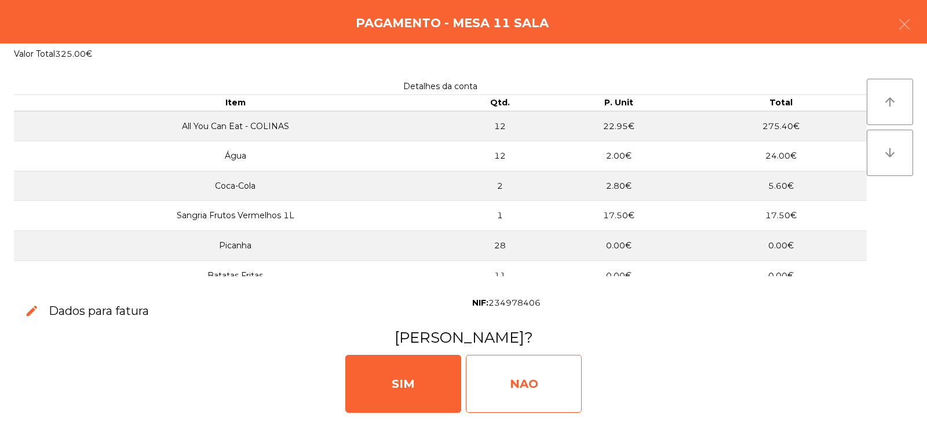
click at [564, 380] on div "NAO" at bounding box center [524, 384] width 116 height 58
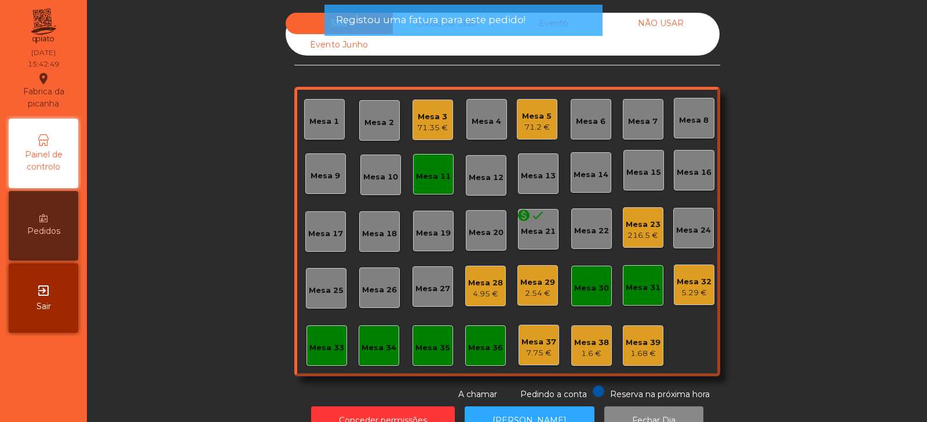
click at [426, 184] on div "Mesa 11" at bounding box center [433, 174] width 41 height 41
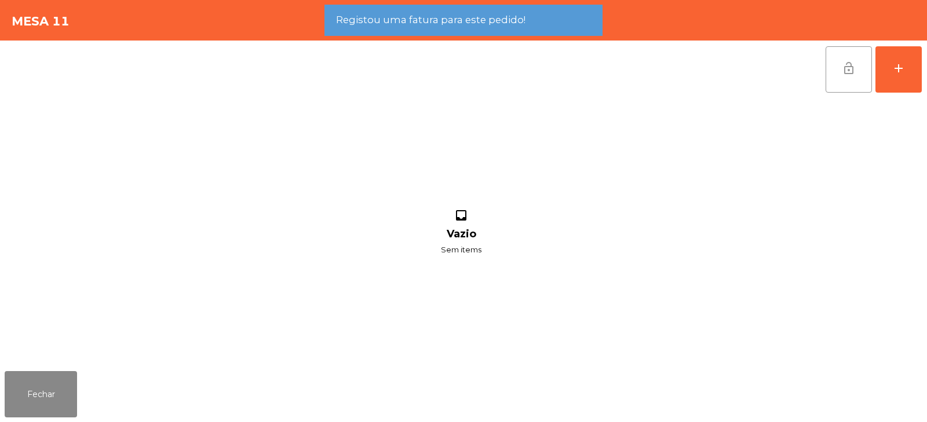
click at [845, 70] on span "lock_open" at bounding box center [849, 68] width 14 height 14
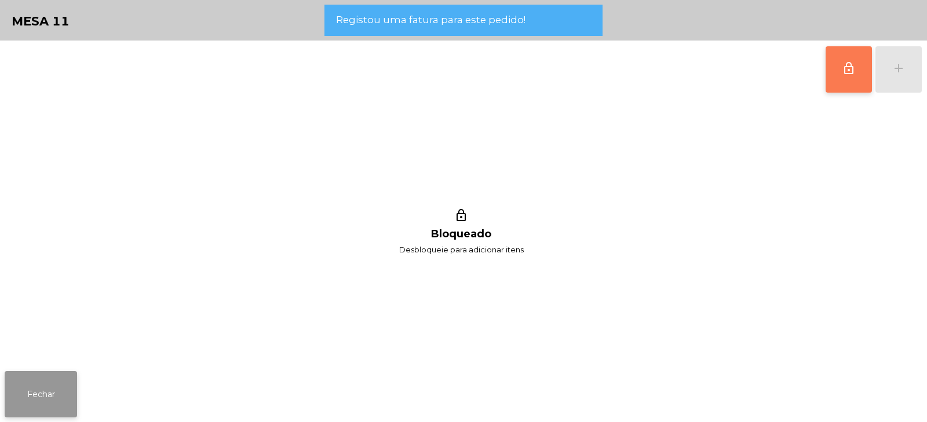
click at [38, 395] on button "Fechar" at bounding box center [41, 394] width 72 height 46
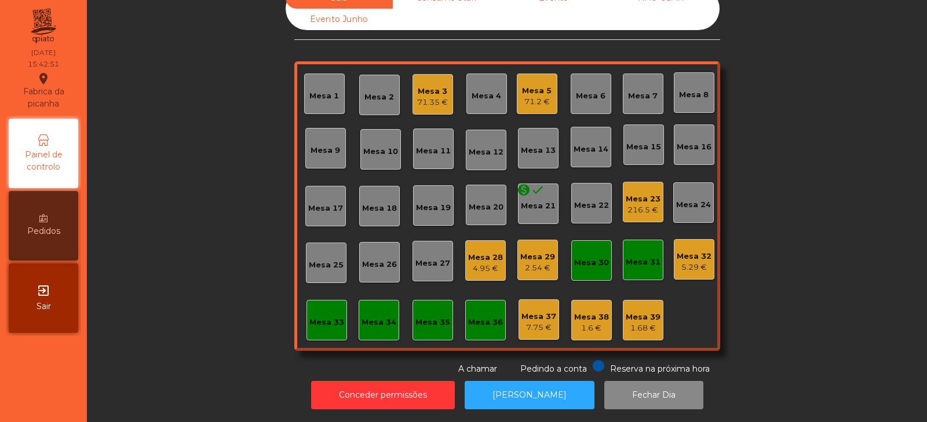
scroll to position [0, 0]
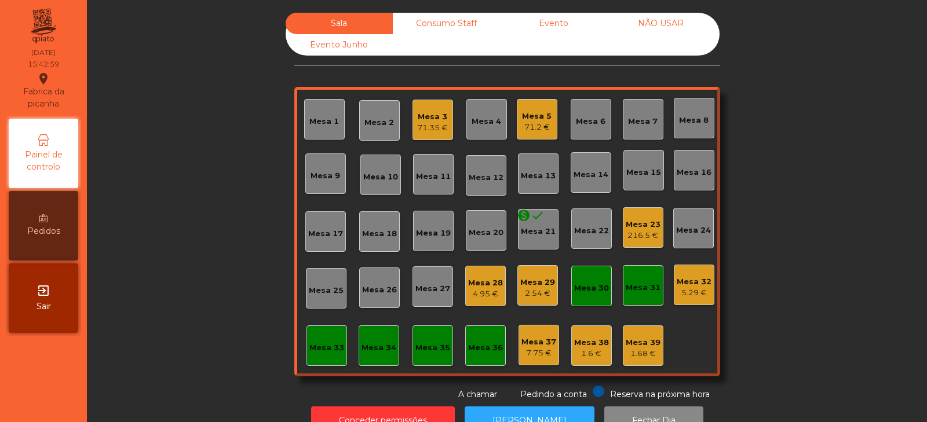
click at [539, 125] on div "71.2 €" at bounding box center [537, 128] width 30 height 12
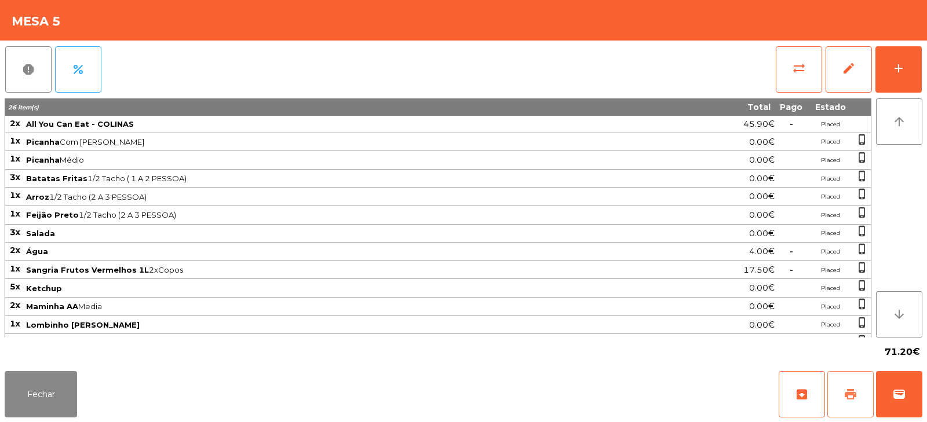
click at [853, 392] on span "print" at bounding box center [851, 395] width 14 height 14
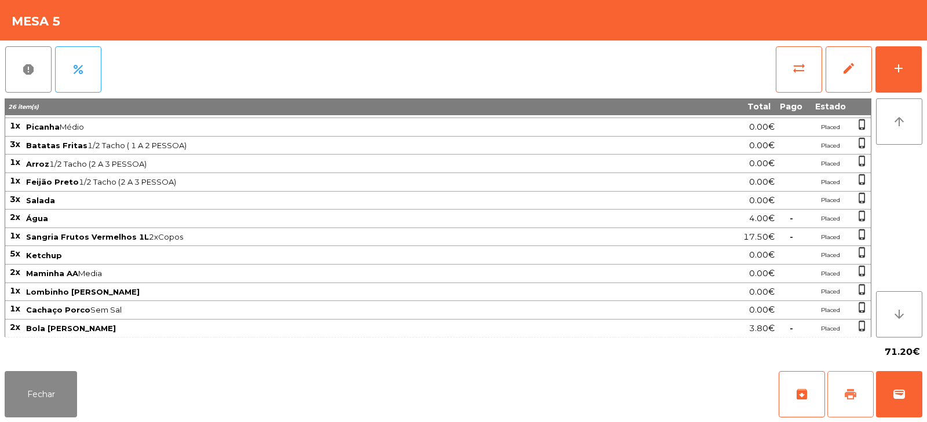
scroll to position [34, 0]
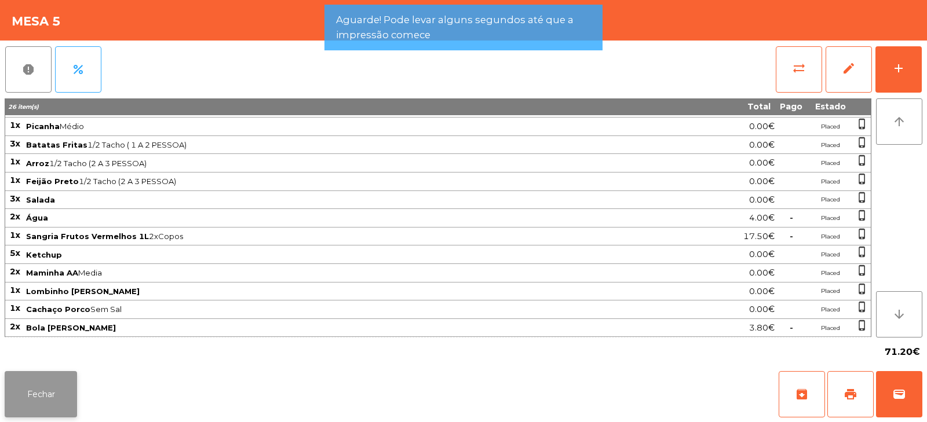
click at [49, 403] on button "Fechar" at bounding box center [41, 394] width 72 height 46
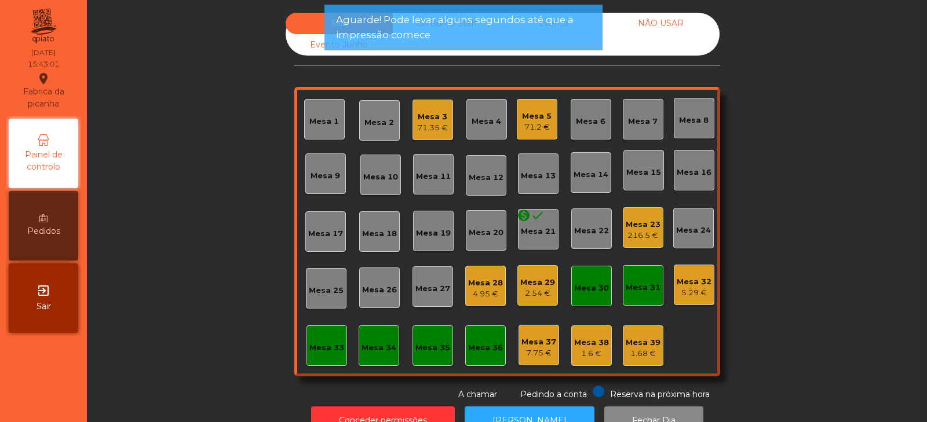
click at [652, 226] on div "Mesa 23" at bounding box center [643, 225] width 35 height 12
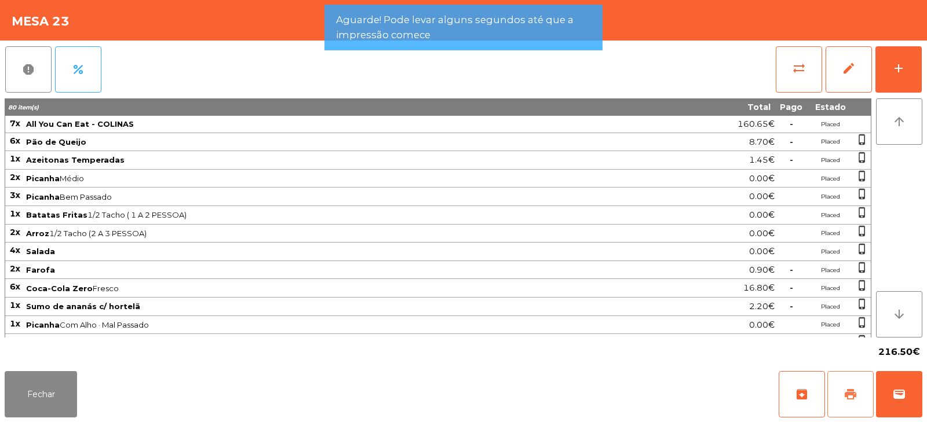
click at [844, 396] on span "print" at bounding box center [851, 395] width 14 height 14
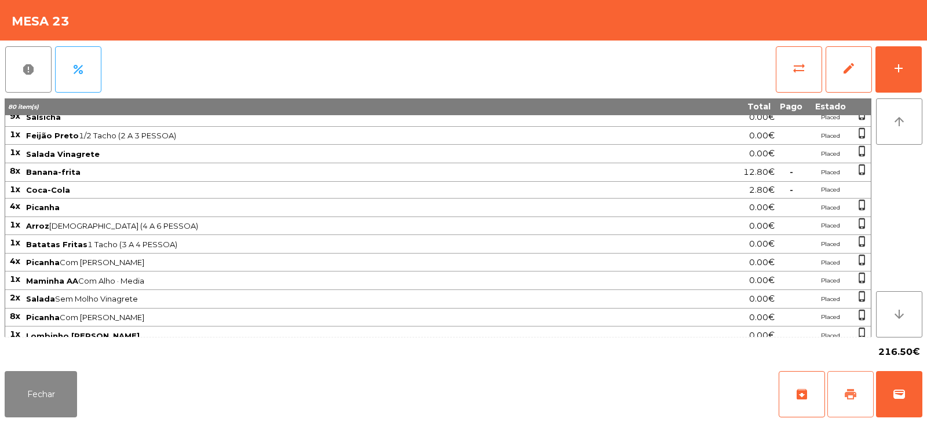
scroll to position [252, 0]
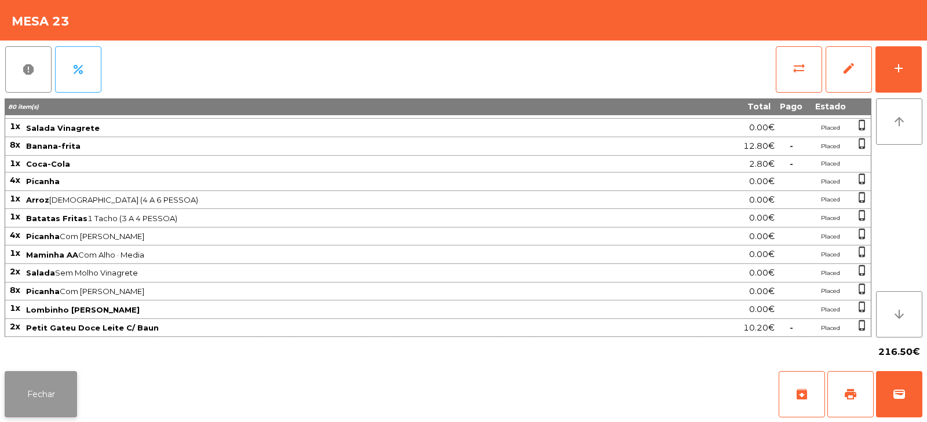
click at [53, 403] on button "Fechar" at bounding box center [41, 394] width 72 height 46
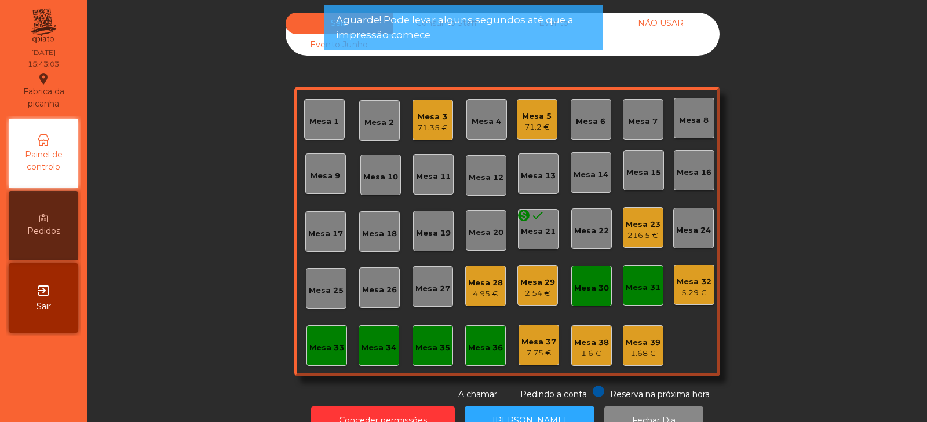
click at [442, 119] on div "Mesa 3" at bounding box center [432, 117] width 31 height 12
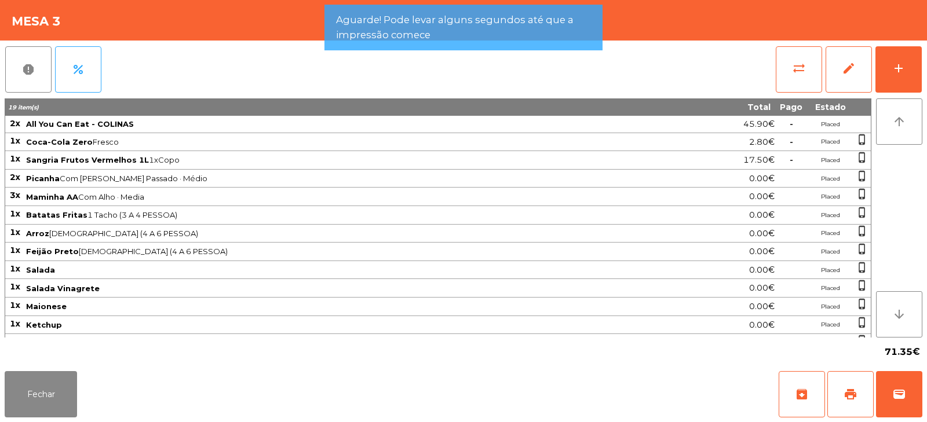
scroll to position [49, 0]
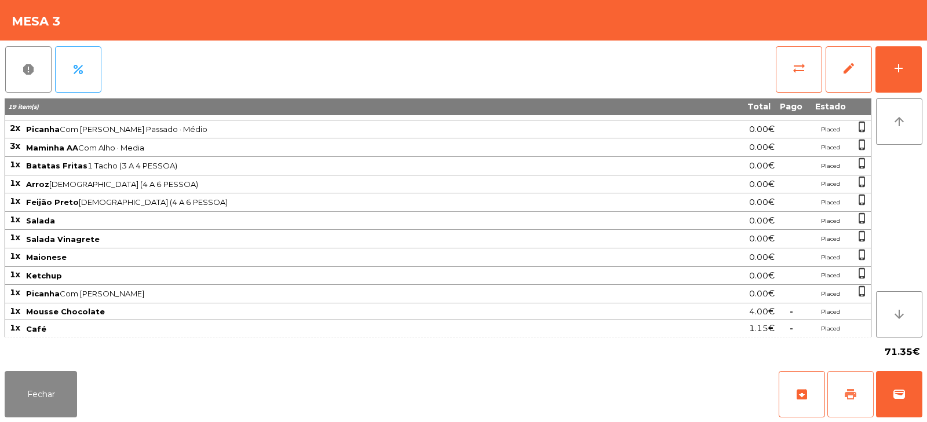
click at [860, 403] on button "print" at bounding box center [850, 394] width 46 height 46
click at [38, 390] on button "Fechar" at bounding box center [41, 394] width 72 height 46
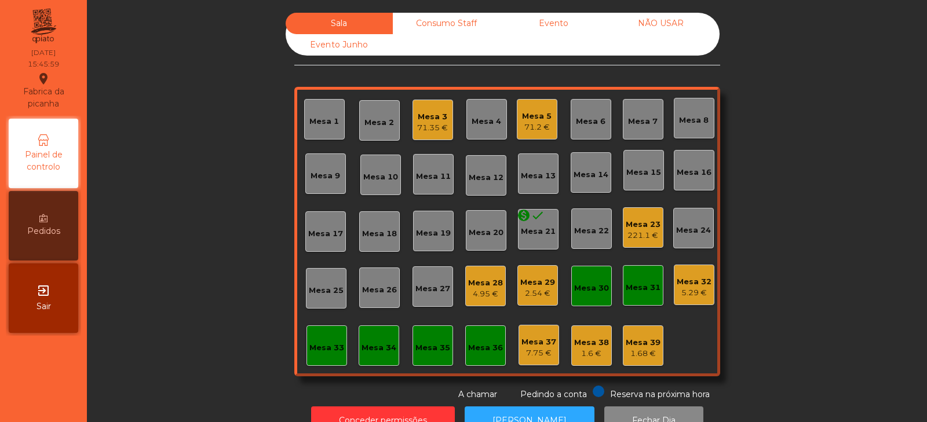
scroll to position [34, 0]
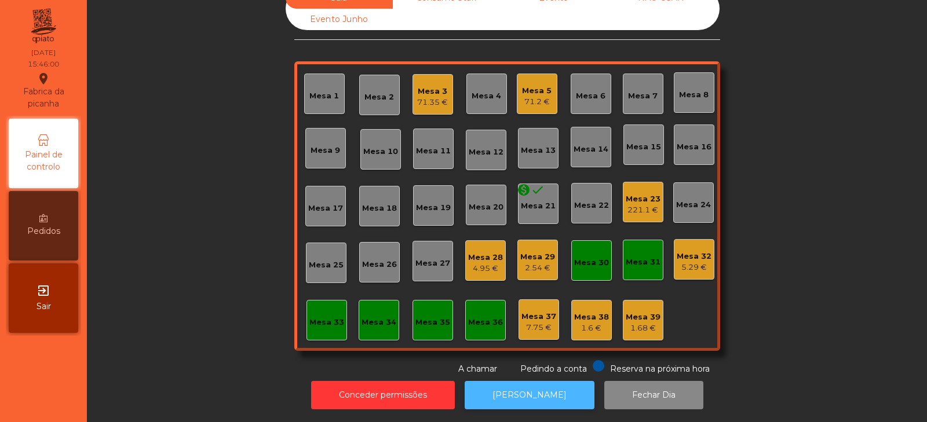
click at [543, 383] on button "[PERSON_NAME]" at bounding box center [530, 395] width 130 height 28
click at [441, 97] on div "71.35 €" at bounding box center [432, 103] width 31 height 12
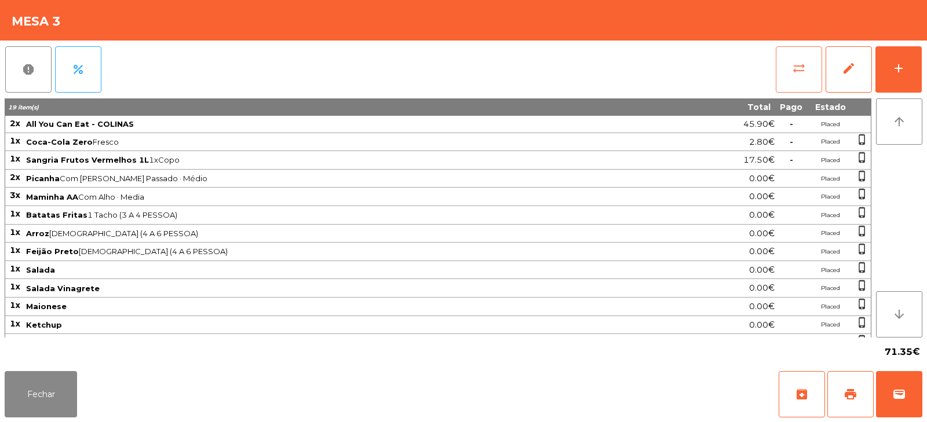
click at [787, 75] on button "sync_alt" at bounding box center [799, 69] width 46 height 46
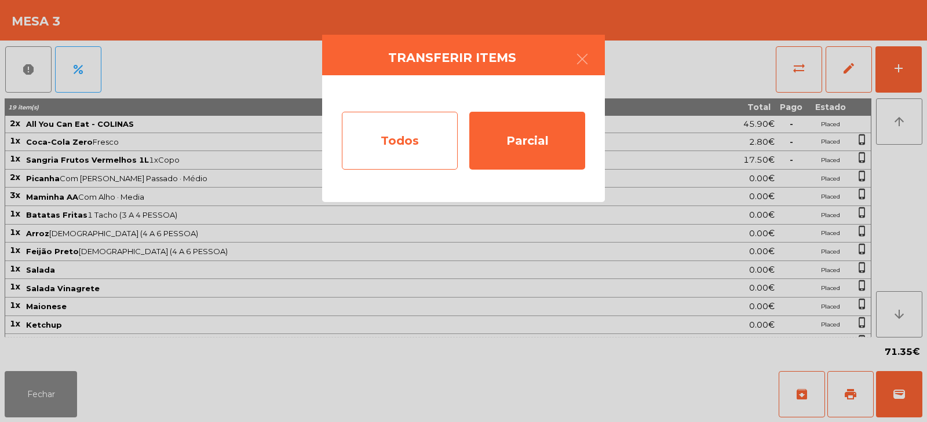
click at [418, 130] on div "Todos" at bounding box center [400, 141] width 116 height 58
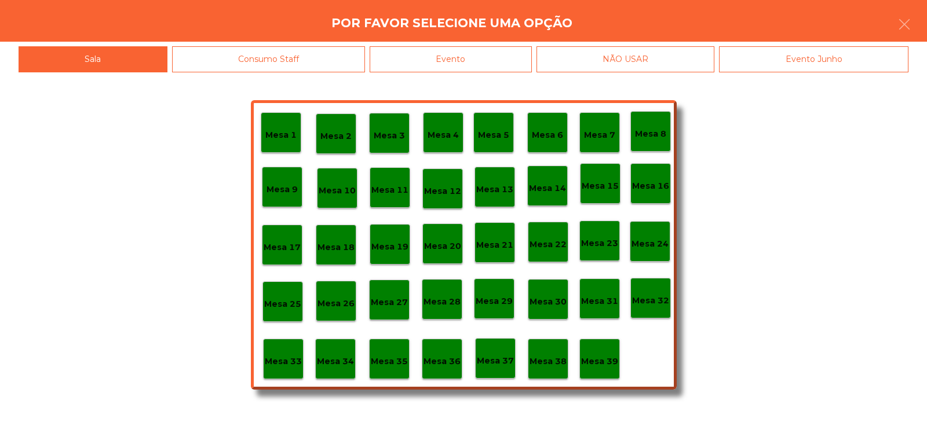
click at [505, 54] on div "Evento" at bounding box center [451, 59] width 162 height 26
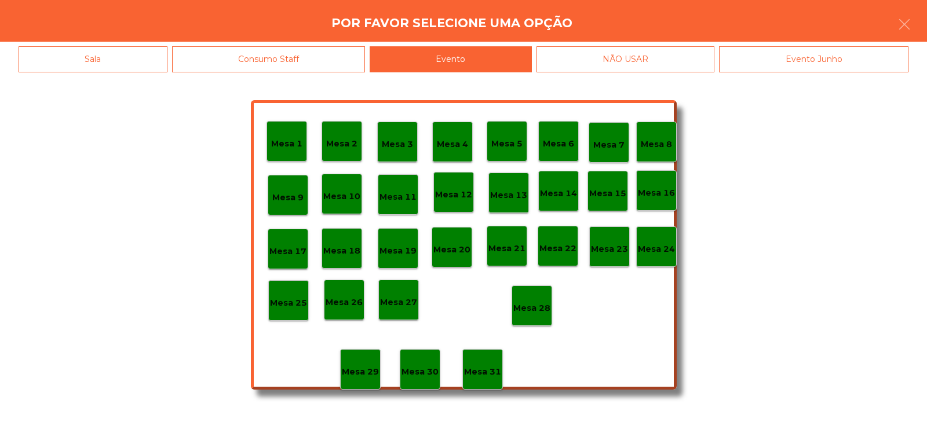
click at [549, 304] on p "Mesa 28" at bounding box center [531, 308] width 37 height 13
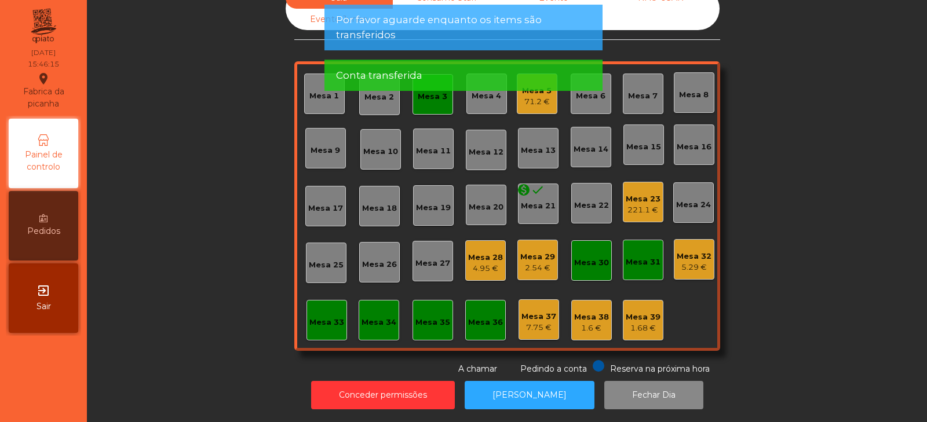
click at [448, 104] on div "Mesa 3" at bounding box center [432, 94] width 41 height 41
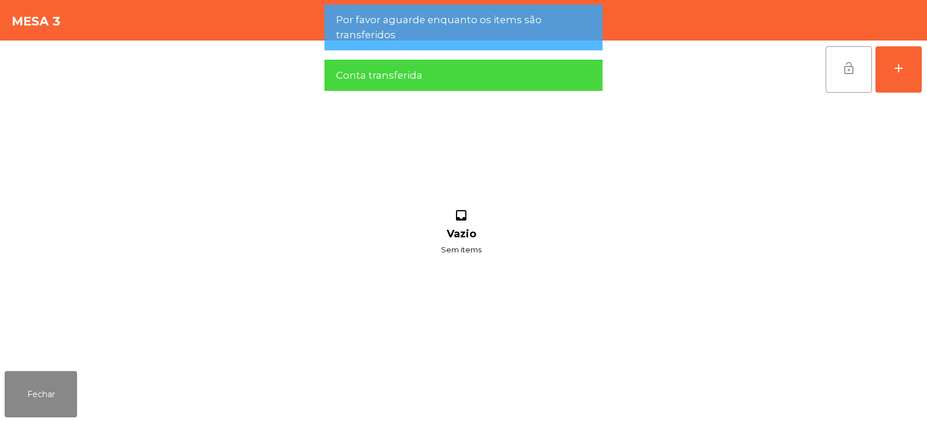
click at [843, 76] on button "lock_open" at bounding box center [849, 69] width 46 height 46
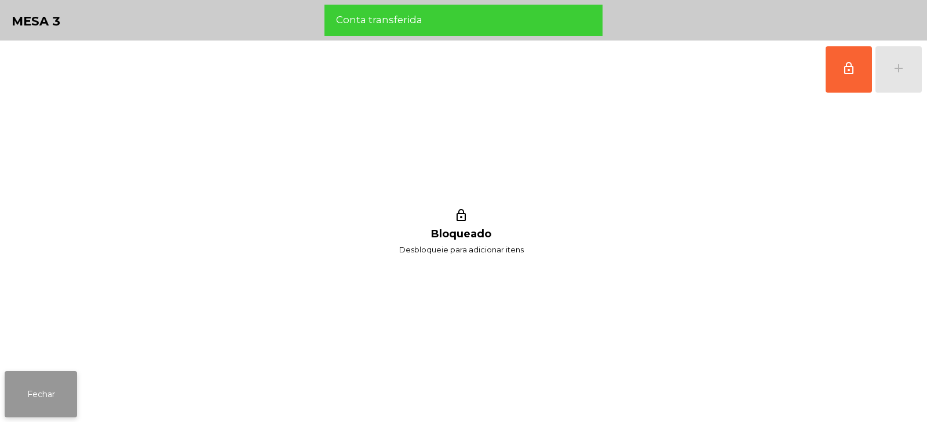
click at [63, 393] on button "Fechar" at bounding box center [41, 394] width 72 height 46
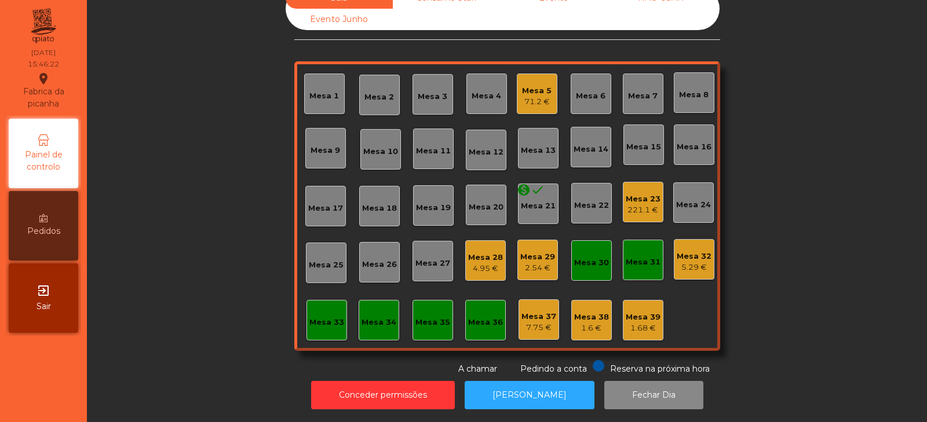
click at [547, 103] on div "Mesa 5 71.2 €" at bounding box center [537, 94] width 41 height 41
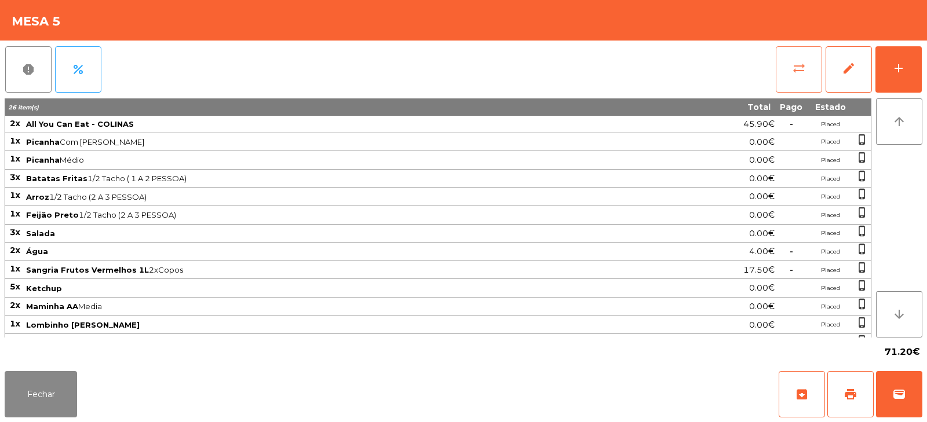
click at [797, 66] on span "sync_alt" at bounding box center [799, 68] width 14 height 14
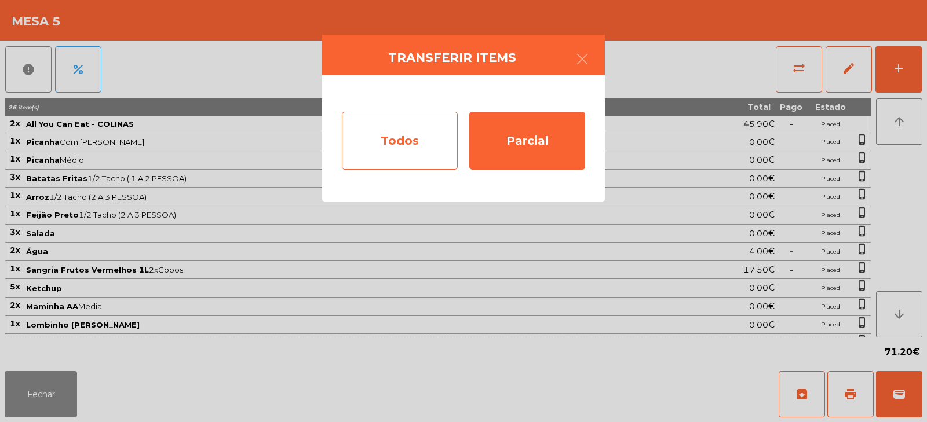
click at [385, 144] on div "Todos" at bounding box center [400, 141] width 116 height 58
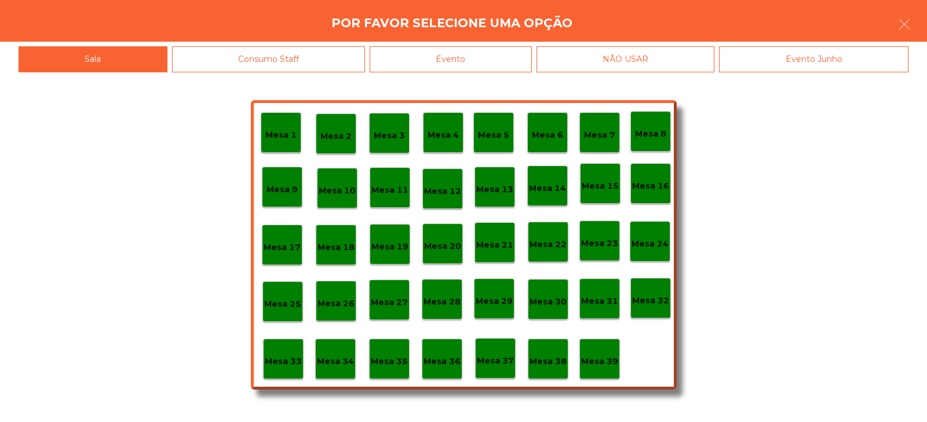
click at [495, 54] on div "Evento" at bounding box center [451, 59] width 162 height 26
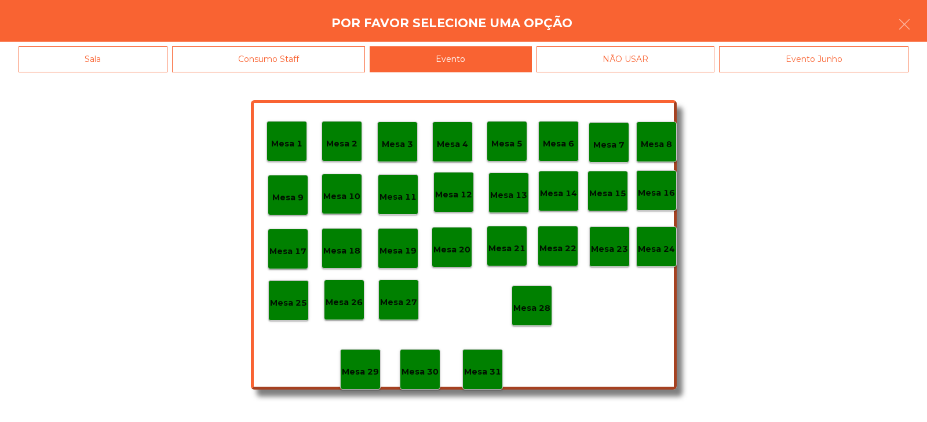
click at [542, 297] on div "Mesa 28" at bounding box center [531, 306] width 37 height 18
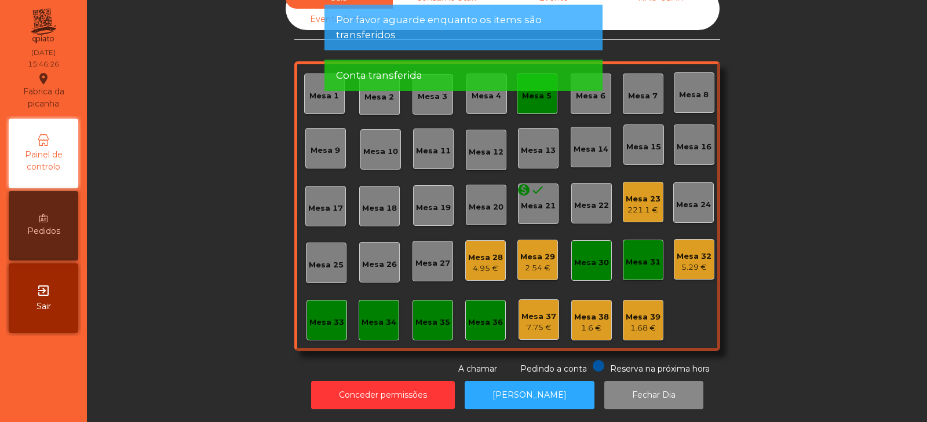
scroll to position [0, 0]
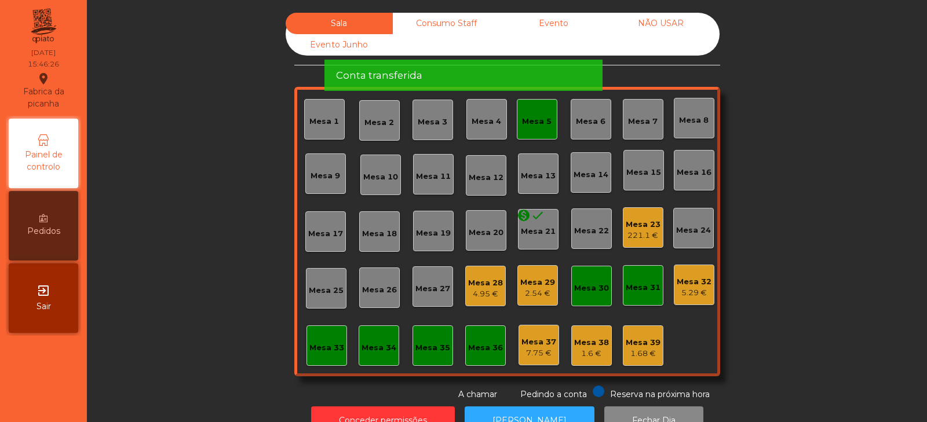
click at [538, 122] on div "Mesa 5" at bounding box center [537, 122] width 30 height 12
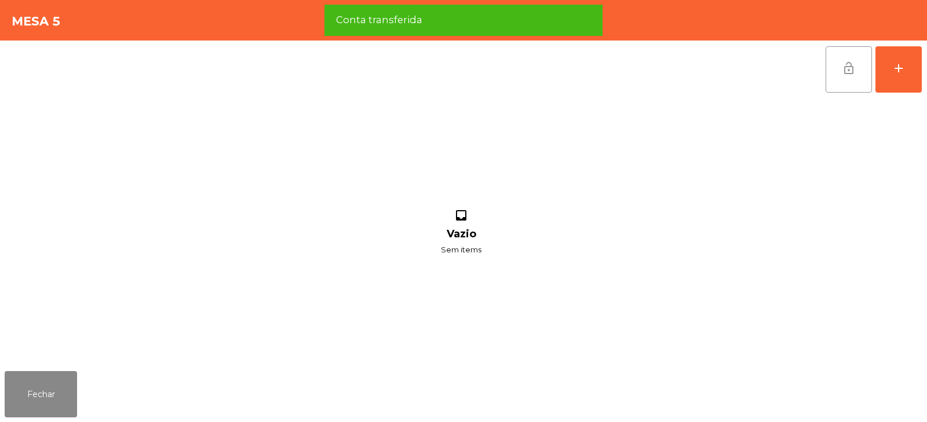
click at [845, 73] on span "lock_open" at bounding box center [849, 68] width 14 height 14
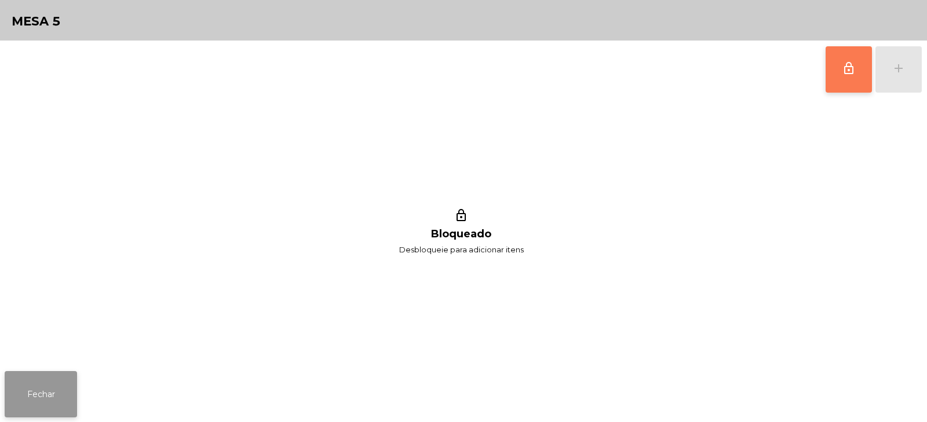
click at [63, 383] on button "Fechar" at bounding box center [41, 394] width 72 height 46
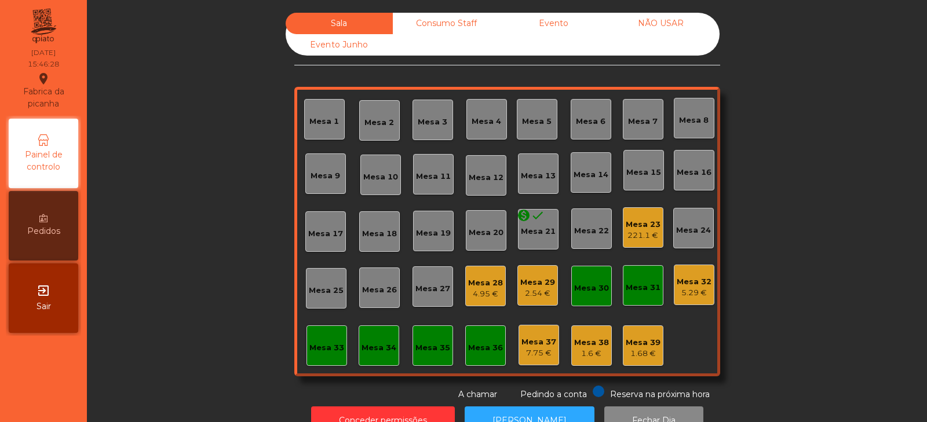
click at [635, 225] on div "Mesa 23" at bounding box center [643, 225] width 35 height 12
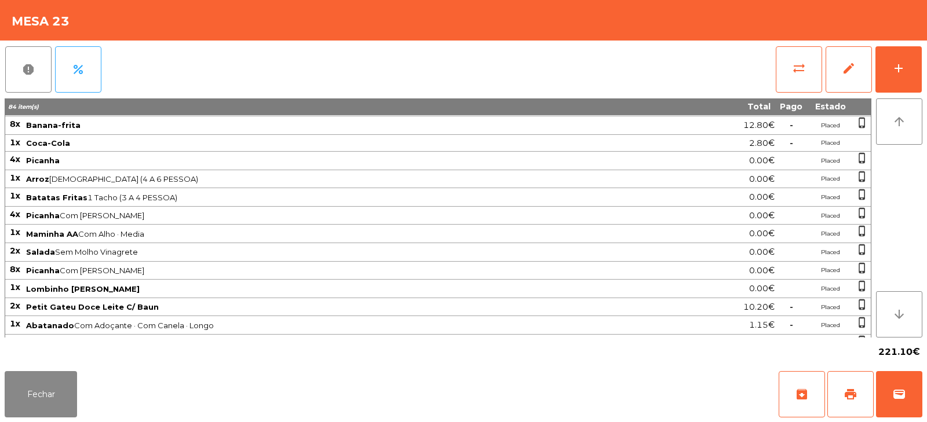
scroll to position [306, 0]
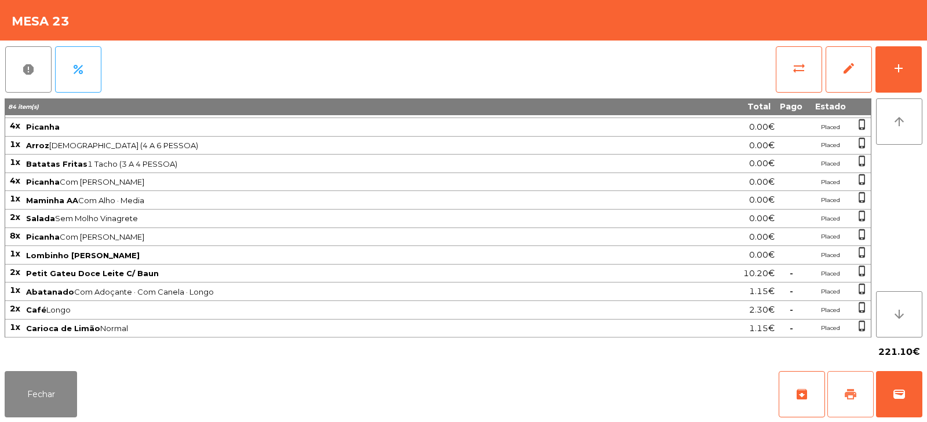
click at [853, 393] on span "print" at bounding box center [851, 395] width 14 height 14
click at [921, 401] on button "wallet" at bounding box center [899, 394] width 46 height 46
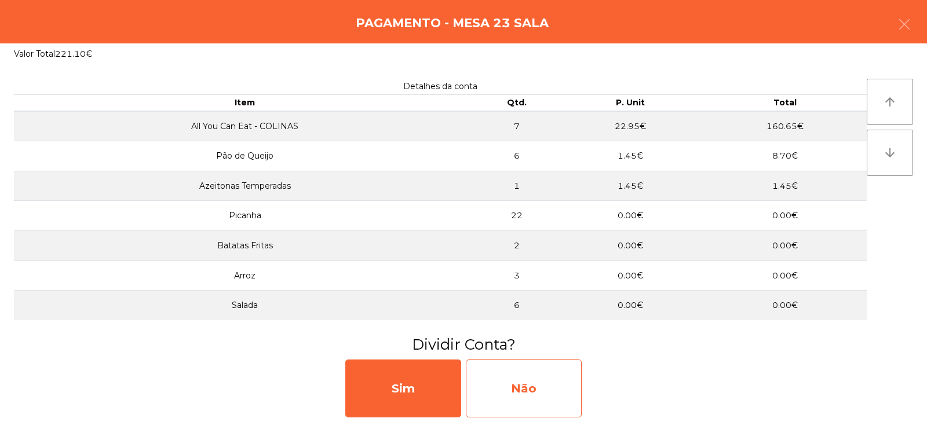
click at [535, 383] on div "Não" at bounding box center [524, 389] width 116 height 58
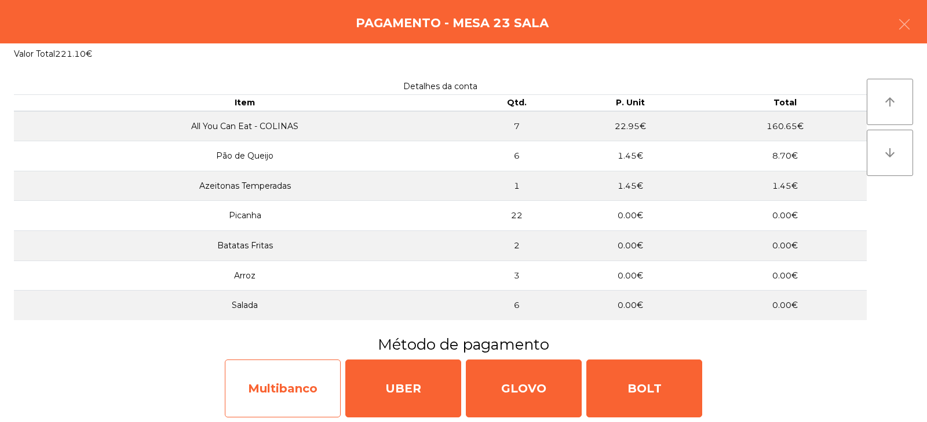
click at [309, 379] on div "Multibanco" at bounding box center [283, 389] width 116 height 58
select select "**"
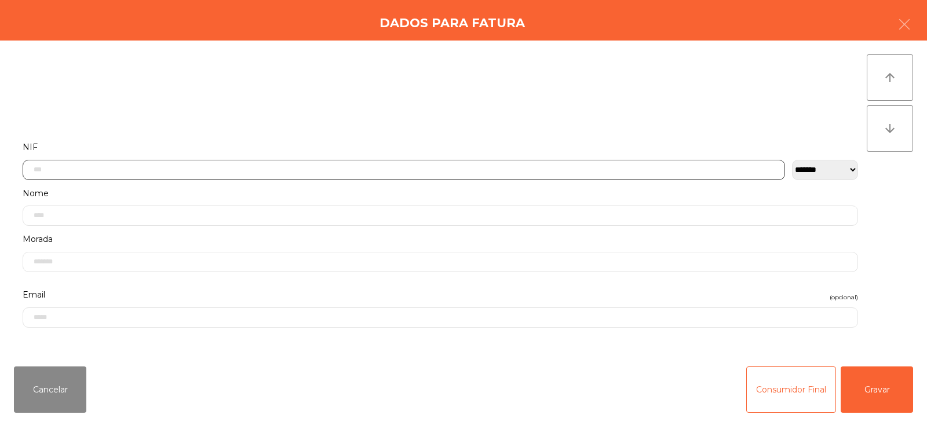
click at [461, 167] on input "text" at bounding box center [404, 170] width 762 height 20
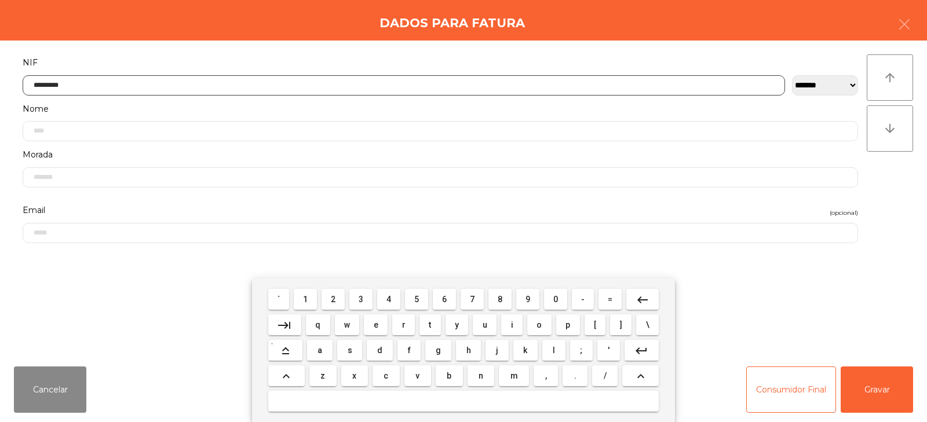
type input "*********"
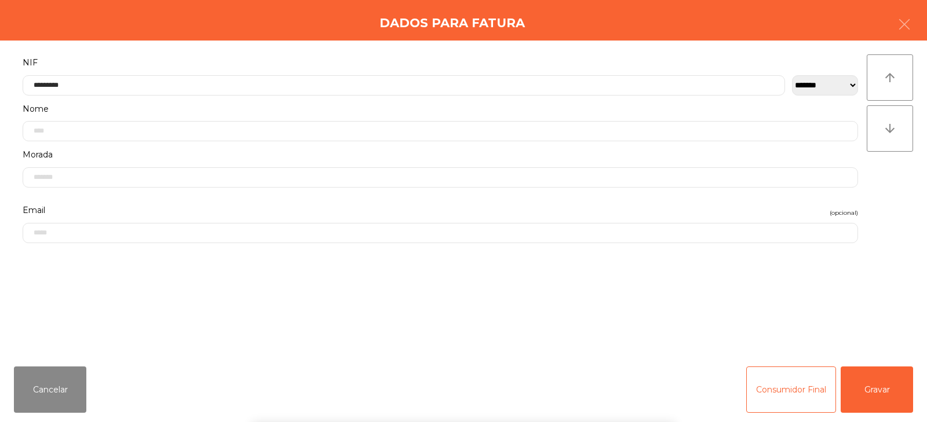
click at [866, 378] on div "` 1 2 3 4 5 6 7 8 9 0 - = keyboard_backspace keyboard_tab q w e r t y u i o p […" at bounding box center [463, 351] width 927 height 144
click at [885, 391] on button "Gravar" at bounding box center [877, 390] width 72 height 46
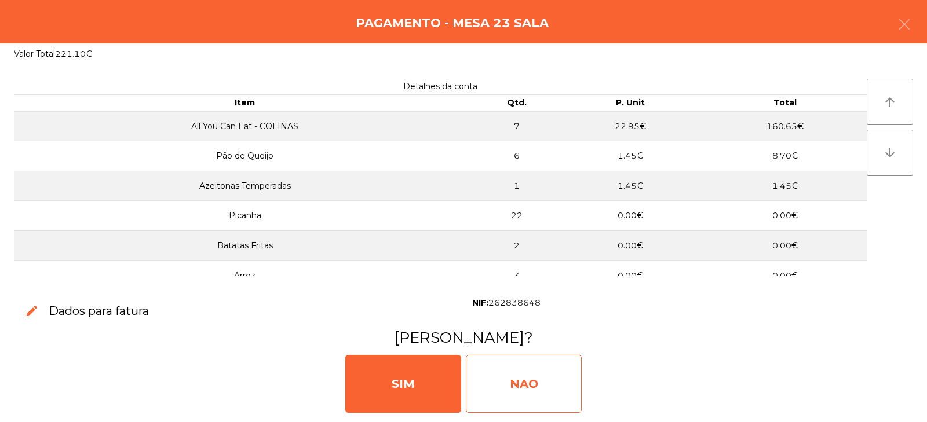
click at [538, 378] on div "NAO" at bounding box center [524, 384] width 116 height 58
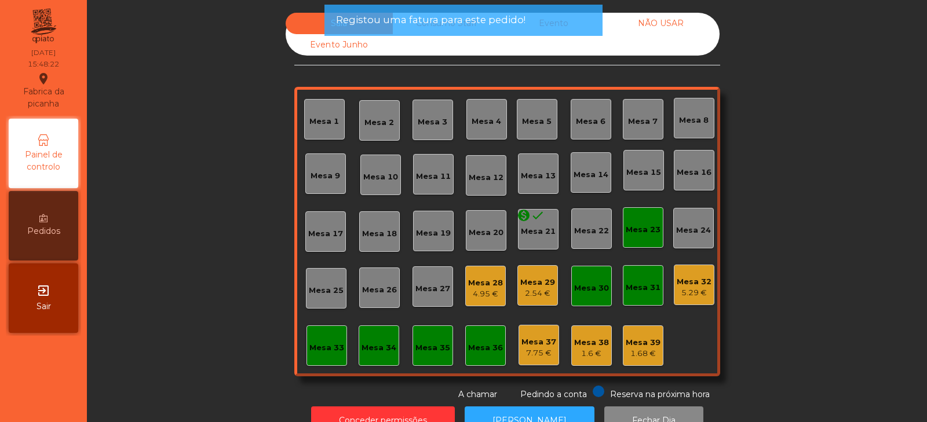
click at [636, 235] on div "Mesa 23" at bounding box center [643, 230] width 35 height 12
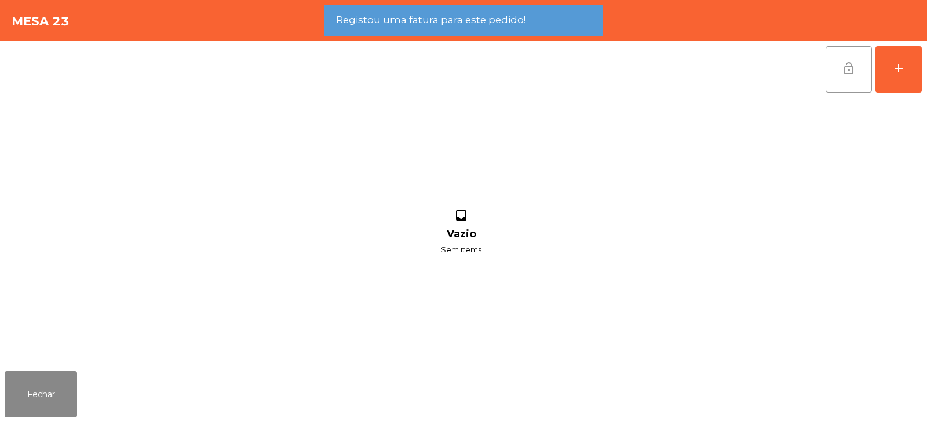
click at [849, 72] on span "lock_open" at bounding box center [849, 68] width 14 height 14
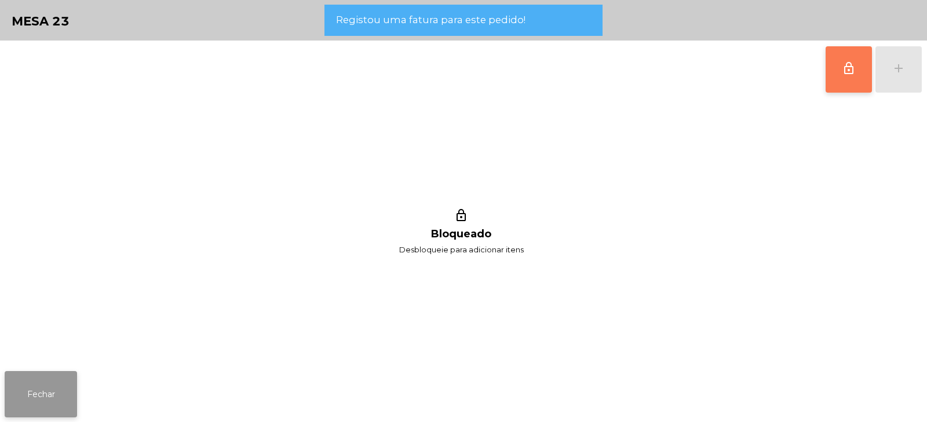
click at [47, 387] on button "Fechar" at bounding box center [41, 394] width 72 height 46
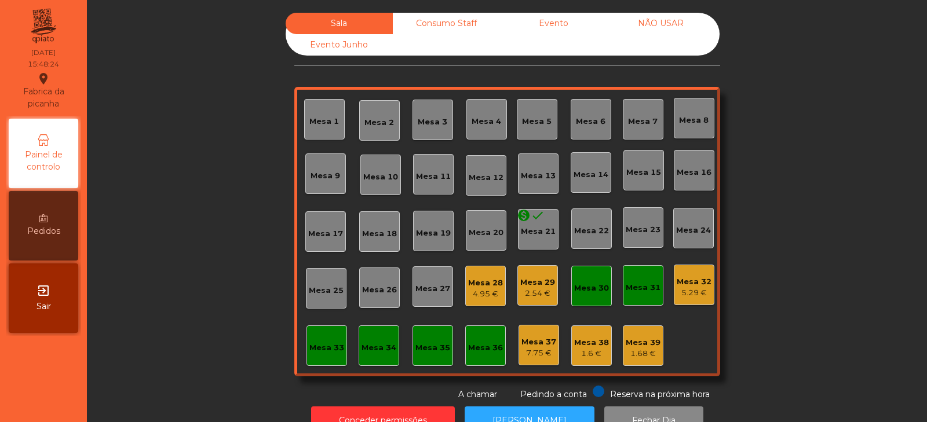
click at [533, 293] on div "2.54 €" at bounding box center [537, 294] width 35 height 12
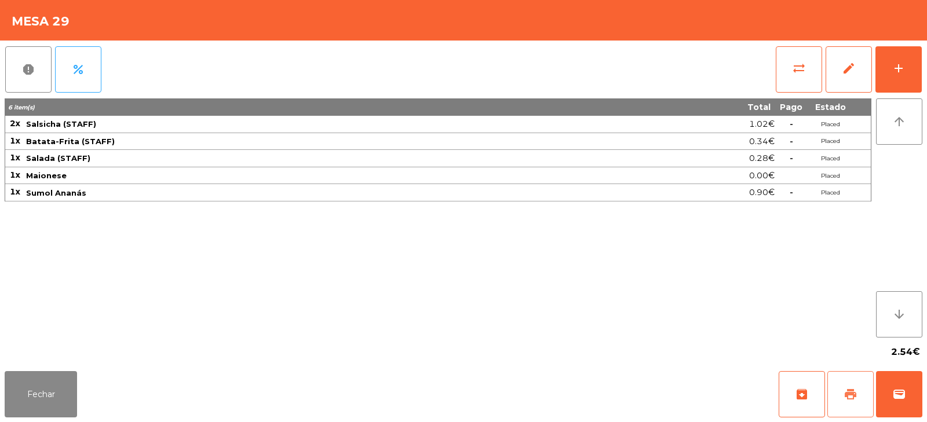
click at [858, 392] on button "print" at bounding box center [850, 394] width 46 height 46
click at [804, 71] on span "sync_alt" at bounding box center [799, 68] width 14 height 14
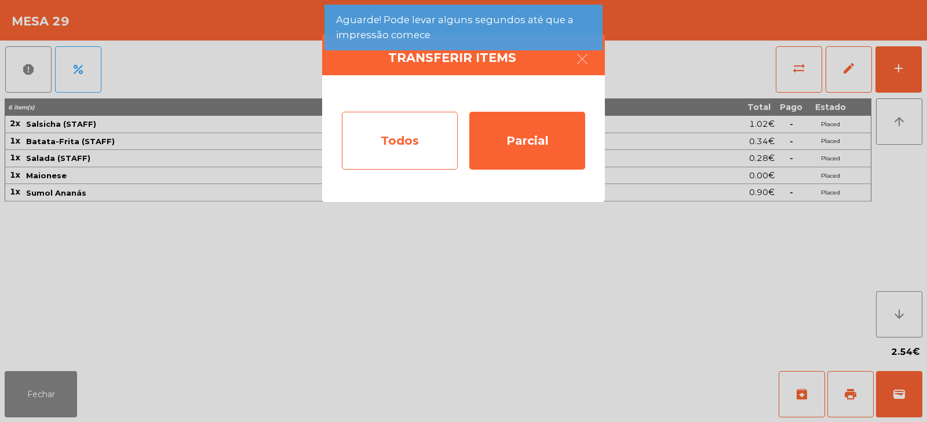
click at [414, 146] on div "Todos" at bounding box center [400, 141] width 116 height 58
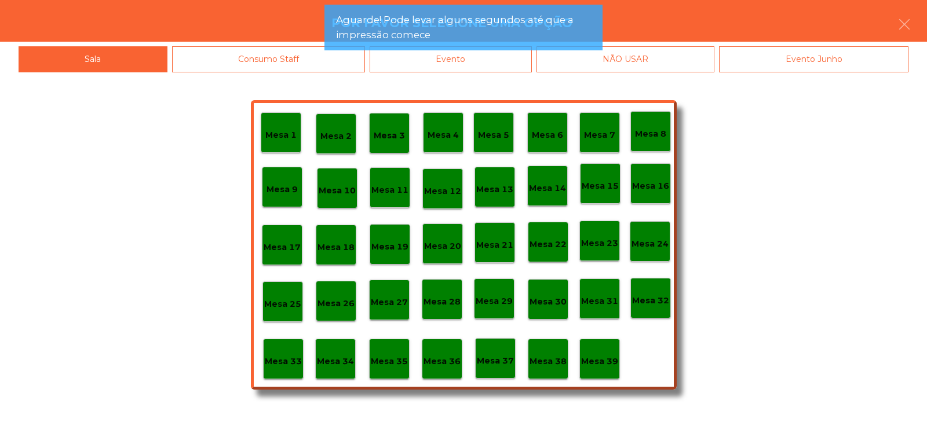
click at [611, 352] on div "Mesa 39" at bounding box center [599, 359] width 37 height 18
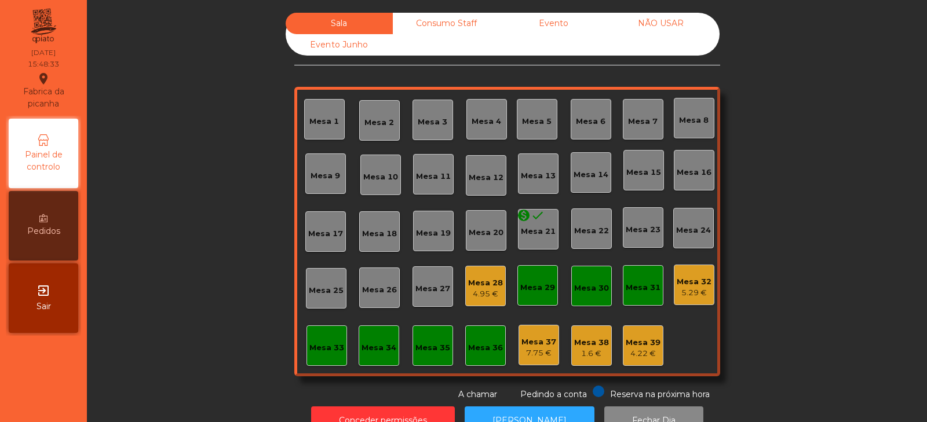
click at [497, 279] on div "Mesa 28" at bounding box center [485, 283] width 35 height 12
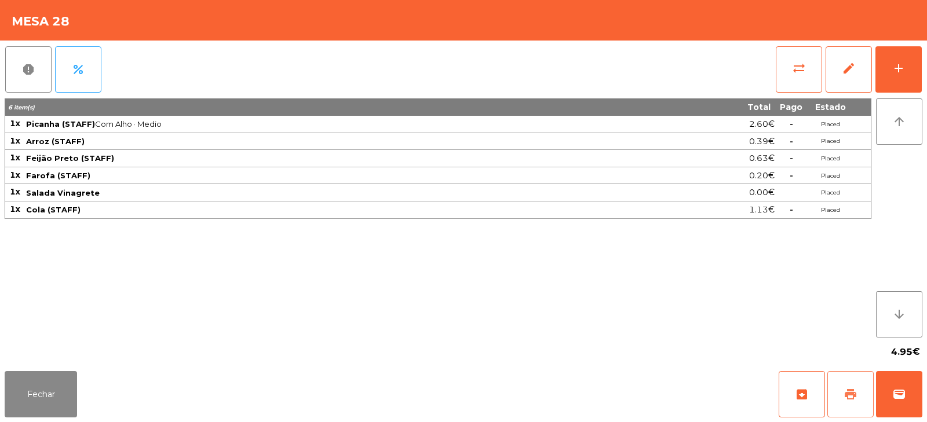
click at [860, 400] on button "print" at bounding box center [850, 394] width 46 height 46
click at [809, 78] on button "sync_alt" at bounding box center [799, 69] width 46 height 46
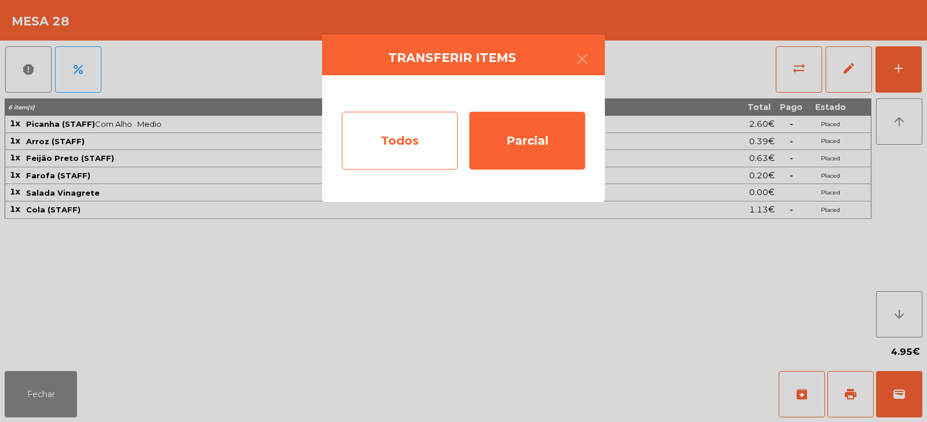
click at [424, 127] on div "Todos" at bounding box center [400, 141] width 116 height 58
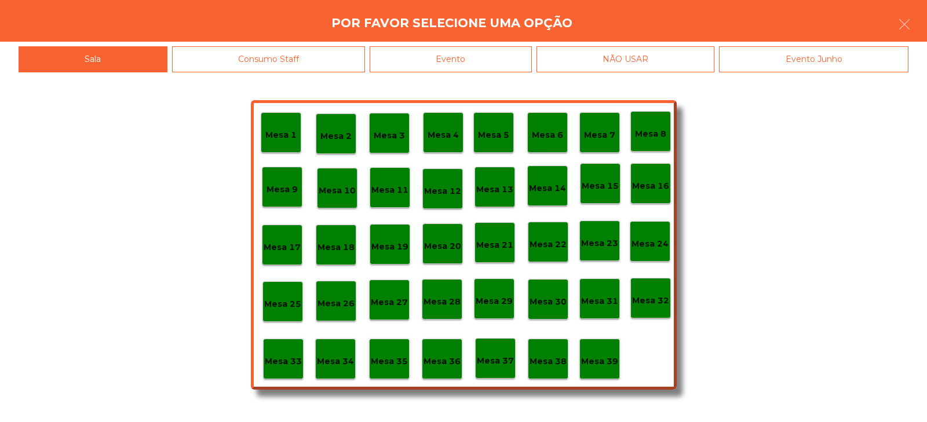
click at [606, 361] on p "Mesa 39" at bounding box center [599, 361] width 37 height 13
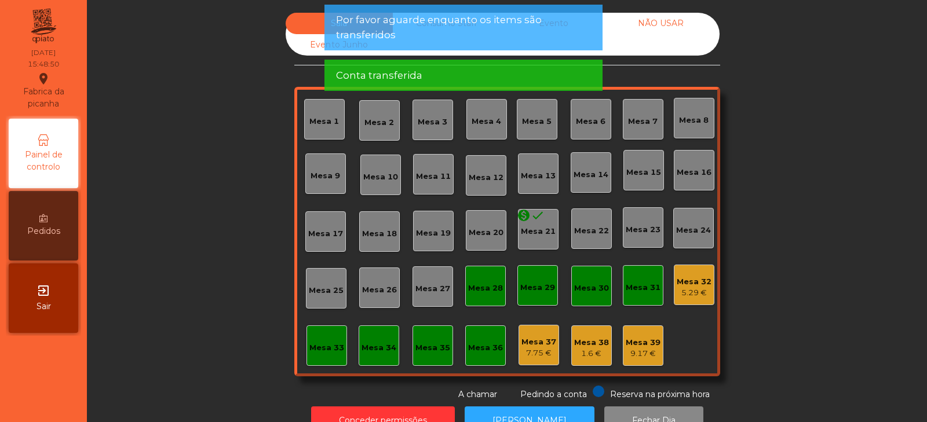
click at [696, 287] on div "Mesa 32" at bounding box center [694, 282] width 35 height 12
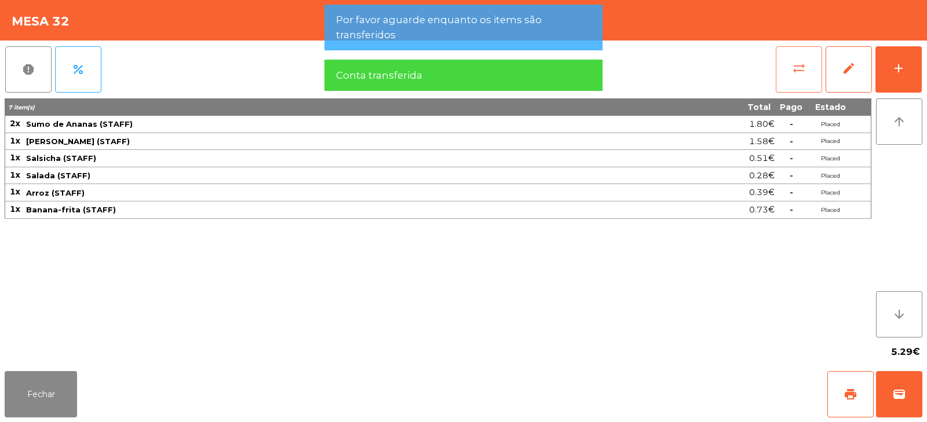
click at [803, 69] on span "sync_alt" at bounding box center [799, 68] width 14 height 14
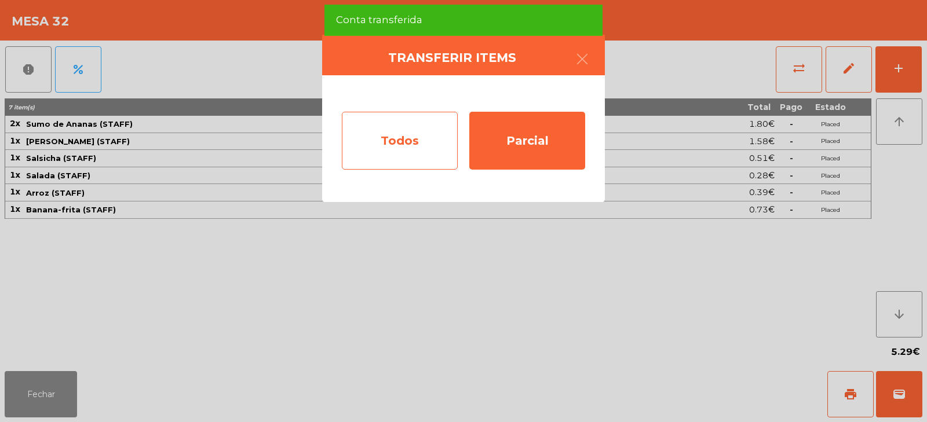
click at [429, 134] on div "Todos" at bounding box center [400, 141] width 116 height 58
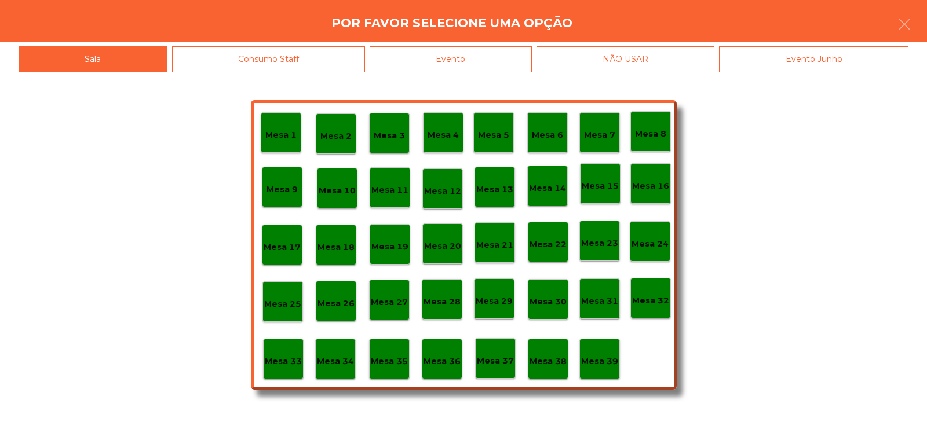
click at [611, 355] on p "Mesa 39" at bounding box center [599, 361] width 37 height 13
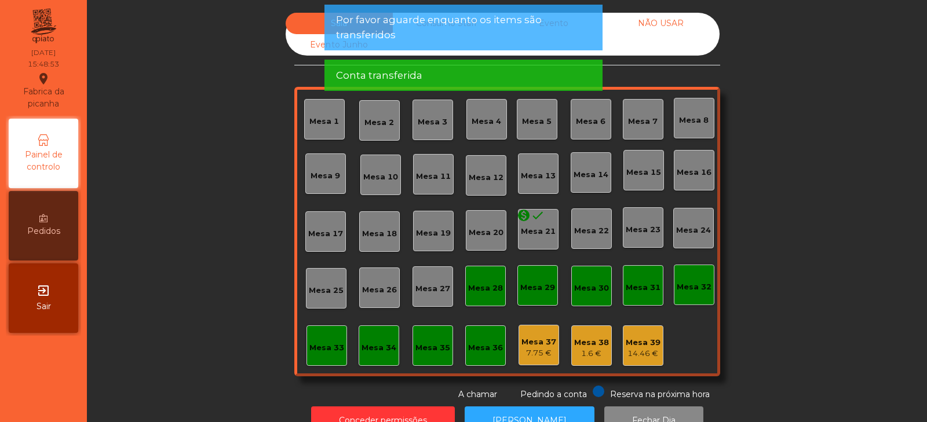
click at [652, 23] on div "NÃO USAR" at bounding box center [660, 23] width 107 height 21
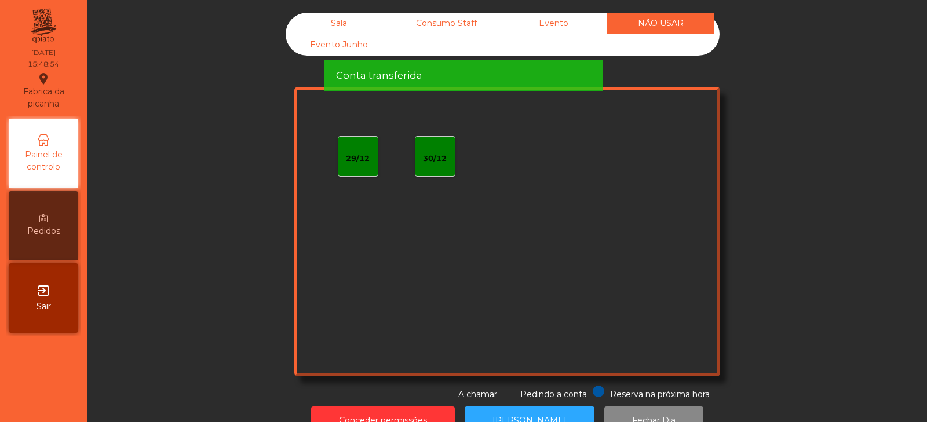
click at [566, 68] on div "Conta transferida" at bounding box center [463, 75] width 255 height 14
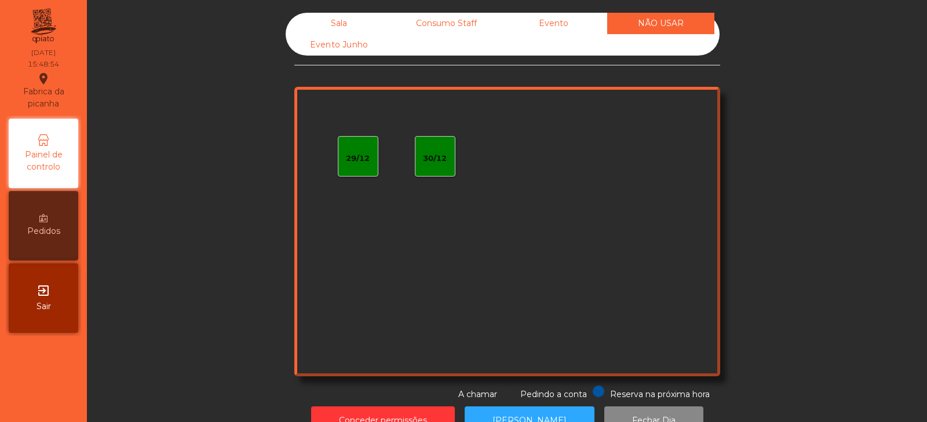
click at [533, 17] on div "Evento" at bounding box center [553, 23] width 107 height 21
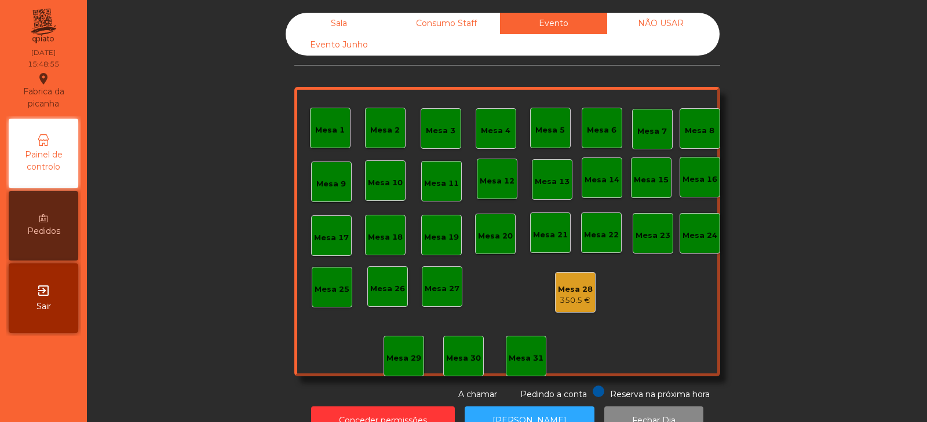
click at [477, 27] on div "Consumo Staff" at bounding box center [446, 23] width 107 height 21
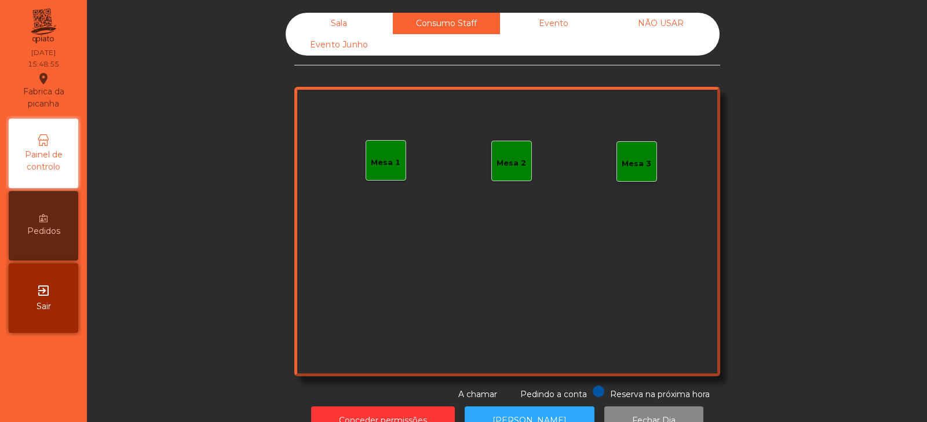
click at [370, 37] on div "Evento Junho" at bounding box center [339, 44] width 107 height 21
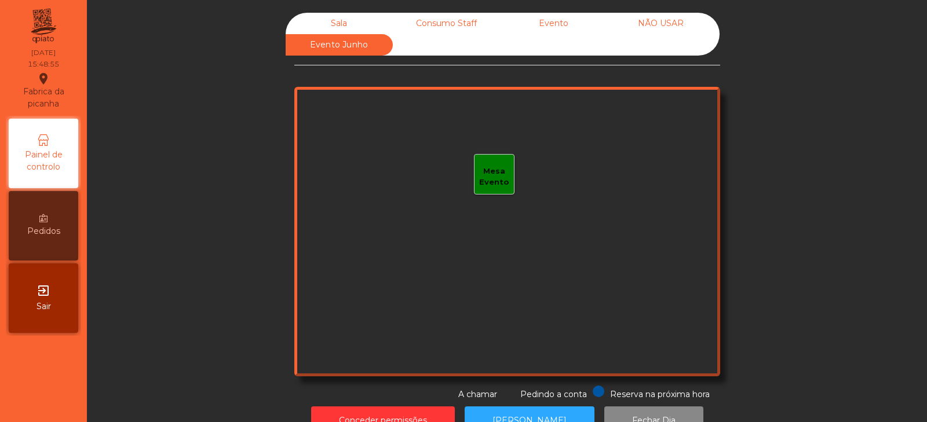
click at [344, 24] on div "Sala" at bounding box center [339, 23] width 107 height 21
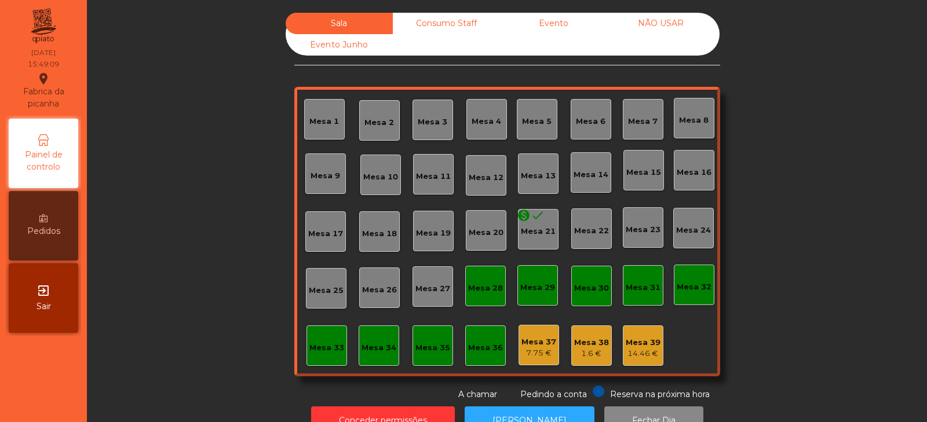
scroll to position [34, 0]
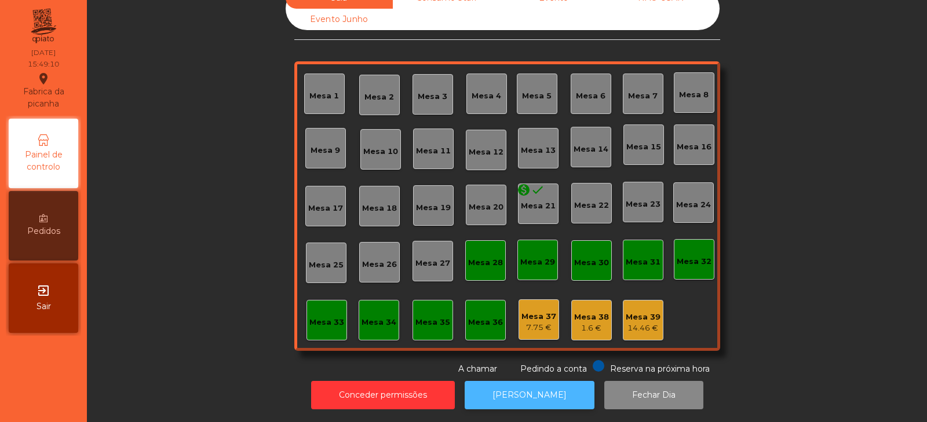
click at [543, 388] on button "[PERSON_NAME]" at bounding box center [530, 395] width 130 height 28
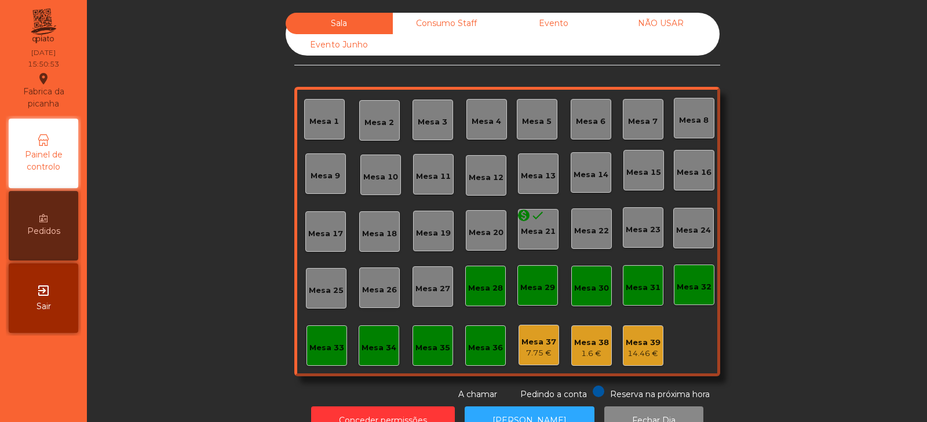
click at [463, 24] on div "Consumo Staff" at bounding box center [446, 23] width 107 height 21
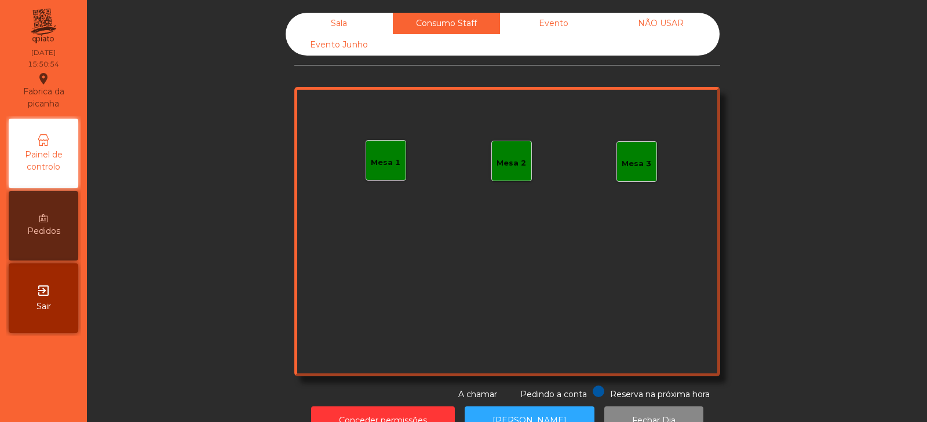
click at [568, 30] on div "Evento" at bounding box center [553, 23] width 107 height 21
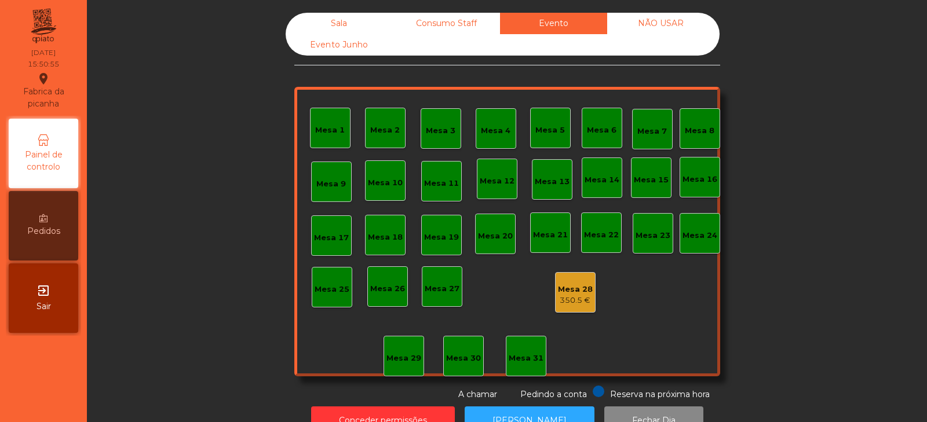
click at [665, 24] on div "NÃO USAR" at bounding box center [660, 23] width 107 height 21
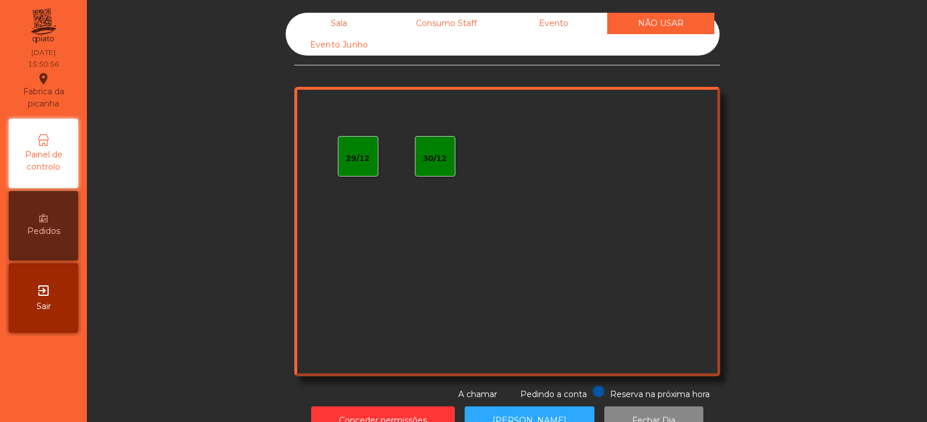
click at [363, 49] on div "Evento Junho" at bounding box center [339, 44] width 107 height 21
click at [349, 27] on div "Sala" at bounding box center [339, 23] width 107 height 21
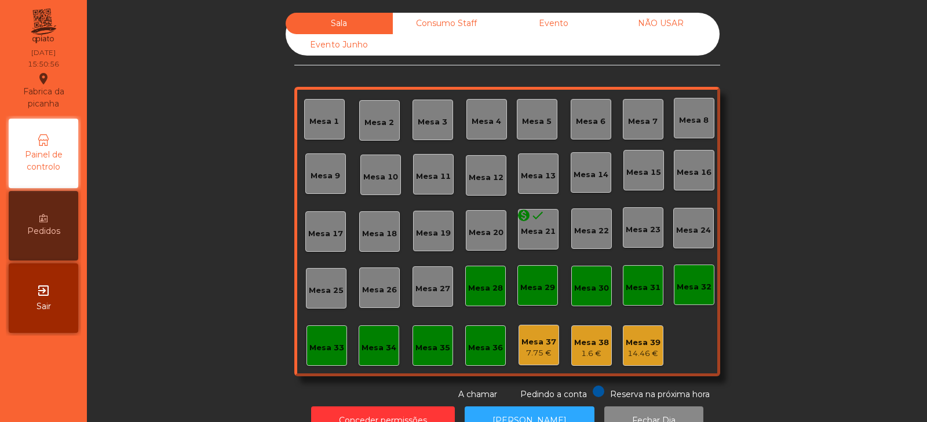
click at [553, 25] on div "Evento" at bounding box center [553, 23] width 107 height 21
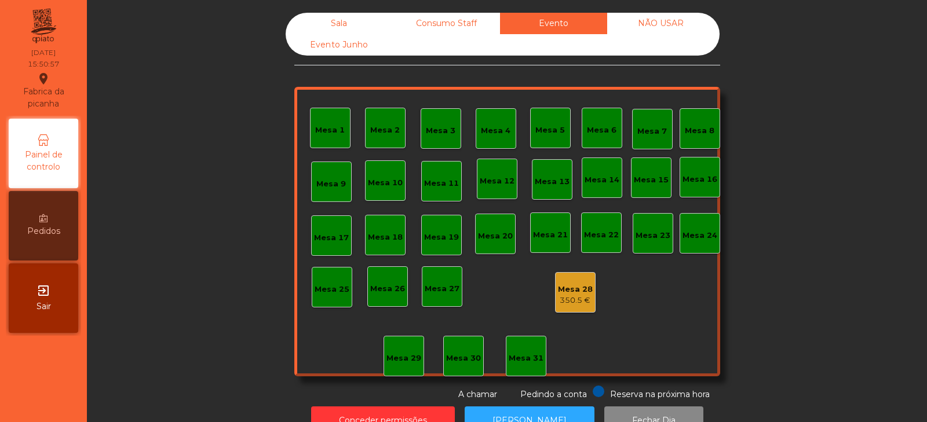
click at [579, 275] on div "Mesa 28 350.5 €" at bounding box center [575, 292] width 41 height 41
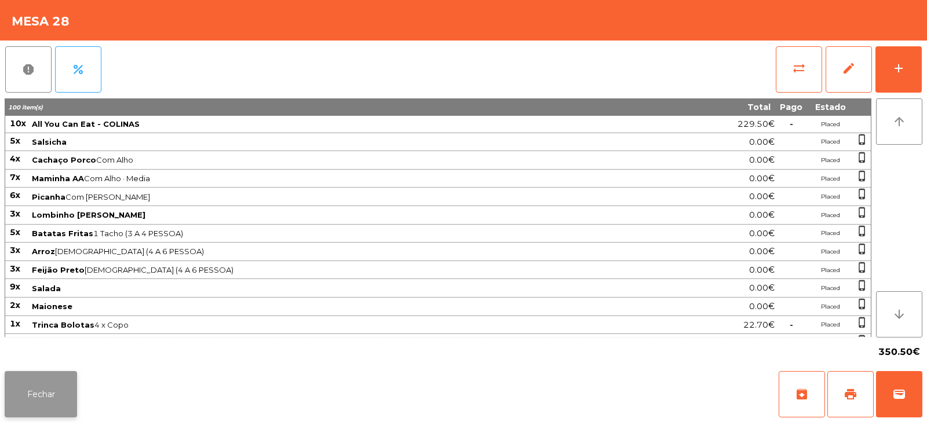
click at [64, 398] on button "Fechar" at bounding box center [41, 394] width 72 height 46
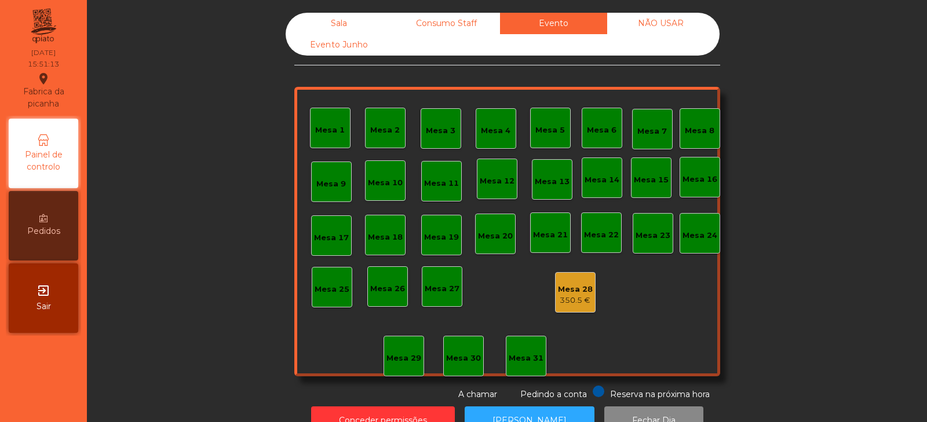
scroll to position [34, 0]
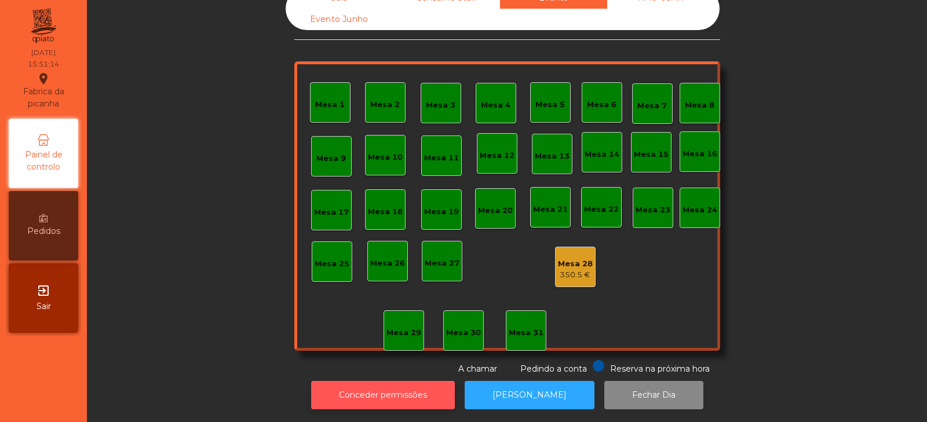
click at [426, 386] on button "Conceder permissões" at bounding box center [383, 395] width 144 height 28
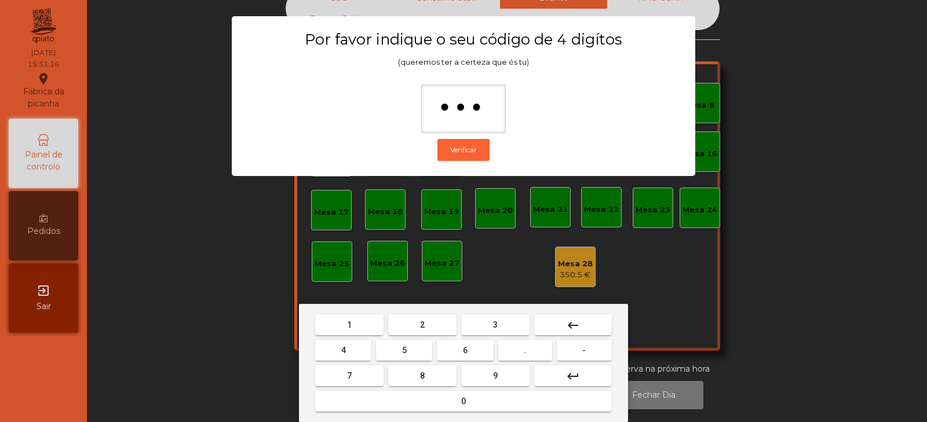
type input "****"
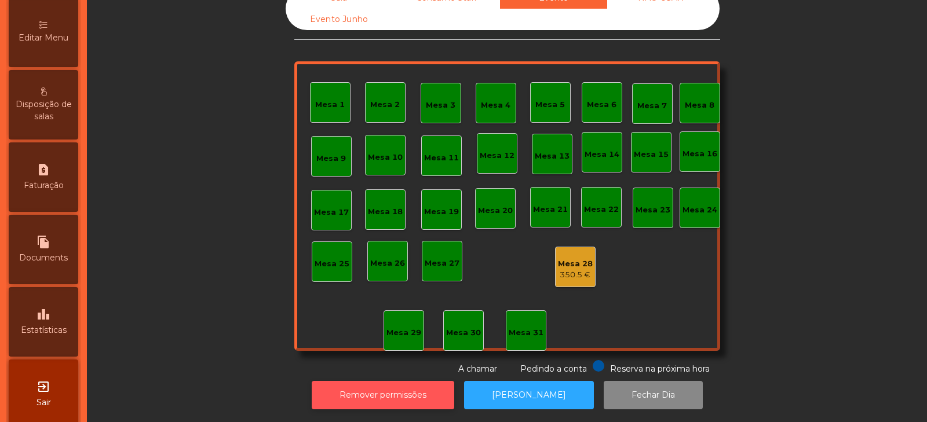
scroll to position [267, 0]
click at [50, 332] on span "Estatísticas" at bounding box center [44, 329] width 46 height 12
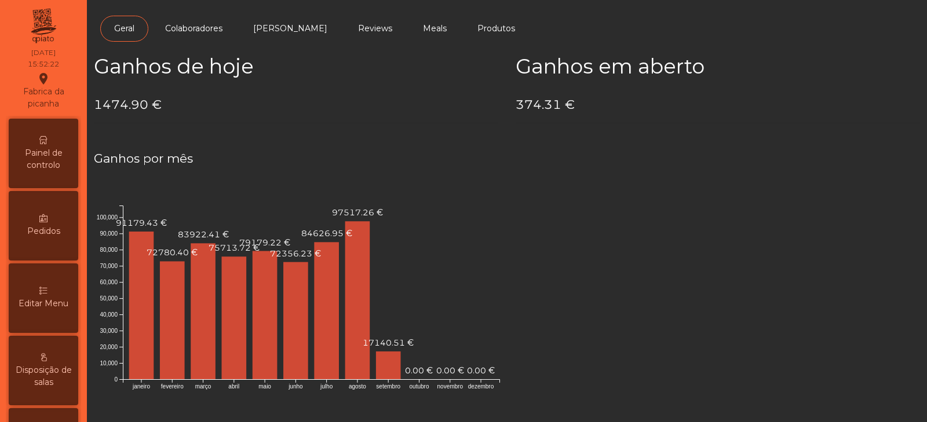
click at [61, 148] on span "Painel de controlo" at bounding box center [44, 159] width 64 height 24
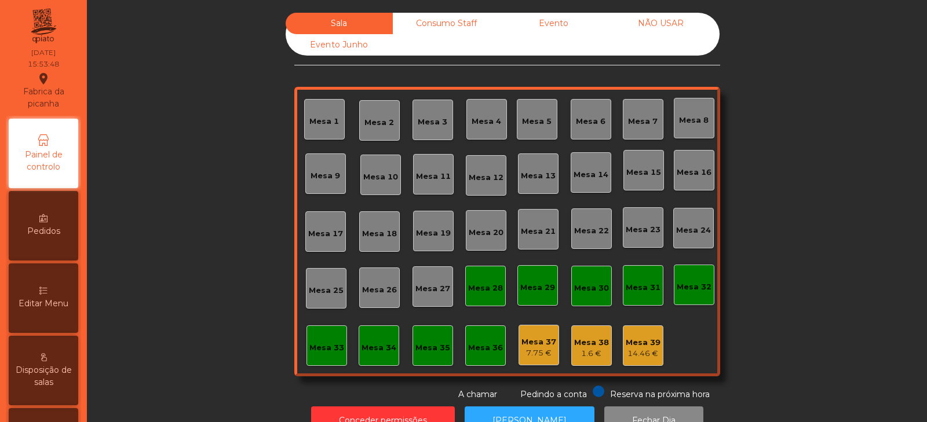
scroll to position [34, 0]
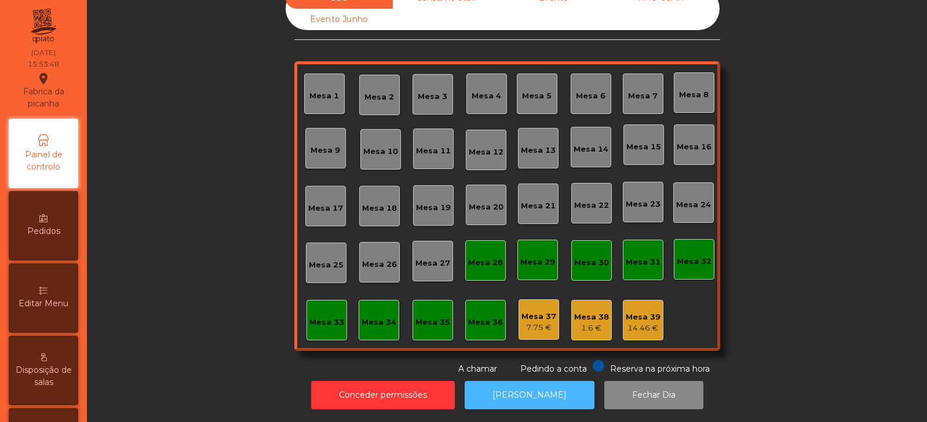
click at [505, 387] on button "[PERSON_NAME]" at bounding box center [530, 395] width 130 height 28
